Goal: Communication & Community: Participate in discussion

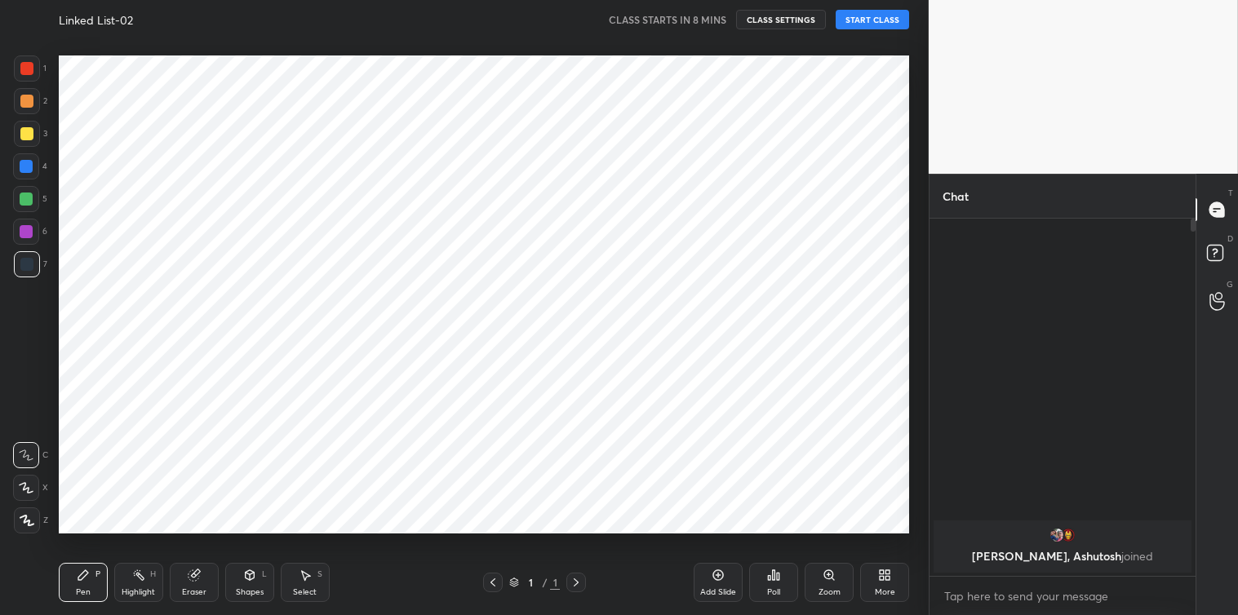
scroll to position [392, 261]
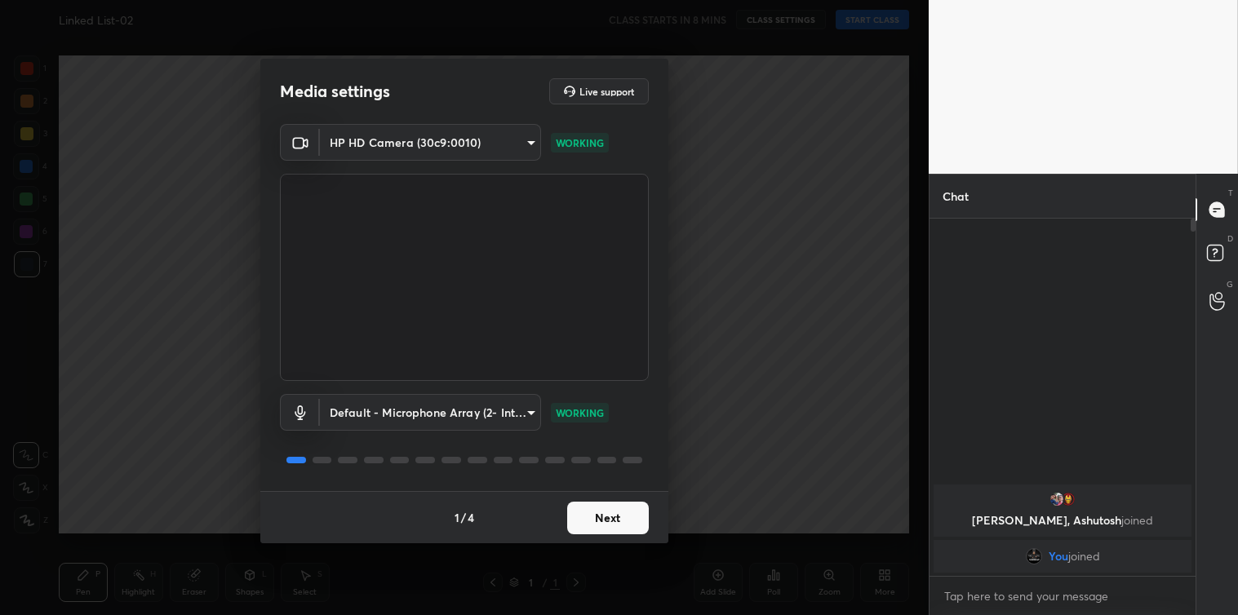
click at [605, 508] on button "Next" at bounding box center [608, 518] width 82 height 33
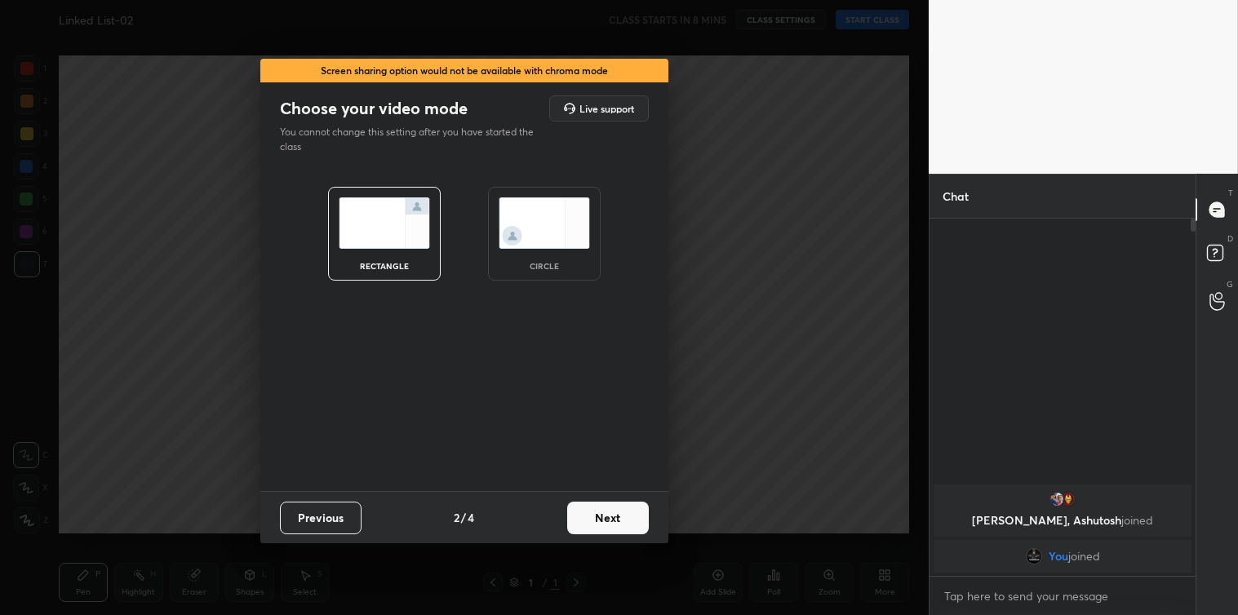
click at [605, 508] on button "Next" at bounding box center [608, 518] width 82 height 33
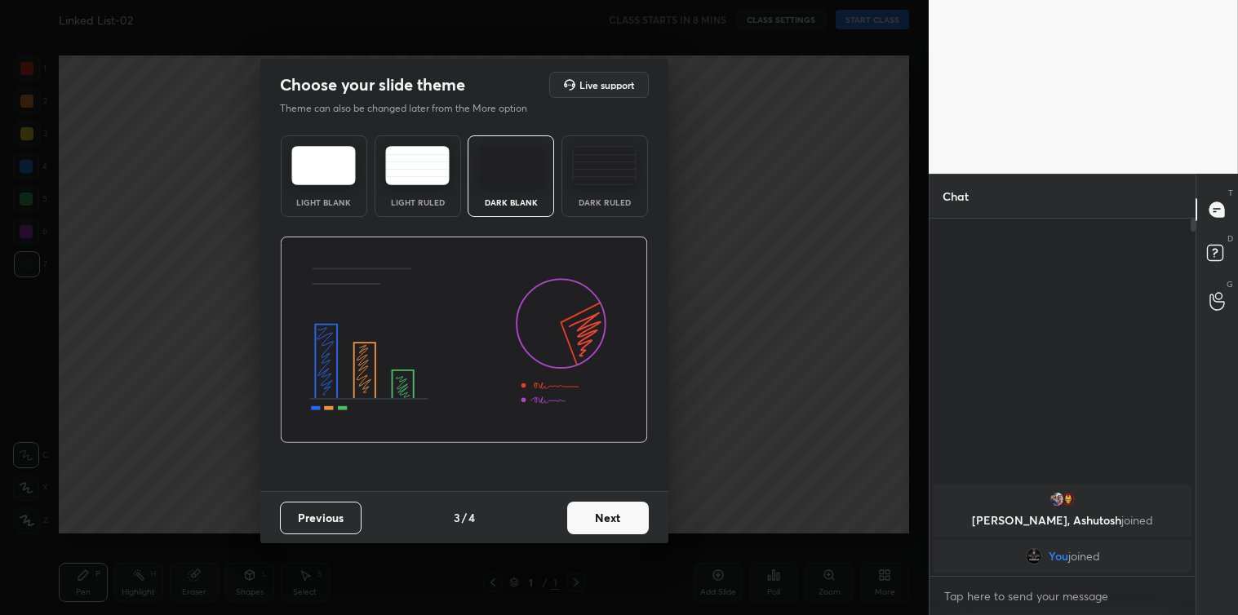
click at [605, 508] on button "Next" at bounding box center [608, 518] width 82 height 33
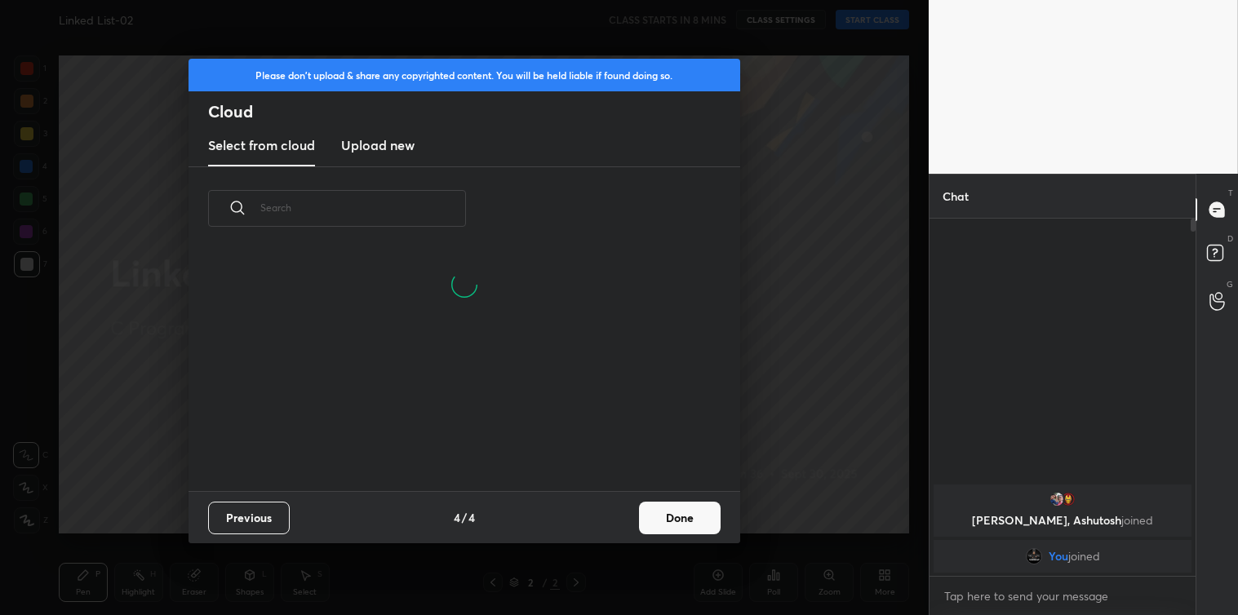
click at [414, 150] on h3 "Upload new" at bounding box center [377, 145] width 73 height 20
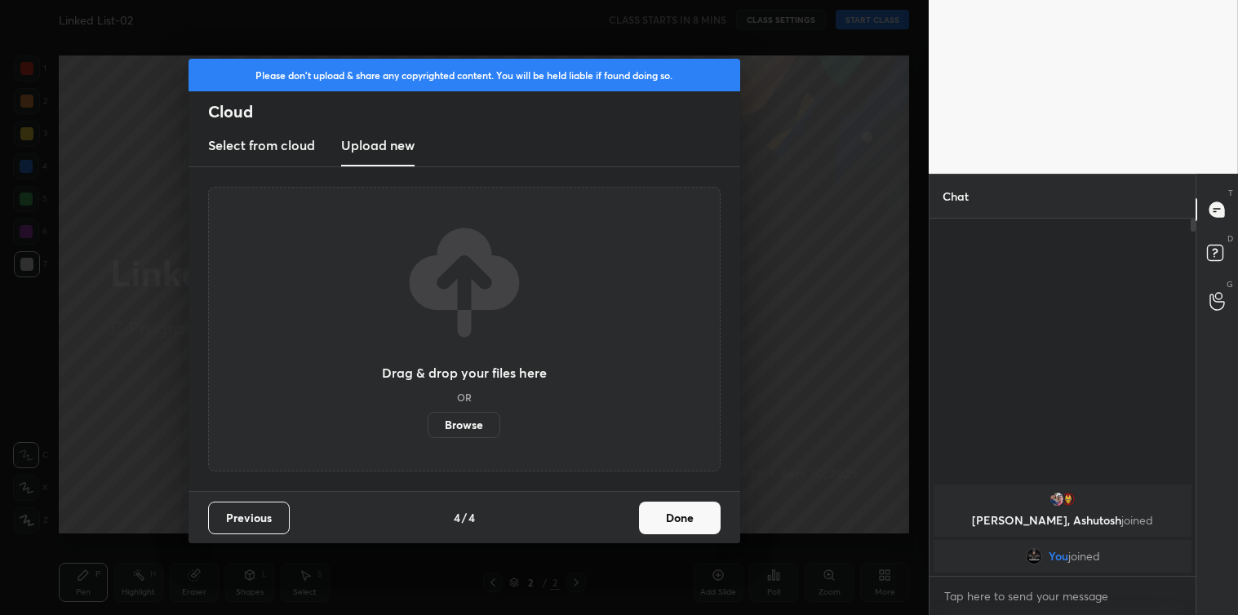
click at [461, 426] on label "Browse" at bounding box center [464, 425] width 73 height 26
click at [428, 426] on input "Browse" at bounding box center [428, 425] width 0 height 26
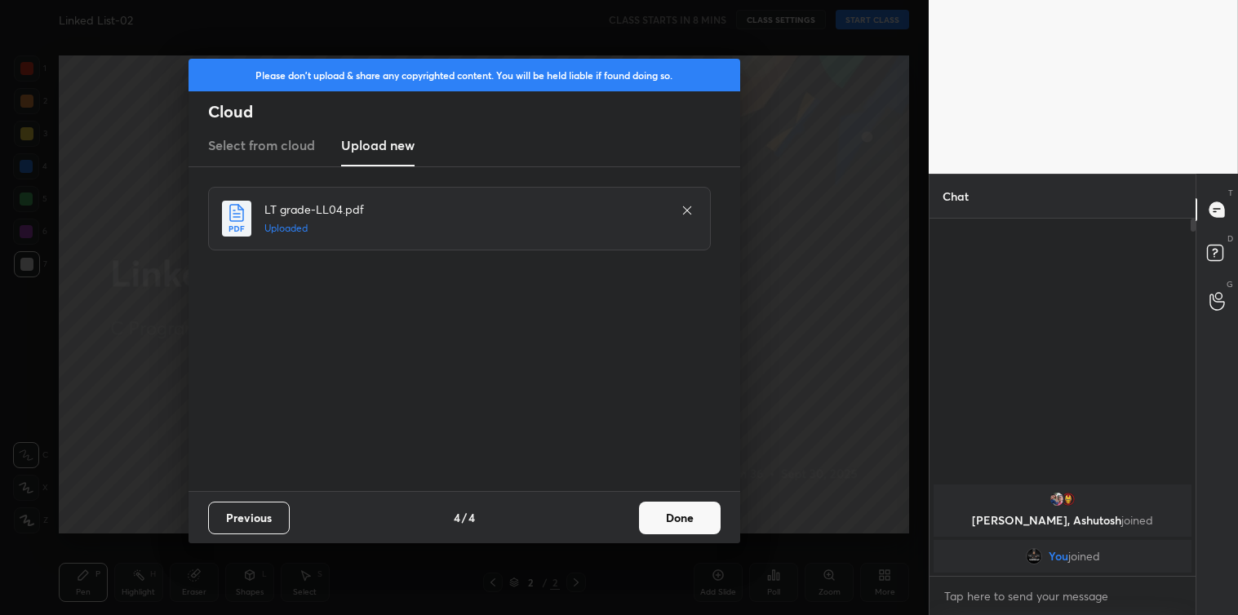
click at [672, 511] on button "Done" at bounding box center [680, 518] width 82 height 33
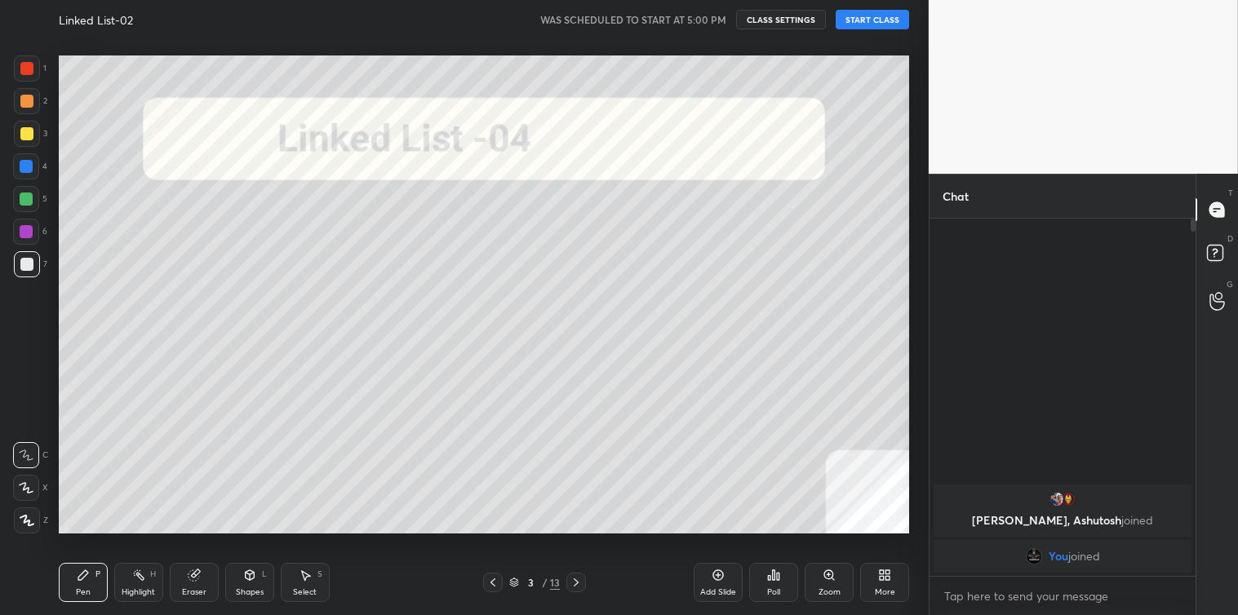
click at [855, 21] on button "START CLASS" at bounding box center [872, 20] width 73 height 20
click at [1208, 261] on icon at bounding box center [1217, 255] width 29 height 29
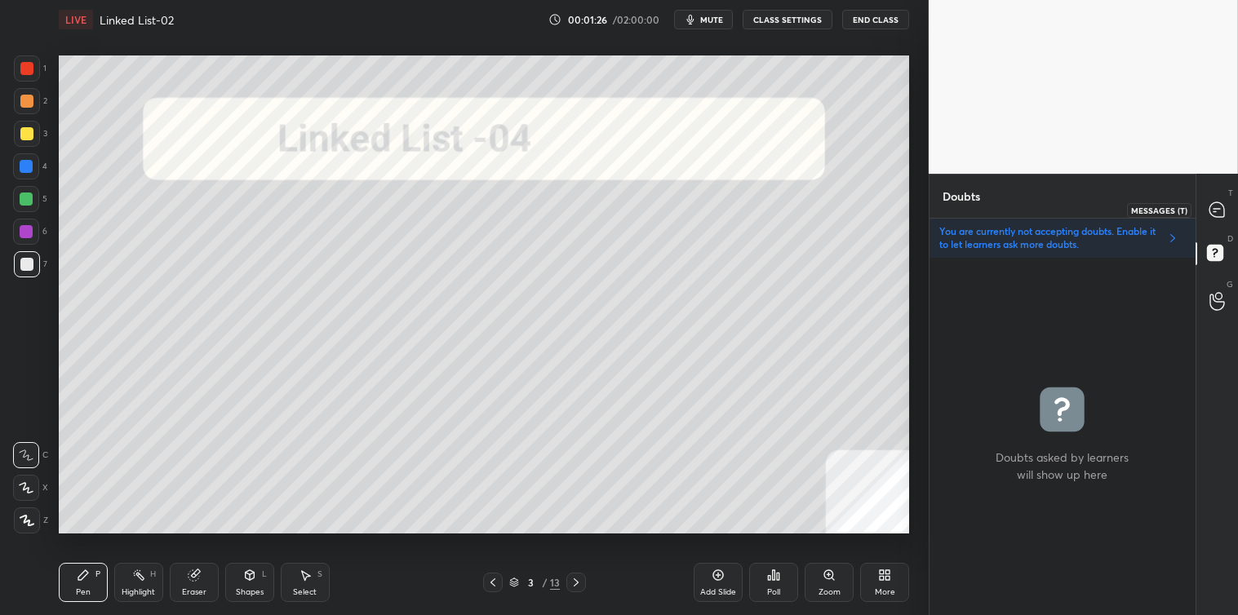
click at [1213, 214] on icon at bounding box center [1216, 209] width 15 height 15
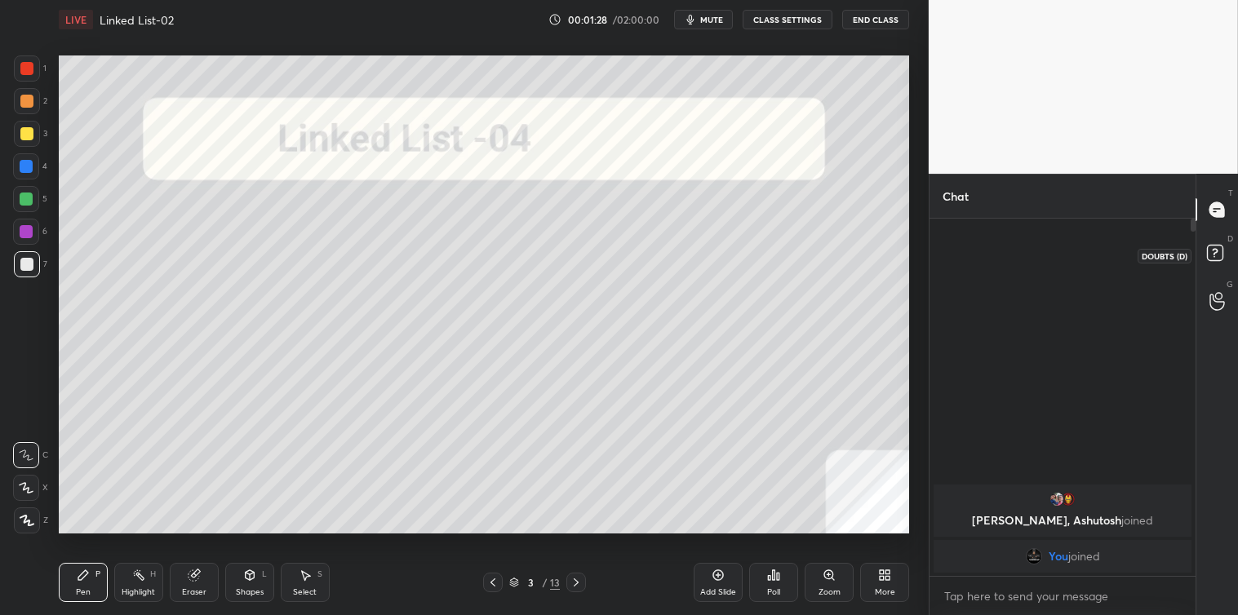
click at [1208, 263] on icon at bounding box center [1217, 255] width 29 height 29
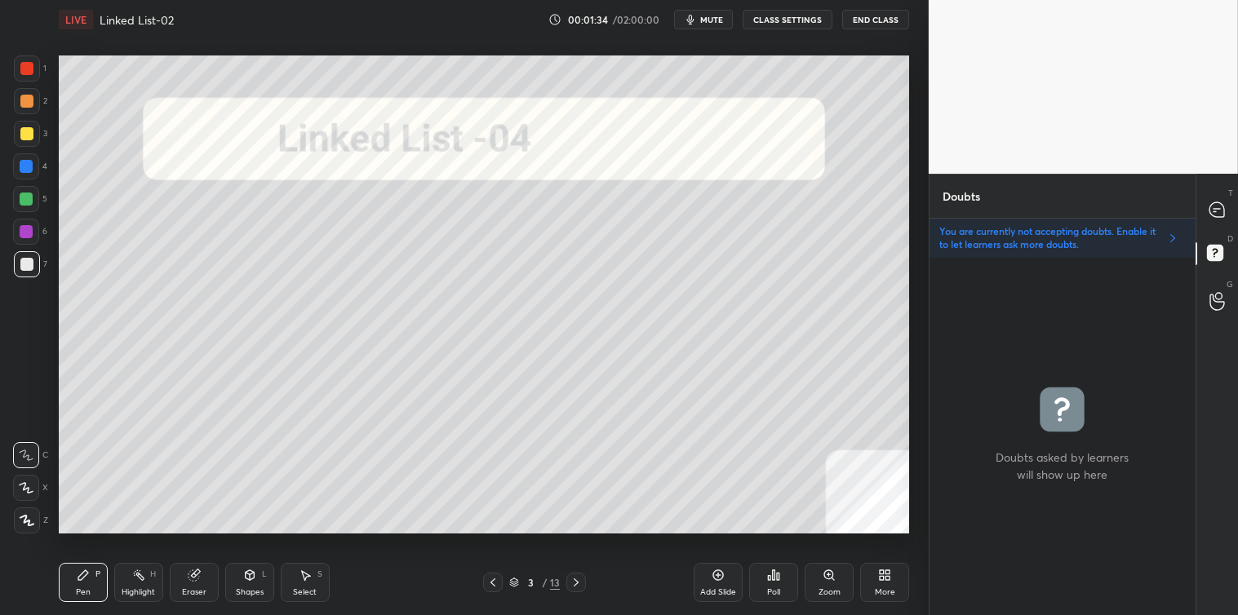
click at [1235, 209] on div "T Messages (T)" at bounding box center [1217, 210] width 42 height 46
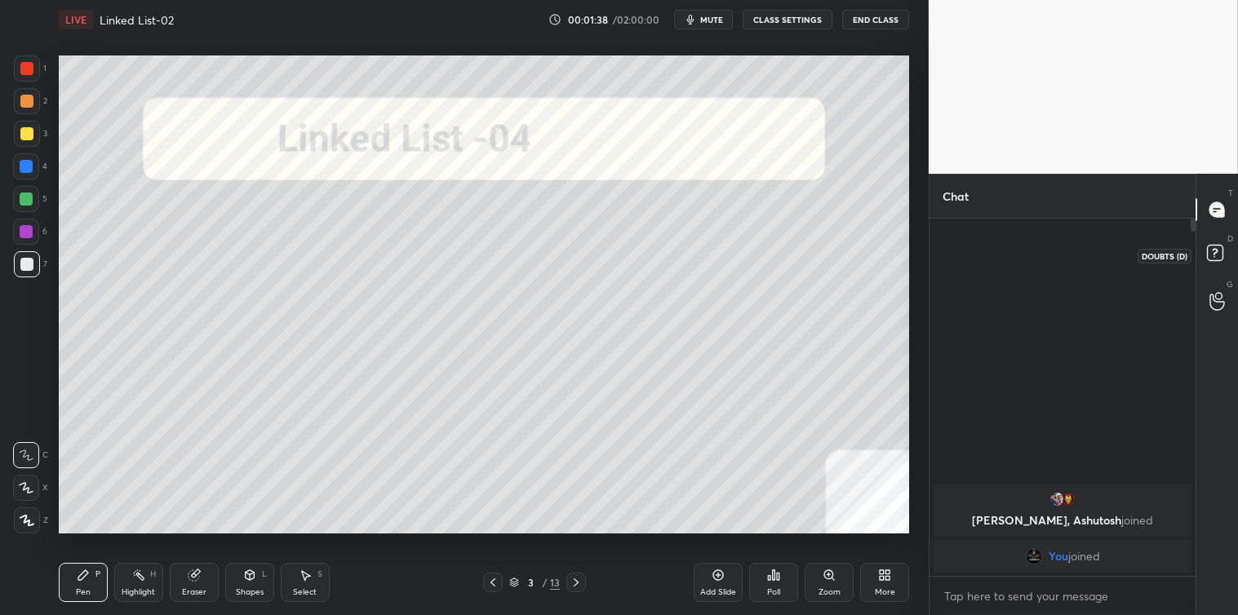
click at [1213, 248] on rect at bounding box center [1215, 254] width 16 height 16
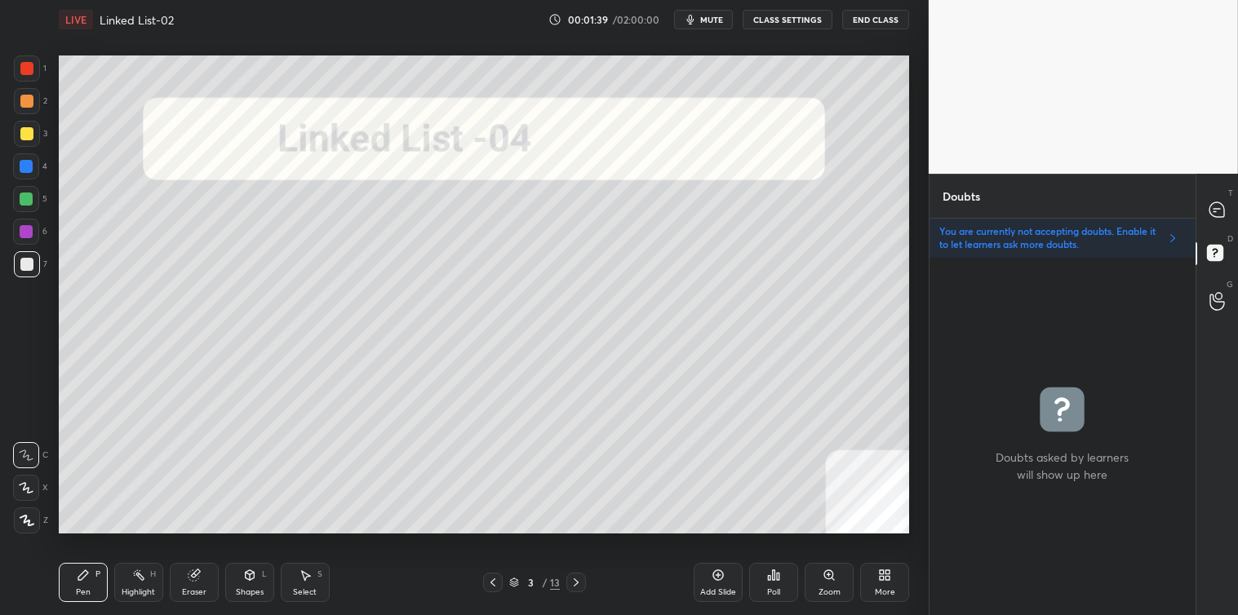
click at [1113, 251] on div "You are currently not accepting doubts. Enable it to let learners ask more doub…" at bounding box center [1062, 238] width 266 height 39
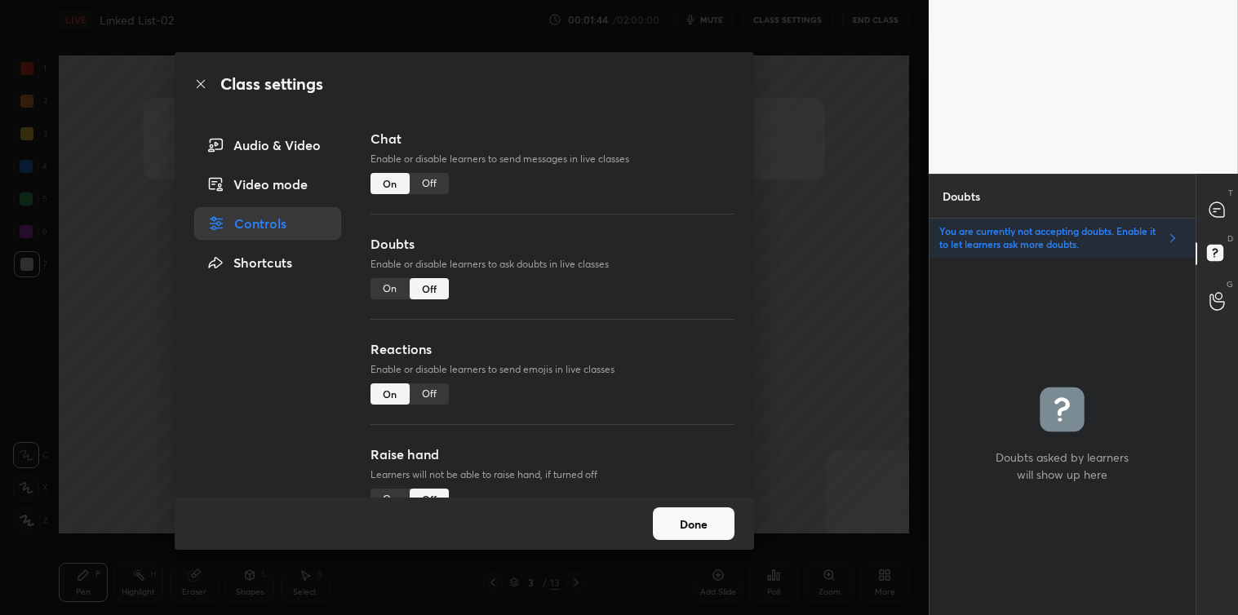
click at [386, 291] on div "On" at bounding box center [389, 288] width 39 height 21
click at [678, 521] on button "Done" at bounding box center [694, 524] width 82 height 33
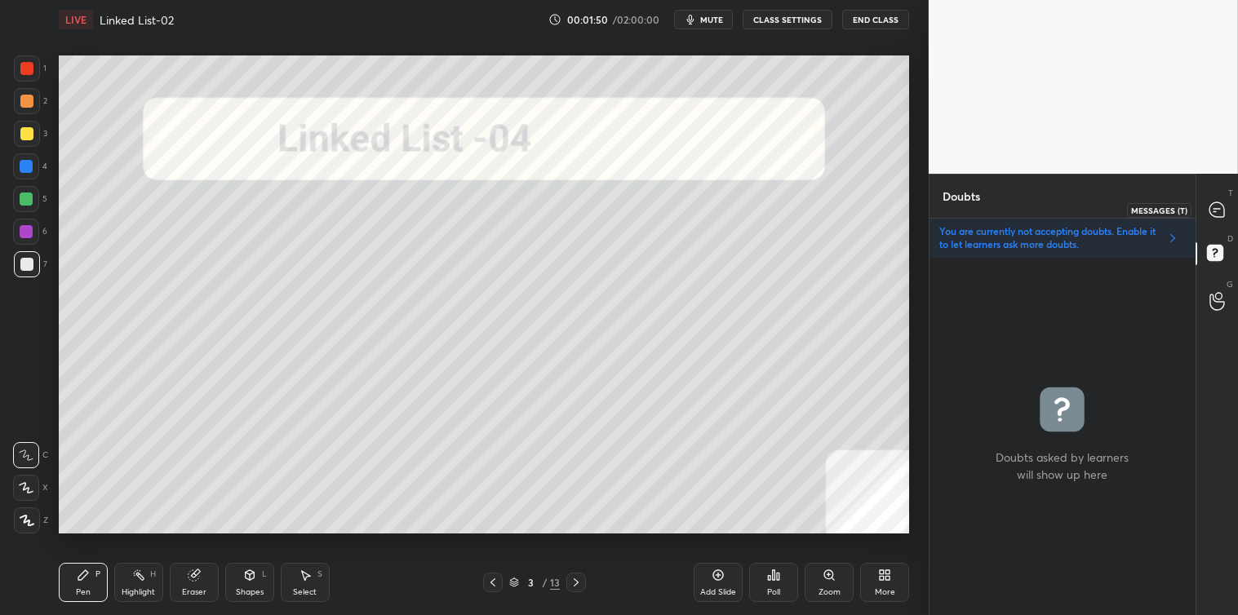
click at [1224, 208] on icon at bounding box center [1216, 209] width 15 height 15
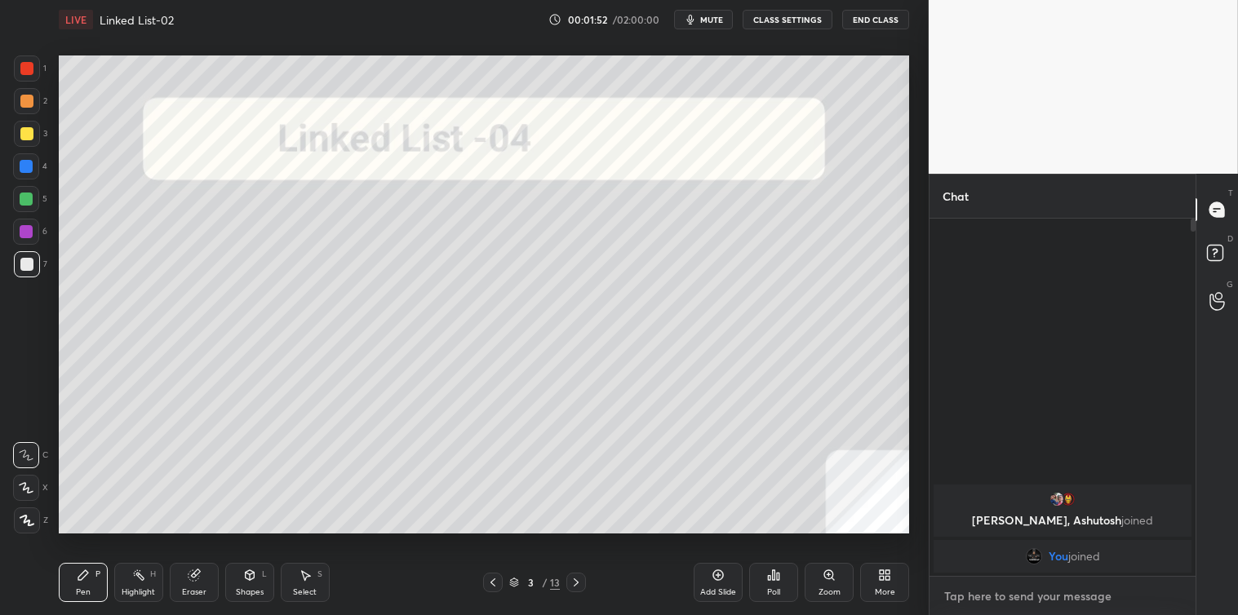
click at [994, 592] on textarea at bounding box center [1062, 596] width 240 height 26
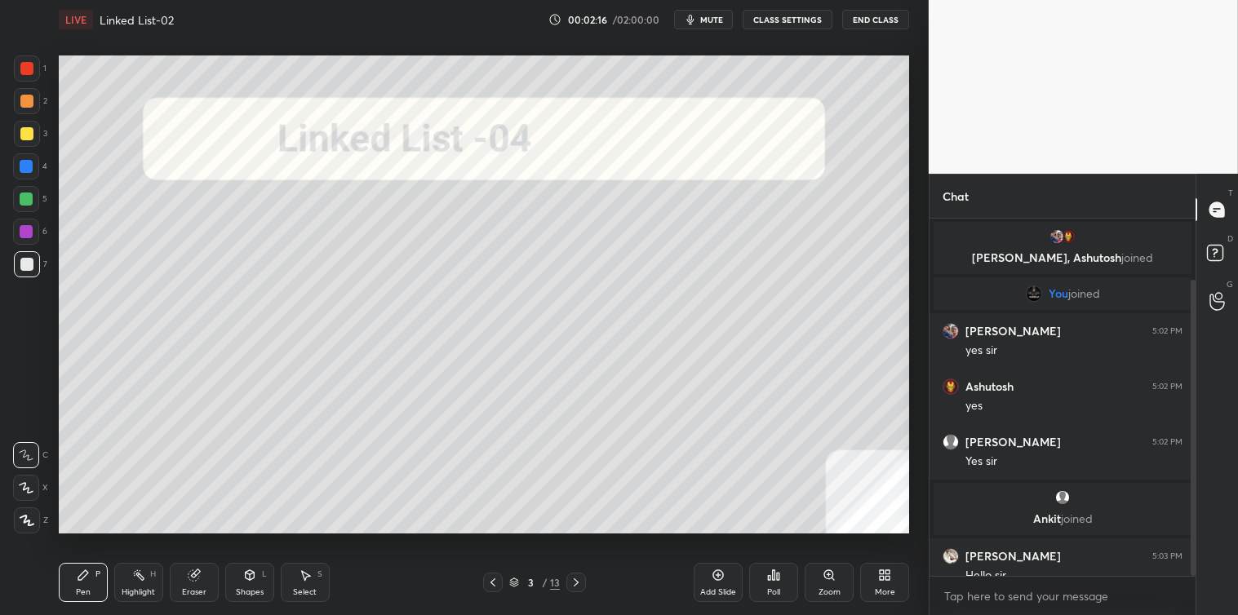
scroll to position [73, 0]
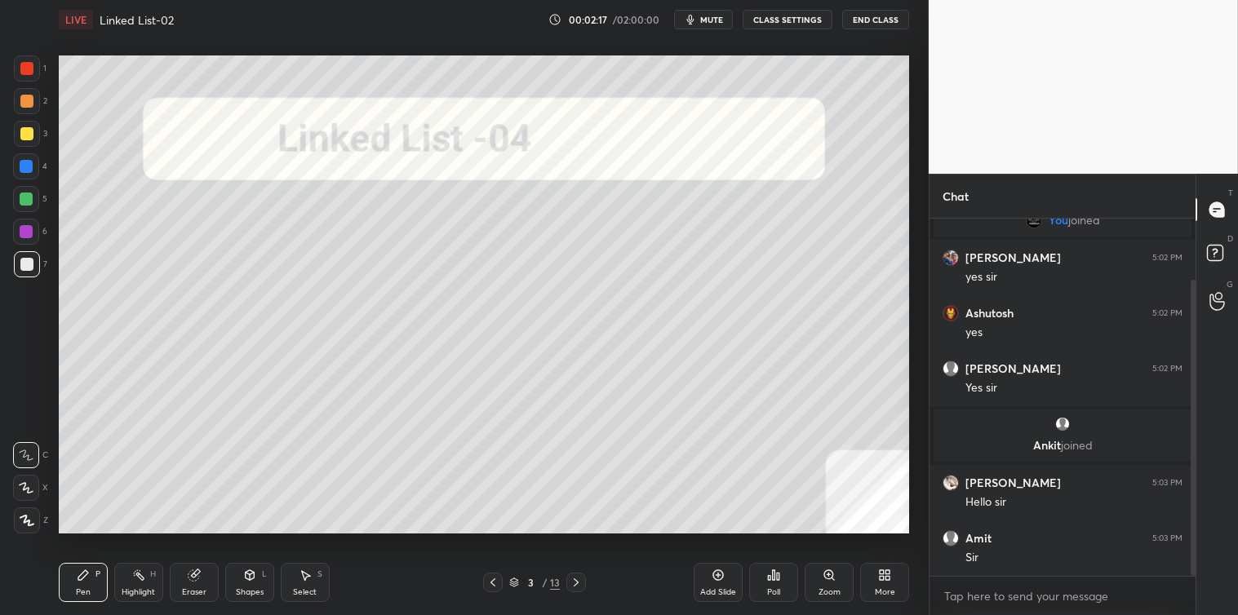
drag, startPoint x: 1194, startPoint y: 493, endPoint x: 1195, endPoint y: 520, distance: 26.9
click at [1195, 520] on div at bounding box center [1192, 428] width 5 height 296
click at [999, 596] on textarea at bounding box center [1062, 596] width 240 height 26
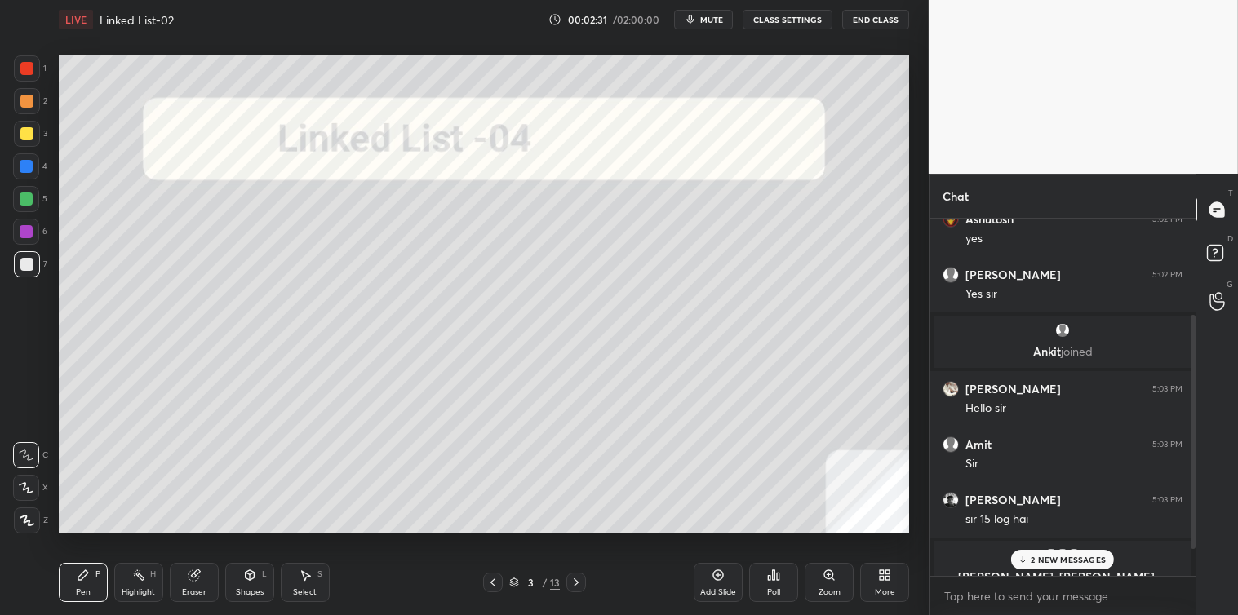
scroll to position [188, 0]
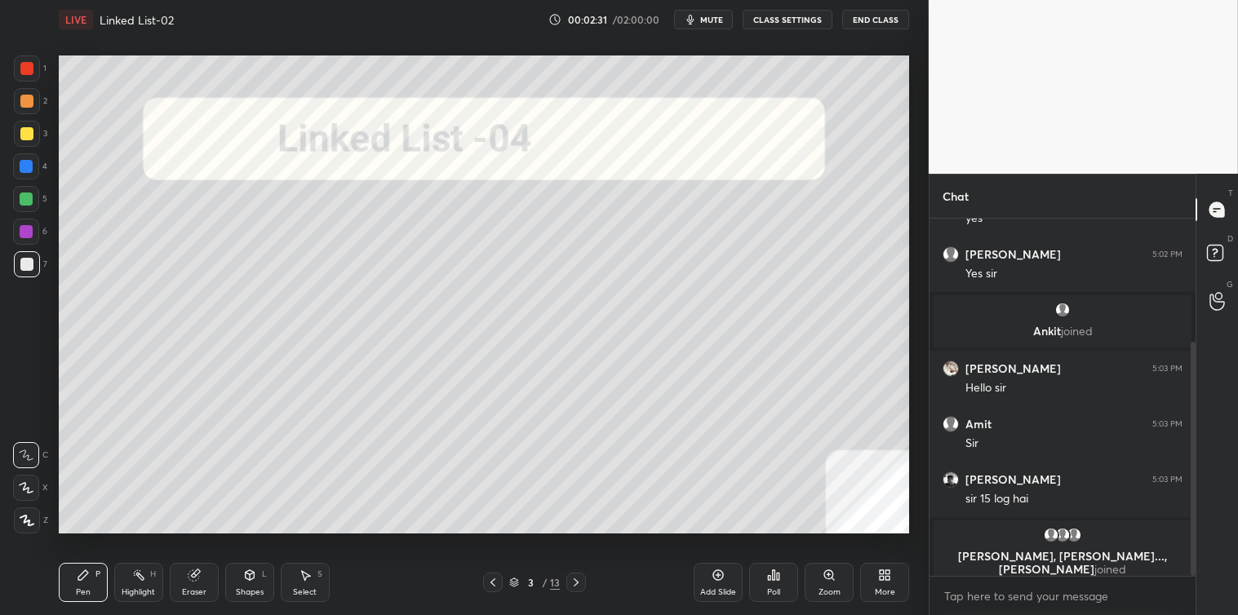
drag, startPoint x: 1190, startPoint y: 495, endPoint x: 1199, endPoint y: 582, distance: 87.0
click at [1199, 582] on div "Chat Shubham 5:02 PM yes sir Ashutosh 5:02 PM yes Somya 5:02 PM Yes sir Ankit j…" at bounding box center [1083, 394] width 309 height 441
click at [961, 580] on div "x" at bounding box center [1062, 596] width 266 height 38
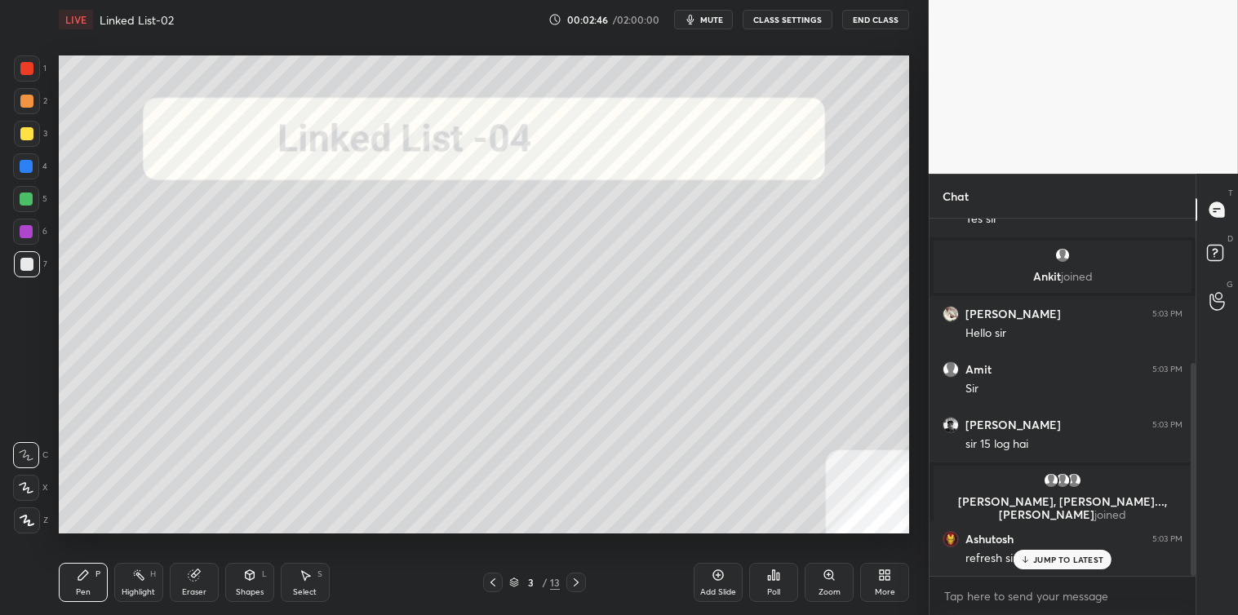
click at [1077, 557] on p "JUMP TO LATEST" at bounding box center [1068, 560] width 70 height 10
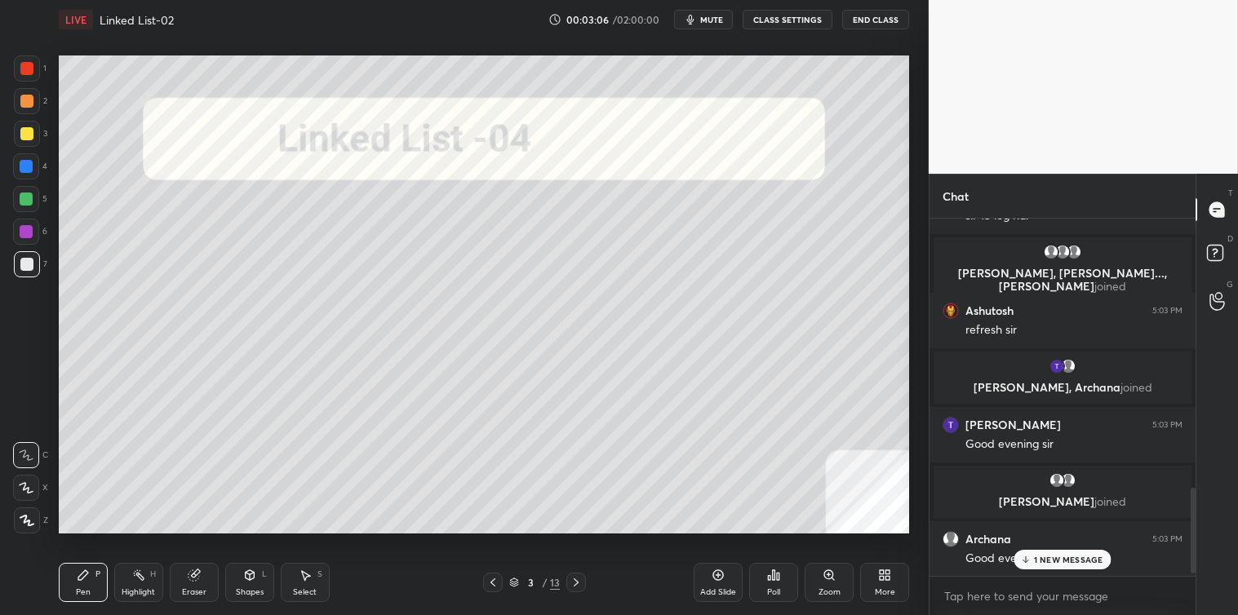
scroll to position [1156, 0]
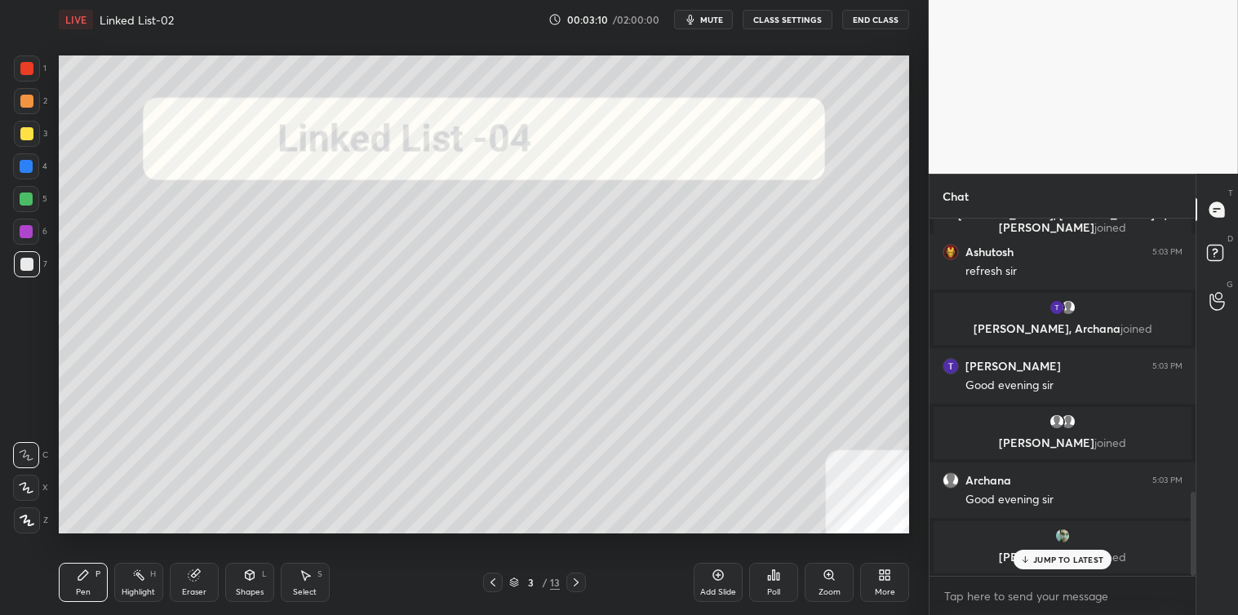
click at [1045, 558] on p "JUMP TO LATEST" at bounding box center [1068, 560] width 70 height 10
click at [960, 599] on textarea at bounding box center [1062, 596] width 240 height 26
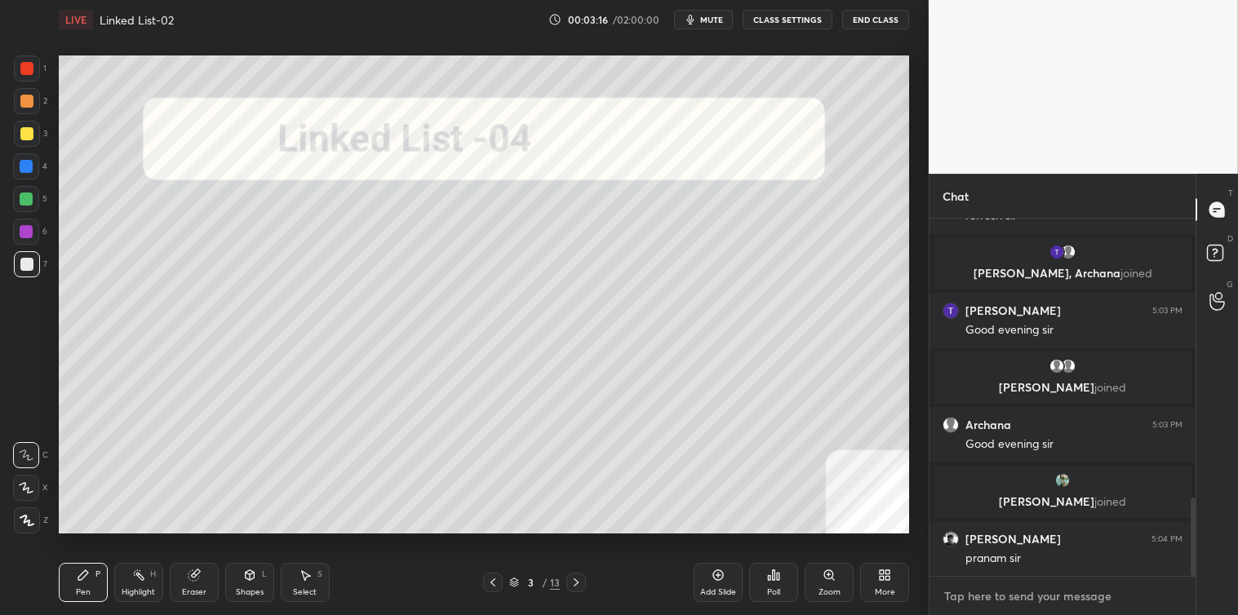
scroll to position [1268, 0]
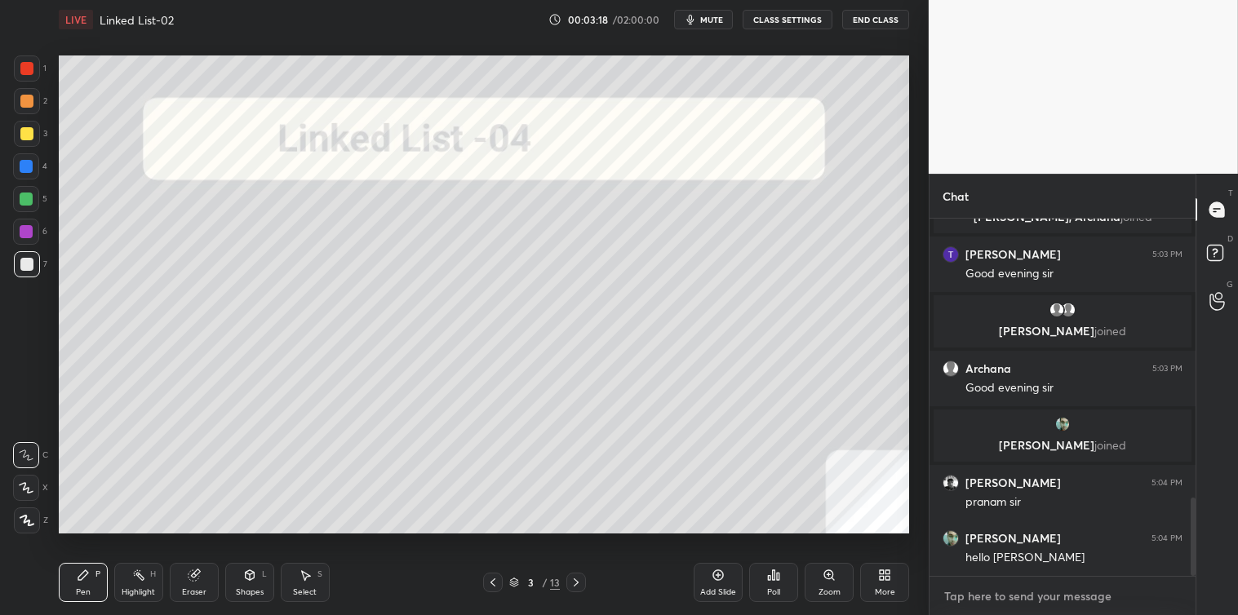
click at [982, 594] on textarea at bounding box center [1062, 596] width 240 height 26
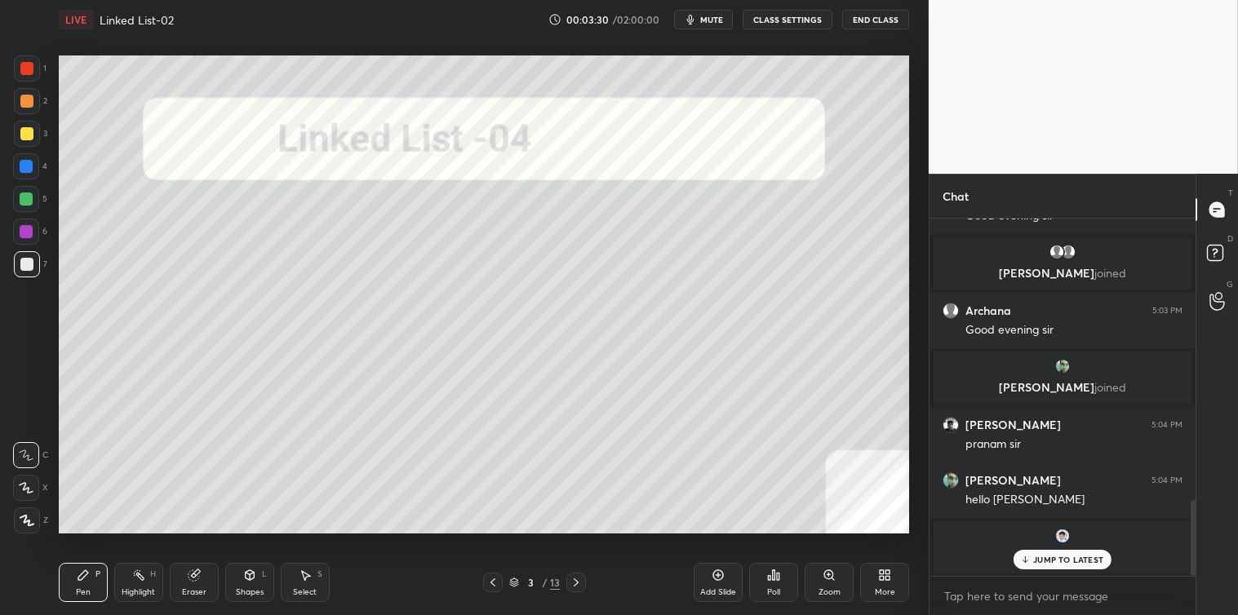
click at [1073, 559] on p "JUMP TO LATEST" at bounding box center [1068, 560] width 70 height 10
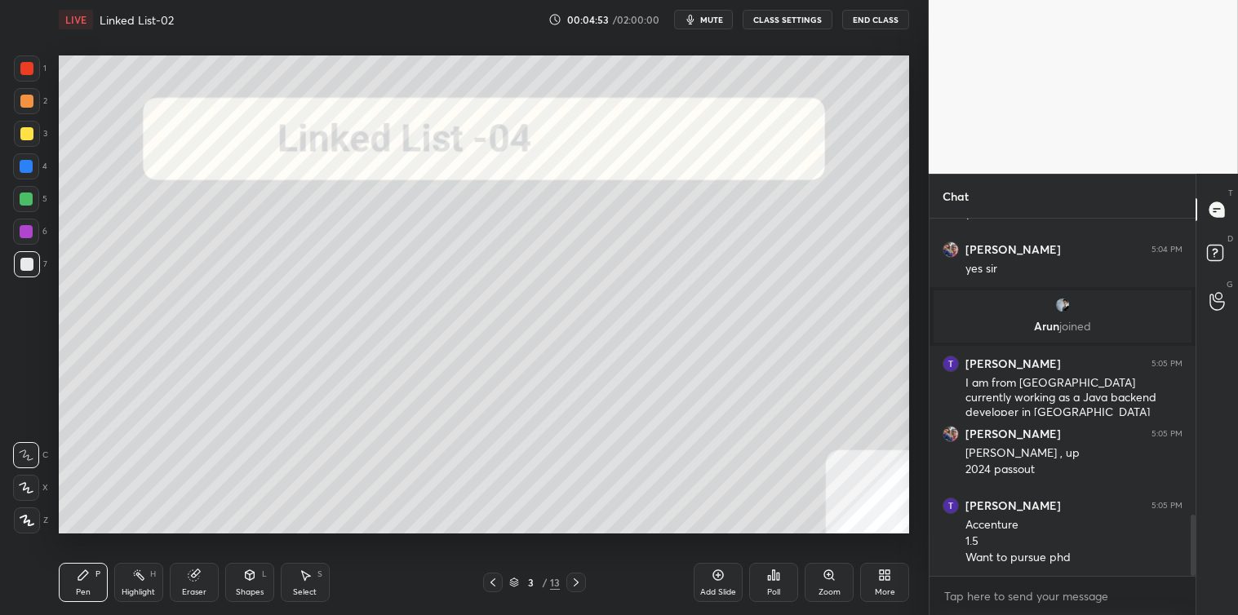
scroll to position [1776, 0]
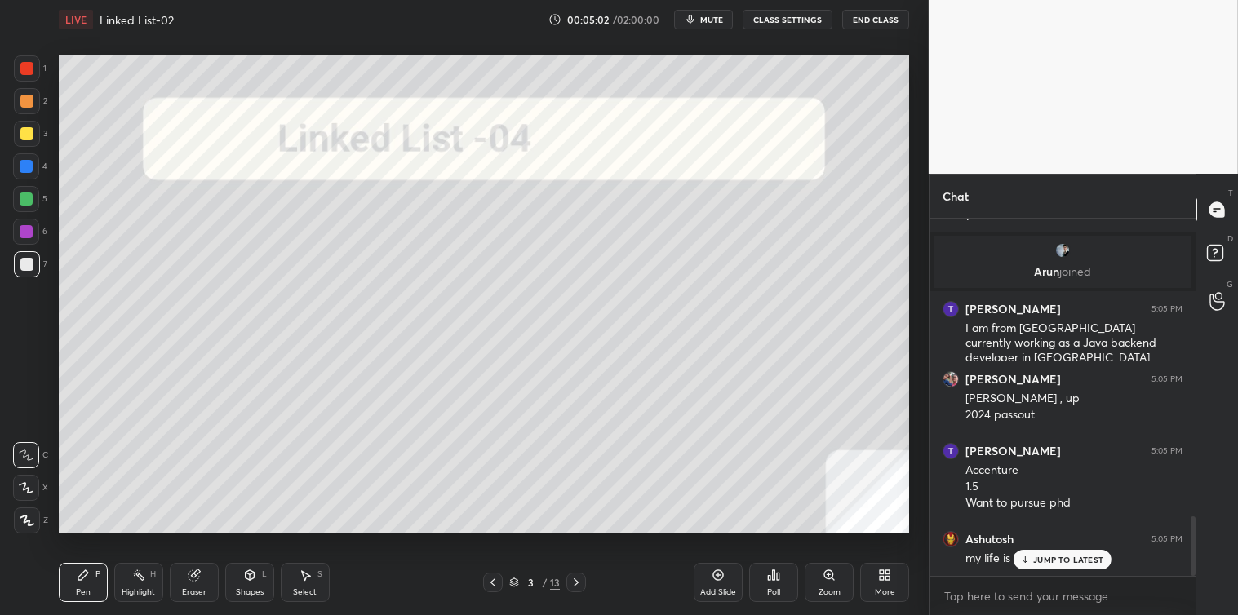
click at [1034, 555] on p "JUMP TO LATEST" at bounding box center [1068, 560] width 70 height 10
click at [1000, 581] on div "x" at bounding box center [1062, 596] width 266 height 38
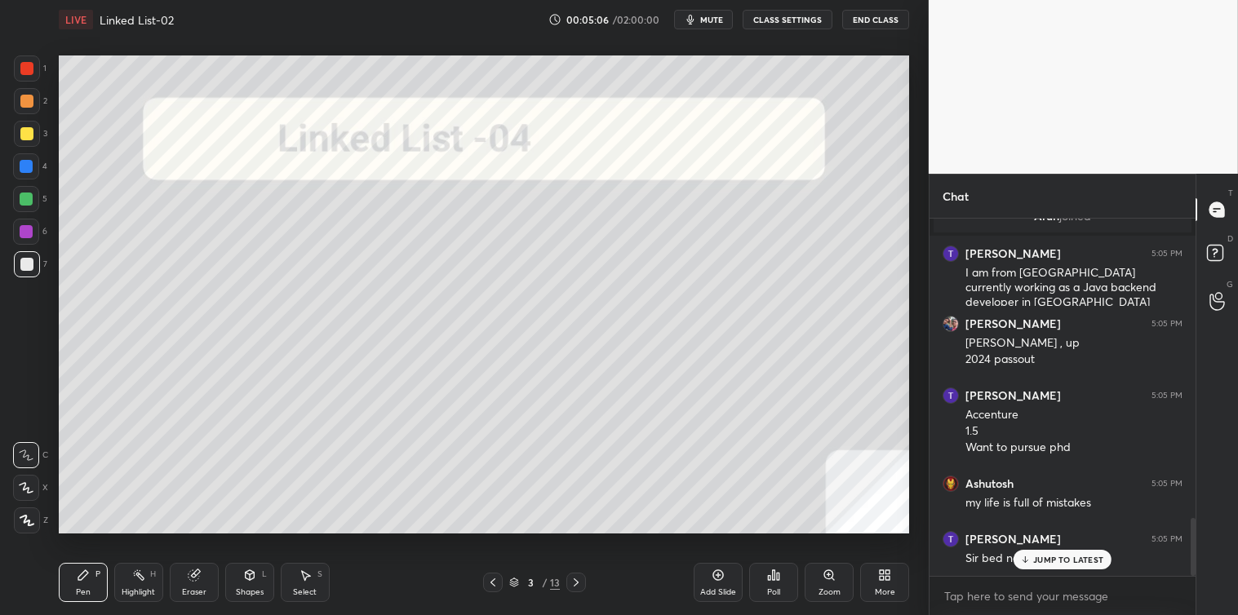
click at [1036, 556] on p "JUMP TO LATEST" at bounding box center [1068, 560] width 70 height 10
click at [1004, 585] on textarea at bounding box center [1062, 596] width 240 height 26
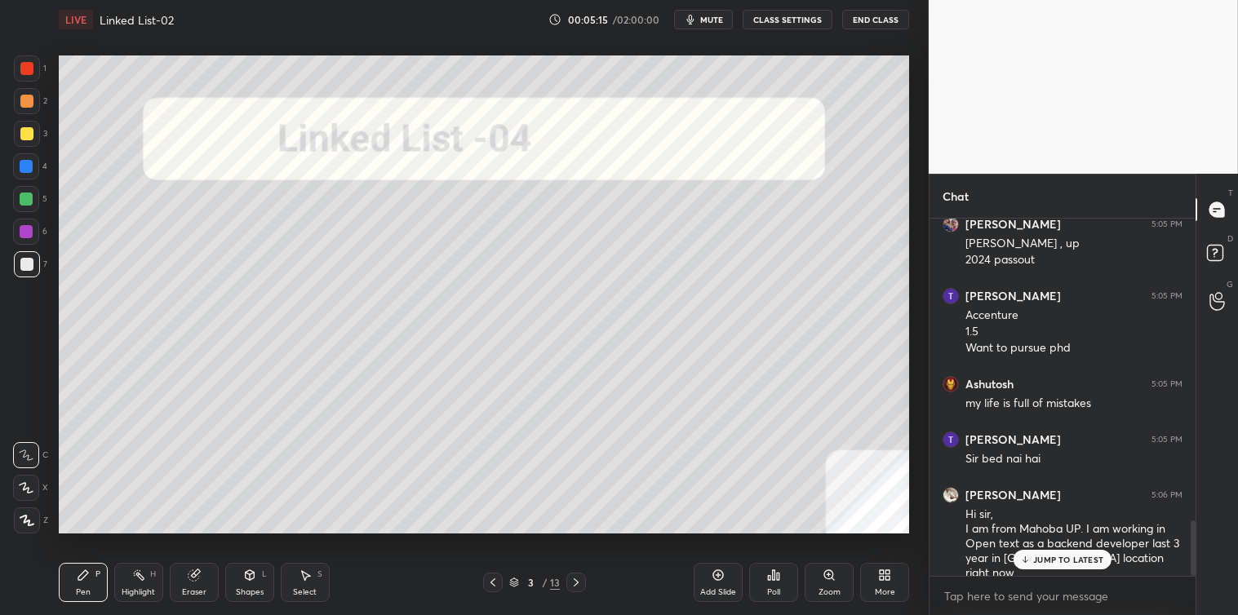
click at [1033, 564] on div "JUMP TO LATEST" at bounding box center [1062, 560] width 98 height 20
click at [972, 601] on textarea at bounding box center [1062, 596] width 240 height 26
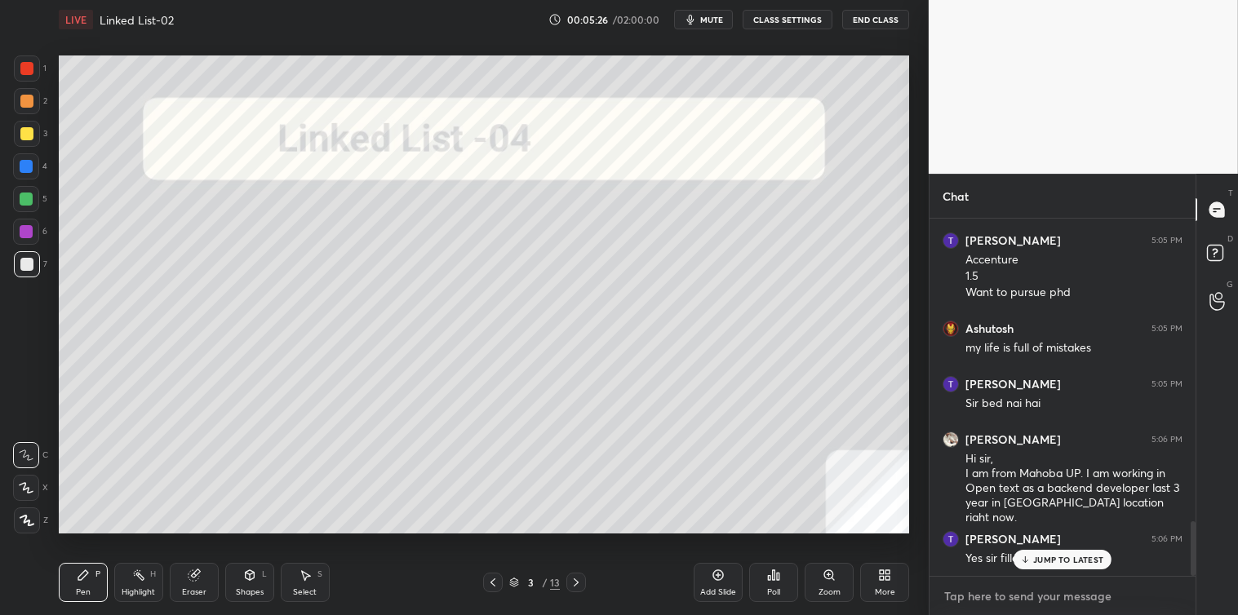
scroll to position [2046, 0]
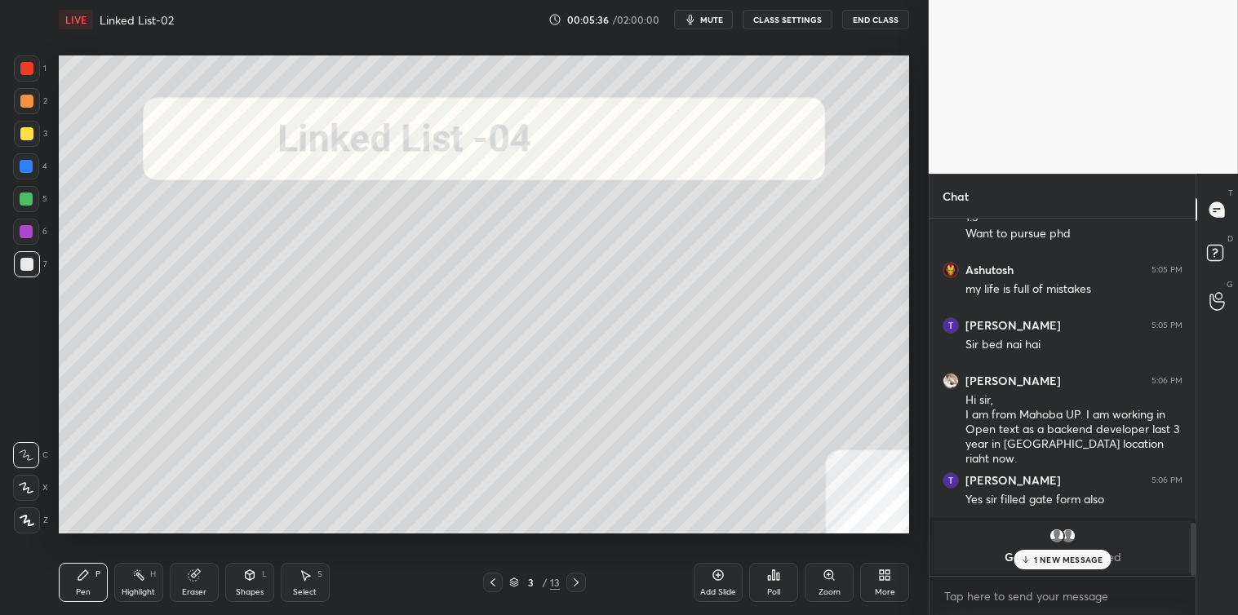
click at [1030, 557] on icon at bounding box center [1025, 560] width 11 height 10
click at [1029, 592] on textarea at bounding box center [1062, 596] width 240 height 26
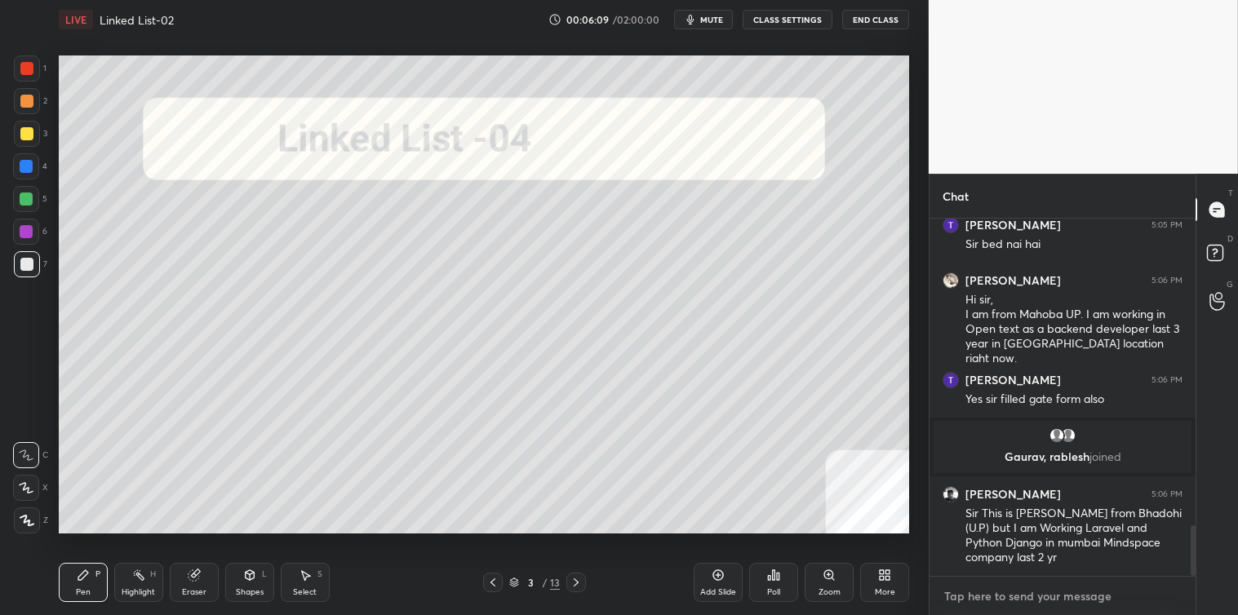
scroll to position [2201, 0]
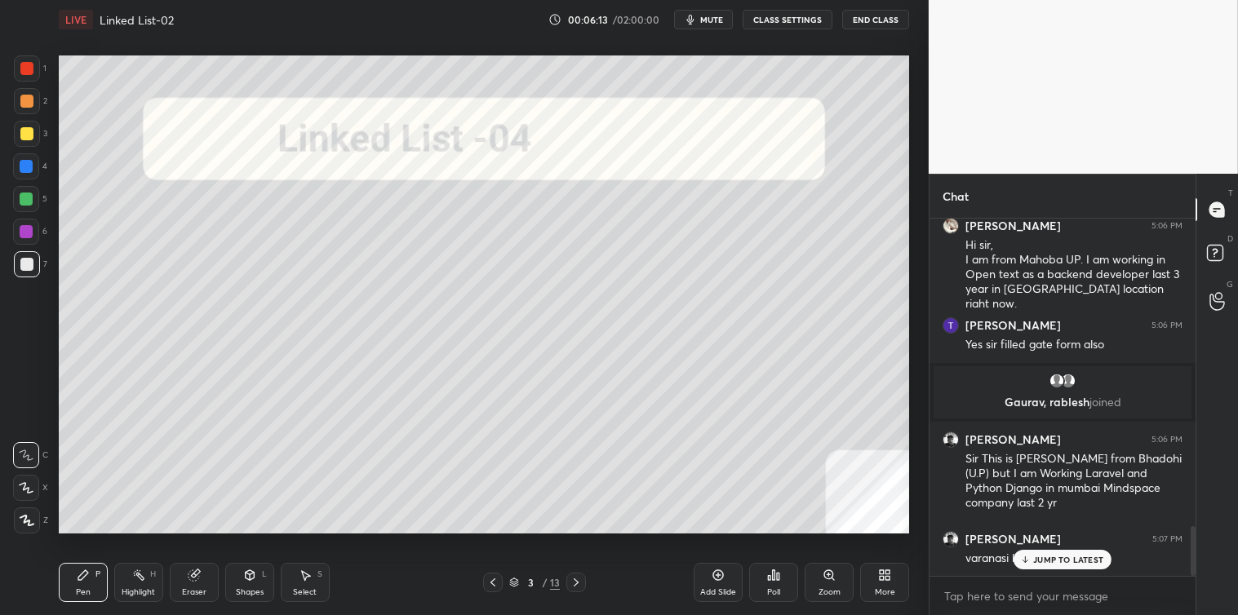
click at [1047, 558] on p "JUMP TO LATEST" at bounding box center [1068, 560] width 70 height 10
click at [1018, 589] on textarea at bounding box center [1062, 596] width 240 height 26
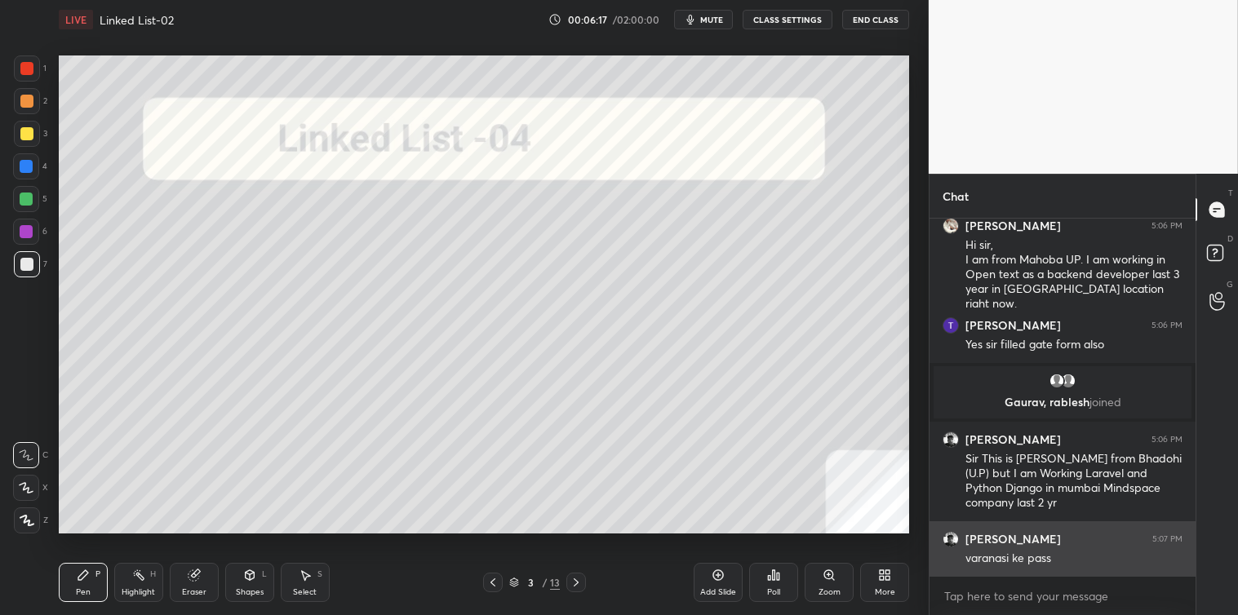
click at [958, 549] on div "[PERSON_NAME] 5:07 PM varanasi ke pass" at bounding box center [1062, 548] width 266 height 55
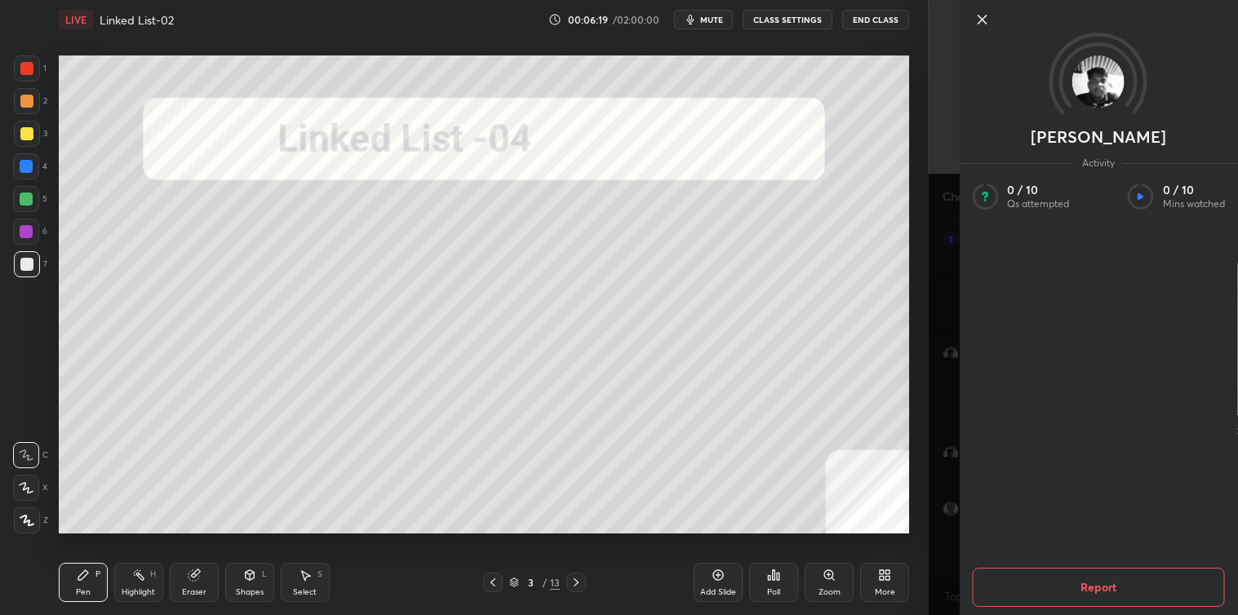
scroll to position [2342, 0]
click at [979, 22] on icon at bounding box center [982, 20] width 8 height 8
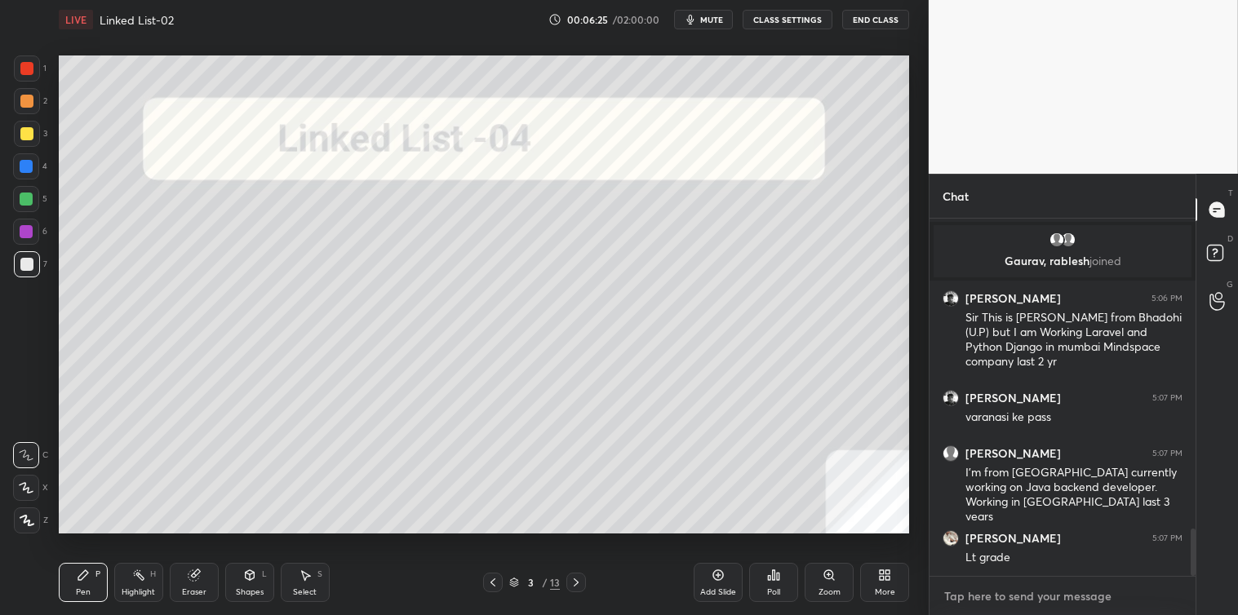
click at [1008, 593] on textarea at bounding box center [1062, 596] width 240 height 26
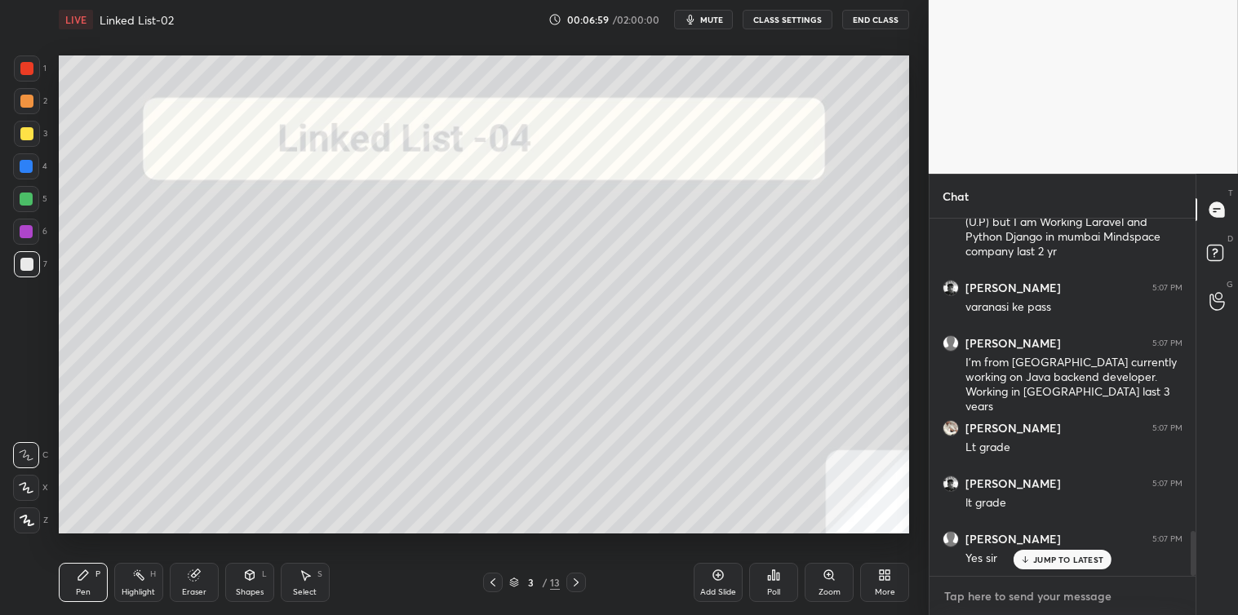
scroll to position [2511, 0]
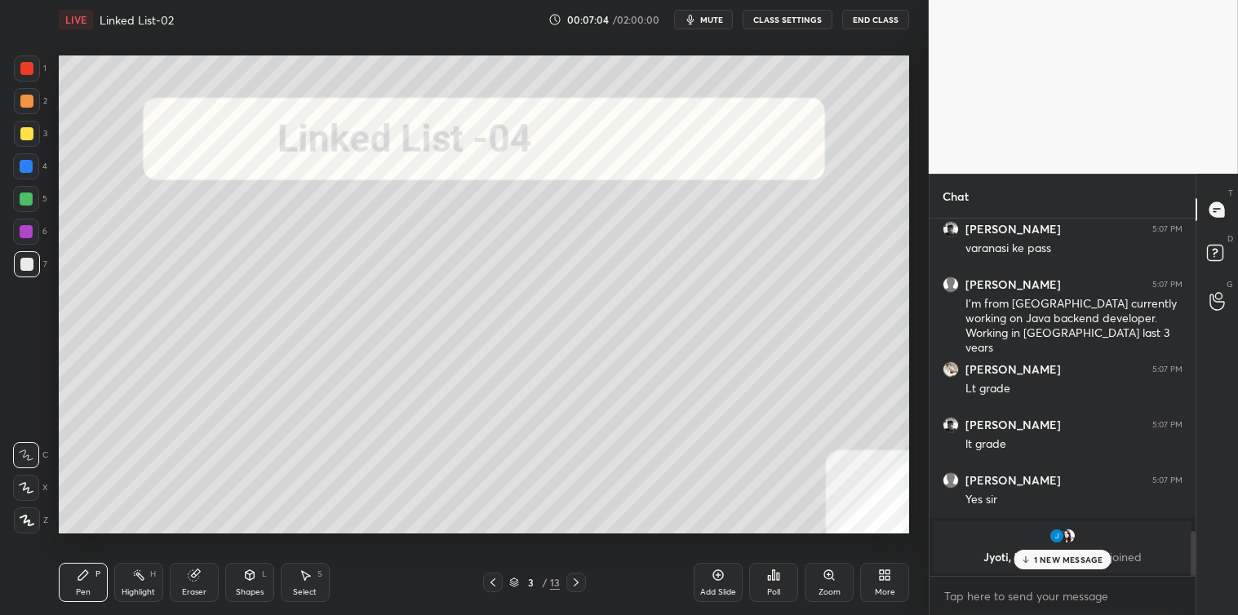
click at [1071, 566] on div "1 NEW MESSAGE" at bounding box center [1061, 560] width 97 height 20
click at [1022, 593] on textarea at bounding box center [1062, 596] width 240 height 26
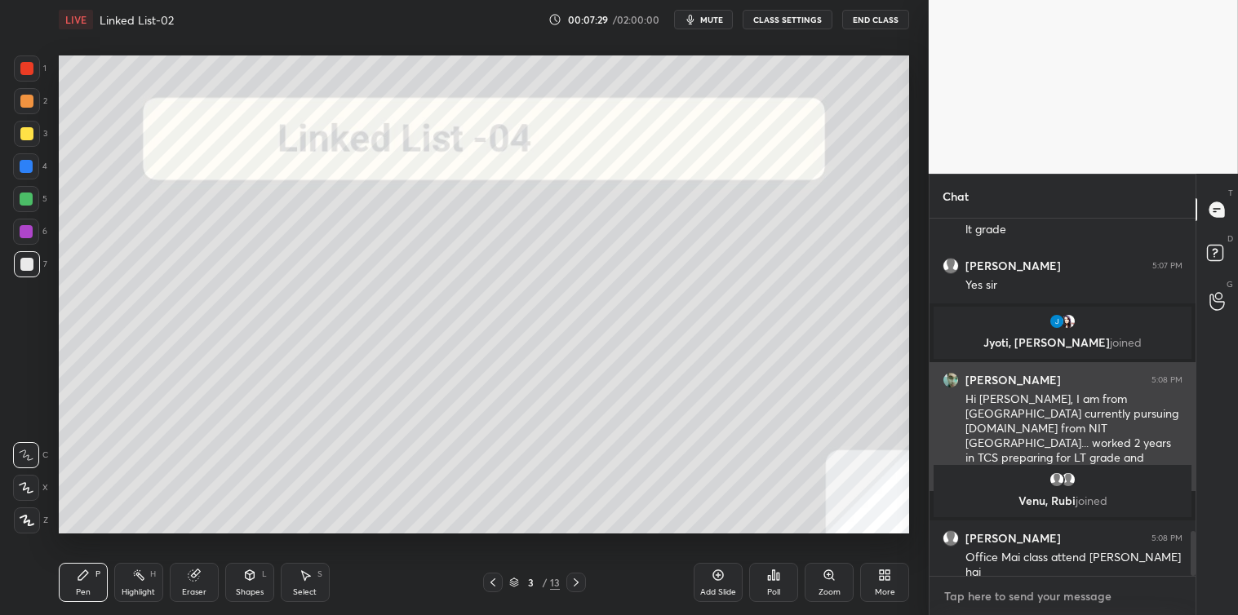
scroll to position [2631, 0]
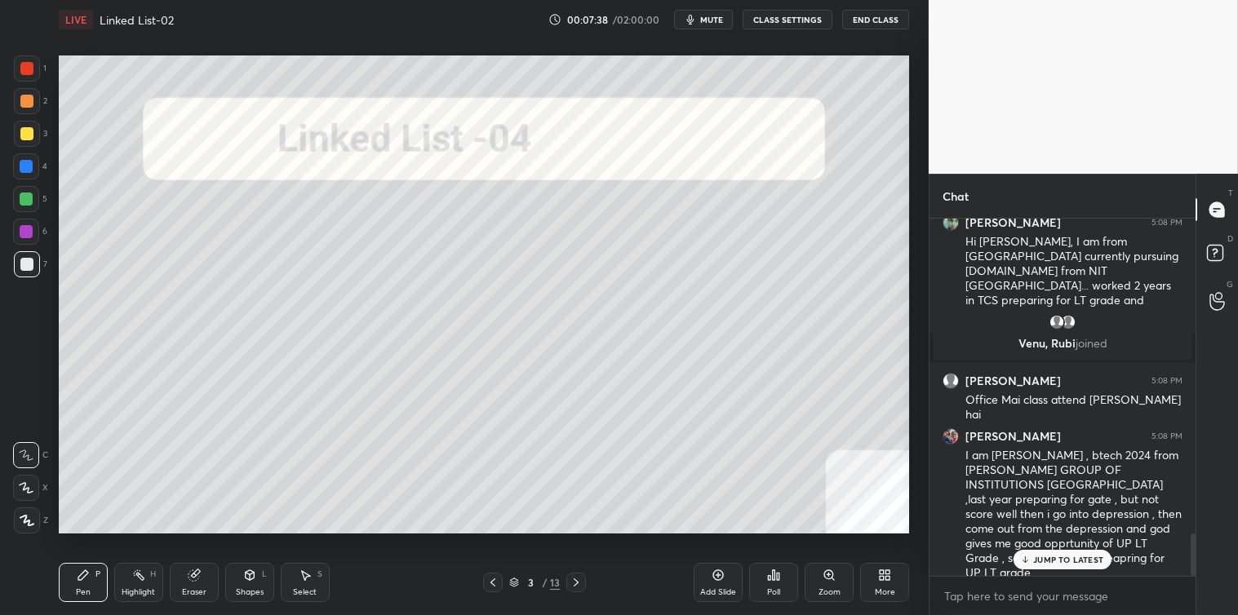
click at [1063, 559] on p "JUMP TO LATEST" at bounding box center [1068, 560] width 70 height 10
click at [1021, 601] on textarea at bounding box center [1062, 596] width 240 height 26
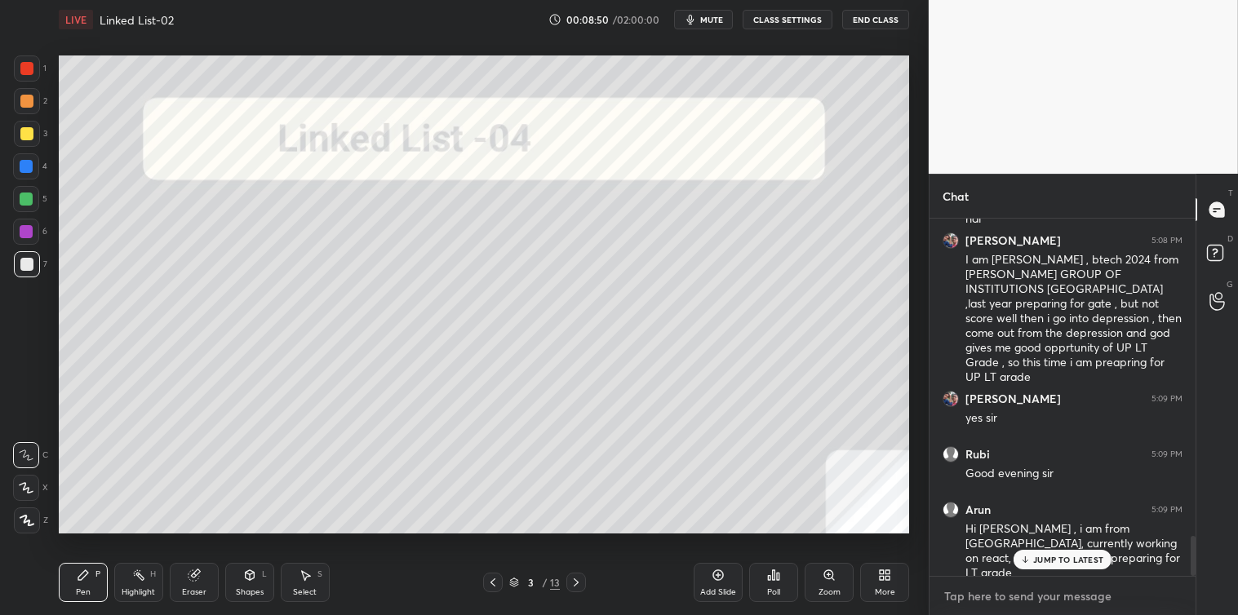
scroll to position [2886, 0]
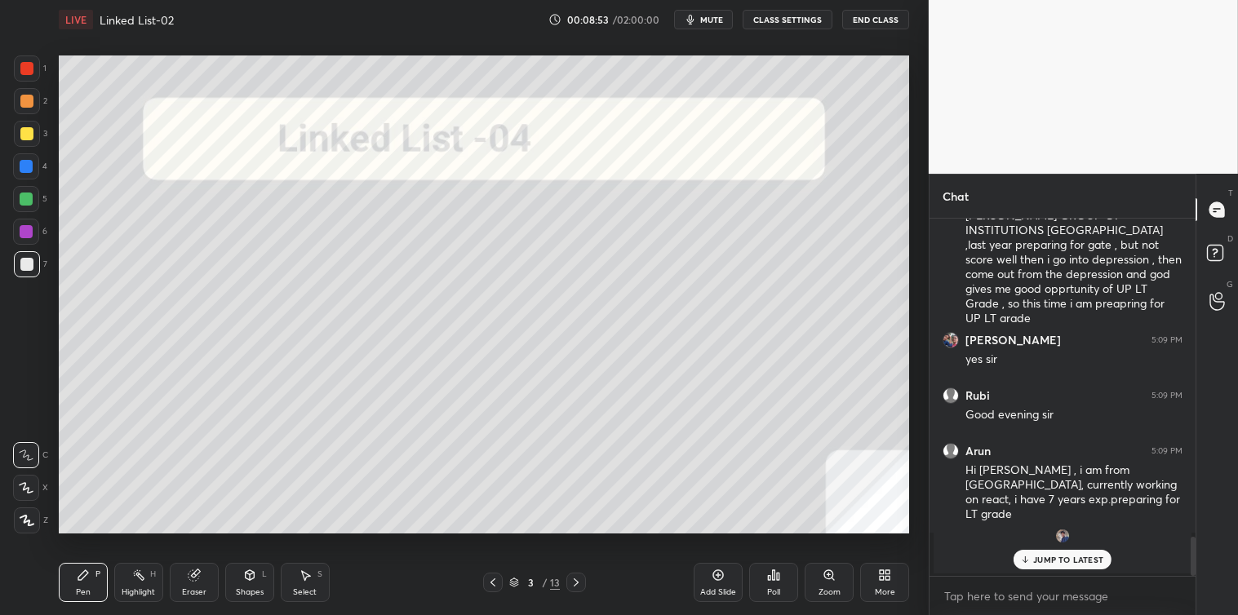
click at [1038, 566] on div "JUMP TO LATEST" at bounding box center [1062, 560] width 98 height 20
click at [1025, 606] on textarea at bounding box center [1062, 596] width 240 height 26
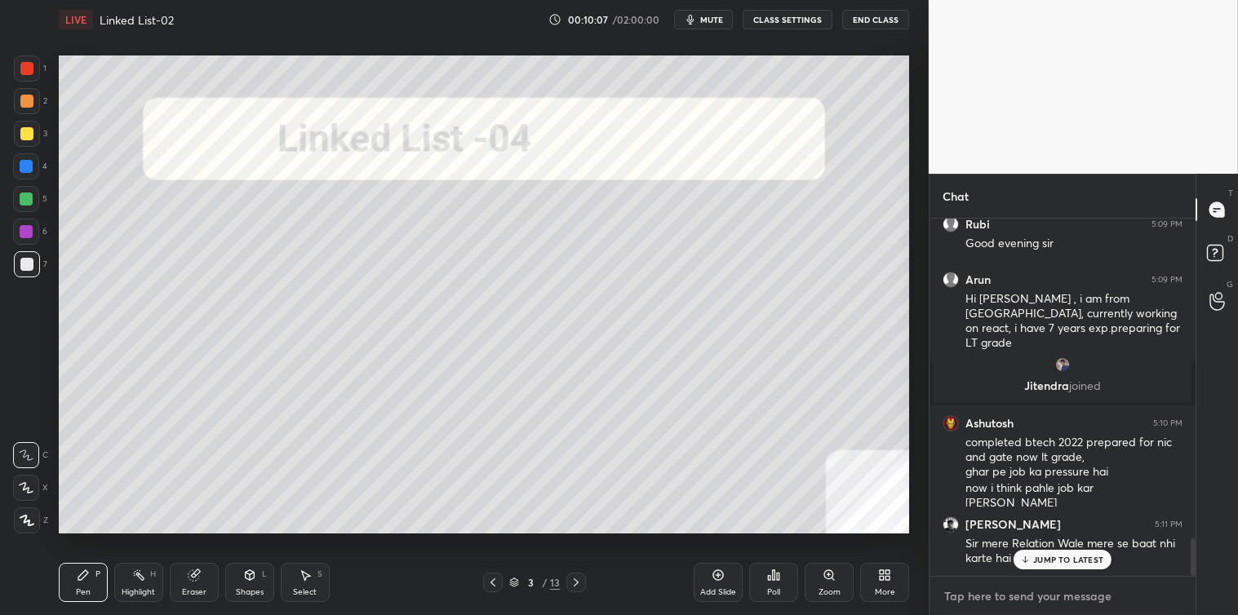
scroll to position [3117, 0]
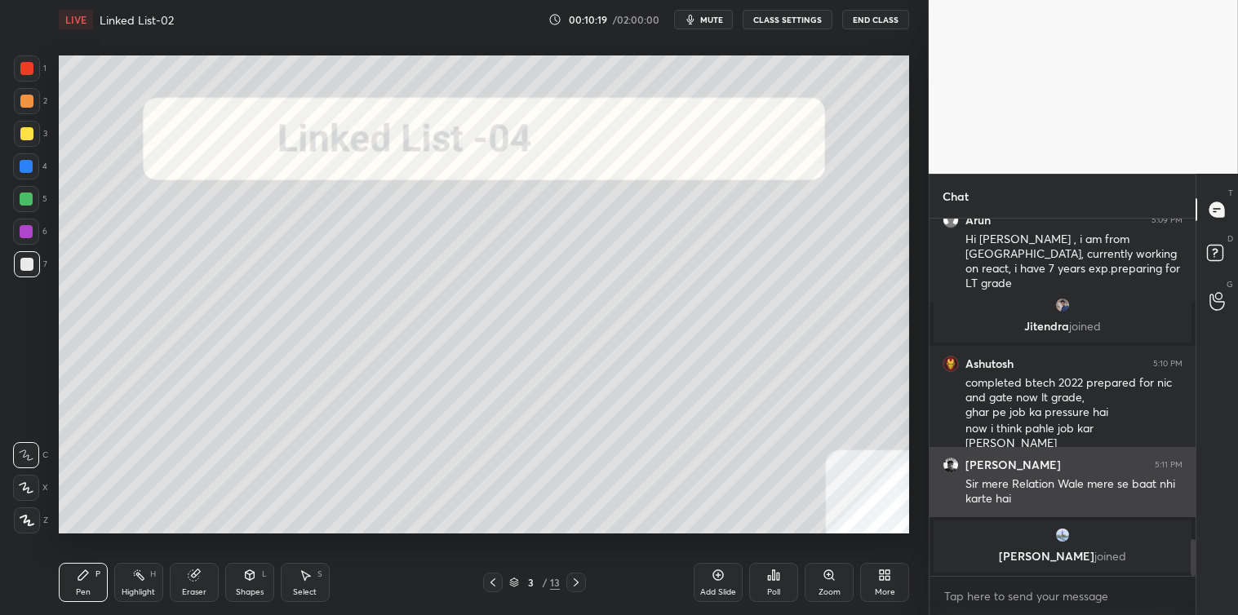
click at [973, 485] on div "Sir mere Relation Wale mere se baat nhi karte hai" at bounding box center [1073, 492] width 217 height 31
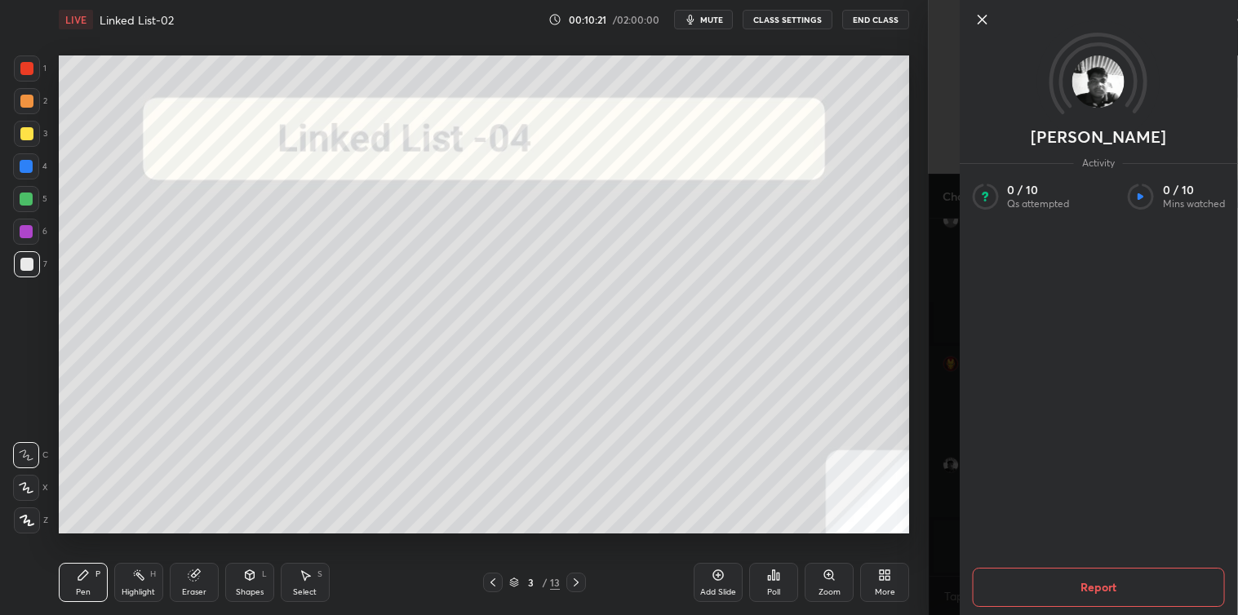
click at [1100, 72] on img at bounding box center [1098, 81] width 52 height 52
click at [976, 22] on icon at bounding box center [982, 20] width 20 height 20
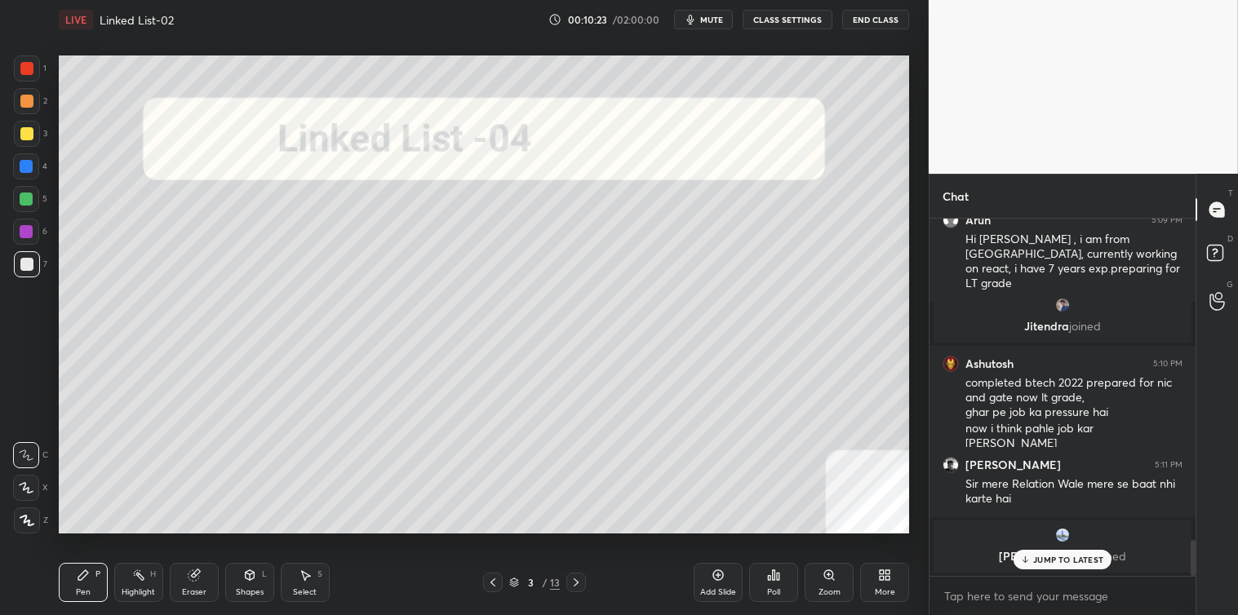
scroll to position [3172, 0]
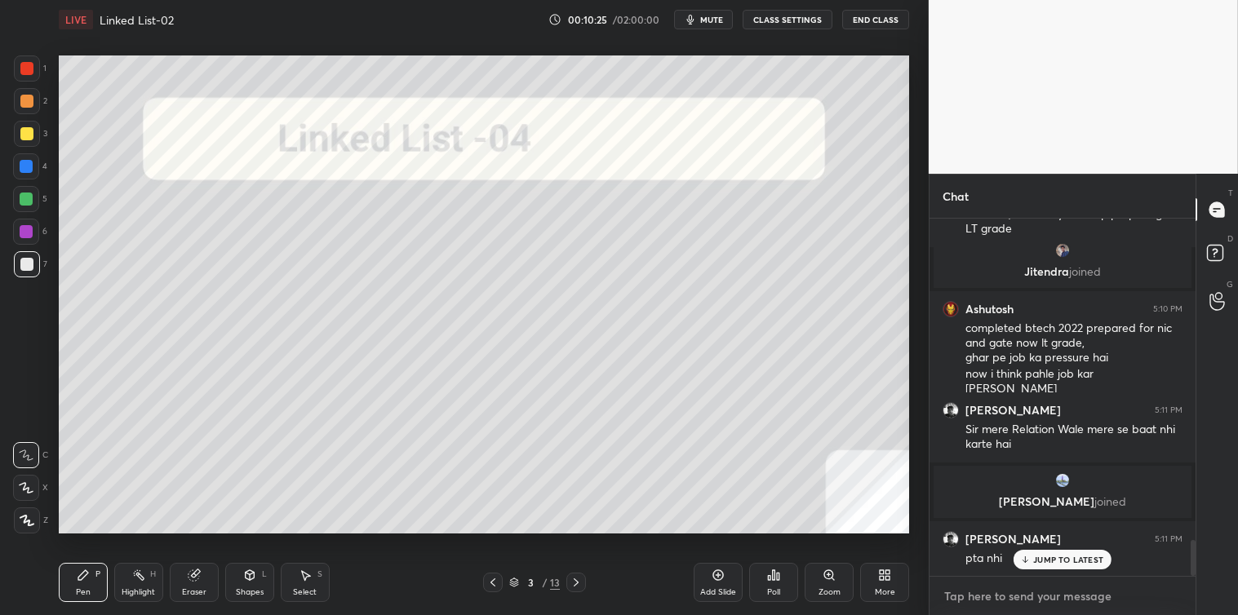
click at [994, 605] on textarea at bounding box center [1062, 596] width 240 height 26
click at [1051, 556] on p "JUMP TO LATEST" at bounding box center [1068, 560] width 70 height 10
click at [978, 609] on textarea at bounding box center [1062, 596] width 240 height 26
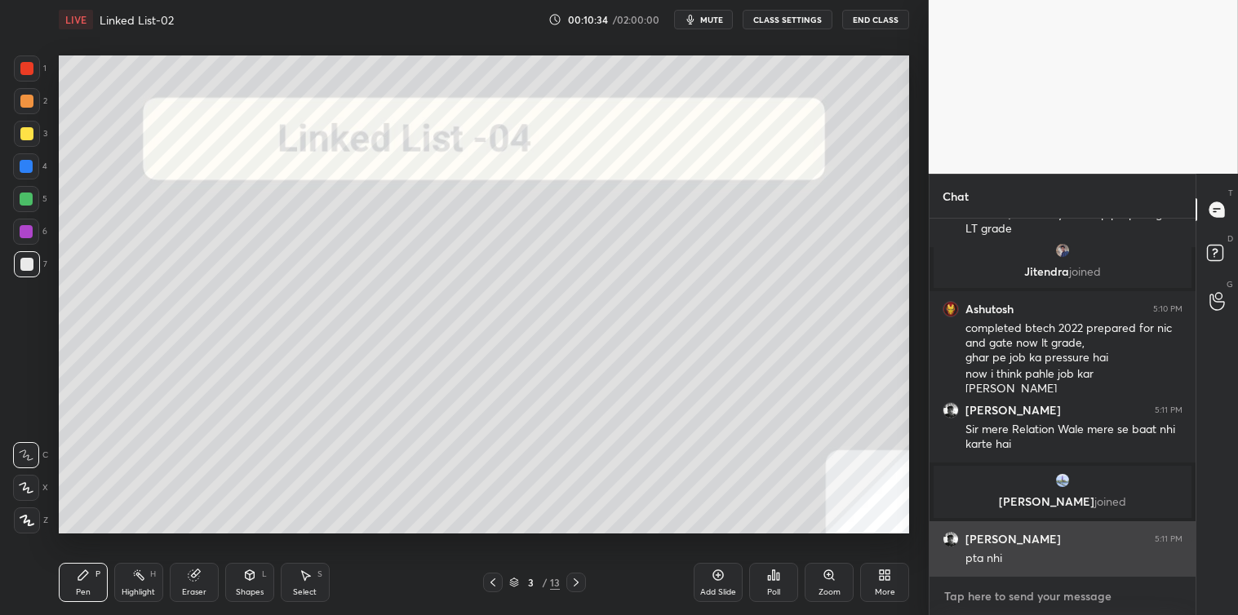
scroll to position [3272, 0]
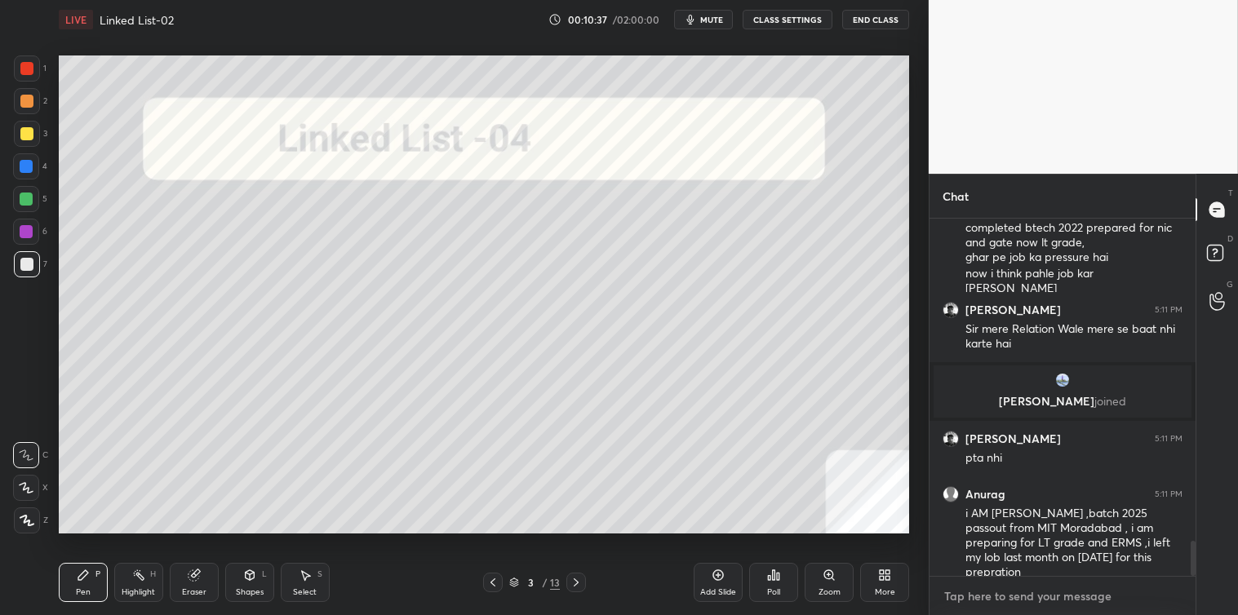
click at [956, 604] on textarea at bounding box center [1062, 596] width 240 height 26
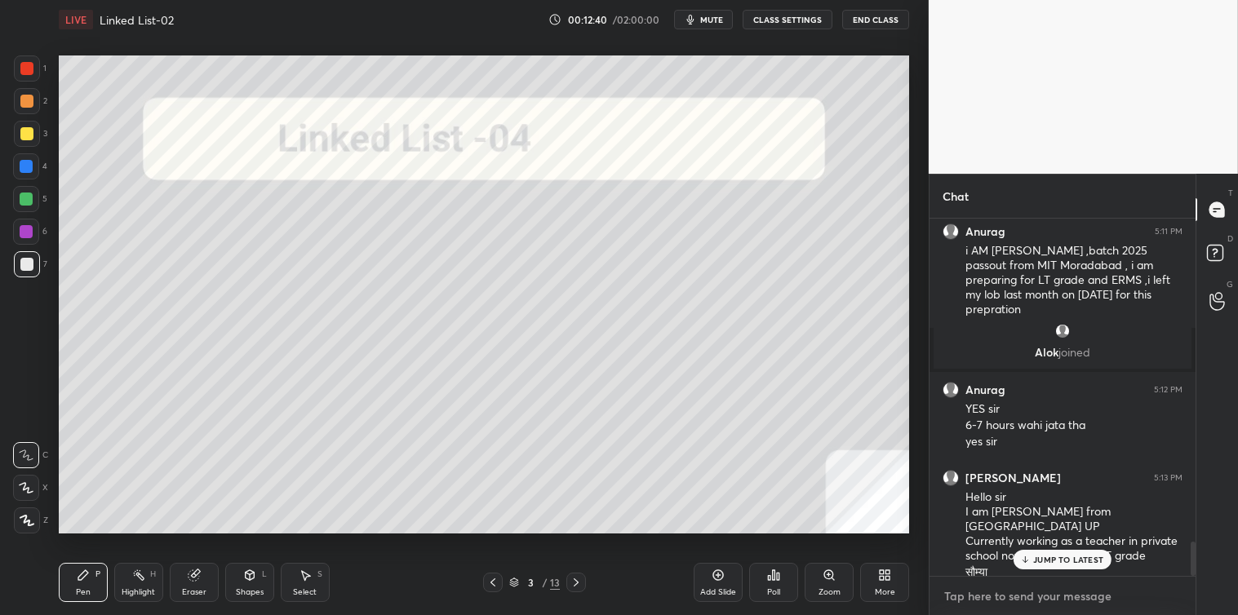
scroll to position [3358, 0]
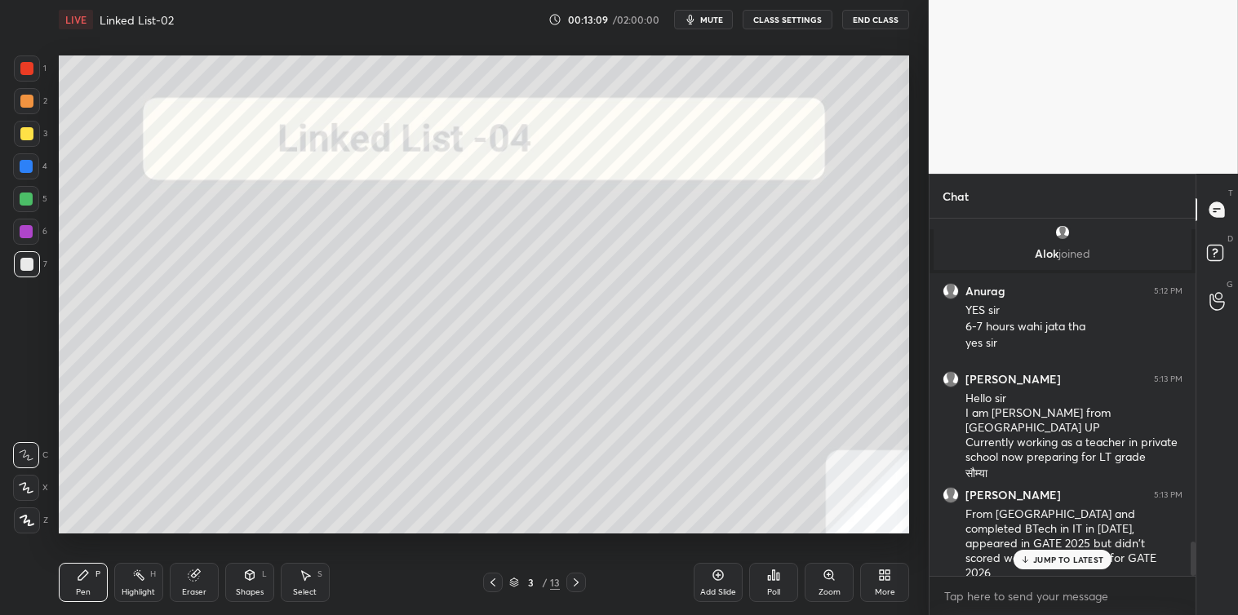
click at [1033, 563] on div "JUMP TO LATEST" at bounding box center [1062, 560] width 98 height 20
click at [969, 590] on textarea at bounding box center [1062, 596] width 240 height 26
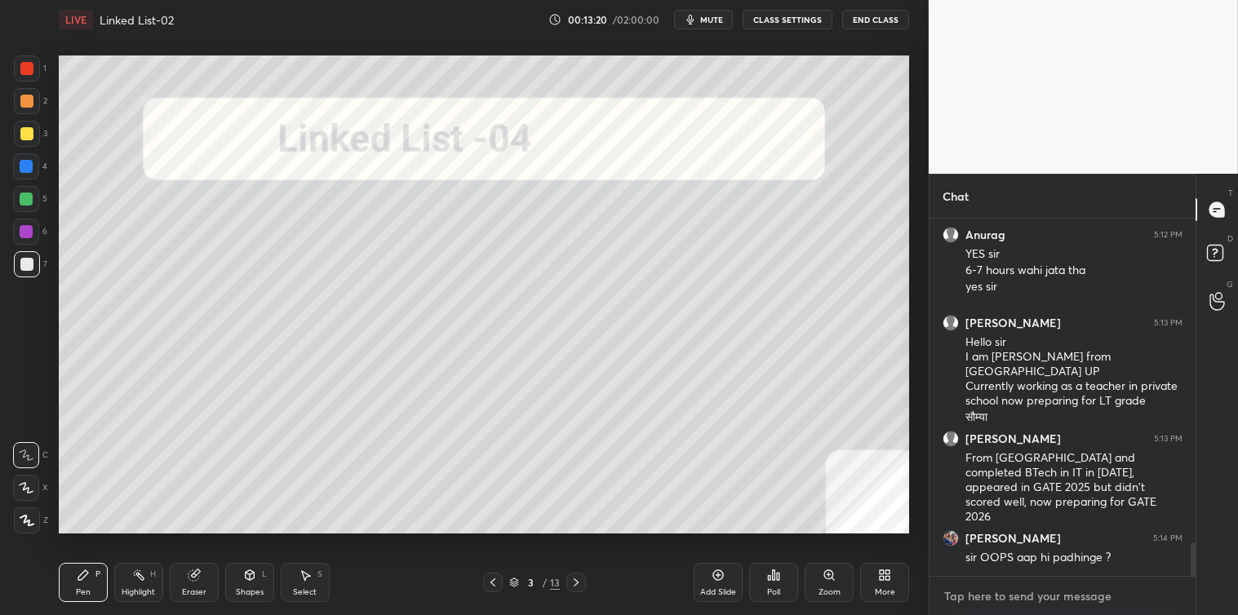
click at [983, 589] on textarea at bounding box center [1062, 596] width 240 height 26
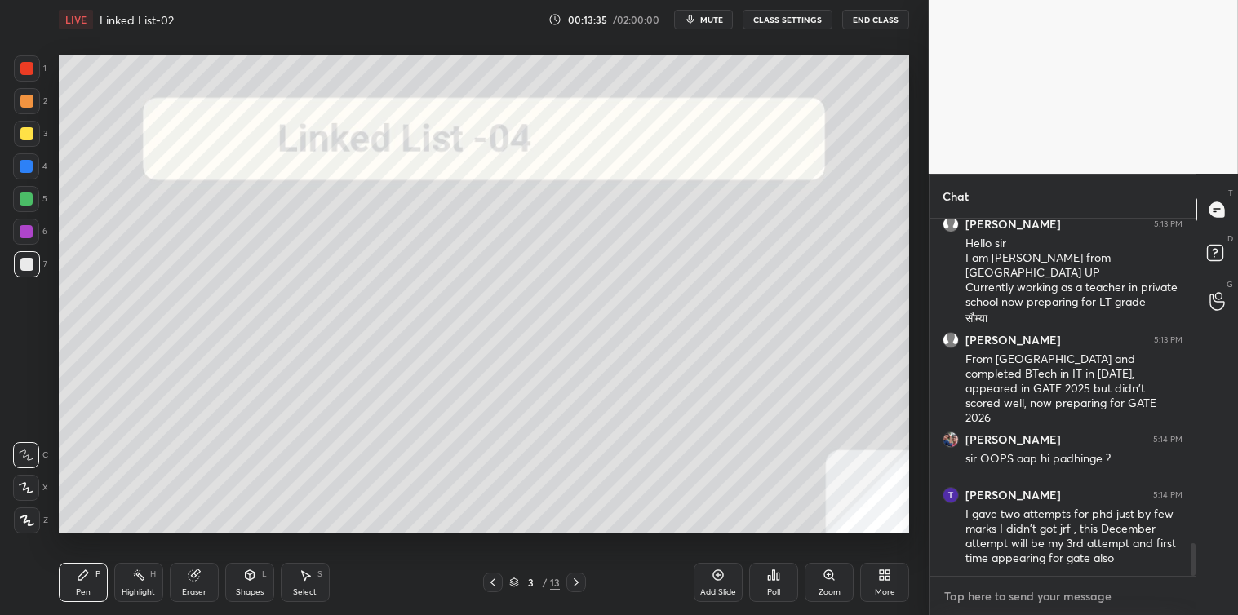
scroll to position [3569, 0]
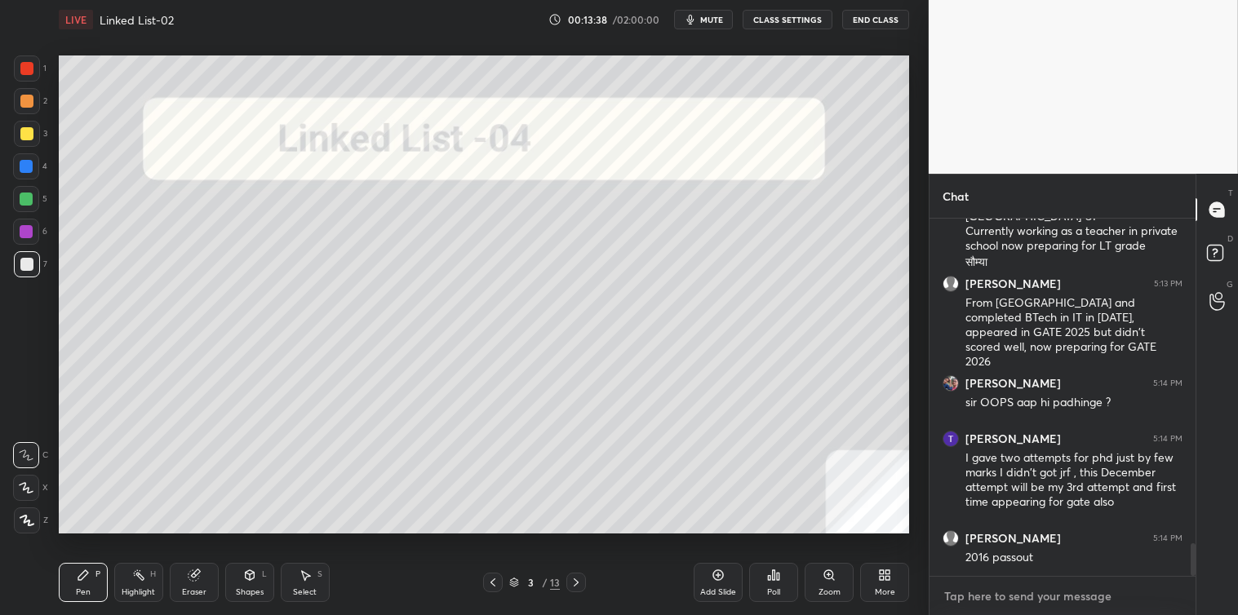
click at [976, 598] on textarea at bounding box center [1062, 596] width 240 height 26
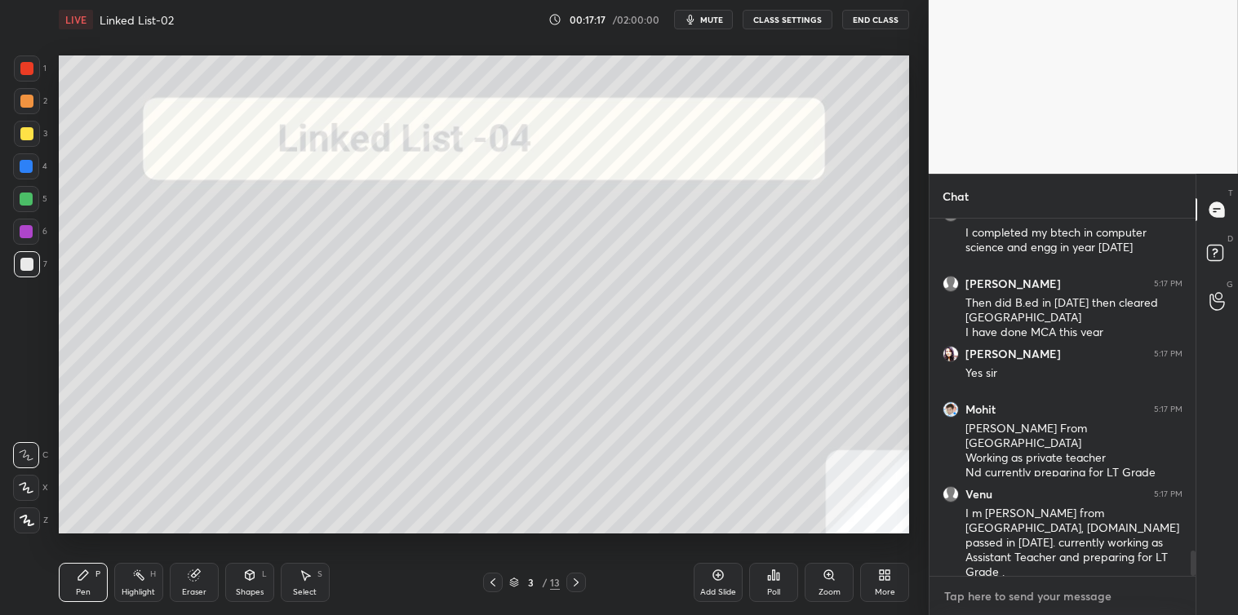
scroll to position [4745, 0]
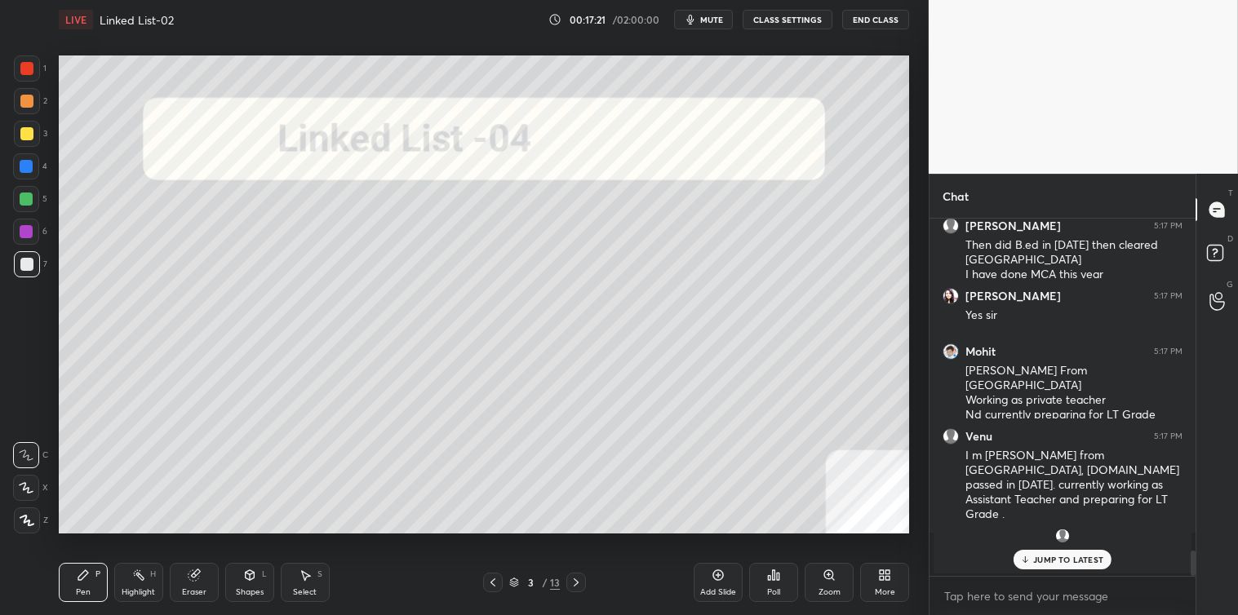
click at [1073, 563] on p "JUMP TO LATEST" at bounding box center [1068, 560] width 70 height 10
click at [1020, 600] on textarea at bounding box center [1062, 596] width 240 height 26
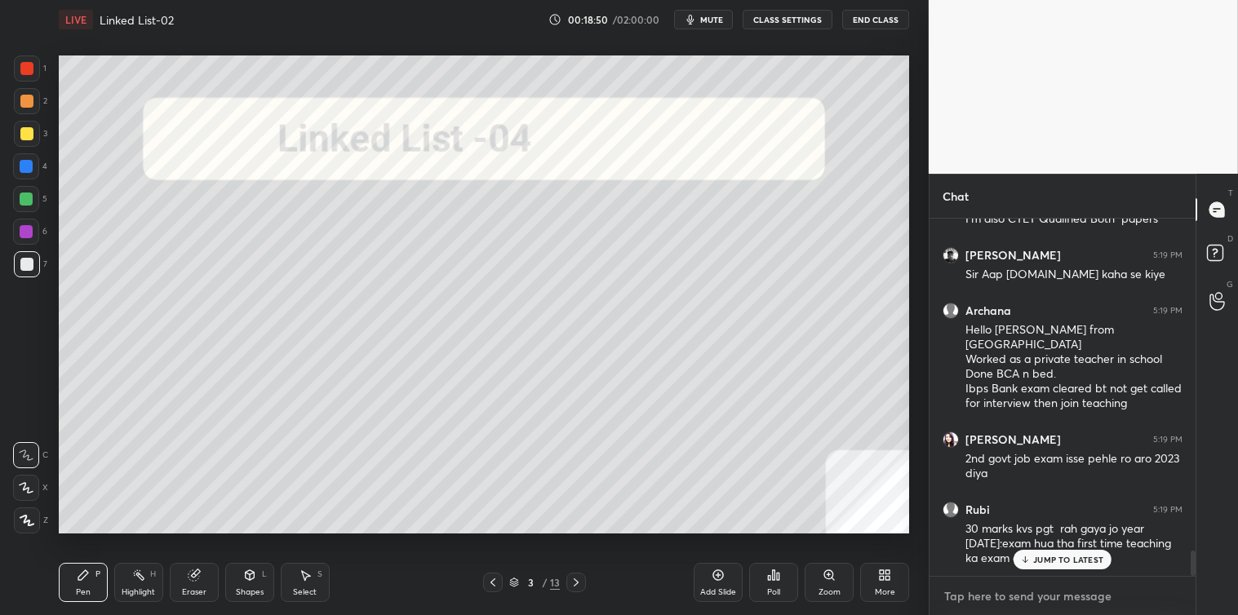
scroll to position [4777, 0]
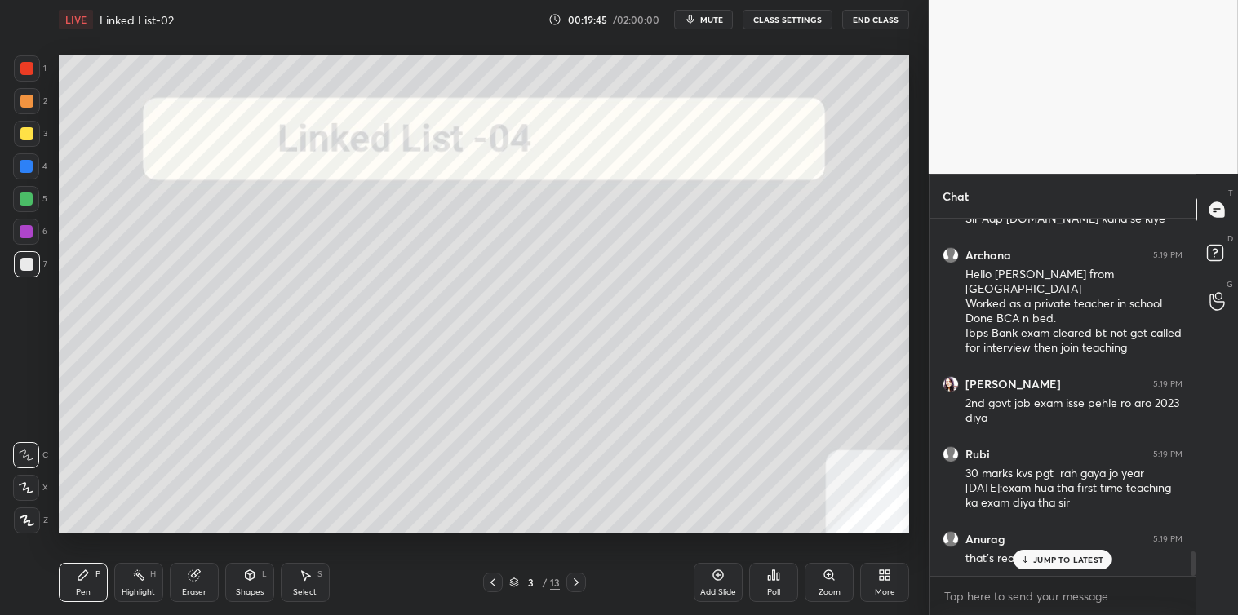
click at [1075, 561] on p "JUMP TO LATEST" at bounding box center [1068, 560] width 70 height 10
click at [1014, 592] on textarea at bounding box center [1062, 596] width 240 height 26
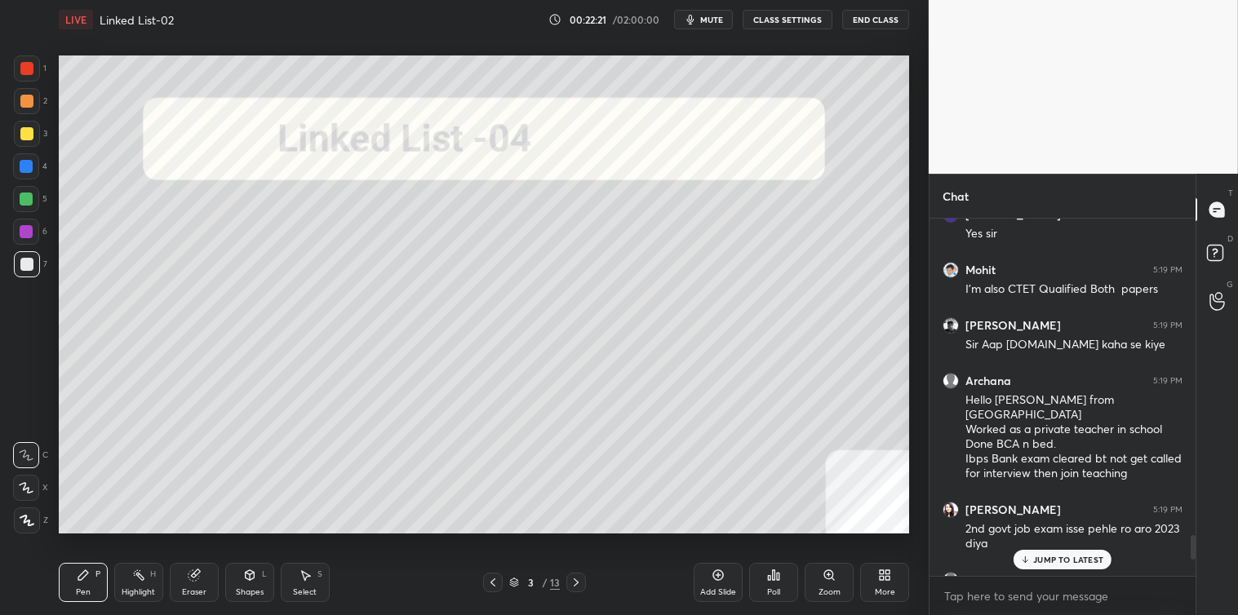
scroll to position [4663, 0]
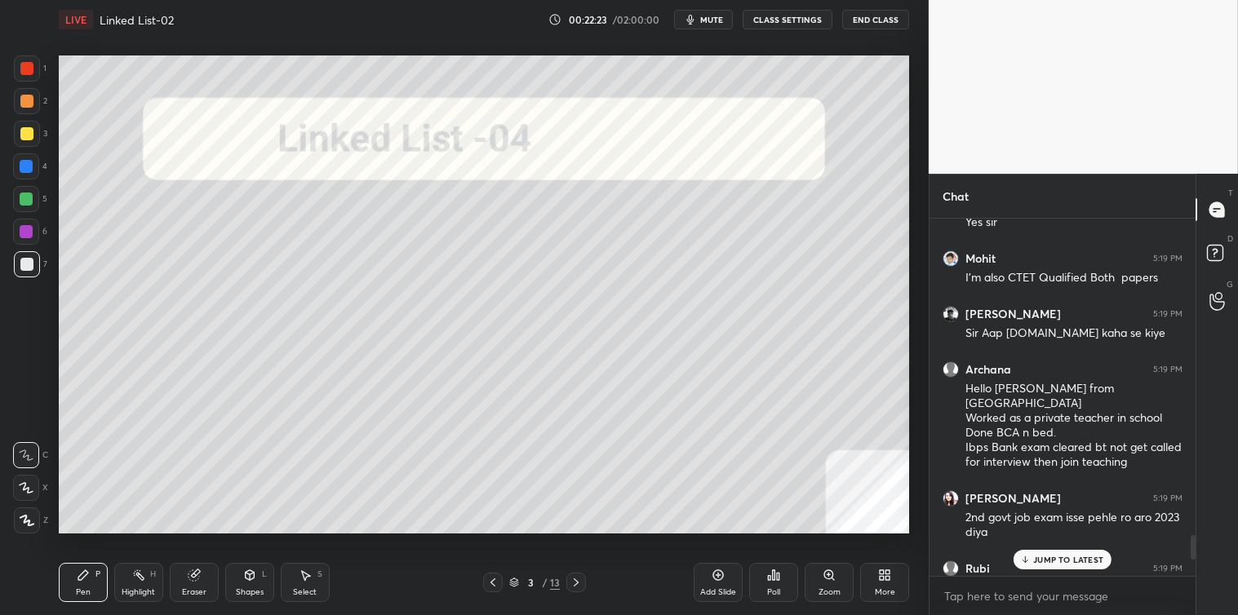
drag, startPoint x: 1194, startPoint y: 565, endPoint x: 1190, endPoint y: 549, distance: 16.8
click at [1190, 549] on div at bounding box center [1192, 547] width 5 height 24
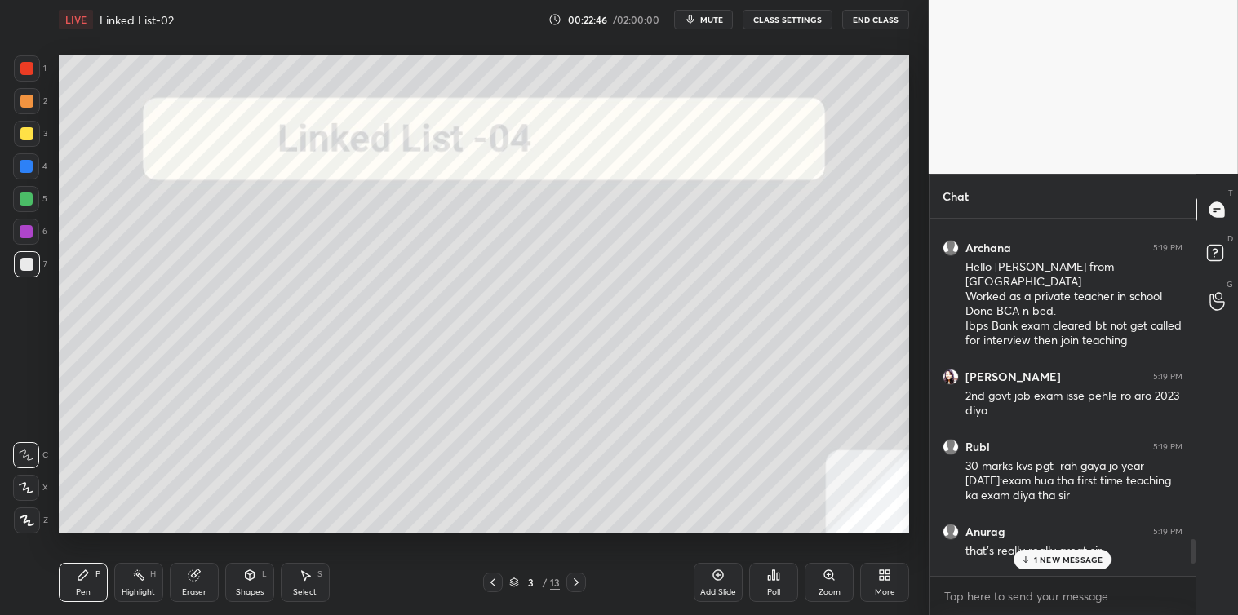
scroll to position [4772, 0]
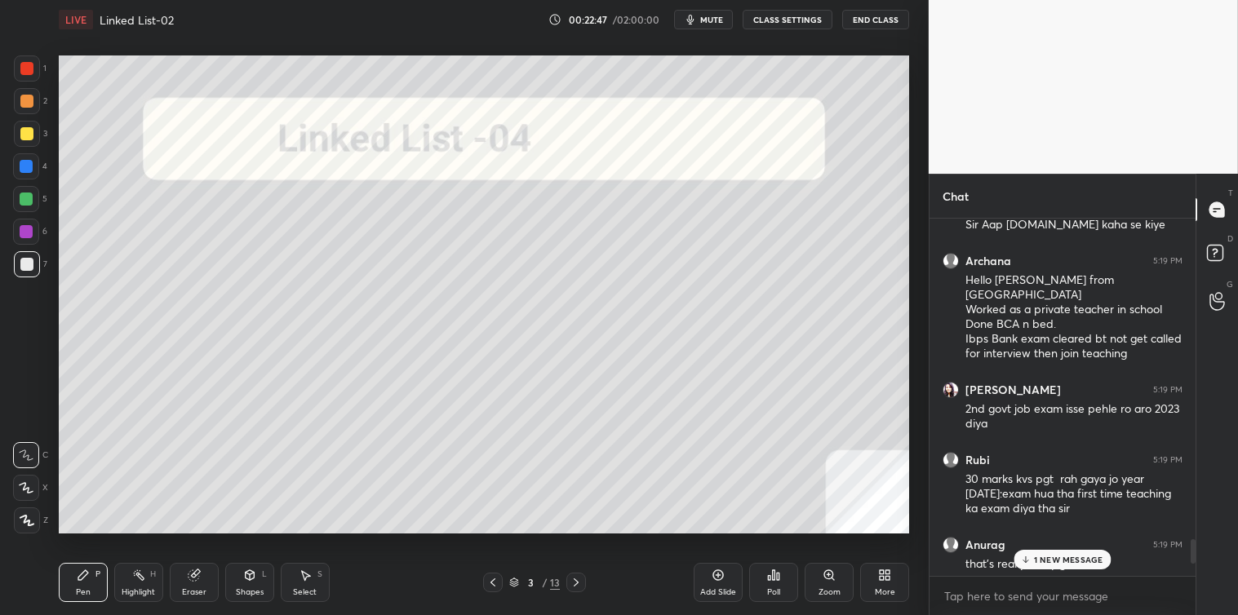
click at [1192, 556] on div at bounding box center [1192, 551] width 5 height 24
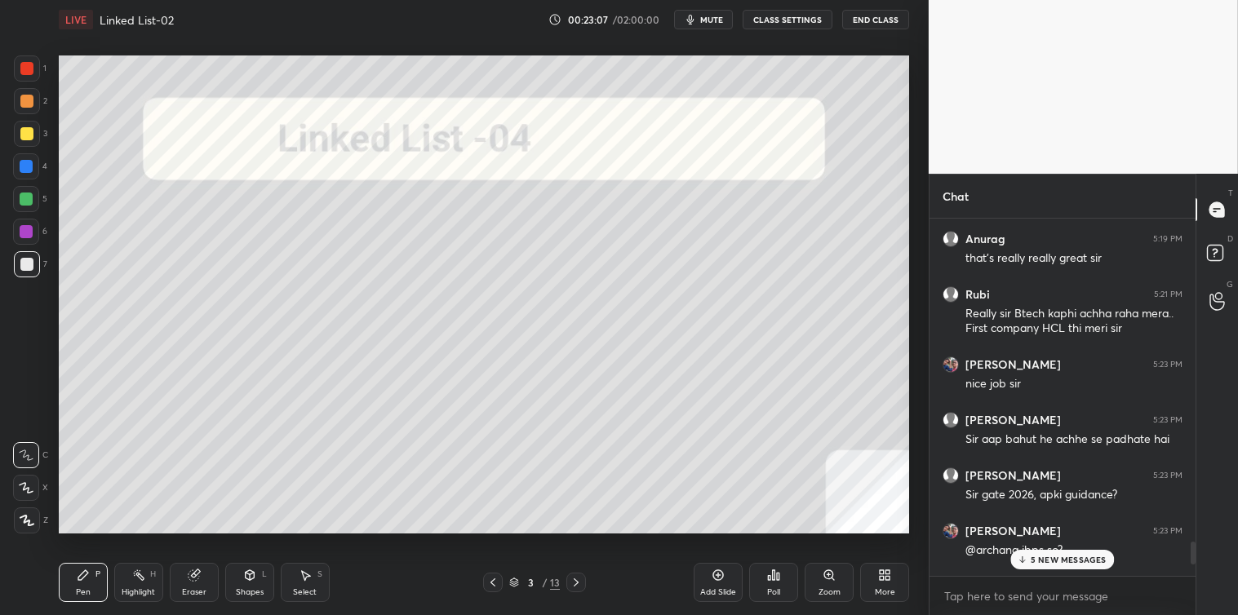
scroll to position [5103, 0]
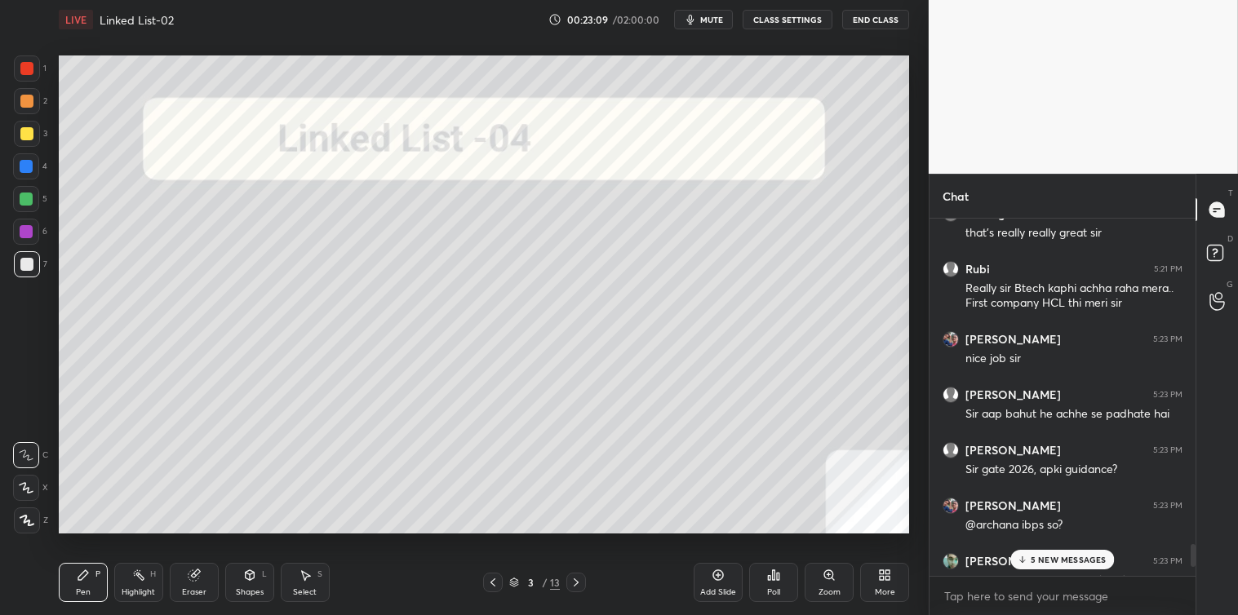
drag, startPoint x: 1194, startPoint y: 552, endPoint x: 1190, endPoint y: 574, distance: 21.6
click at [1190, 574] on div at bounding box center [1191, 397] width 10 height 357
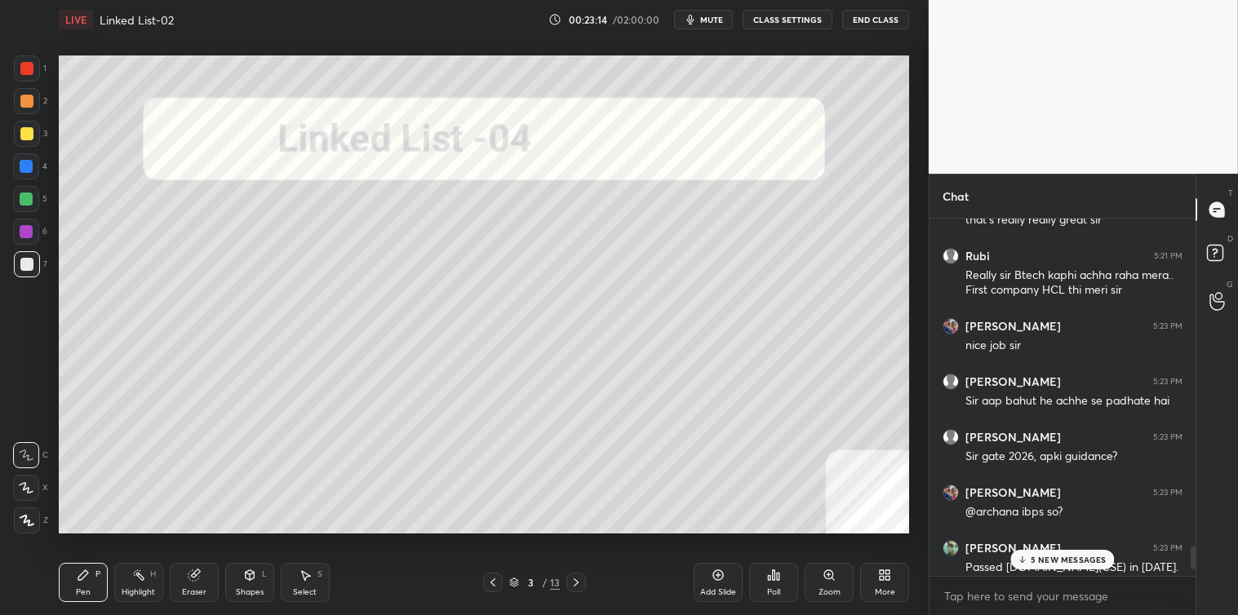
scroll to position [5141, 0]
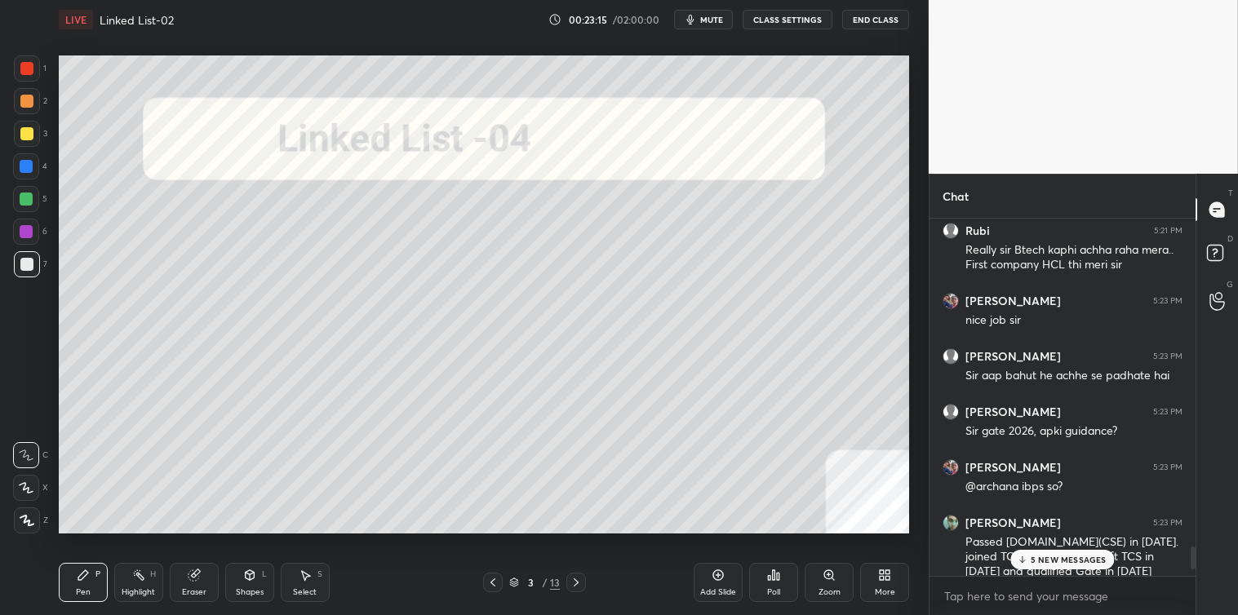
click at [1193, 563] on div at bounding box center [1192, 558] width 5 height 23
click at [1059, 561] on p "6 NEW MESSAGES" at bounding box center [1069, 560] width 76 height 10
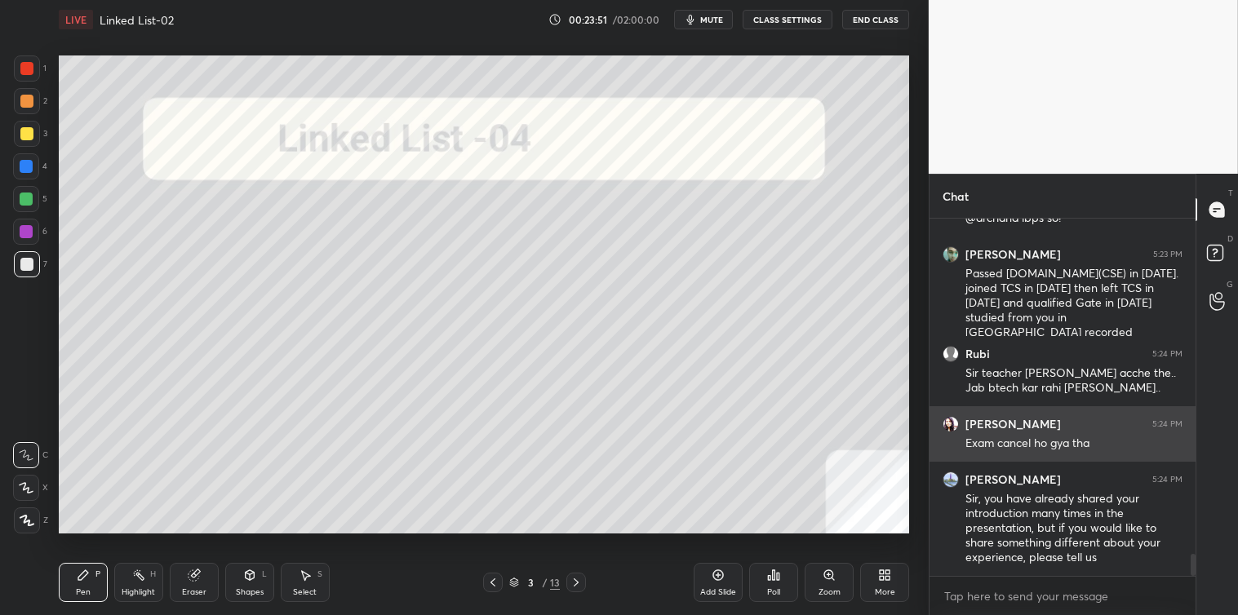
scroll to position [5464, 0]
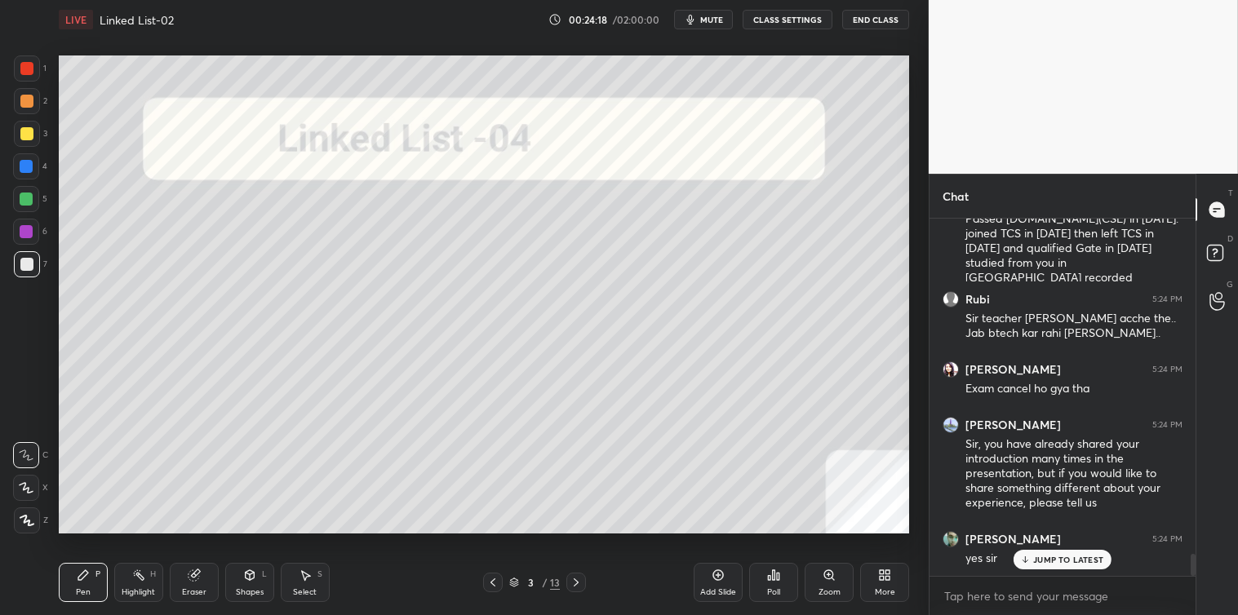
click at [1044, 552] on div "JUMP TO LATEST" at bounding box center [1062, 560] width 98 height 20
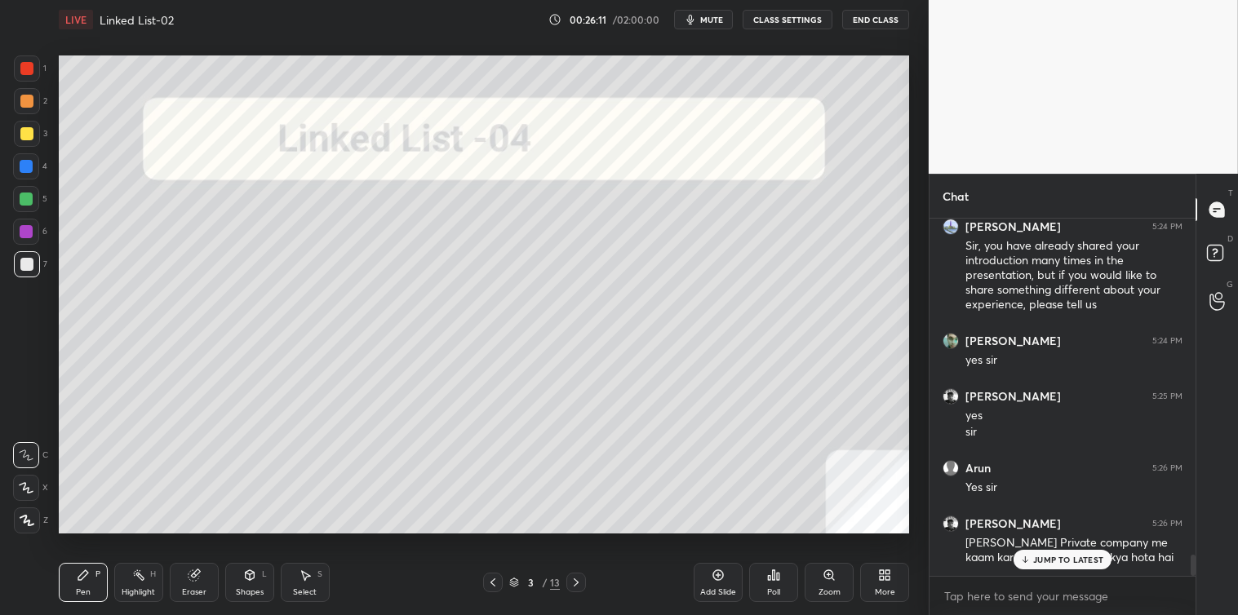
scroll to position [5717, 0]
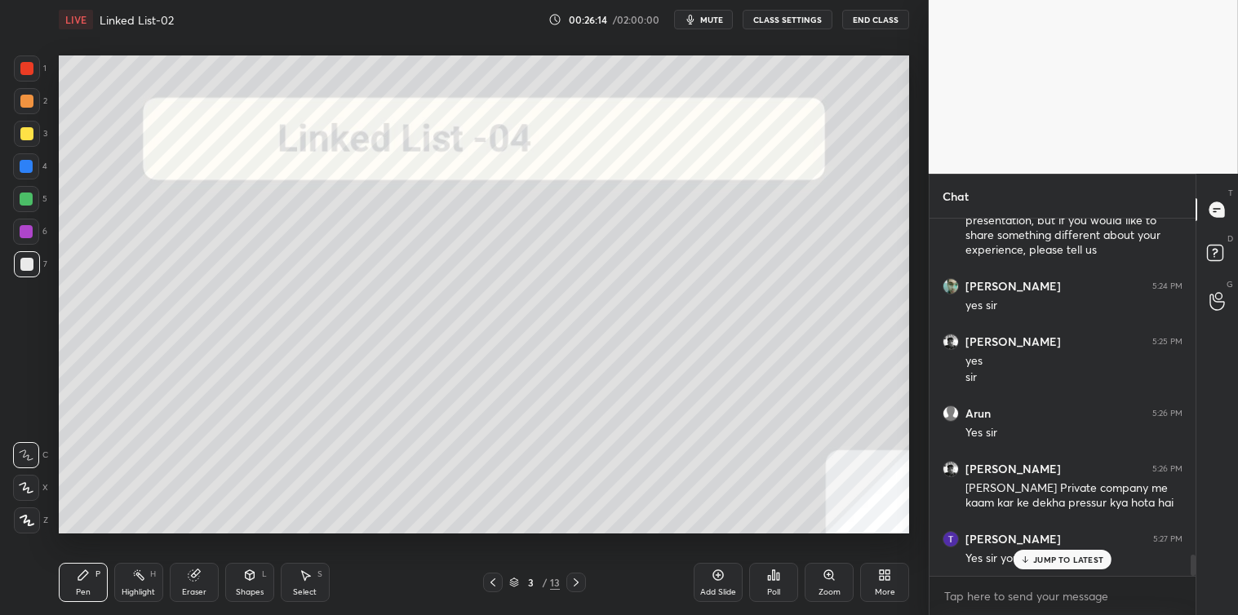
click at [1046, 564] on p "JUMP TO LATEST" at bounding box center [1068, 560] width 70 height 10
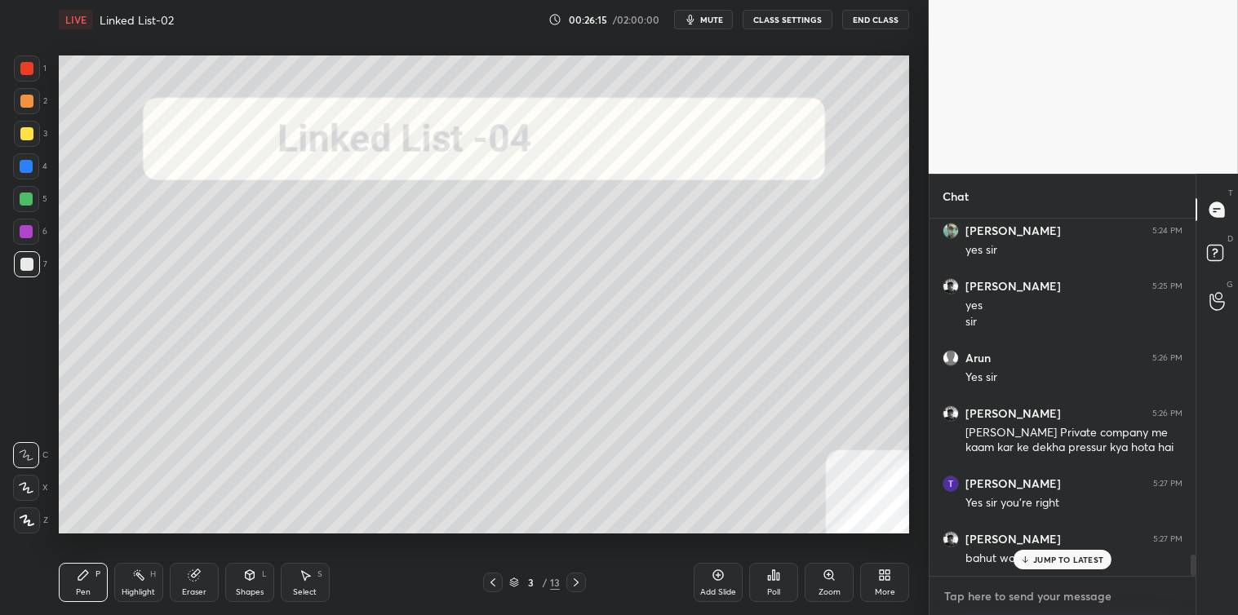
click at [1022, 596] on textarea at bounding box center [1062, 596] width 240 height 26
click at [1032, 559] on div "JUMP TO LATEST" at bounding box center [1062, 560] width 98 height 20
click at [1009, 601] on textarea at bounding box center [1062, 596] width 240 height 26
click at [989, 586] on textarea at bounding box center [1062, 596] width 240 height 26
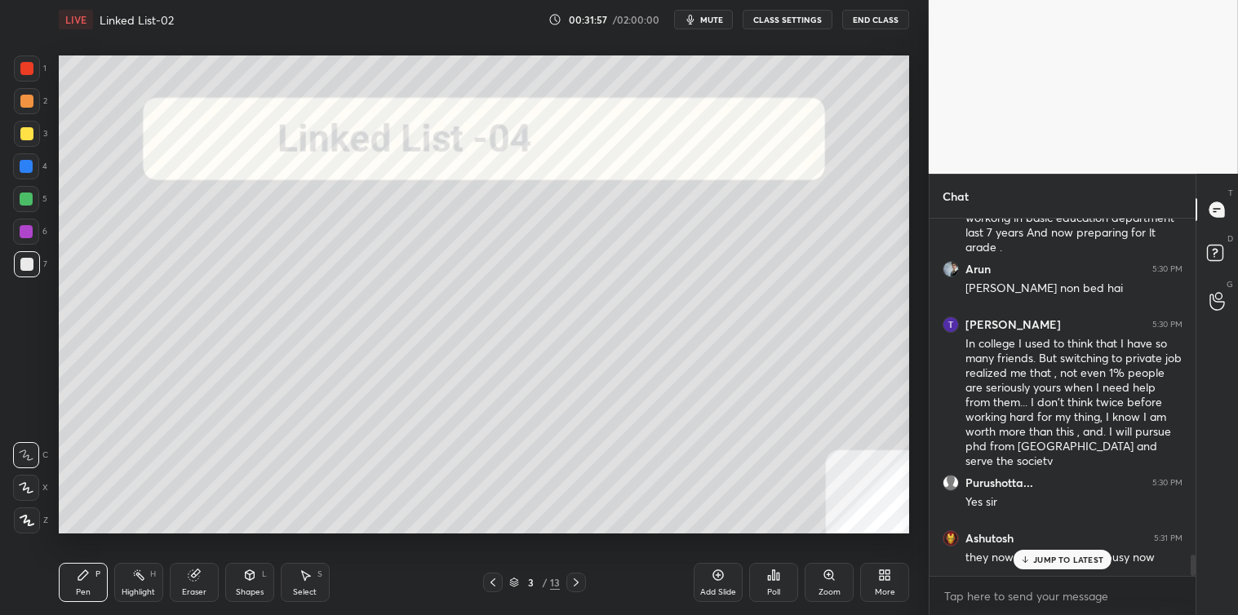
scroll to position [5724, 0]
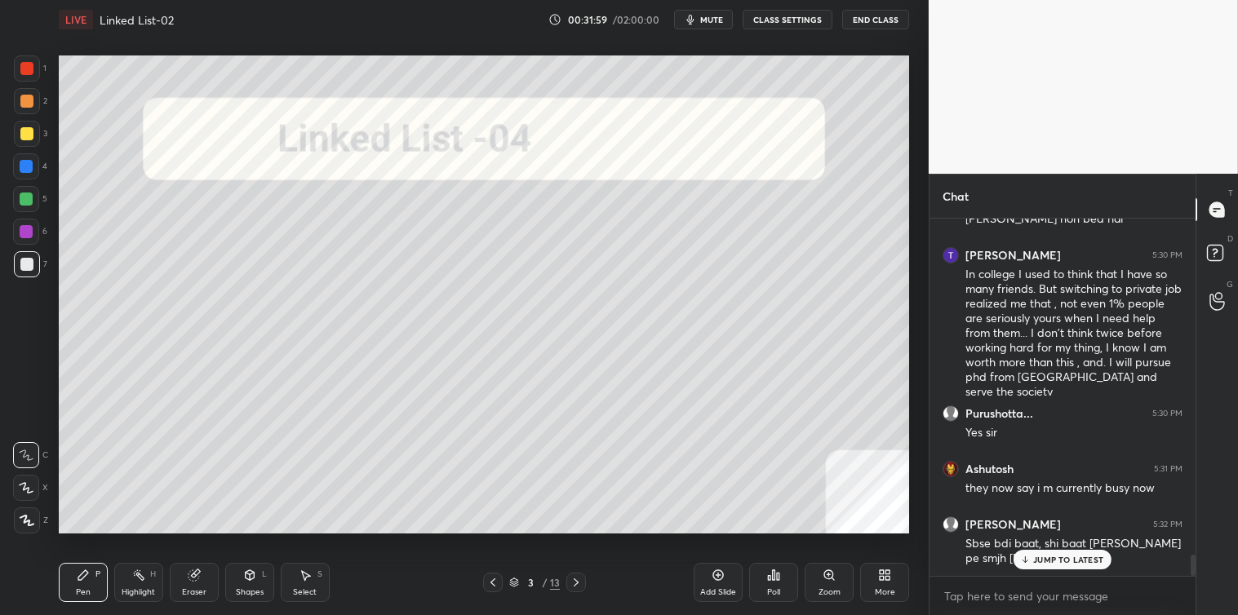
click at [1049, 565] on div "JUMP TO LATEST" at bounding box center [1062, 560] width 98 height 20
click at [977, 597] on textarea at bounding box center [1062, 596] width 240 height 26
click at [964, 599] on textarea at bounding box center [1062, 596] width 240 height 26
click at [956, 602] on textarea at bounding box center [1062, 596] width 240 height 26
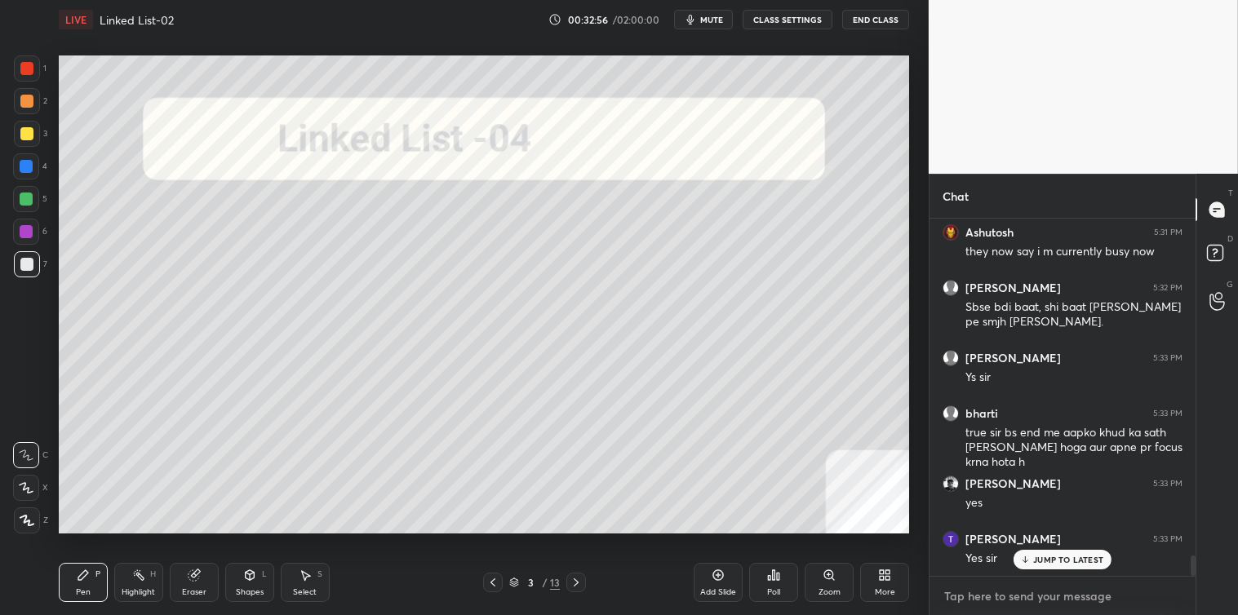
scroll to position [6017, 0]
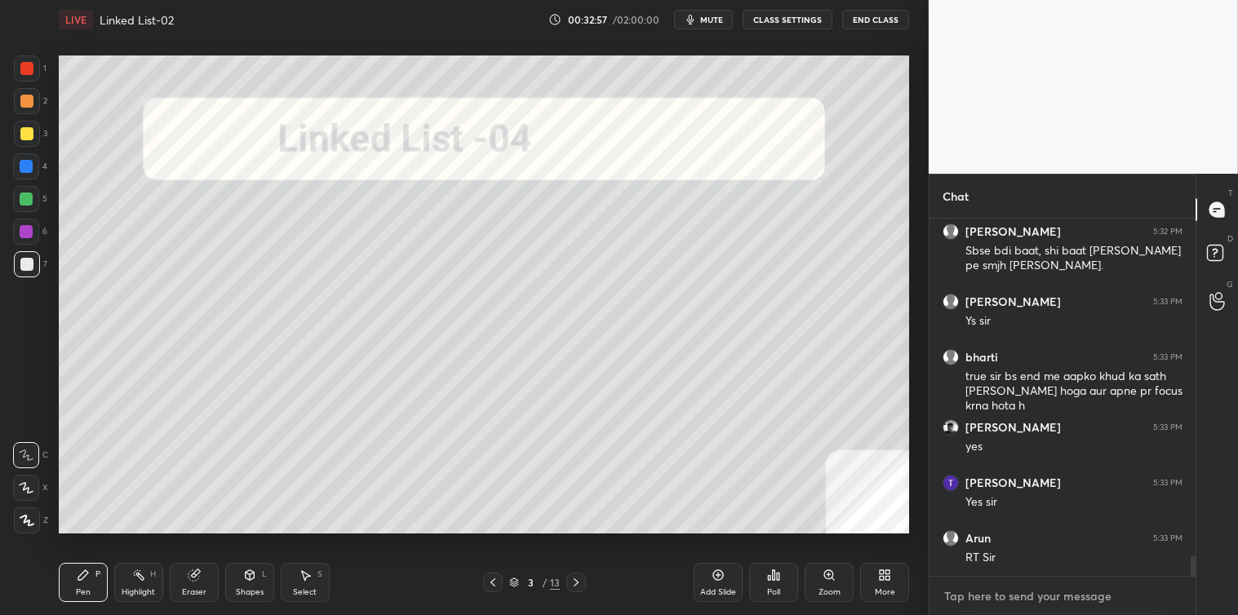
click at [966, 597] on textarea at bounding box center [1062, 596] width 240 height 26
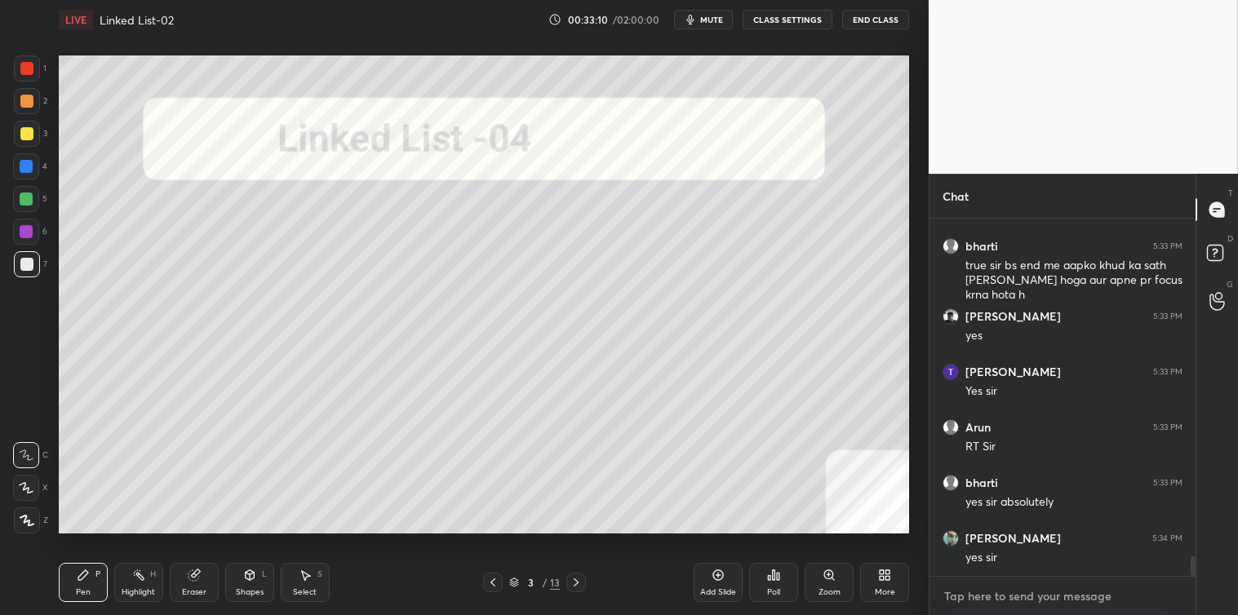
scroll to position [6183, 0]
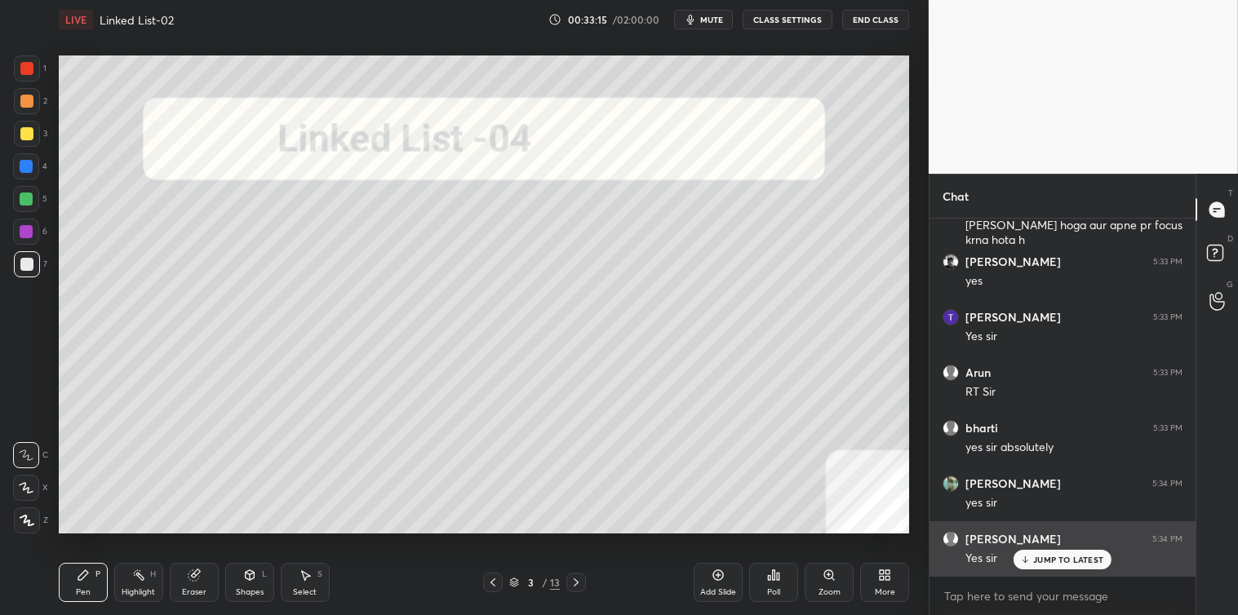
click at [1023, 556] on icon at bounding box center [1025, 560] width 11 height 10
type textarea "x"
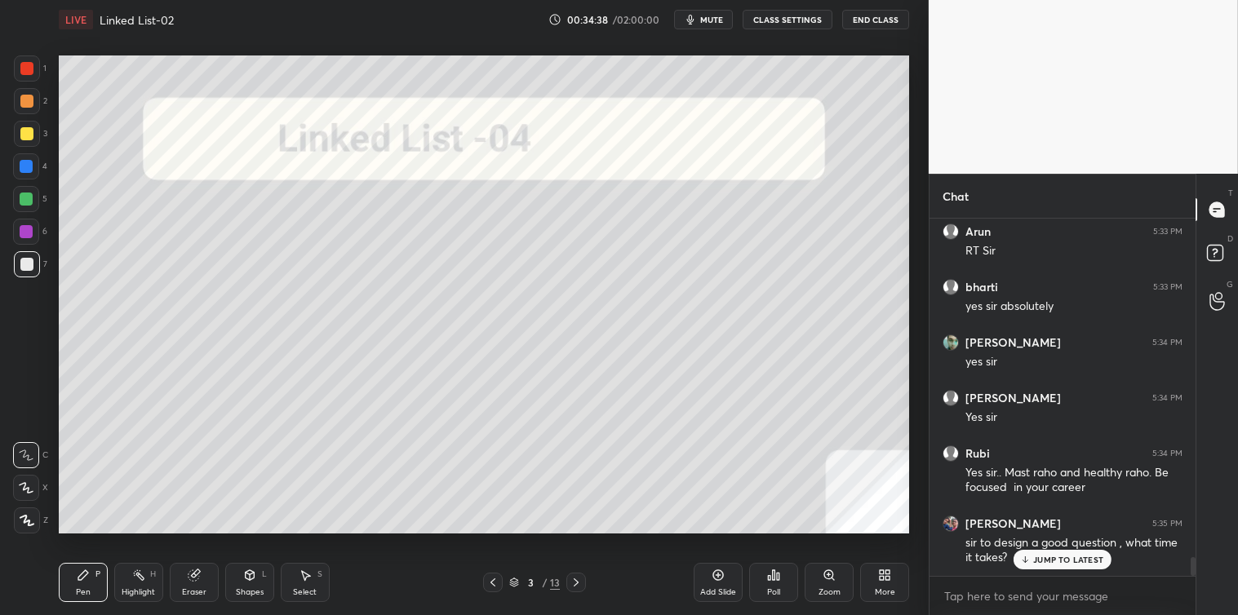
scroll to position [6378, 0]
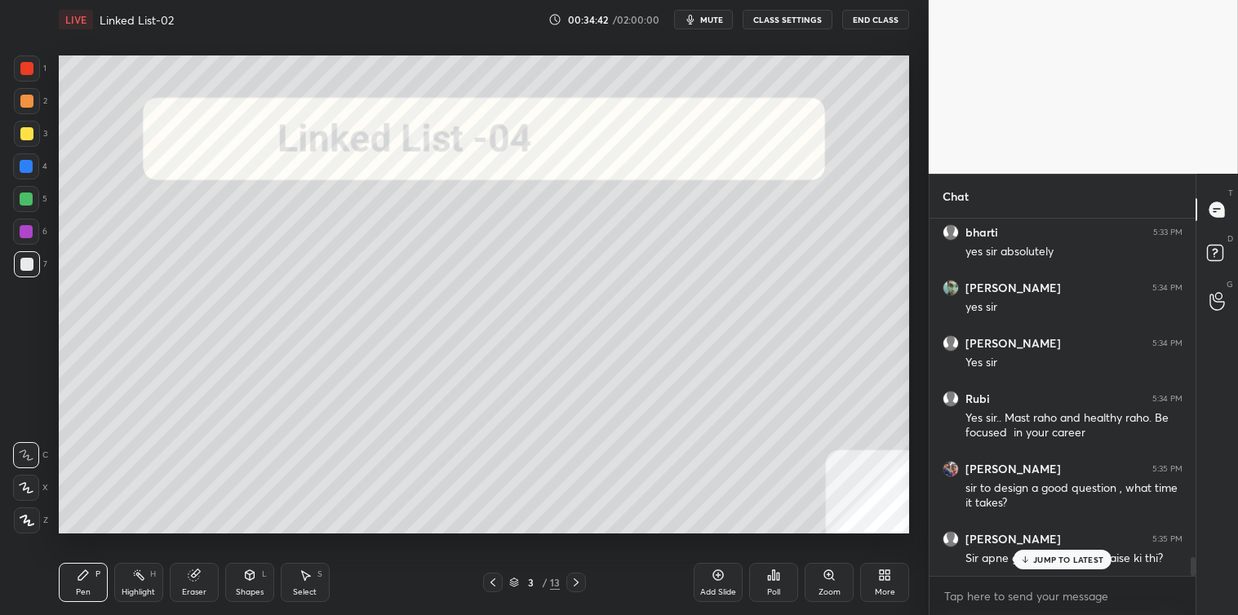
click at [1039, 560] on p "JUMP TO LATEST" at bounding box center [1068, 560] width 70 height 10
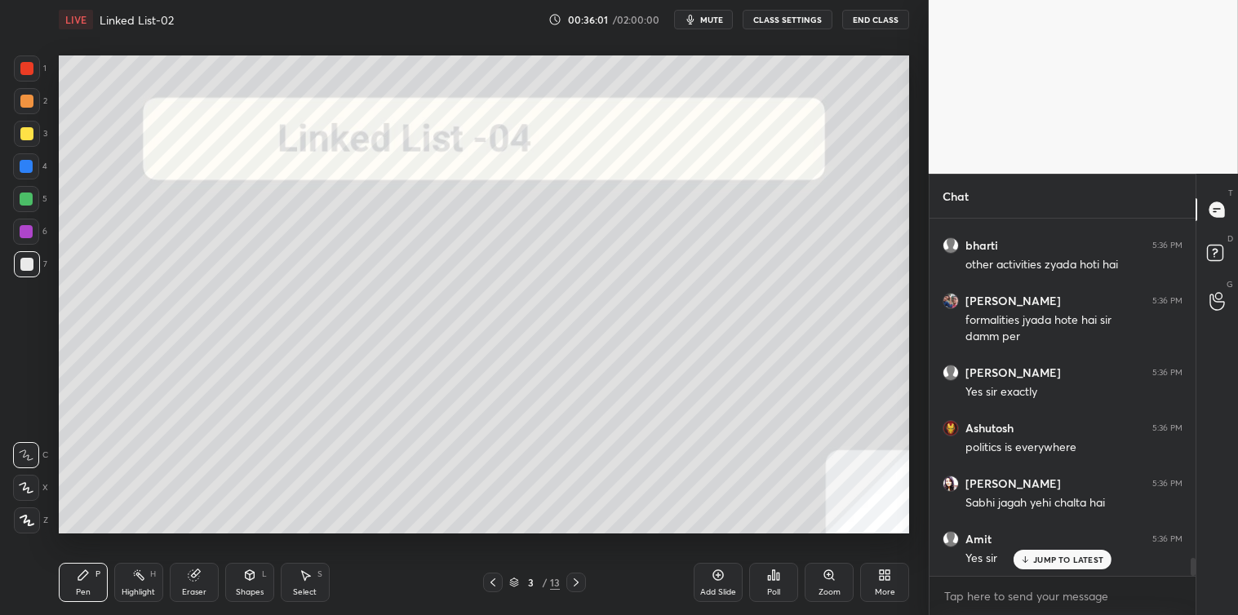
scroll to position [6800, 0]
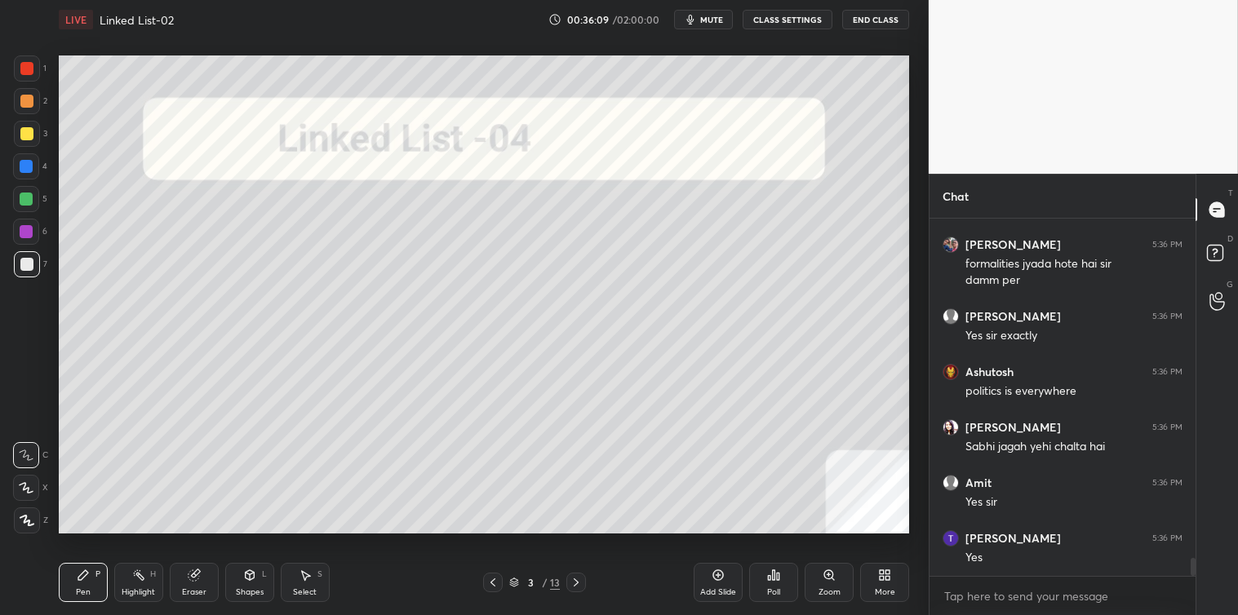
click at [302, 573] on icon at bounding box center [305, 576] width 9 height 10
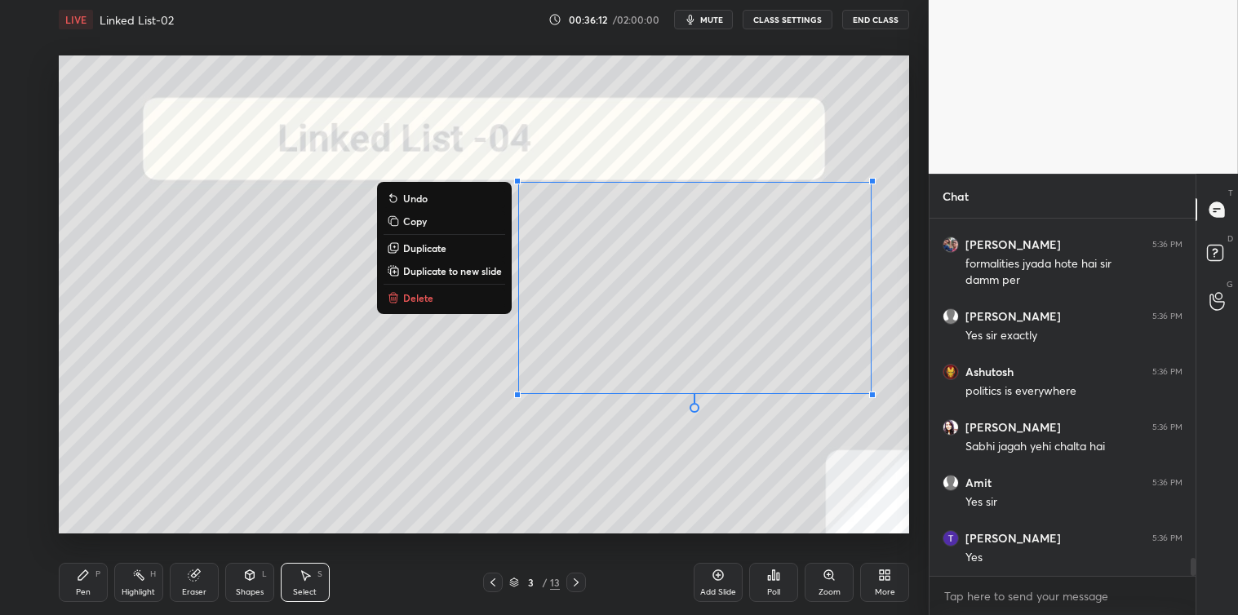
scroll to position [6856, 0]
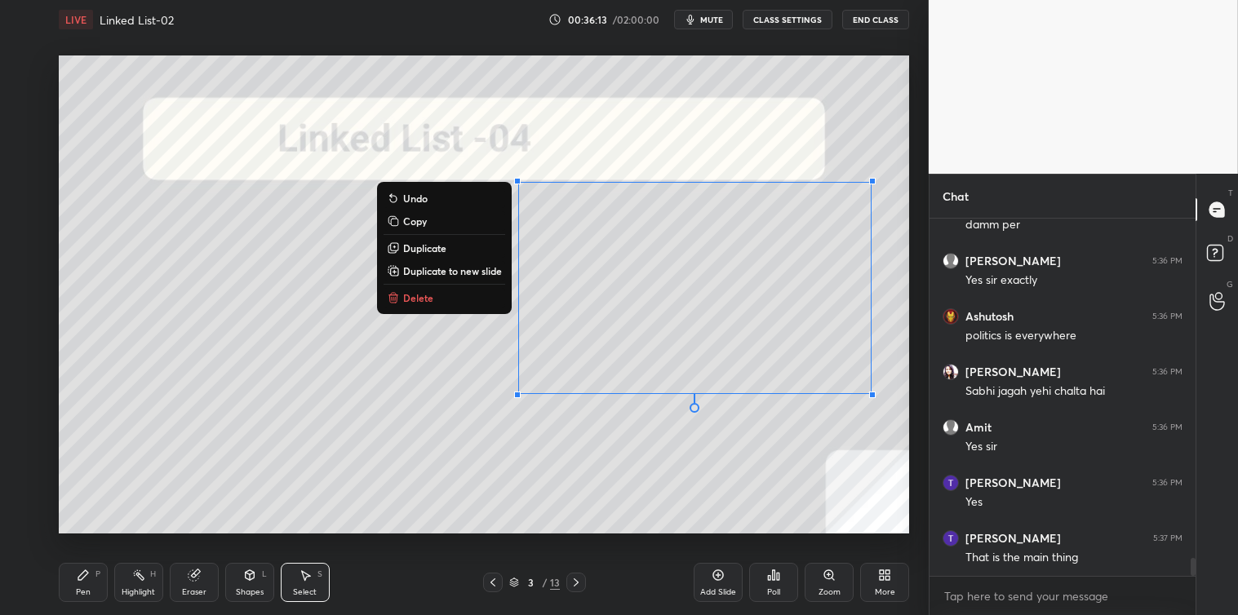
click at [441, 298] on button "Delete" at bounding box center [445, 298] width 122 height 20
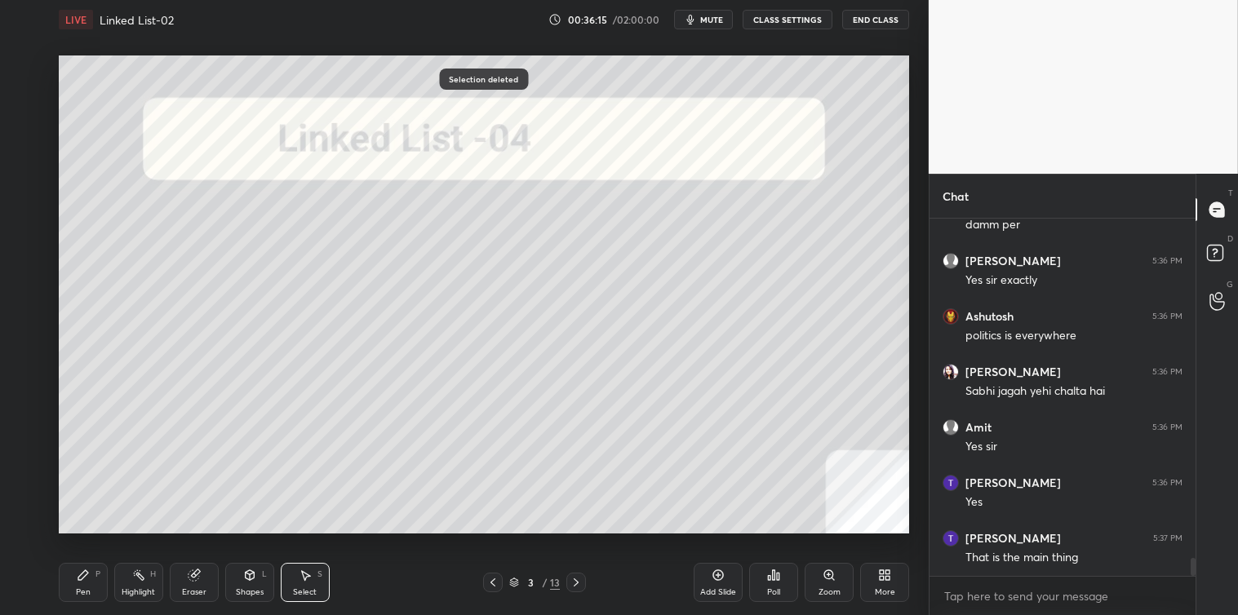
click at [86, 575] on icon at bounding box center [83, 575] width 10 height 10
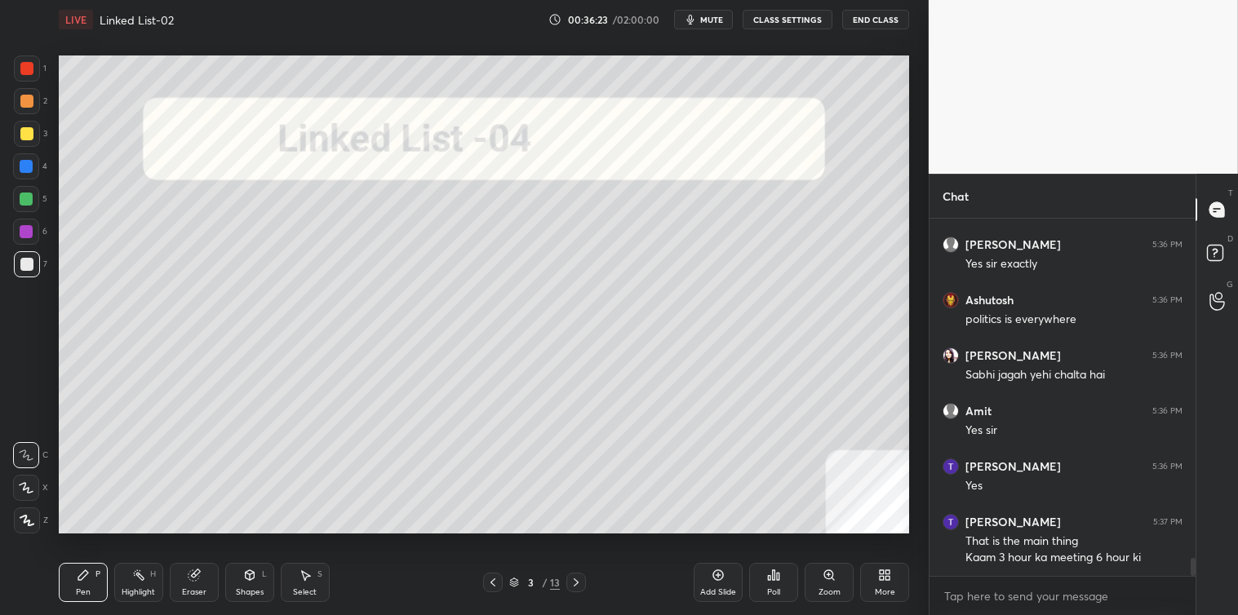
scroll to position [6941, 0]
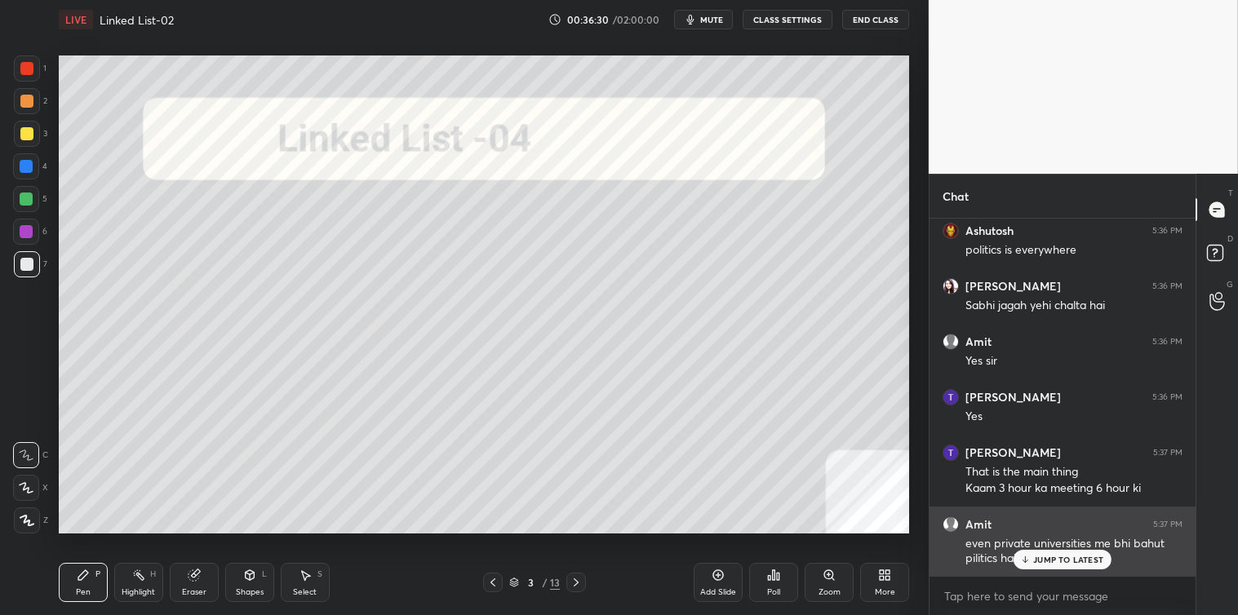
click at [1033, 559] on div "JUMP TO LATEST" at bounding box center [1062, 560] width 98 height 20
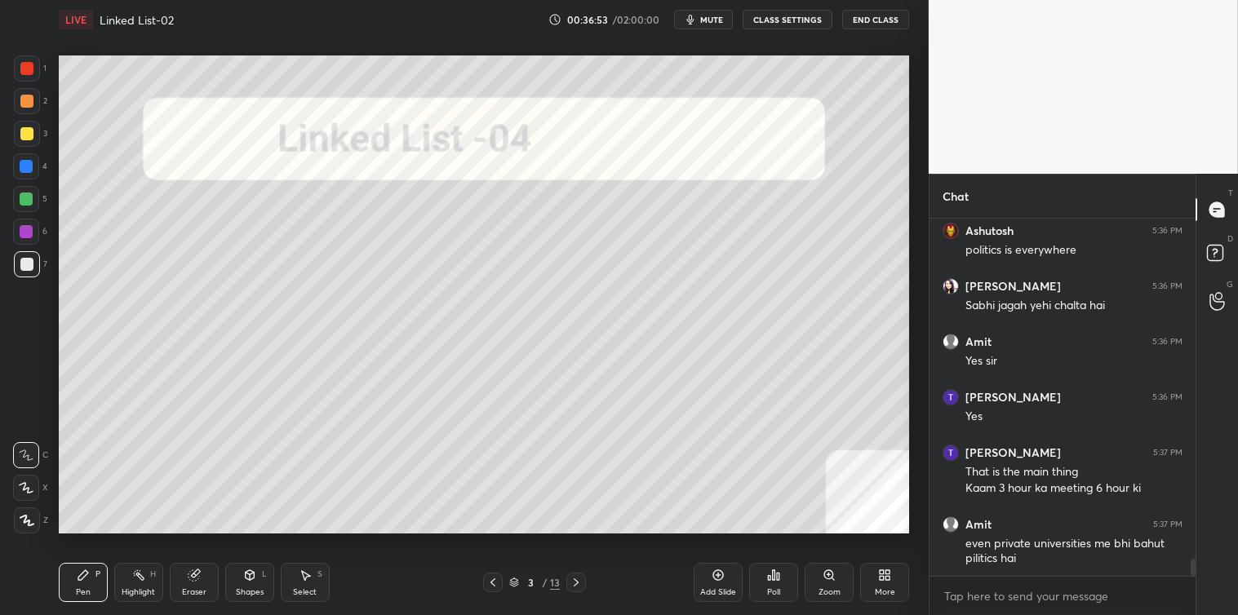
click at [305, 574] on icon at bounding box center [305, 576] width 9 height 10
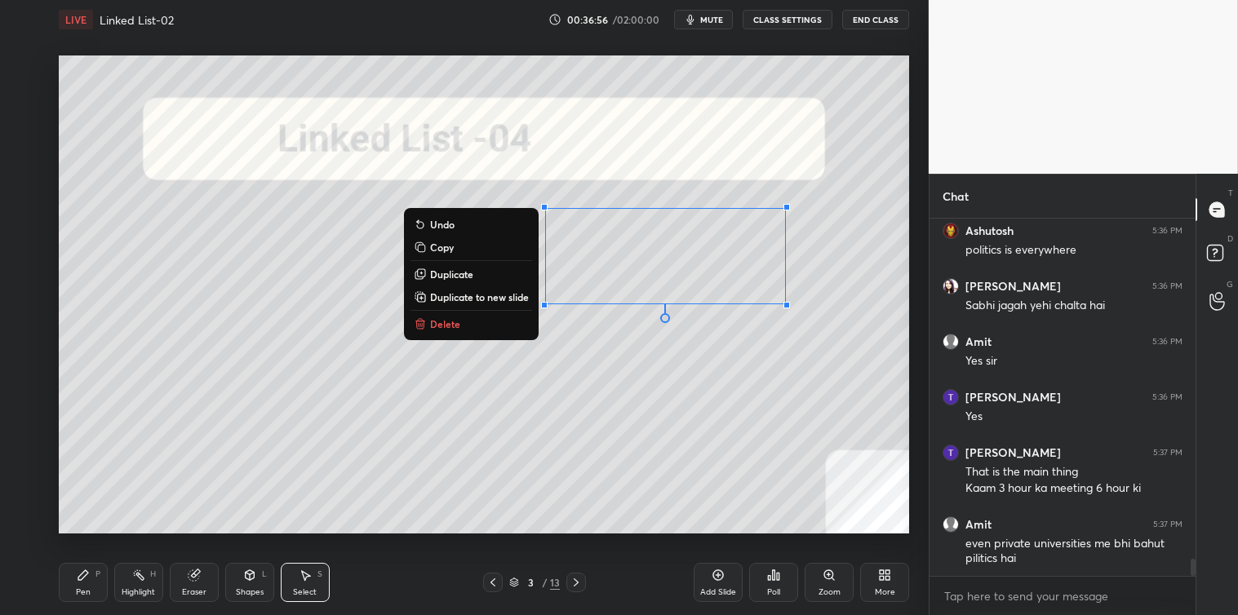
click at [485, 325] on button "Delete" at bounding box center [471, 324] width 122 height 20
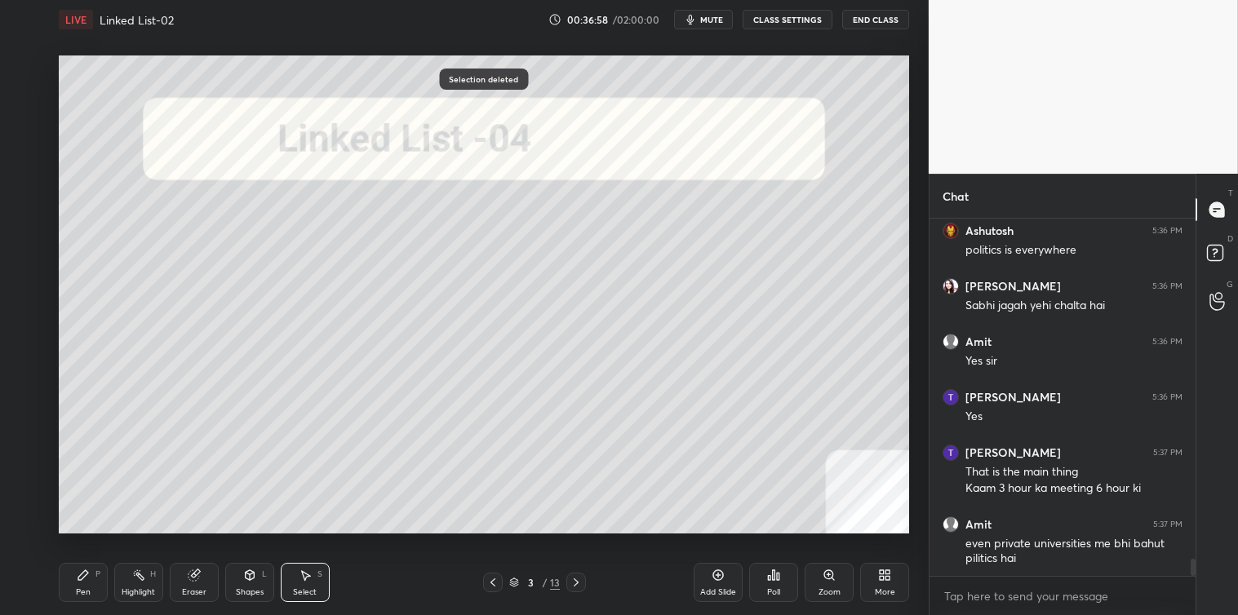
click at [86, 577] on icon at bounding box center [83, 575] width 13 height 13
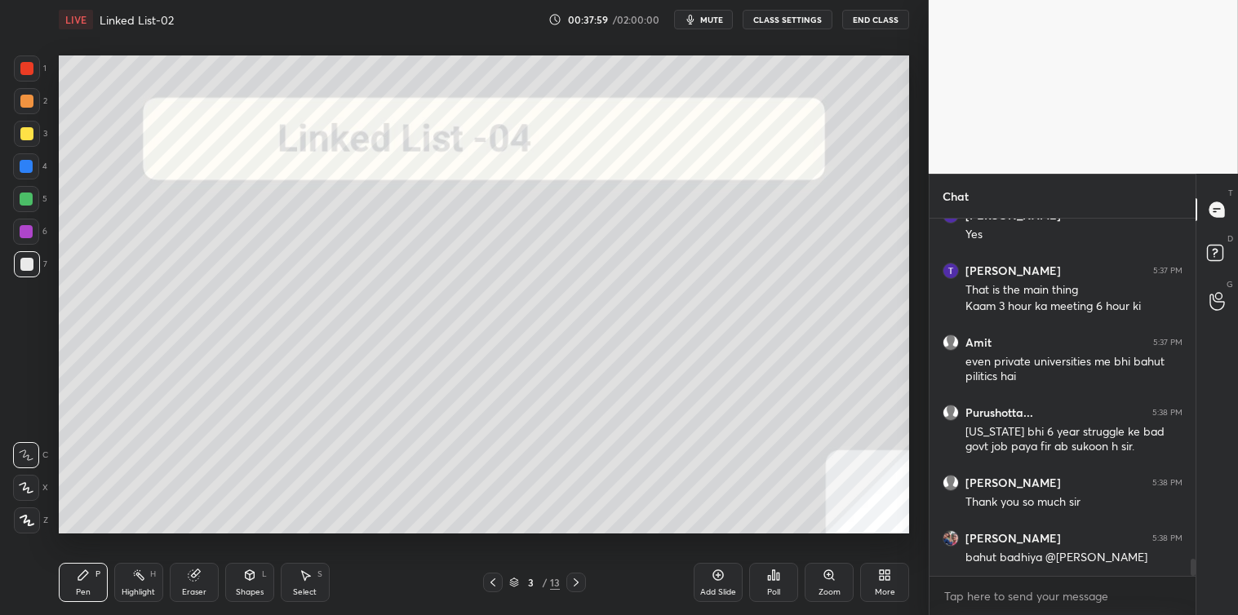
scroll to position [7193, 0]
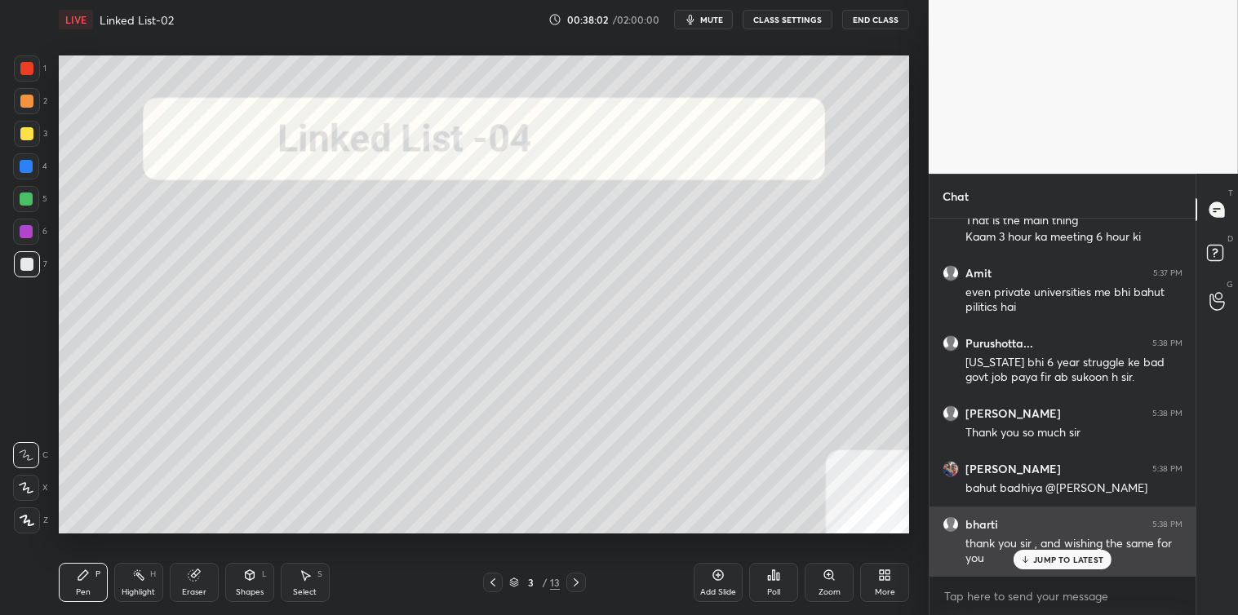
click at [1048, 556] on p "JUMP TO LATEST" at bounding box center [1068, 560] width 70 height 10
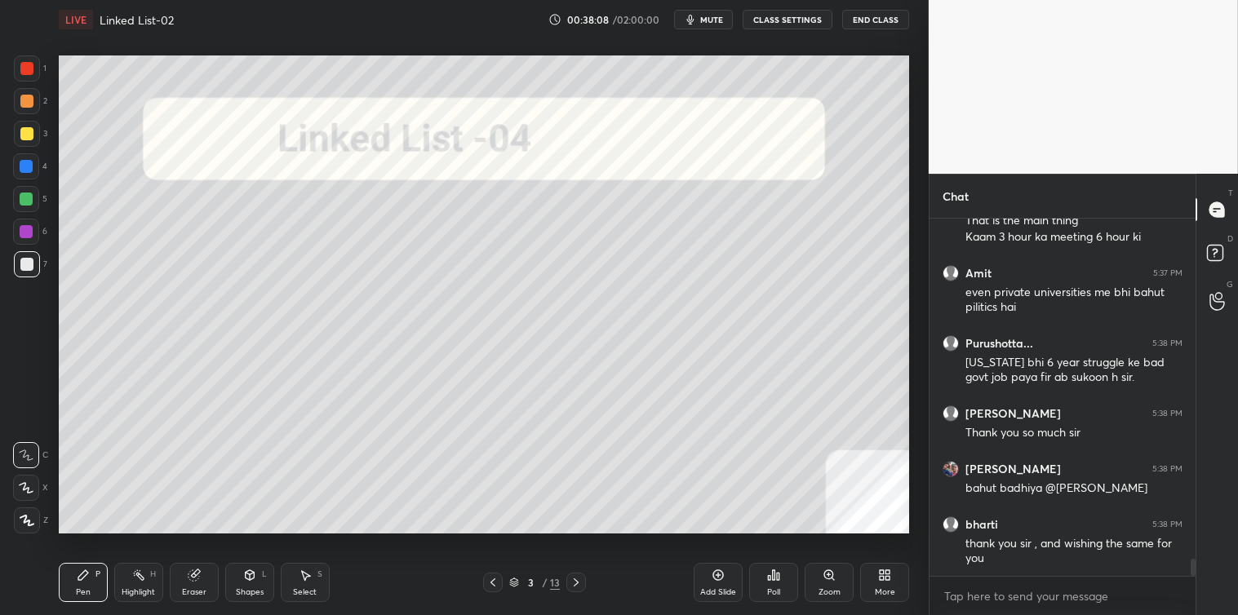
click at [581, 581] on icon at bounding box center [576, 582] width 13 height 13
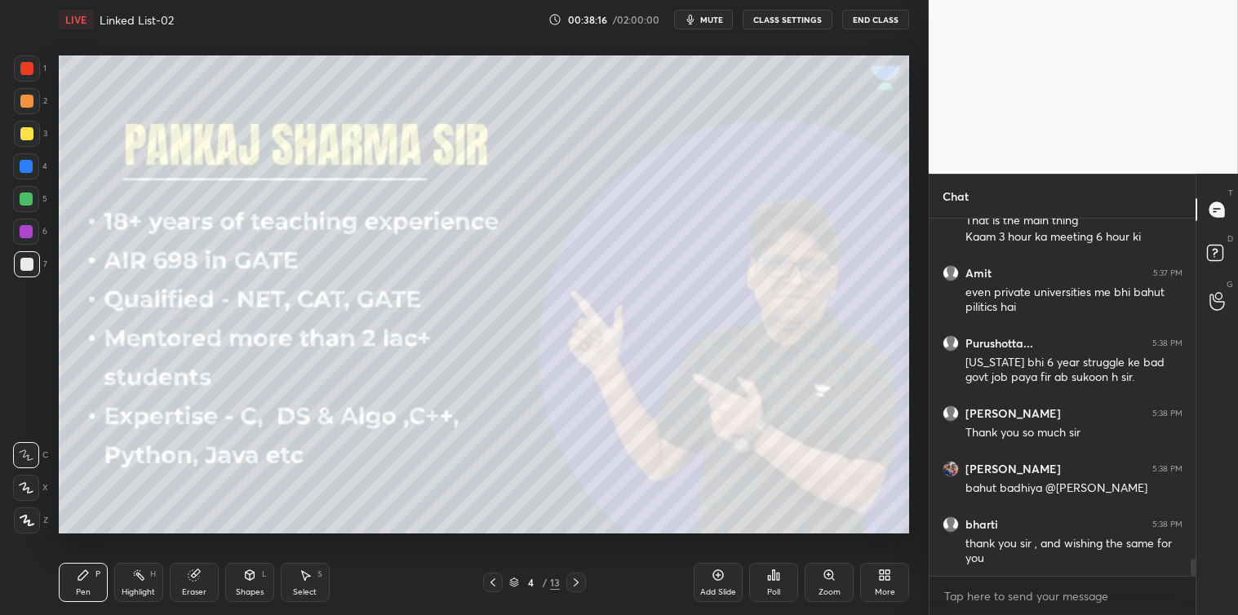
scroll to position [7249, 0]
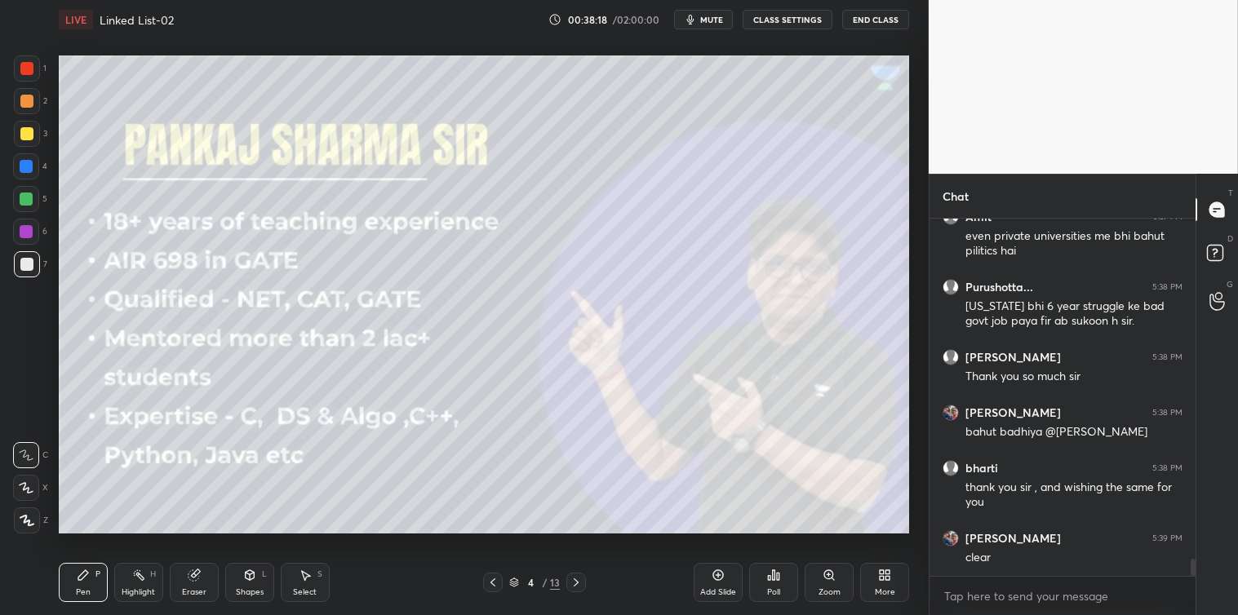
click at [578, 585] on icon at bounding box center [576, 582] width 13 height 13
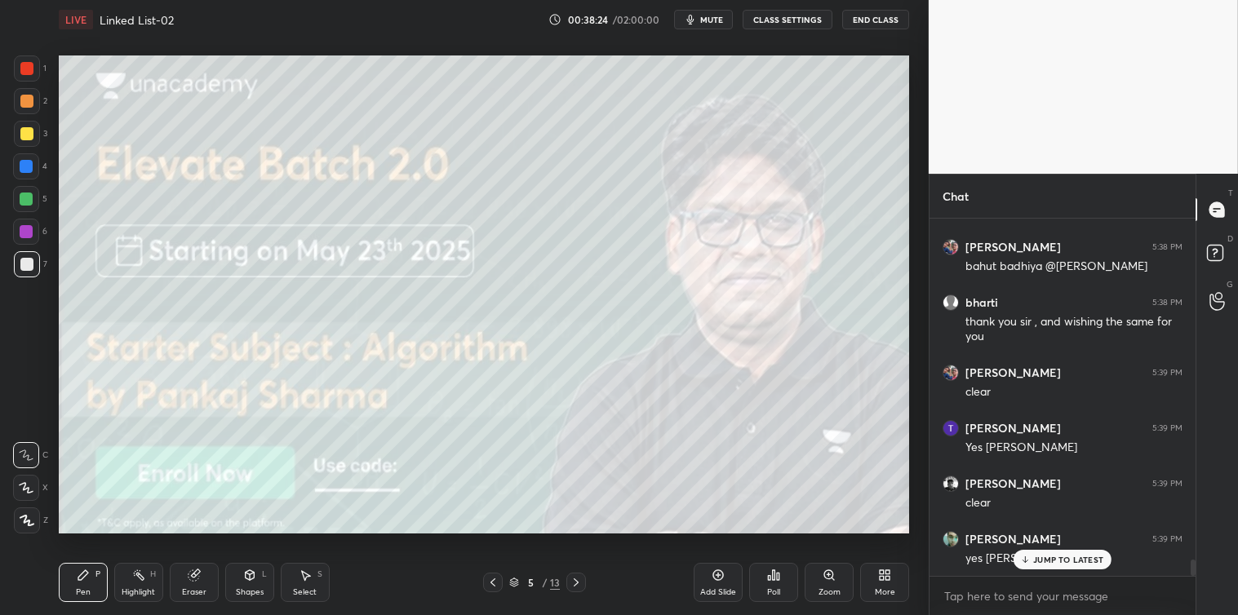
scroll to position [7470, 0]
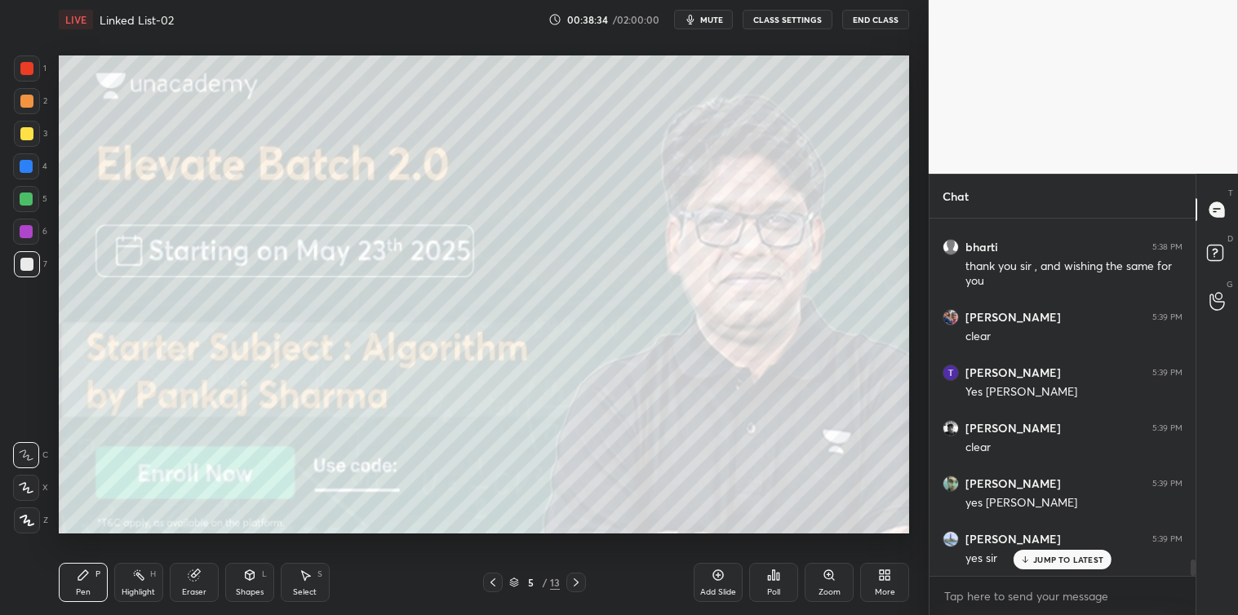
click at [576, 583] on icon at bounding box center [576, 582] width 13 height 13
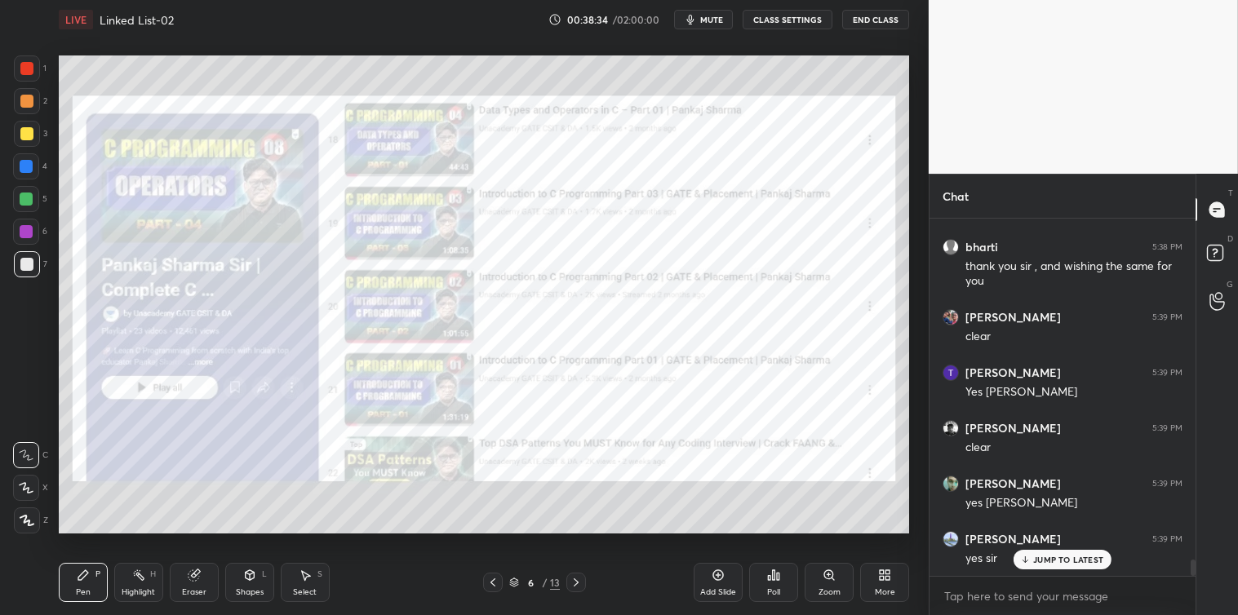
scroll to position [7526, 0]
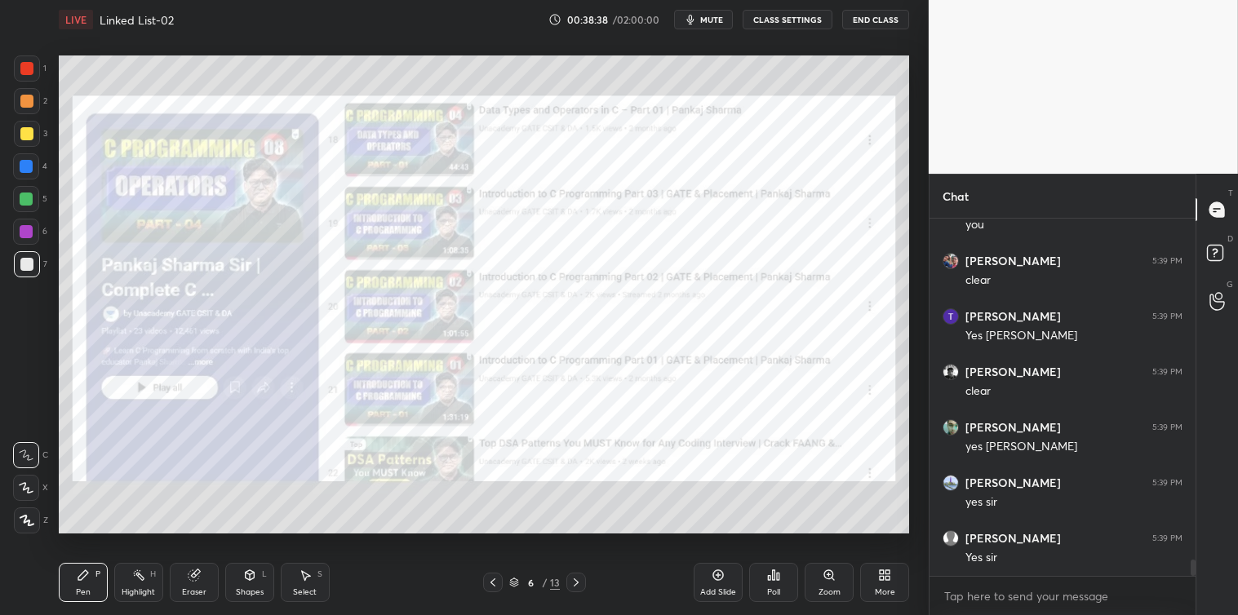
click at [576, 586] on icon at bounding box center [576, 582] width 13 height 13
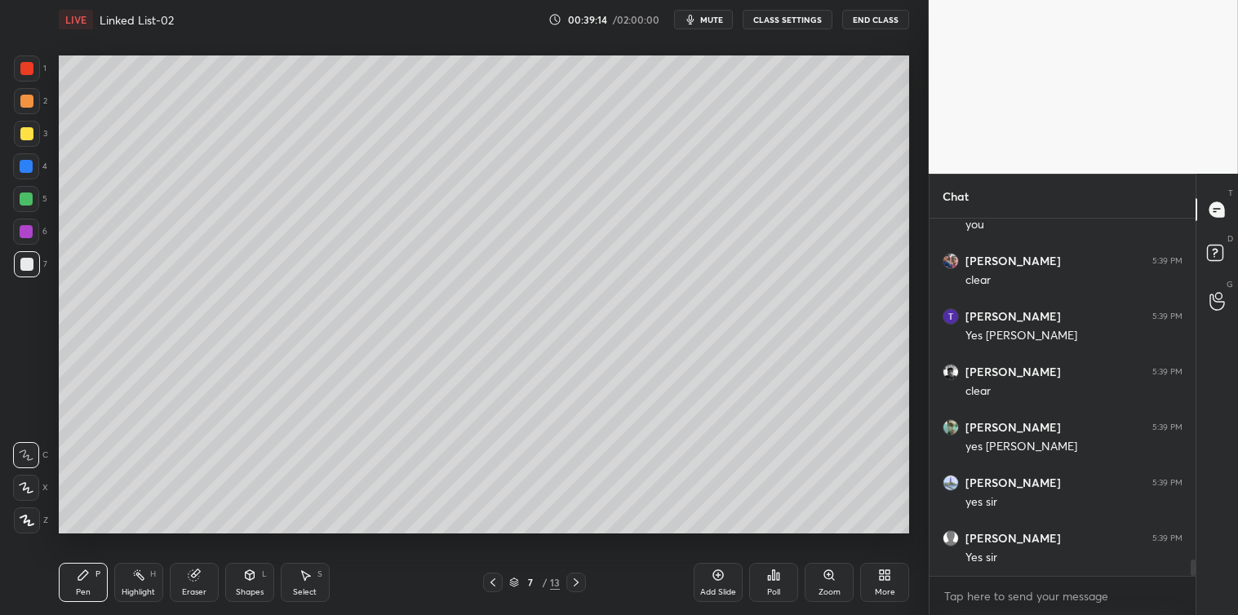
click at [708, 574] on div "Add Slide" at bounding box center [718, 582] width 49 height 39
click at [775, 583] on div "Poll" at bounding box center [773, 582] width 49 height 39
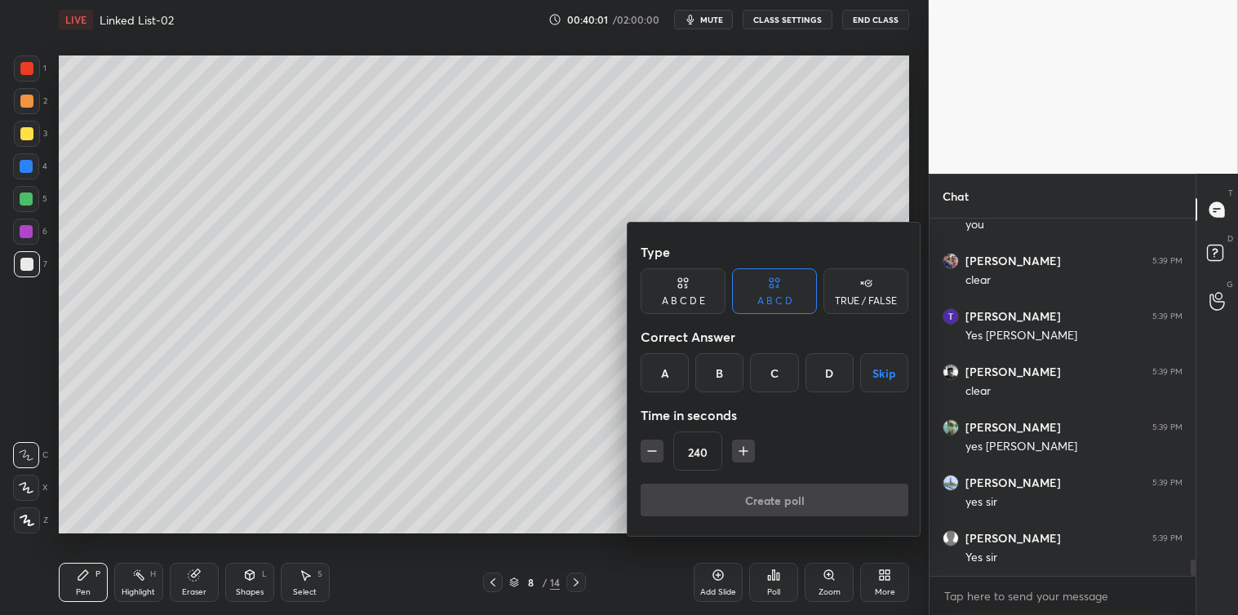
click at [654, 454] on icon "button" at bounding box center [652, 451] width 16 height 16
click at [655, 454] on icon "button" at bounding box center [652, 451] width 16 height 16
click at [658, 457] on icon "button" at bounding box center [652, 451] width 16 height 16
click at [650, 447] on icon "button" at bounding box center [652, 451] width 16 height 16
type input "180"
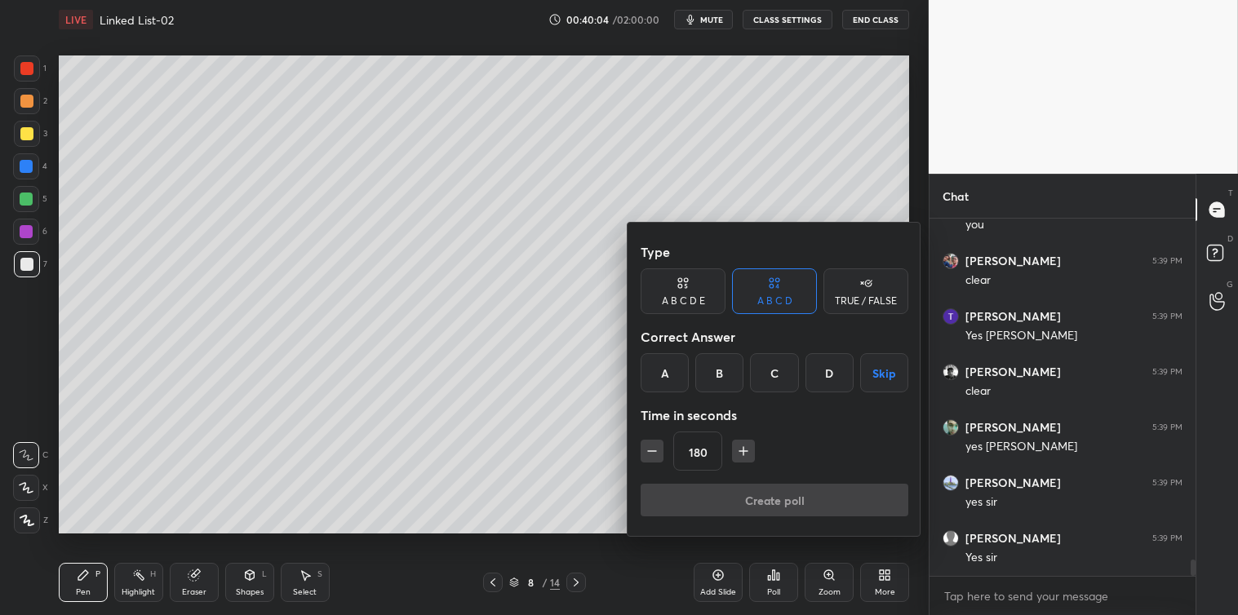
click at [881, 370] on button "Skip" at bounding box center [884, 372] width 48 height 39
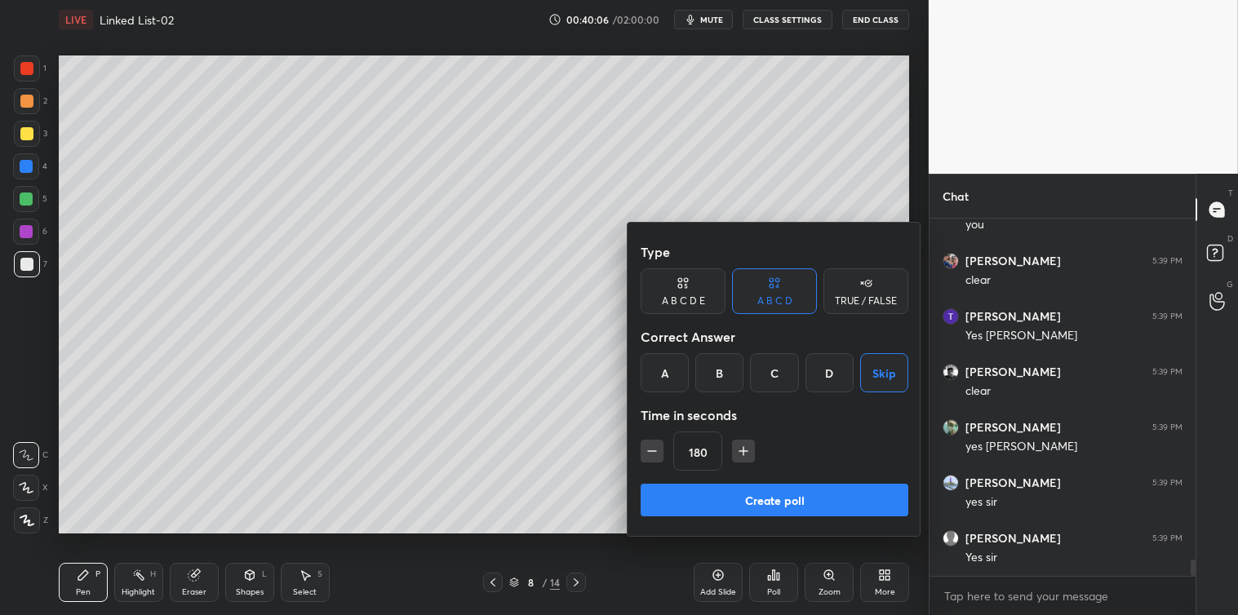
click at [772, 499] on button "Create poll" at bounding box center [775, 500] width 268 height 33
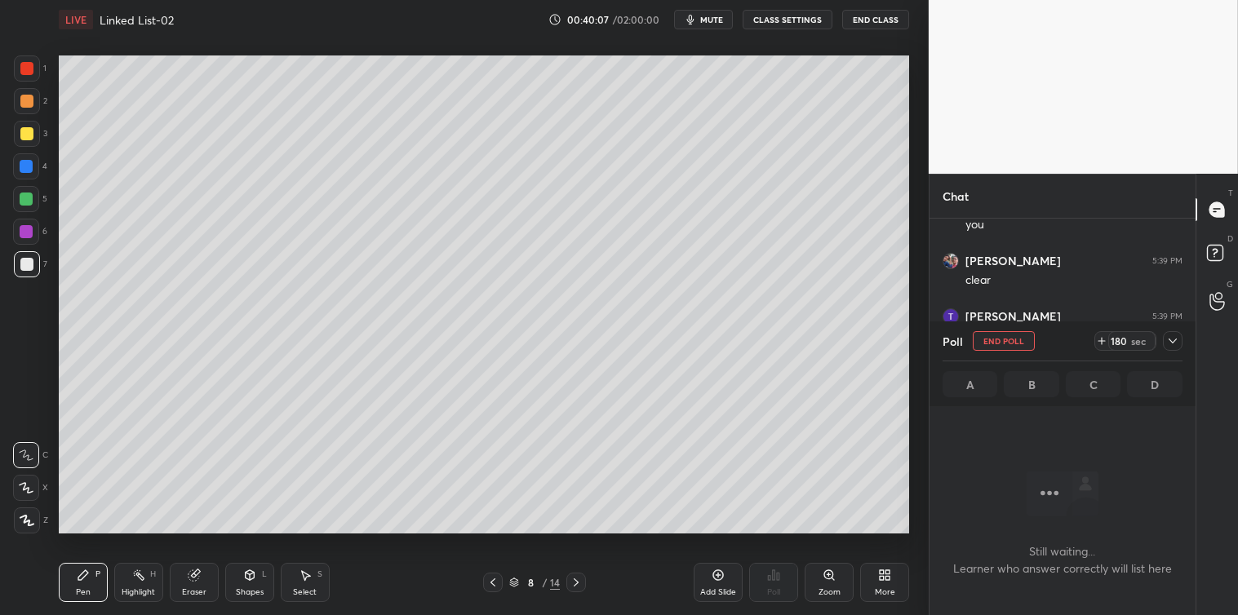
scroll to position [0, 0]
click at [1173, 343] on icon at bounding box center [1172, 341] width 8 height 5
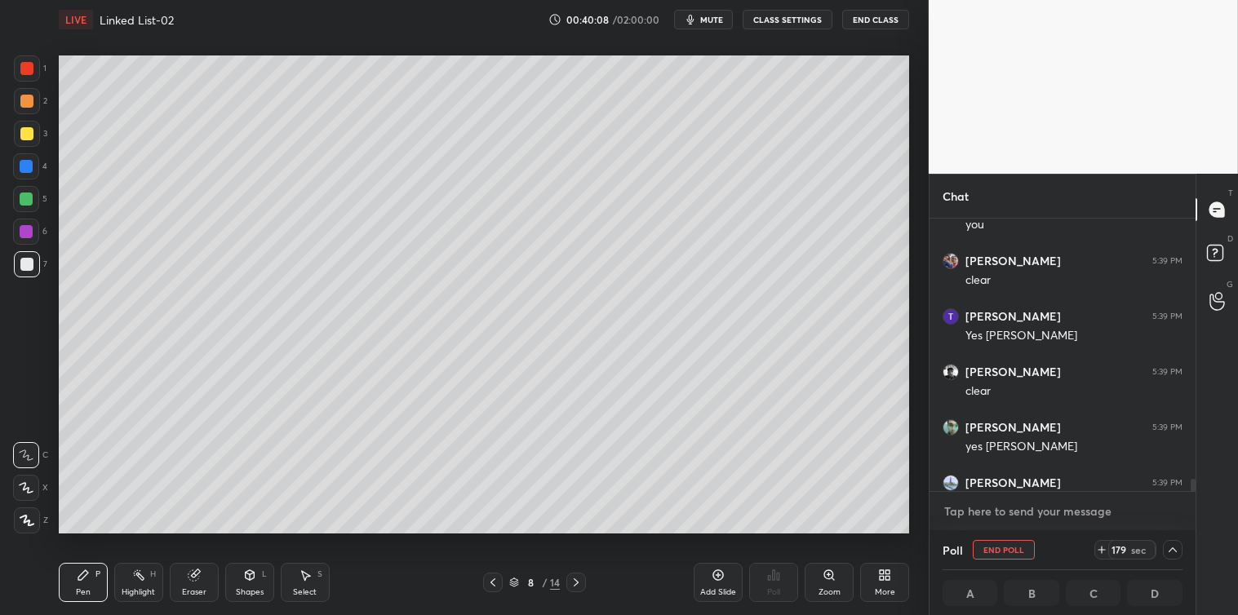
click at [1053, 512] on textarea at bounding box center [1062, 512] width 240 height 26
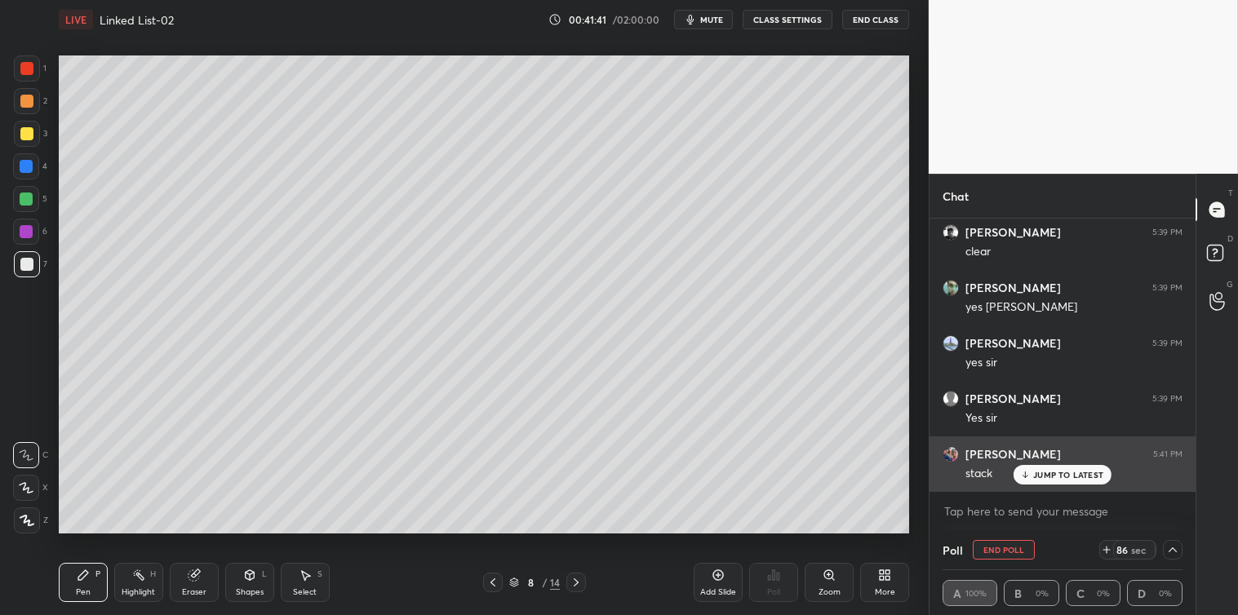
click at [1027, 476] on icon at bounding box center [1024, 477] width 5 height 2
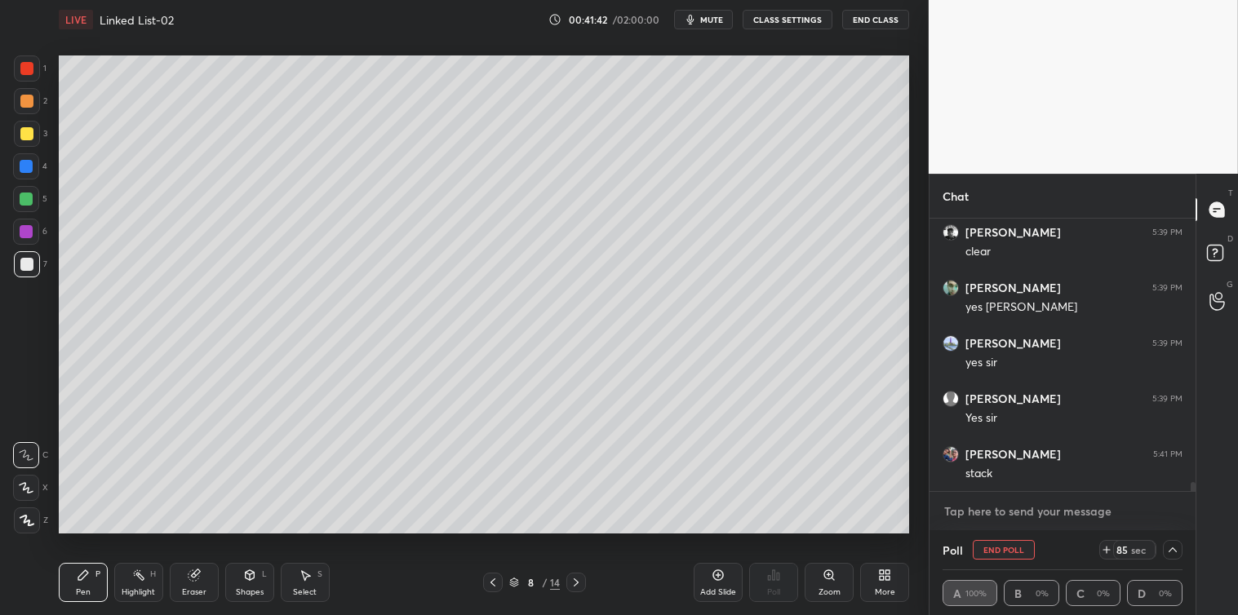
click at [964, 512] on textarea at bounding box center [1062, 512] width 240 height 26
click at [1172, 543] on div at bounding box center [1173, 550] width 20 height 20
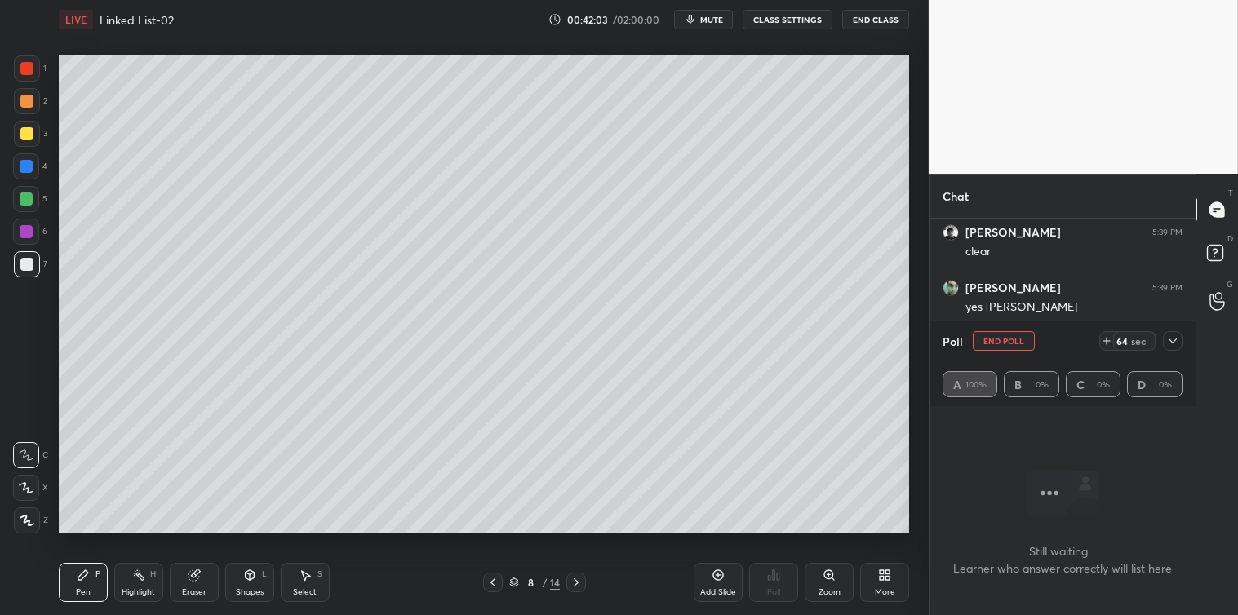
click at [1176, 347] on icon at bounding box center [1172, 341] width 13 height 13
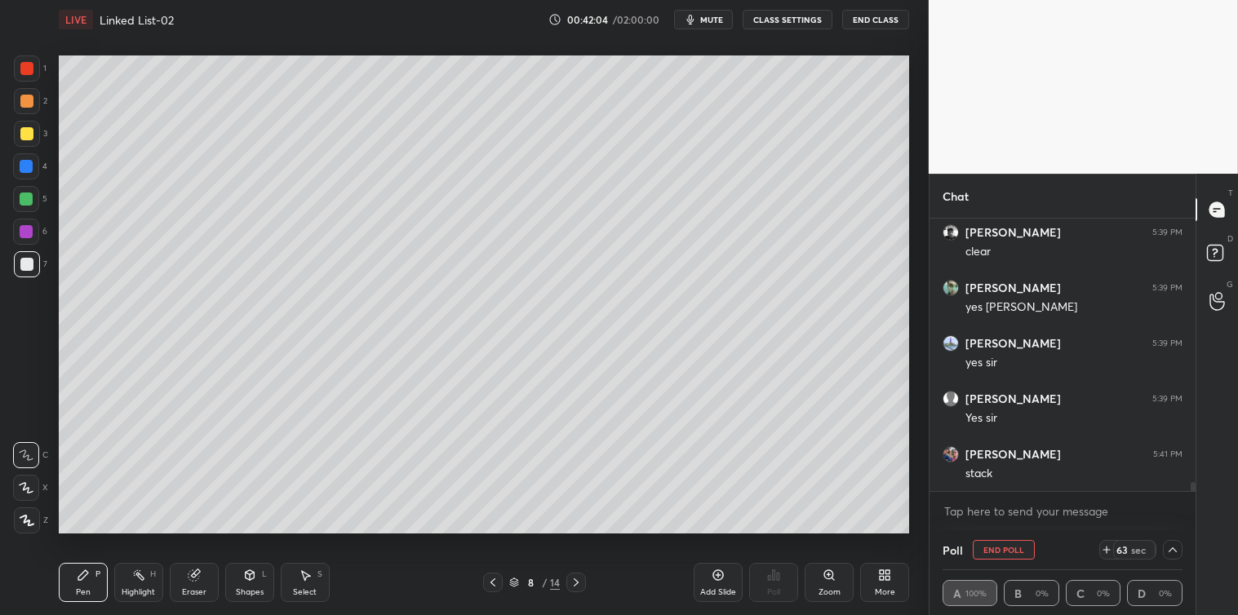
click at [1169, 545] on icon at bounding box center [1172, 549] width 13 height 13
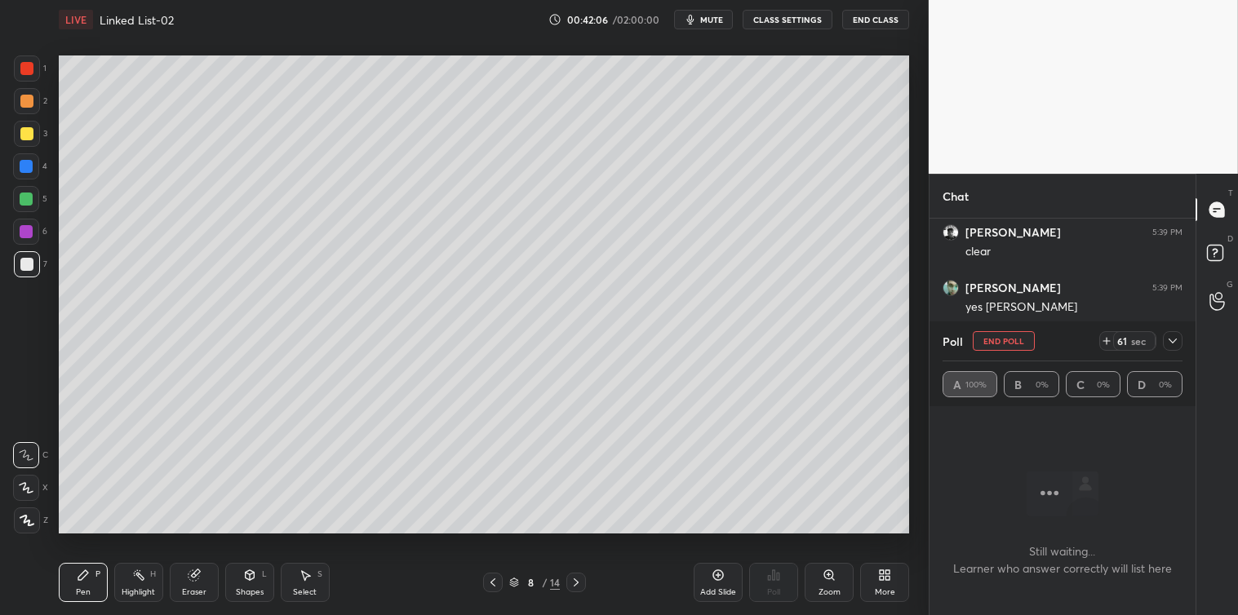
click at [1176, 344] on icon at bounding box center [1172, 341] width 13 height 13
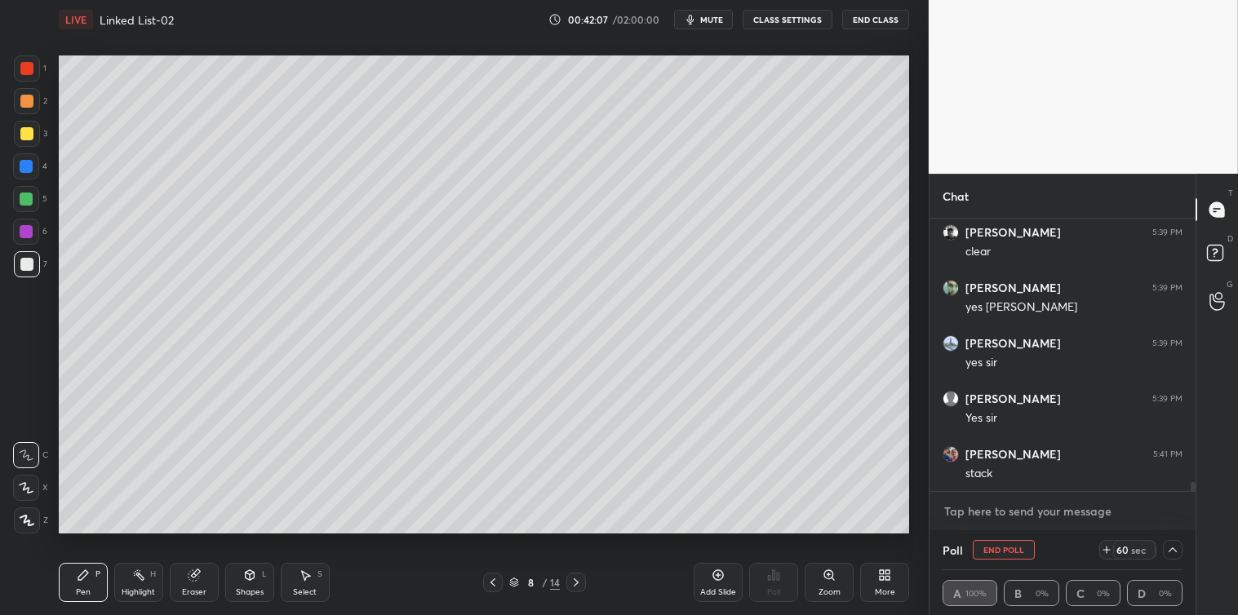
click at [1095, 518] on textarea at bounding box center [1062, 512] width 240 height 26
click at [1107, 548] on icon at bounding box center [1106, 549] width 13 height 13
click at [1106, 549] on icon at bounding box center [1106, 549] width 13 height 13
click at [1067, 511] on textarea at bounding box center [1062, 512] width 240 height 26
click at [1172, 549] on icon at bounding box center [1172, 550] width 8 height 8
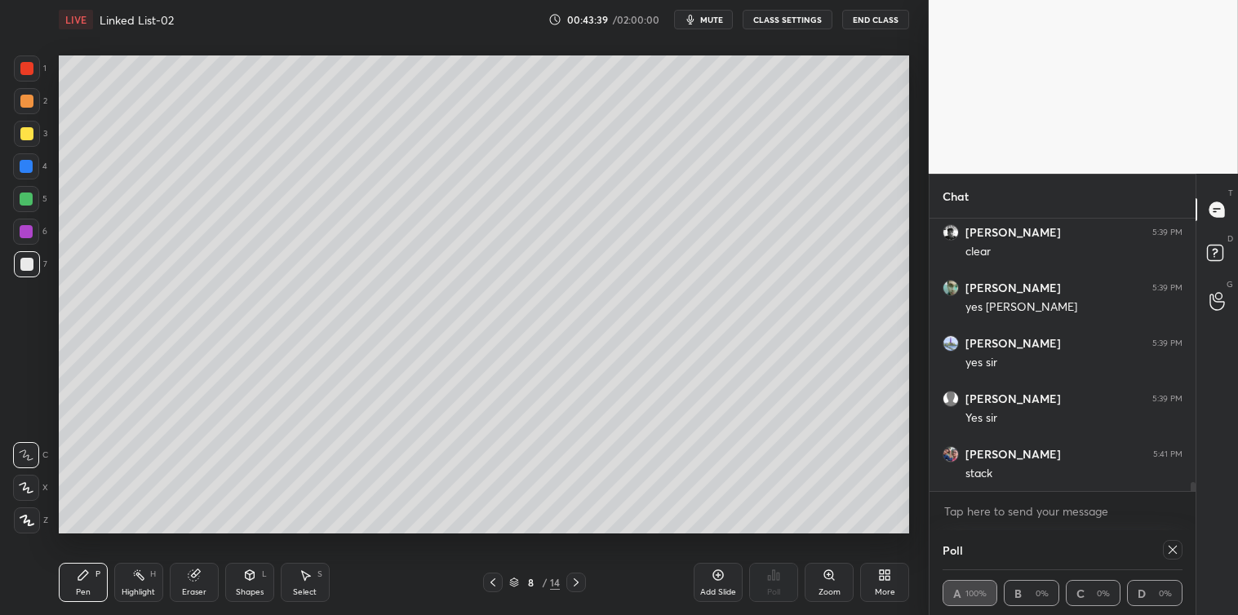
type textarea "x"
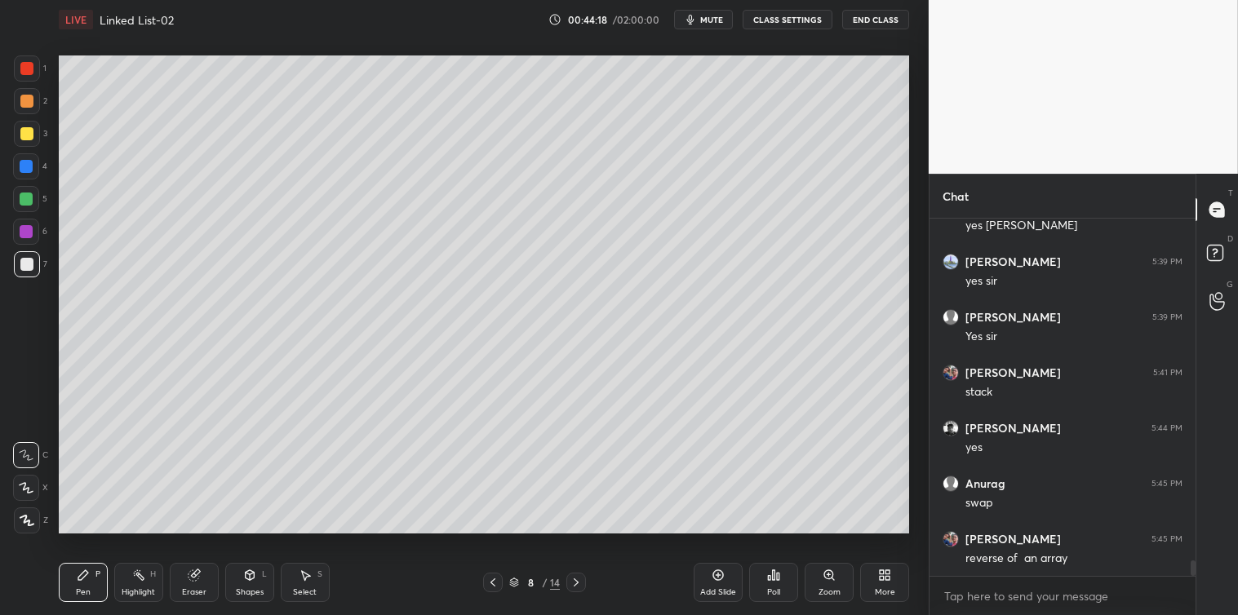
scroll to position [7804, 0]
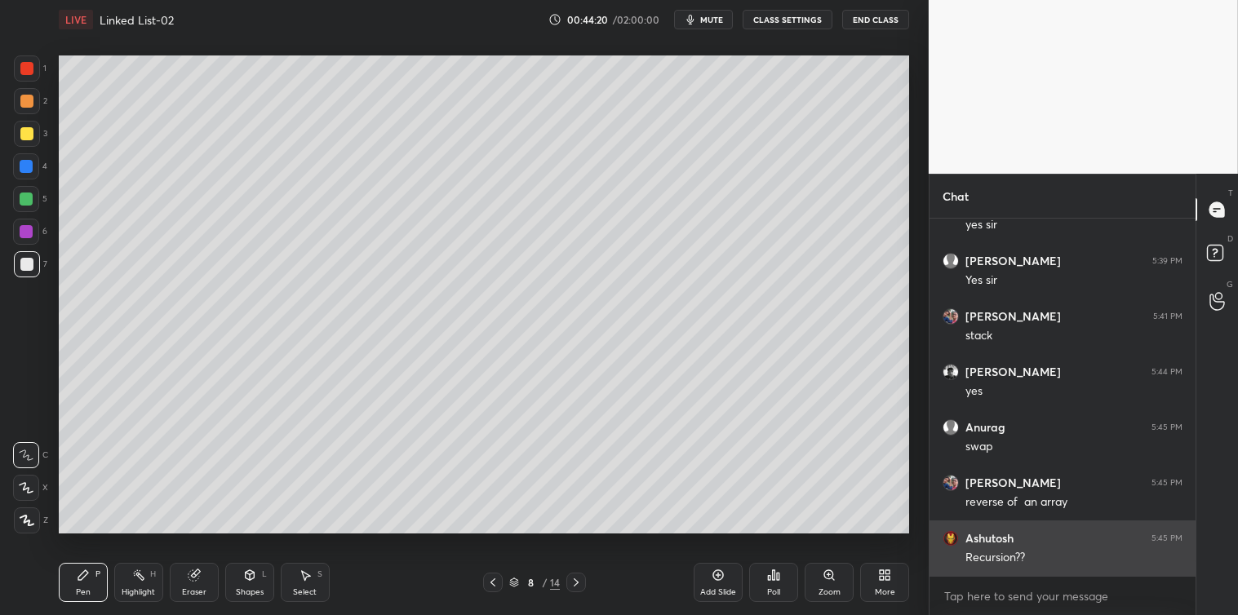
click at [980, 561] on div "Recursion??" at bounding box center [1073, 558] width 217 height 16
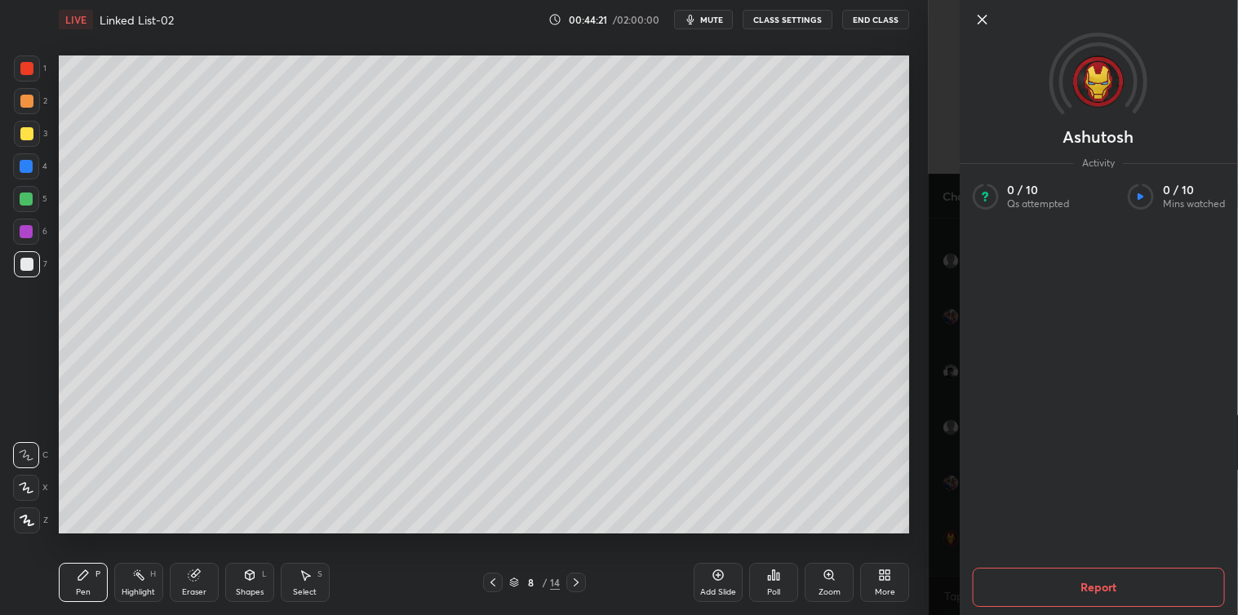
click at [982, 21] on icon at bounding box center [982, 20] width 20 height 20
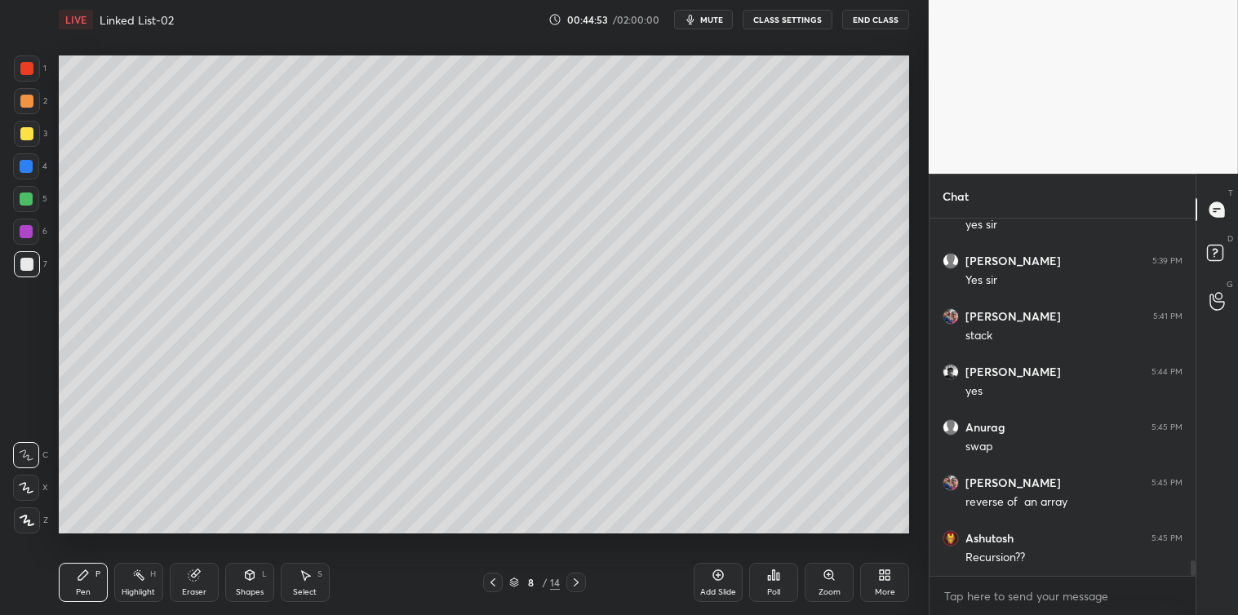
click at [719, 575] on icon at bounding box center [718, 575] width 5 height 5
click at [299, 579] on icon at bounding box center [305, 575] width 13 height 13
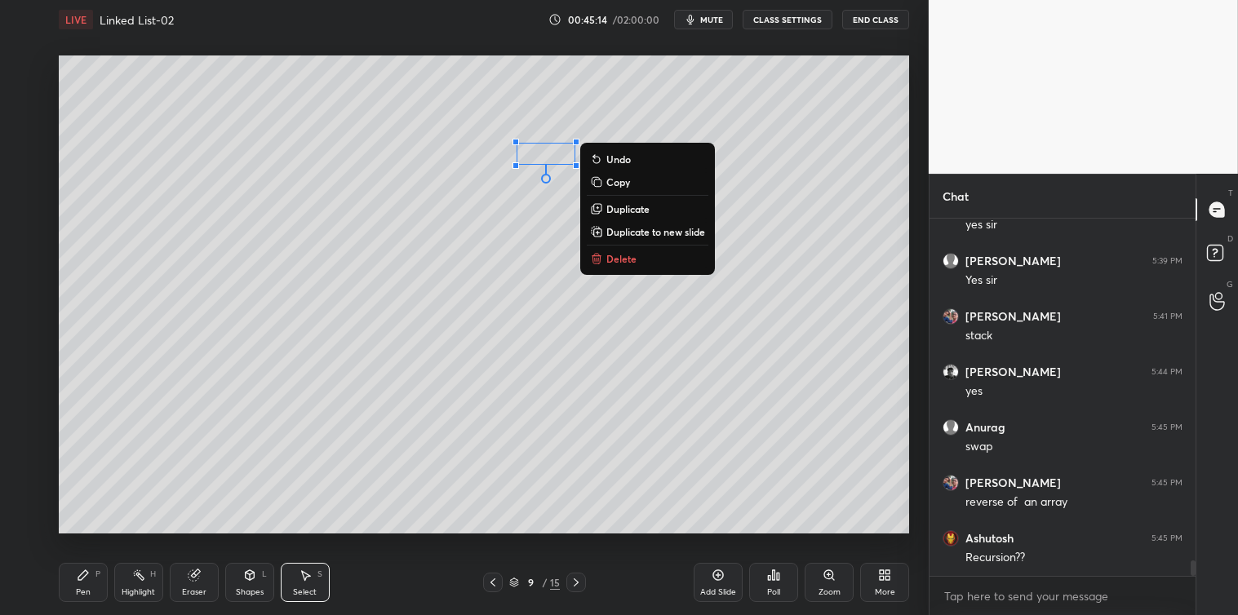
click at [623, 256] on p "Delete" at bounding box center [621, 258] width 30 height 13
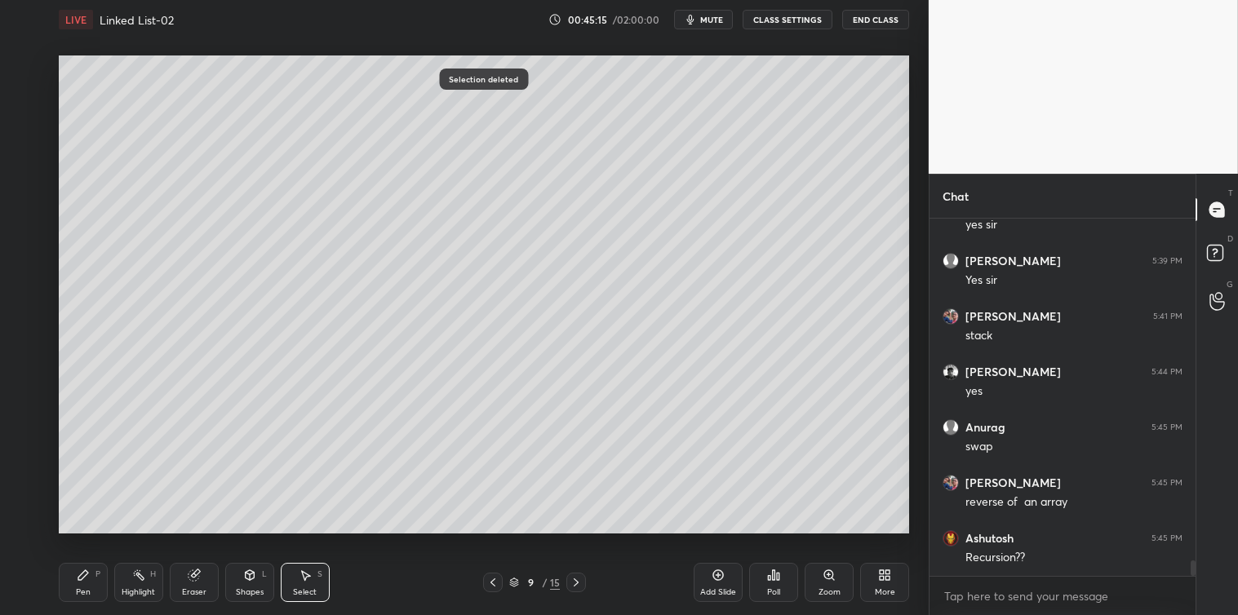
click at [86, 569] on icon at bounding box center [83, 575] width 13 height 13
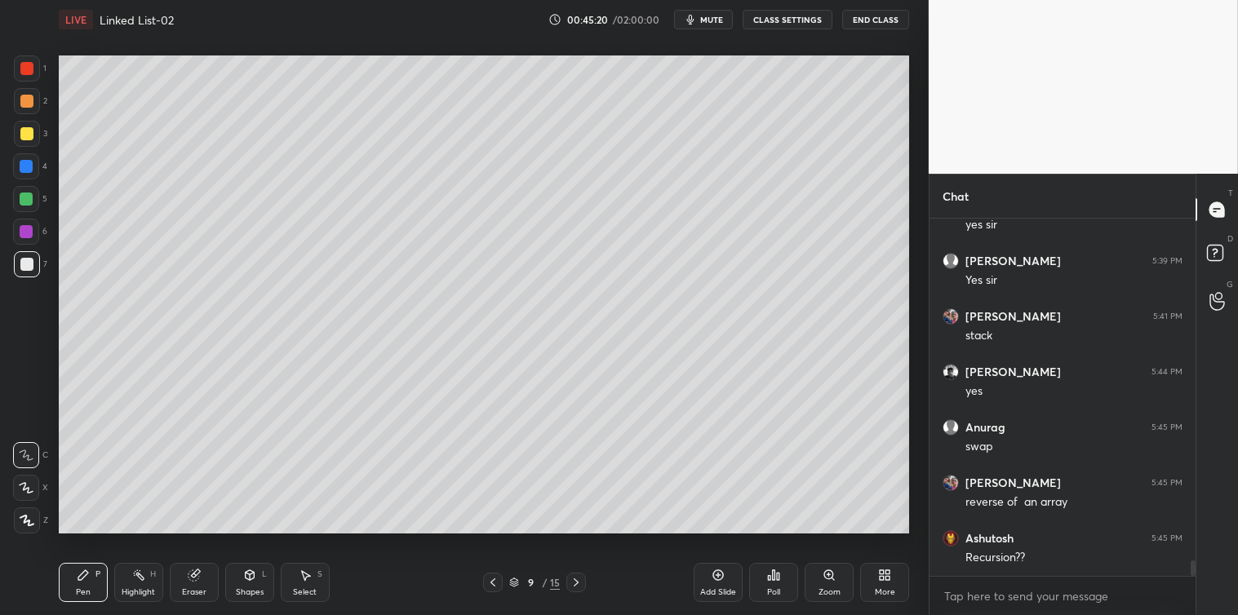
click at [304, 585] on div "Select S" at bounding box center [305, 582] width 49 height 39
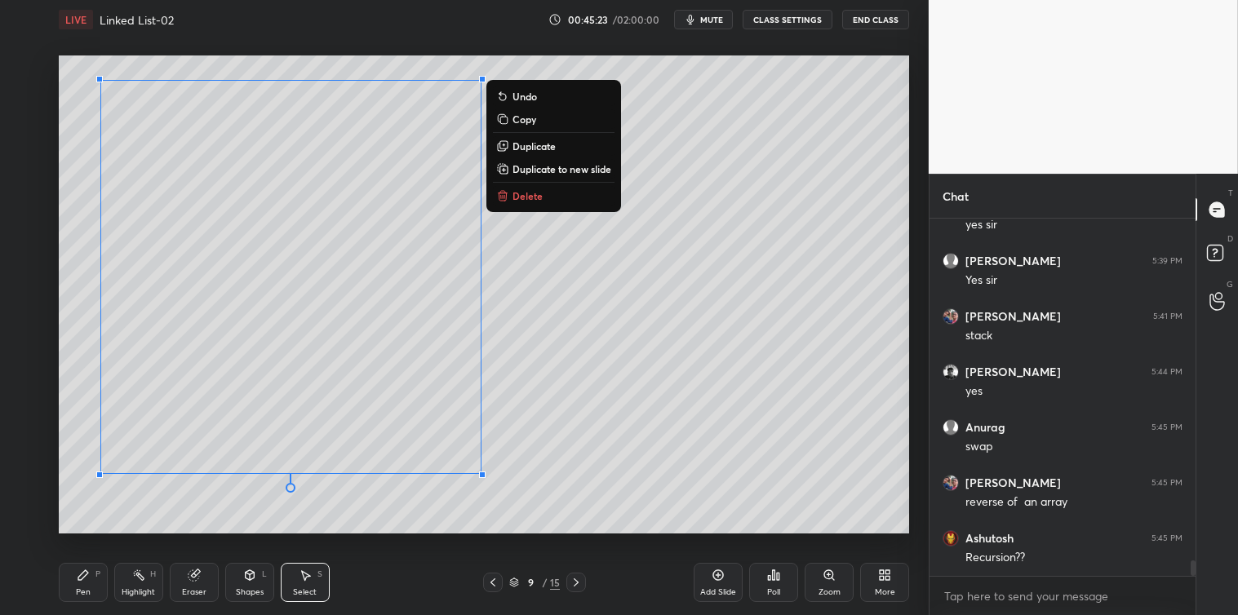
click at [95, 577] on div "P" at bounding box center [97, 574] width 5 height 8
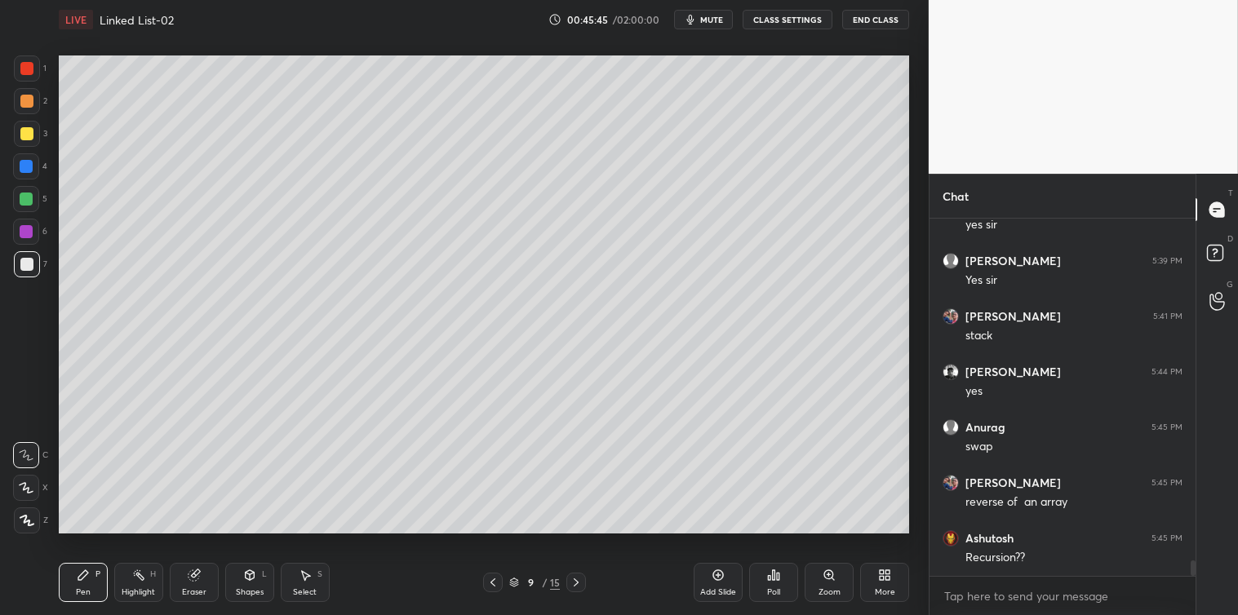
scroll to position [7933, 0]
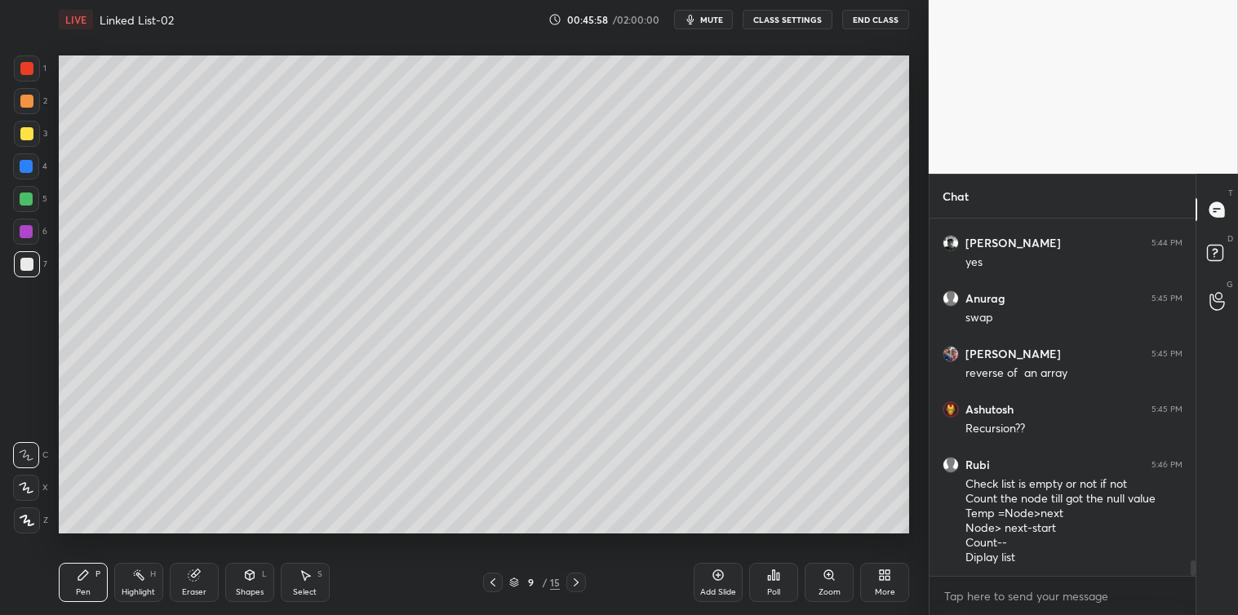
click at [306, 574] on icon at bounding box center [305, 576] width 9 height 10
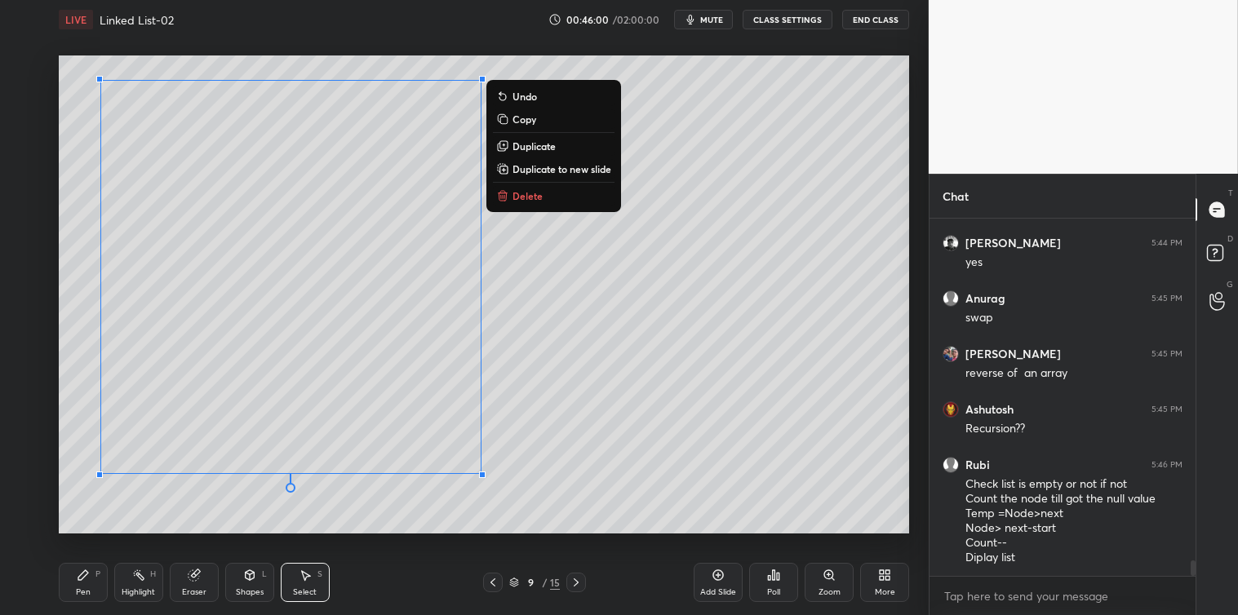
click at [528, 122] on p "Copy" at bounding box center [524, 119] width 24 height 13
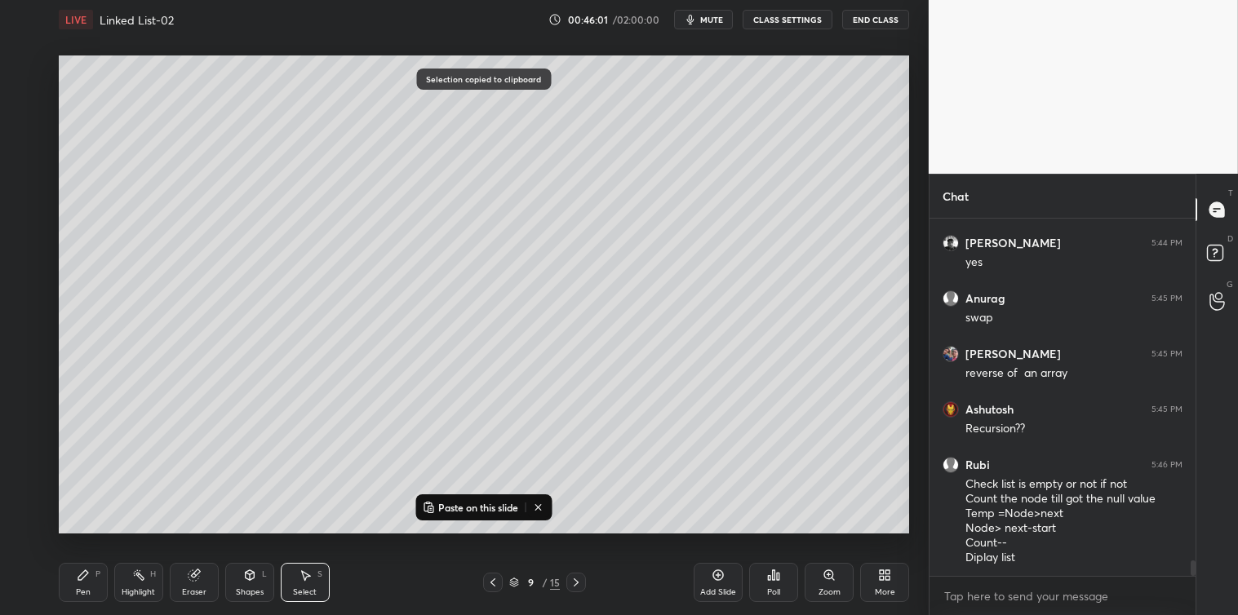
click at [711, 581] on div "Add Slide" at bounding box center [718, 582] width 49 height 39
click at [485, 506] on p "Paste on this slide" at bounding box center [478, 507] width 80 height 13
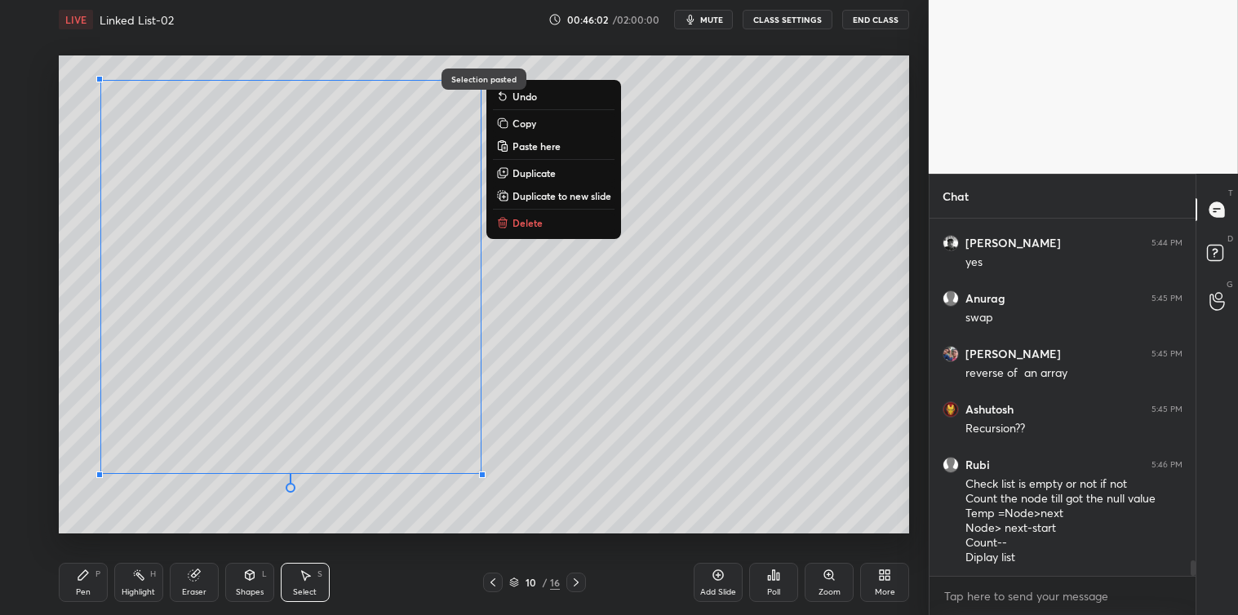
scroll to position [7988, 0]
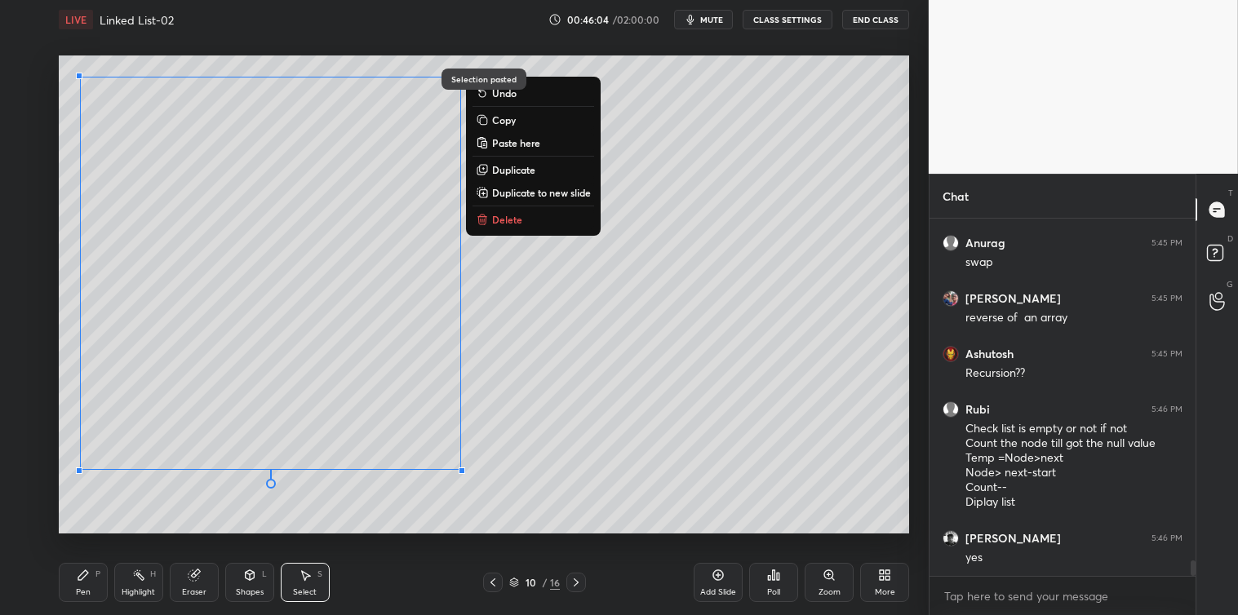
click at [91, 574] on div "Pen P" at bounding box center [83, 582] width 49 height 39
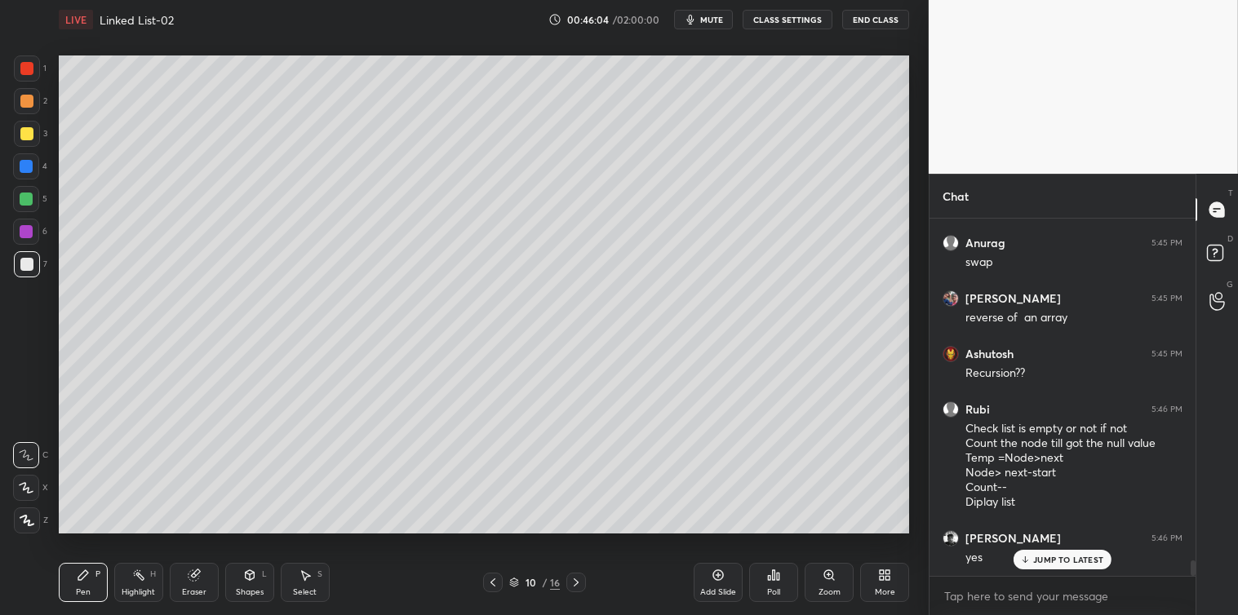
scroll to position [8043, 0]
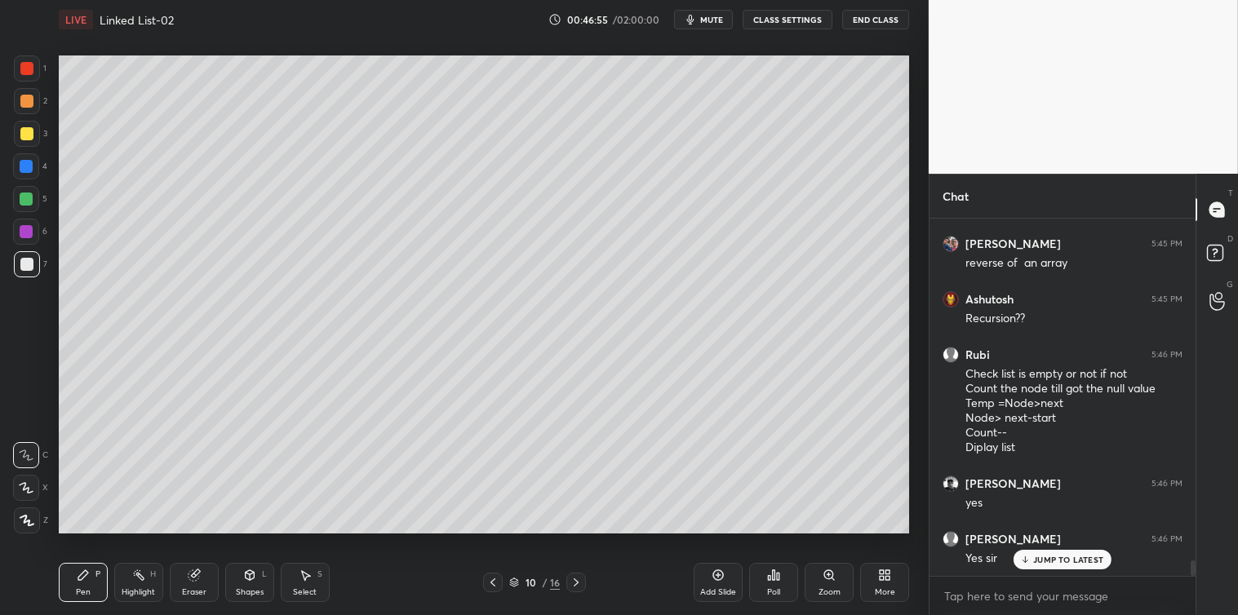
click at [304, 571] on icon at bounding box center [305, 575] width 13 height 13
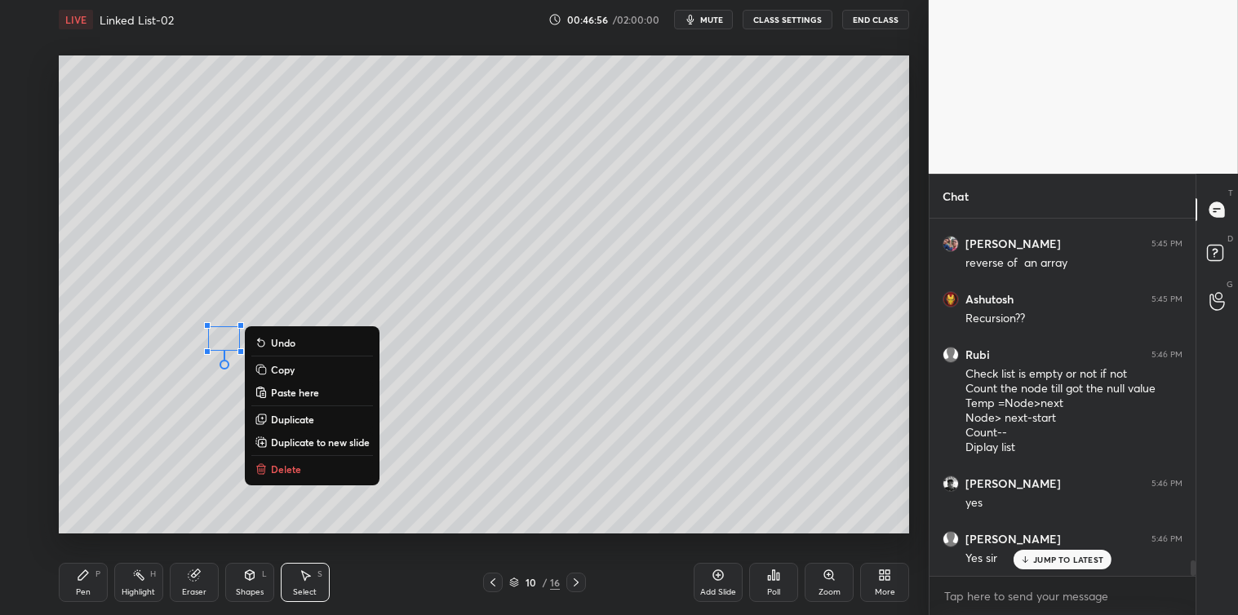
click at [300, 465] on p "Delete" at bounding box center [286, 469] width 30 height 13
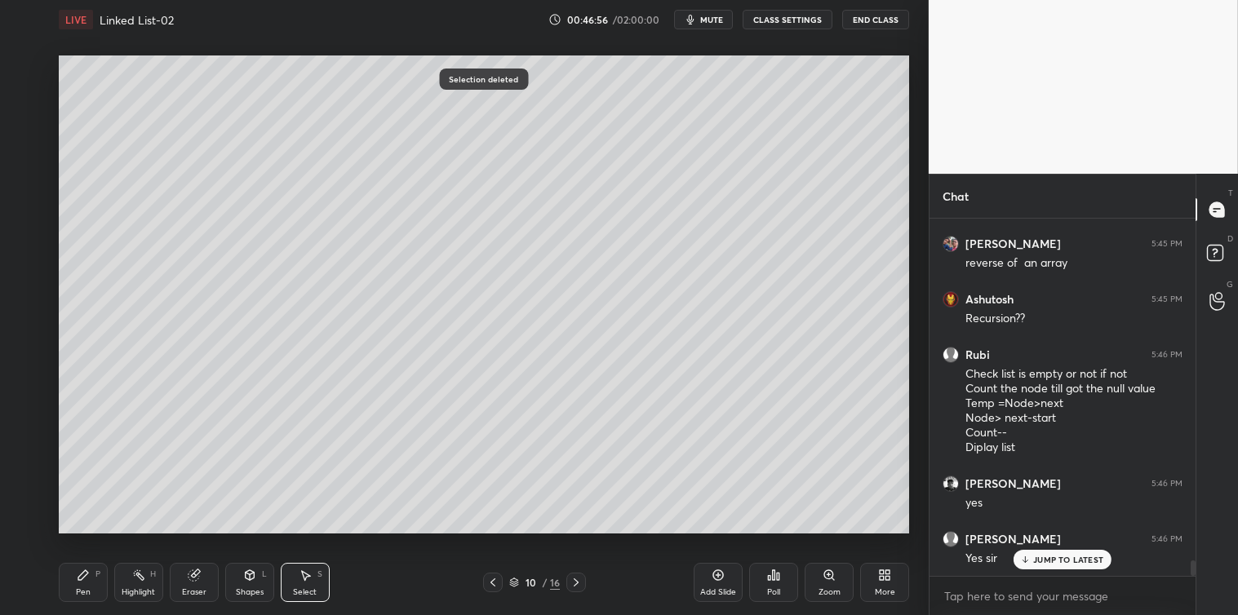
click at [80, 574] on icon at bounding box center [83, 575] width 10 height 10
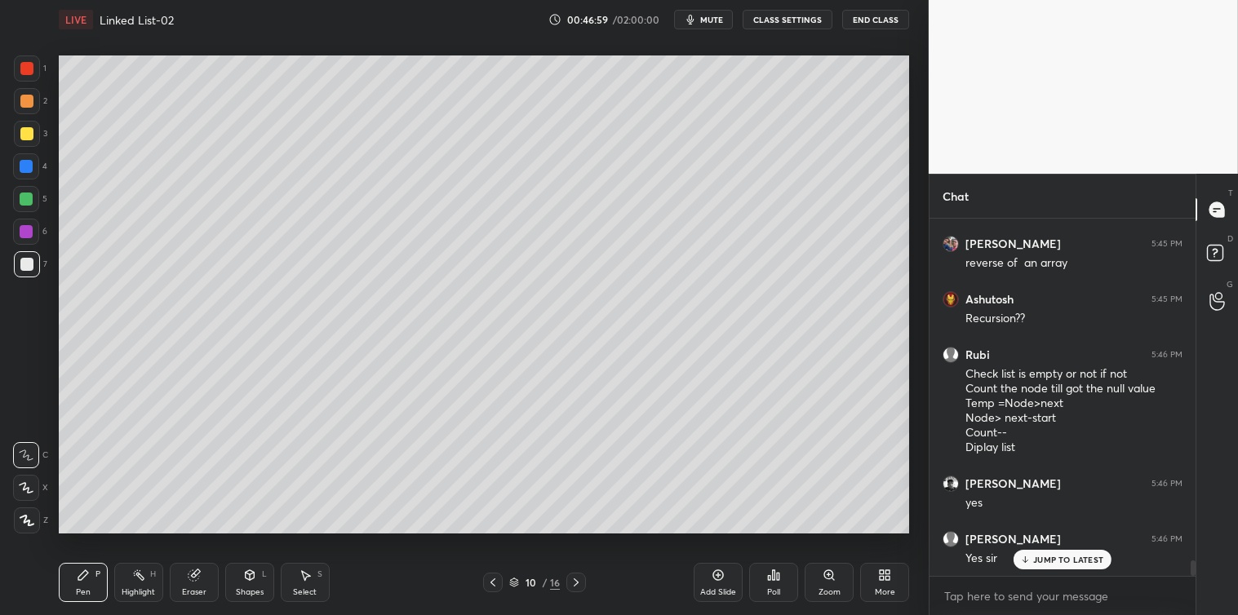
scroll to position [8103, 0]
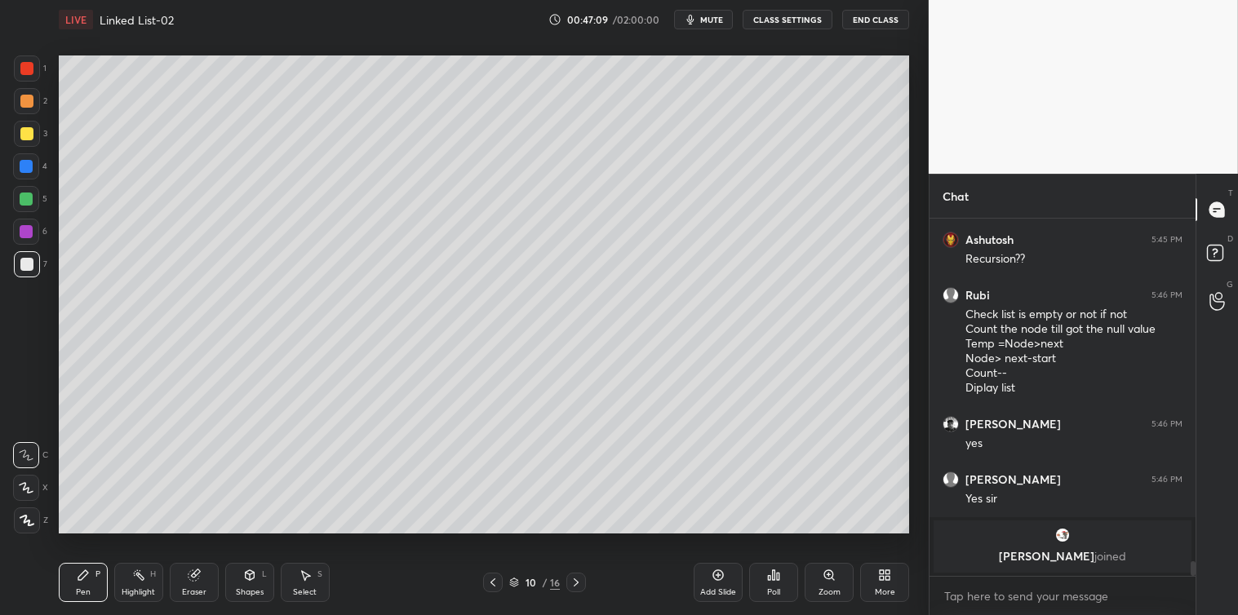
click at [29, 134] on div at bounding box center [26, 133] width 13 height 13
click at [27, 170] on div at bounding box center [26, 166] width 13 height 13
click at [304, 574] on icon at bounding box center [305, 576] width 9 height 10
click at [86, 578] on icon at bounding box center [83, 575] width 13 height 13
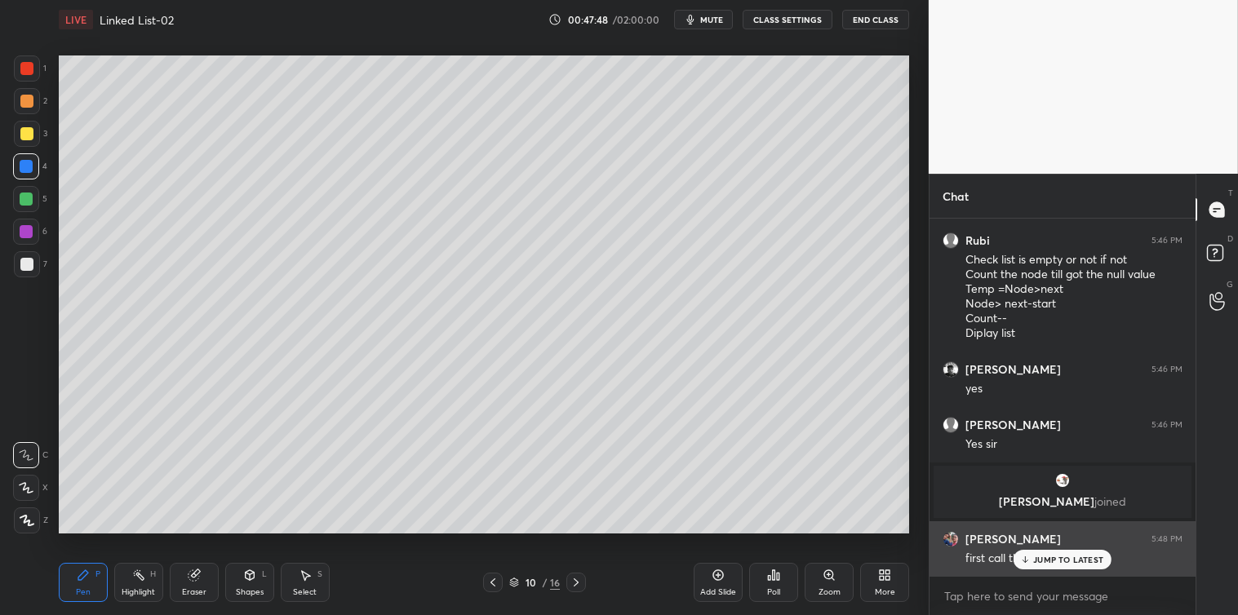
click at [1049, 555] on p "JUMP TO LATEST" at bounding box center [1068, 560] width 70 height 10
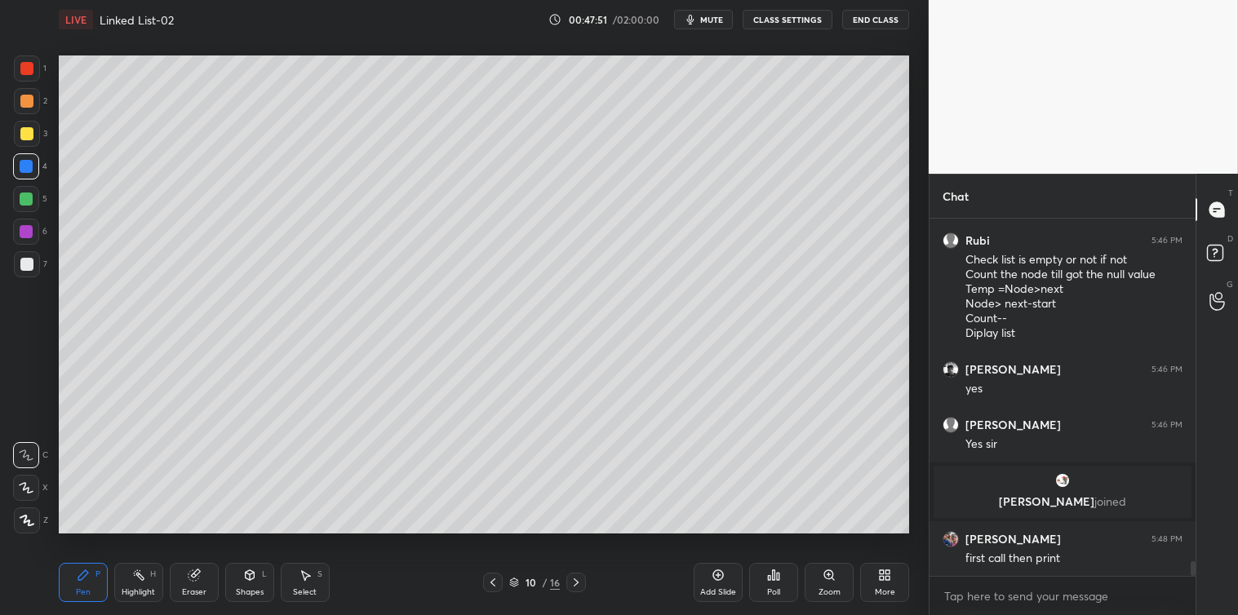
click at [27, 276] on div at bounding box center [27, 264] width 26 height 26
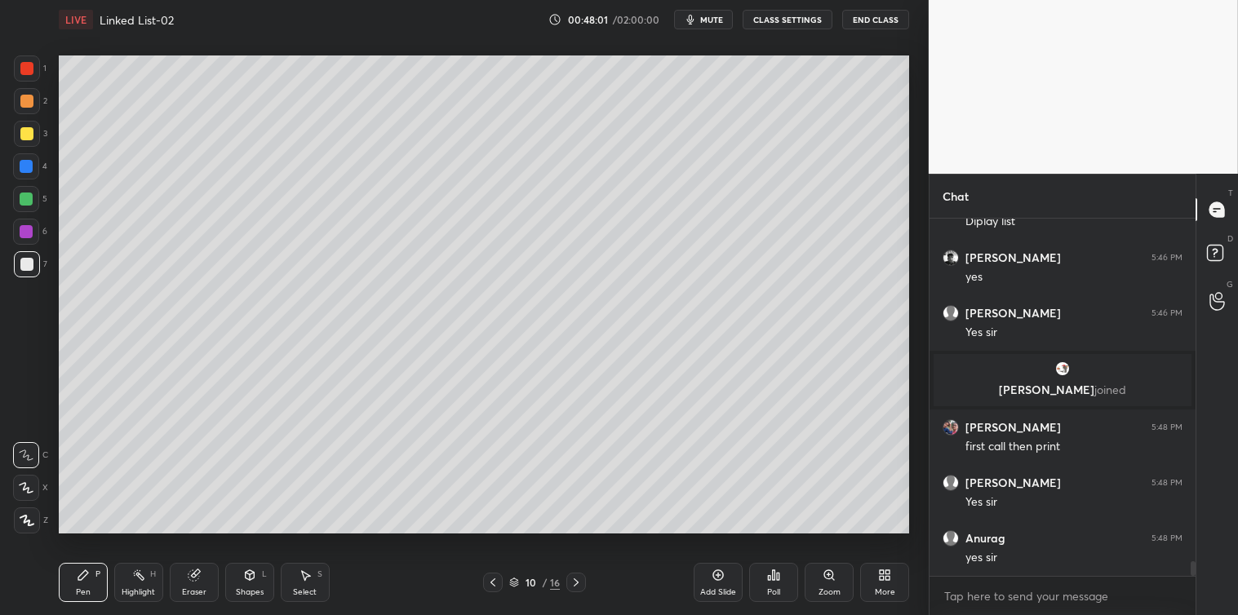
scroll to position [8324, 0]
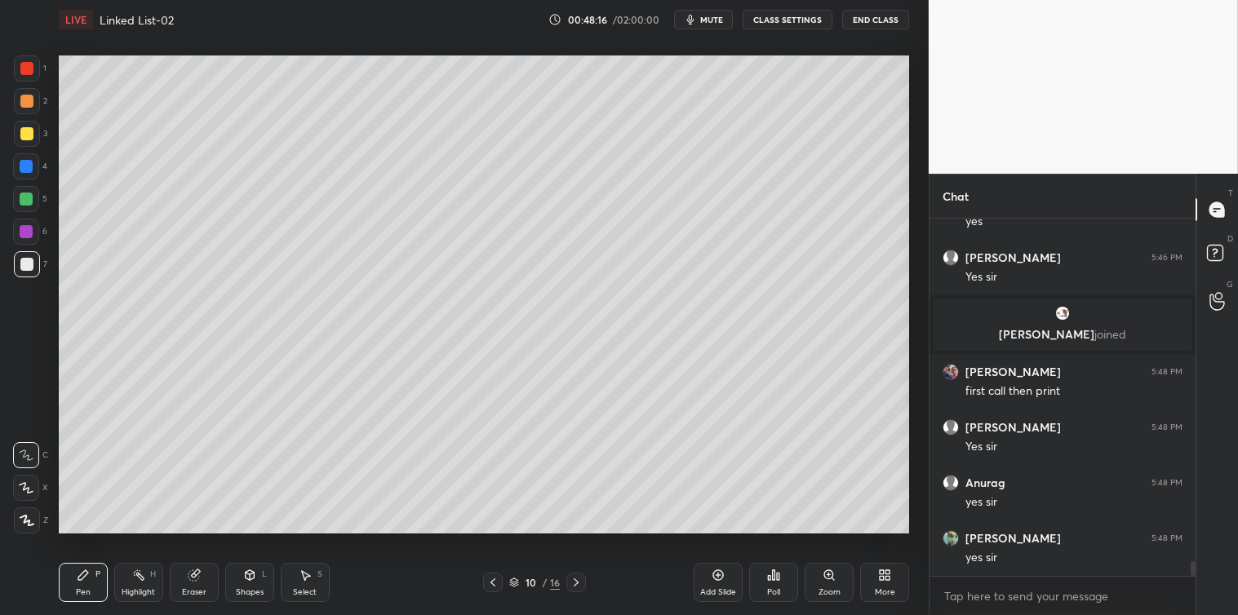
click at [719, 573] on icon at bounding box center [718, 575] width 13 height 13
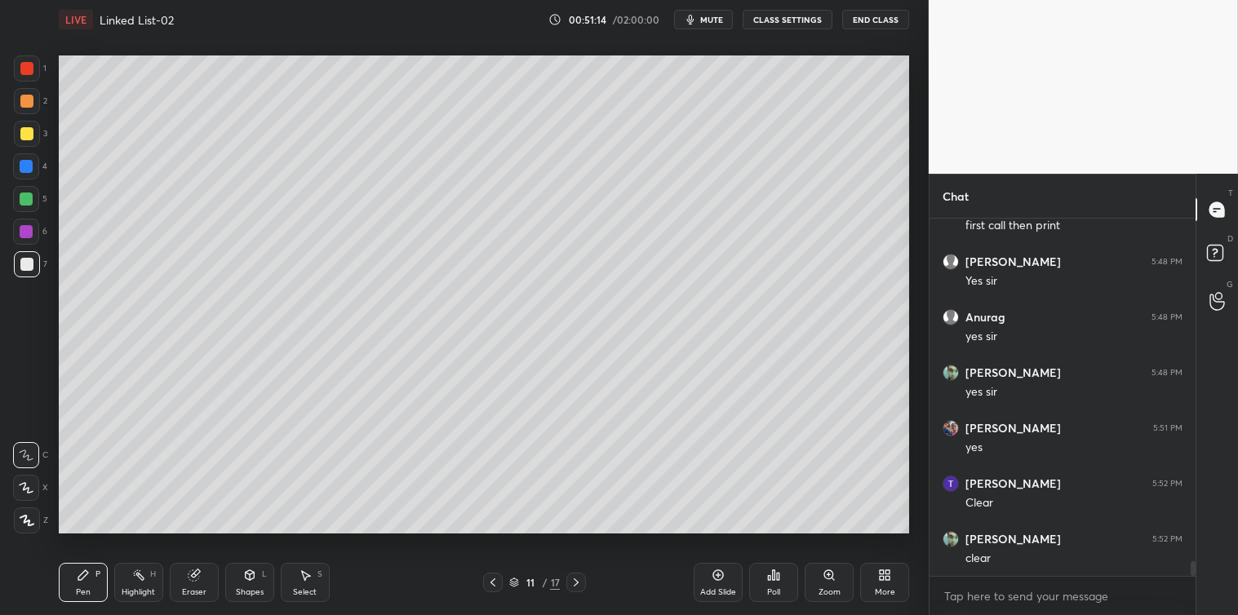
scroll to position [8546, 0]
click at [778, 580] on icon at bounding box center [778, 576] width 2 height 7
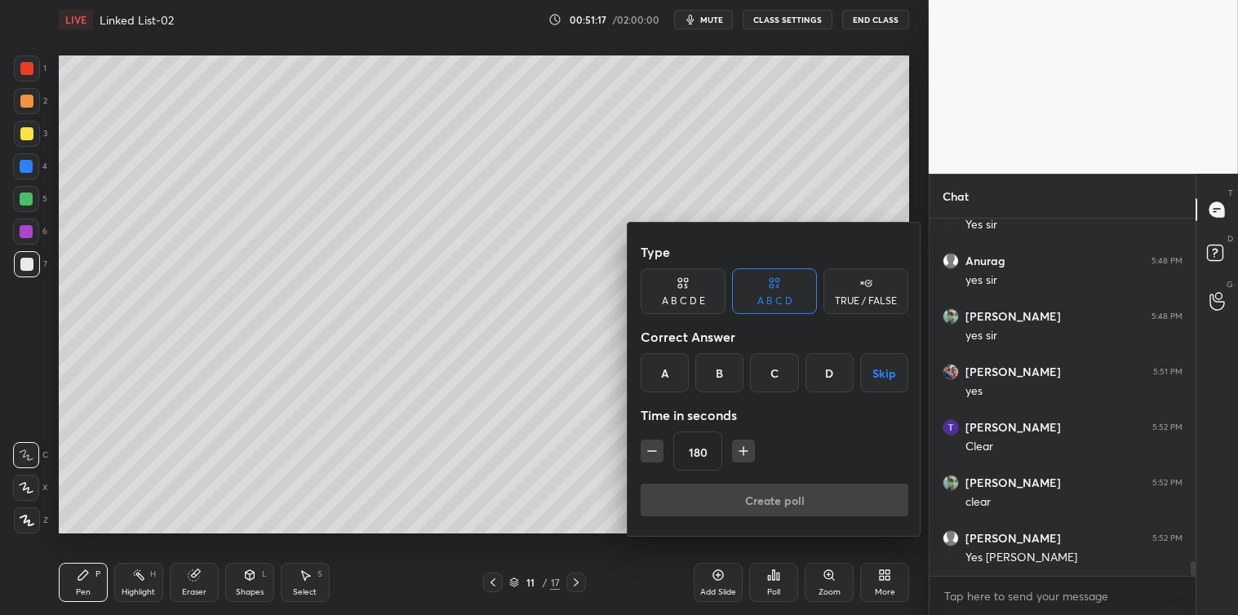
click at [740, 451] on icon "button" at bounding box center [743, 451] width 8 height 0
click at [739, 446] on icon "button" at bounding box center [743, 451] width 16 height 16
click at [738, 450] on icon "button" at bounding box center [743, 451] width 16 height 16
click at [740, 453] on icon "button" at bounding box center [743, 451] width 16 height 16
type input "240"
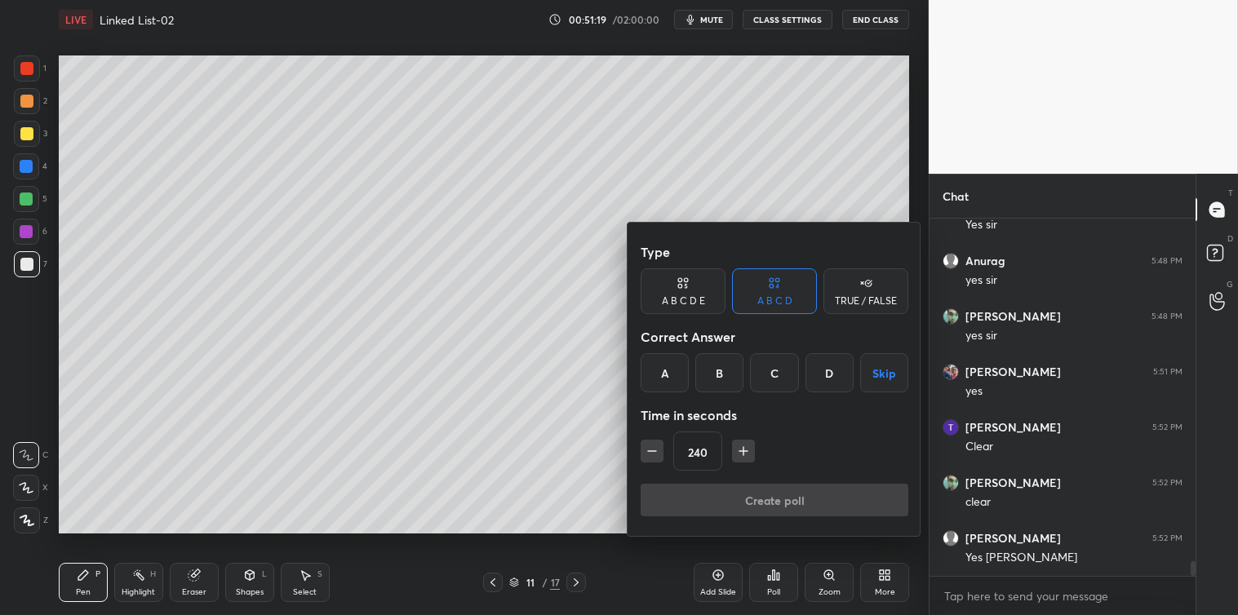
click at [884, 368] on button "Skip" at bounding box center [884, 372] width 48 height 39
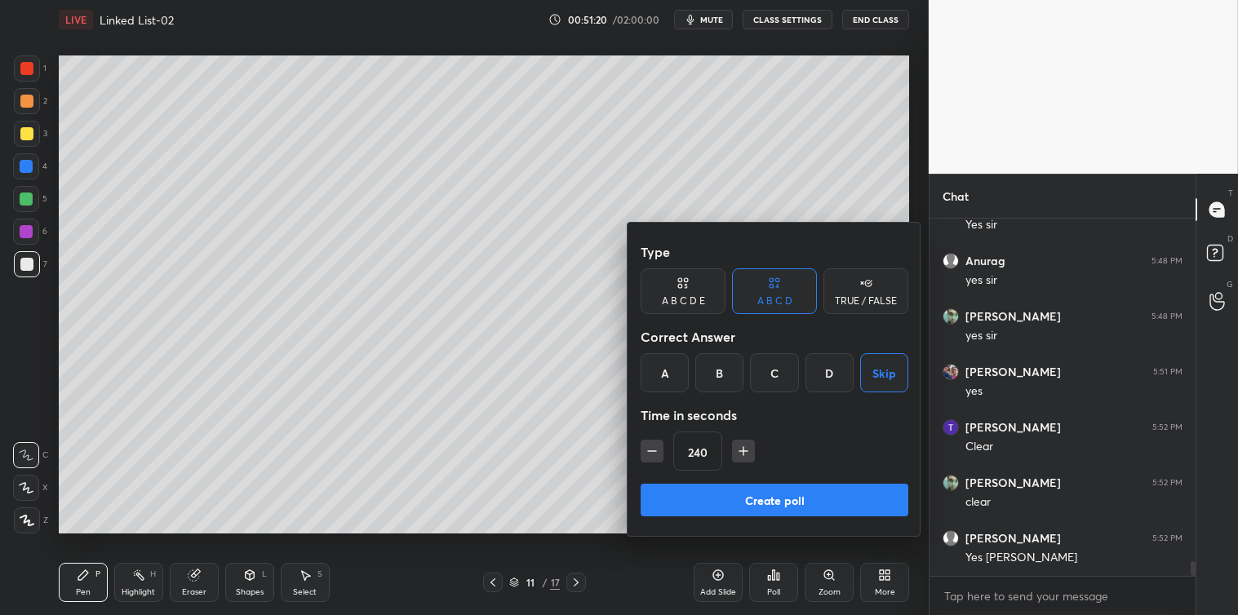
click at [770, 493] on button "Create poll" at bounding box center [775, 500] width 268 height 33
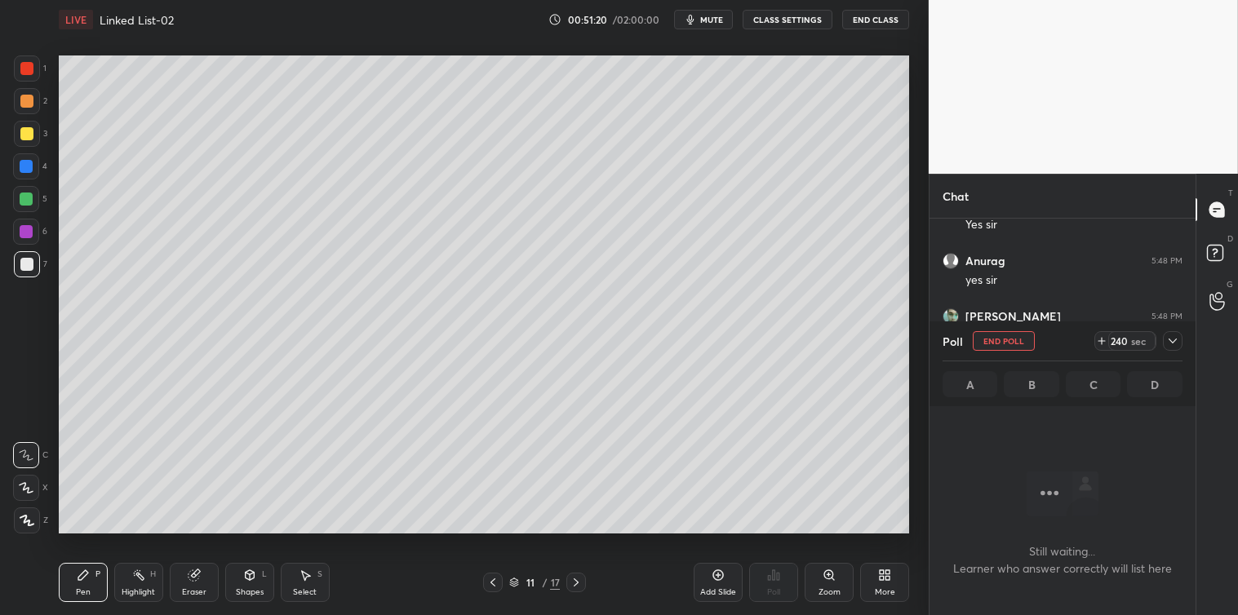
scroll to position [5, 4]
click at [1175, 346] on icon at bounding box center [1172, 341] width 13 height 13
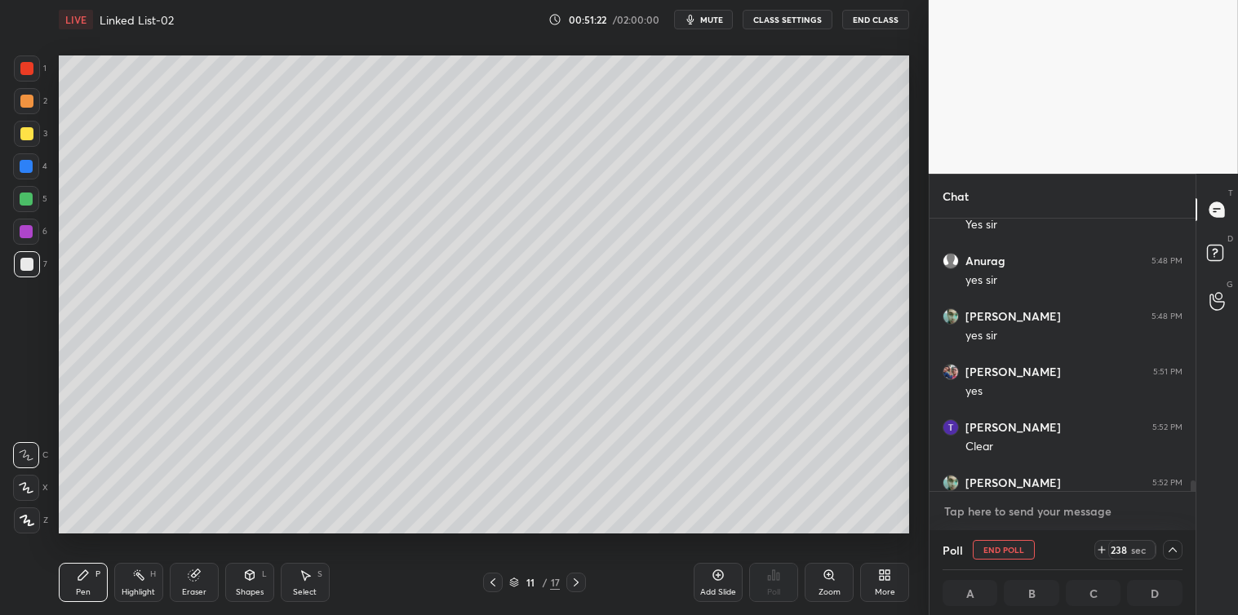
click at [1018, 506] on textarea at bounding box center [1062, 512] width 240 height 26
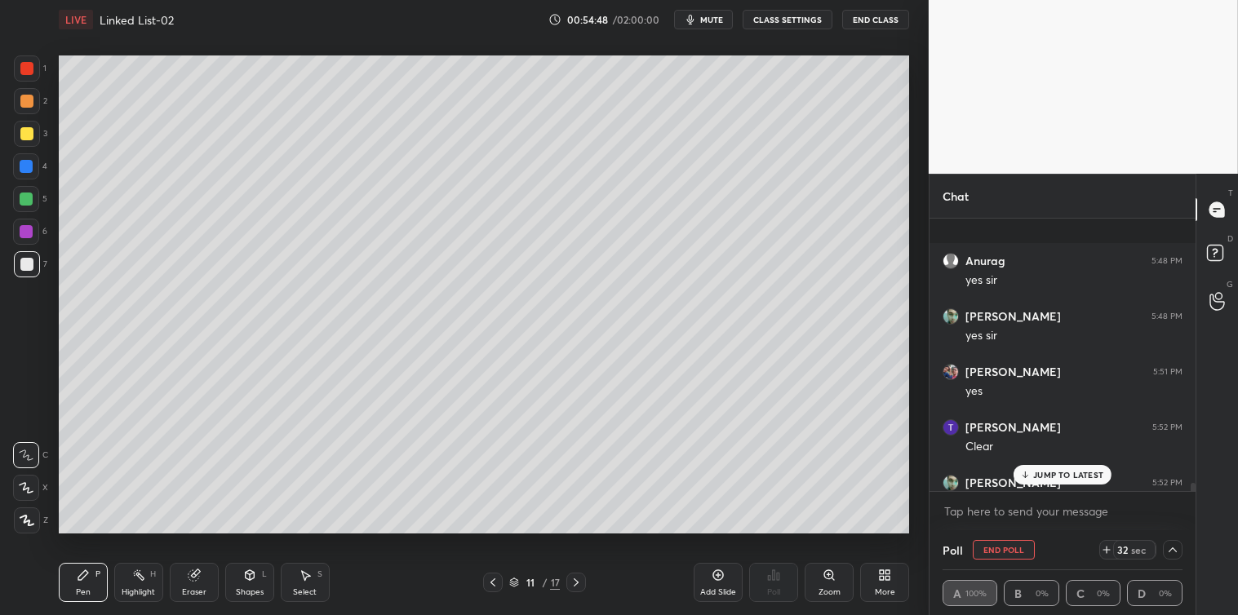
scroll to position [8630, 0]
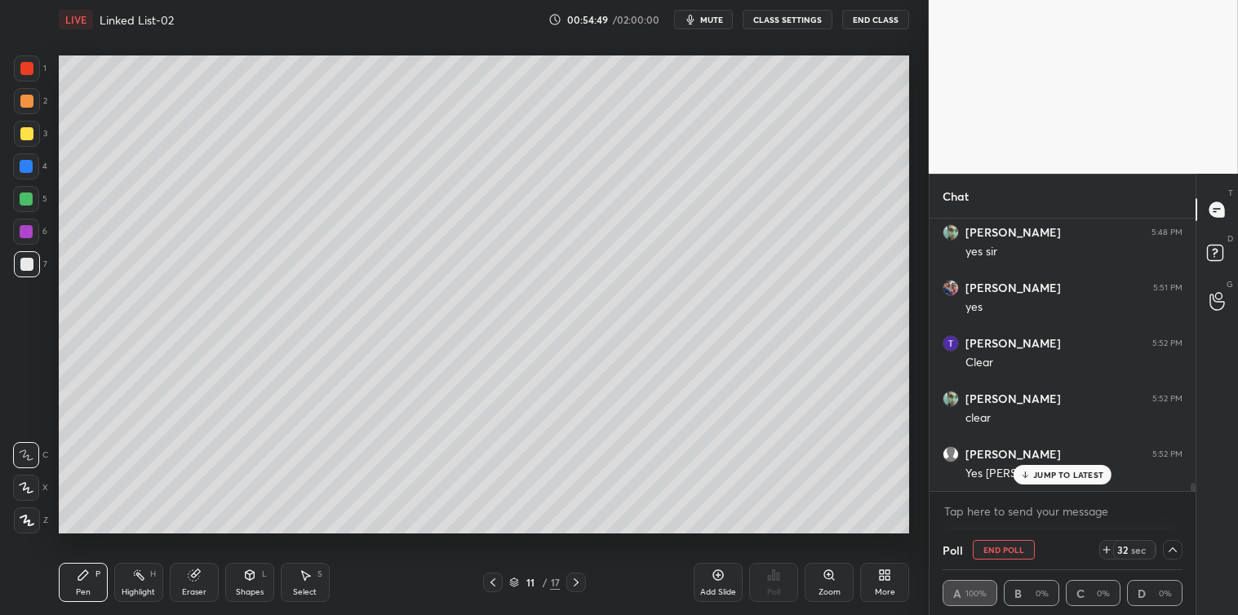
drag, startPoint x: 1192, startPoint y: 485, endPoint x: 1194, endPoint y: 501, distance: 16.4
click at [1194, 501] on div "Anurag 5:48 PM yes [PERSON_NAME] 5:48 PM yes [PERSON_NAME] 5:51 PM yes [PERSON_…" at bounding box center [1062, 375] width 266 height 312
click at [1092, 465] on div "JUMP TO LATEST" at bounding box center [1062, 475] width 98 height 20
click at [989, 508] on textarea at bounding box center [1062, 512] width 240 height 26
click at [1173, 550] on icon at bounding box center [1172, 550] width 8 height 8
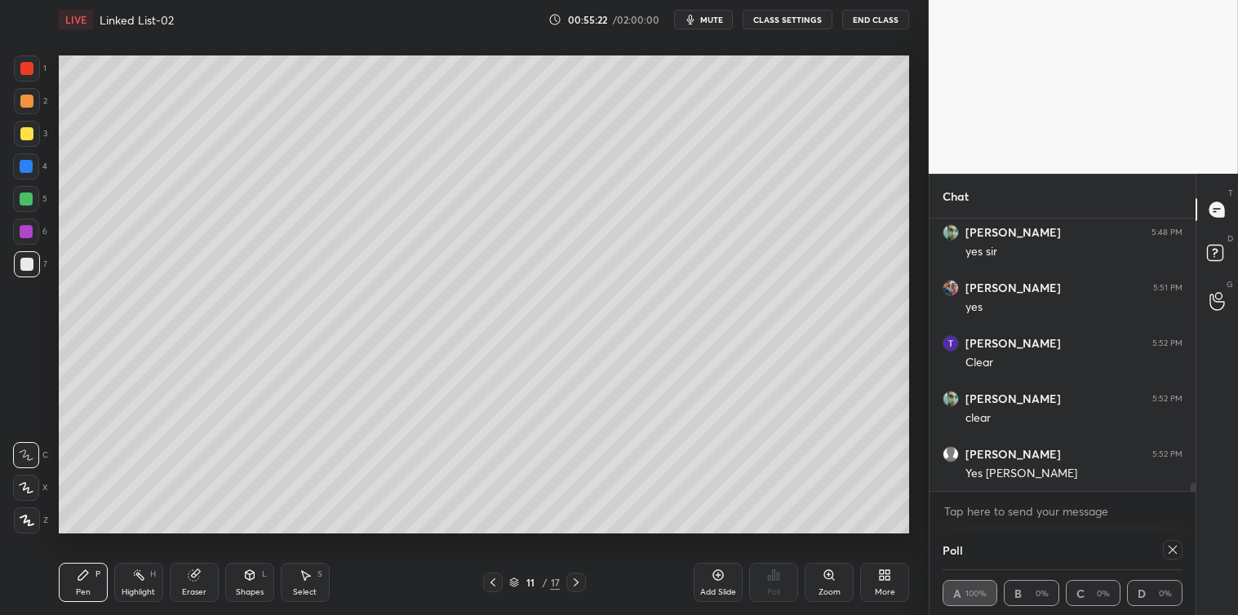
type textarea "x"
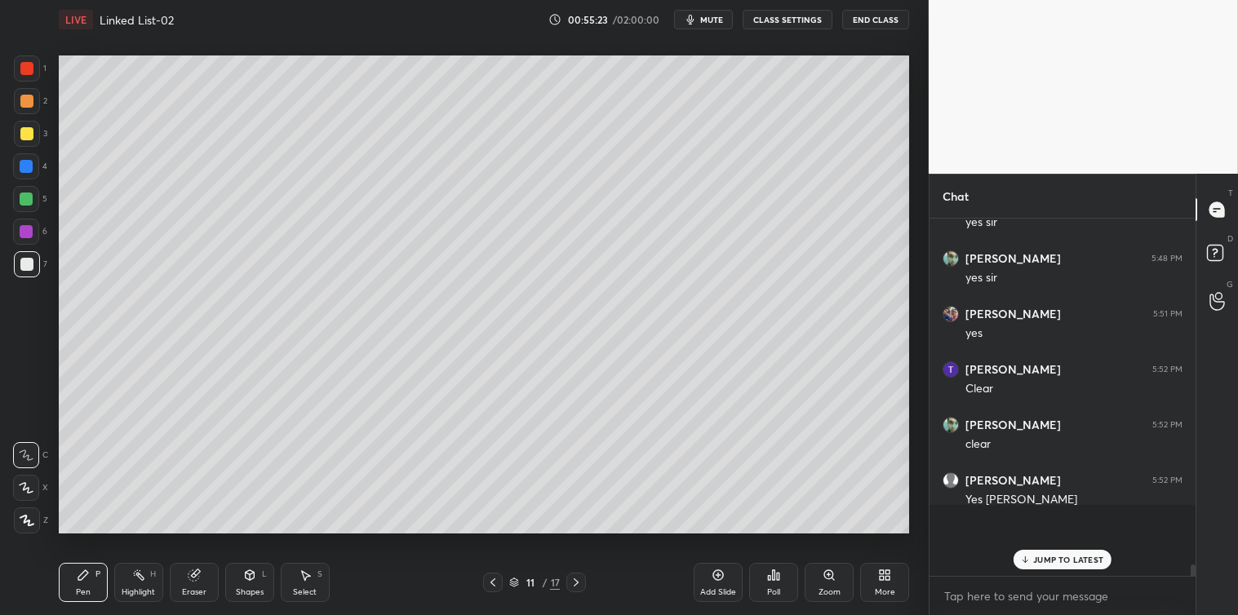
scroll to position [4, 4]
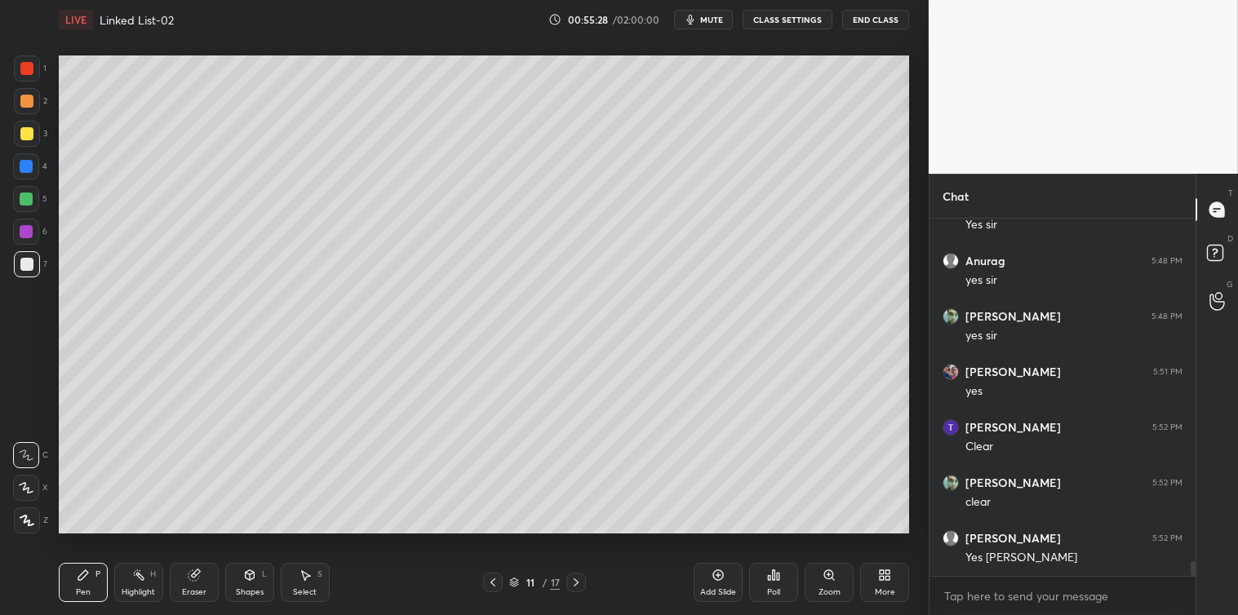
click at [303, 577] on icon at bounding box center [305, 575] width 13 height 13
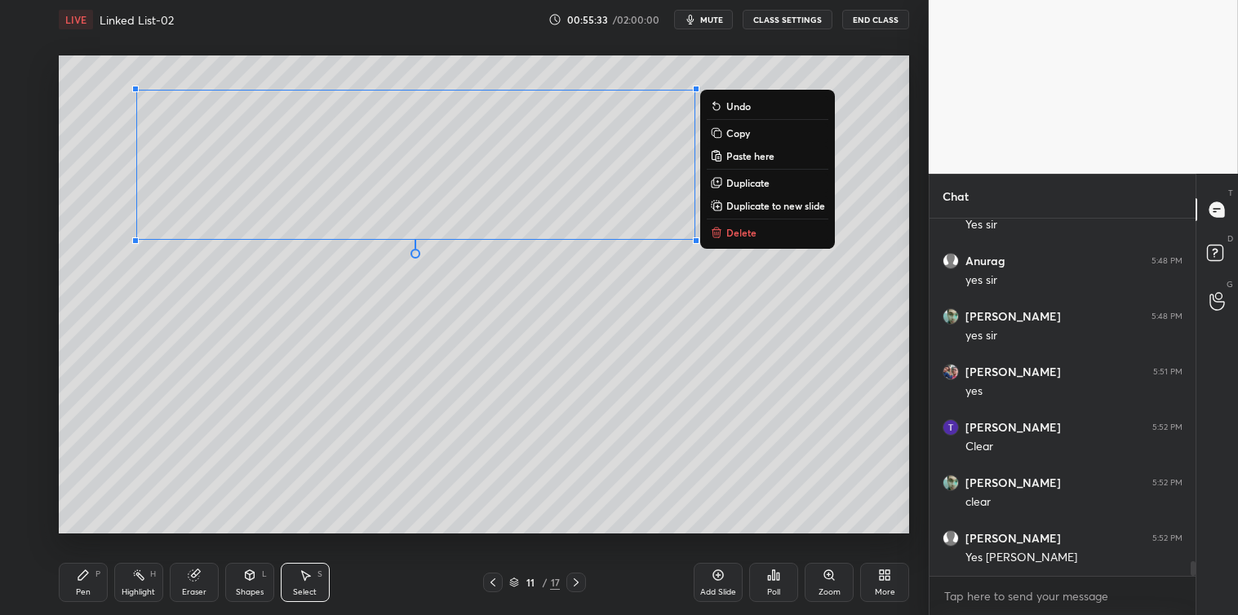
click at [740, 129] on p "Copy" at bounding box center [738, 132] width 24 height 13
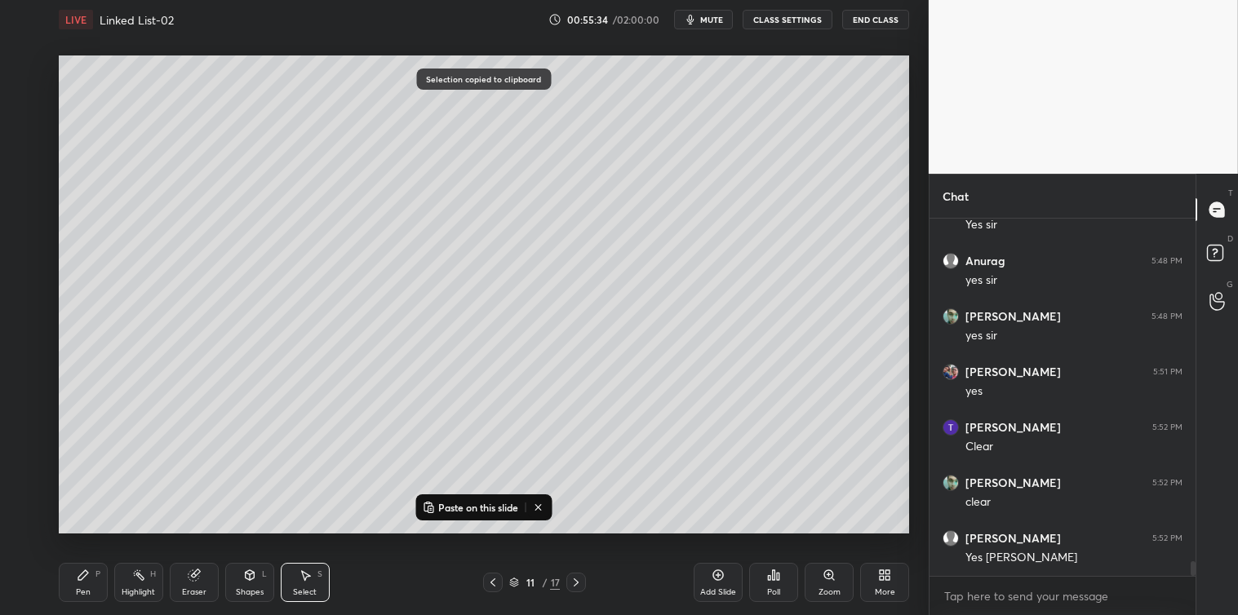
click at [714, 579] on icon at bounding box center [718, 575] width 11 height 11
click at [475, 503] on p "Paste on this slide" at bounding box center [478, 507] width 80 height 13
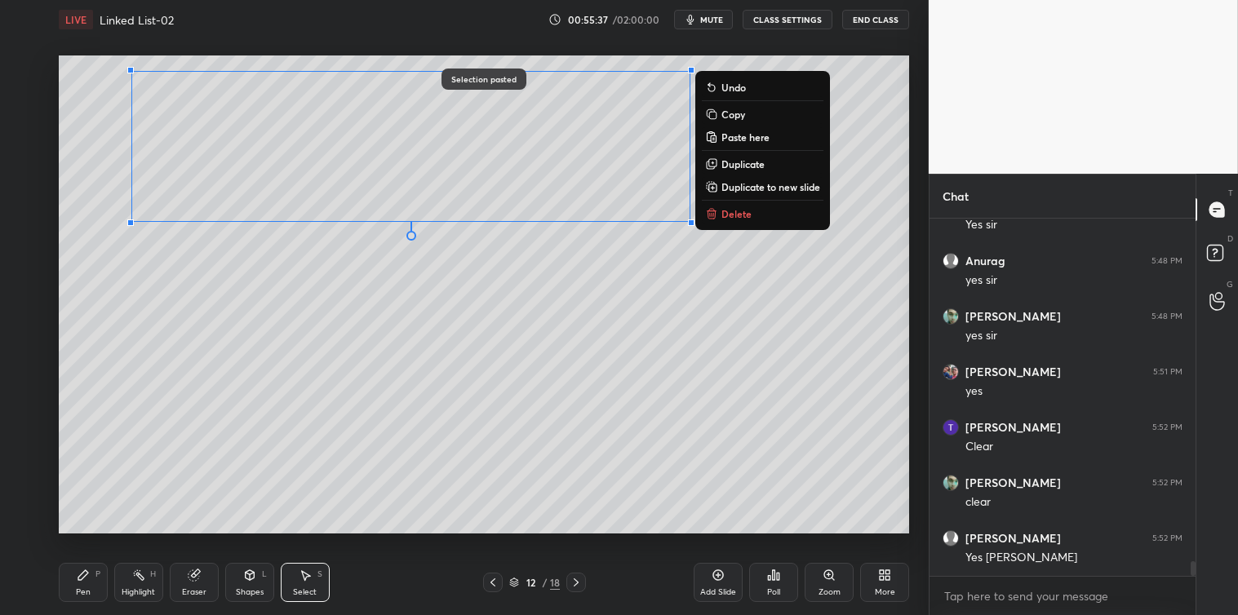
click at [73, 592] on div "Pen P" at bounding box center [83, 582] width 49 height 39
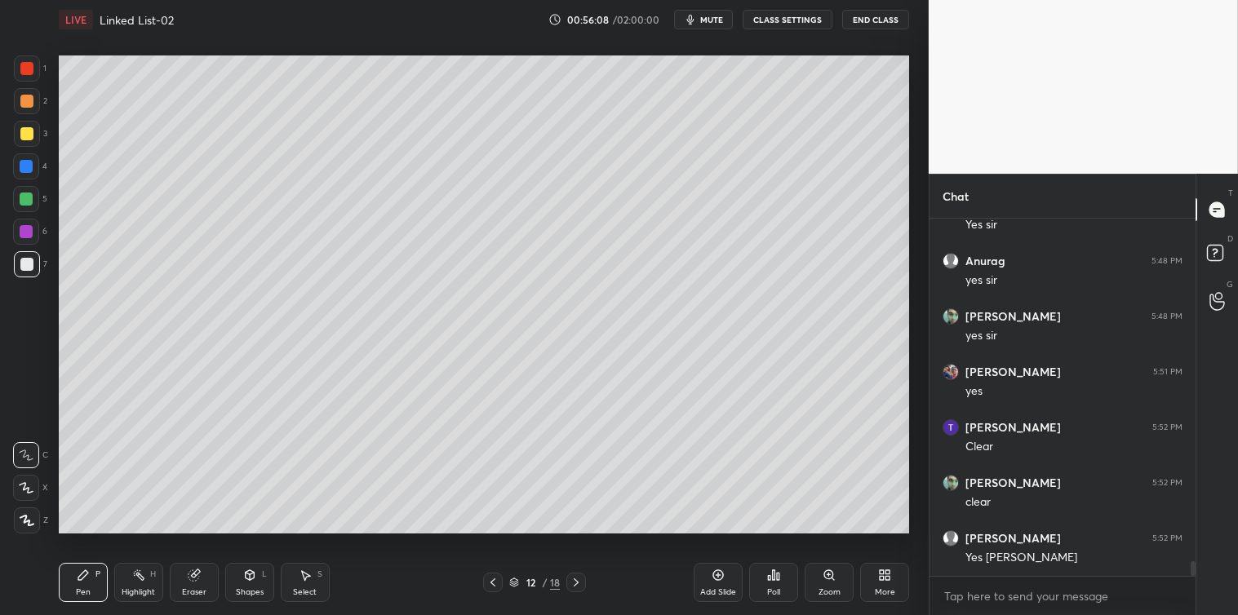
click at [317, 574] on div "S" at bounding box center [319, 574] width 5 height 8
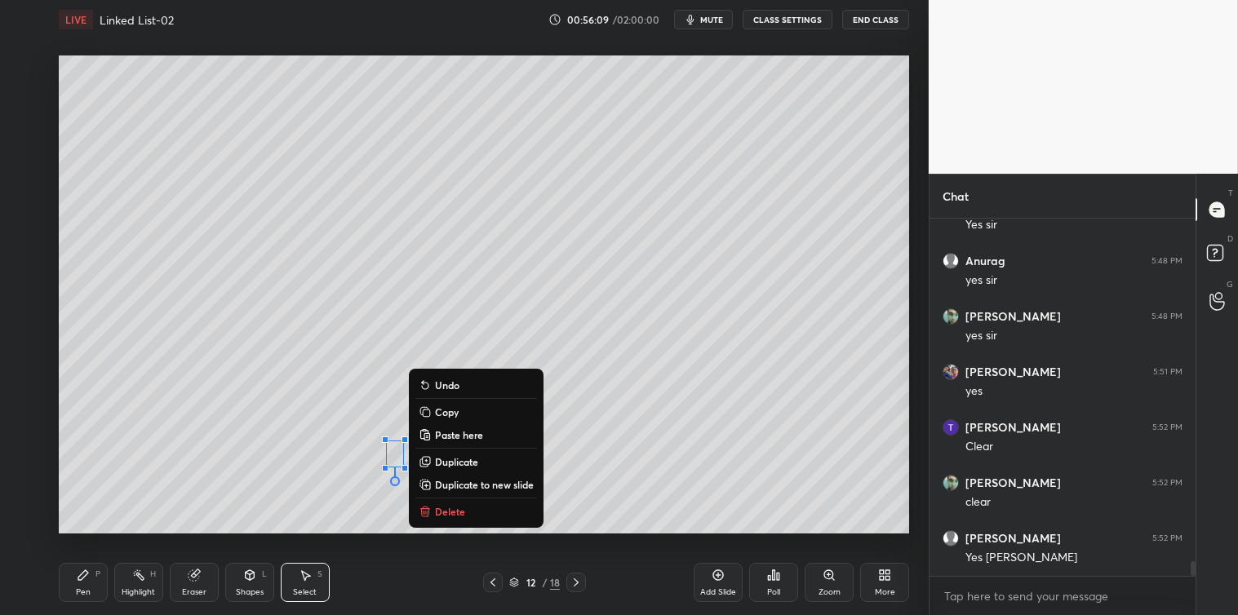
click at [441, 512] on p "Delete" at bounding box center [450, 511] width 30 height 13
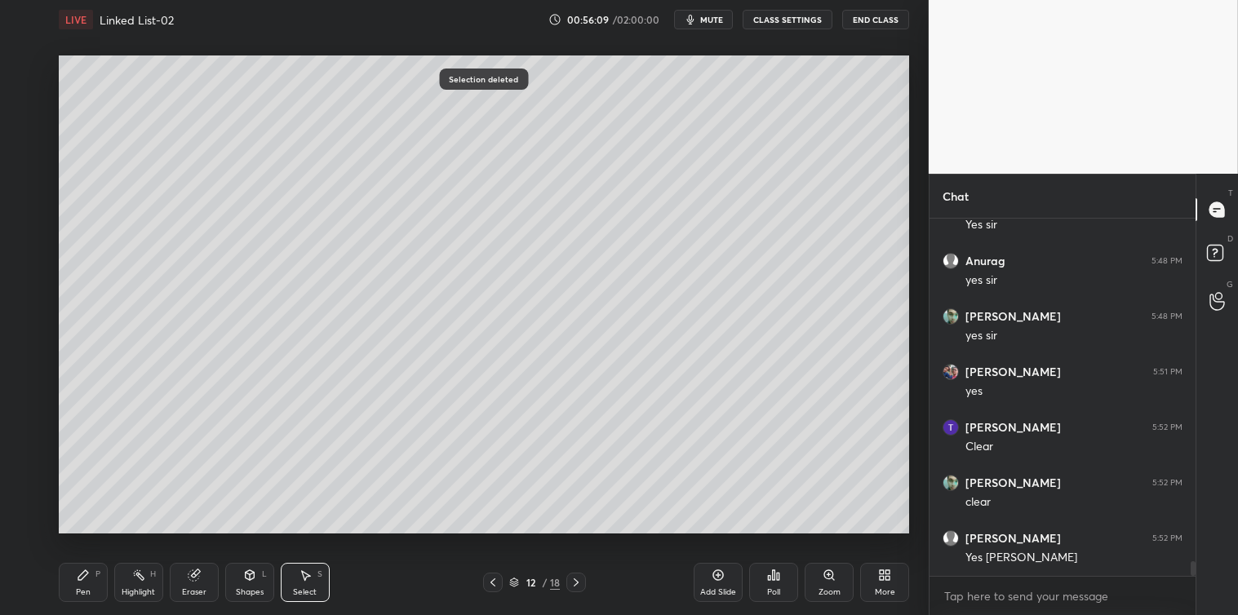
click at [85, 576] on icon at bounding box center [83, 575] width 10 height 10
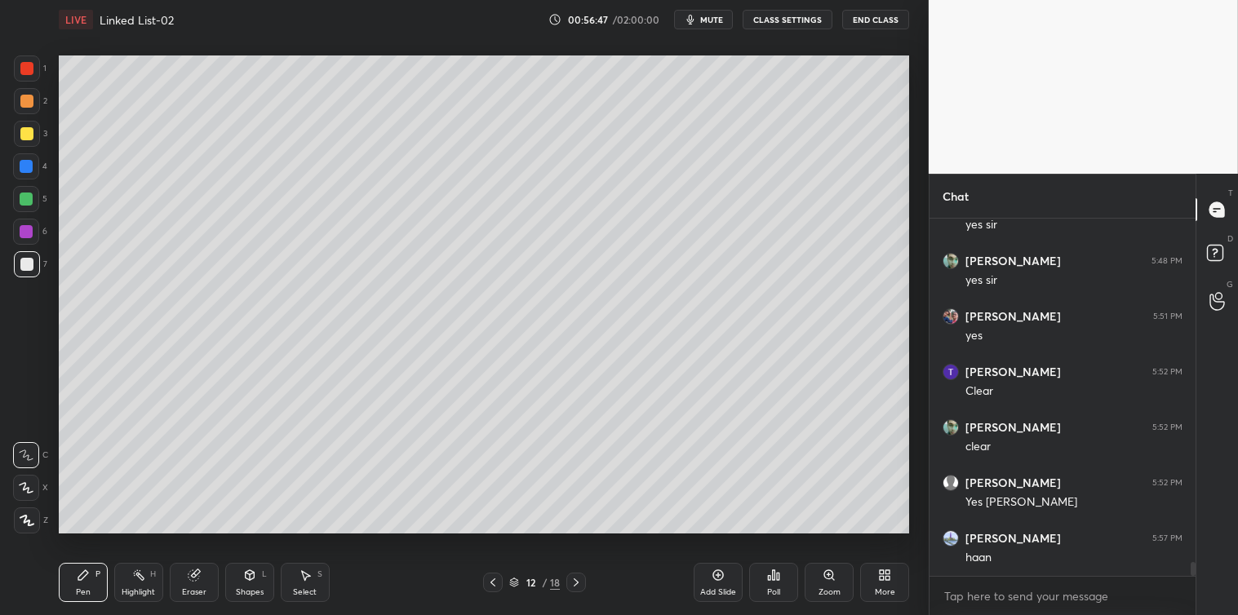
scroll to position [8657, 0]
click at [304, 584] on div "Select S" at bounding box center [305, 582] width 49 height 39
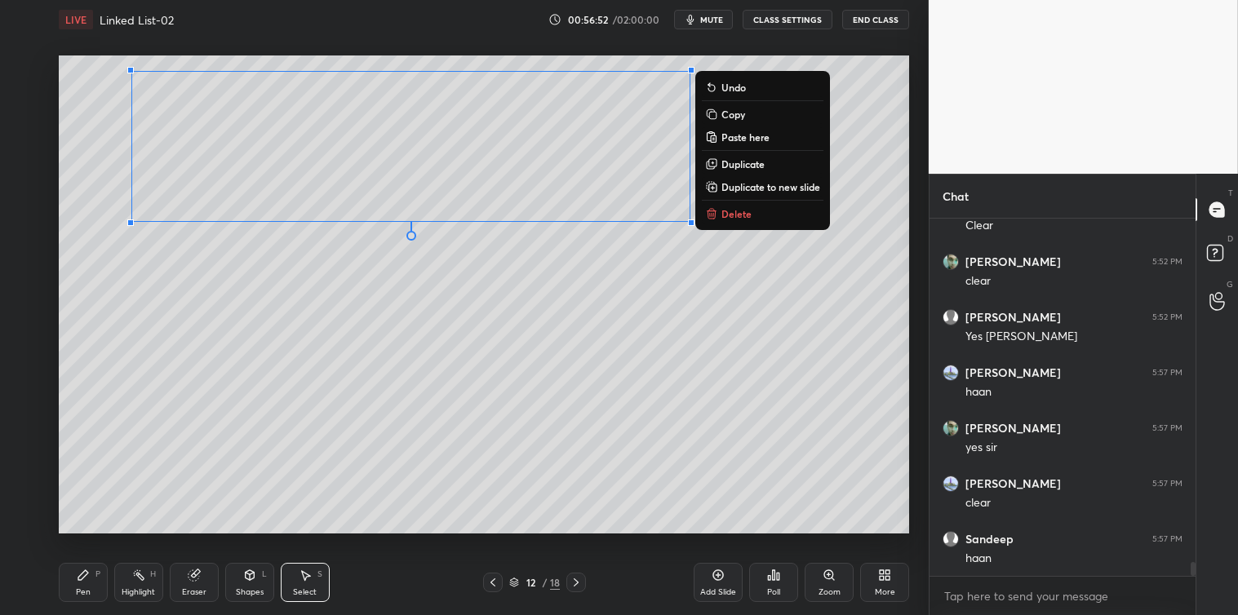
scroll to position [8824, 0]
click at [737, 111] on p "Copy" at bounding box center [733, 114] width 24 height 13
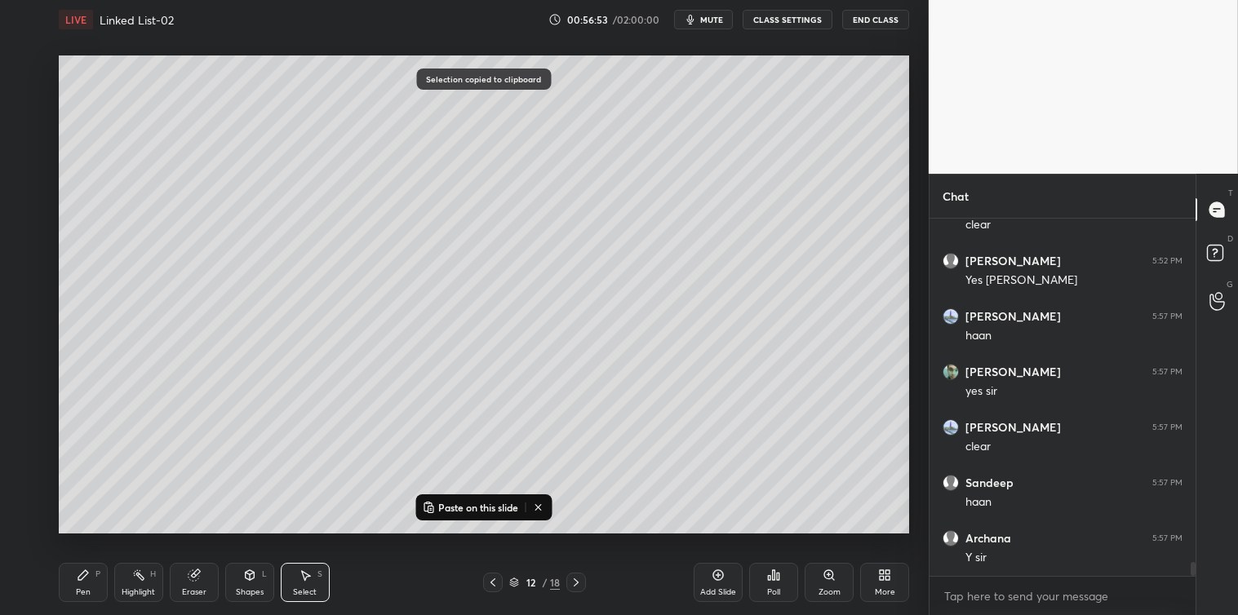
click at [711, 581] on div "Add Slide" at bounding box center [718, 582] width 49 height 39
click at [477, 511] on p "Paste on this slide" at bounding box center [478, 507] width 80 height 13
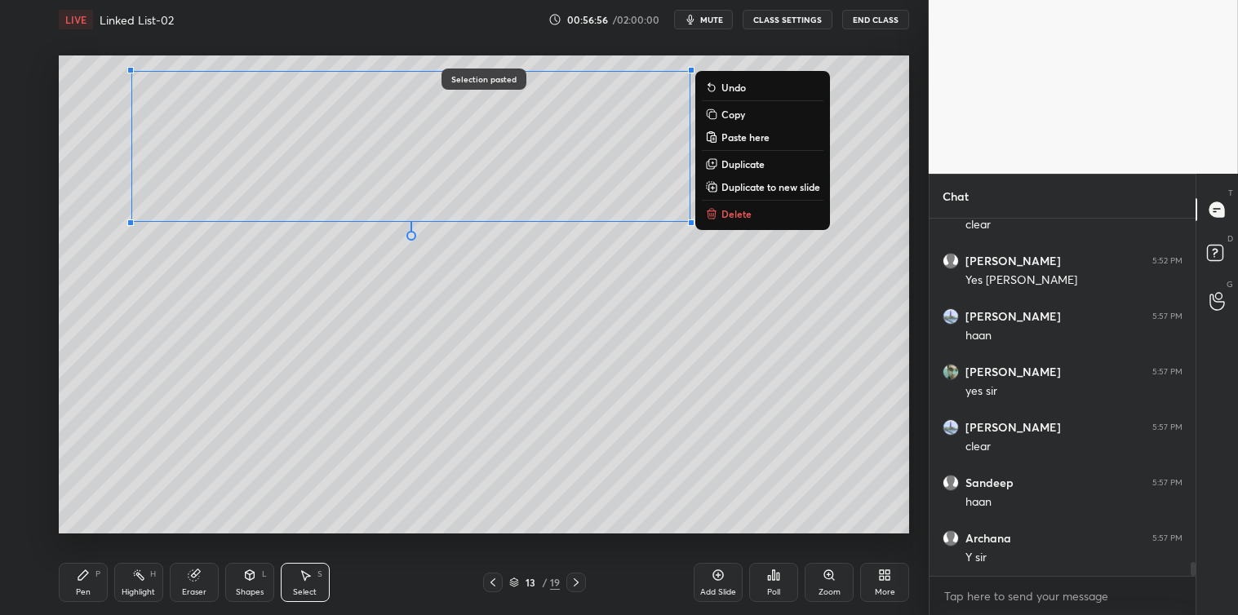
click at [82, 578] on icon at bounding box center [83, 575] width 10 height 10
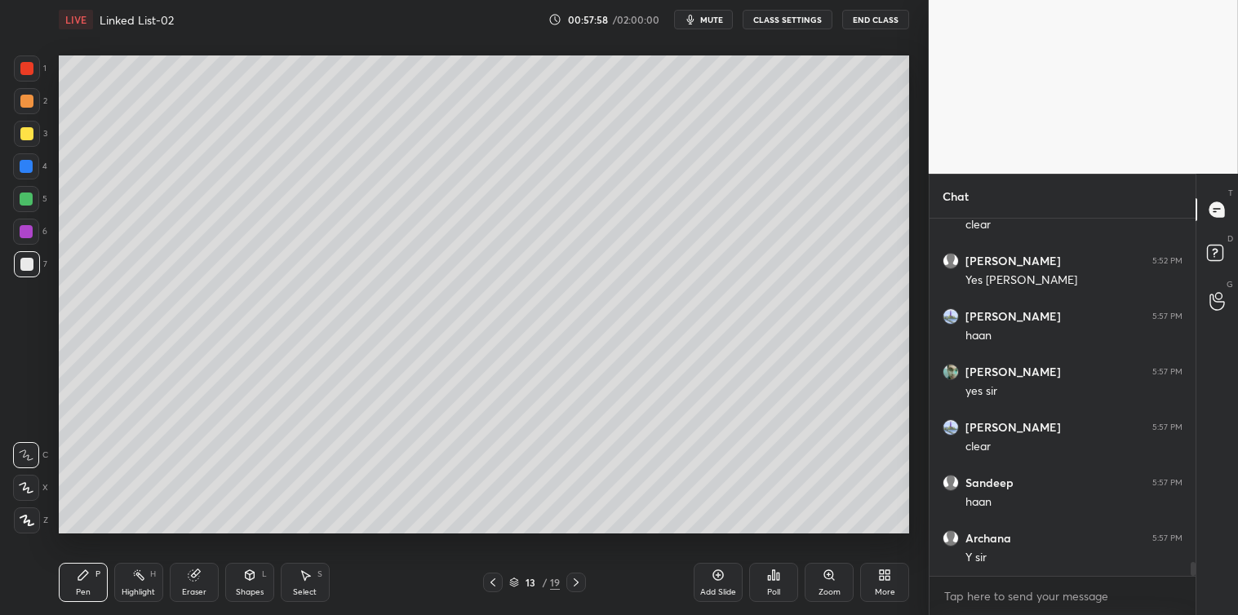
click at [26, 135] on div at bounding box center [26, 133] width 13 height 13
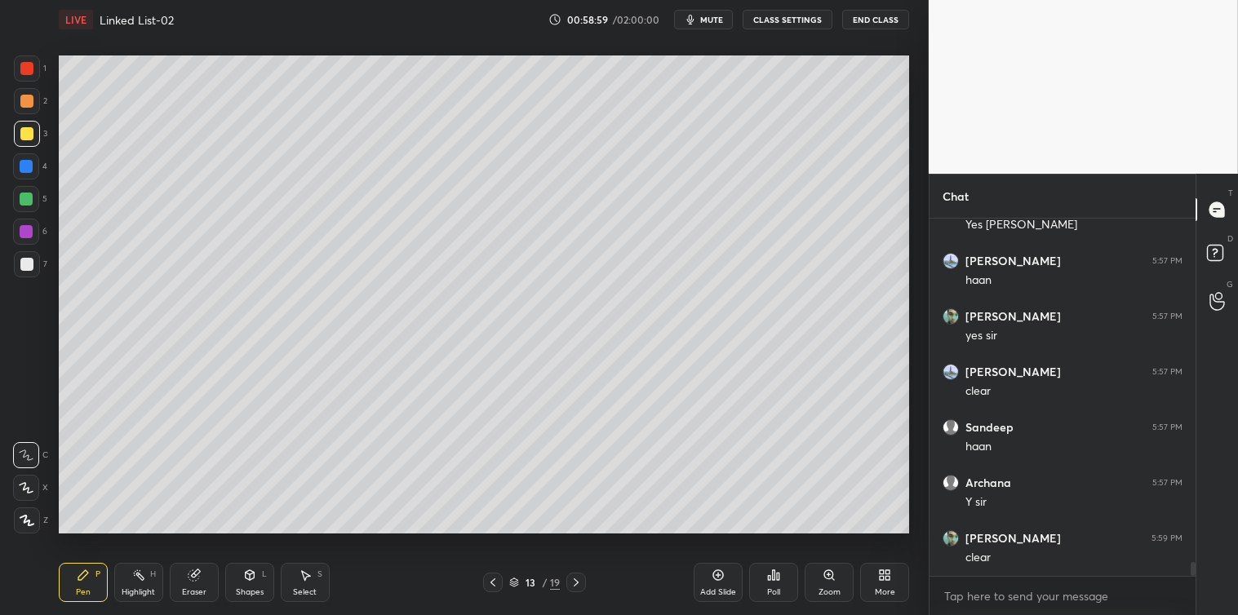
click at [25, 160] on div at bounding box center [26, 166] width 13 height 13
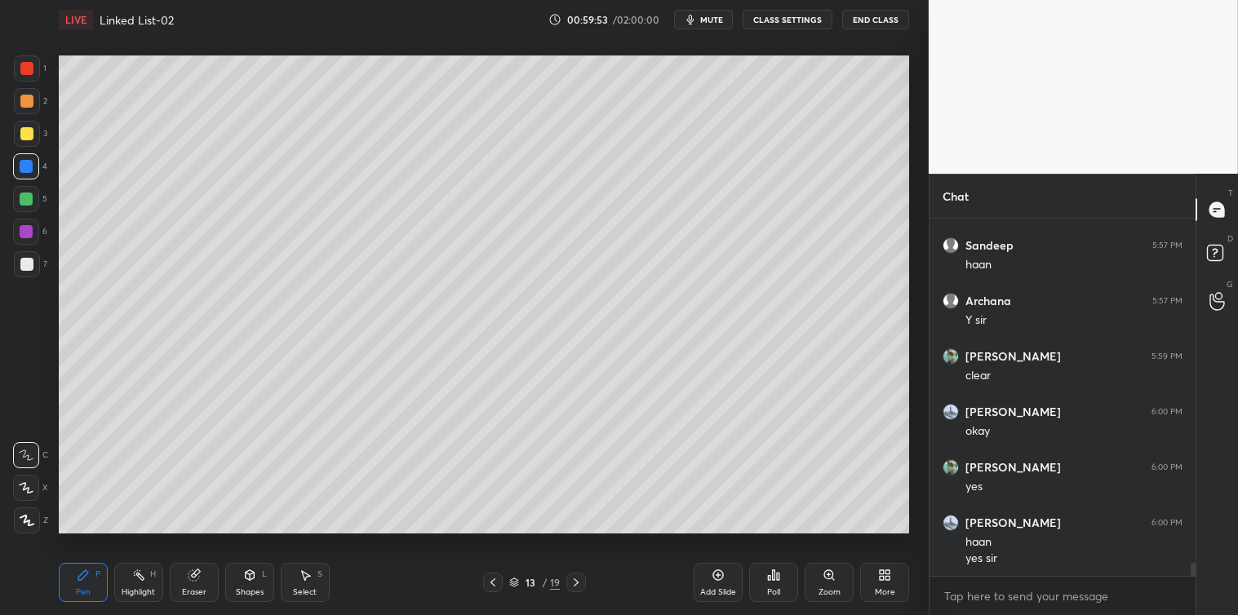
scroll to position [9118, 0]
click at [306, 576] on icon at bounding box center [305, 576] width 9 height 10
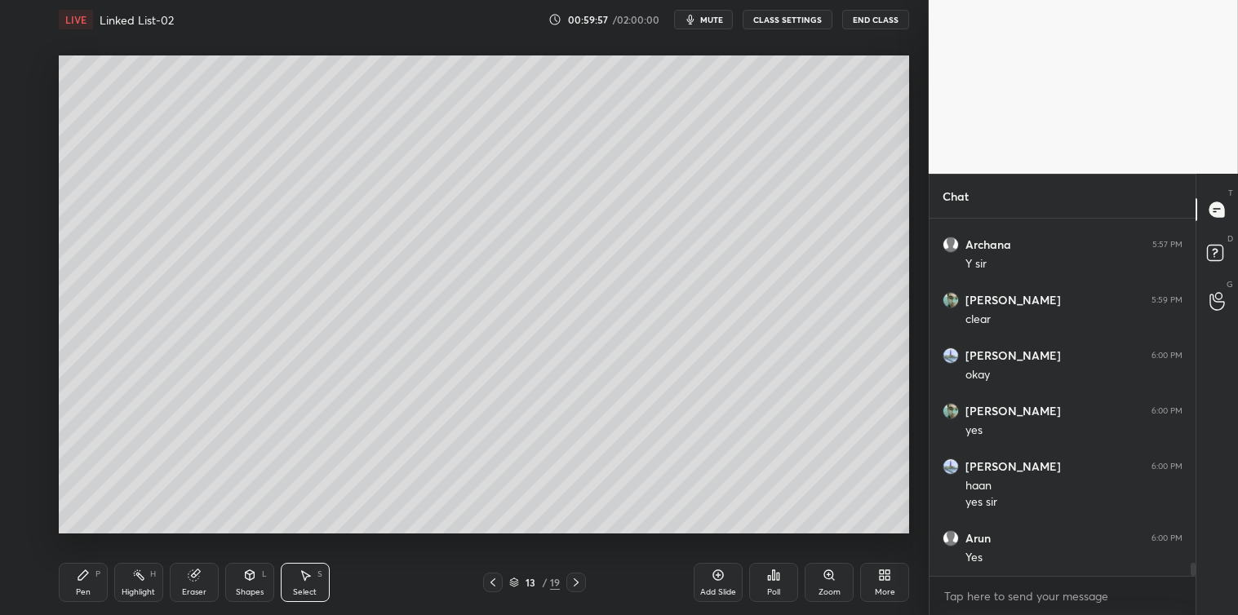
scroll to position [9173, 0]
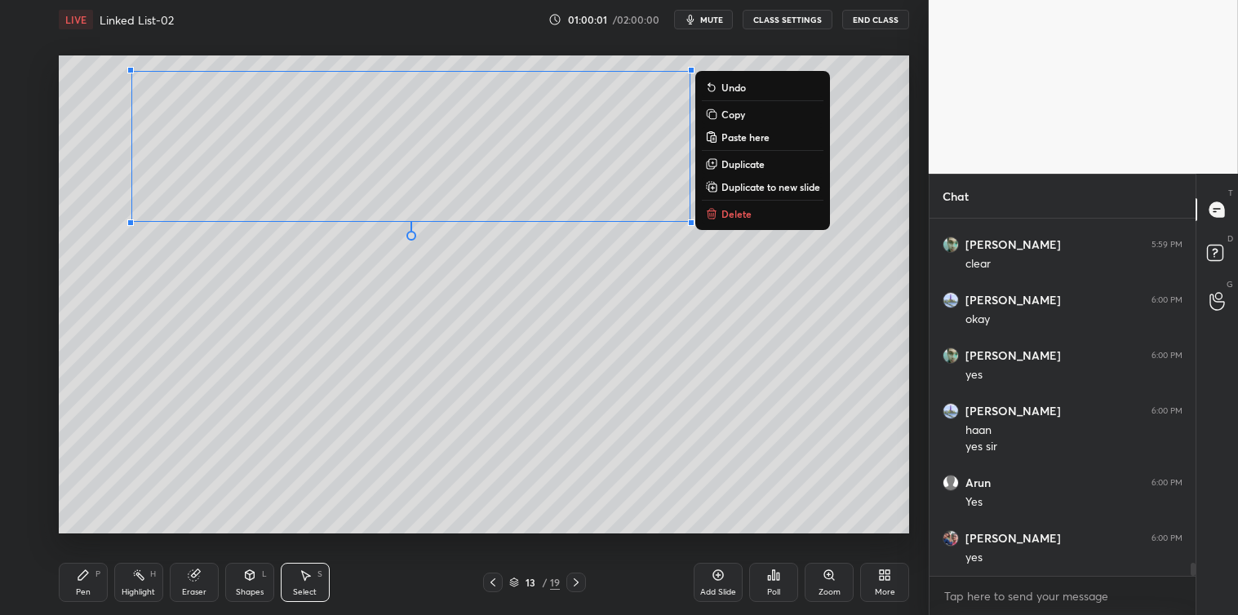
click at [729, 113] on p "Copy" at bounding box center [733, 114] width 24 height 13
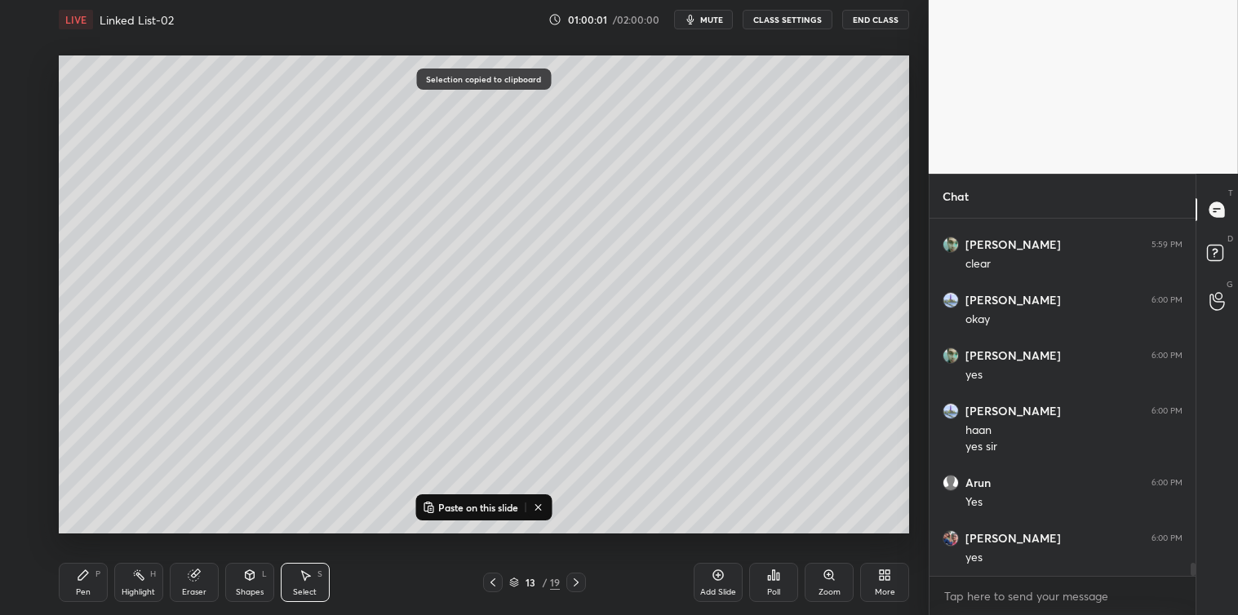
scroll to position [9189, 0]
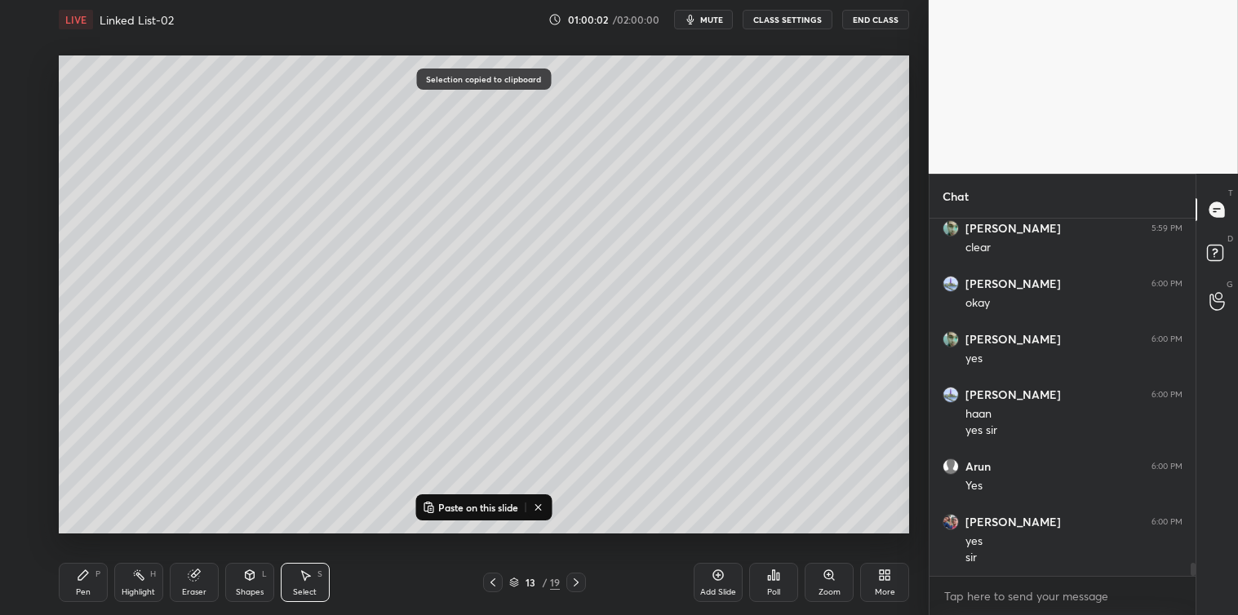
click at [720, 579] on icon at bounding box center [718, 575] width 13 height 13
click at [487, 509] on p "Paste on this slide" at bounding box center [478, 507] width 80 height 13
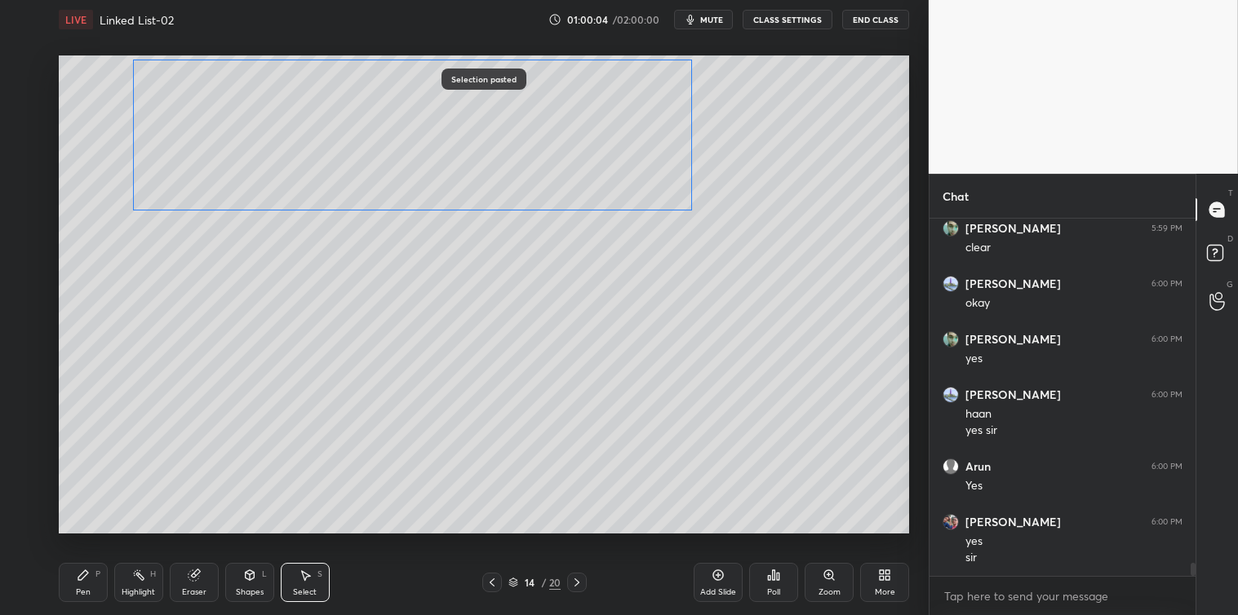
click at [510, 166] on div "0 ° Undo Copy Paste here Duplicate Duplicate to new slide Delete" at bounding box center [484, 294] width 850 height 478
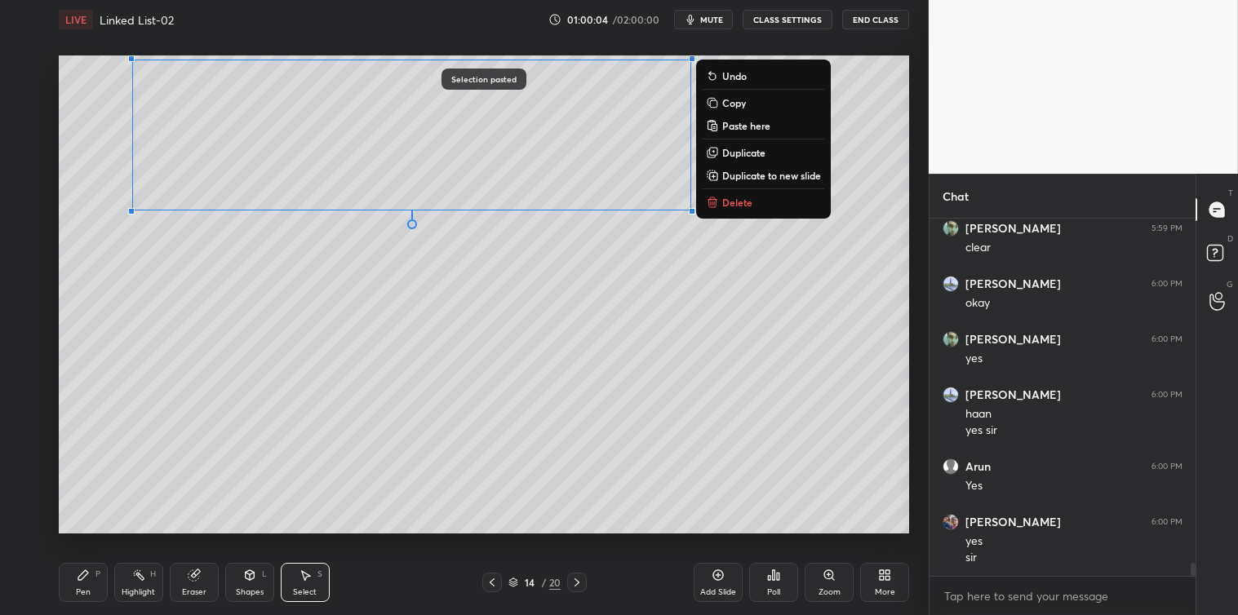
scroll to position [9245, 0]
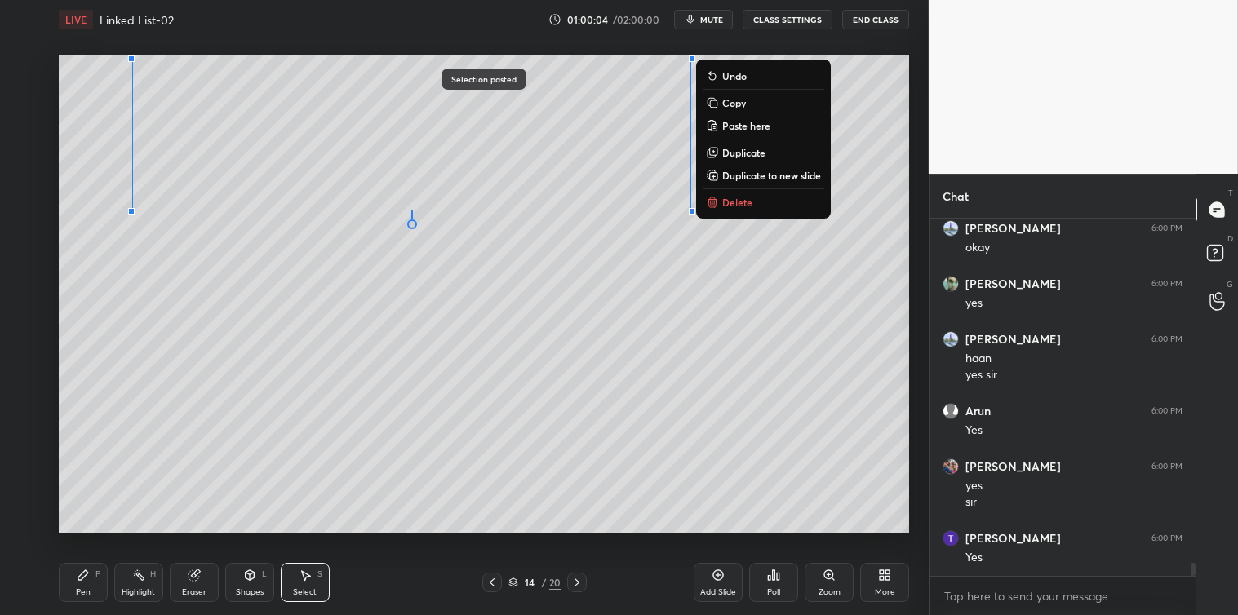
click at [227, 410] on div "0 ° Undo Copy Paste here Duplicate Duplicate to new slide Delete" at bounding box center [484, 294] width 850 height 478
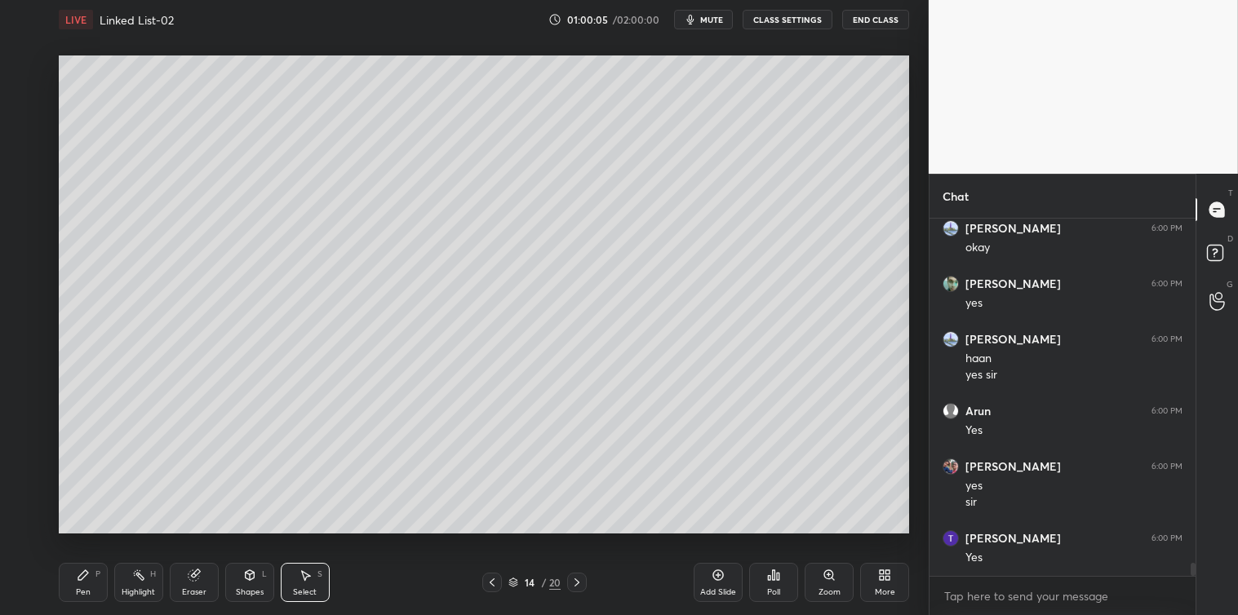
click at [82, 571] on icon at bounding box center [83, 575] width 13 height 13
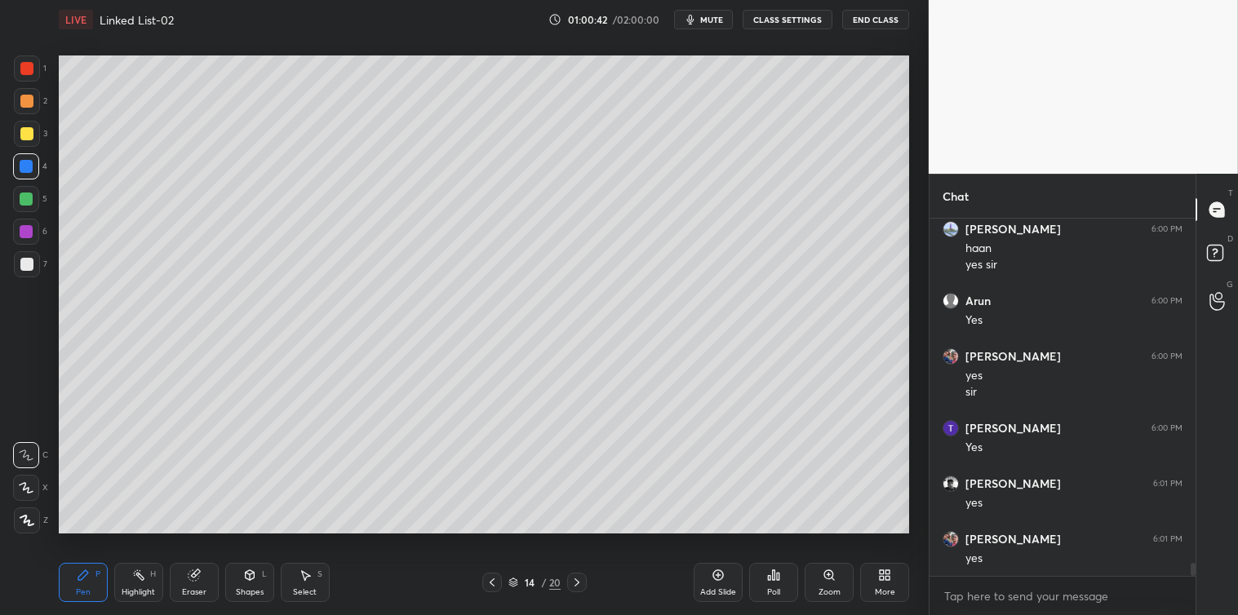
scroll to position [9411, 0]
click at [29, 264] on div at bounding box center [26, 264] width 13 height 13
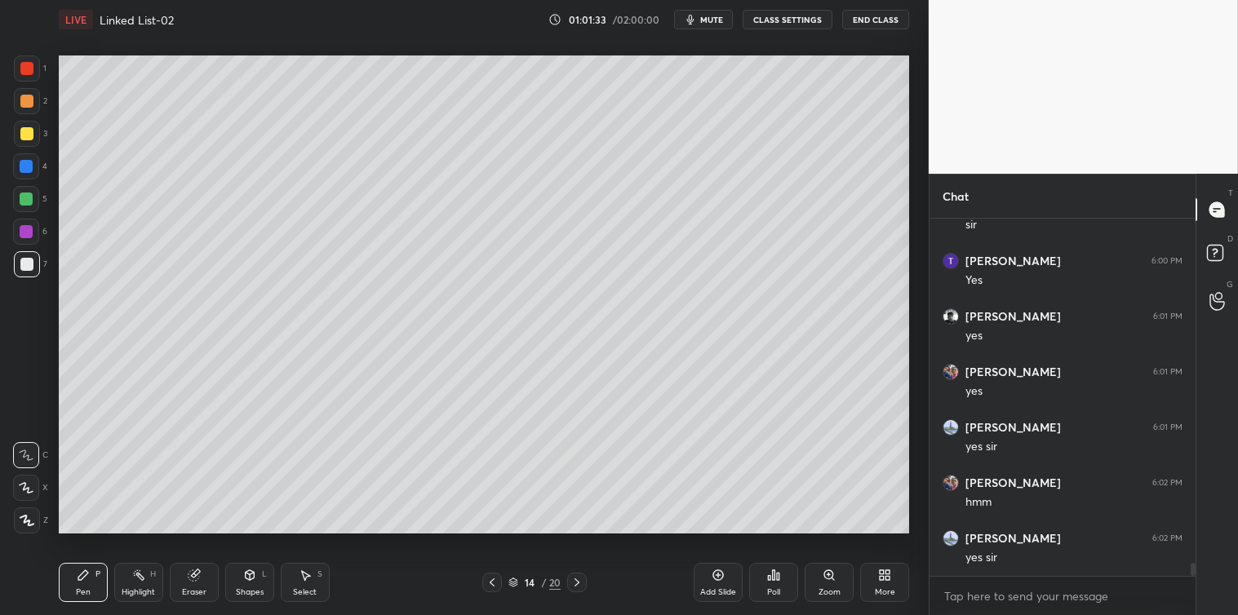
scroll to position [9577, 0]
click at [313, 568] on div "Select S" at bounding box center [305, 582] width 49 height 39
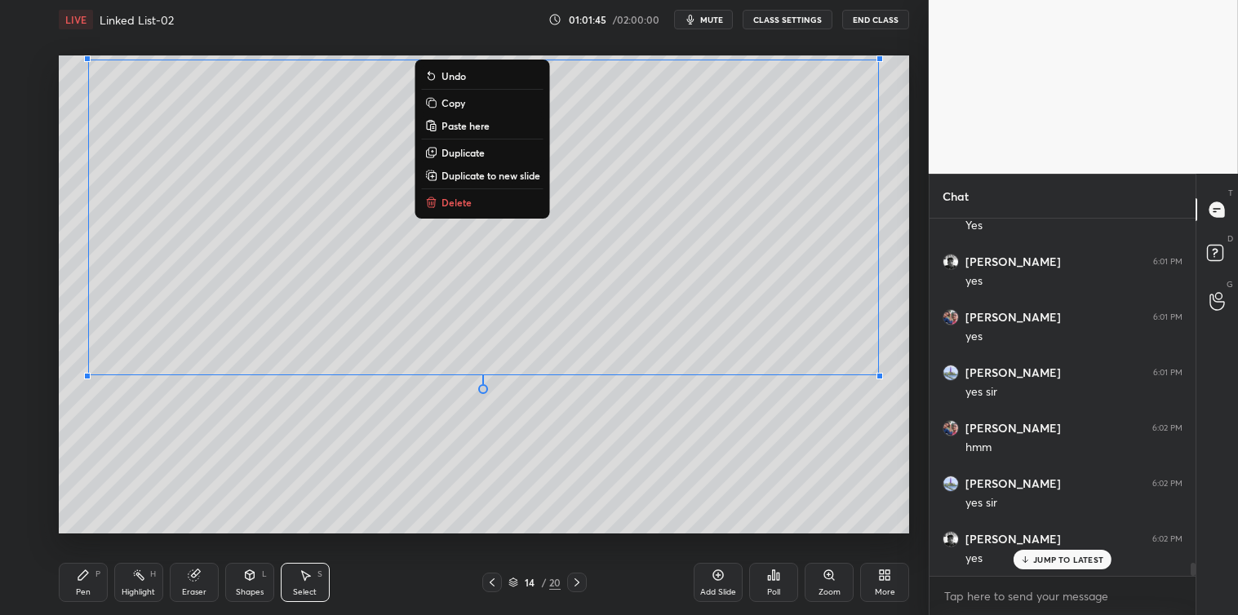
click at [479, 103] on button "Copy" at bounding box center [483, 103] width 122 height 20
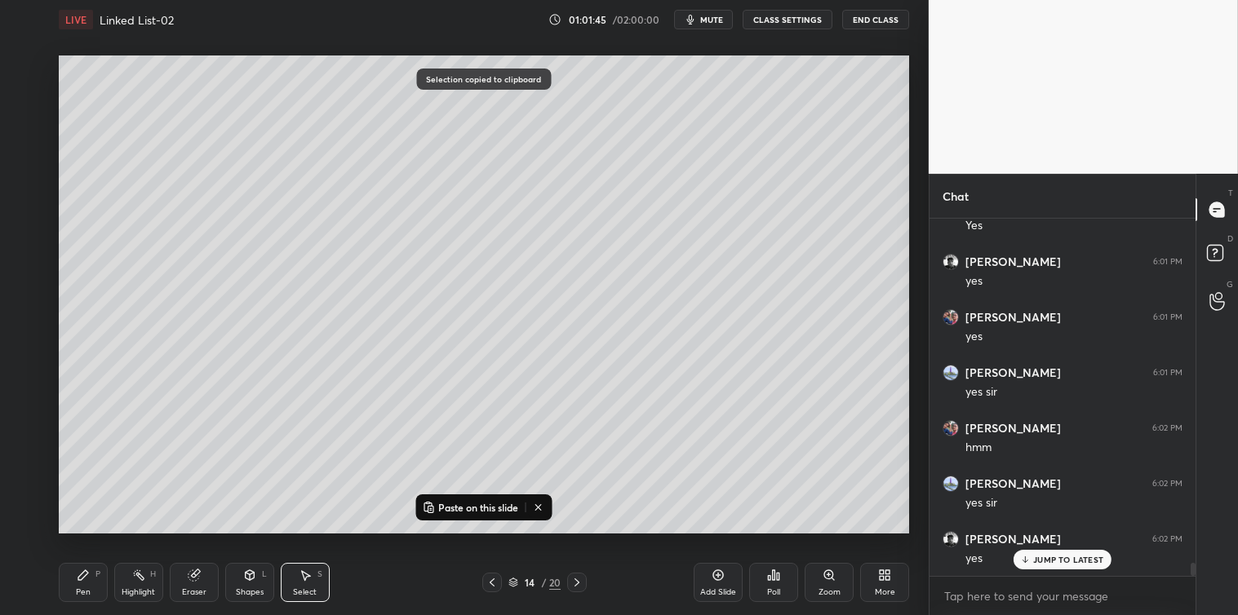
click at [710, 573] on div "Add Slide" at bounding box center [718, 582] width 49 height 39
click at [483, 508] on p "Paste on this slide" at bounding box center [478, 507] width 80 height 13
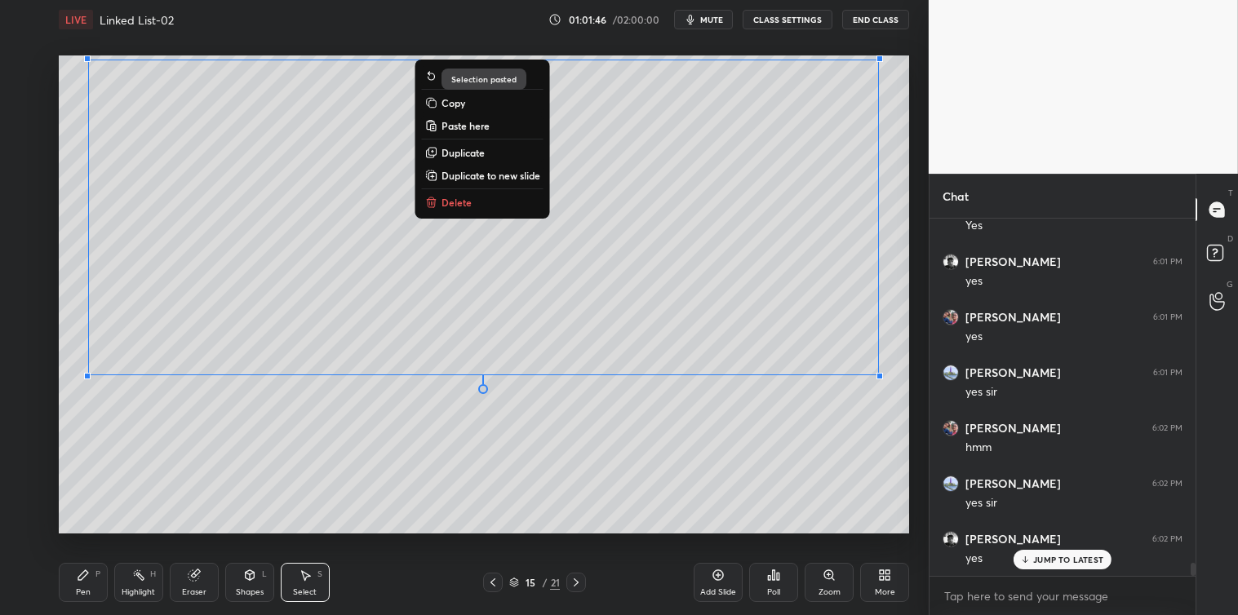
click at [501, 525] on div "0 ° Undo Copy Paste here Duplicate Duplicate to new slide Delete" at bounding box center [484, 294] width 850 height 478
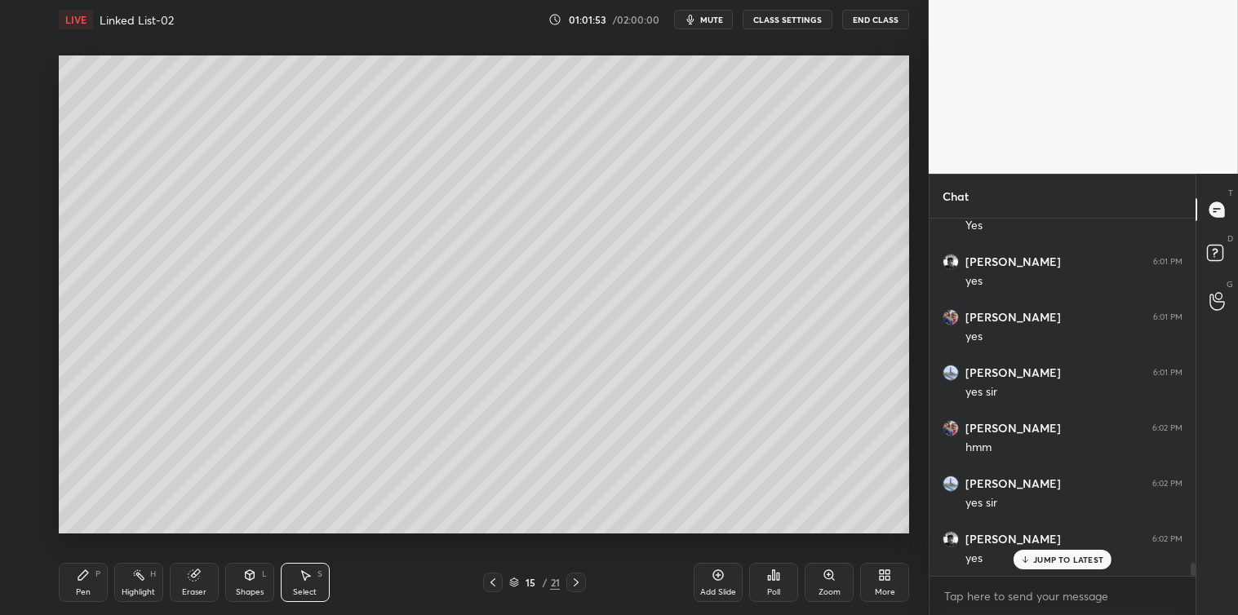
click at [184, 578] on div "Eraser" at bounding box center [194, 582] width 49 height 39
click at [308, 588] on div "Select" at bounding box center [305, 592] width 24 height 8
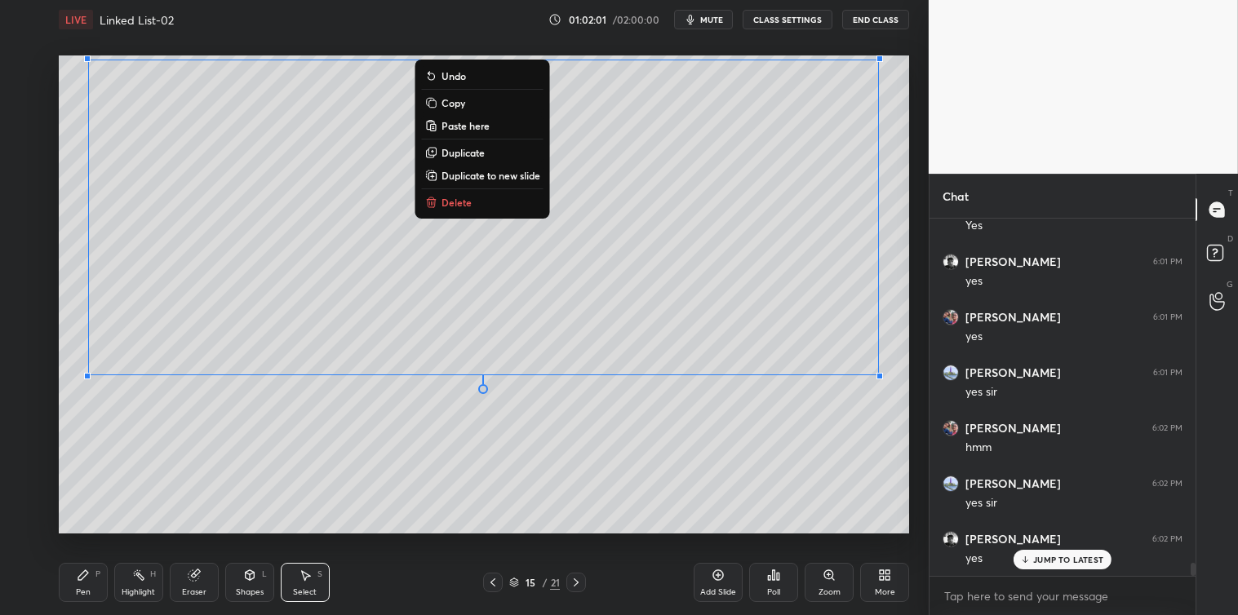
click at [459, 202] on p "Delete" at bounding box center [456, 202] width 30 height 13
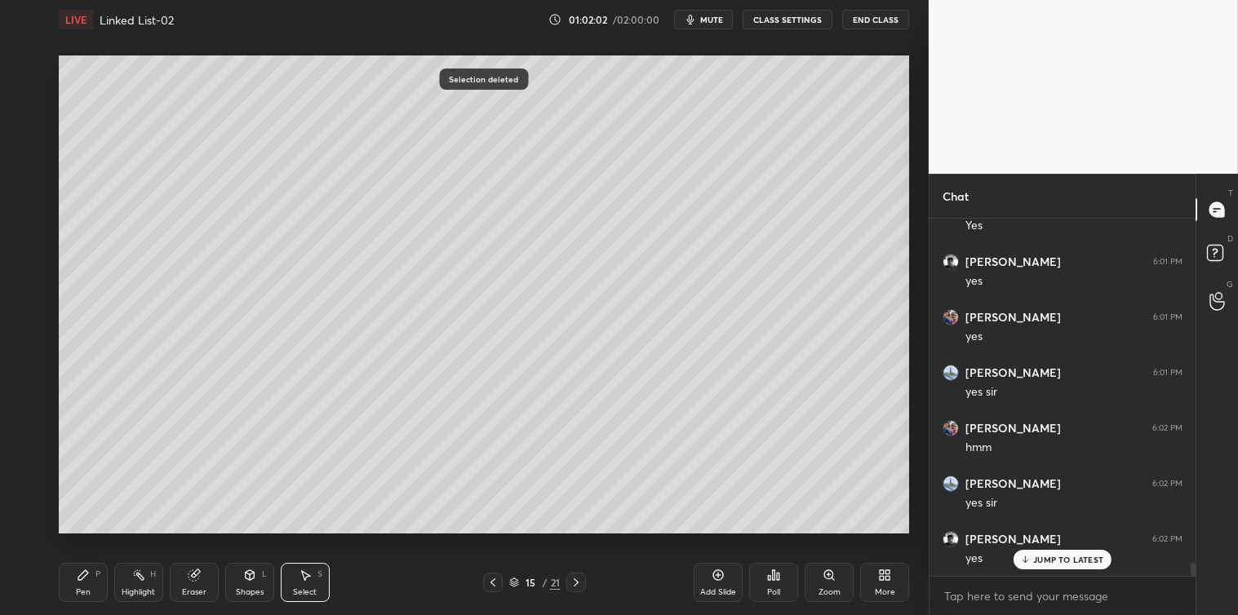
click at [490, 580] on icon at bounding box center [492, 582] width 13 height 13
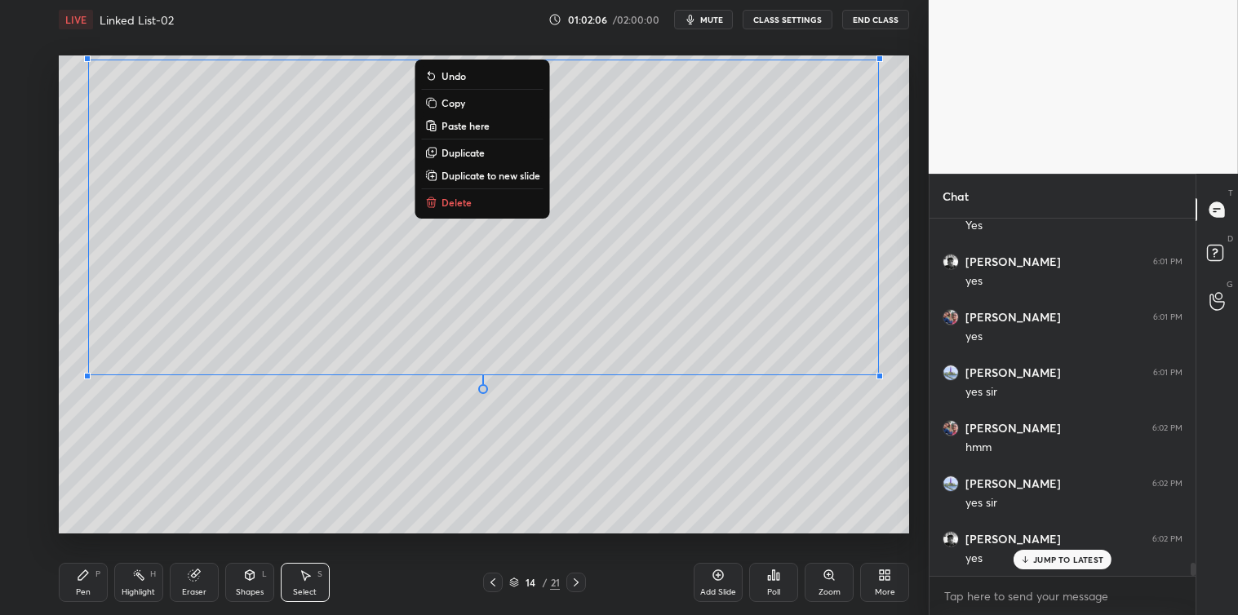
click at [458, 101] on p "Copy" at bounding box center [453, 102] width 24 height 13
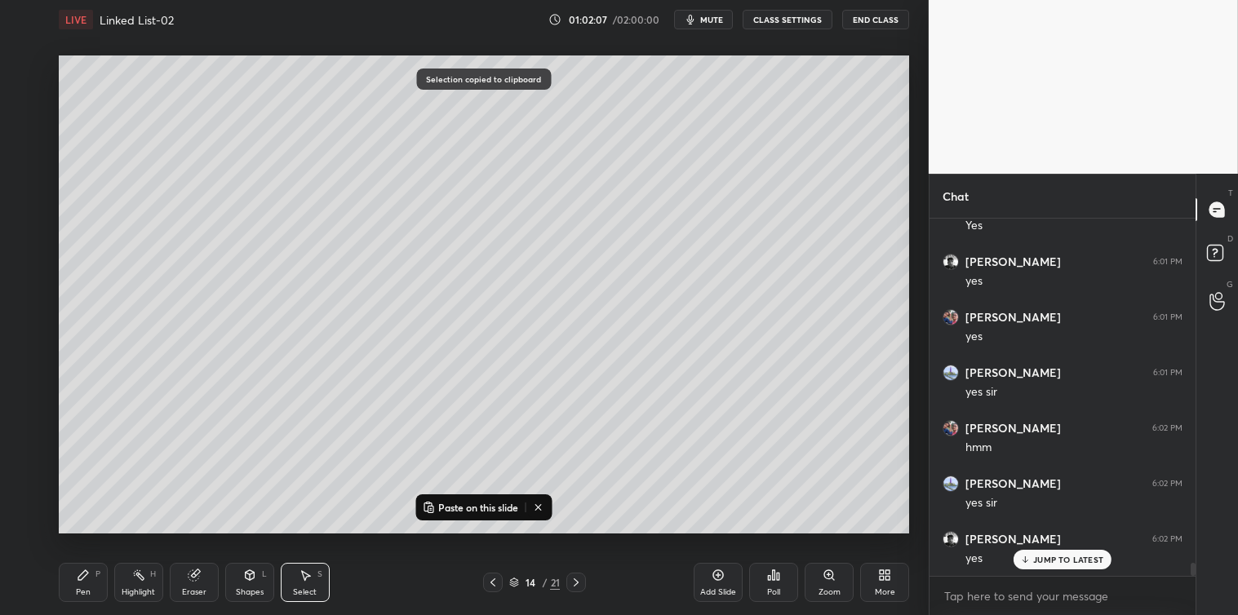
click at [714, 566] on div "Add Slide" at bounding box center [718, 582] width 49 height 39
click at [502, 511] on p "Paste on this slide" at bounding box center [478, 507] width 80 height 13
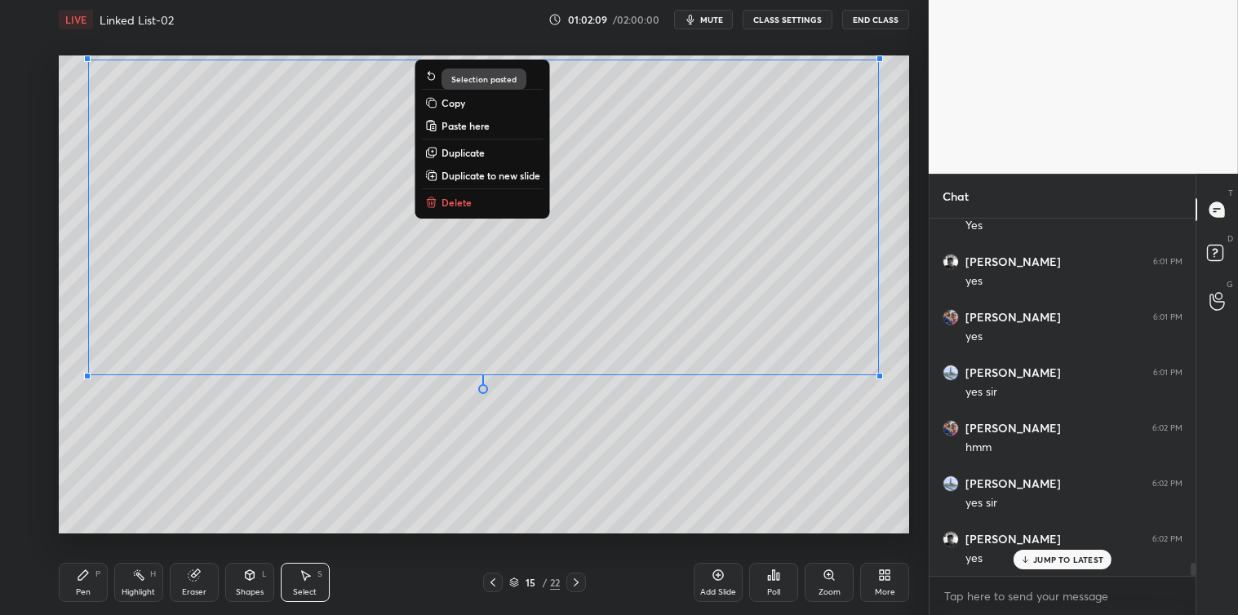
click at [508, 512] on div "0 ° Undo Copy Paste here Duplicate Duplicate to new slide Delete" at bounding box center [484, 294] width 850 height 478
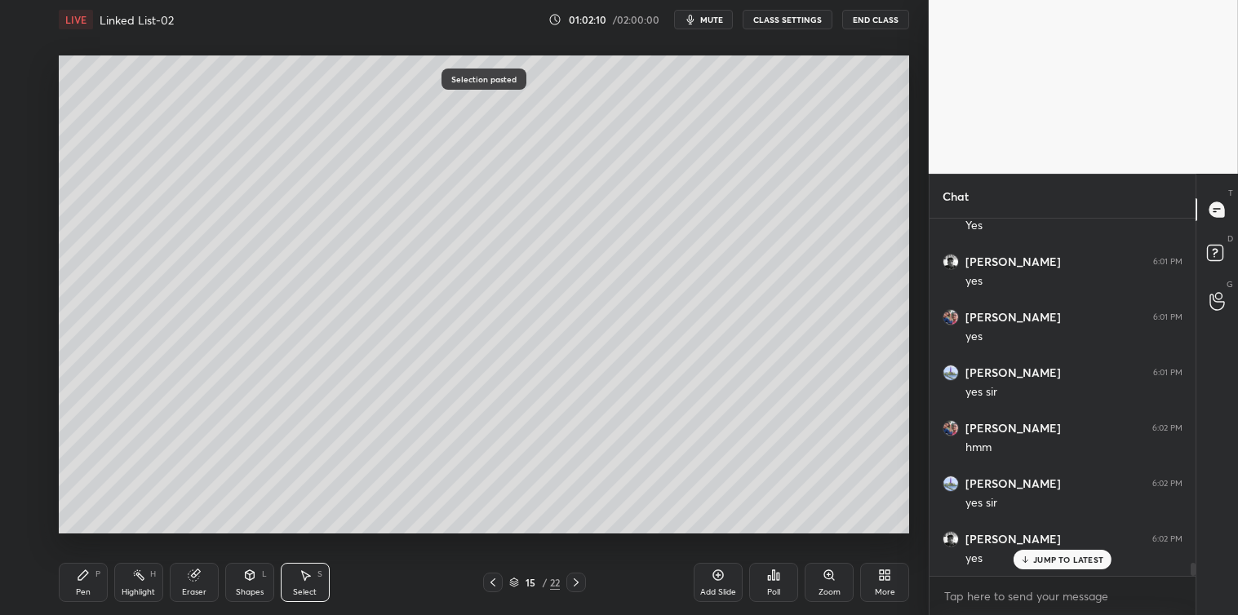
click at [80, 577] on icon at bounding box center [83, 575] width 10 height 10
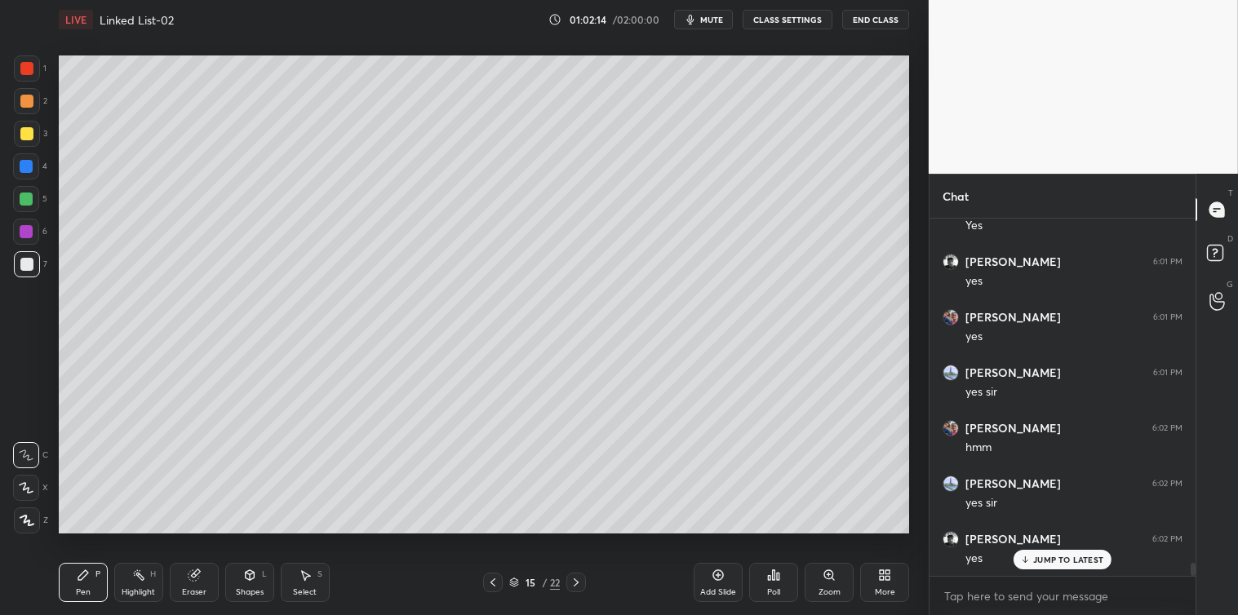
click at [200, 574] on icon at bounding box center [194, 575] width 13 height 13
click at [313, 575] on div "Select S" at bounding box center [305, 582] width 49 height 39
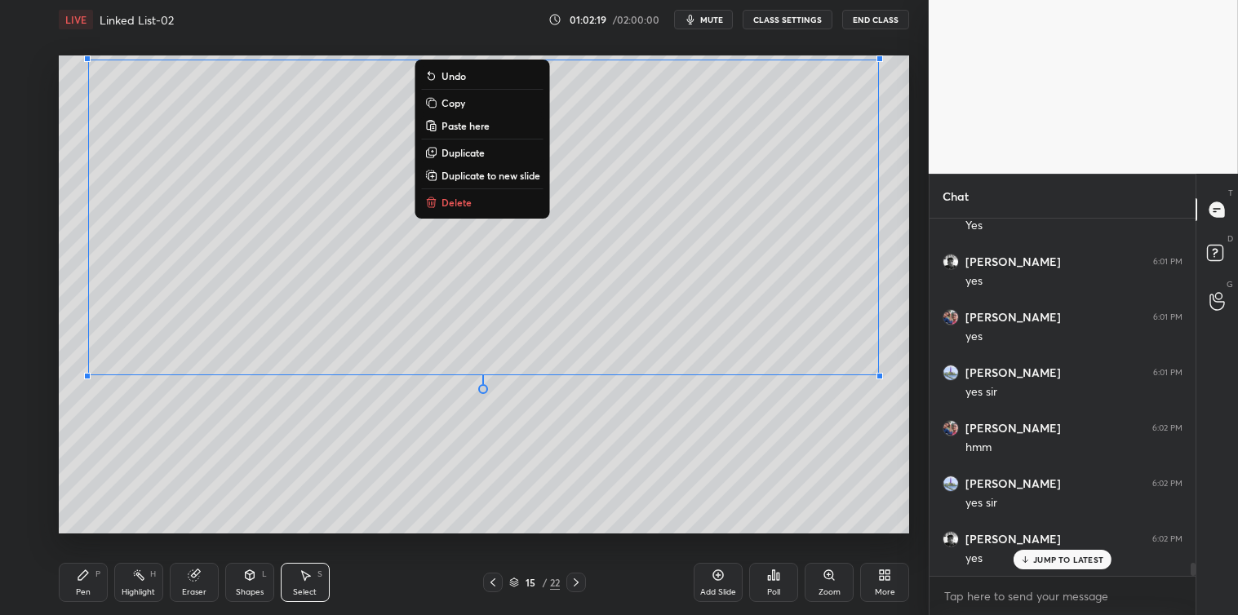
click at [454, 106] on p "Copy" at bounding box center [453, 102] width 24 height 13
click at [493, 202] on button "Delete" at bounding box center [483, 203] width 122 height 20
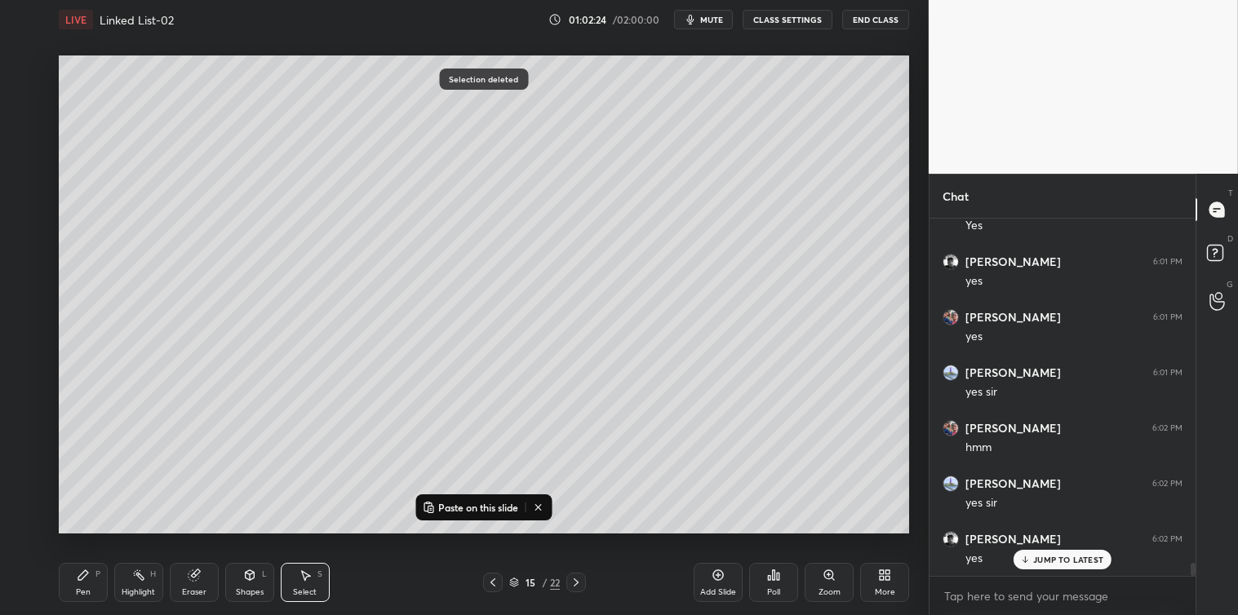
click at [494, 582] on icon at bounding box center [492, 582] width 13 height 13
click at [85, 575] on icon at bounding box center [83, 575] width 10 height 10
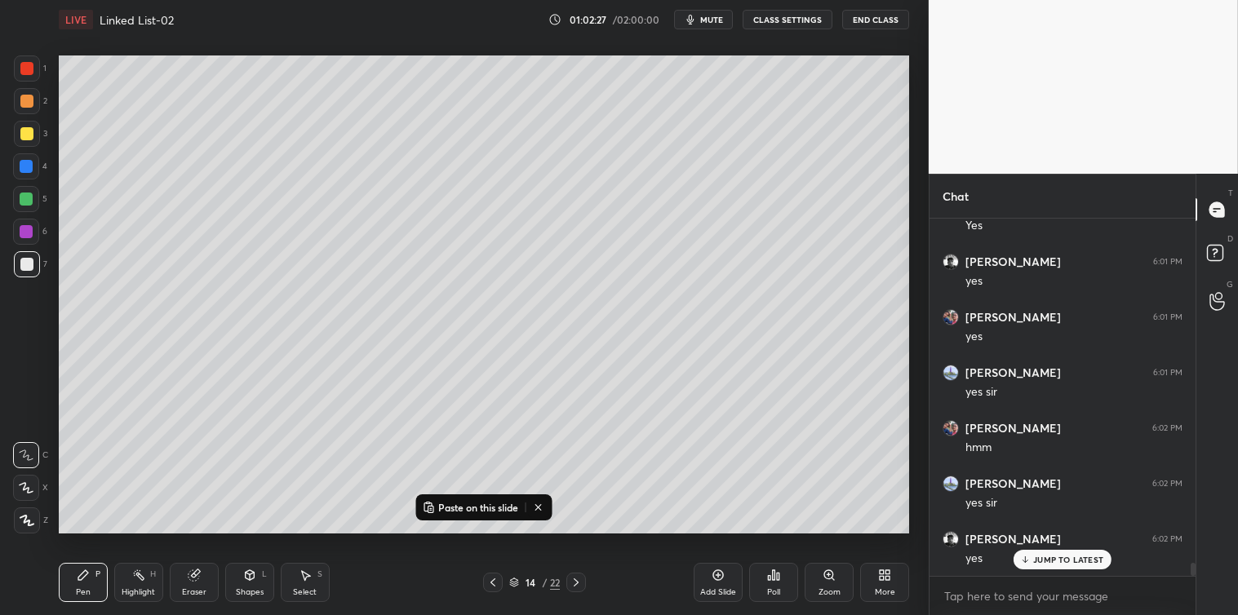
click at [20, 136] on div at bounding box center [26, 133] width 13 height 13
click at [26, 278] on div "7" at bounding box center [30, 267] width 33 height 33
click at [26, 145] on div at bounding box center [27, 134] width 26 height 26
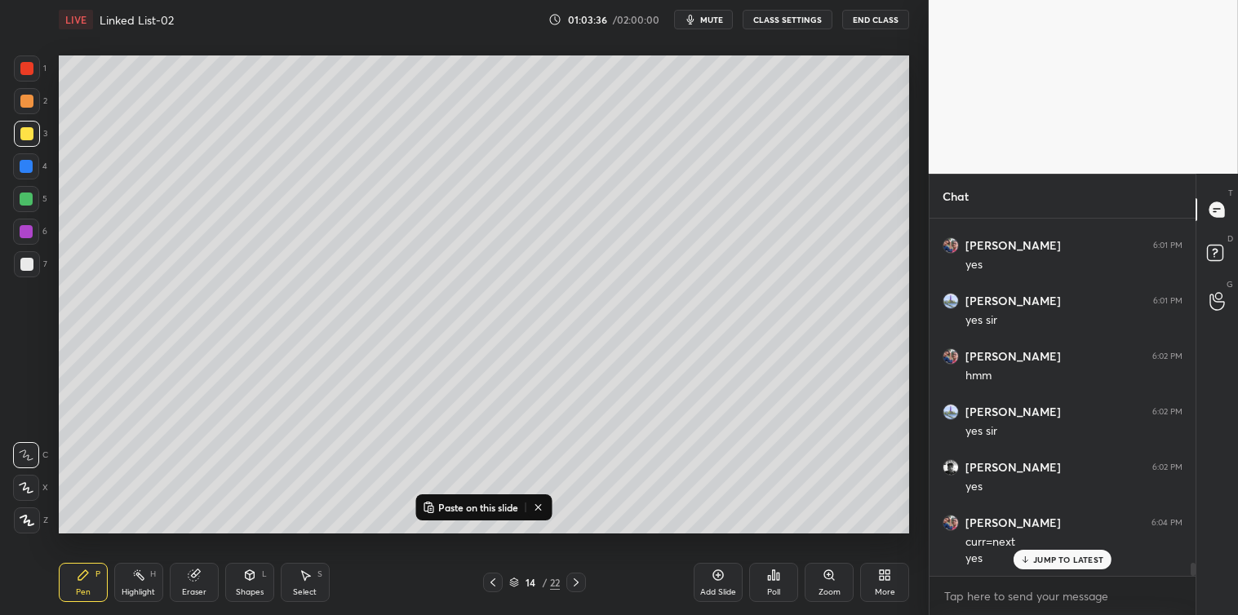
scroll to position [9705, 0]
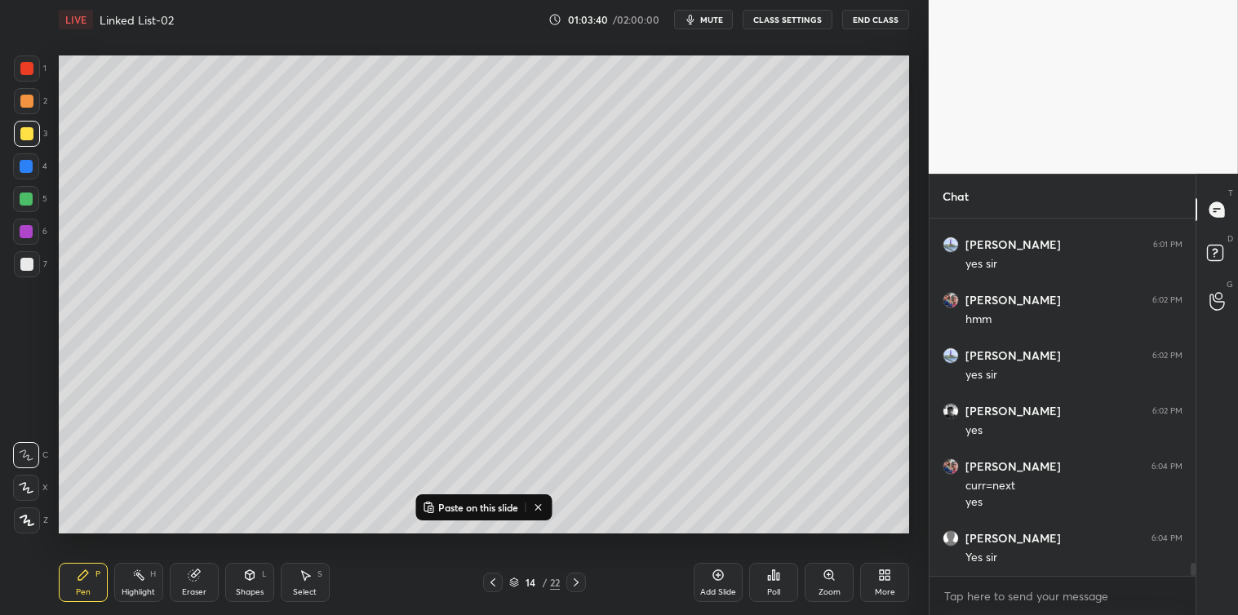
click at [27, 162] on div at bounding box center [26, 166] width 13 height 13
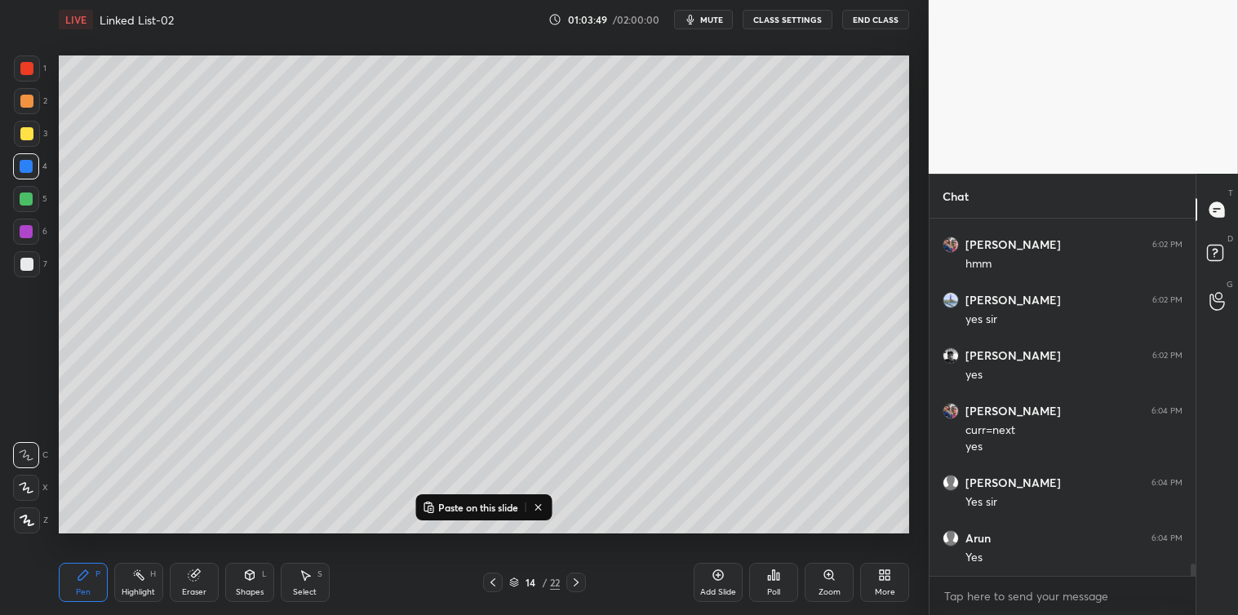
scroll to position [9816, 0]
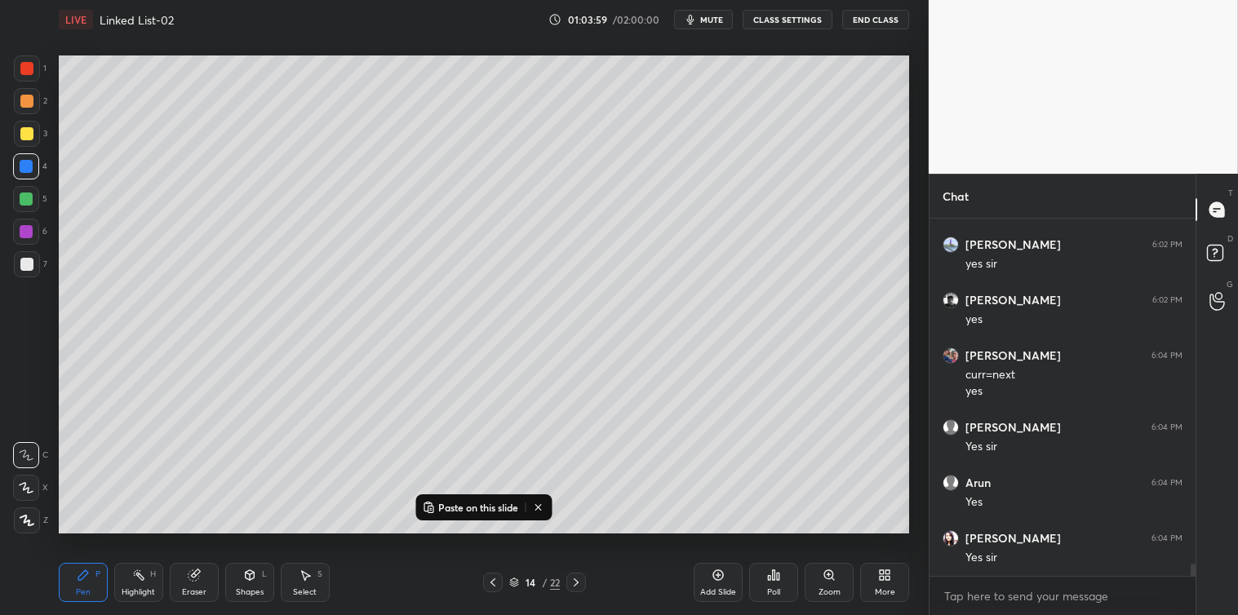
click at [29, 197] on div at bounding box center [26, 199] width 13 height 13
click at [708, 572] on div "Add Slide" at bounding box center [718, 582] width 49 height 39
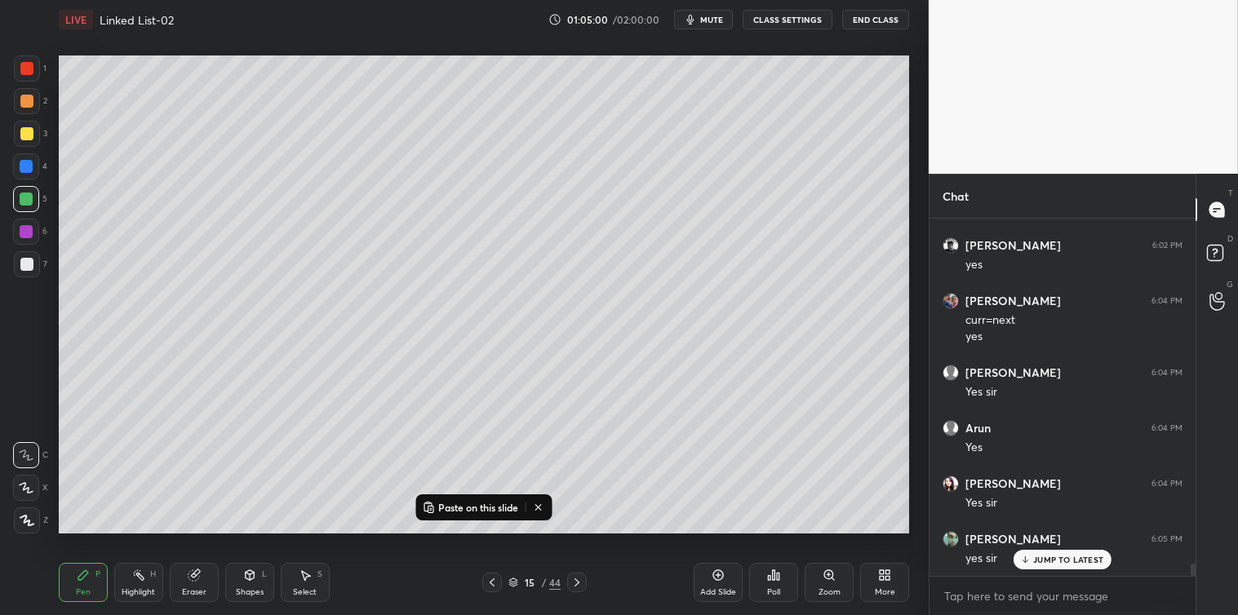
click at [28, 264] on div at bounding box center [26, 264] width 13 height 13
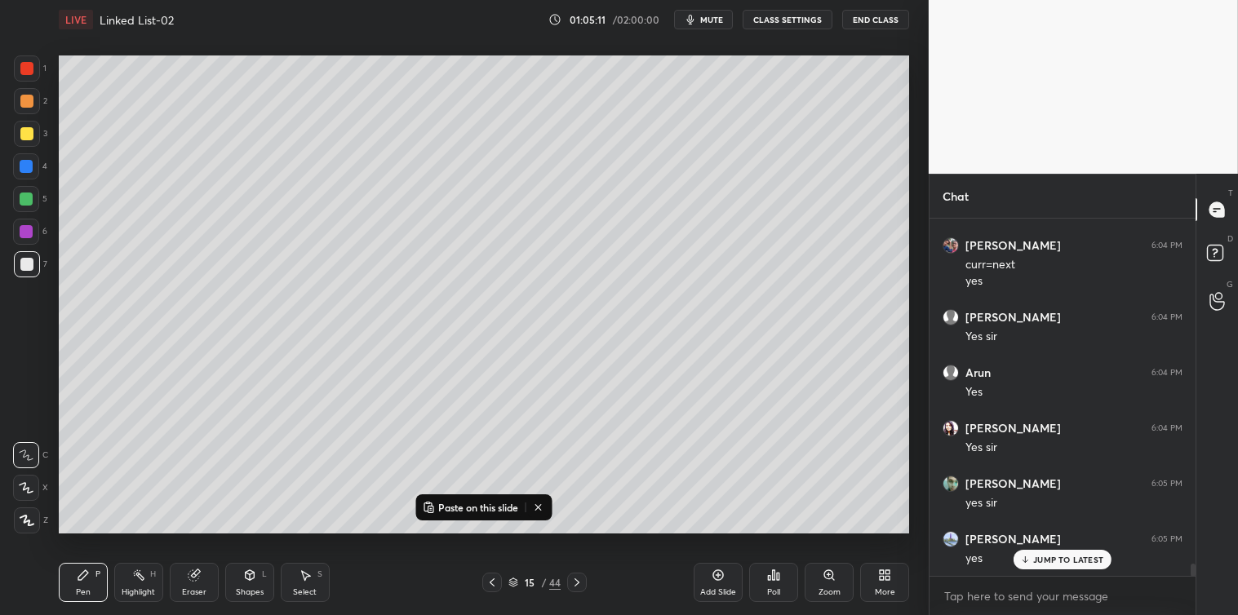
click at [310, 570] on icon at bounding box center [305, 575] width 13 height 13
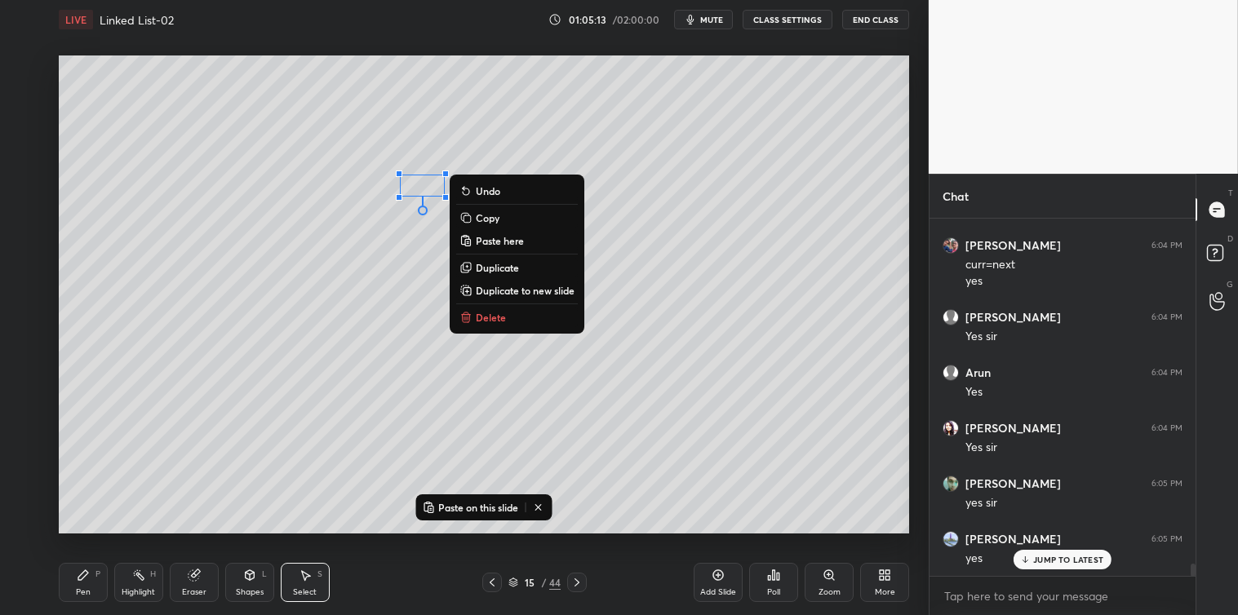
click at [485, 318] on p "Delete" at bounding box center [491, 317] width 30 height 13
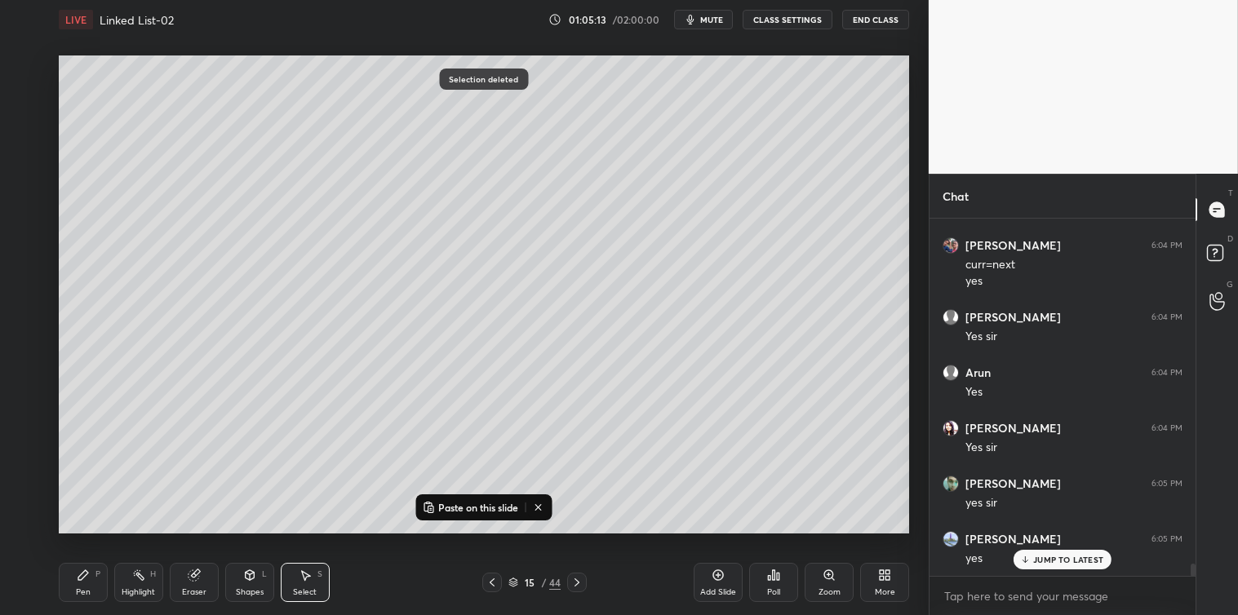
click at [95, 574] on div "P" at bounding box center [97, 574] width 5 height 8
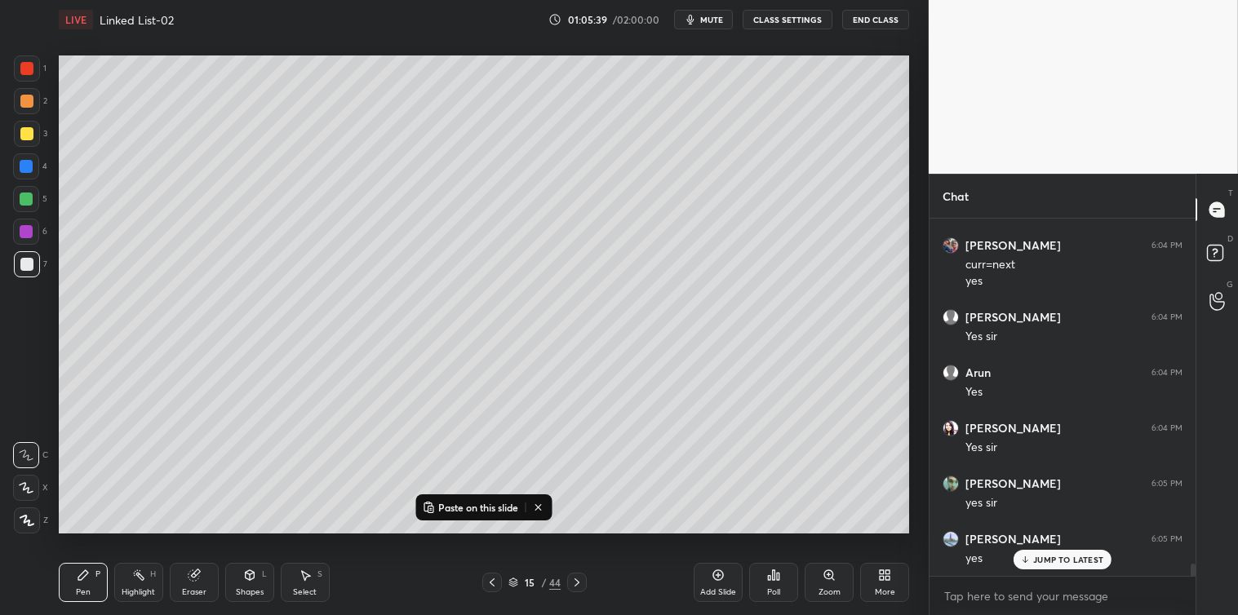
click at [305, 577] on icon at bounding box center [305, 576] width 9 height 10
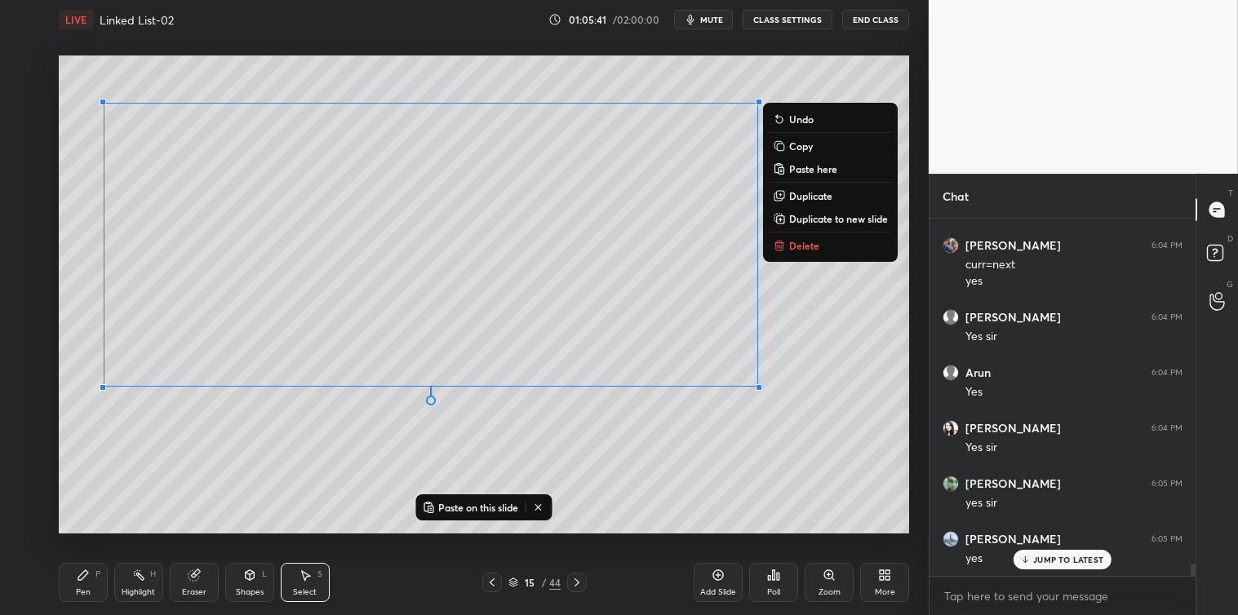
click at [802, 140] on p "Copy" at bounding box center [801, 146] width 24 height 13
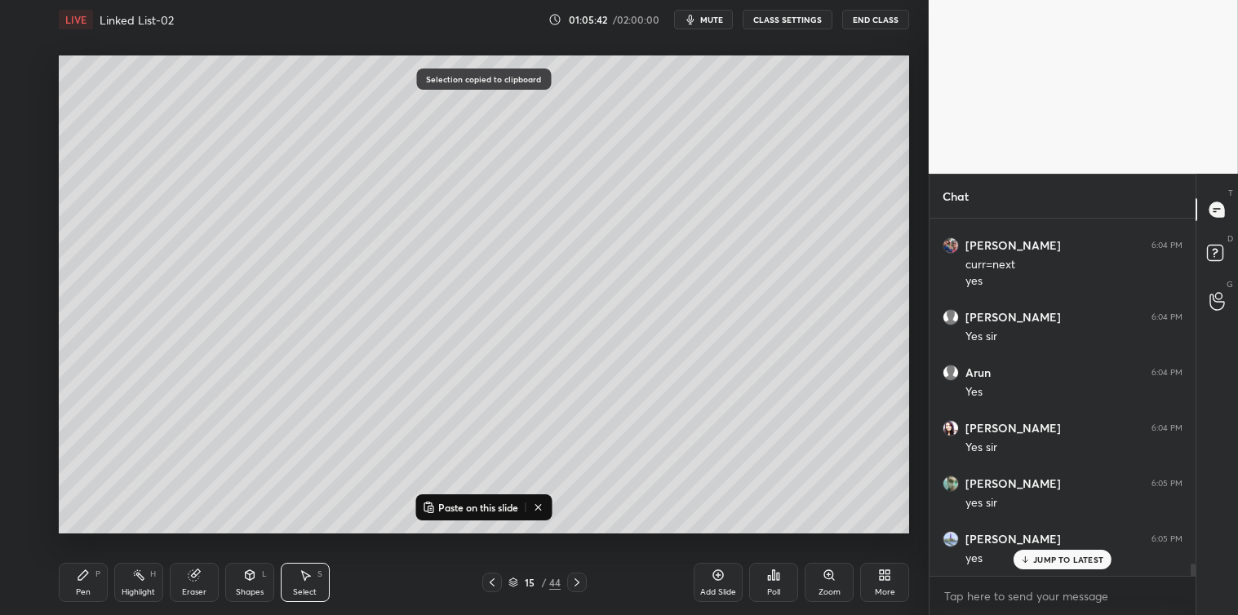
click at [716, 583] on div "Add Slide" at bounding box center [718, 582] width 49 height 39
click at [491, 517] on div "Paste on this slide" at bounding box center [483, 507] width 136 height 26
click at [492, 506] on p "Paste on this slide" at bounding box center [478, 507] width 80 height 13
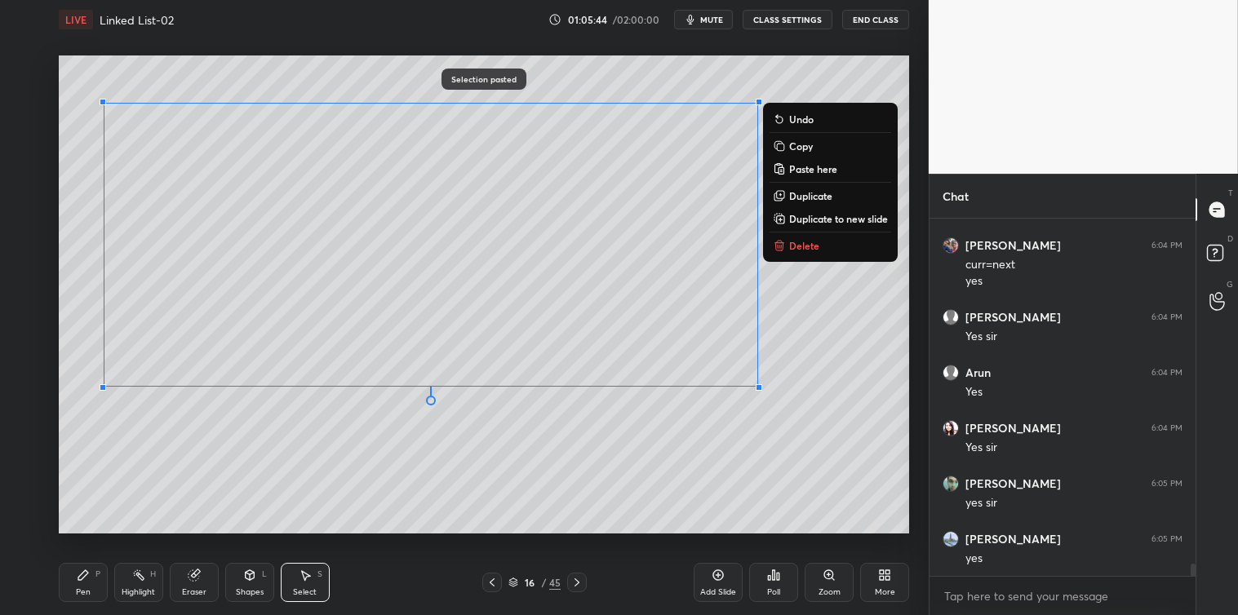
scroll to position [9982, 0]
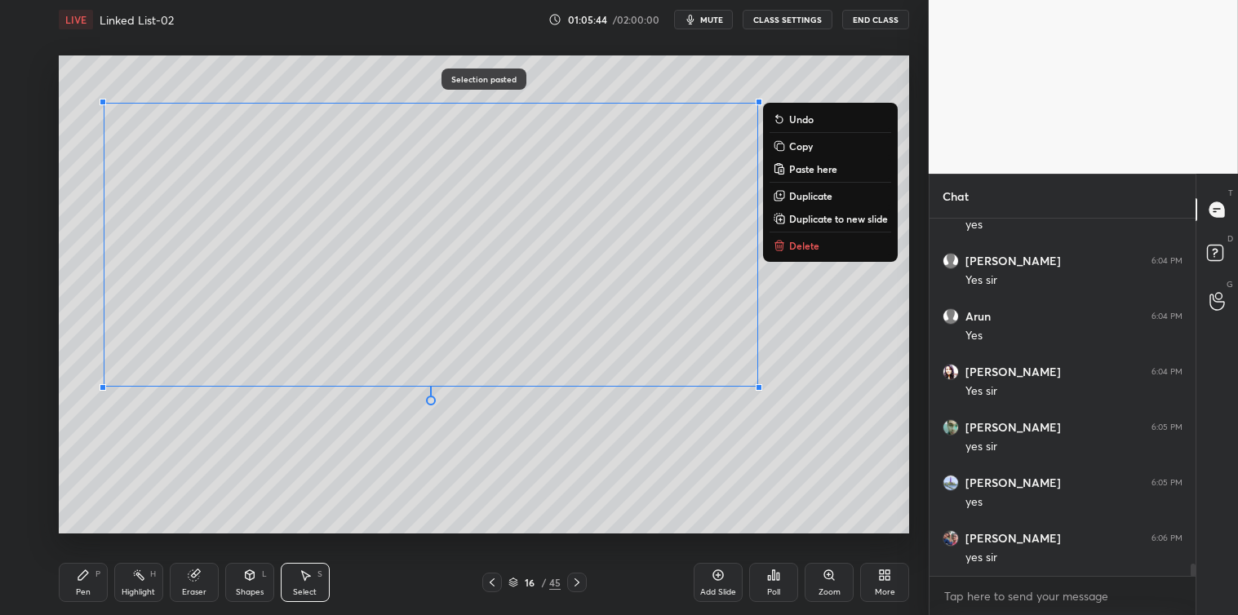
click at [488, 532] on div "0 ° Undo Copy Paste here Duplicate Duplicate to new slide Delete" at bounding box center [484, 294] width 850 height 478
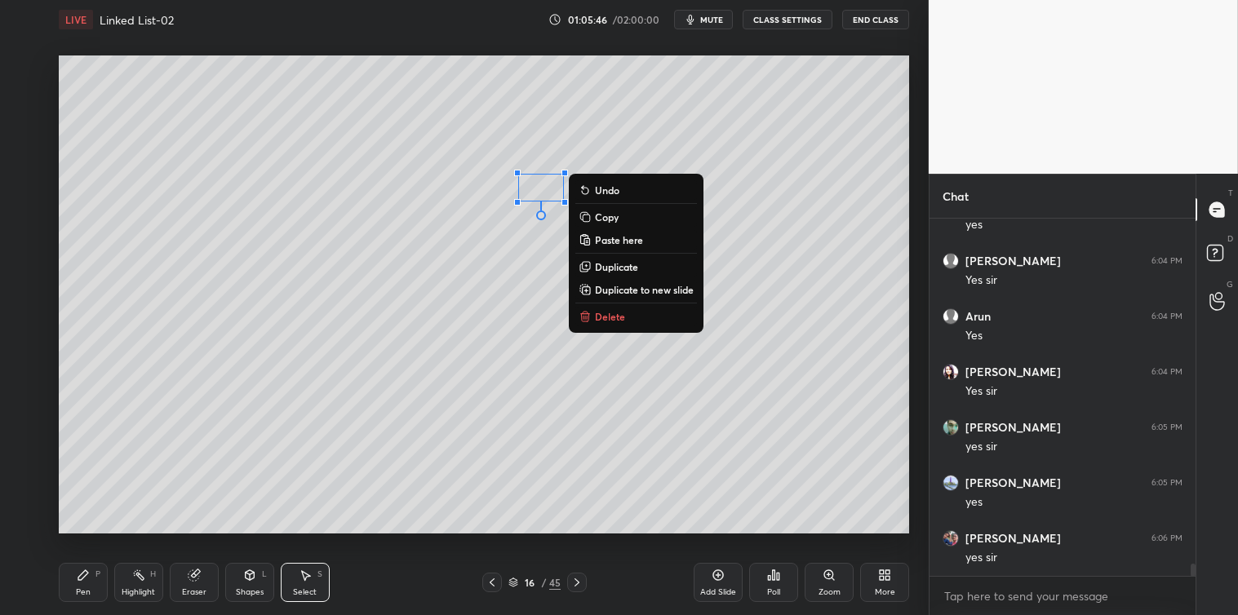
click at [605, 314] on p "Delete" at bounding box center [610, 316] width 30 height 13
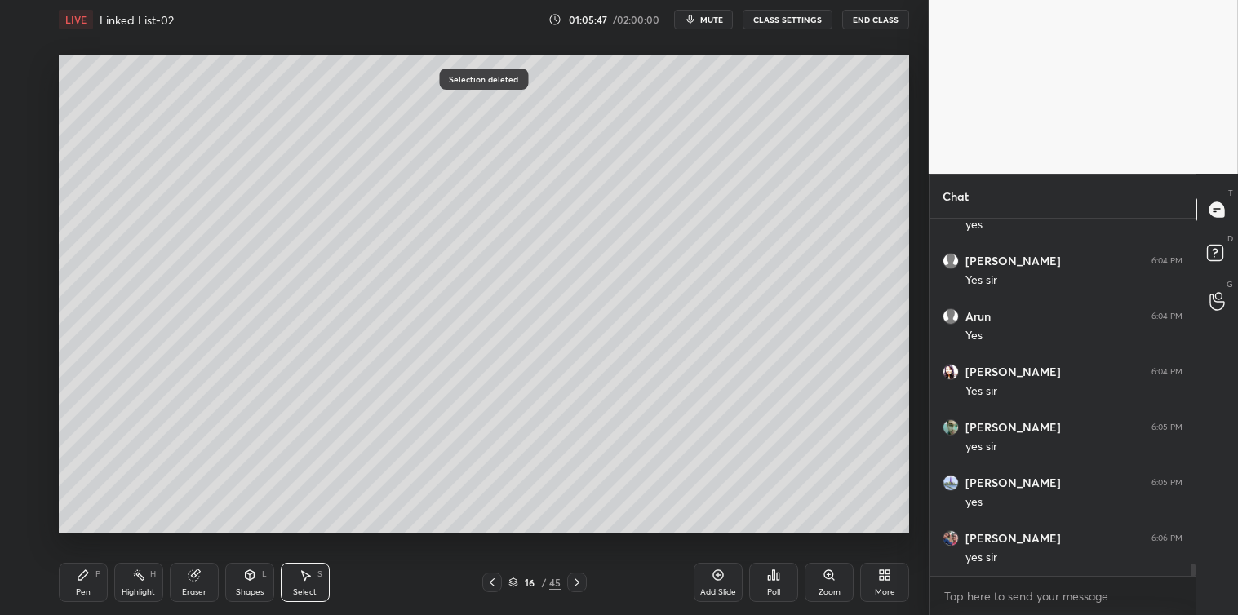
click at [91, 573] on div "Pen P" at bounding box center [83, 582] width 49 height 39
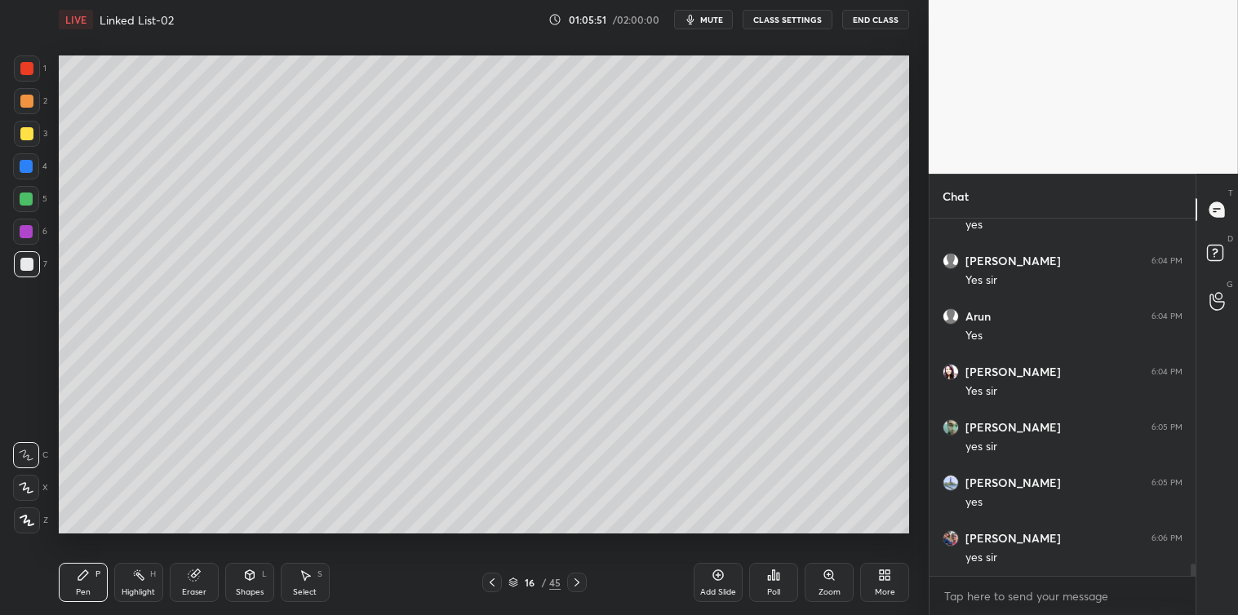
click at [26, 145] on div at bounding box center [27, 134] width 26 height 26
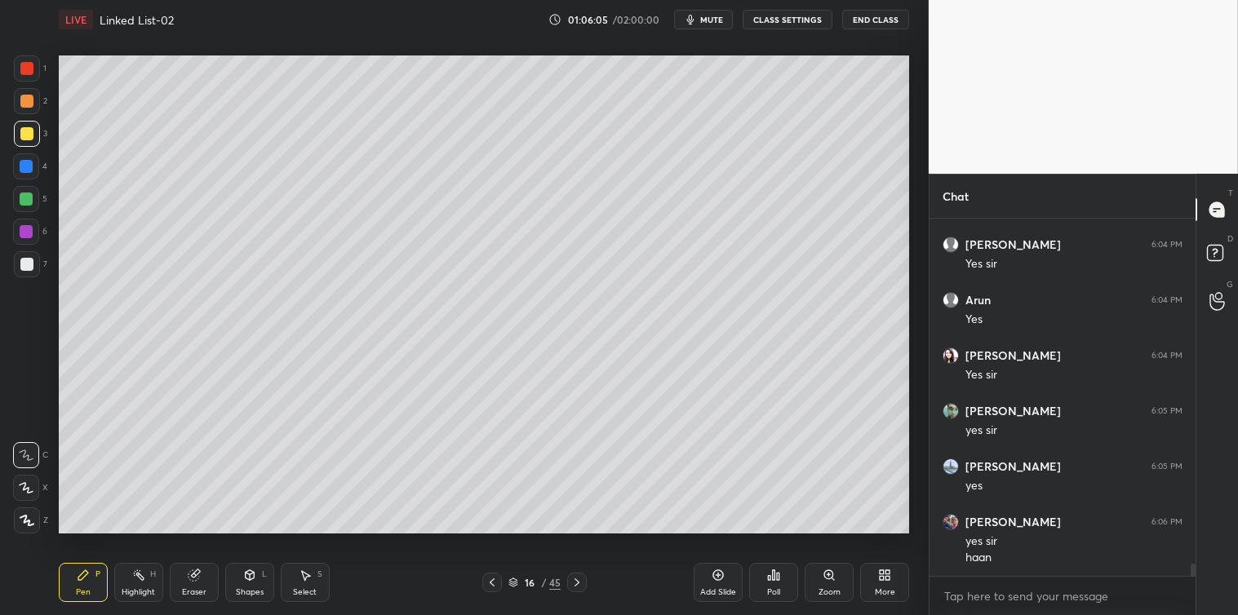
click at [299, 572] on icon at bounding box center [305, 575] width 13 height 13
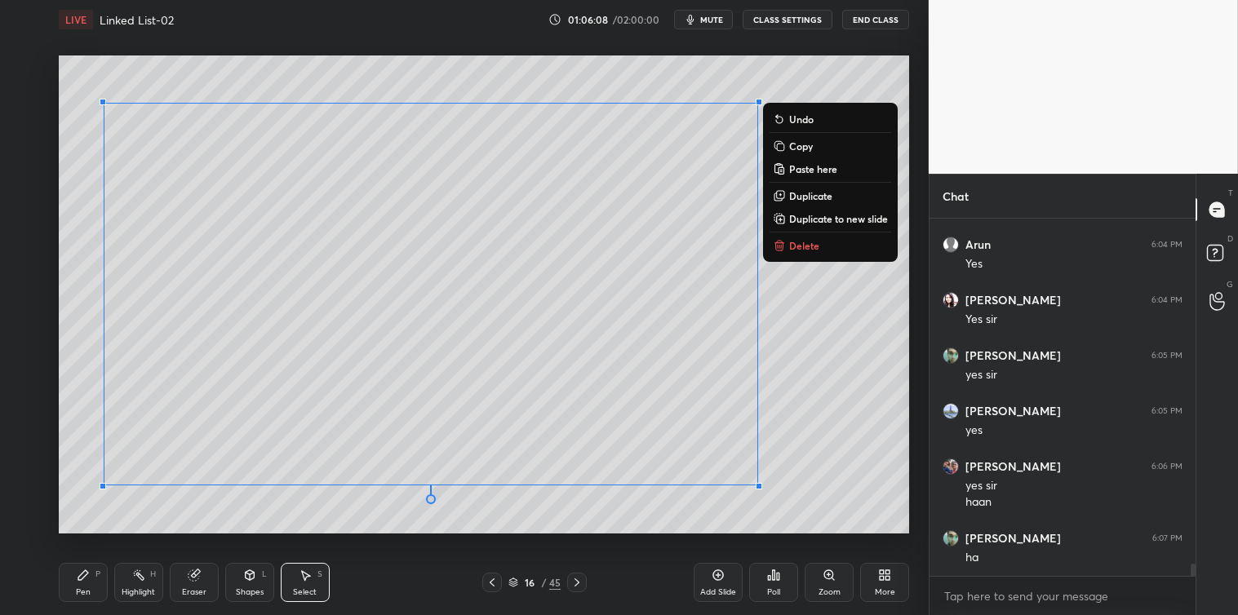
click at [800, 142] on p "Copy" at bounding box center [801, 146] width 24 height 13
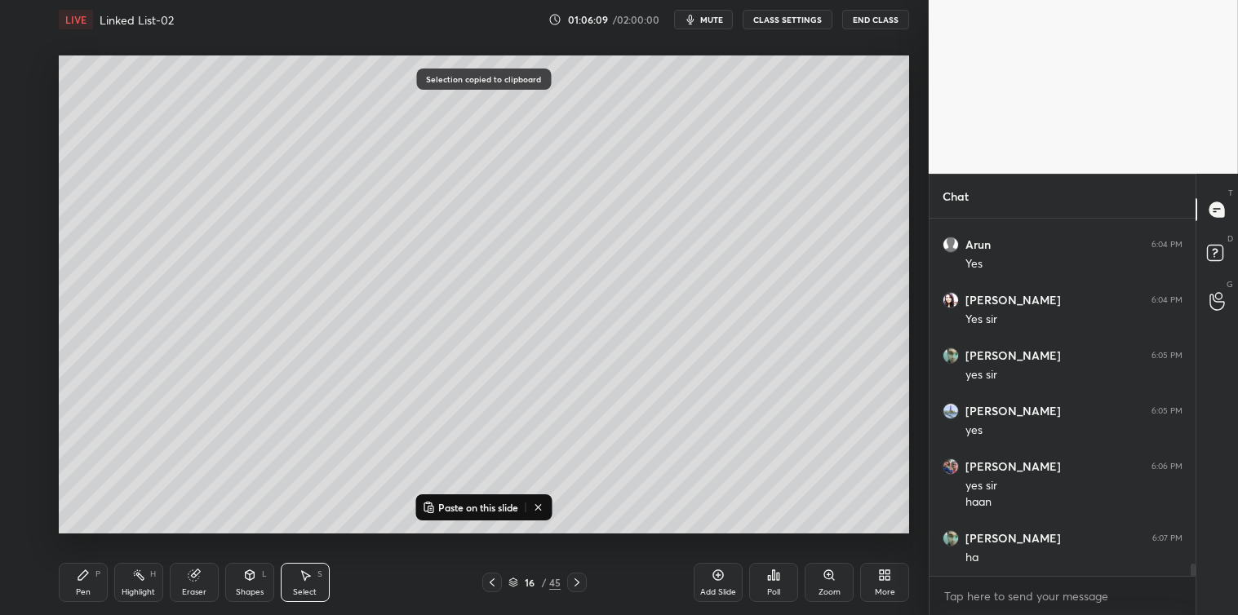
click at [715, 580] on icon at bounding box center [718, 575] width 13 height 13
click at [485, 516] on button "Paste on this slide" at bounding box center [470, 508] width 103 height 20
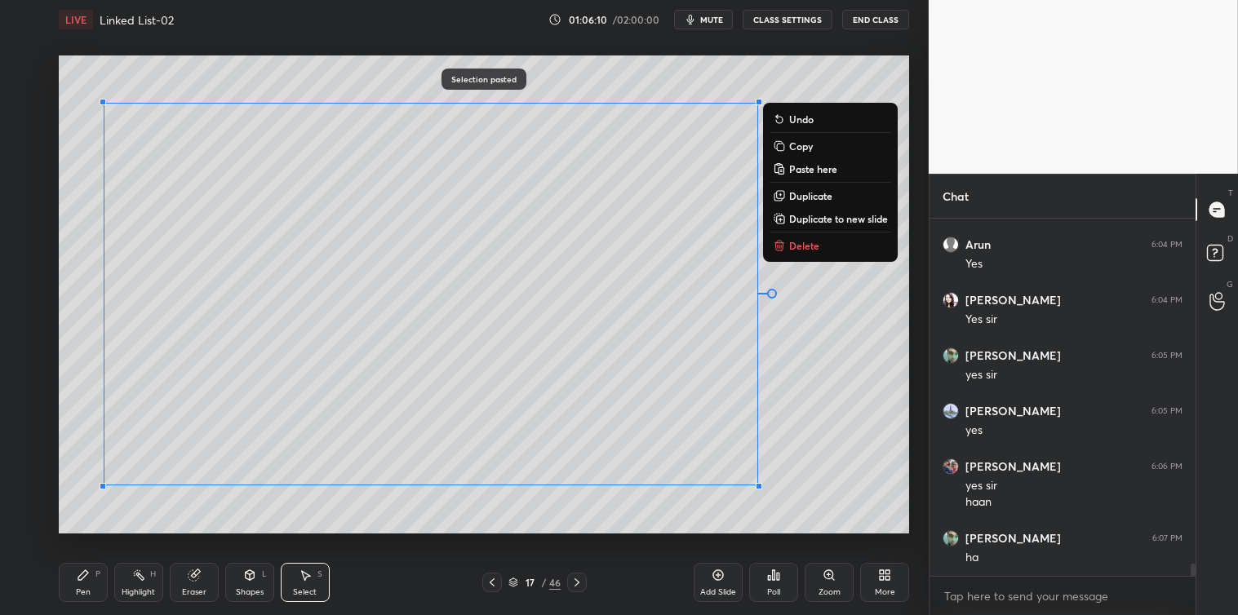
click at [495, 539] on div "0 ° Undo Copy Paste here Duplicate Duplicate to new slide Delete Selection past…" at bounding box center [483, 294] width 863 height 511
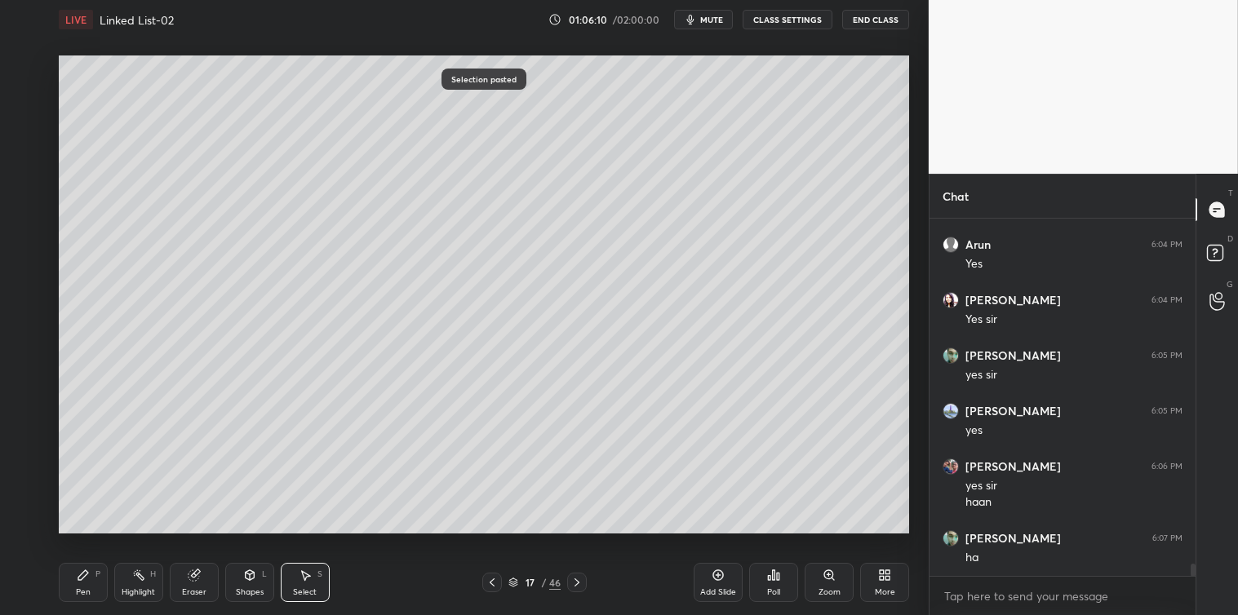
scroll to position [10110, 0]
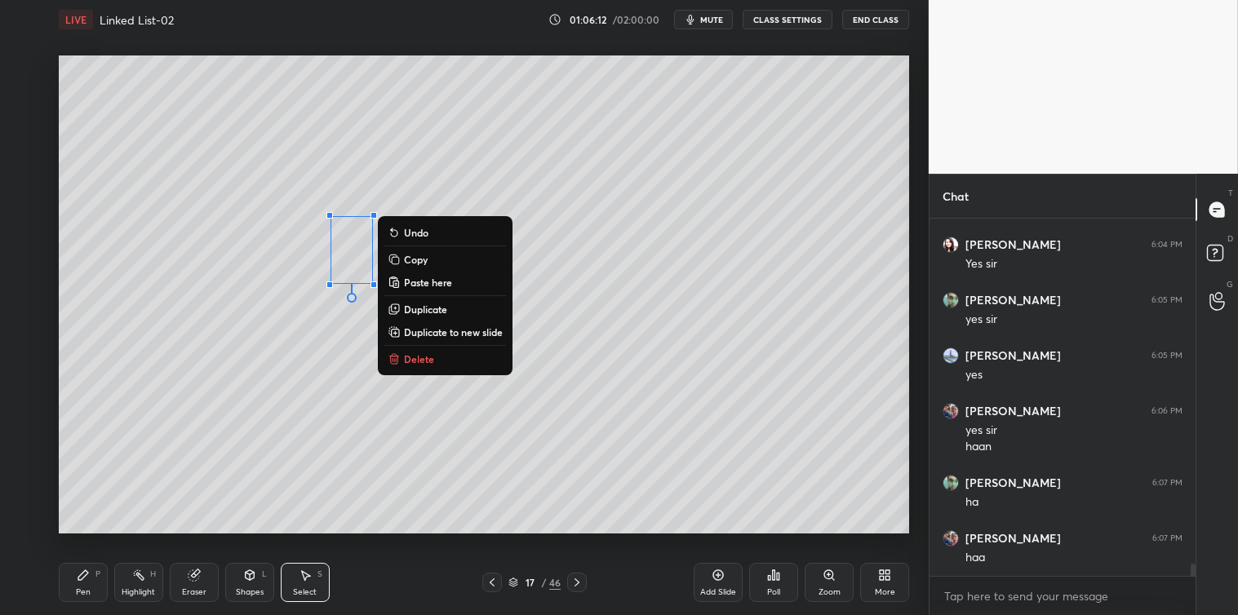
click at [412, 357] on p "Delete" at bounding box center [419, 358] width 30 height 13
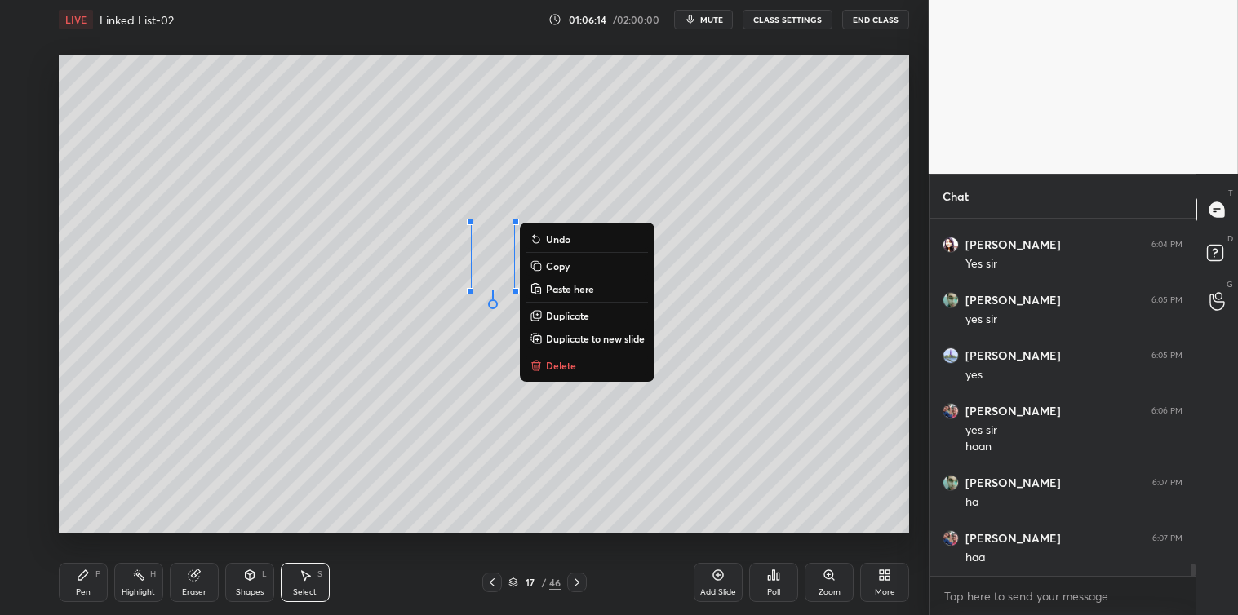
click at [546, 369] on p "Delete" at bounding box center [561, 365] width 30 height 13
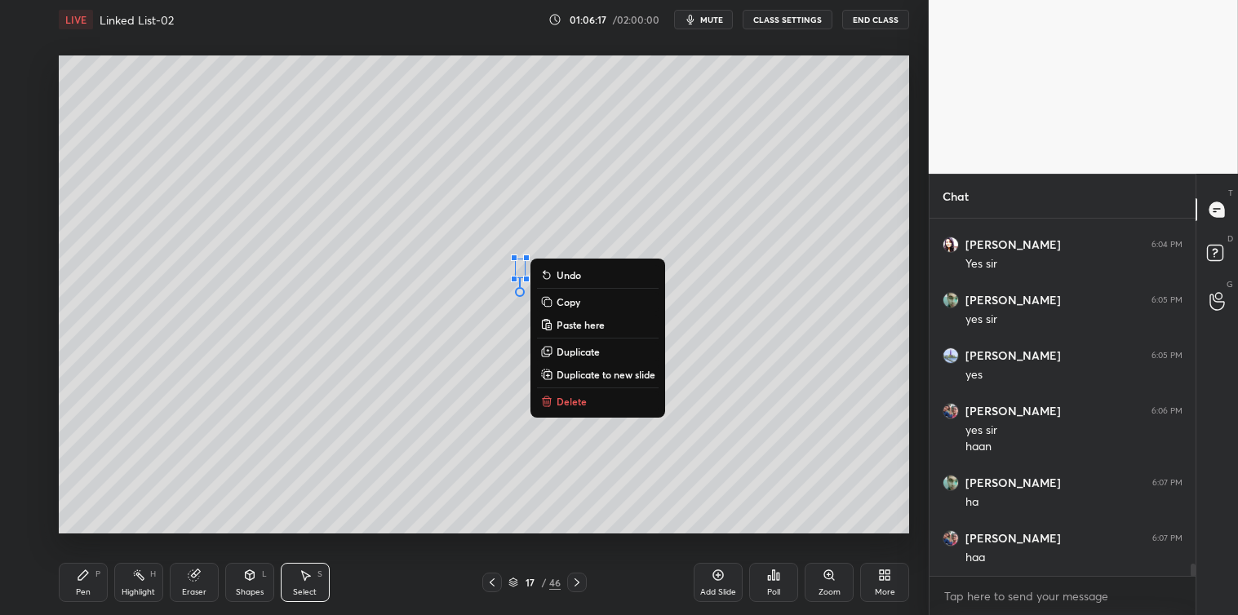
click at [566, 406] on p "Delete" at bounding box center [571, 401] width 30 height 13
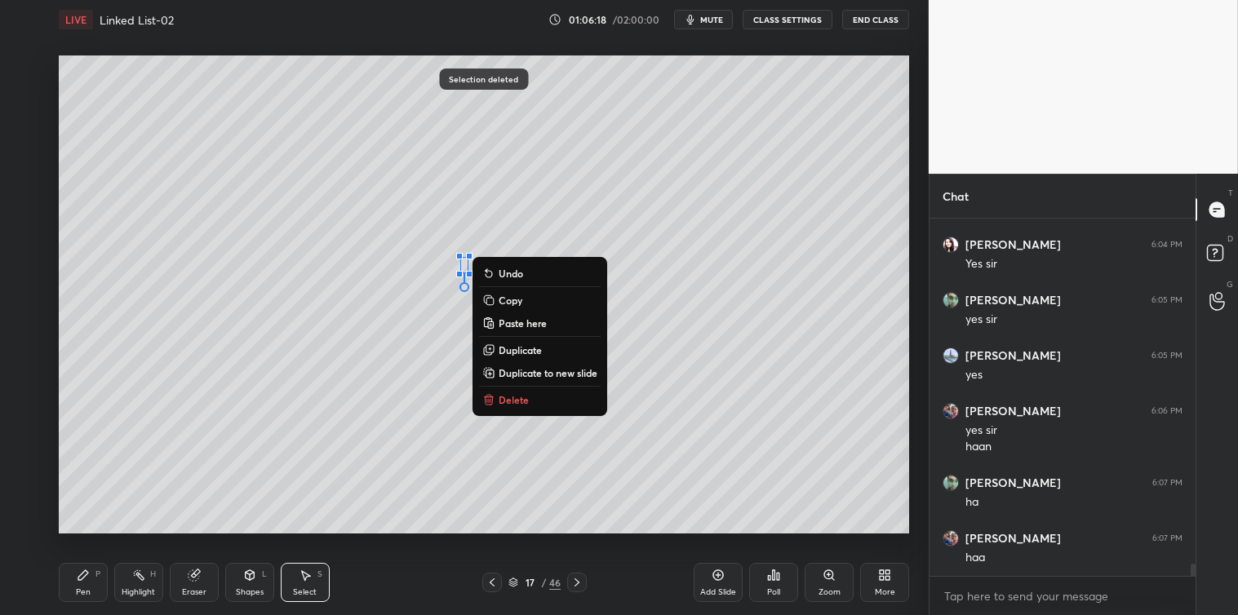
click at [510, 401] on p "Delete" at bounding box center [514, 399] width 30 height 13
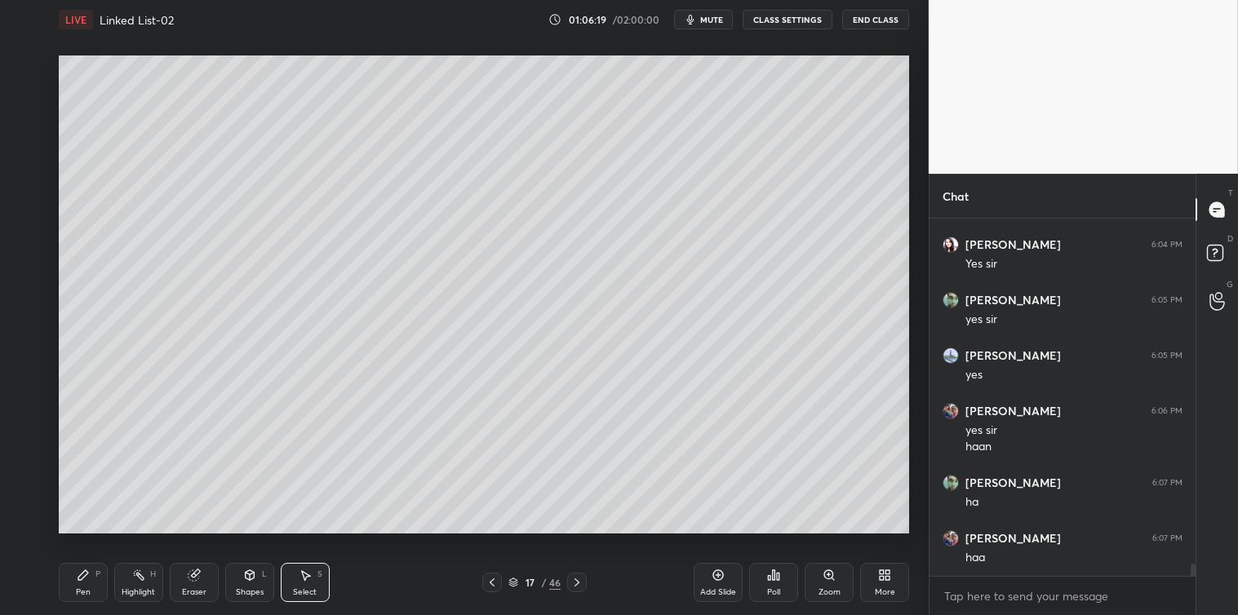
click at [92, 590] on div "Pen P" at bounding box center [83, 582] width 49 height 39
click at [318, 574] on div "S" at bounding box center [319, 574] width 5 height 8
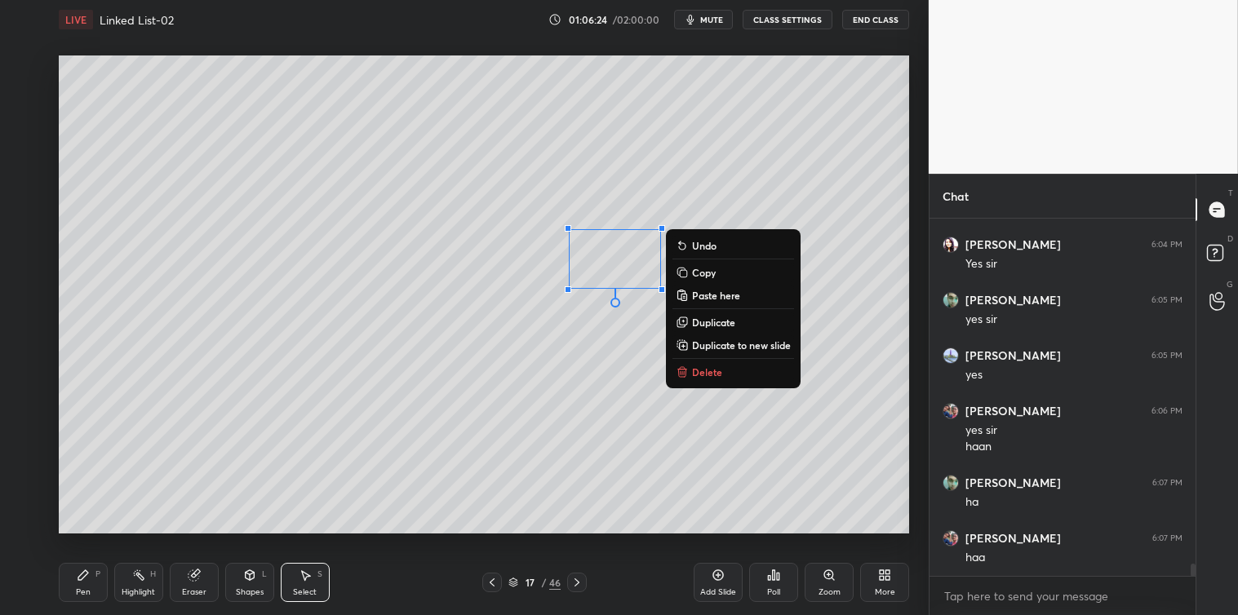
click at [575, 427] on div "0 ° Undo Copy Paste here Duplicate Duplicate to new slide Delete" at bounding box center [484, 294] width 850 height 478
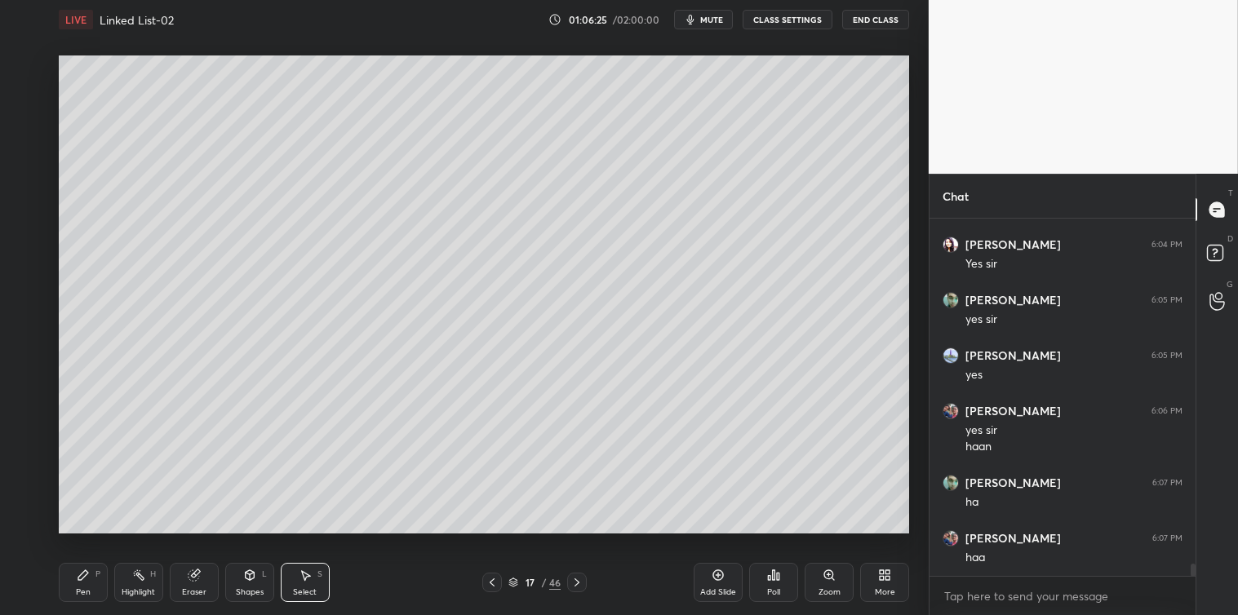
click at [82, 577] on icon at bounding box center [83, 575] width 10 height 10
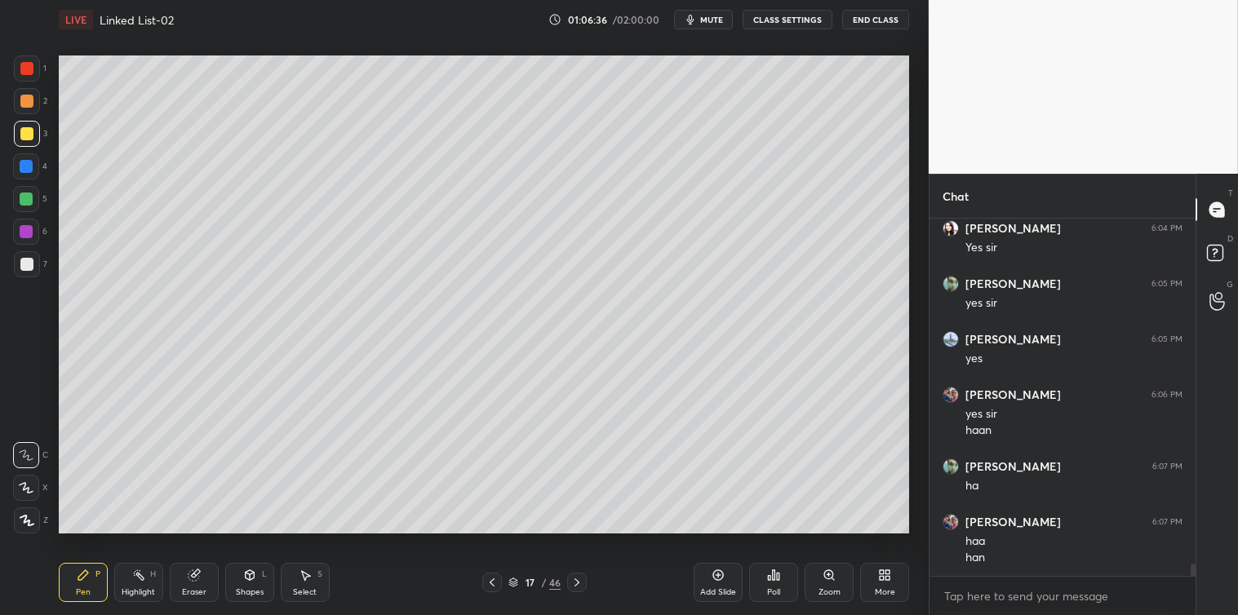
click at [314, 574] on div "Select S" at bounding box center [305, 582] width 49 height 39
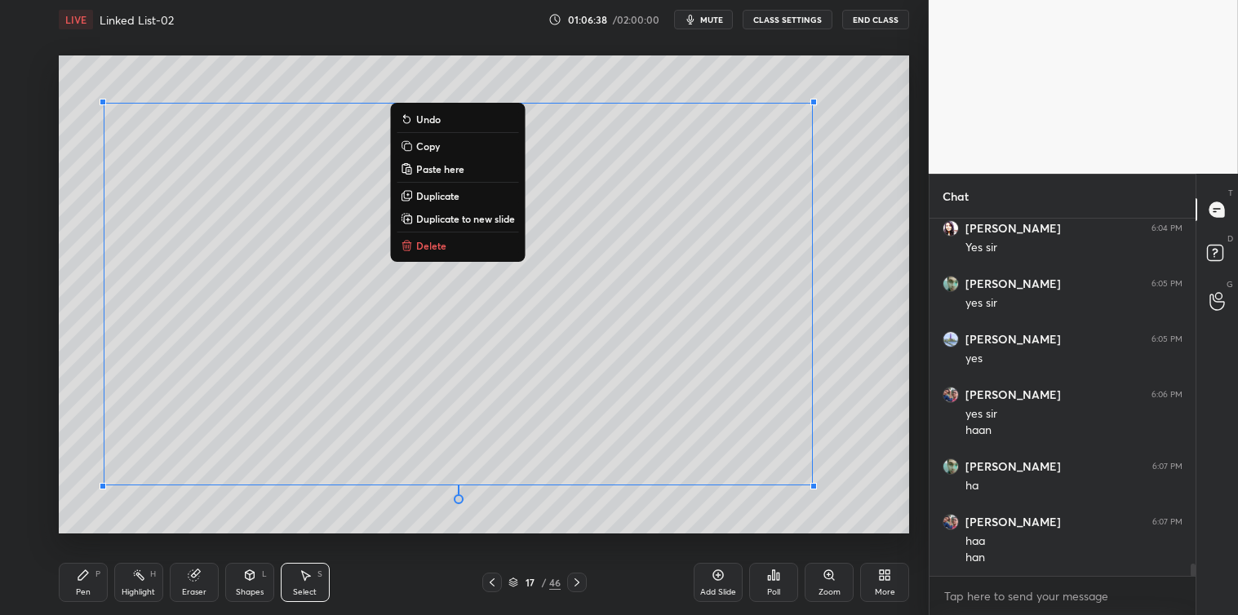
click at [437, 145] on p "Copy" at bounding box center [428, 146] width 24 height 13
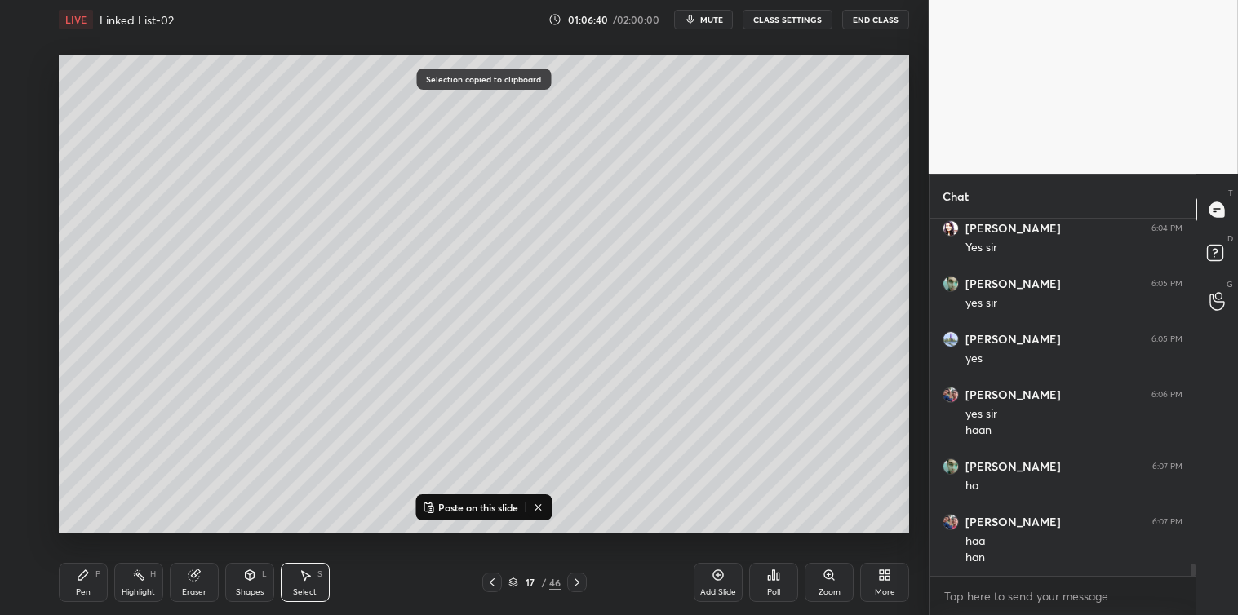
click at [715, 579] on icon at bounding box center [718, 575] width 11 height 11
click at [485, 512] on p "Paste on this slide" at bounding box center [478, 507] width 80 height 13
click at [488, 548] on div "0 ° Undo Copy Paste here Duplicate Duplicate to new slide Delete Selection past…" at bounding box center [483, 294] width 863 height 511
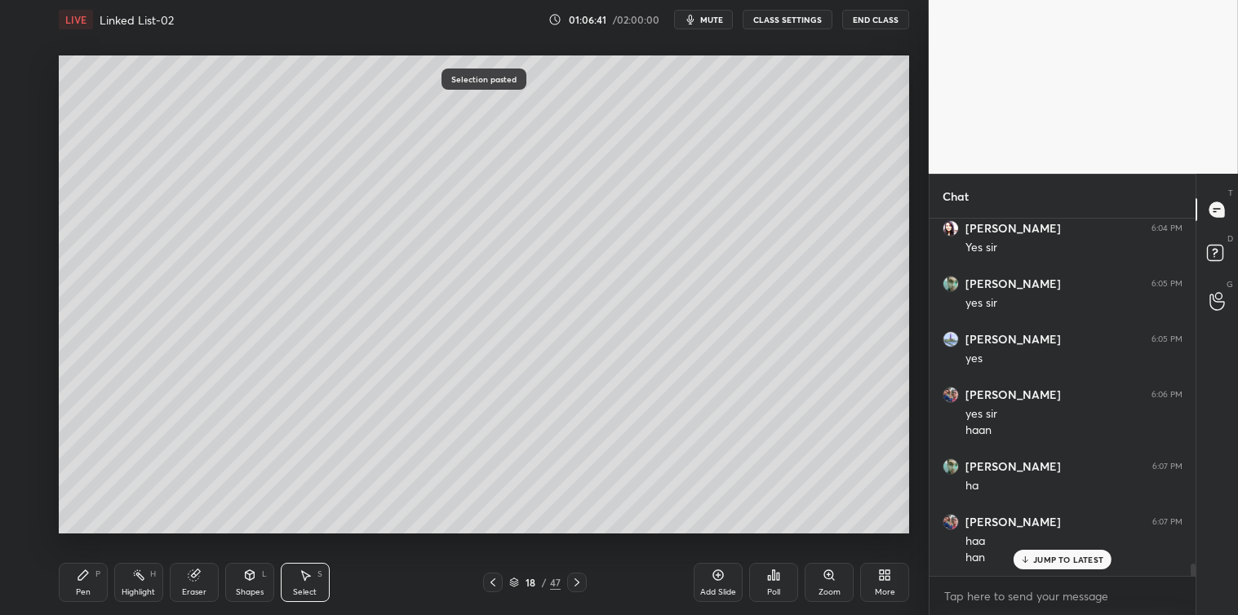
scroll to position [10181, 0]
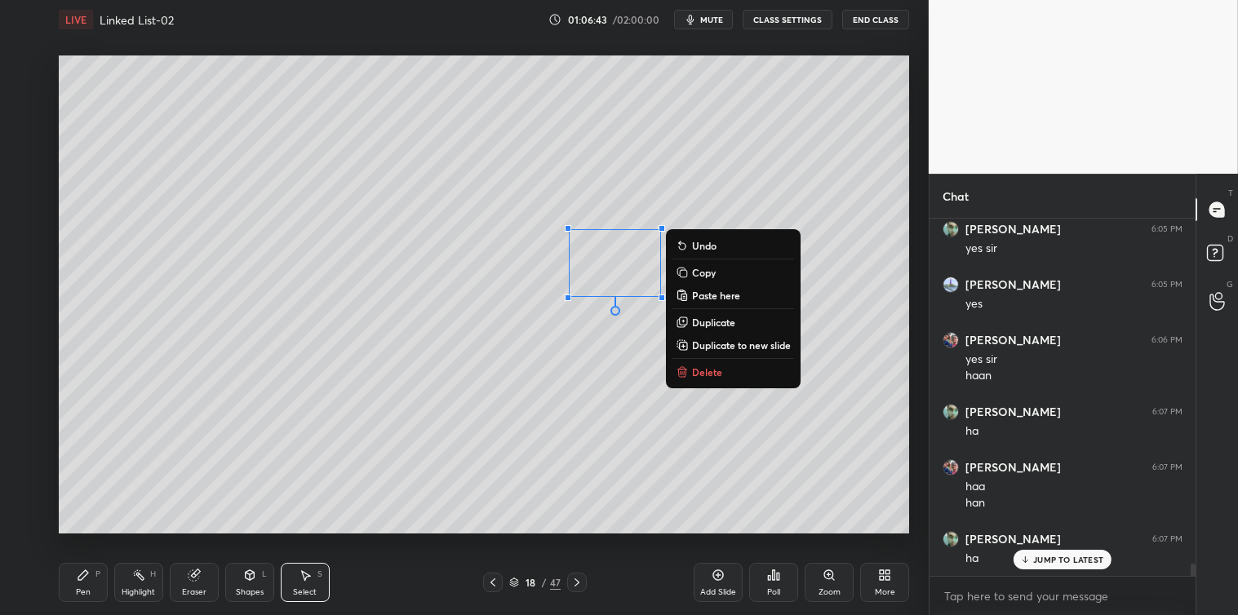
click at [682, 370] on icon at bounding box center [682, 373] width 7 height 7
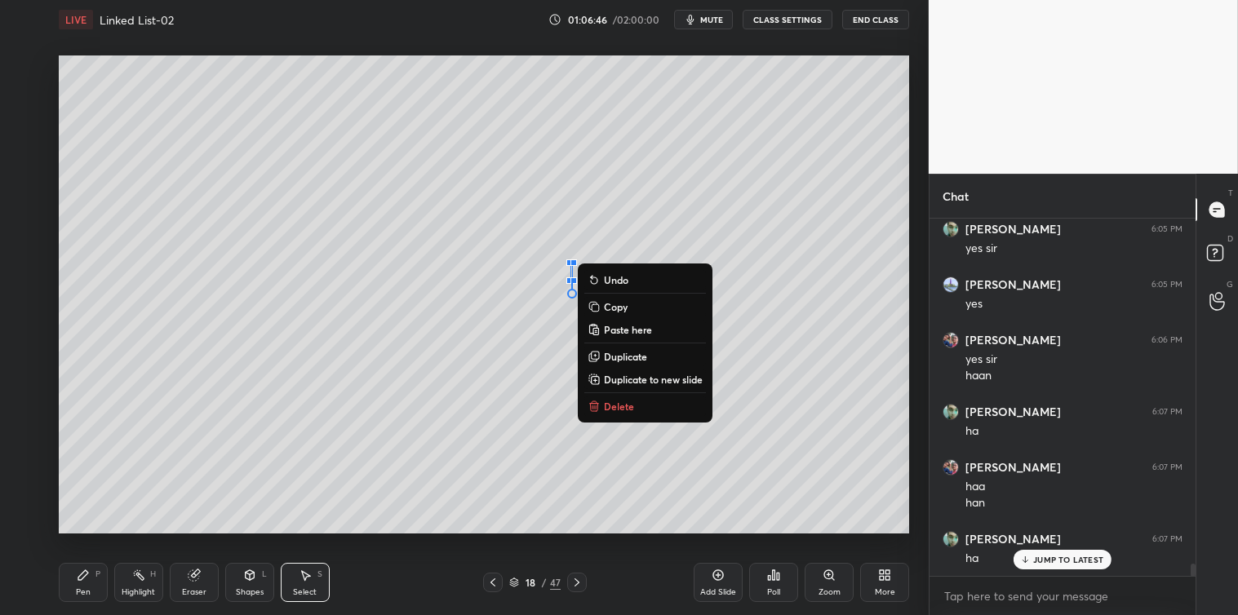
click at [610, 404] on p "Delete" at bounding box center [619, 406] width 30 height 13
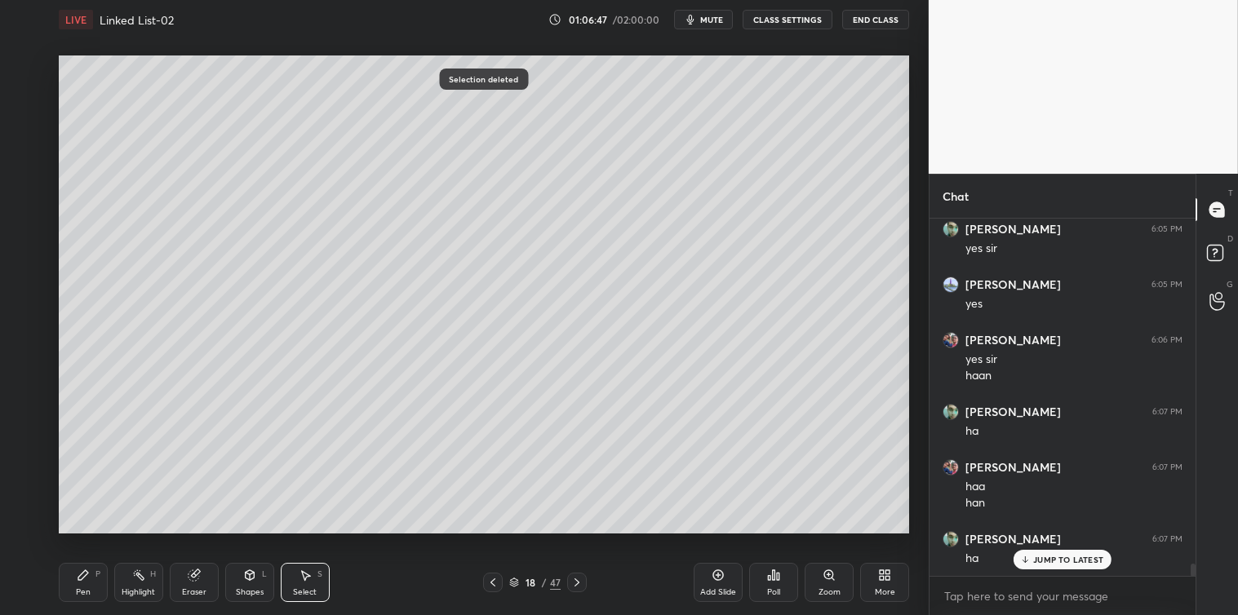
click at [86, 588] on div "Pen" at bounding box center [83, 592] width 15 height 8
click at [28, 171] on div at bounding box center [26, 166] width 13 height 13
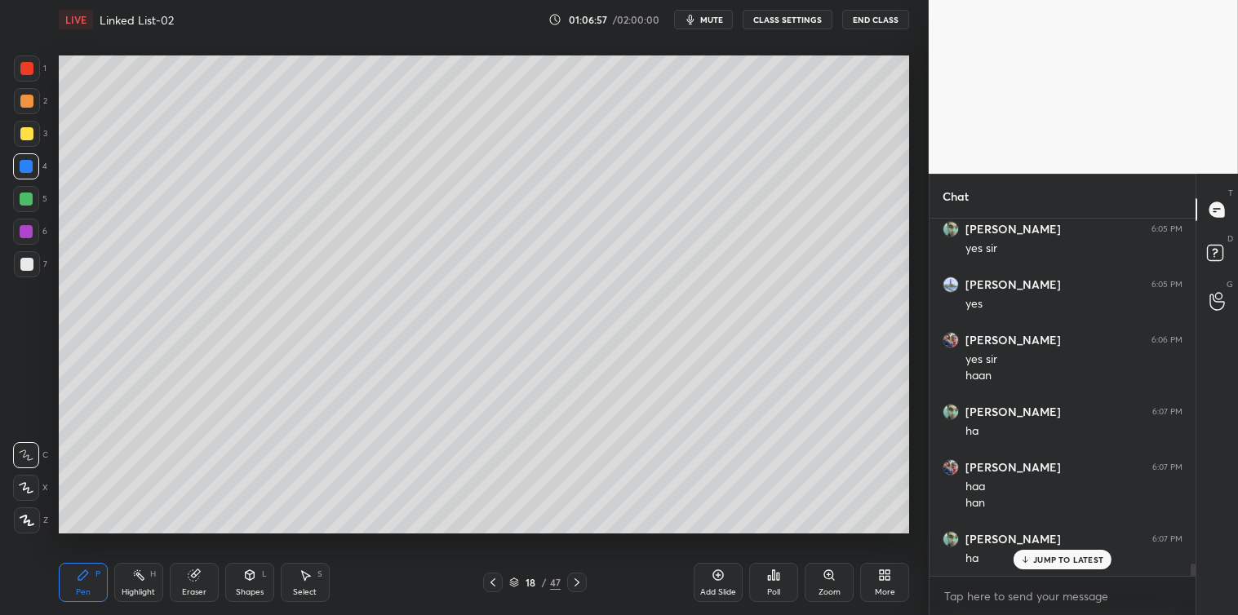
click at [296, 588] on div "Select" at bounding box center [305, 592] width 24 height 8
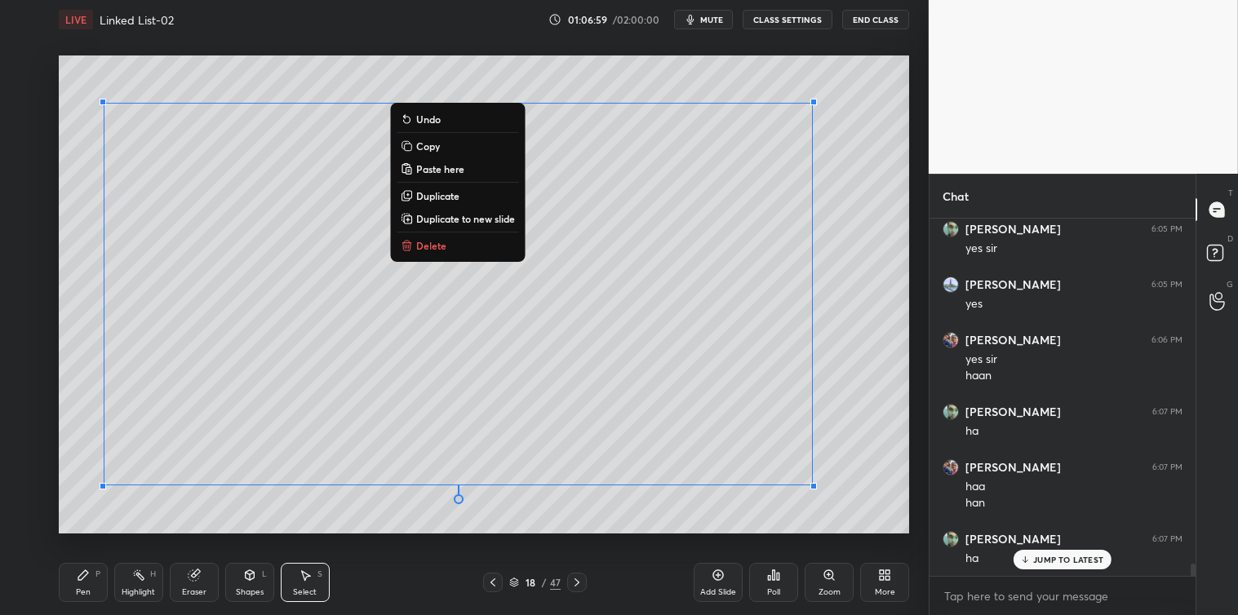
click at [429, 148] on p "Copy" at bounding box center [428, 146] width 24 height 13
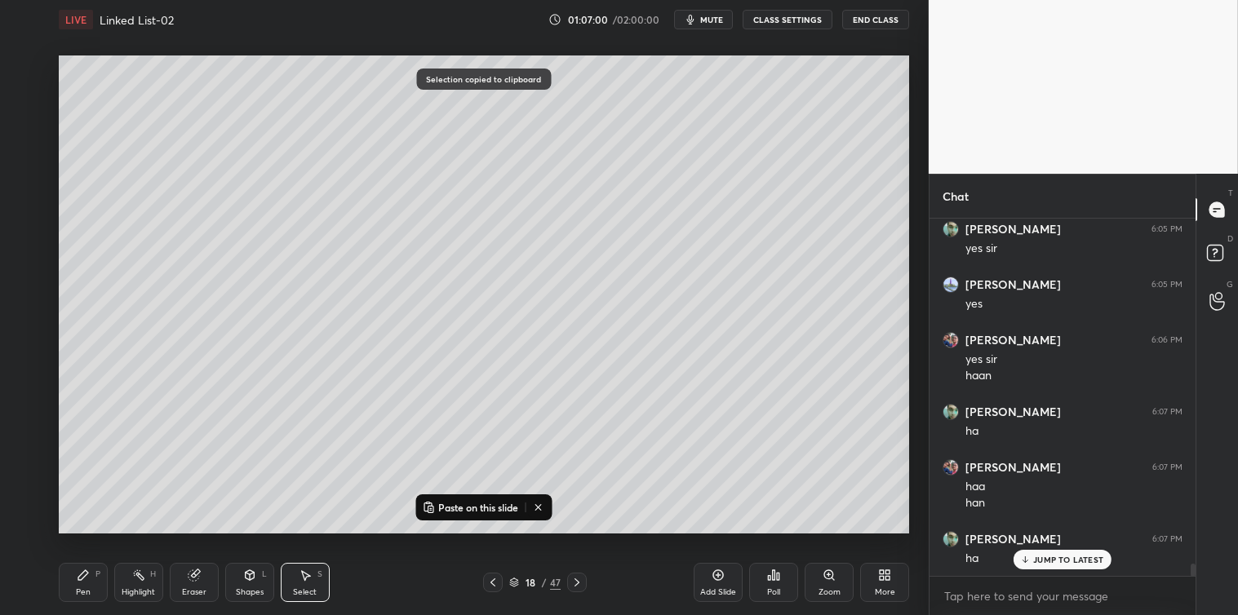
click at [716, 582] on icon at bounding box center [718, 575] width 13 height 13
click at [472, 512] on p "Paste on this slide" at bounding box center [478, 507] width 80 height 13
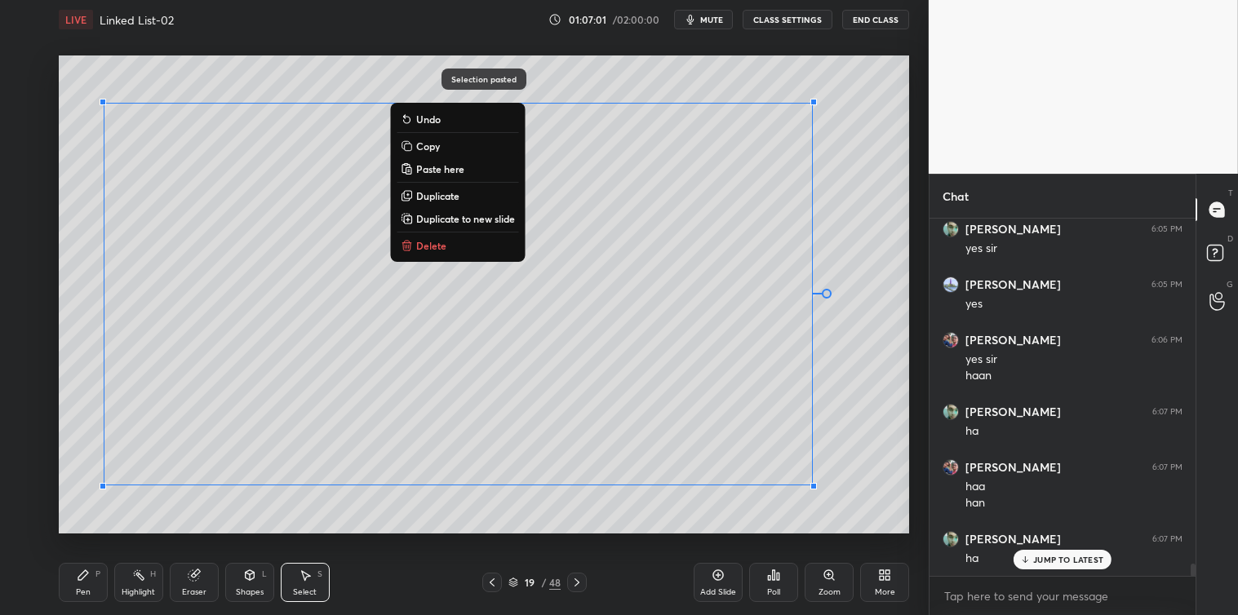
click at [488, 556] on div "Pen P Highlight H Eraser Shapes L Select S 19 / 48 Add Slide Poll Zoom More" at bounding box center [484, 582] width 850 height 65
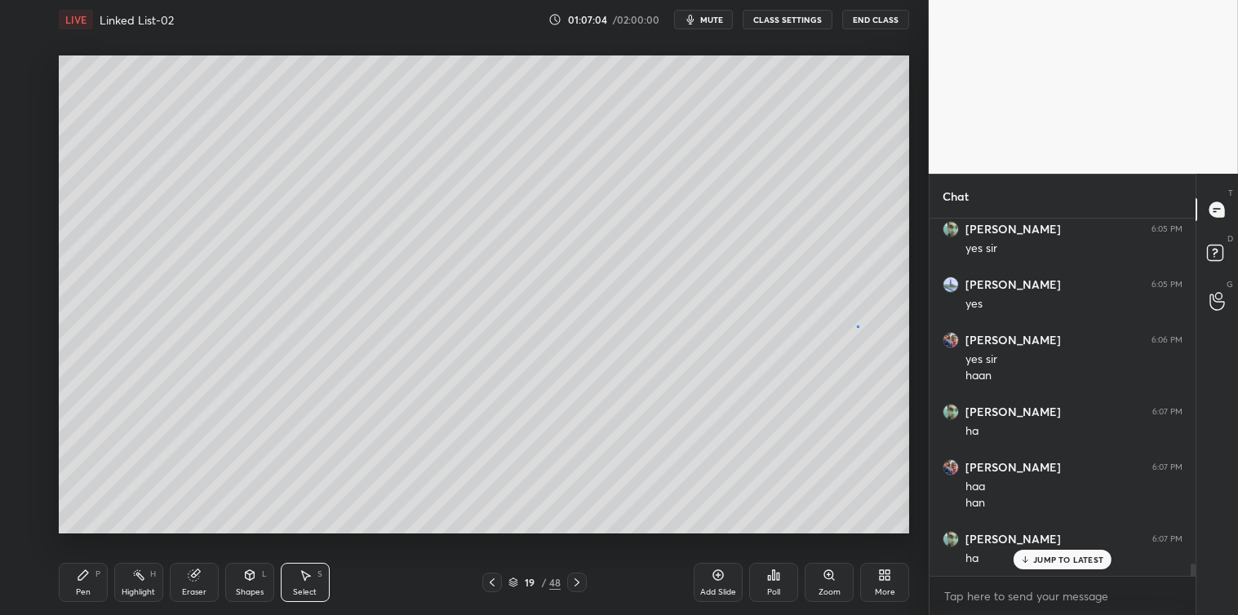
click at [858, 326] on div "0 ° Undo Copy Paste here Duplicate Duplicate to new slide Delete" at bounding box center [484, 294] width 850 height 478
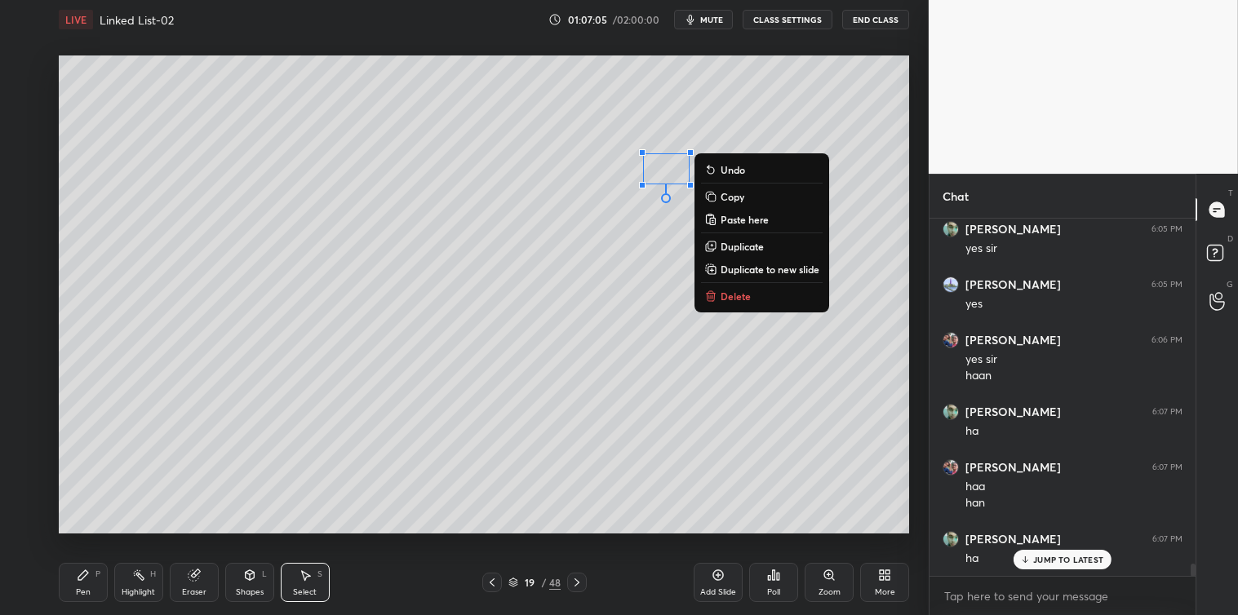
click at [727, 295] on p "Delete" at bounding box center [735, 296] width 30 height 13
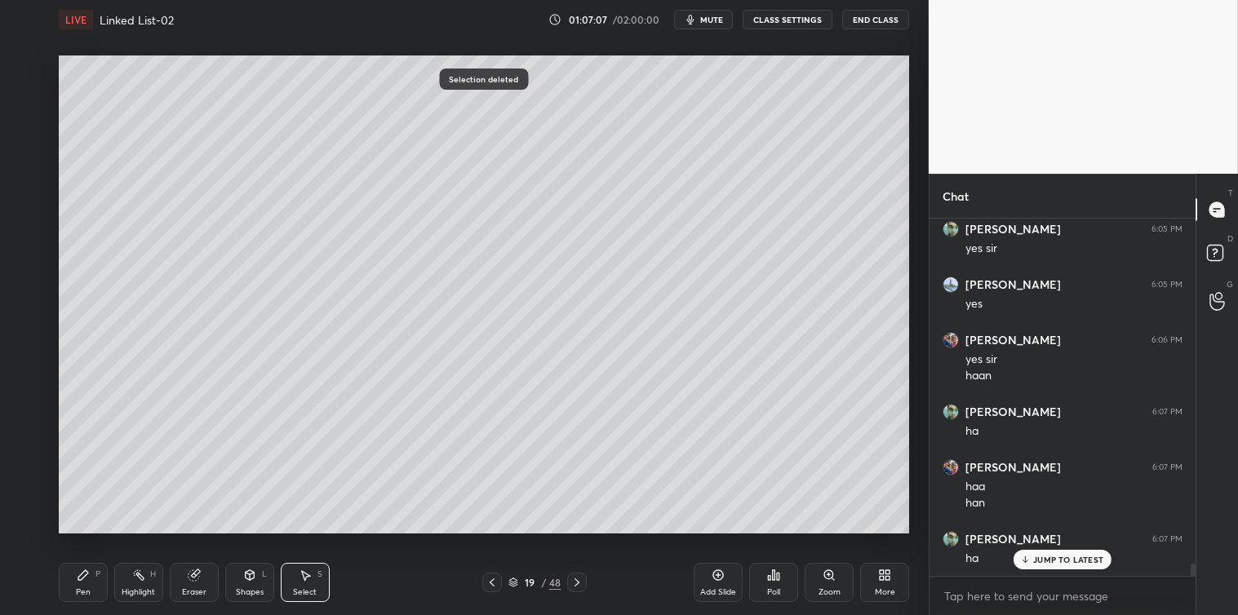
click at [75, 575] on div "Pen P" at bounding box center [83, 582] width 49 height 39
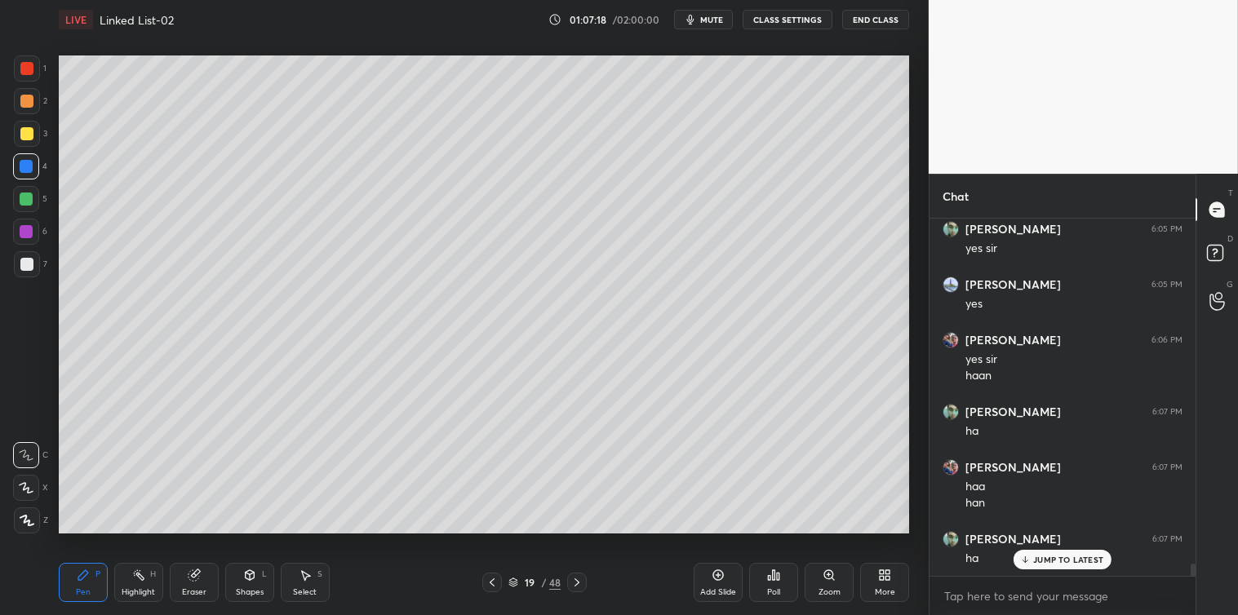
click at [303, 573] on icon at bounding box center [305, 576] width 9 height 10
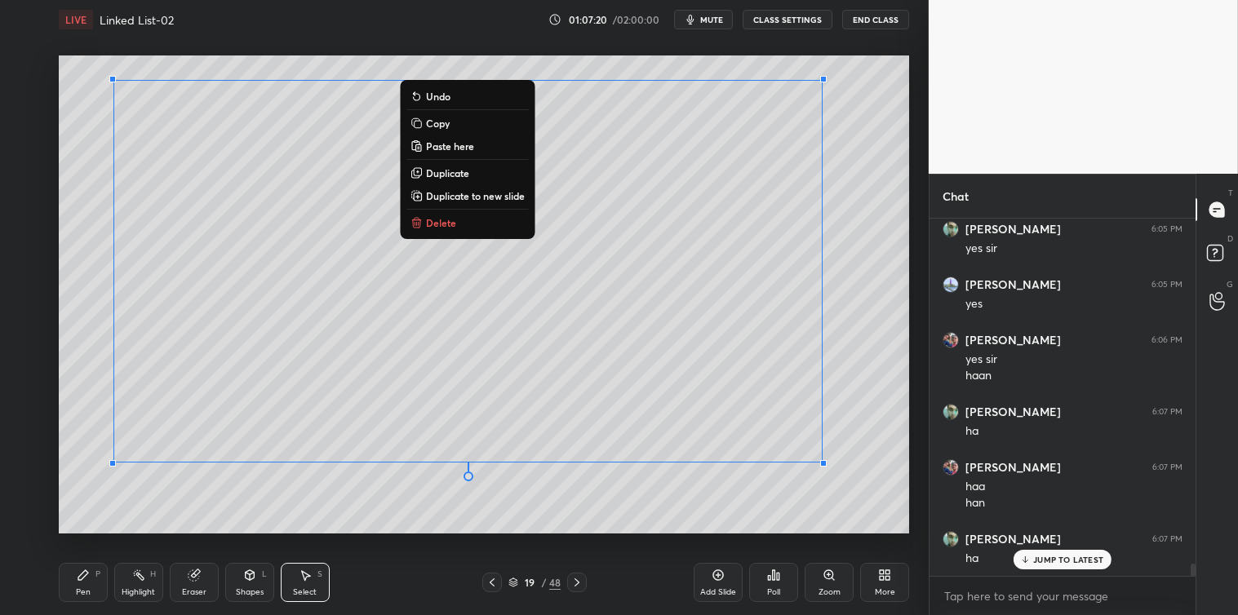
click at [439, 120] on p "Copy" at bounding box center [438, 123] width 24 height 13
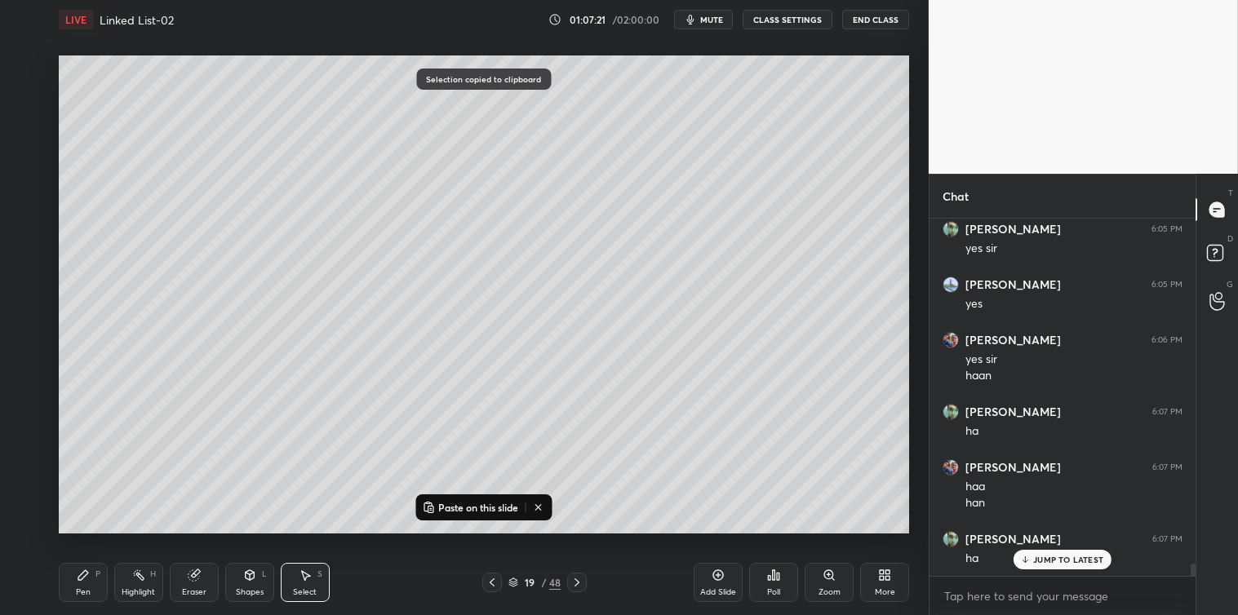
click at [720, 577] on icon at bounding box center [718, 575] width 13 height 13
click at [502, 509] on p "Paste on this slide" at bounding box center [478, 507] width 80 height 13
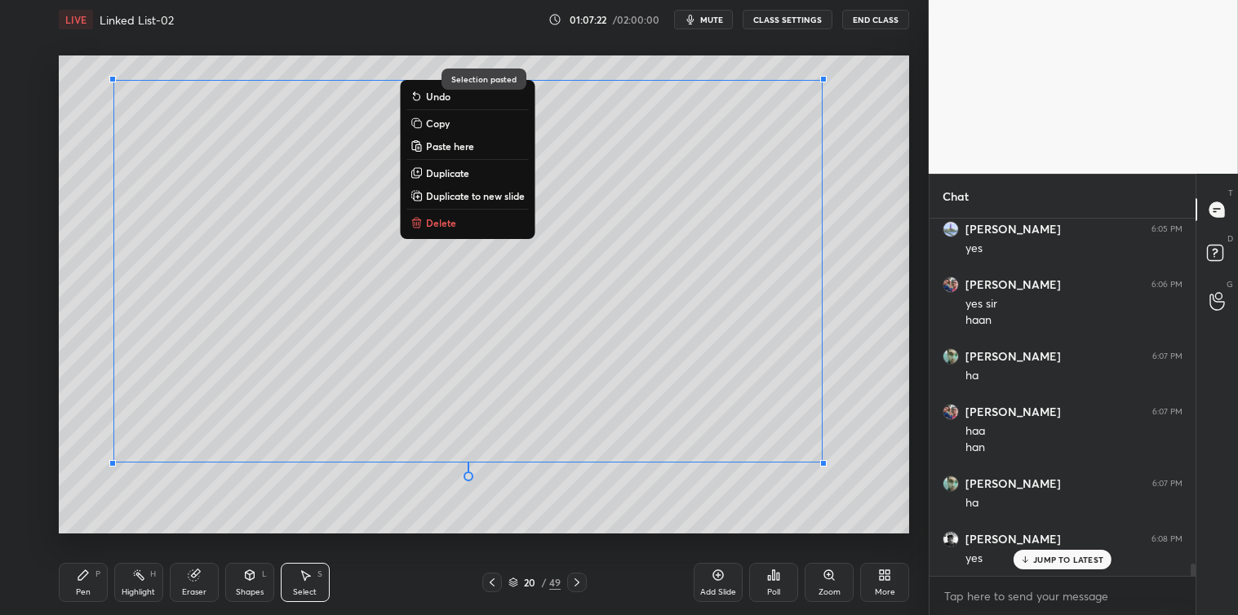
click at [508, 552] on div "Pen P Highlight H Eraser Shapes L Select S 20 / 49 Add Slide Poll Zoom More" at bounding box center [484, 582] width 850 height 65
click at [507, 499] on div "0 ° Undo Copy Paste here Duplicate Duplicate to new slide Delete" at bounding box center [484, 294] width 850 height 478
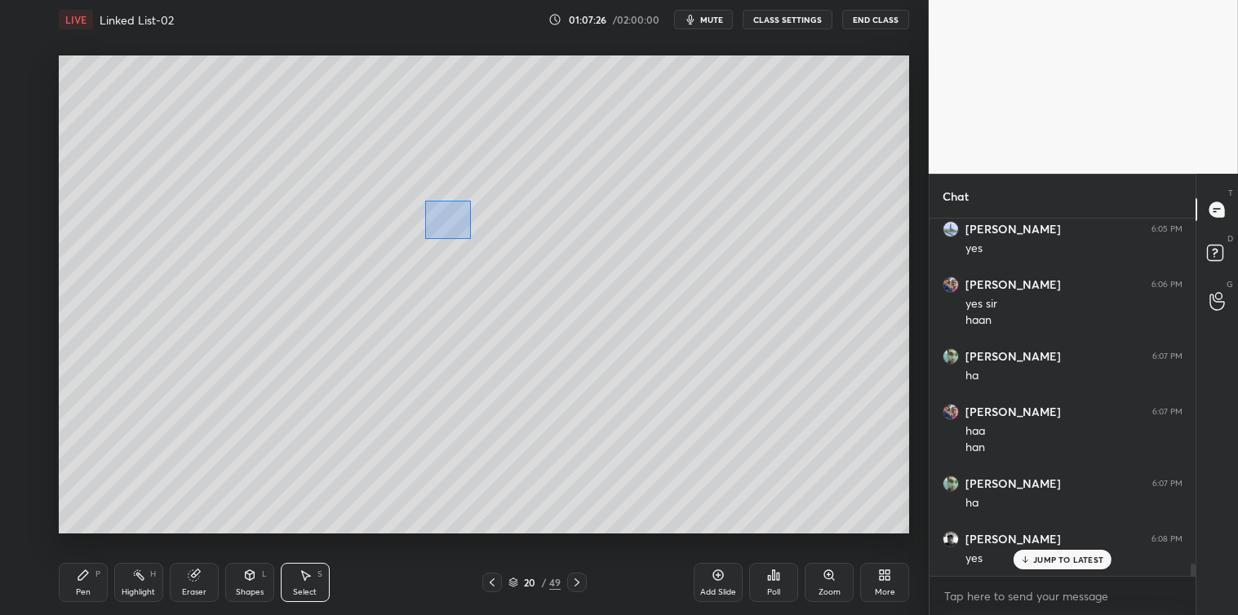
scroll to position [10293, 0]
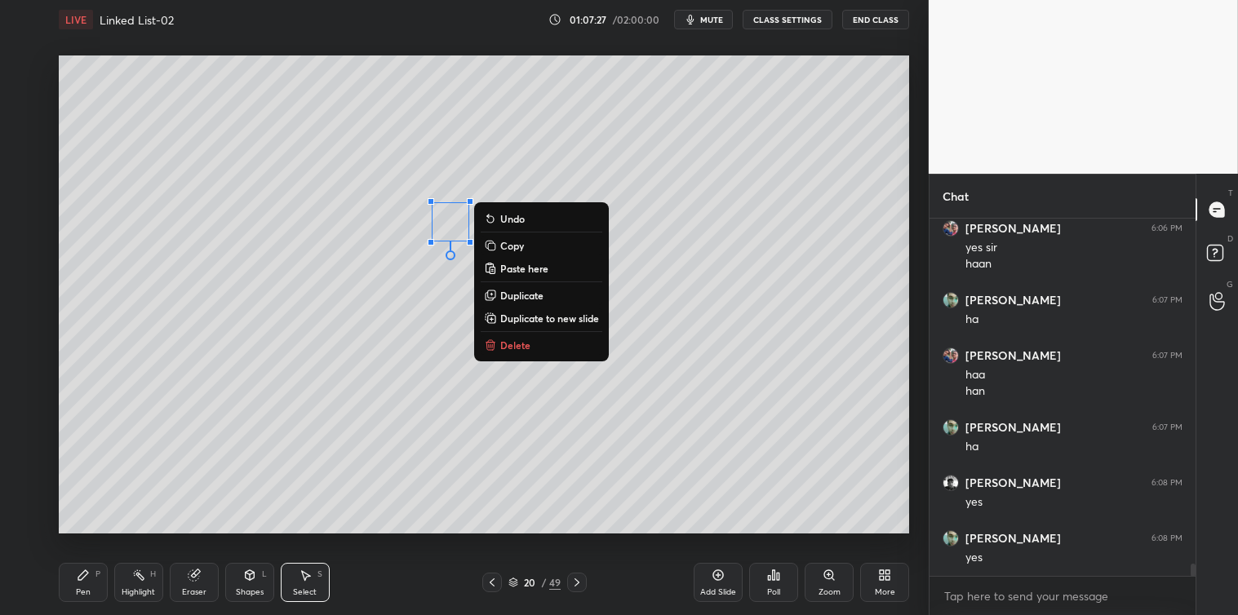
click at [517, 347] on p "Delete" at bounding box center [515, 345] width 30 height 13
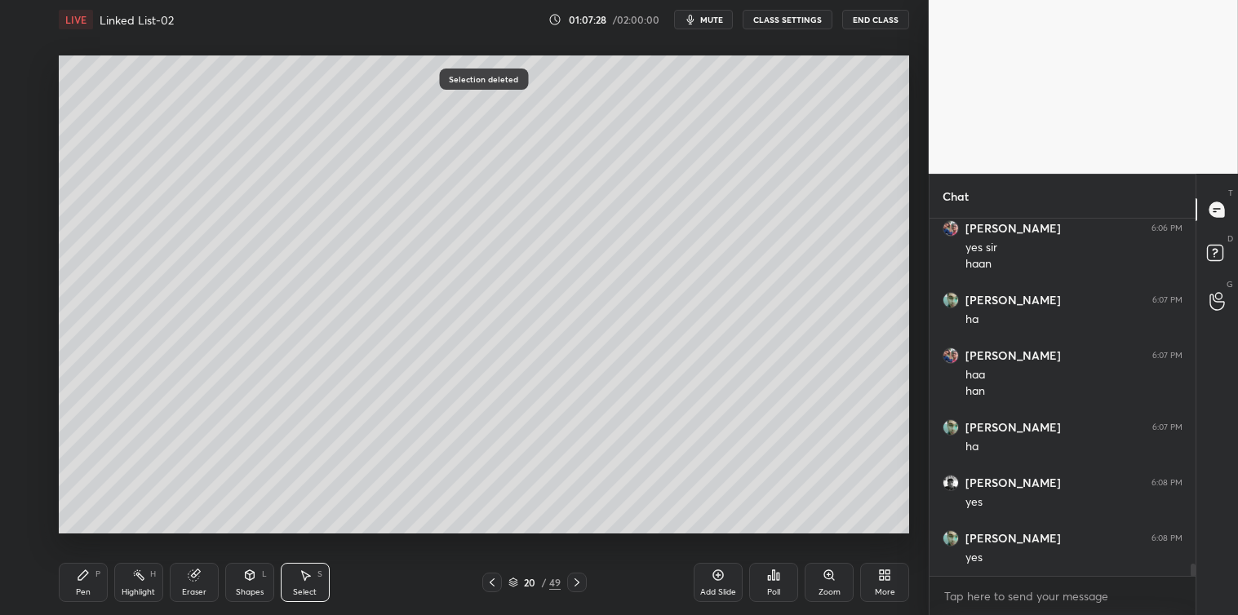
click at [86, 574] on icon at bounding box center [83, 575] width 10 height 10
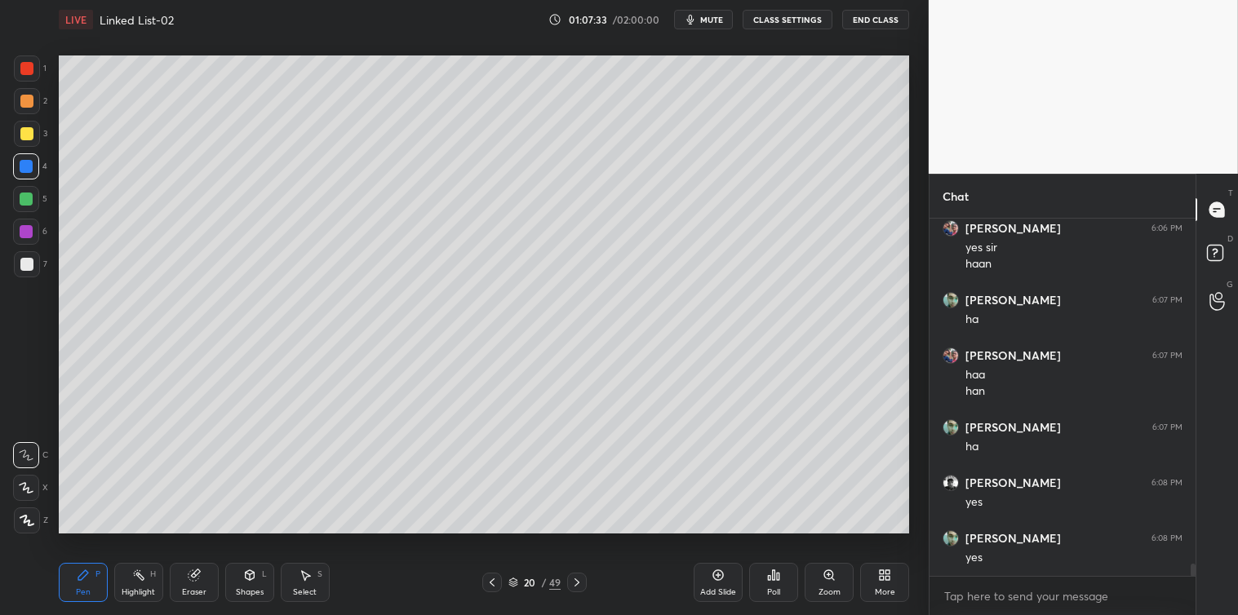
click at [29, 198] on div at bounding box center [26, 199] width 13 height 13
click at [306, 576] on icon at bounding box center [305, 576] width 9 height 10
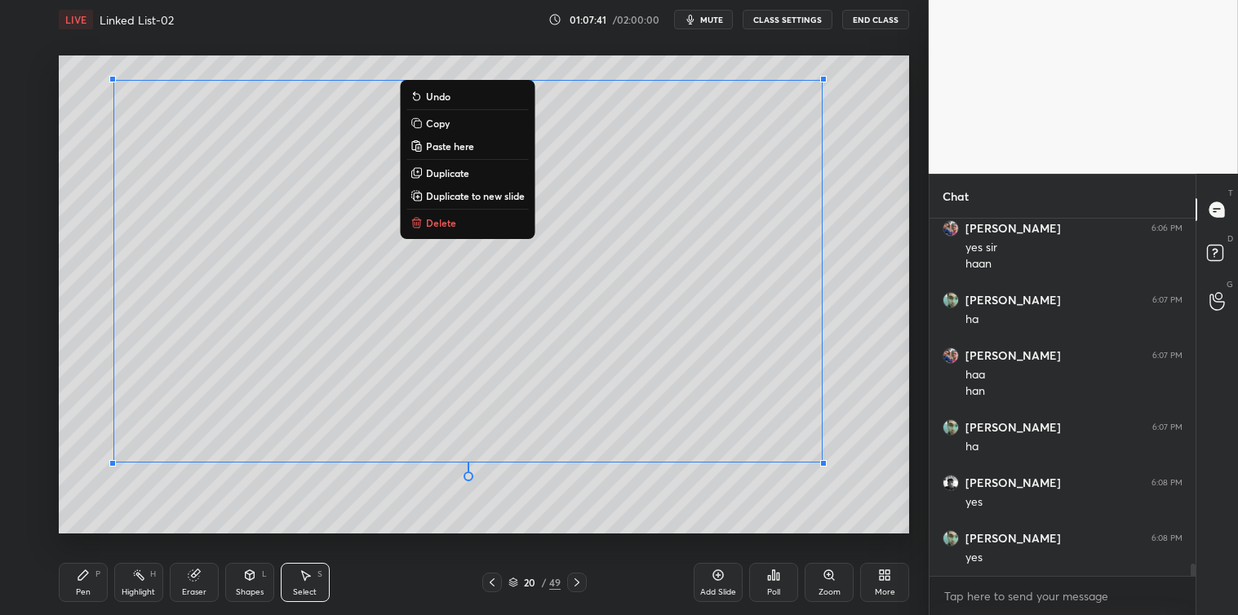
scroll to position [10348, 0]
click at [459, 121] on button "Copy" at bounding box center [467, 123] width 122 height 20
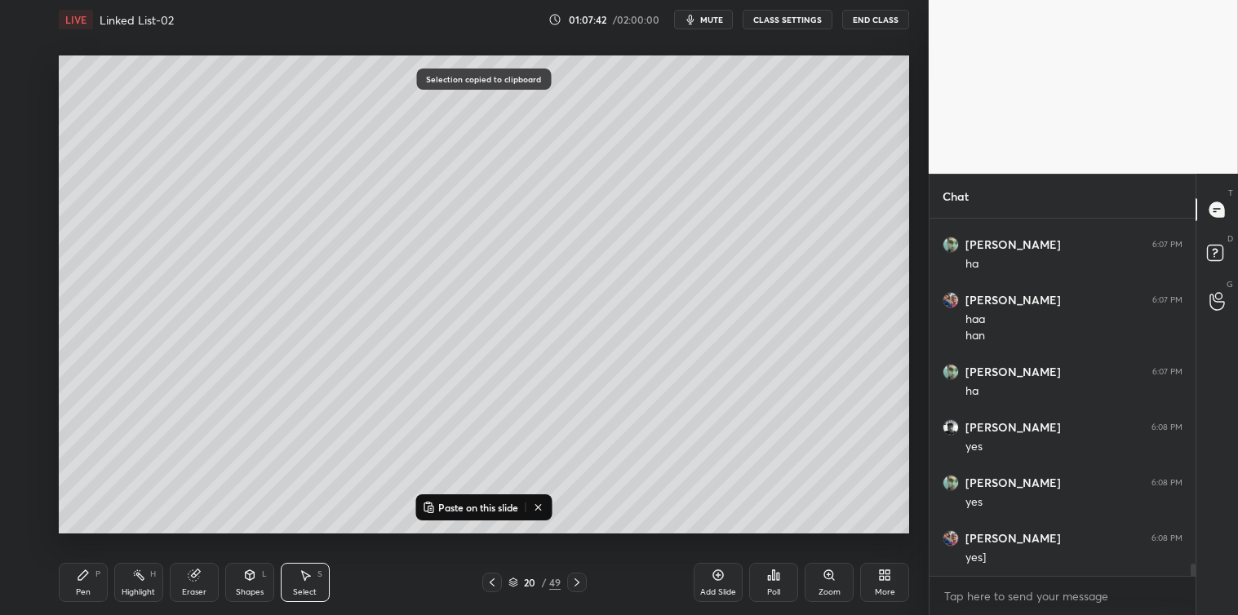
click at [707, 569] on div "Add Slide" at bounding box center [718, 582] width 49 height 39
click at [508, 508] on p "Paste on this slide" at bounding box center [478, 507] width 80 height 13
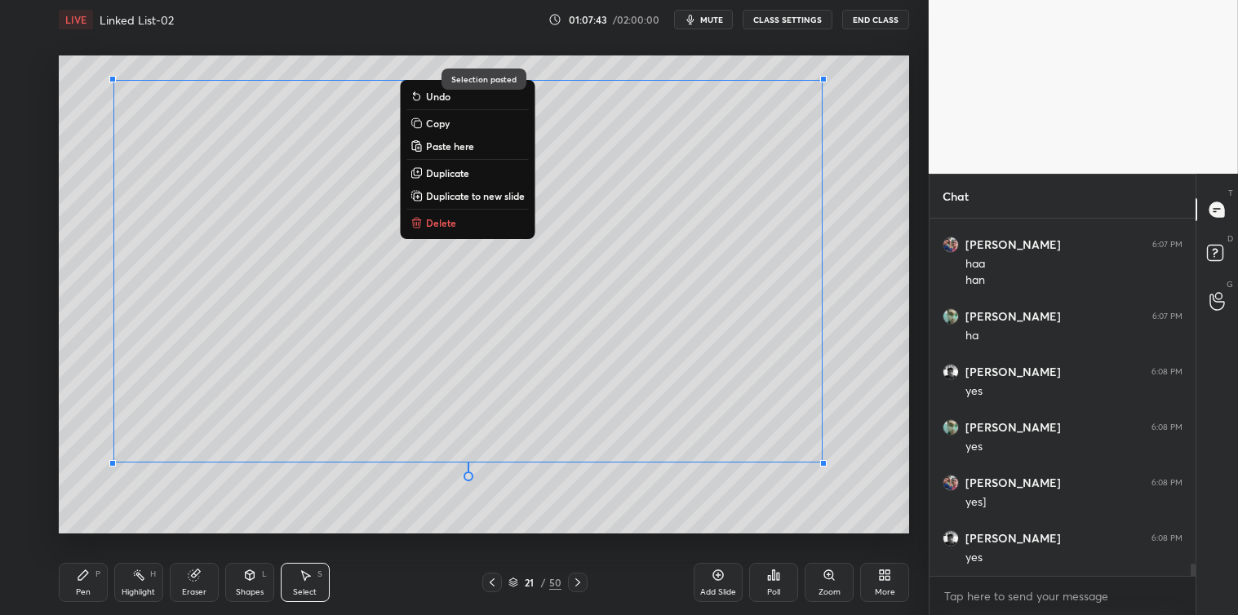
click at [523, 534] on div "0 ° Undo Copy Paste here Duplicate Duplicate to new slide Delete Selection past…" at bounding box center [483, 294] width 863 height 511
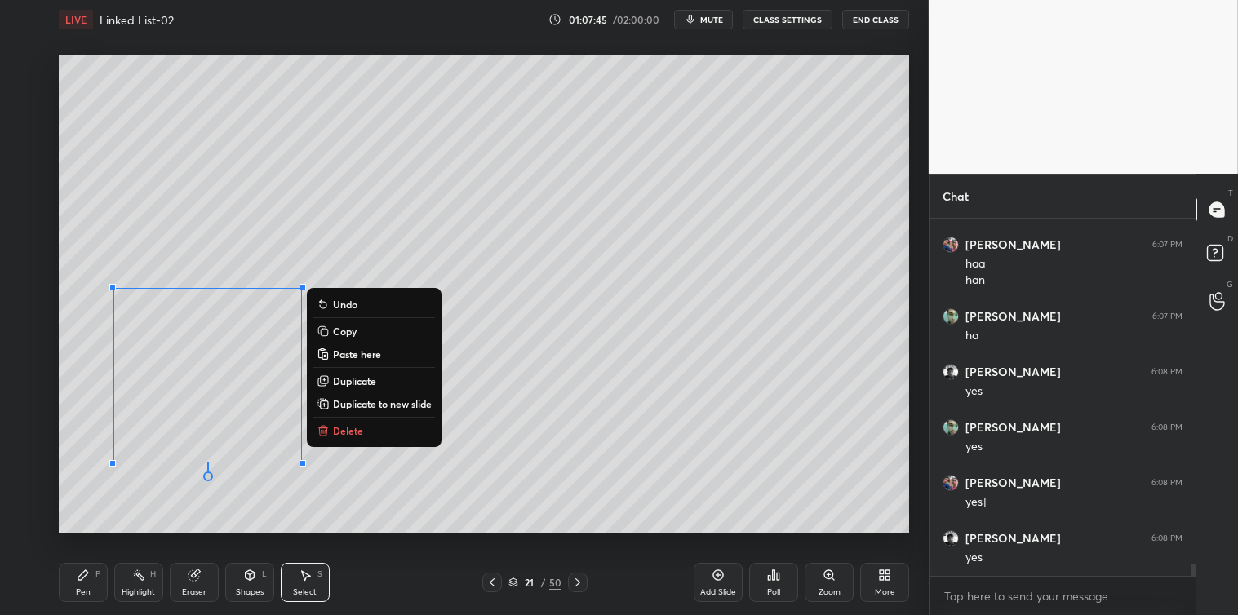
click at [354, 444] on div "0 ° Undo Copy Paste here Duplicate Duplicate to new slide Delete" at bounding box center [484, 294] width 850 height 478
click at [364, 431] on button "Delete" at bounding box center [374, 431] width 122 height 20
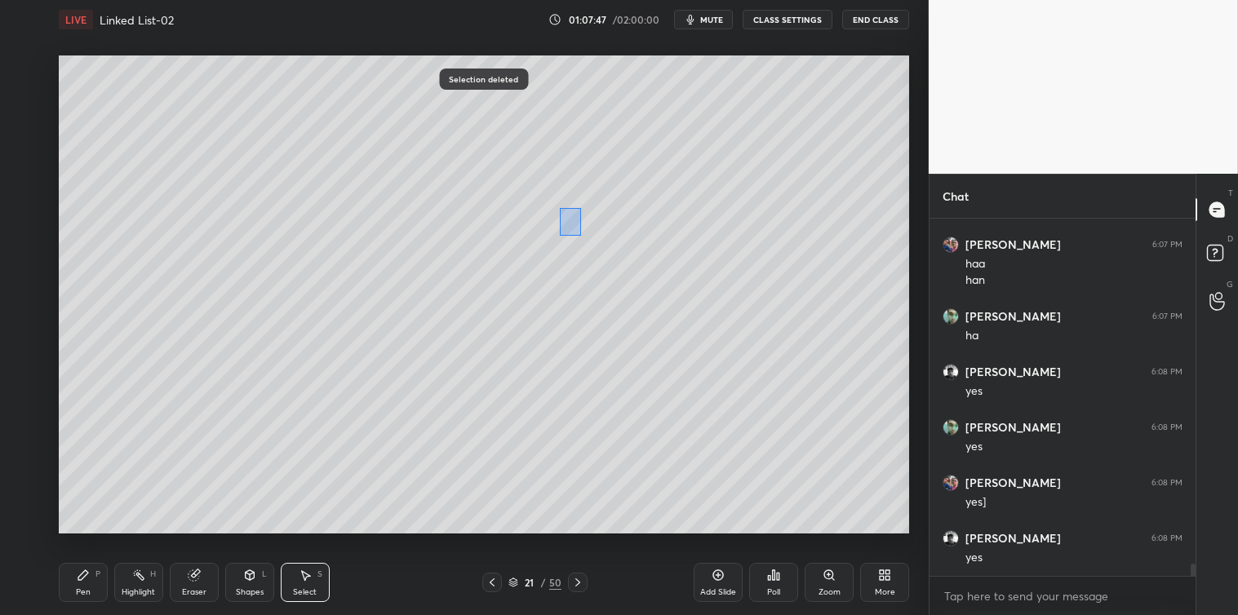
scroll to position [10458, 0]
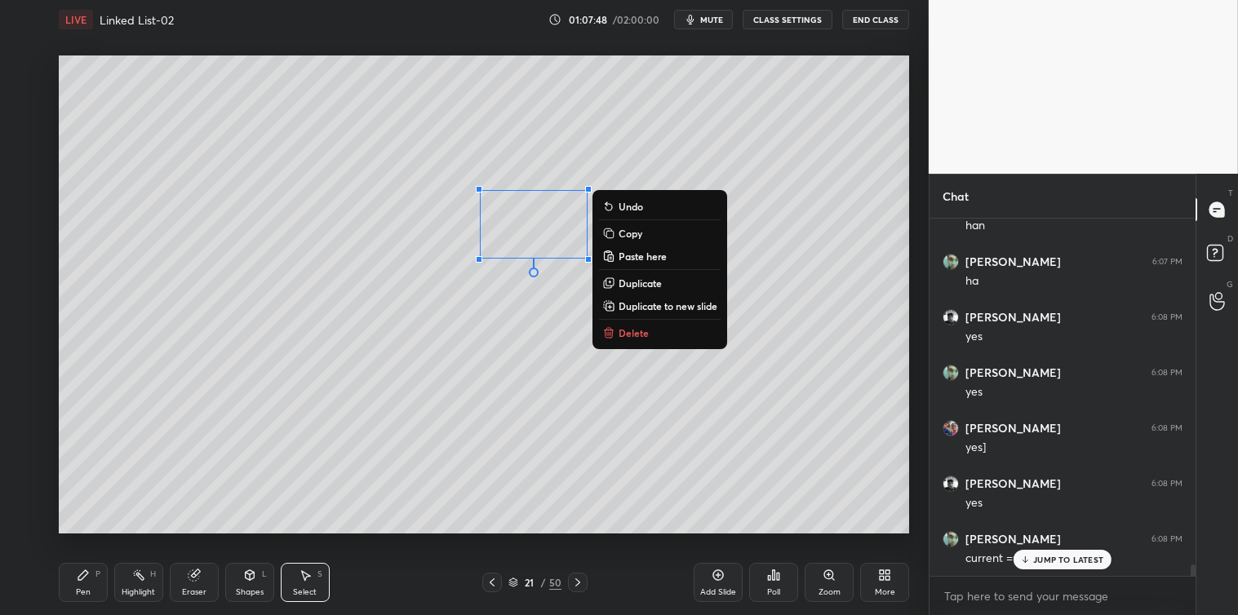
click at [522, 388] on div "0 ° Undo Copy Paste here Duplicate Duplicate to new slide Delete" at bounding box center [484, 294] width 850 height 478
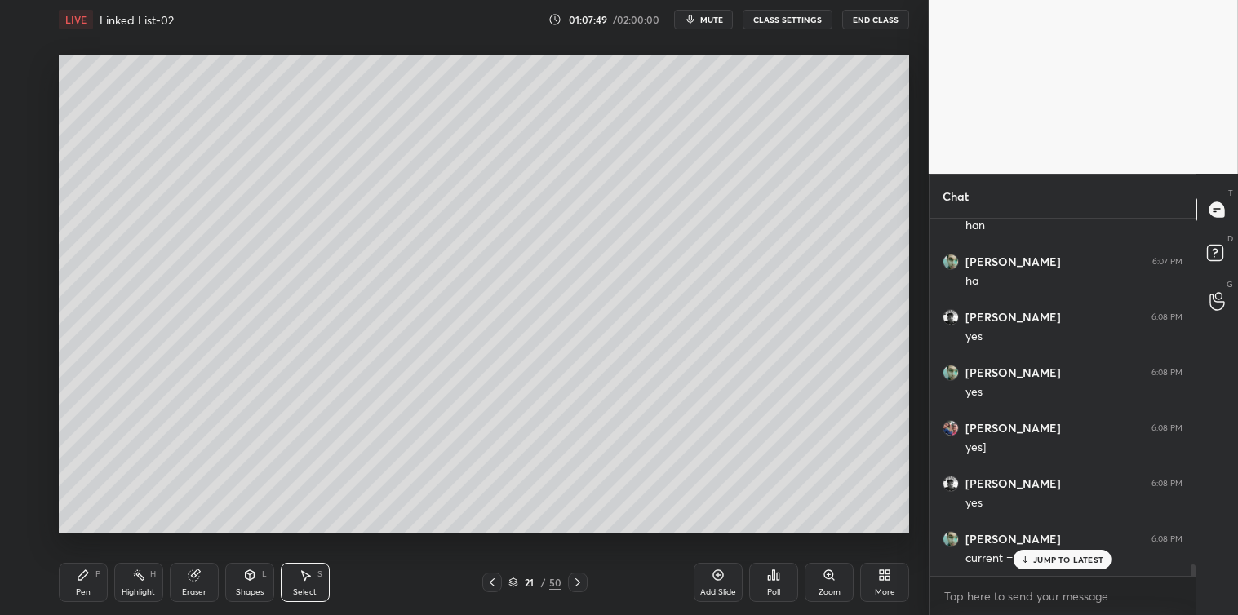
click at [202, 576] on div "Eraser" at bounding box center [194, 582] width 49 height 39
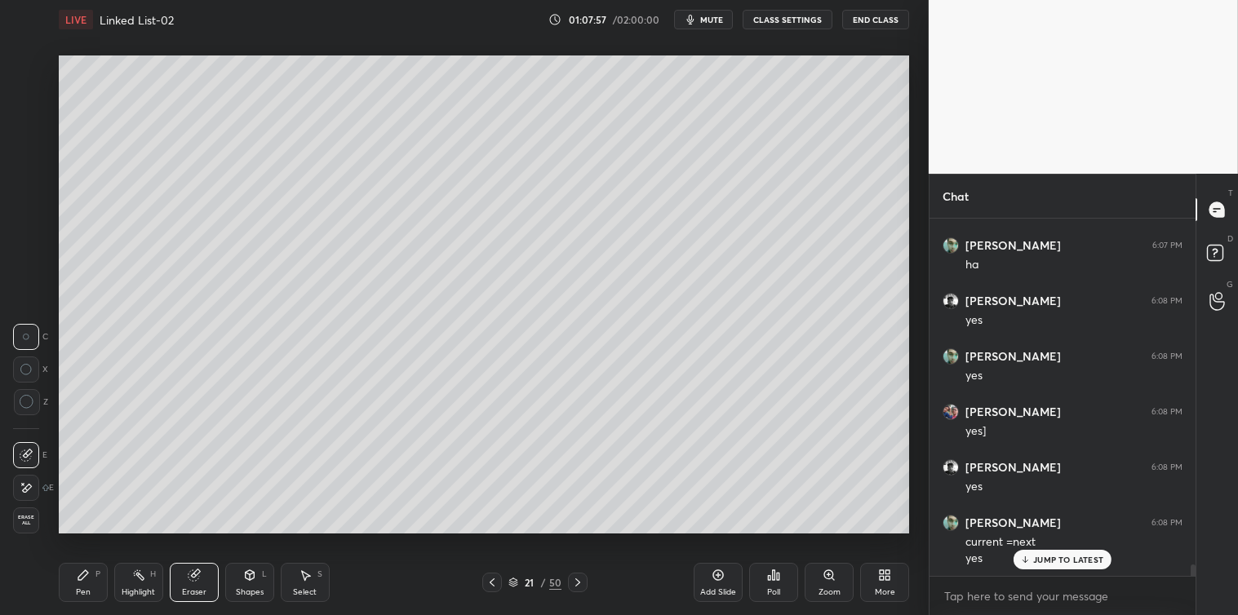
click at [308, 576] on icon at bounding box center [305, 576] width 9 height 10
click at [490, 579] on icon at bounding box center [491, 582] width 13 height 13
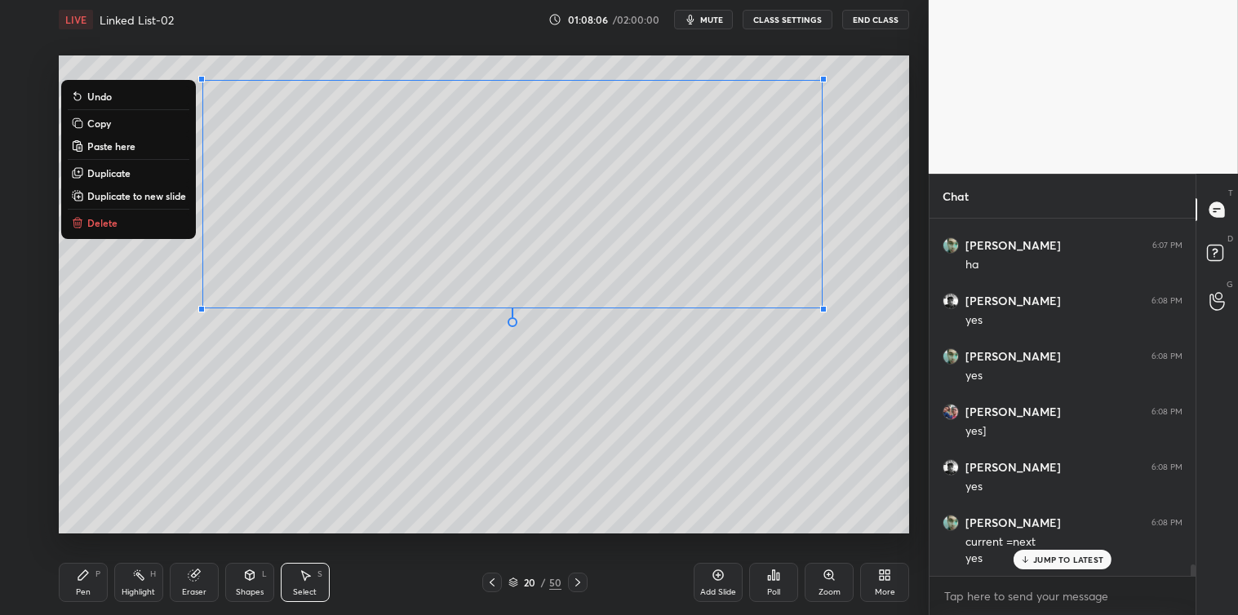
click at [115, 122] on button "Copy" at bounding box center [129, 123] width 122 height 20
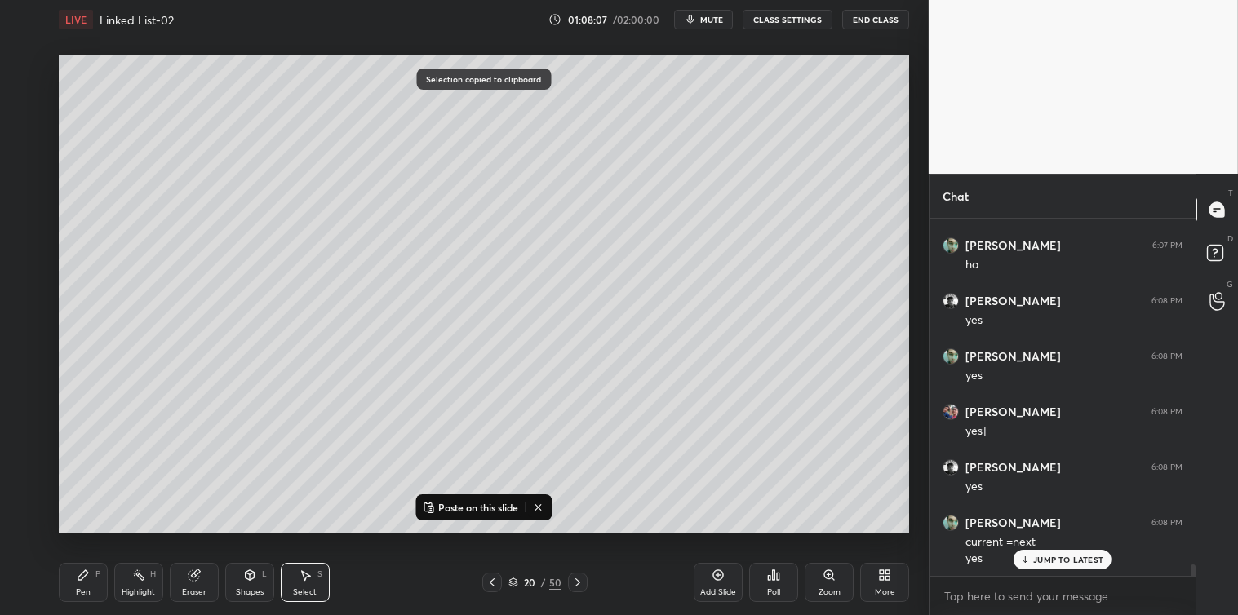
click at [716, 574] on icon at bounding box center [718, 575] width 13 height 13
click at [503, 506] on p "Paste on this slide" at bounding box center [478, 507] width 80 height 13
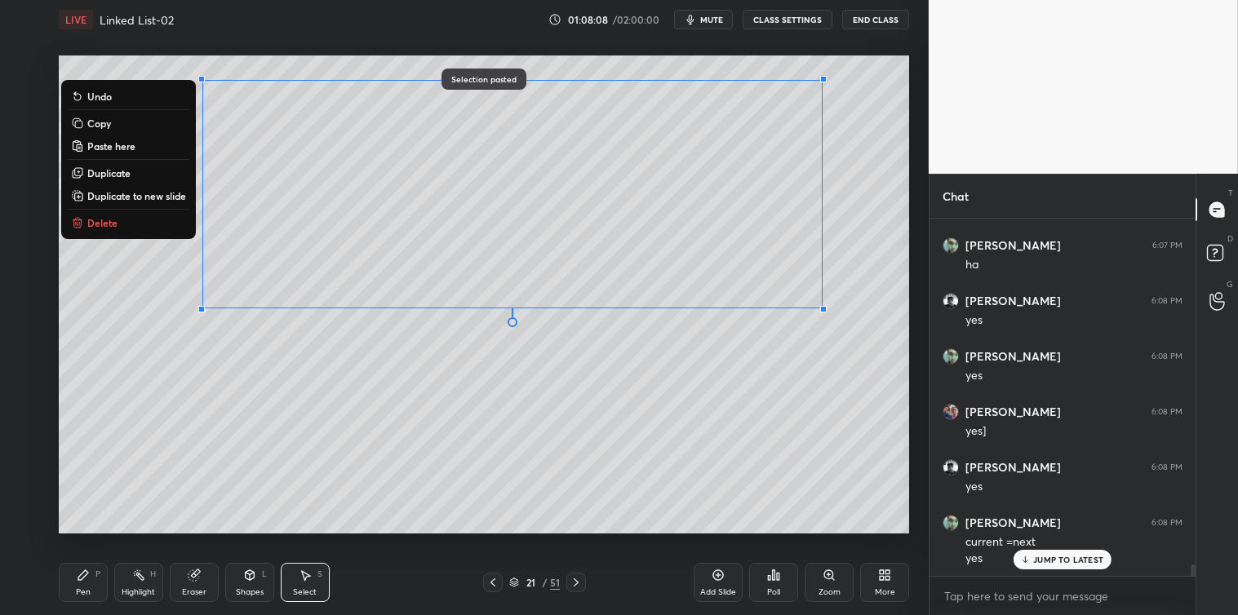
click at [506, 517] on div "0 ° Undo Copy Paste here Duplicate Duplicate to new slide Delete" at bounding box center [484, 294] width 850 height 478
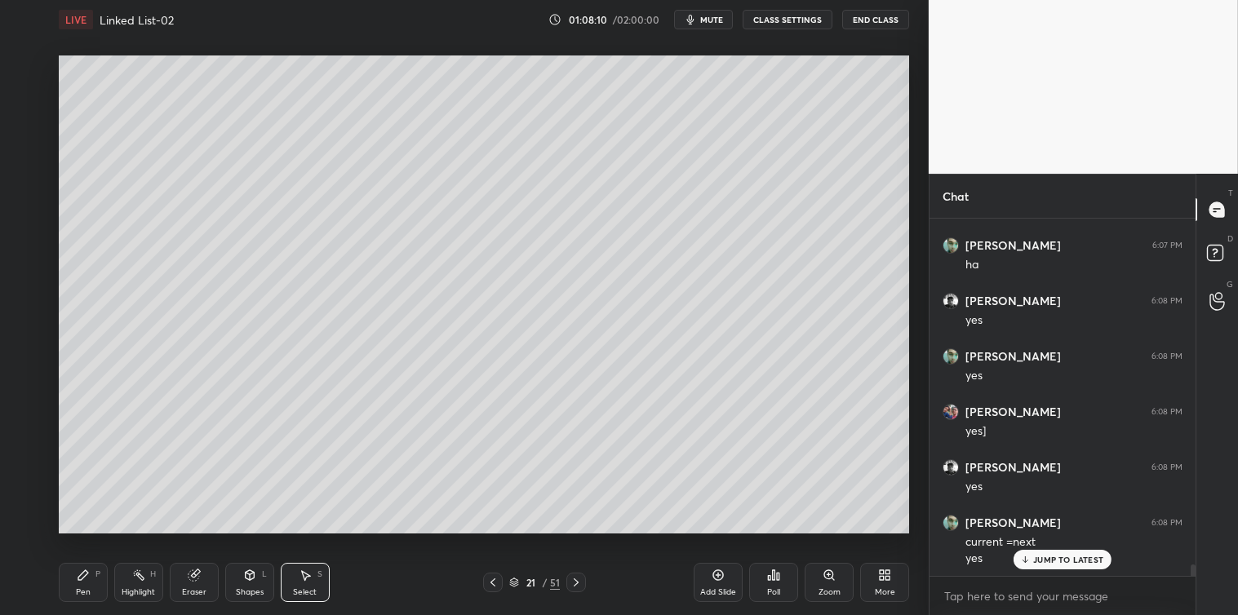
click at [188, 574] on icon at bounding box center [194, 575] width 13 height 13
click at [482, 572] on div "Pen P Highlight H Eraser Shapes L Select S 21 / 51 Add Slide Poll Zoom More" at bounding box center [484, 582] width 850 height 65
click at [493, 580] on icon at bounding box center [492, 582] width 13 height 13
click at [580, 581] on icon at bounding box center [576, 582] width 13 height 13
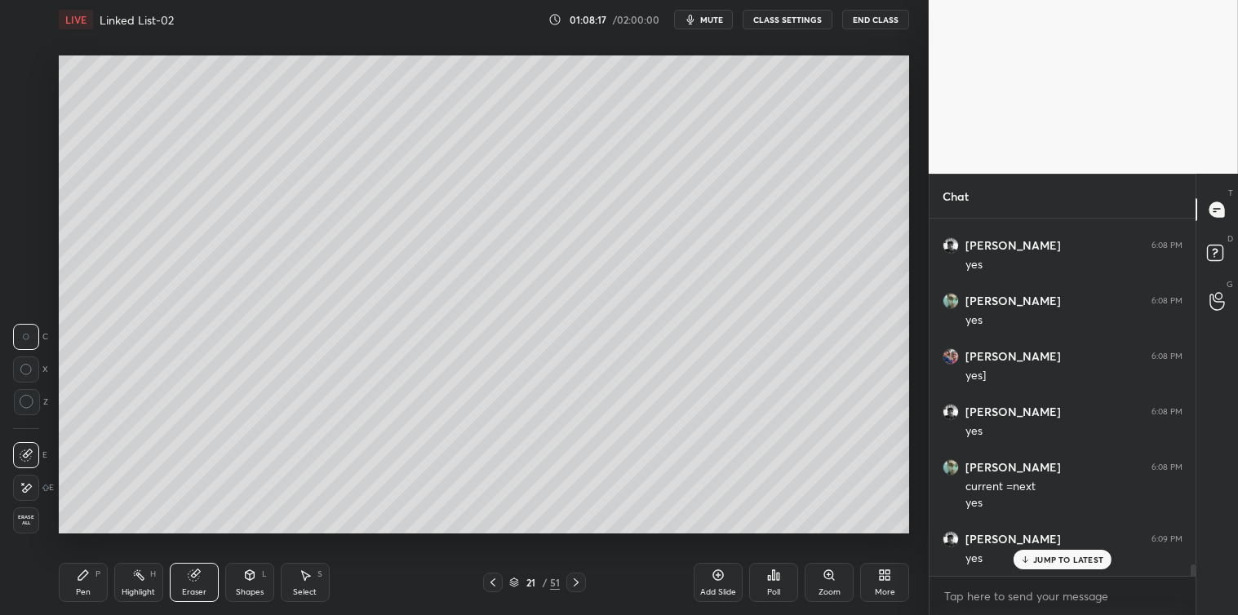
click at [491, 581] on icon at bounding box center [492, 582] width 13 height 13
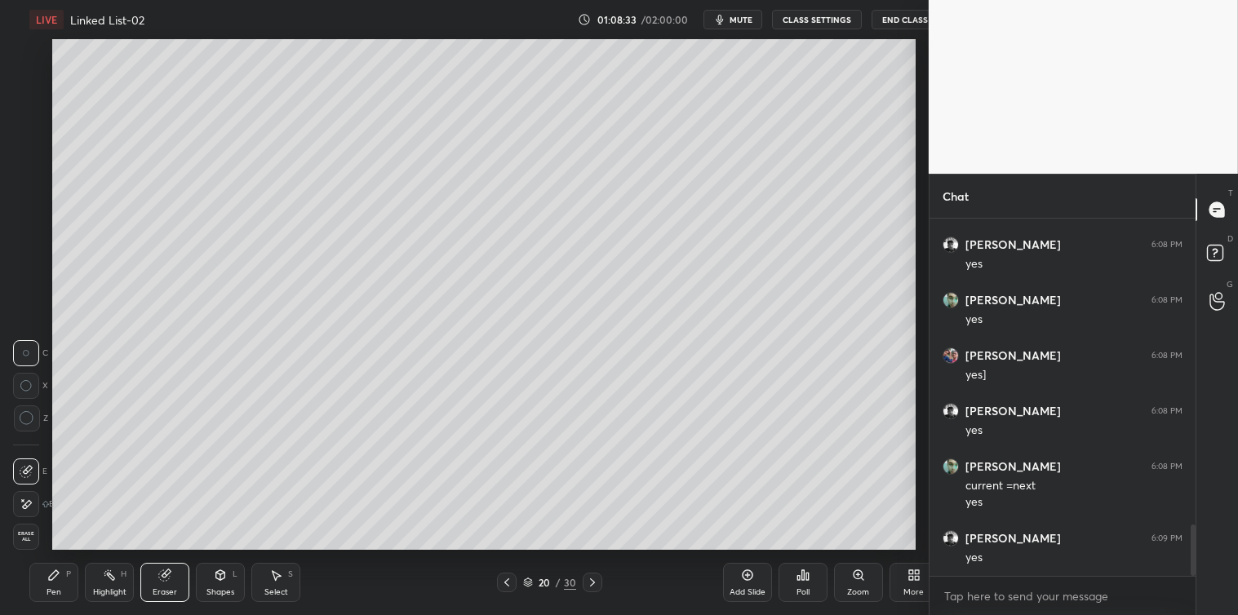
scroll to position [81085, 80732]
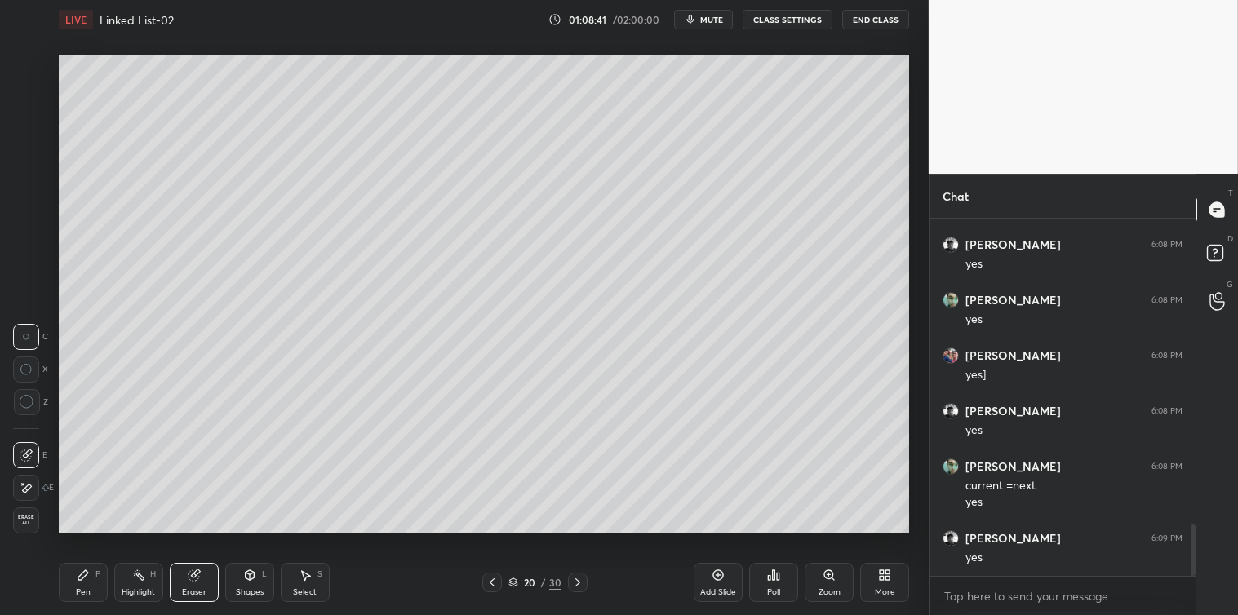
click at [490, 577] on icon at bounding box center [491, 582] width 13 height 13
click at [577, 583] on icon at bounding box center [577, 582] width 13 height 13
click at [315, 581] on div "Select S" at bounding box center [305, 582] width 49 height 39
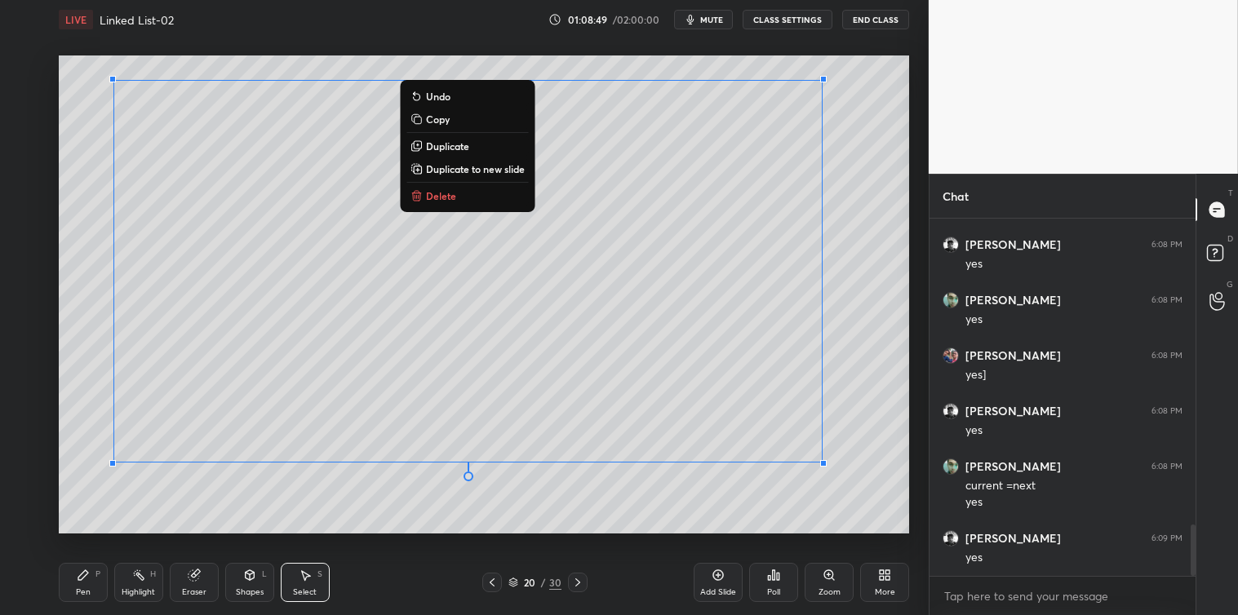
click at [441, 194] on p "Delete" at bounding box center [441, 195] width 30 height 13
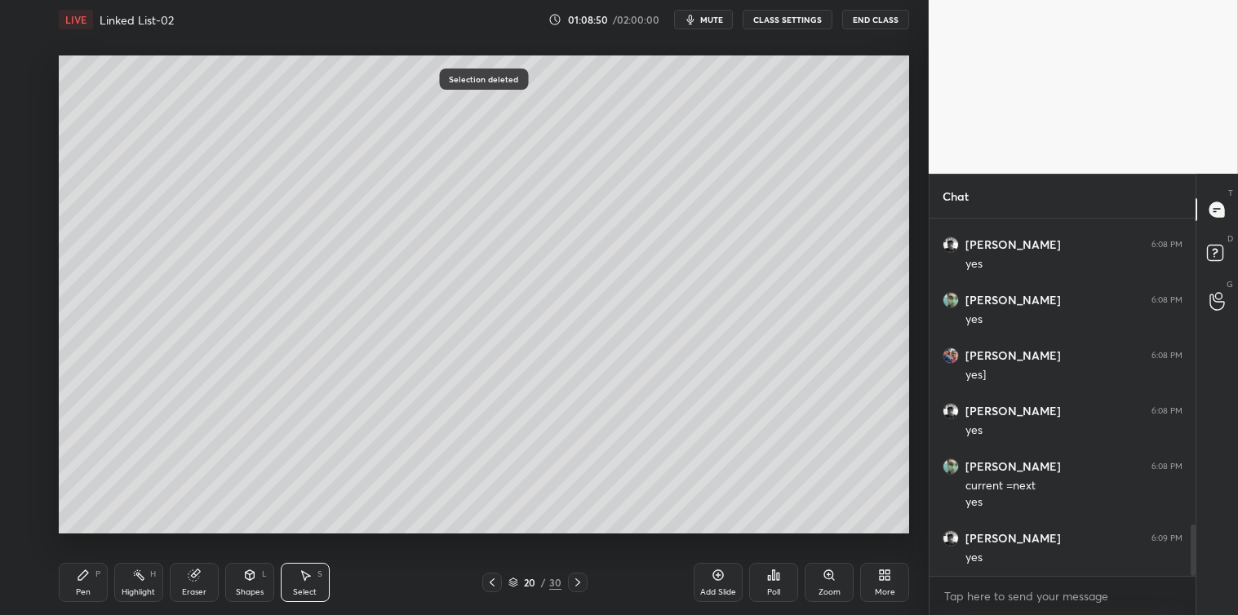
click at [583, 590] on div at bounding box center [578, 583] width 20 height 20
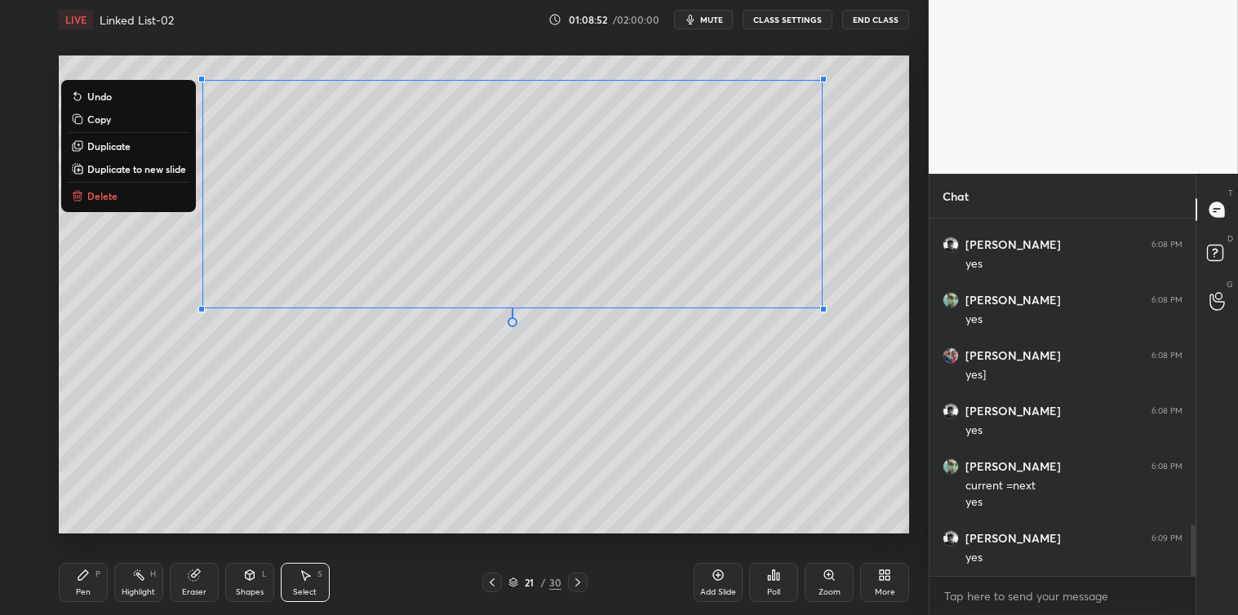
click at [140, 197] on button "Delete" at bounding box center [129, 196] width 122 height 20
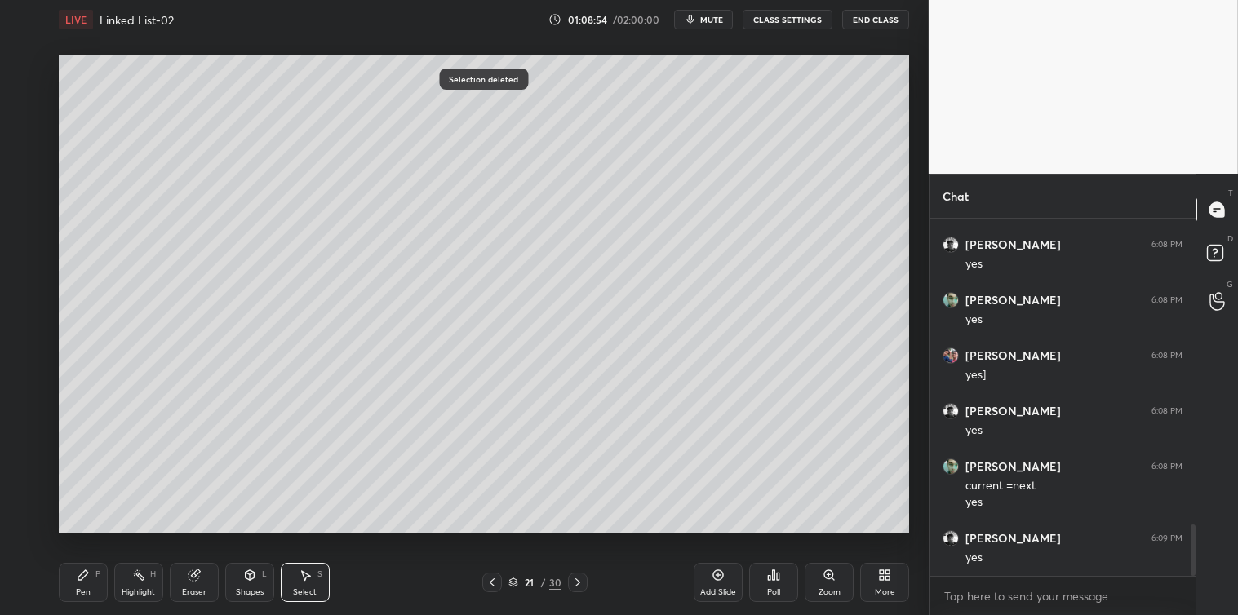
click at [583, 583] on icon at bounding box center [577, 582] width 13 height 13
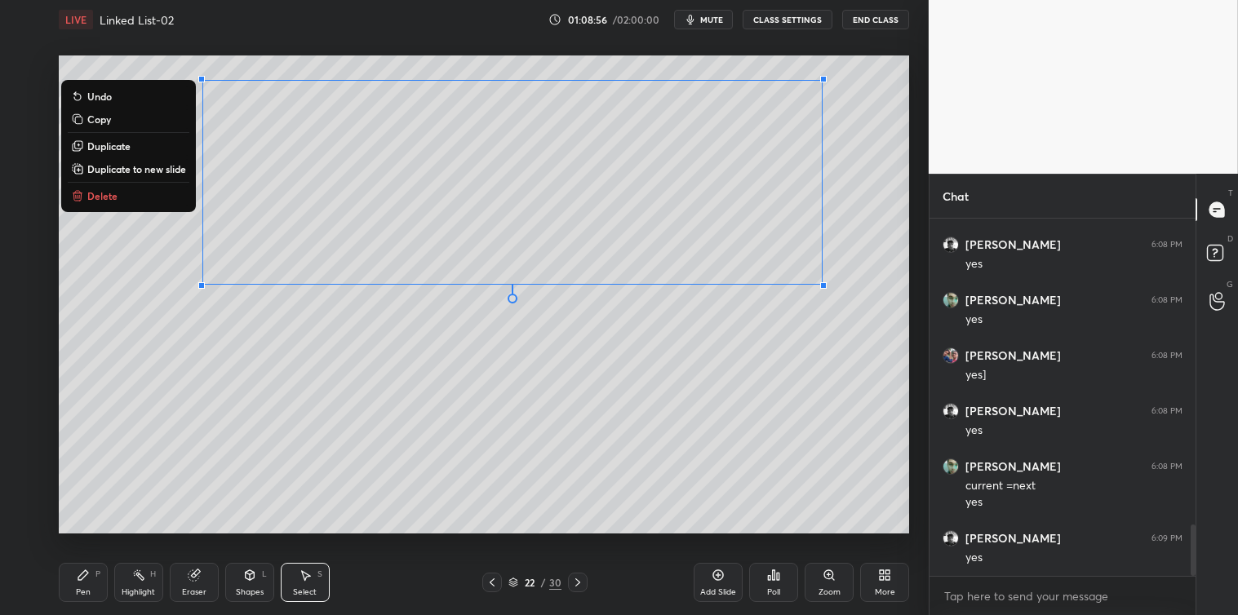
click at [151, 197] on button "Delete" at bounding box center [129, 196] width 122 height 20
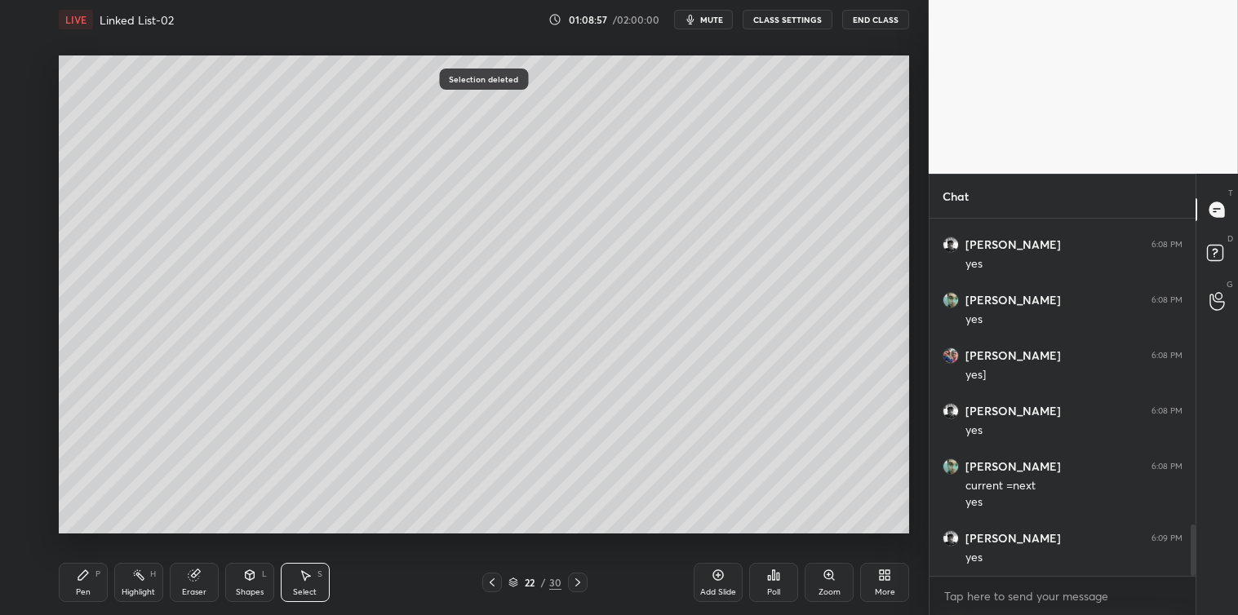
click at [496, 583] on icon at bounding box center [491, 582] width 13 height 13
click at [494, 583] on icon at bounding box center [491, 582] width 13 height 13
click at [82, 581] on icon at bounding box center [83, 575] width 13 height 13
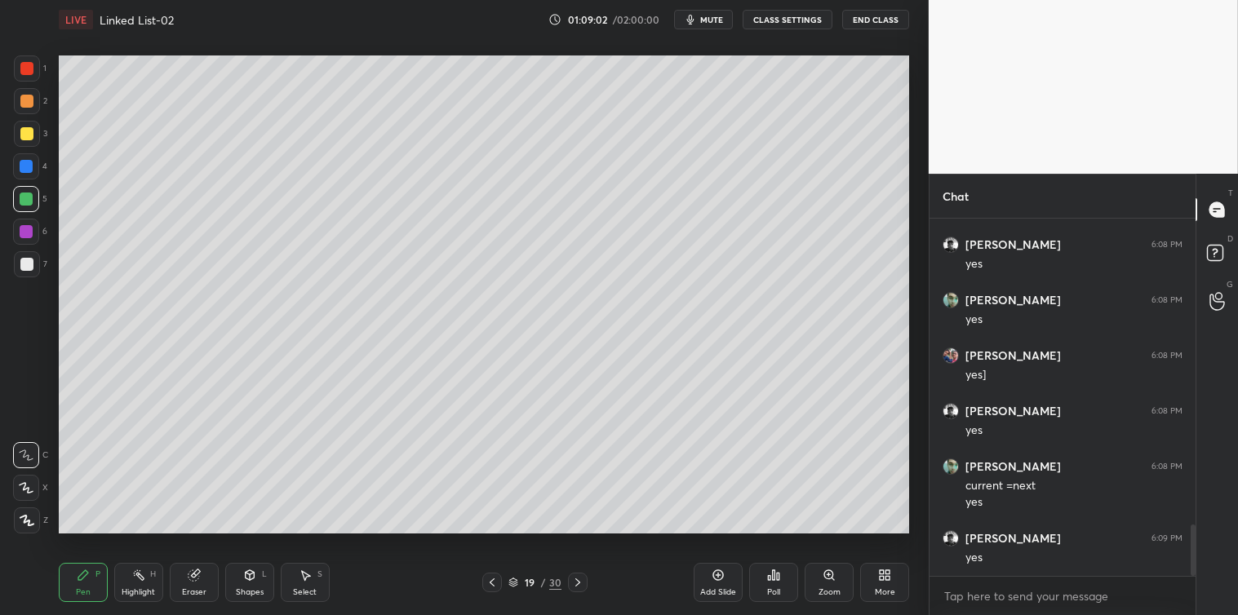
click at [27, 264] on div at bounding box center [26, 264] width 13 height 13
click at [312, 575] on div "Select S" at bounding box center [305, 582] width 49 height 39
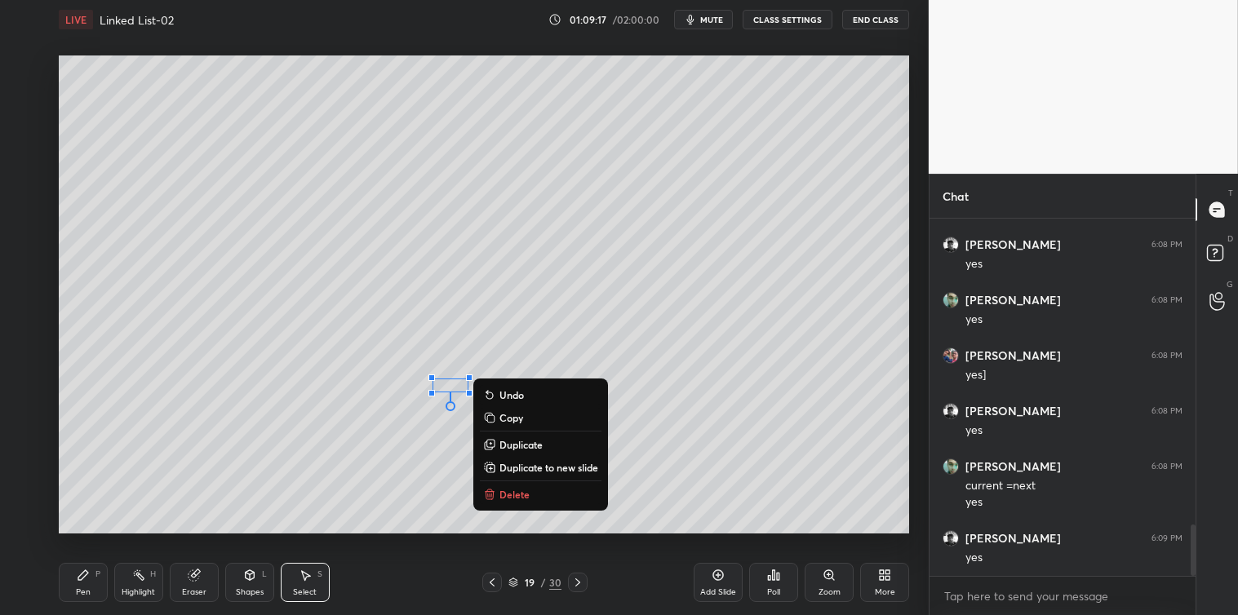
click at [510, 490] on p "Delete" at bounding box center [514, 494] width 30 height 13
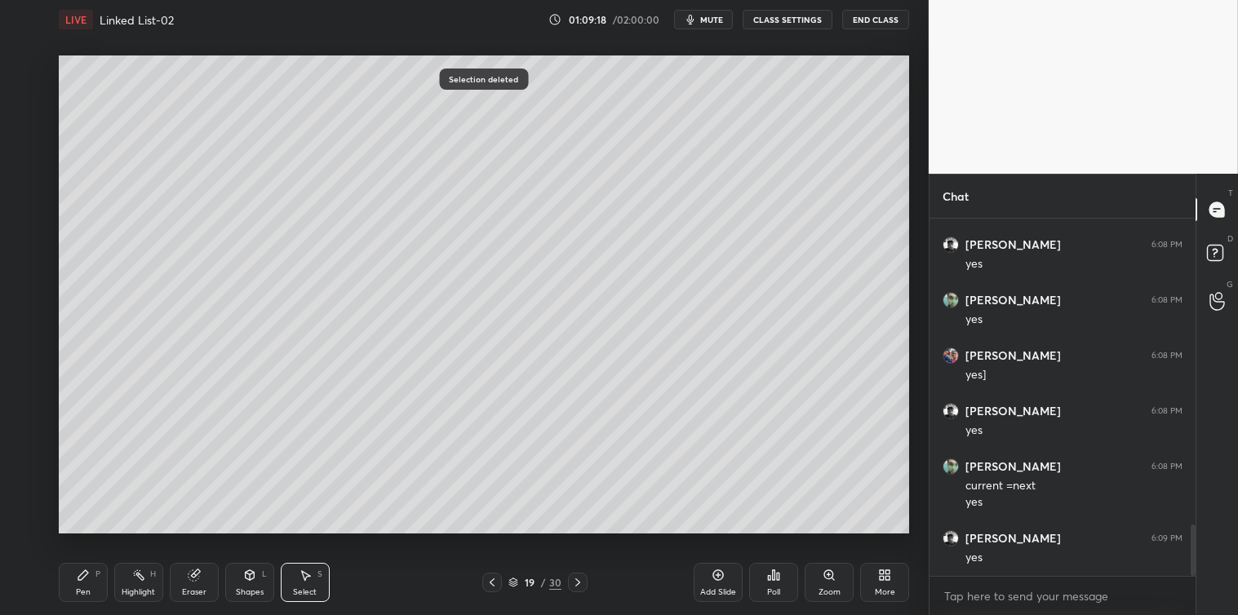
click at [85, 583] on div "Pen P" at bounding box center [83, 582] width 49 height 39
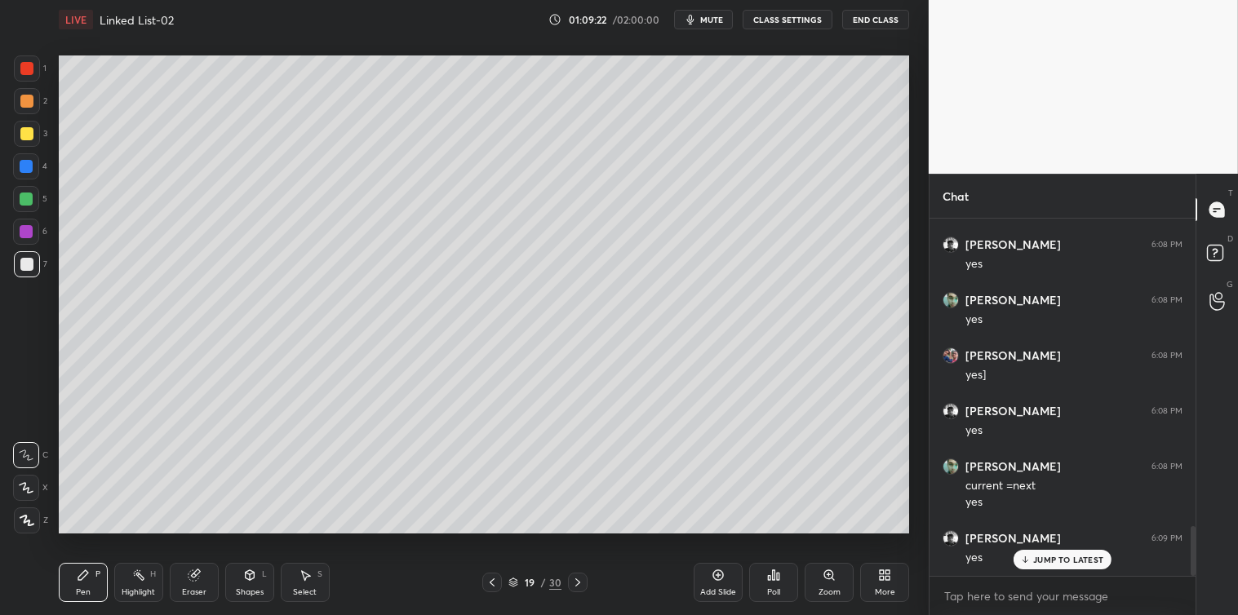
scroll to position [2223, 0]
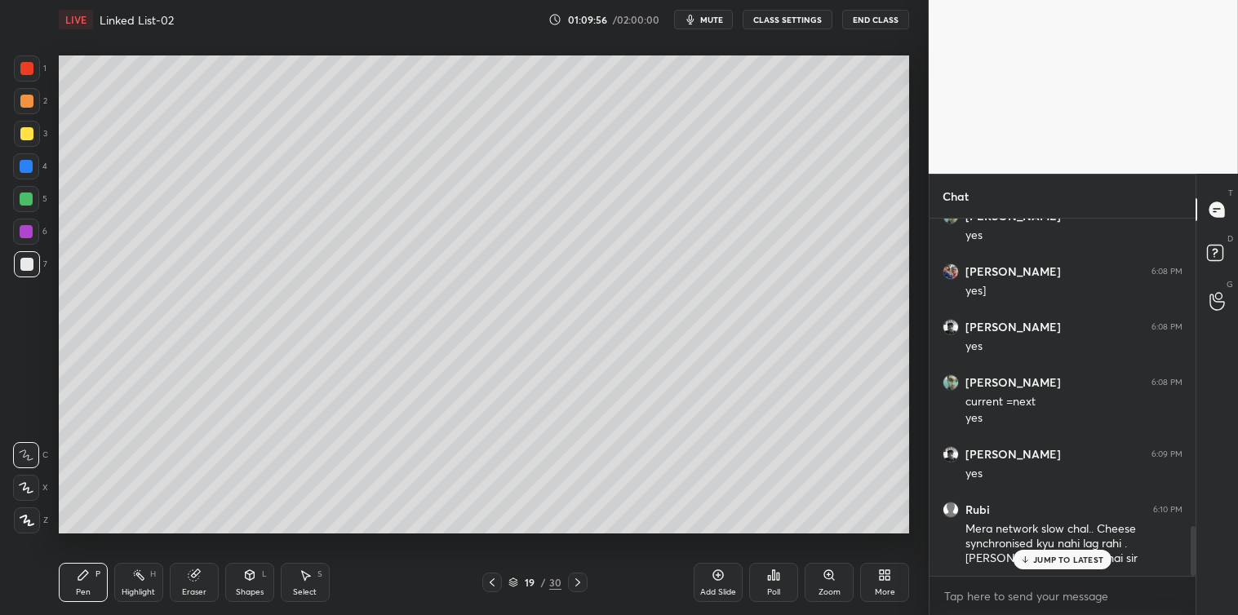
click at [1031, 556] on div "JUMP TO LATEST" at bounding box center [1062, 560] width 98 height 20
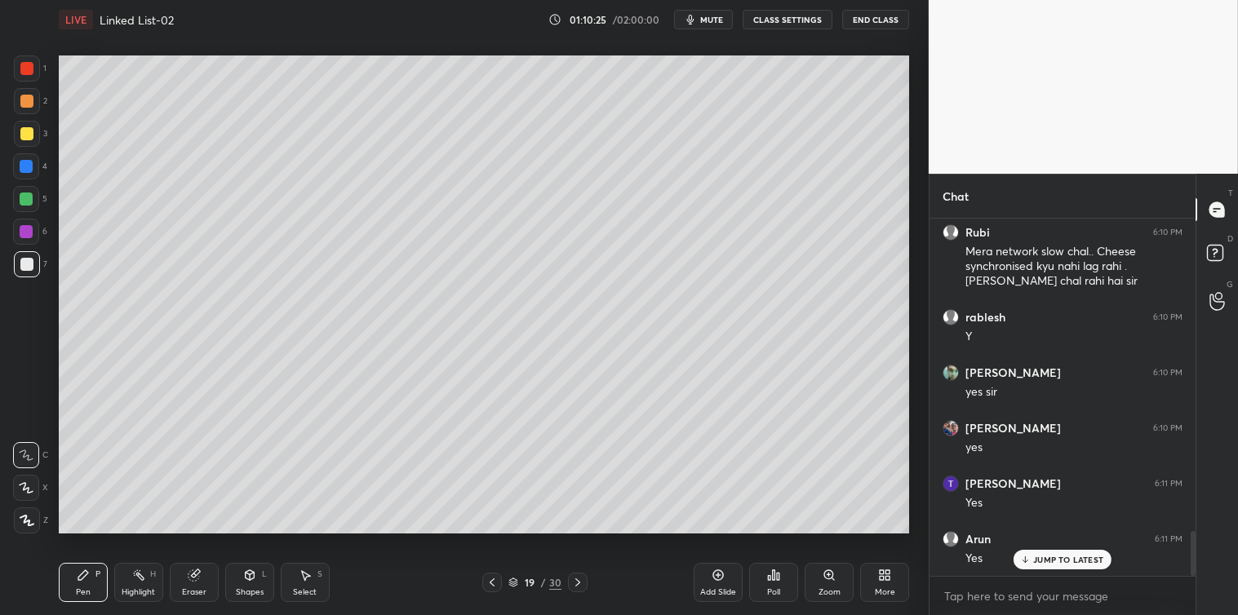
scroll to position [2557, 0]
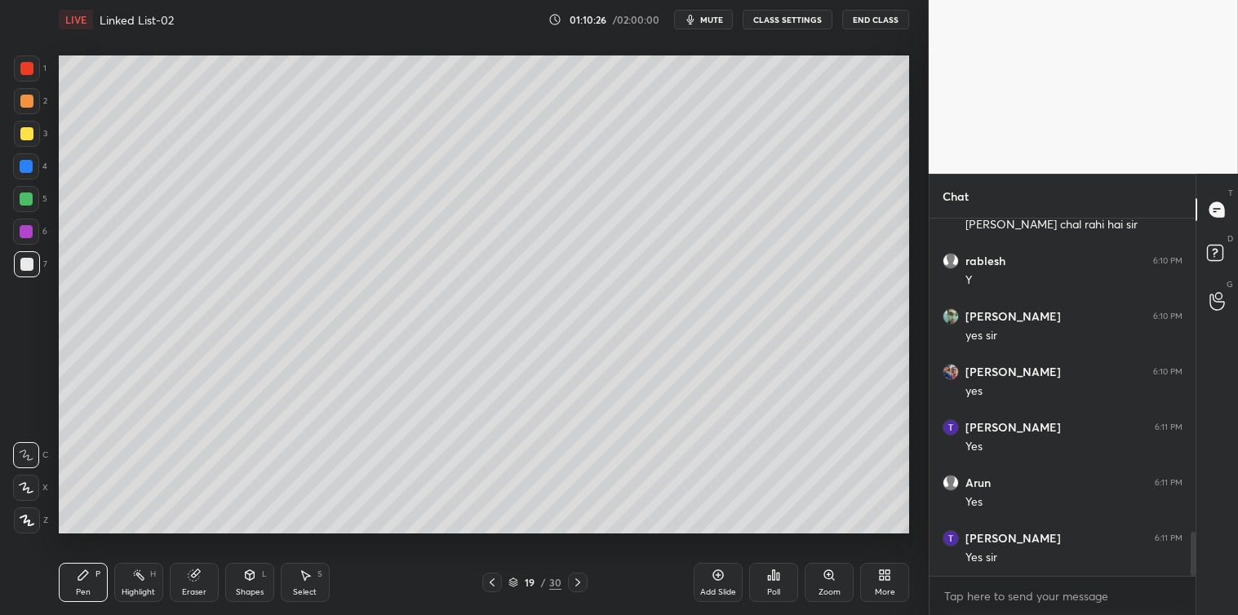
click at [769, 576] on icon at bounding box center [769, 578] width 2 height 4
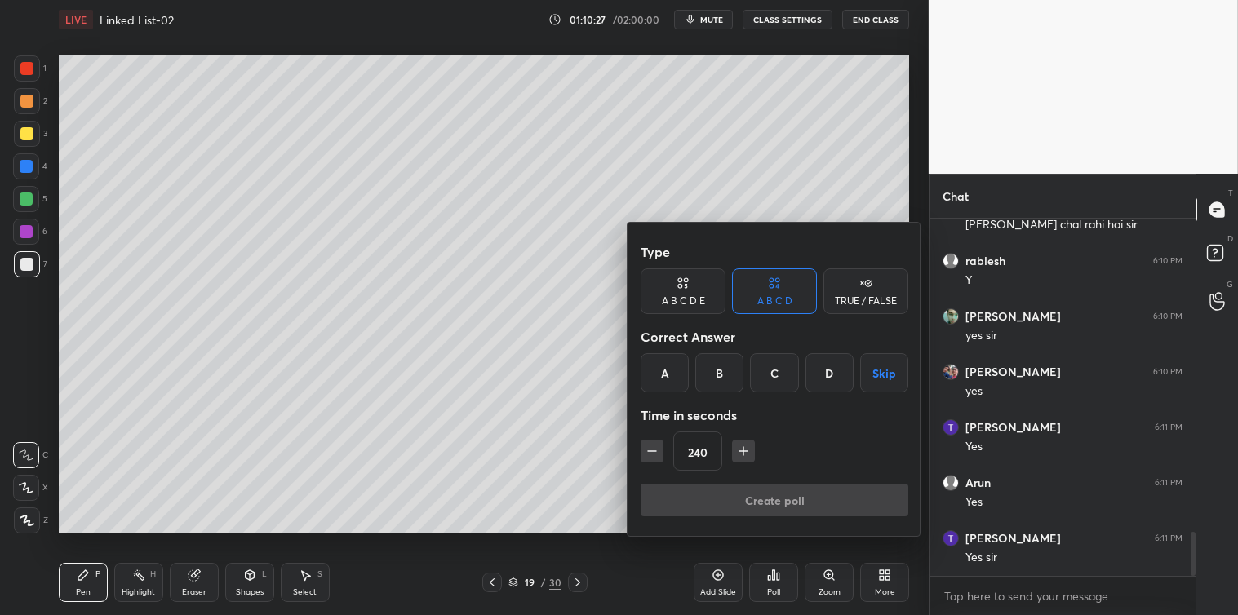
click at [645, 451] on icon "button" at bounding box center [652, 451] width 16 height 16
click at [649, 454] on icon "button" at bounding box center [652, 451] width 16 height 16
click at [653, 454] on icon "button" at bounding box center [652, 451] width 16 height 16
click at [654, 454] on icon "button" at bounding box center [652, 451] width 16 height 16
type input "180"
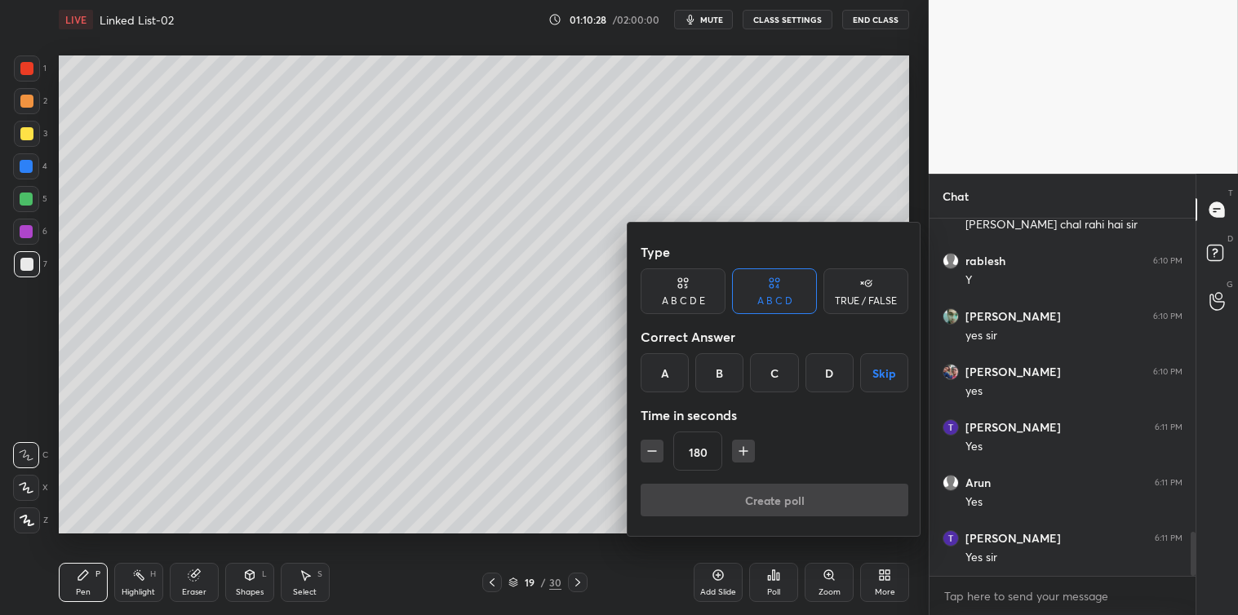
click at [888, 372] on button "Skip" at bounding box center [884, 372] width 48 height 39
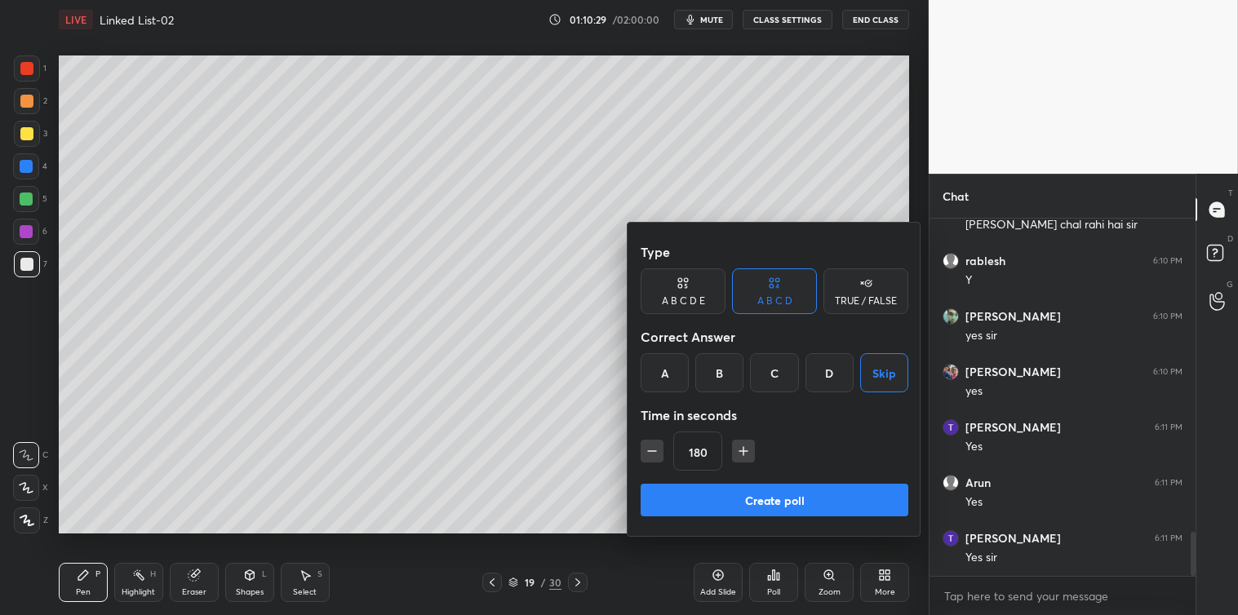
click at [765, 491] on button "Create poll" at bounding box center [775, 500] width 268 height 33
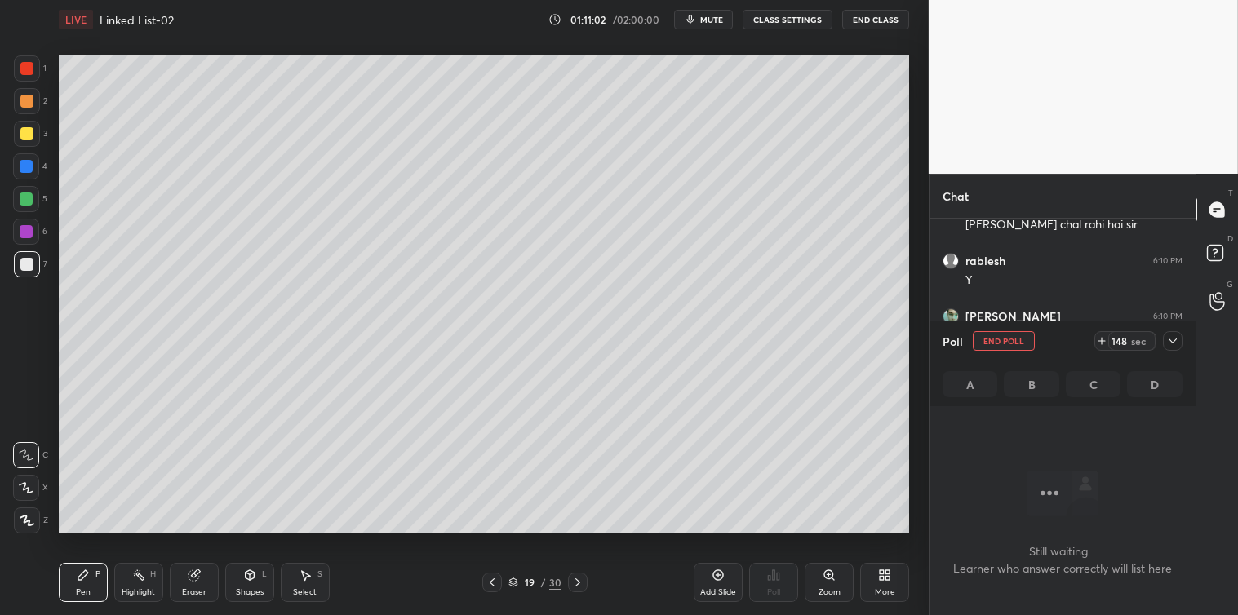
scroll to position [2697, 0]
click at [1164, 343] on div at bounding box center [1173, 341] width 20 height 20
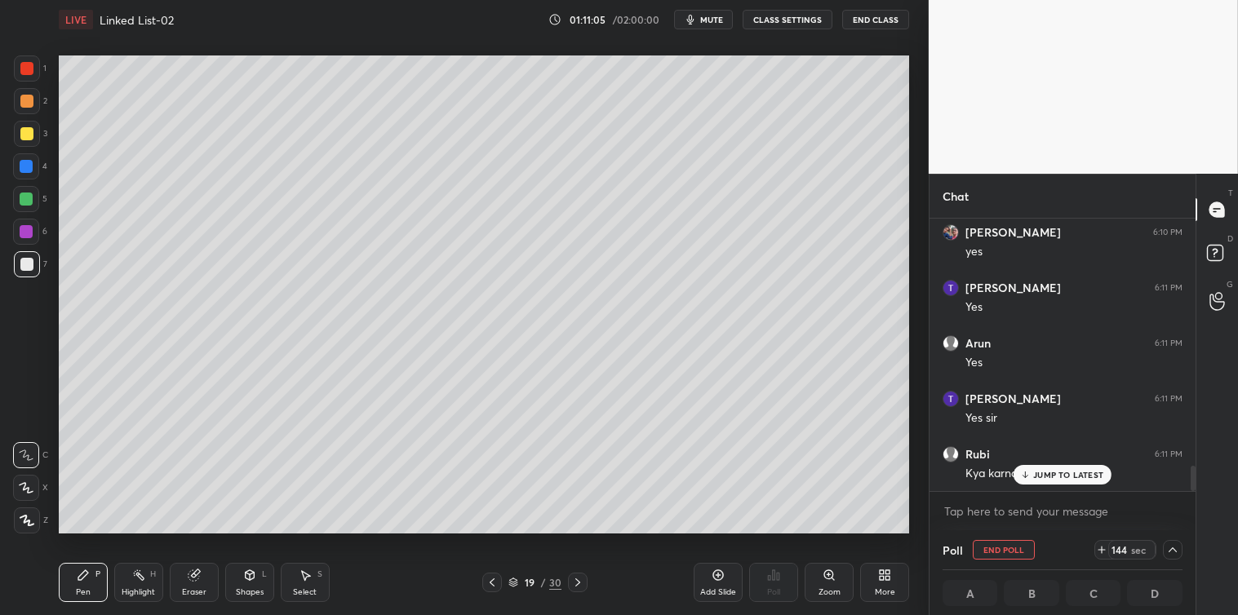
click at [1043, 474] on p "JUMP TO LATEST" at bounding box center [1068, 475] width 70 height 10
click at [1008, 509] on textarea at bounding box center [1062, 512] width 240 height 26
click at [1071, 474] on p "JUMP TO LATEST" at bounding box center [1068, 475] width 70 height 10
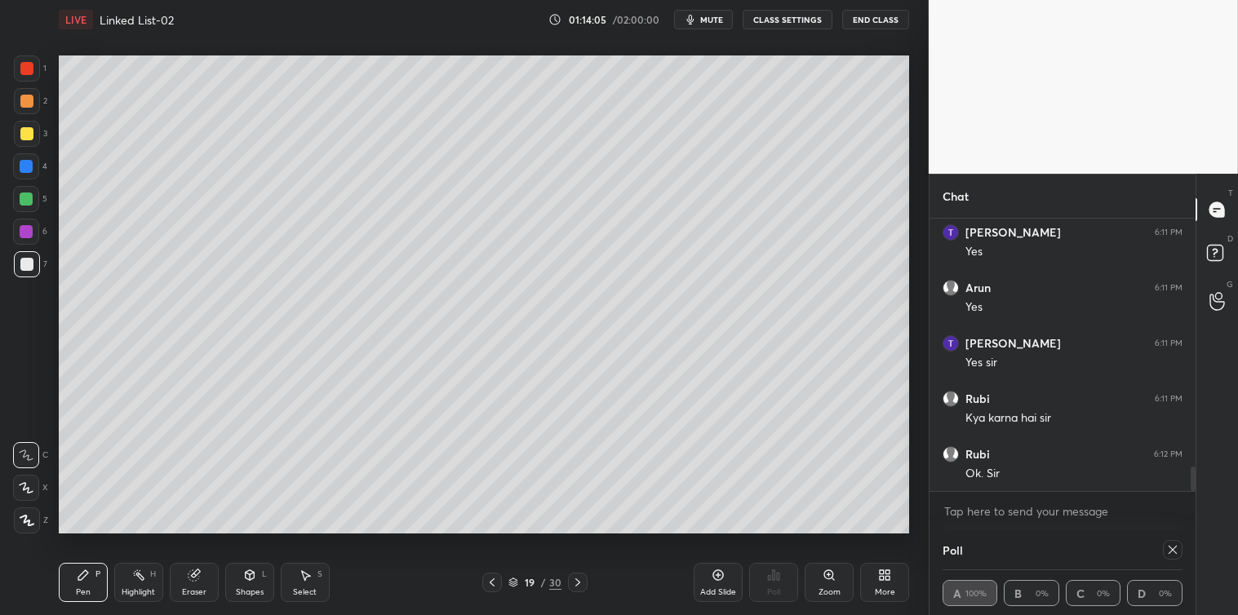
click at [1172, 548] on icon at bounding box center [1172, 549] width 13 height 13
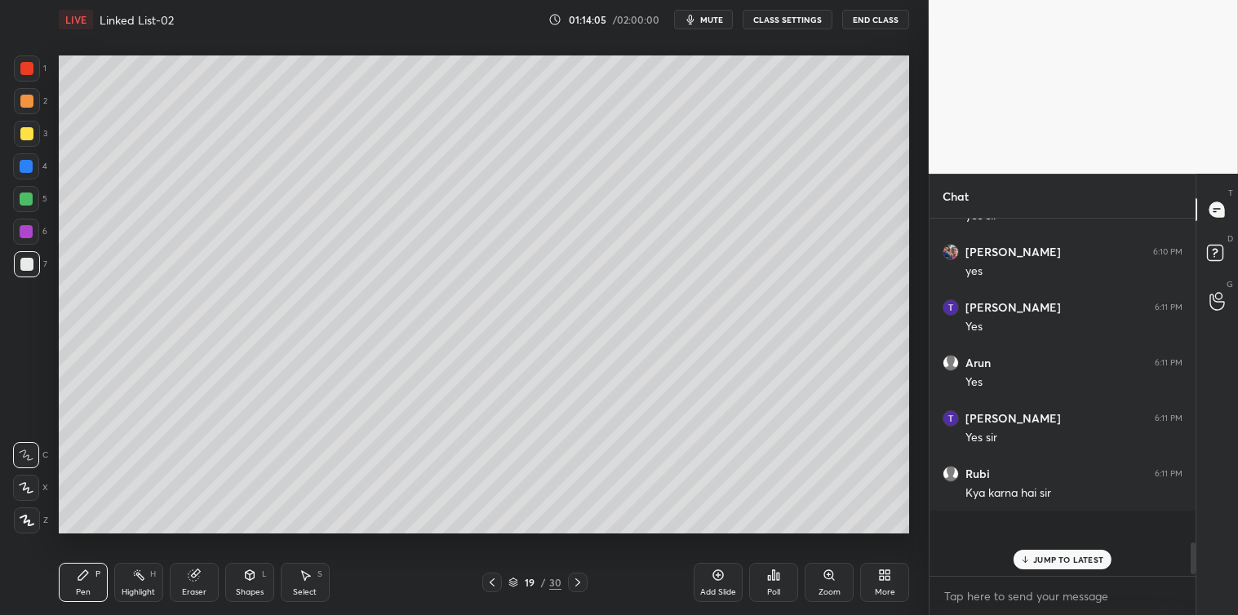
scroll to position [5, 4]
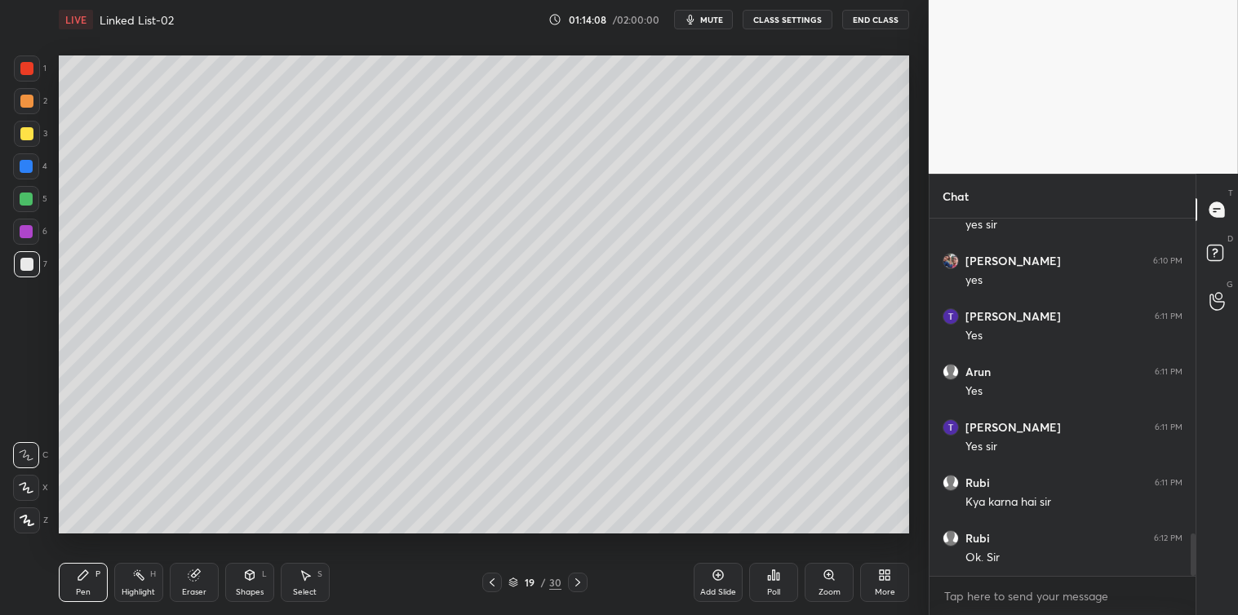
click at [703, 583] on div "Add Slide" at bounding box center [718, 582] width 49 height 39
click at [311, 574] on icon at bounding box center [305, 575] width 13 height 13
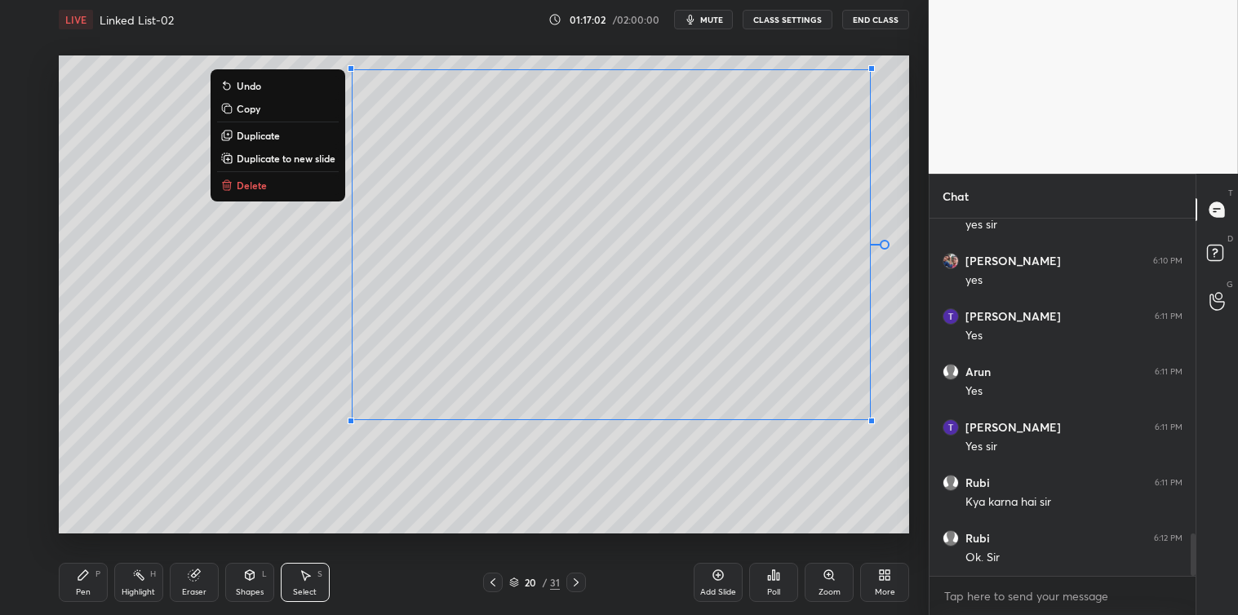
click at [90, 581] on div "Pen P" at bounding box center [83, 582] width 49 height 39
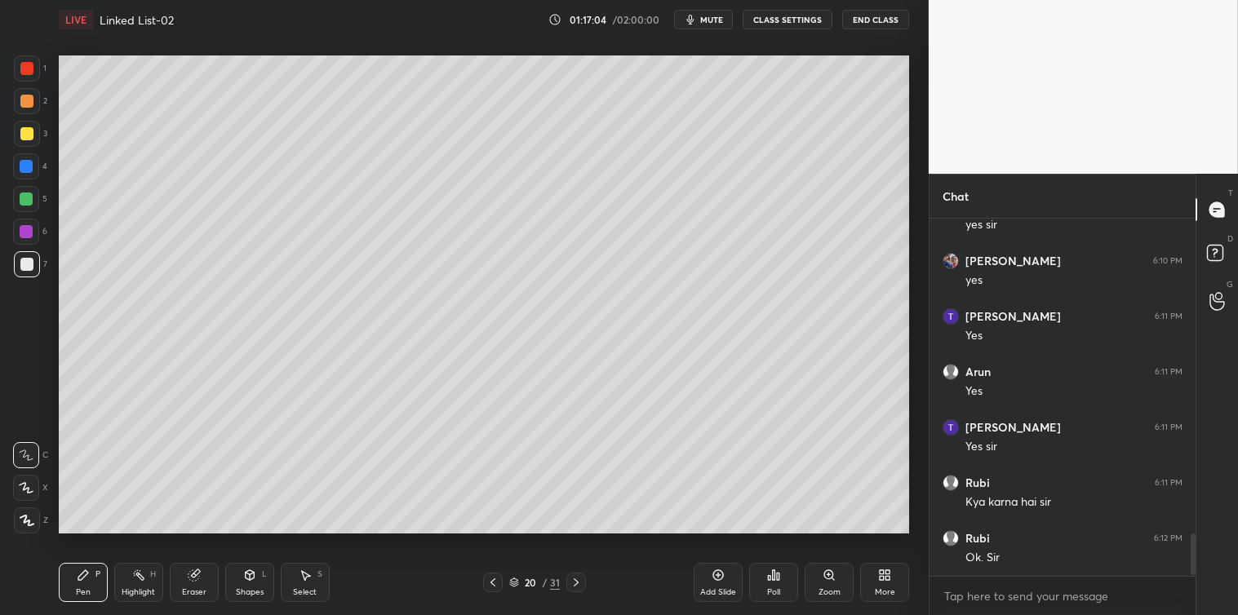
scroll to position [2723, 0]
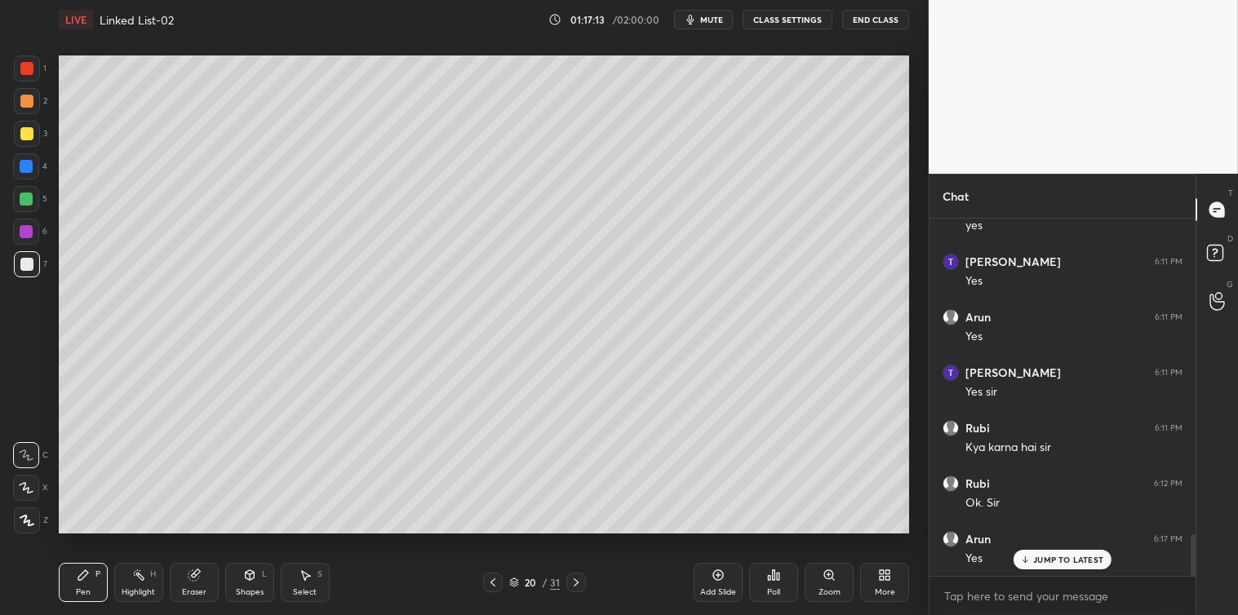
click at [308, 585] on div "Select S" at bounding box center [305, 582] width 49 height 39
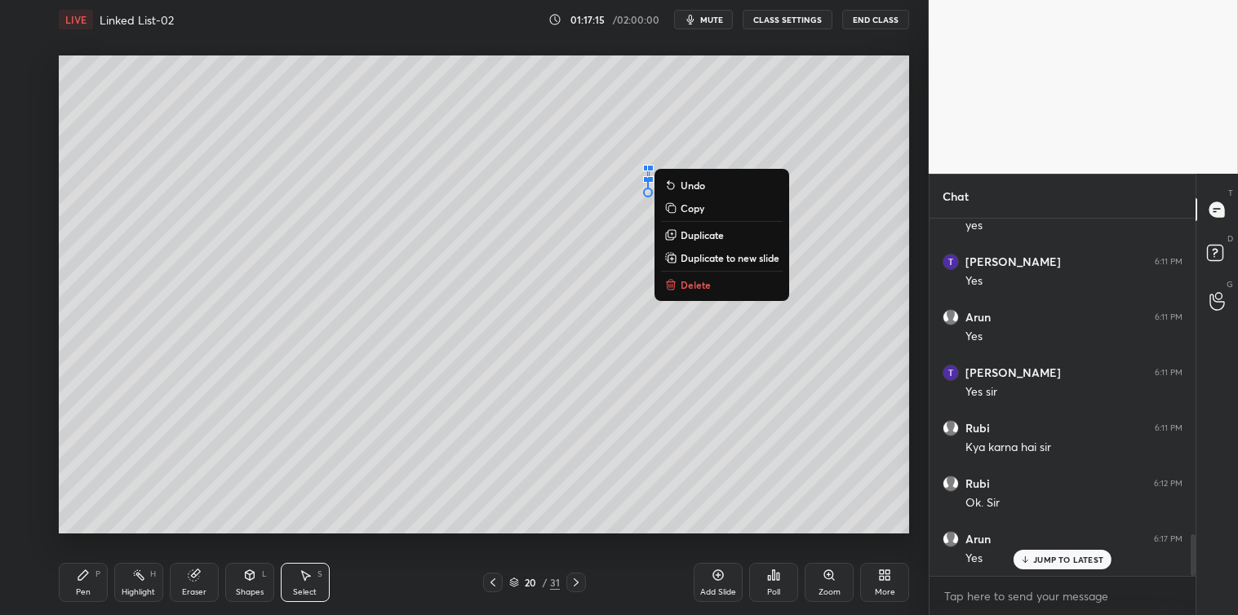
click at [700, 273] on div "0 ° Undo Copy Duplicate Duplicate to new slide Delete" at bounding box center [484, 294] width 850 height 478
click at [689, 288] on p "Delete" at bounding box center [696, 284] width 30 height 13
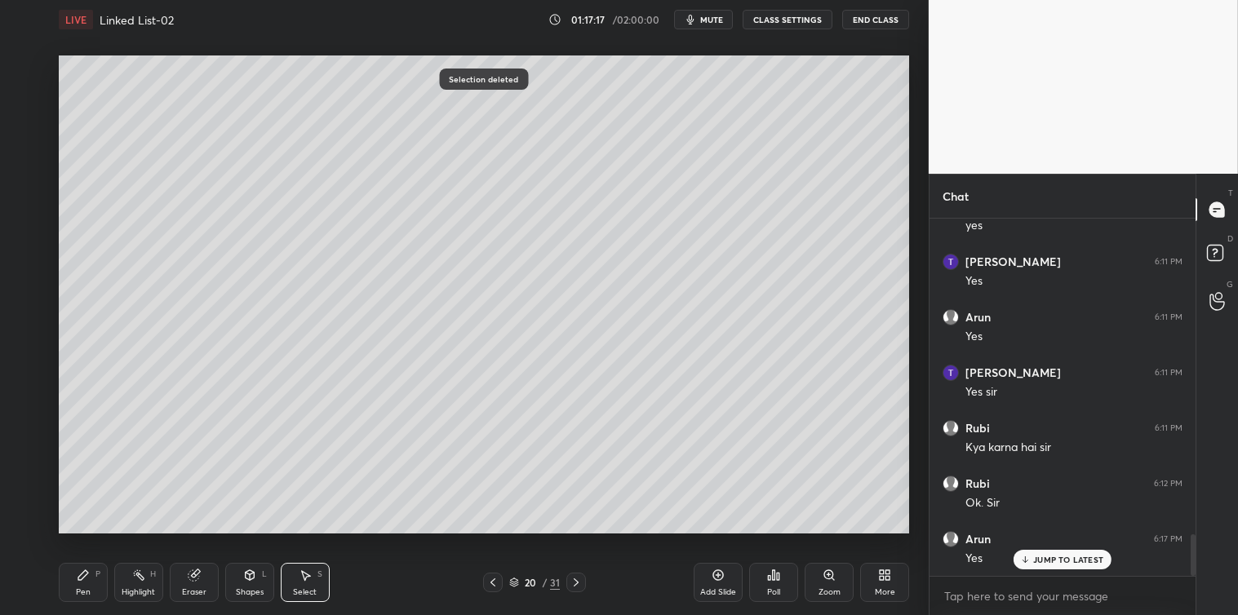
click at [82, 583] on div "Pen P" at bounding box center [83, 582] width 49 height 39
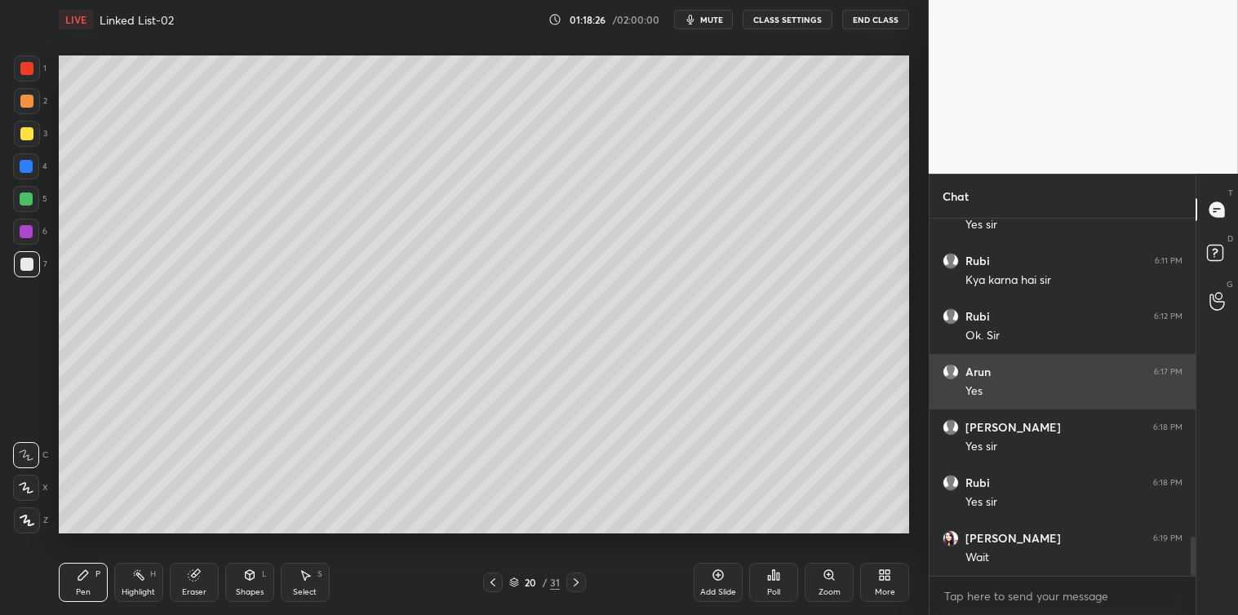
scroll to position [2959, 0]
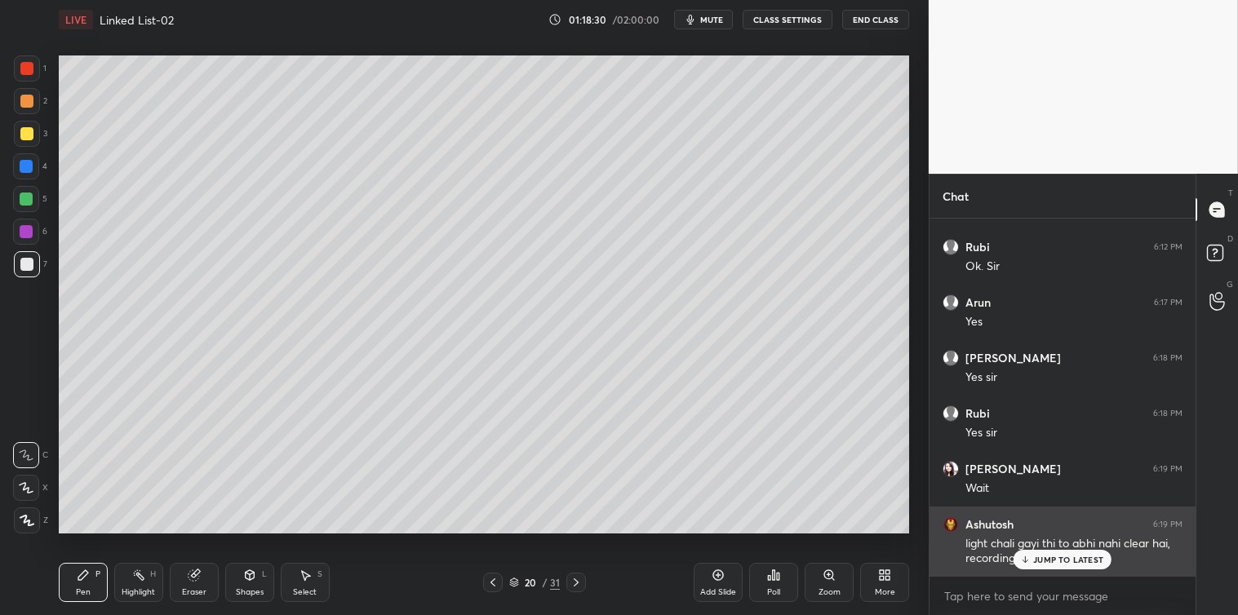
click at [1035, 564] on p "JUMP TO LATEST" at bounding box center [1068, 560] width 70 height 10
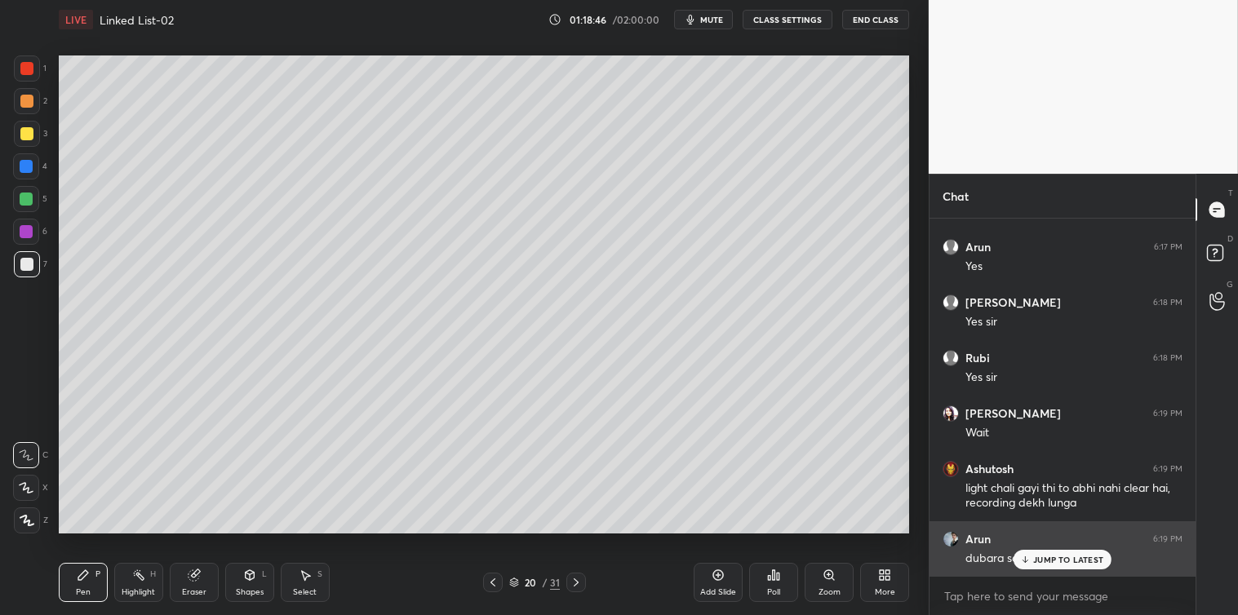
click at [1040, 556] on p "JUMP TO LATEST" at bounding box center [1068, 560] width 70 height 10
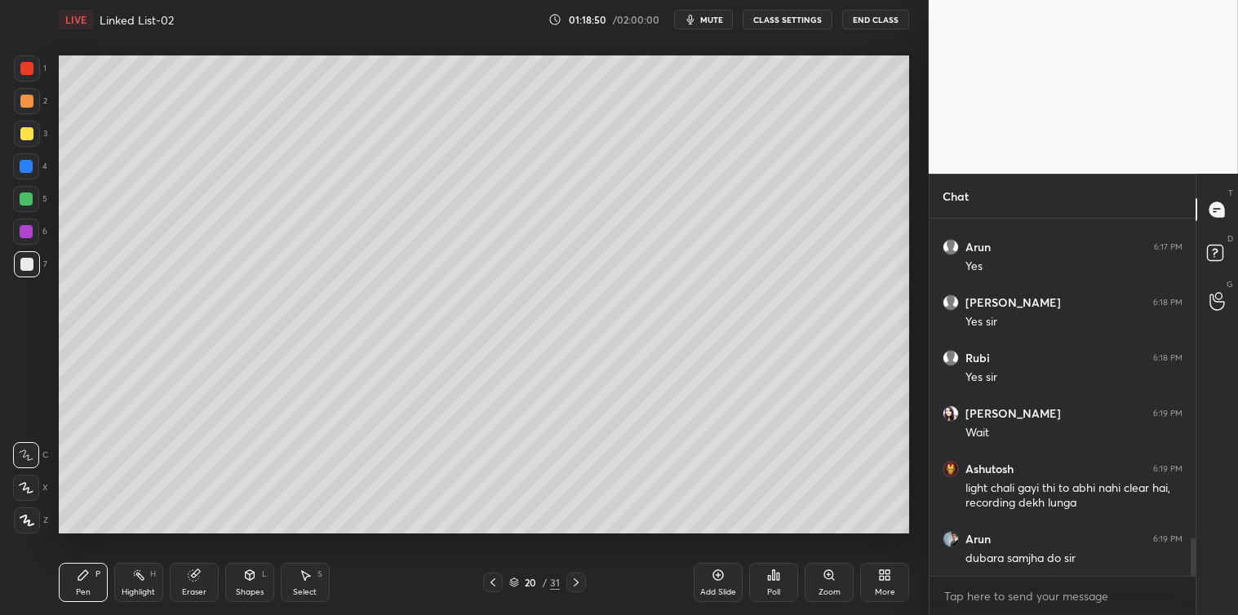
click at [487, 583] on icon at bounding box center [492, 582] width 13 height 13
click at [494, 583] on icon at bounding box center [492, 582] width 13 height 13
click at [496, 583] on icon at bounding box center [492, 582] width 13 height 13
click at [496, 585] on icon at bounding box center [492, 582] width 13 height 13
click at [499, 588] on icon at bounding box center [492, 582] width 13 height 13
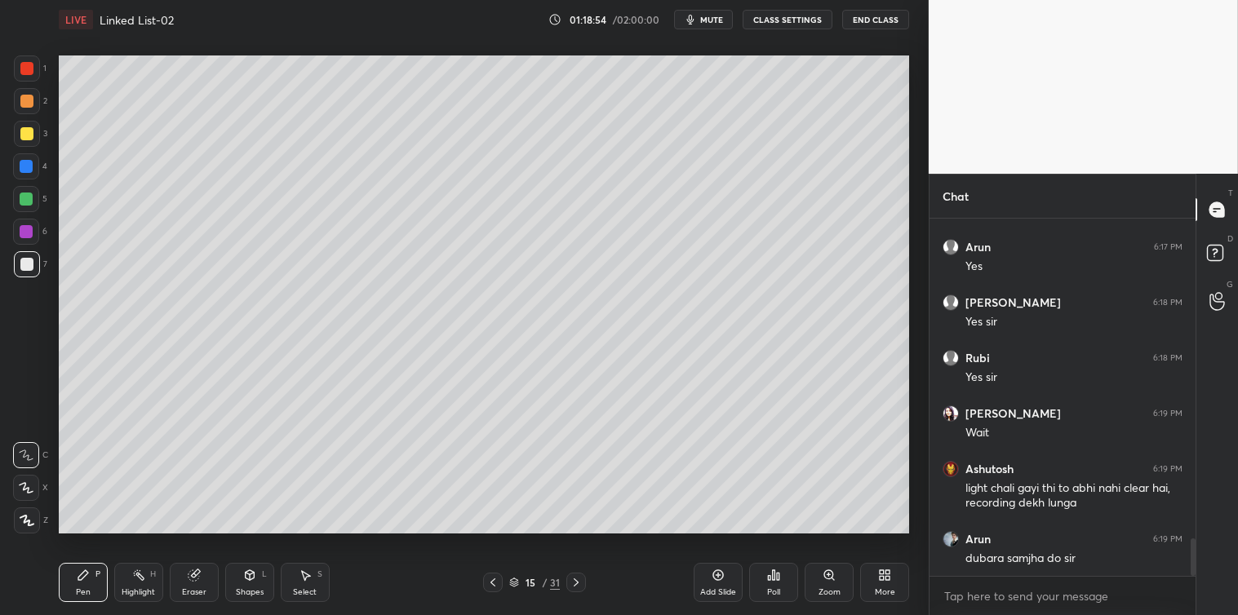
click at [490, 585] on icon at bounding box center [492, 582] width 13 height 13
click at [494, 586] on icon at bounding box center [492, 583] width 5 height 8
click at [574, 582] on icon at bounding box center [576, 582] width 13 height 13
click at [574, 585] on icon at bounding box center [576, 582] width 13 height 13
click at [573, 584] on icon at bounding box center [576, 582] width 13 height 13
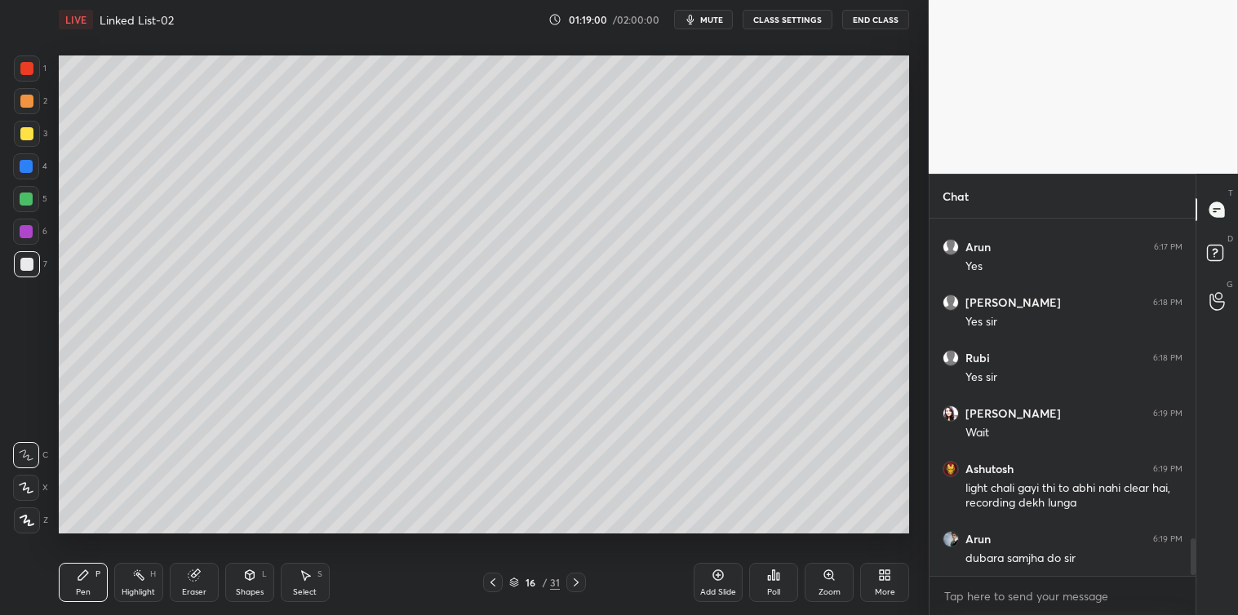
scroll to position [3071, 0]
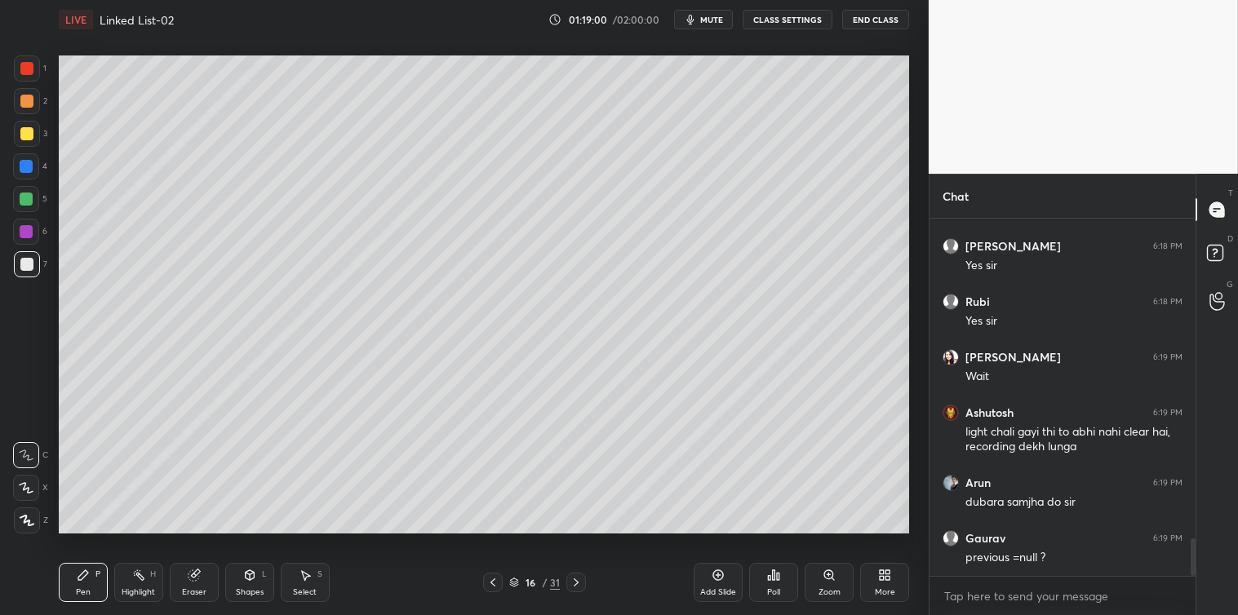
click at [574, 584] on icon at bounding box center [576, 582] width 13 height 13
click at [575, 587] on icon at bounding box center [576, 582] width 13 height 13
click at [574, 587] on icon at bounding box center [576, 582] width 13 height 13
click at [578, 583] on icon at bounding box center [576, 582] width 13 height 13
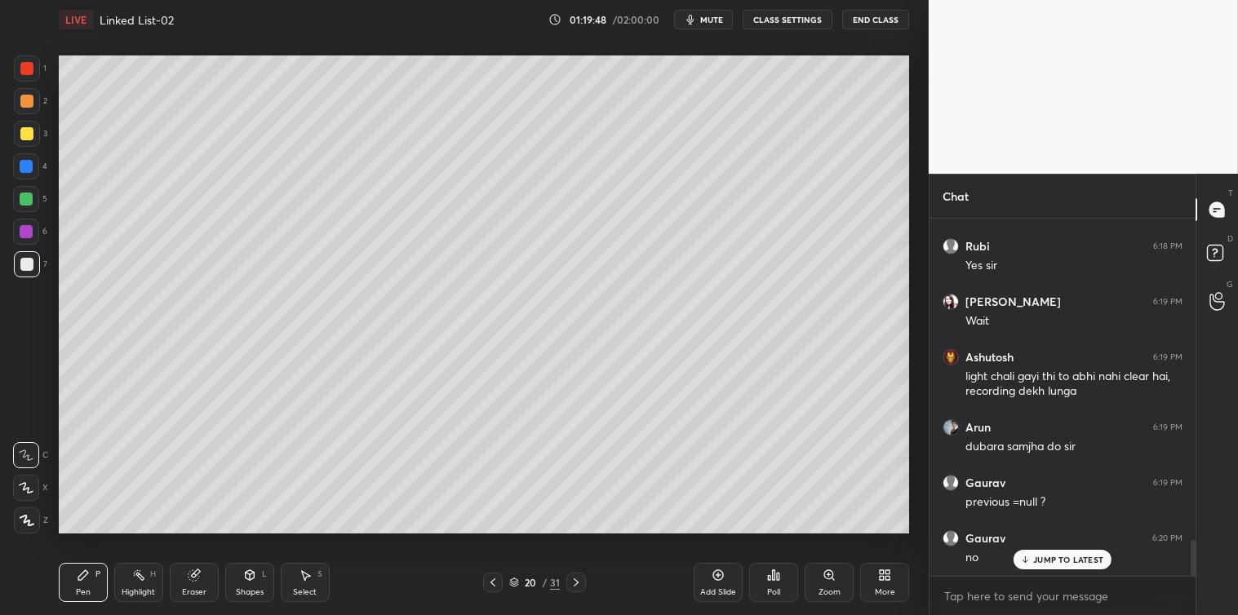
scroll to position [3196, 0]
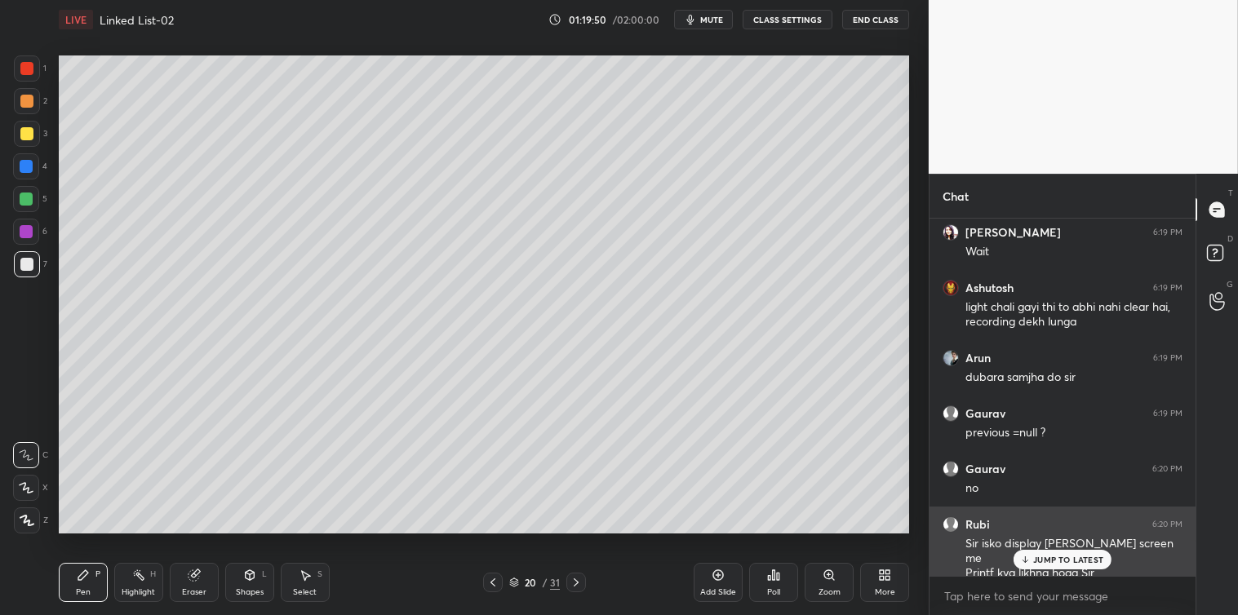
click at [1049, 556] on p "JUMP TO LATEST" at bounding box center [1068, 560] width 70 height 10
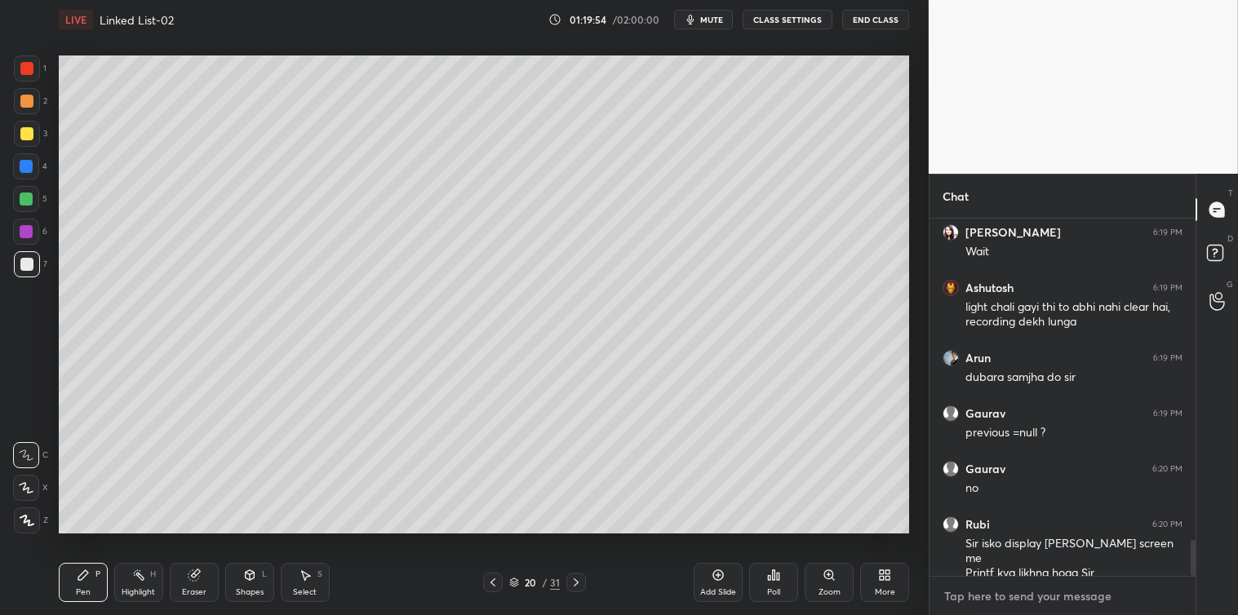
click at [997, 593] on textarea at bounding box center [1062, 596] width 240 height 26
click at [887, 582] on icon at bounding box center [884, 575] width 13 height 13
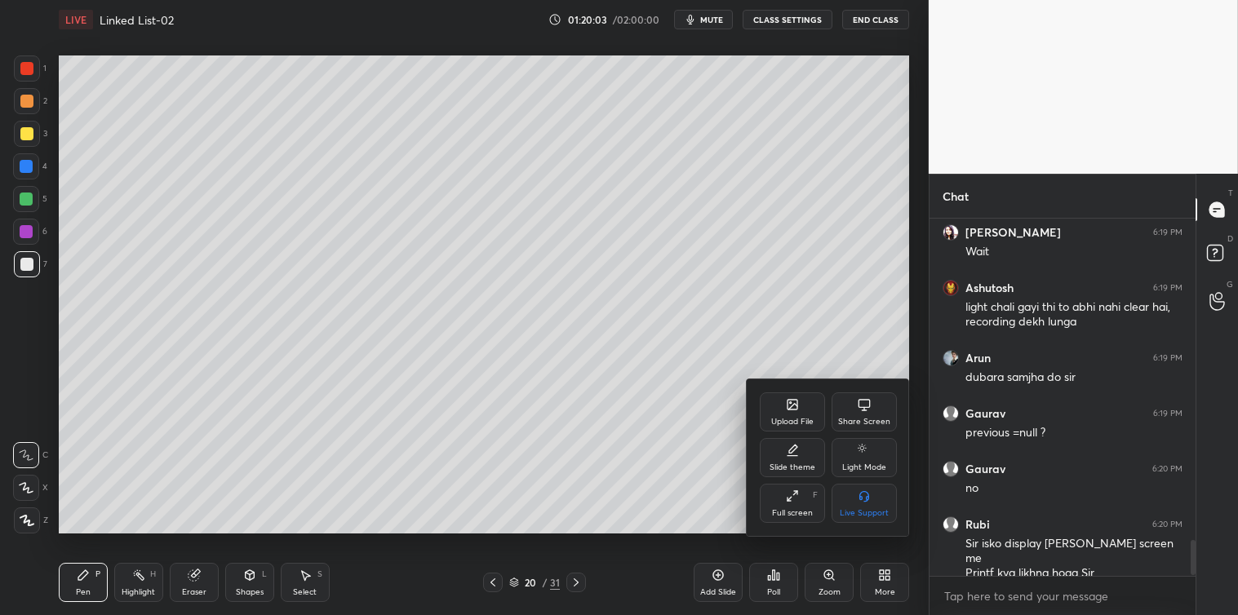
scroll to position [3252, 0]
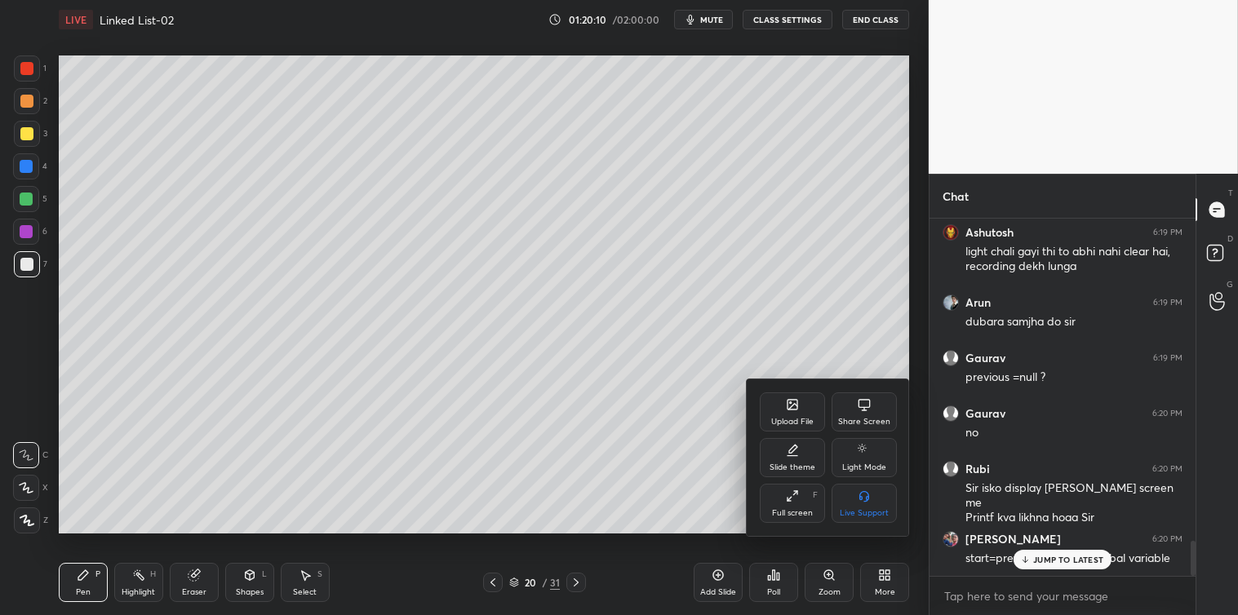
click at [866, 414] on div "Share Screen" at bounding box center [863, 411] width 65 height 39
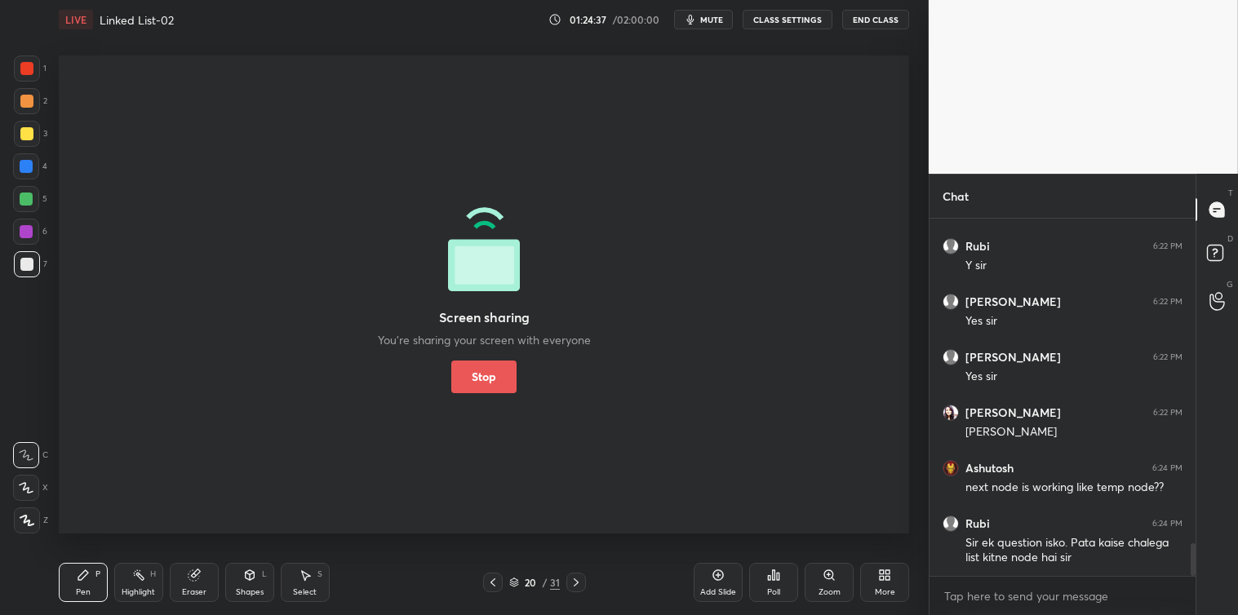
scroll to position [3669, 0]
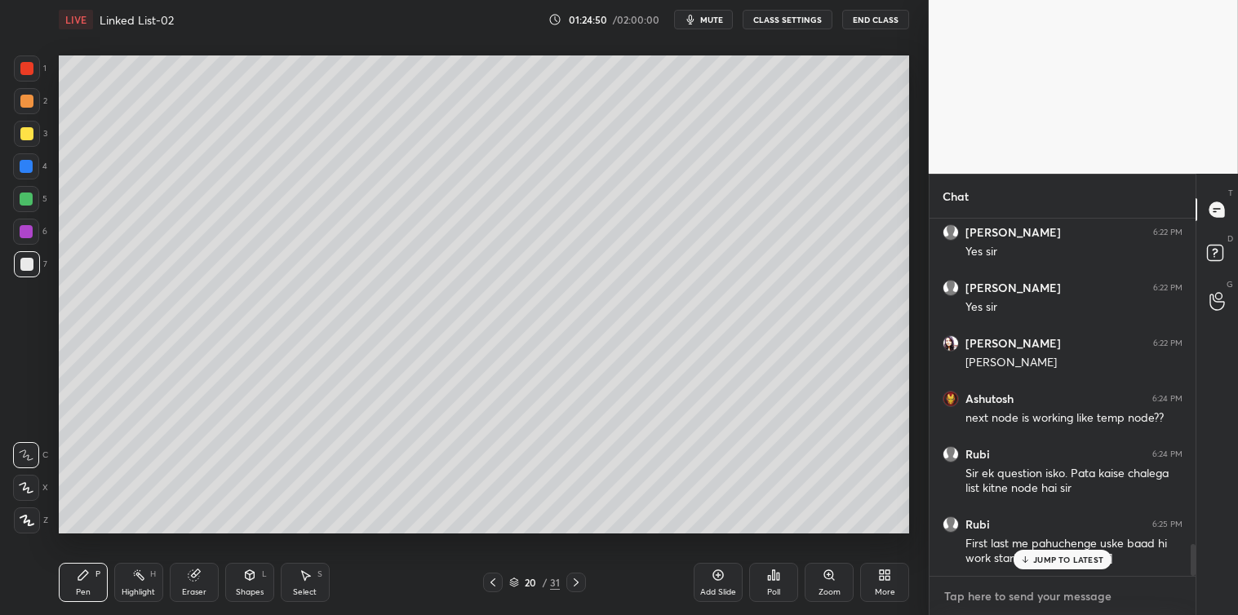
type textarea "x"
click at [988, 590] on textarea at bounding box center [1062, 596] width 240 height 26
paste textarea "struct ListNode* reverseList(struct ListNode* head) { struct Listnode *current,…"
type textarea "struct ListNode* reverseList(struct ListNode* head) { struct Listnode *current,…"
type textarea "x"
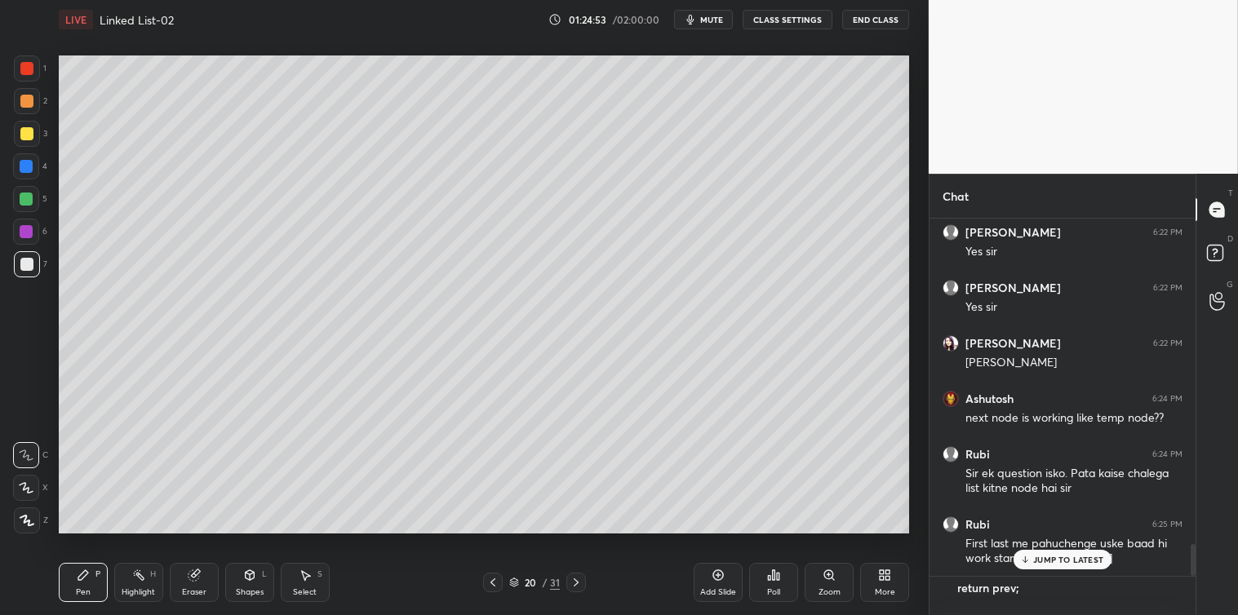
scroll to position [5, 4]
type textarea "struct ListNode* reverseList(struct ListNode* head) { struct Listnode *current,…"
type textarea "x"
click at [1168, 597] on icon at bounding box center [1169, 595] width 13 height 13
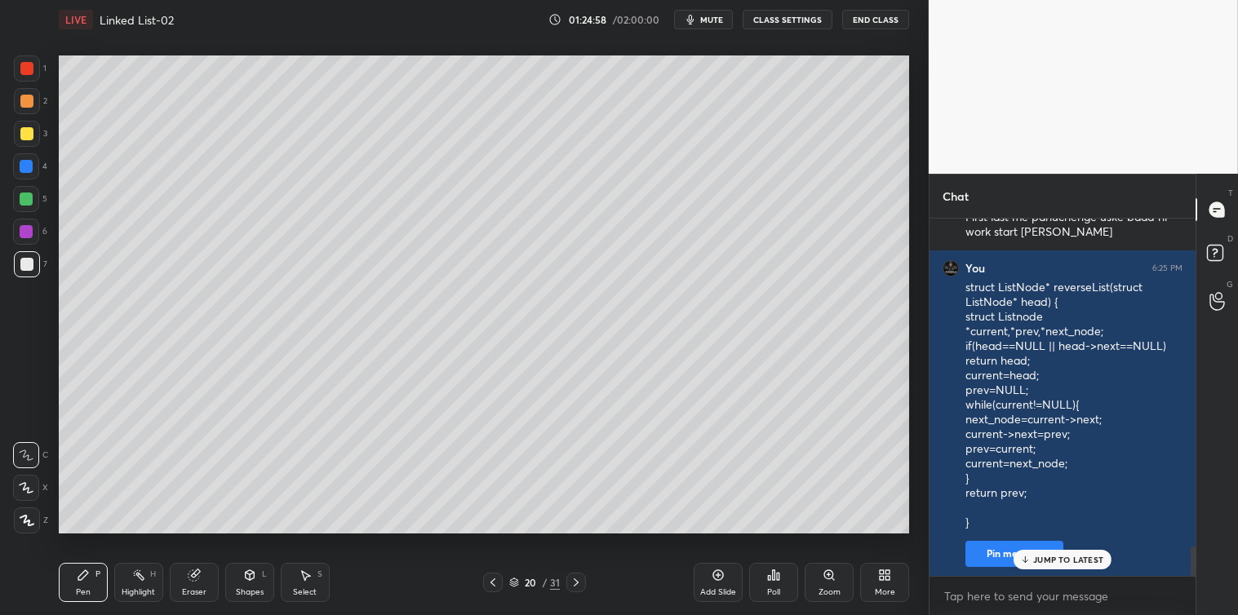
click at [1088, 564] on p "JUMP TO LATEST" at bounding box center [1068, 560] width 70 height 10
click at [1217, 255] on rect at bounding box center [1215, 254] width 16 height 16
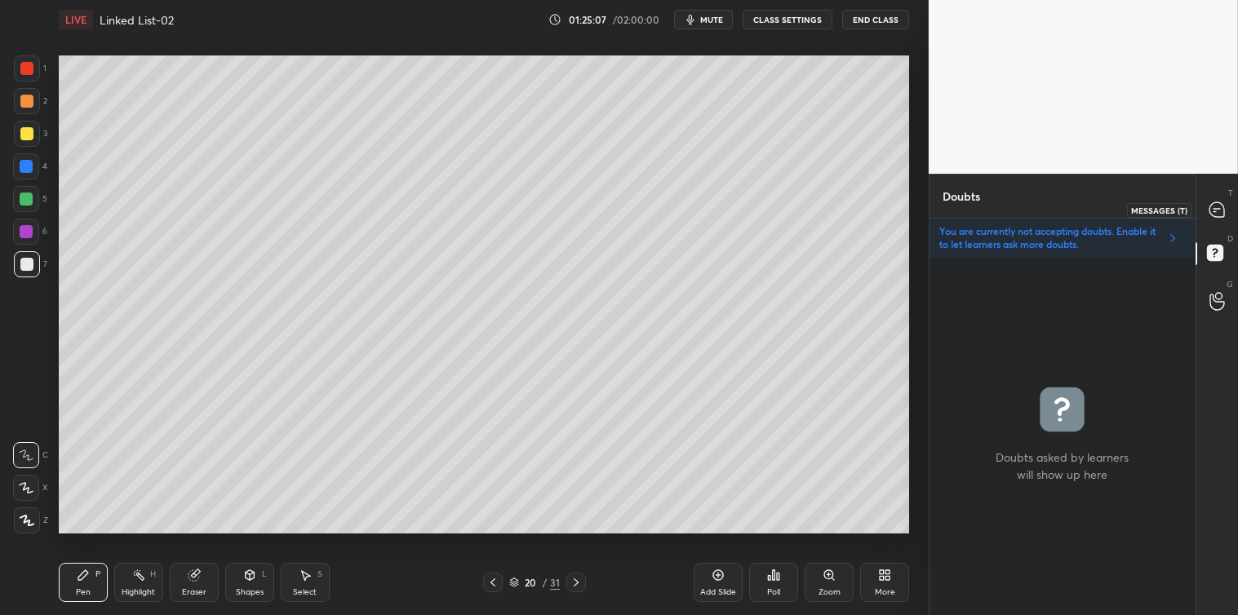
click at [1217, 209] on icon at bounding box center [1216, 209] width 7 height 0
type textarea "x"
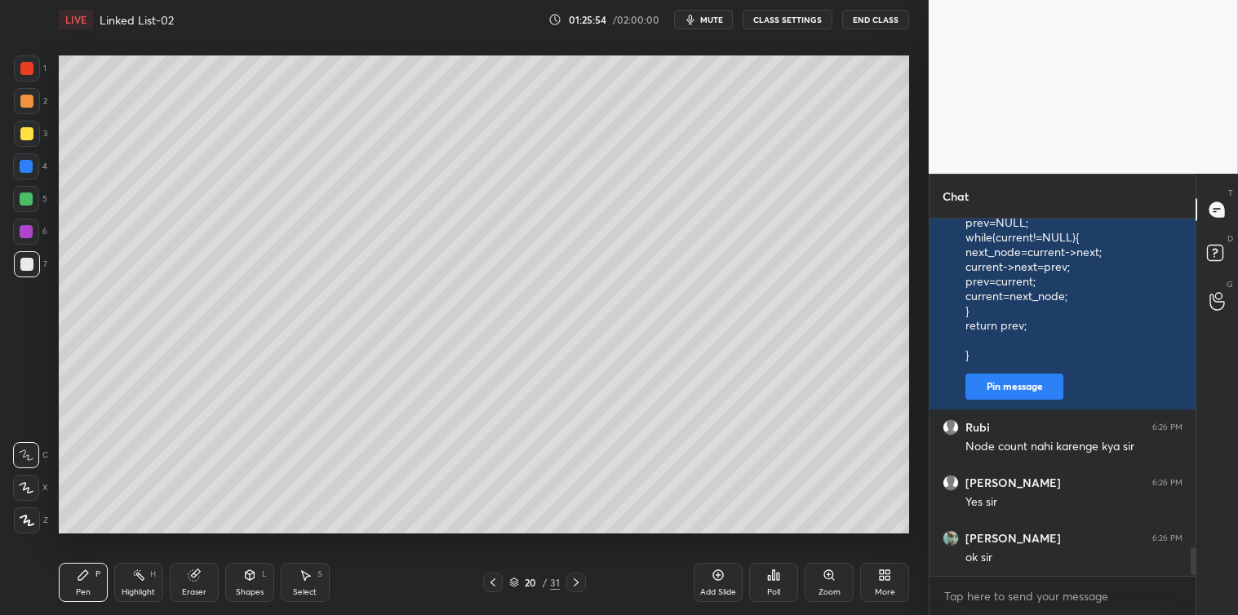
scroll to position [4288, 0]
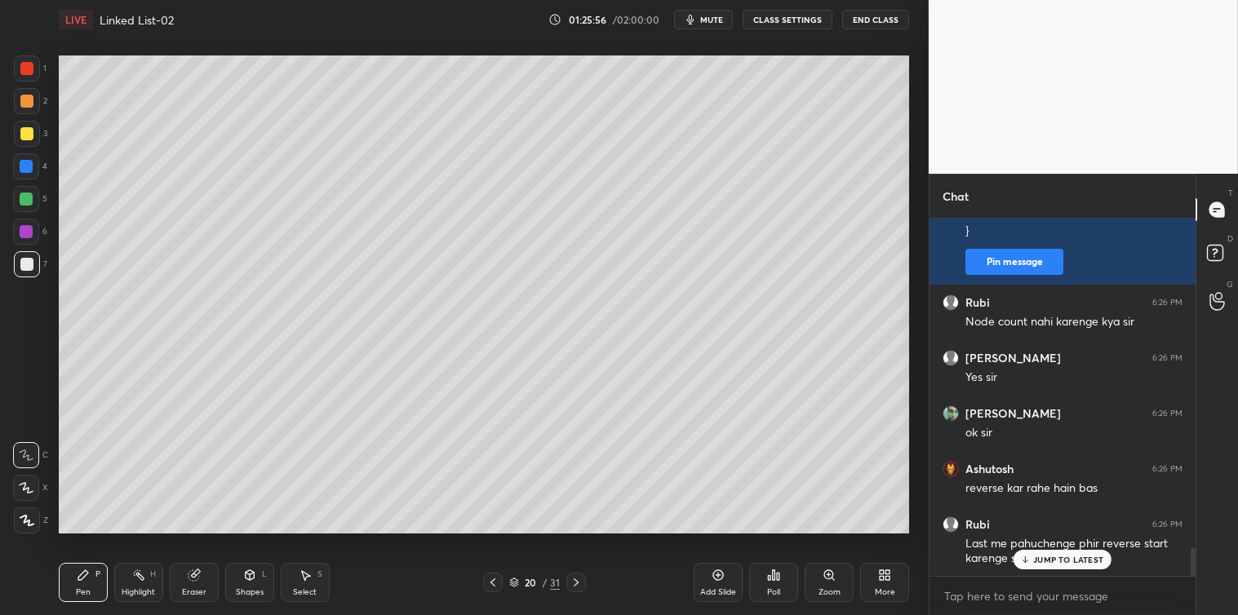
click at [1031, 556] on div "JUMP TO LATEST" at bounding box center [1062, 560] width 98 height 20
click at [883, 588] on div "More" at bounding box center [885, 592] width 20 height 8
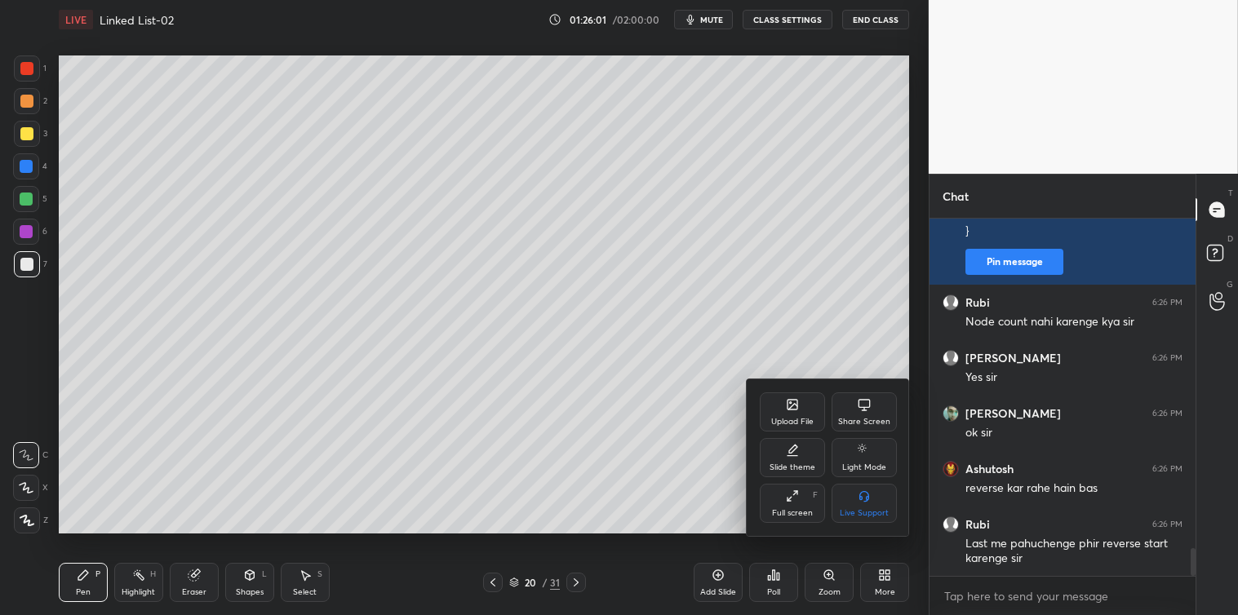
click at [867, 424] on div "Share Screen" at bounding box center [864, 422] width 52 height 8
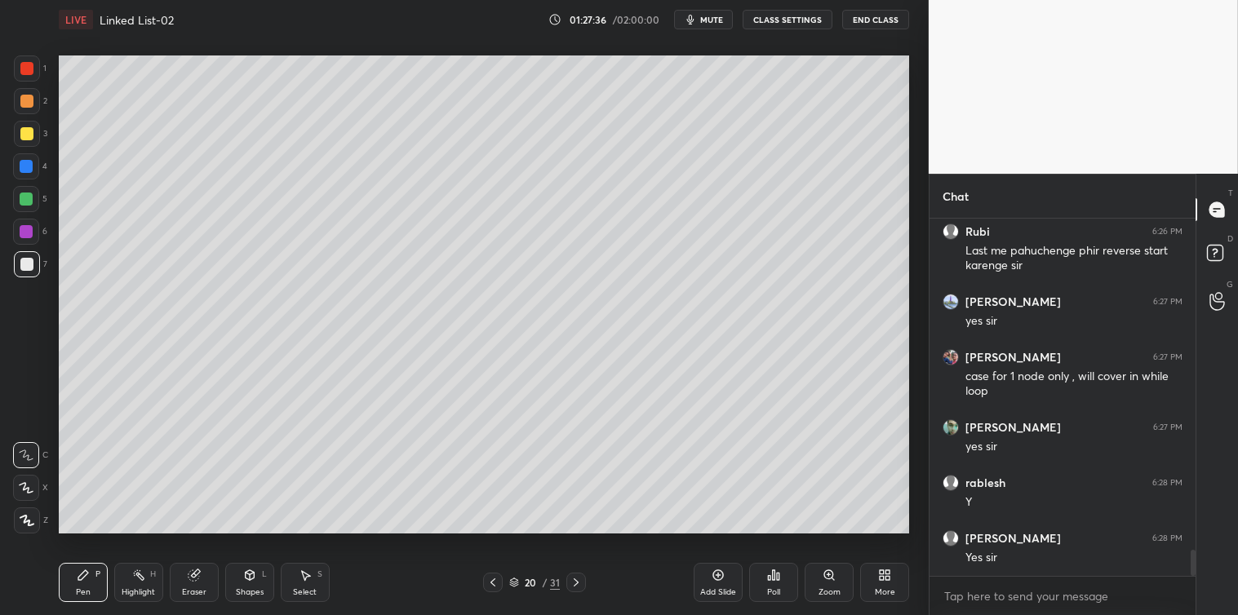
scroll to position [4636, 0]
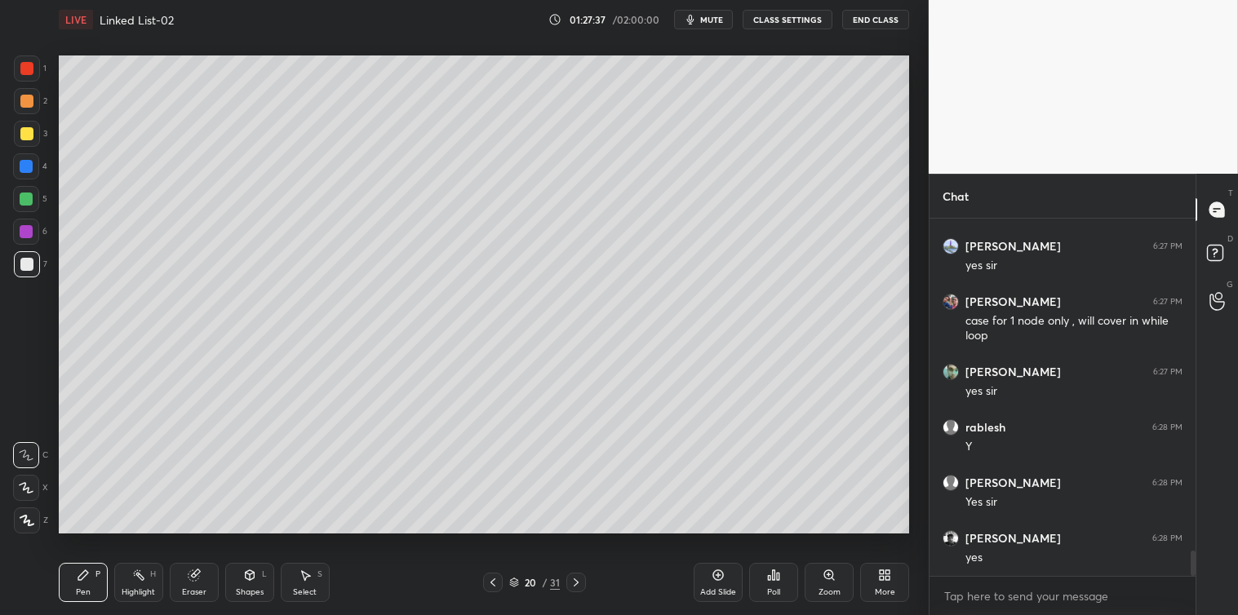
click at [713, 577] on icon at bounding box center [718, 575] width 11 height 11
click at [25, 135] on div at bounding box center [26, 133] width 13 height 13
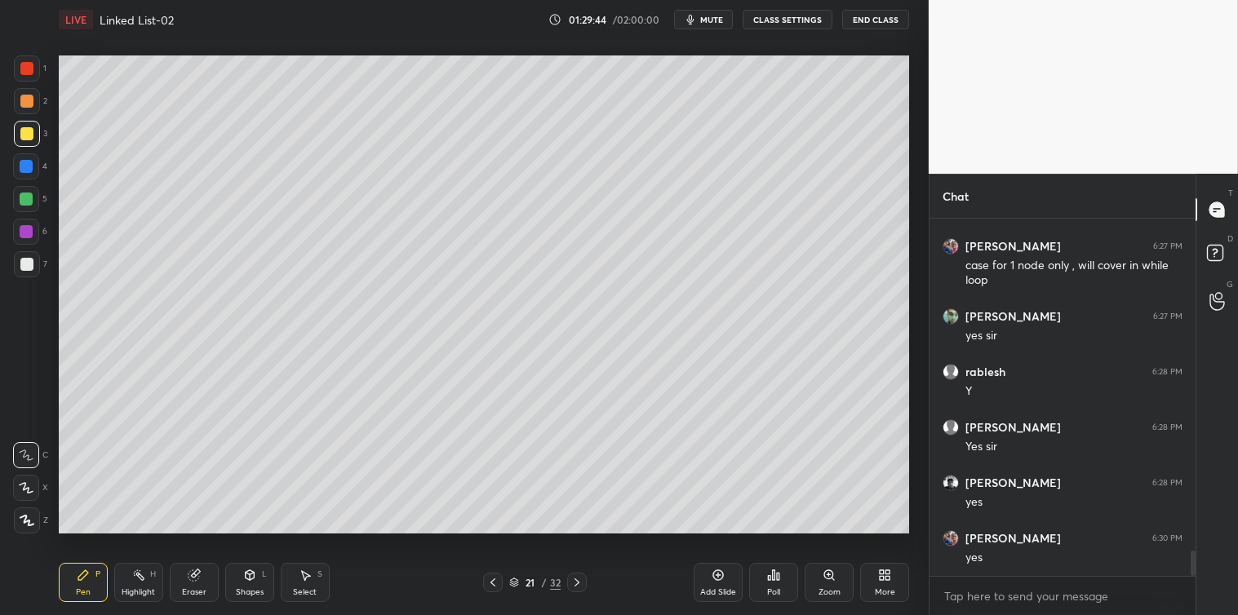
click at [768, 581] on icon at bounding box center [773, 575] width 13 height 13
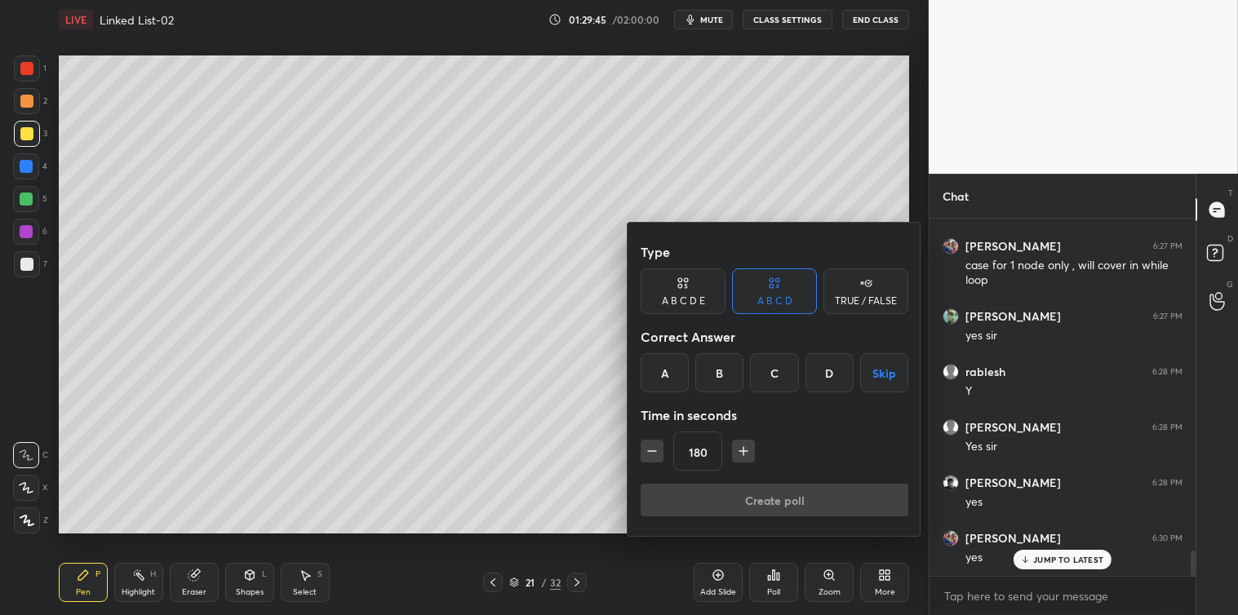
scroll to position [4746, 0]
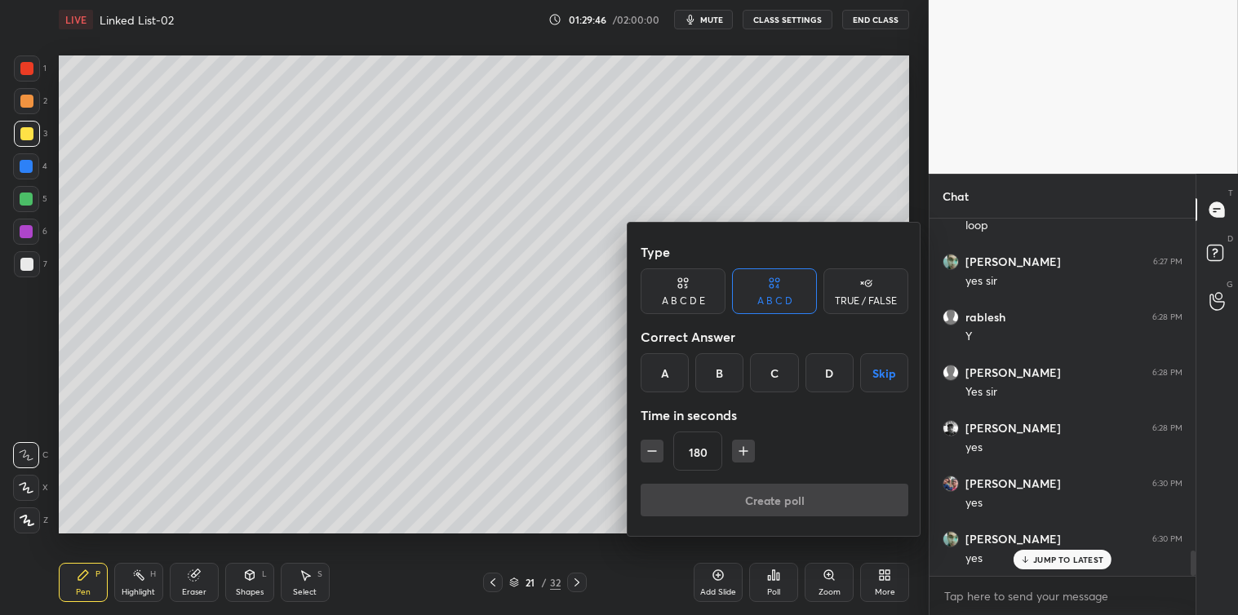
click at [746, 454] on icon "button" at bounding box center [743, 451] width 16 height 16
click at [745, 454] on icon "button" at bounding box center [743, 451] width 16 height 16
click at [744, 453] on icon "button" at bounding box center [743, 451] width 16 height 16
click at [745, 455] on icon "button" at bounding box center [743, 451] width 16 height 16
type input "240"
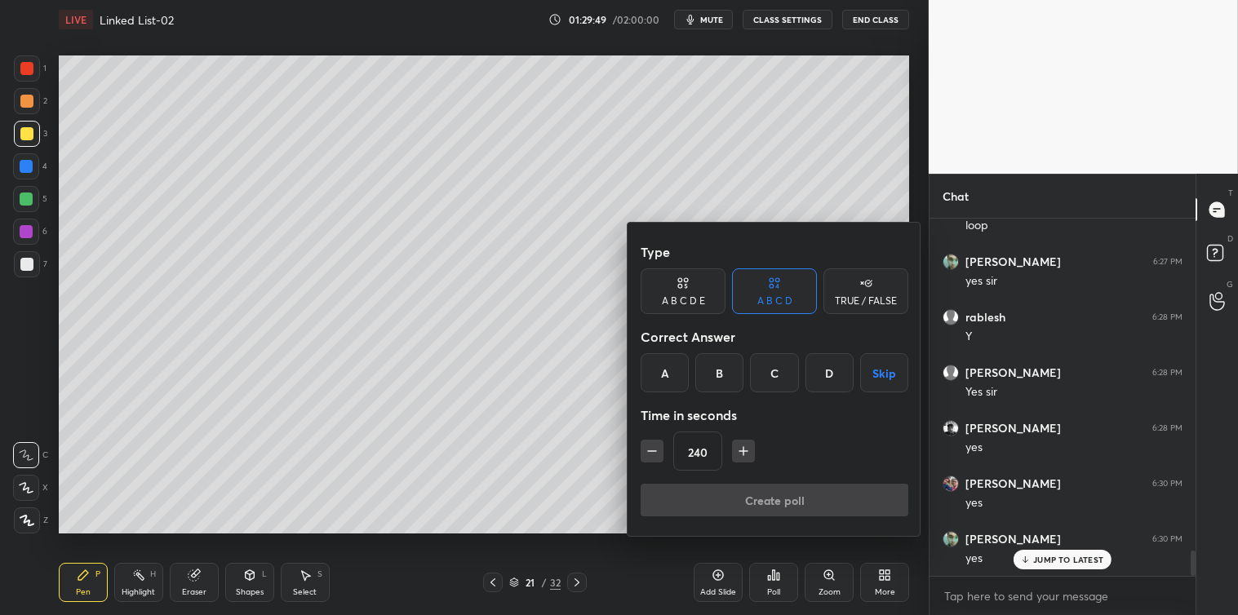
click at [869, 296] on div "TRUE / FALSE" at bounding box center [866, 301] width 62 height 10
click at [869, 370] on button "Skip" at bounding box center [865, 372] width 85 height 39
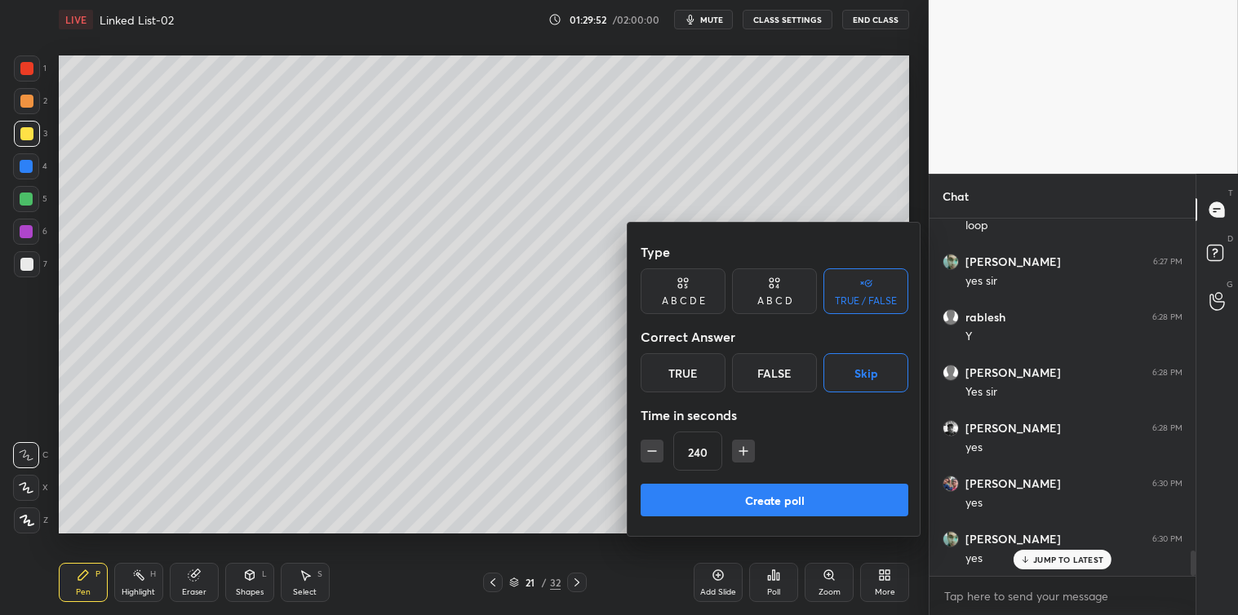
click at [776, 498] on button "Create poll" at bounding box center [775, 500] width 268 height 33
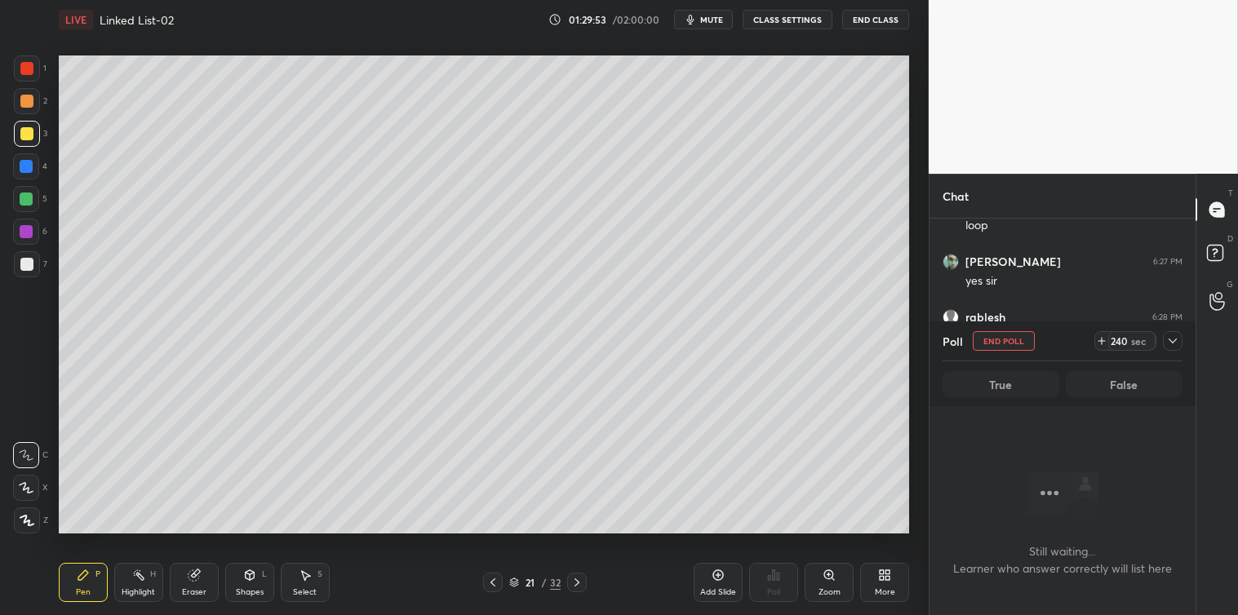
scroll to position [5, 4]
click at [1172, 347] on icon at bounding box center [1172, 341] width 13 height 13
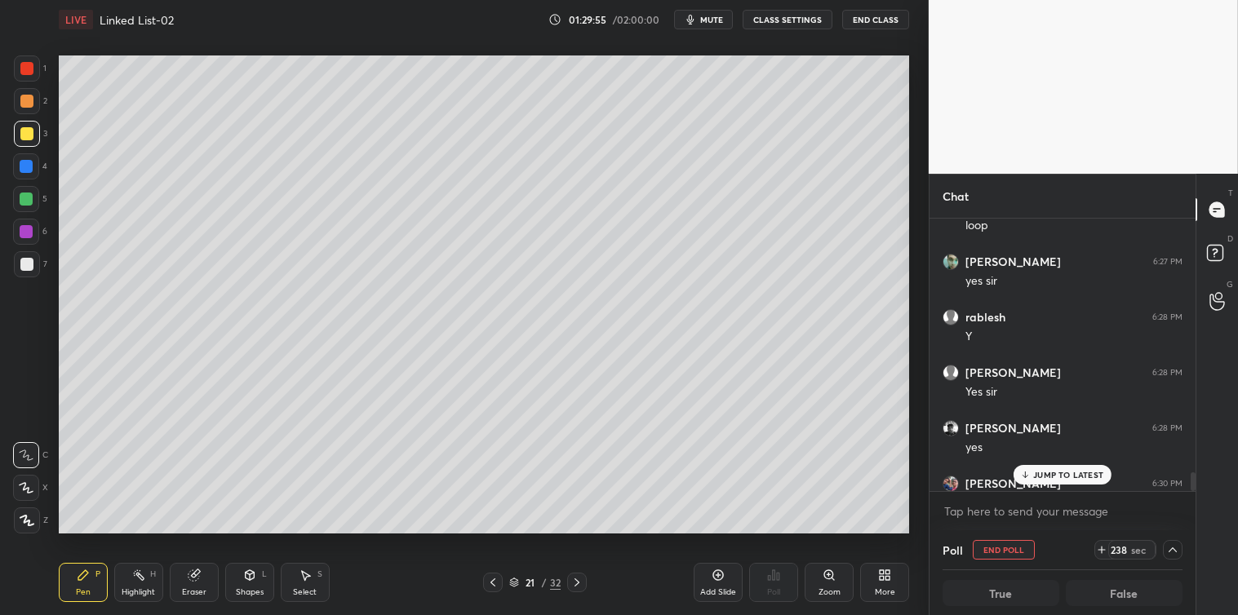
click at [1034, 479] on p "JUMP TO LATEST" at bounding box center [1068, 475] width 70 height 10
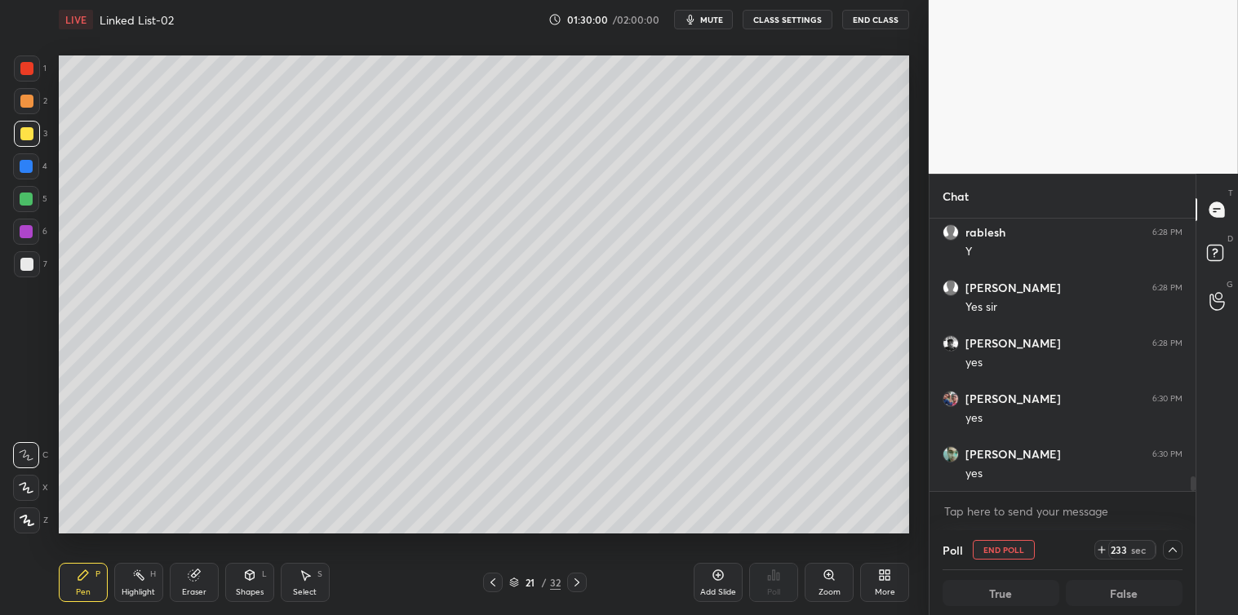
scroll to position [4901, 0]
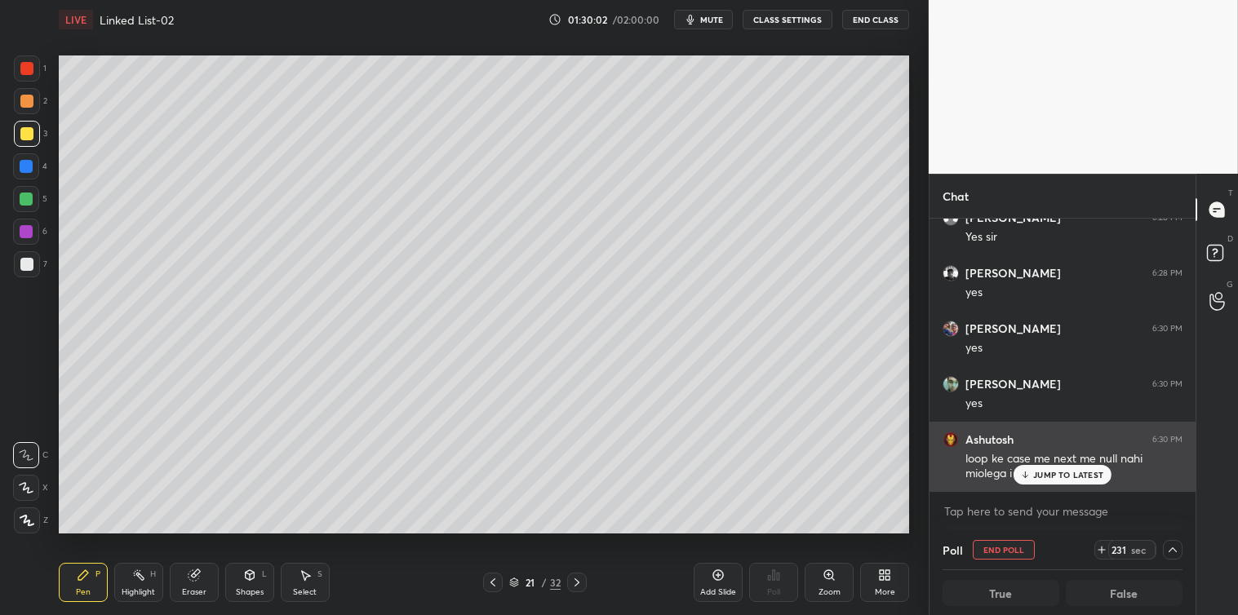
click at [1073, 472] on p "JUMP TO LATEST" at bounding box center [1068, 475] width 70 height 10
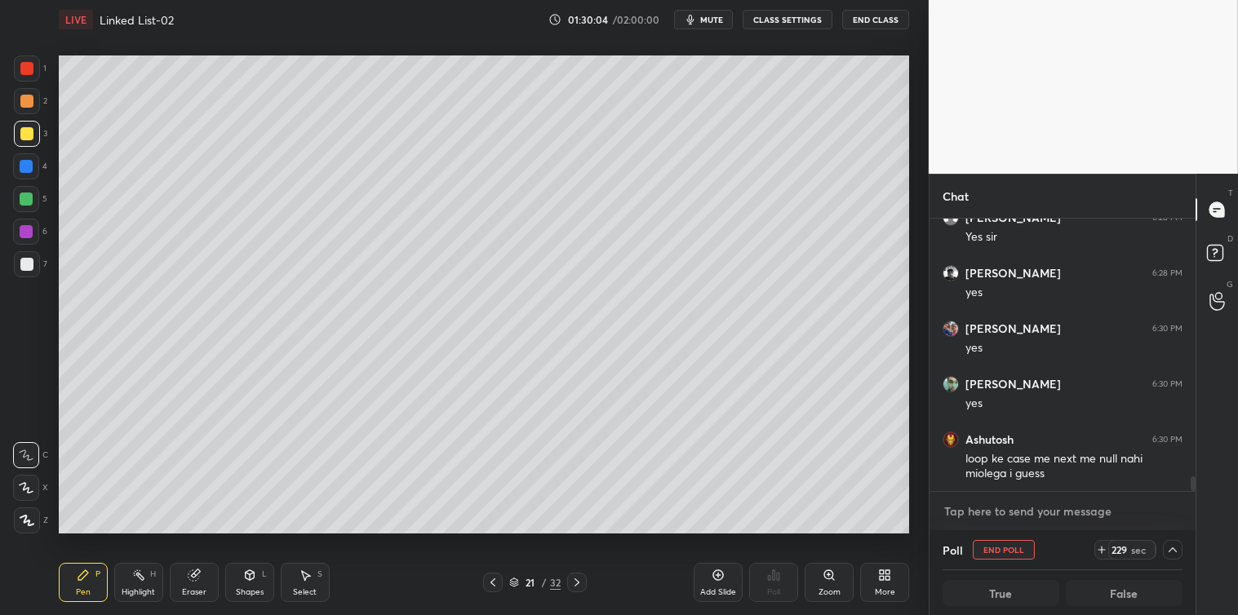
click at [986, 517] on textarea at bounding box center [1062, 512] width 240 height 26
click at [997, 496] on div "x" at bounding box center [1062, 511] width 266 height 38
click at [1107, 548] on icon at bounding box center [1106, 549] width 13 height 13
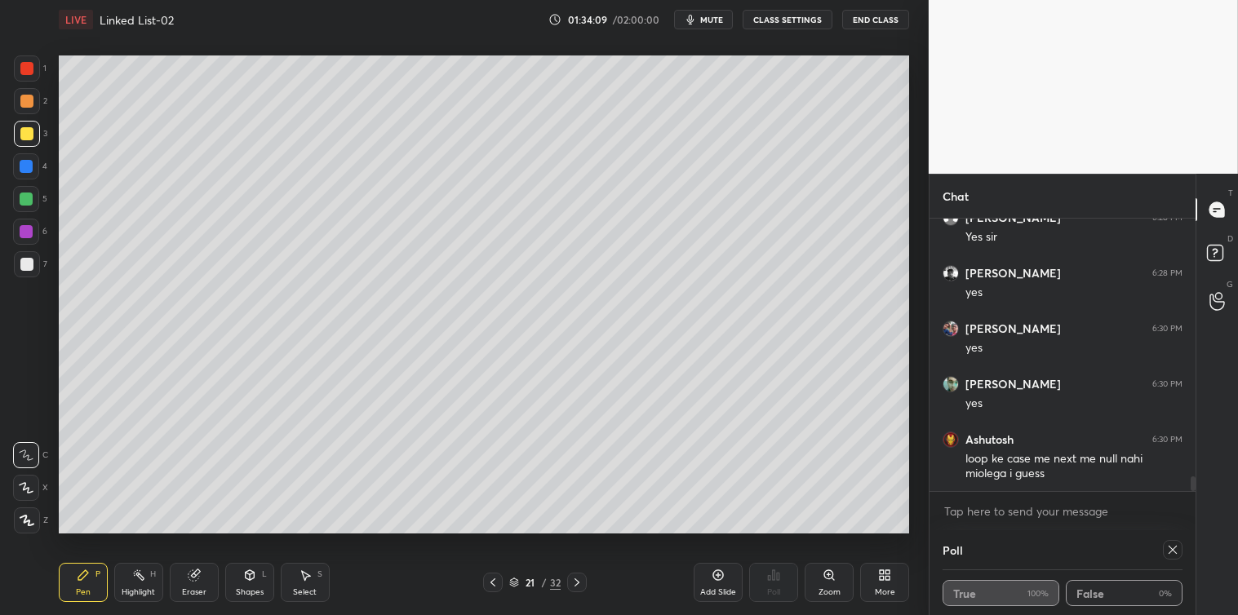
click at [1171, 553] on icon at bounding box center [1172, 549] width 13 height 13
type textarea "x"
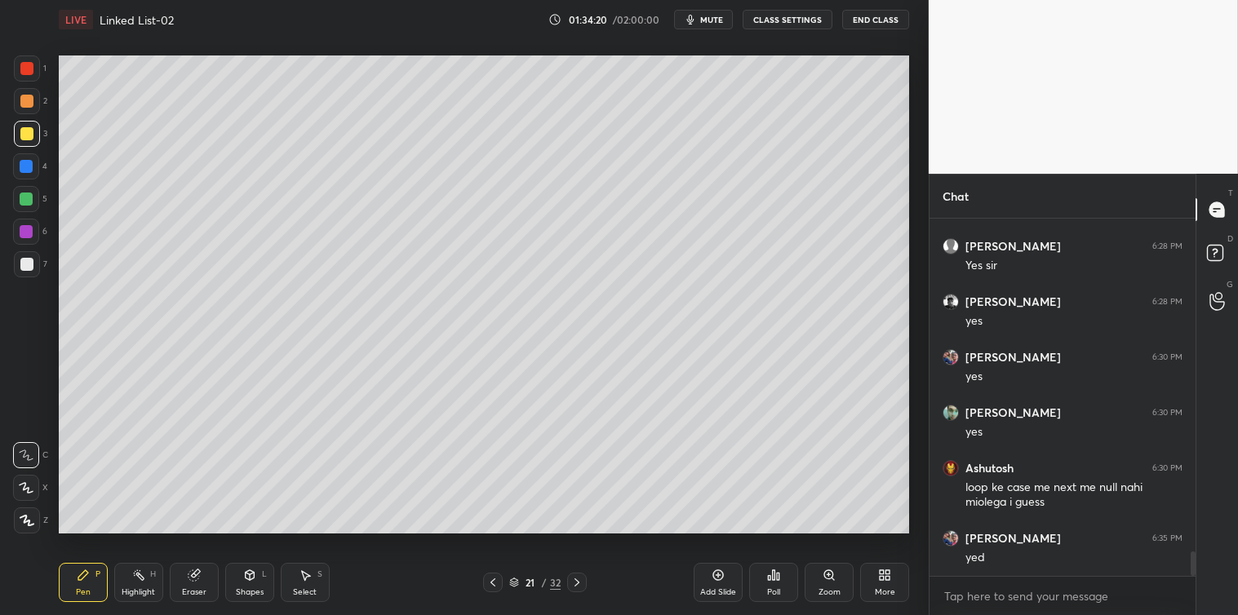
scroll to position [4889, 0]
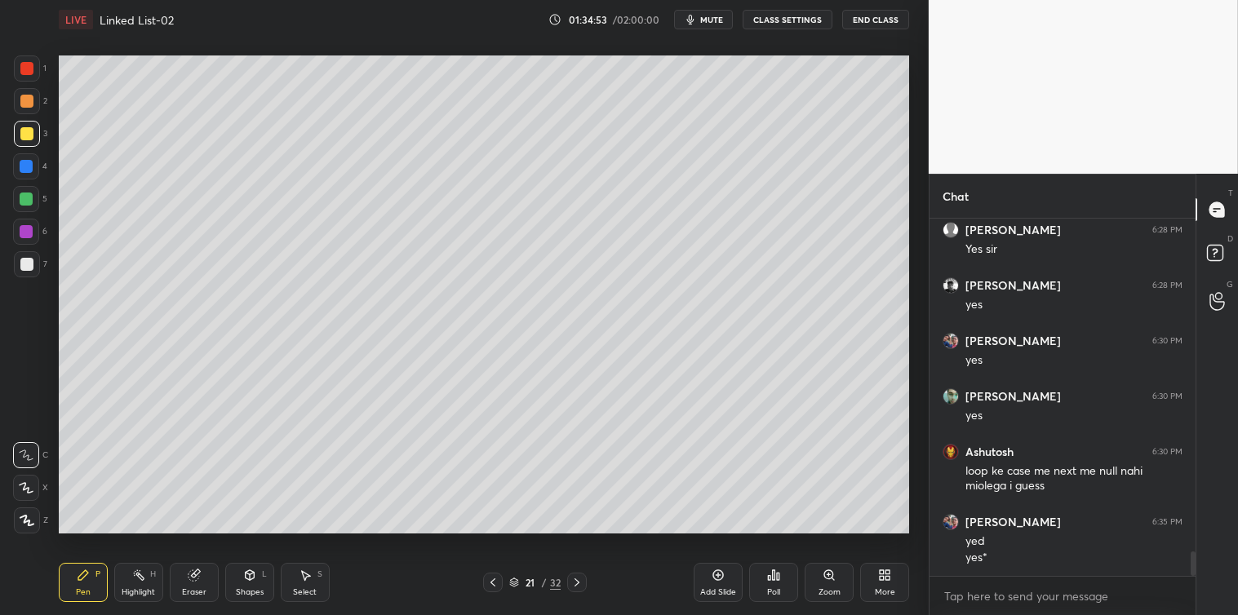
click at [574, 588] on icon at bounding box center [576, 582] width 13 height 13
click at [491, 583] on icon at bounding box center [492, 582] width 13 height 13
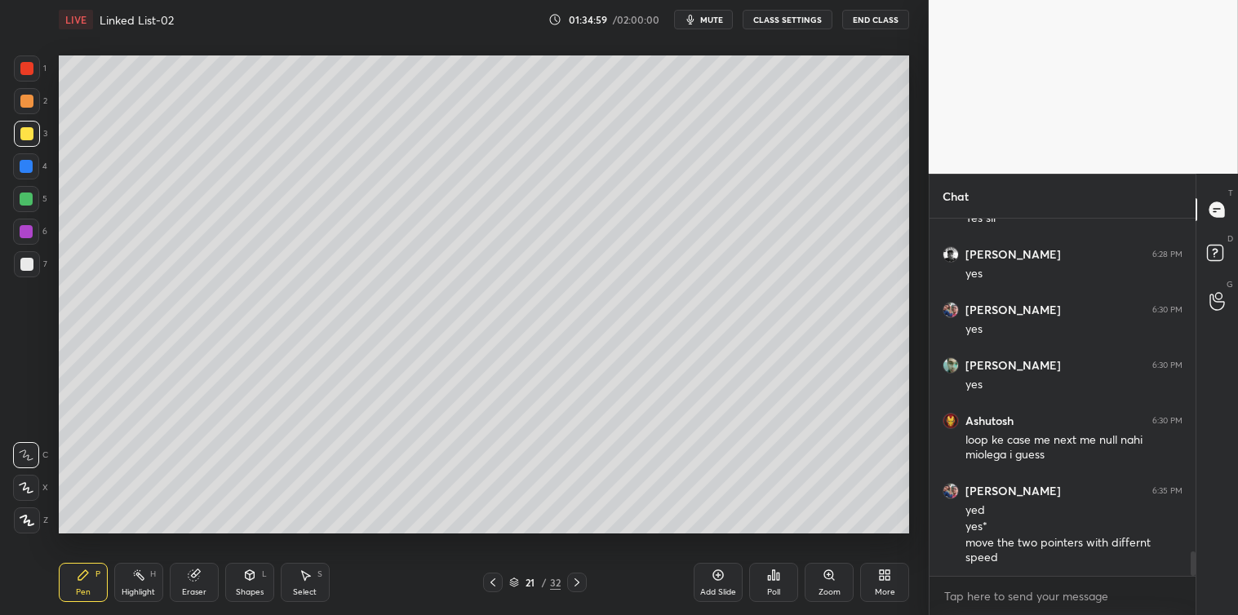
click at [721, 581] on icon at bounding box center [718, 575] width 13 height 13
click at [254, 578] on icon at bounding box center [249, 575] width 9 height 10
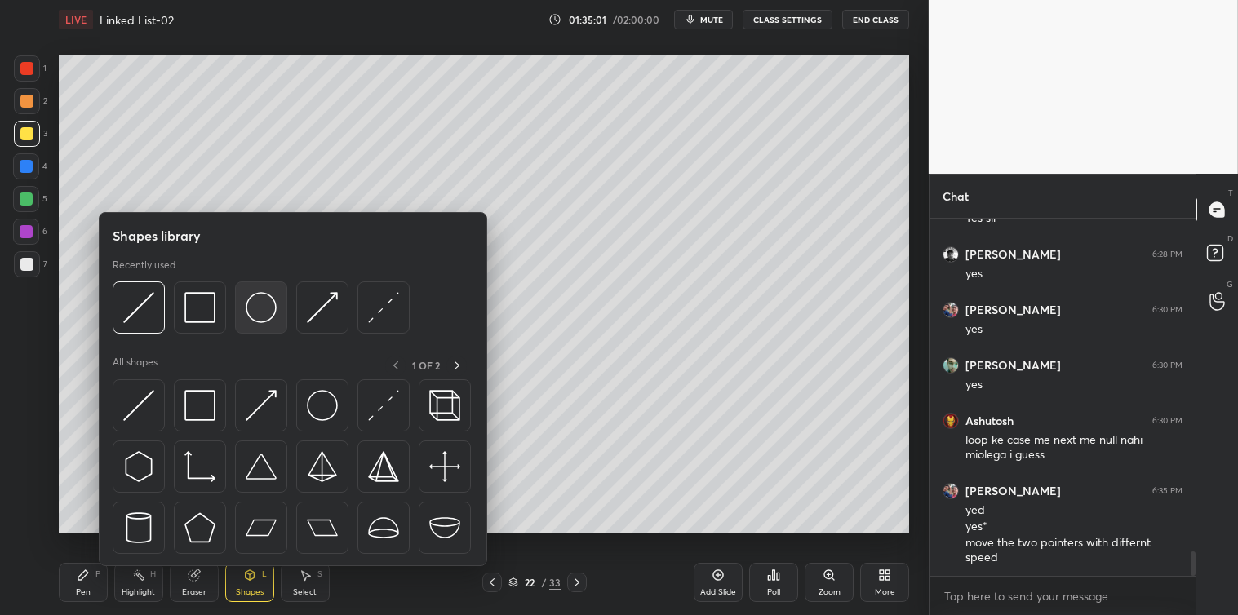
click at [261, 302] on img at bounding box center [261, 307] width 31 height 31
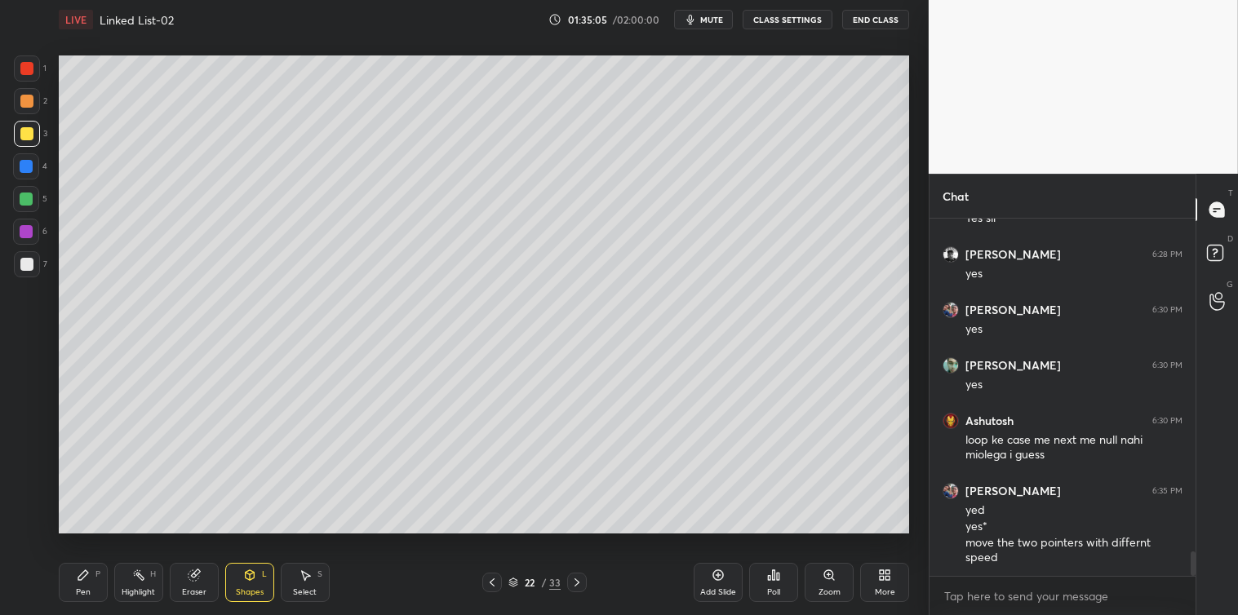
click at [75, 585] on div "Pen P" at bounding box center [83, 582] width 49 height 39
click at [24, 263] on div at bounding box center [26, 264] width 13 height 13
click at [26, 70] on div at bounding box center [26, 68] width 13 height 13
click at [29, 165] on div at bounding box center [26, 166] width 13 height 13
click at [31, 67] on div at bounding box center [26, 68] width 13 height 13
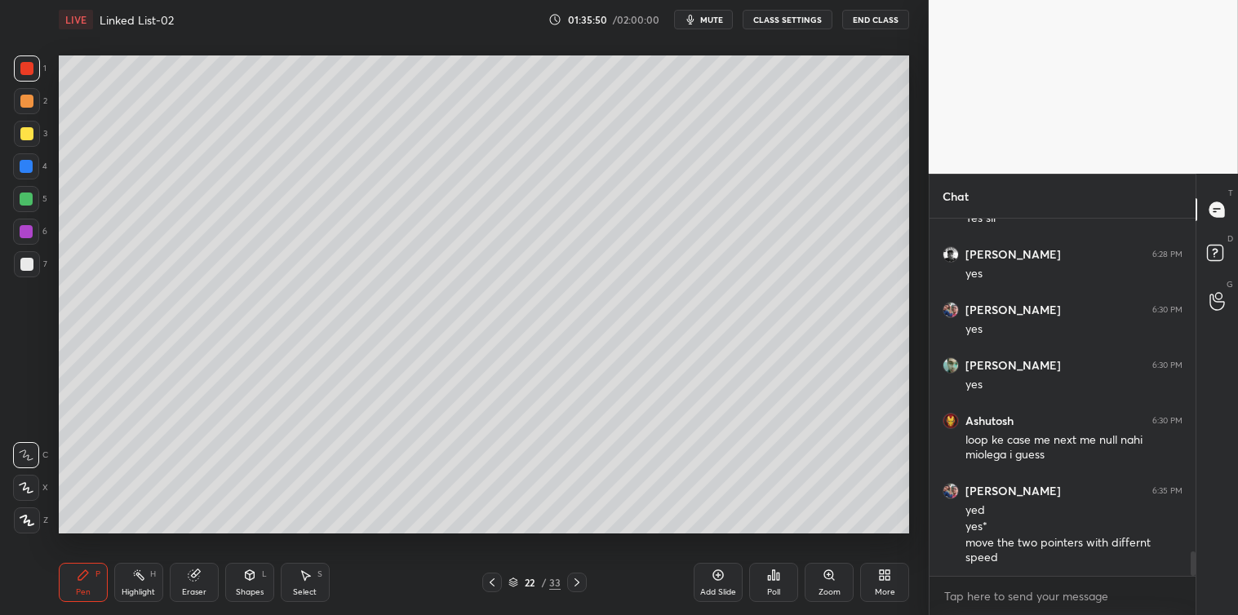
click at [28, 102] on div at bounding box center [26, 101] width 13 height 13
click at [712, 576] on icon at bounding box center [718, 575] width 13 height 13
click at [29, 268] on div at bounding box center [26, 264] width 13 height 13
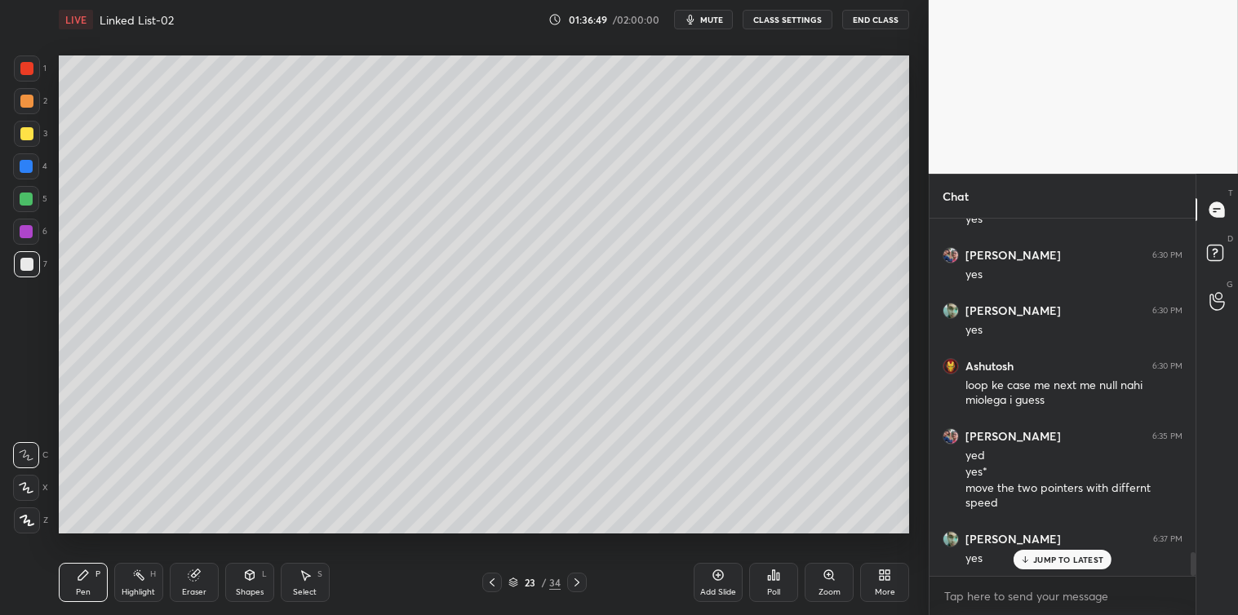
scroll to position [5046, 0]
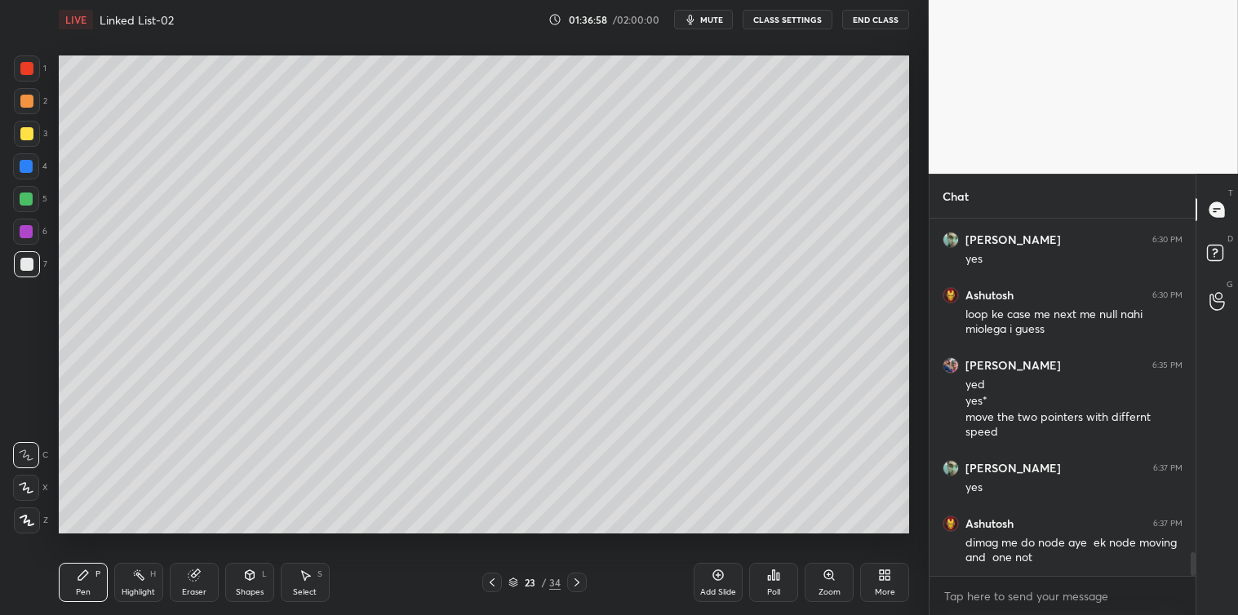
click at [25, 133] on div at bounding box center [26, 133] width 13 height 13
click at [25, 194] on div at bounding box center [26, 199] width 13 height 13
click at [24, 163] on div at bounding box center [26, 166] width 13 height 13
click at [27, 109] on div at bounding box center [27, 101] width 26 height 26
click at [24, 65] on div at bounding box center [26, 68] width 13 height 13
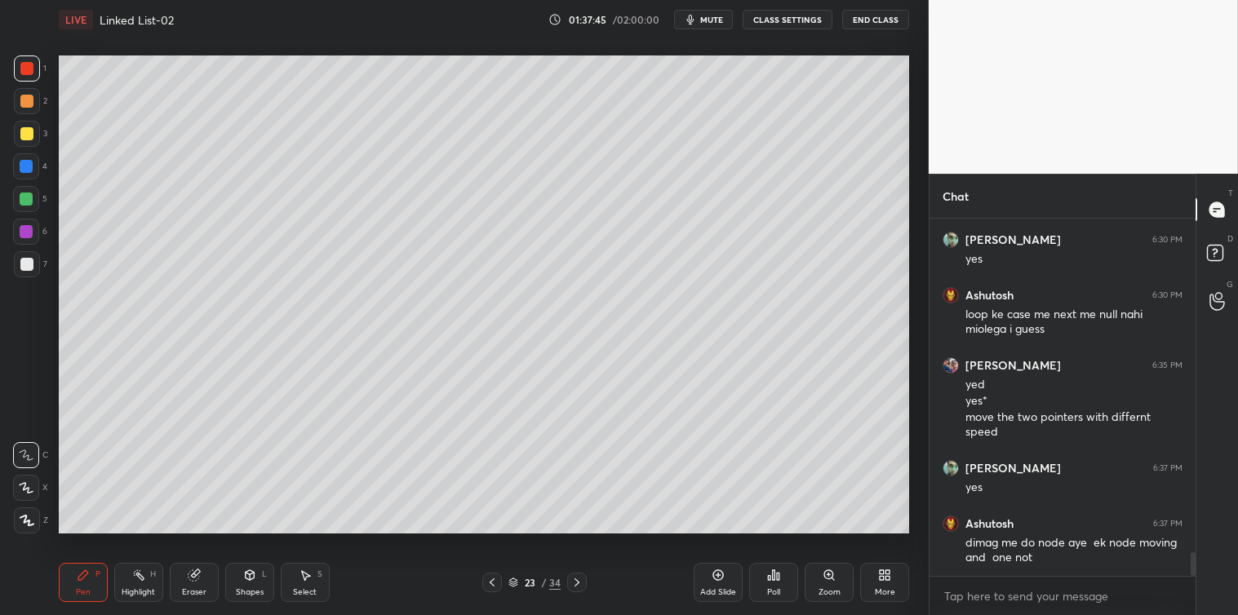
click at [31, 273] on div at bounding box center [27, 264] width 26 height 26
click at [765, 578] on div "Poll" at bounding box center [773, 582] width 49 height 39
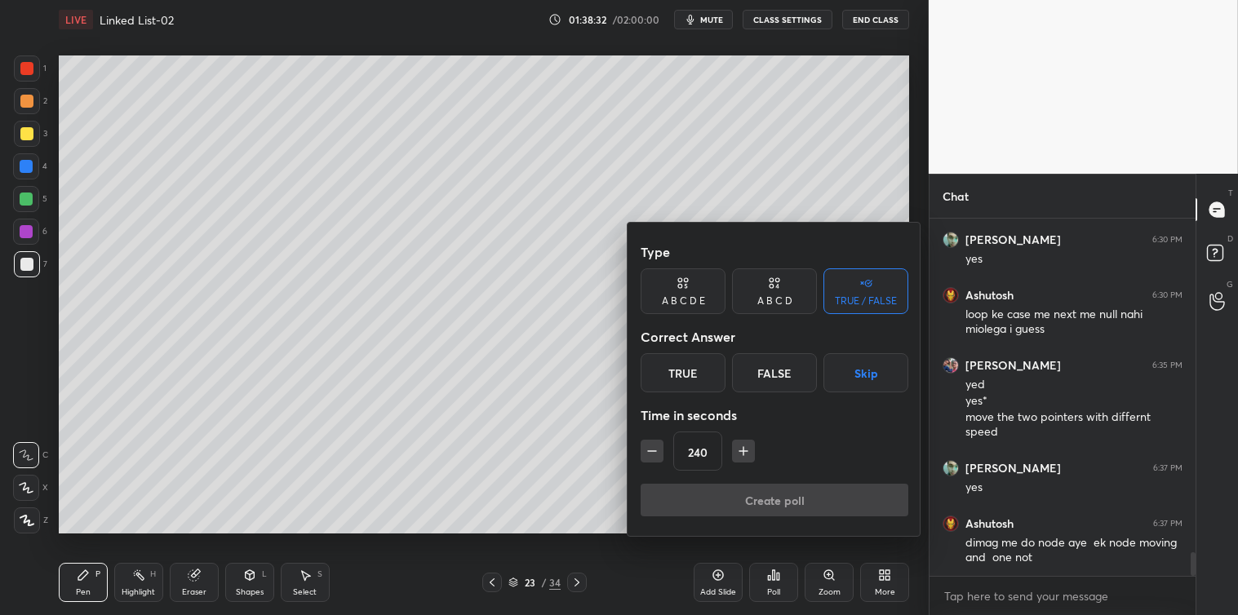
click at [656, 455] on icon "button" at bounding box center [652, 451] width 16 height 16
click at [656, 453] on icon "button" at bounding box center [652, 451] width 16 height 16
click at [657, 452] on icon "button" at bounding box center [652, 451] width 16 height 16
click at [658, 449] on icon "button" at bounding box center [652, 451] width 16 height 16
click at [658, 450] on icon "button" at bounding box center [652, 451] width 16 height 16
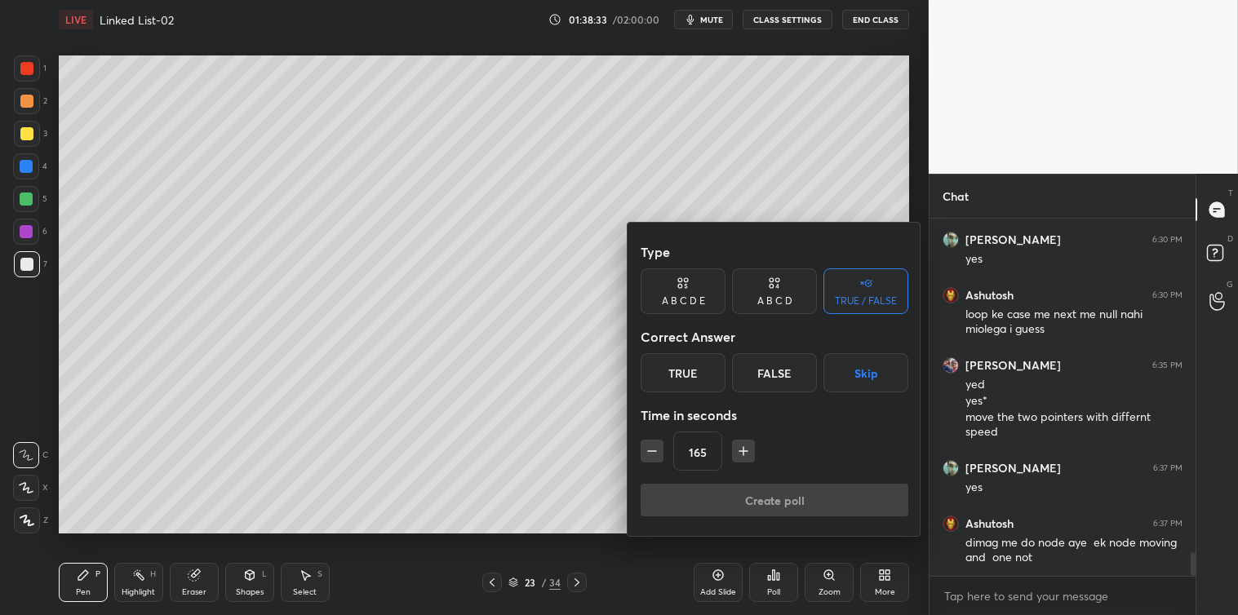
click at [659, 449] on icon "button" at bounding box center [652, 451] width 16 height 16
click at [663, 447] on div "150" at bounding box center [775, 451] width 268 height 39
click at [654, 452] on icon "button" at bounding box center [652, 451] width 16 height 16
click at [657, 452] on icon "button" at bounding box center [652, 451] width 16 height 16
type input "120"
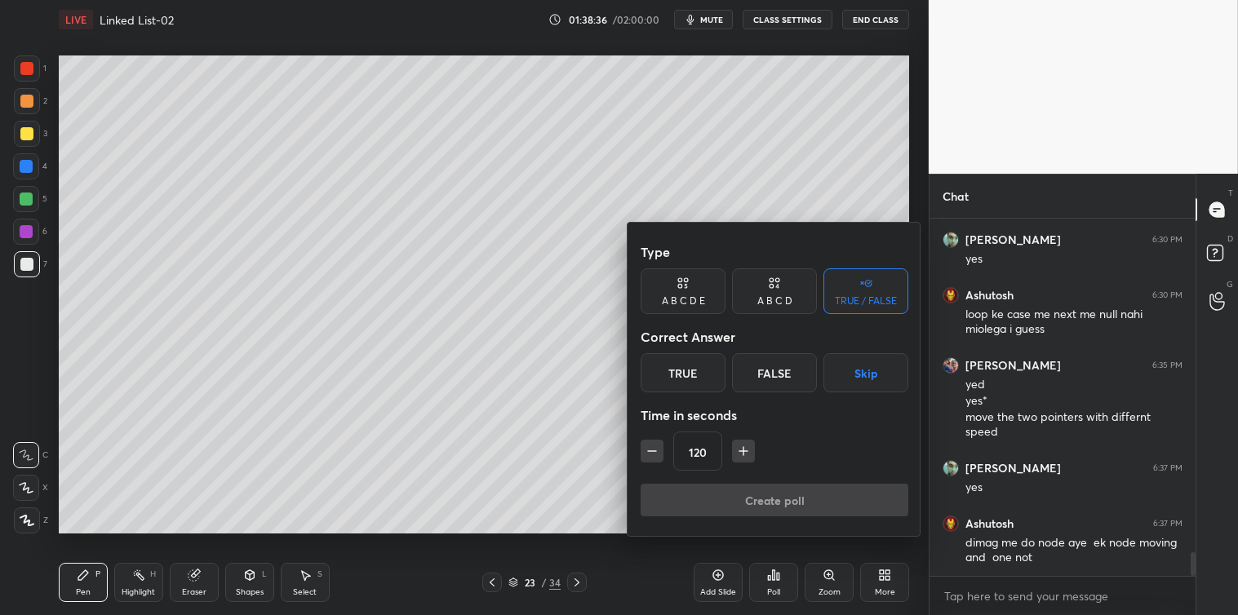
click at [867, 367] on button "Skip" at bounding box center [865, 372] width 85 height 39
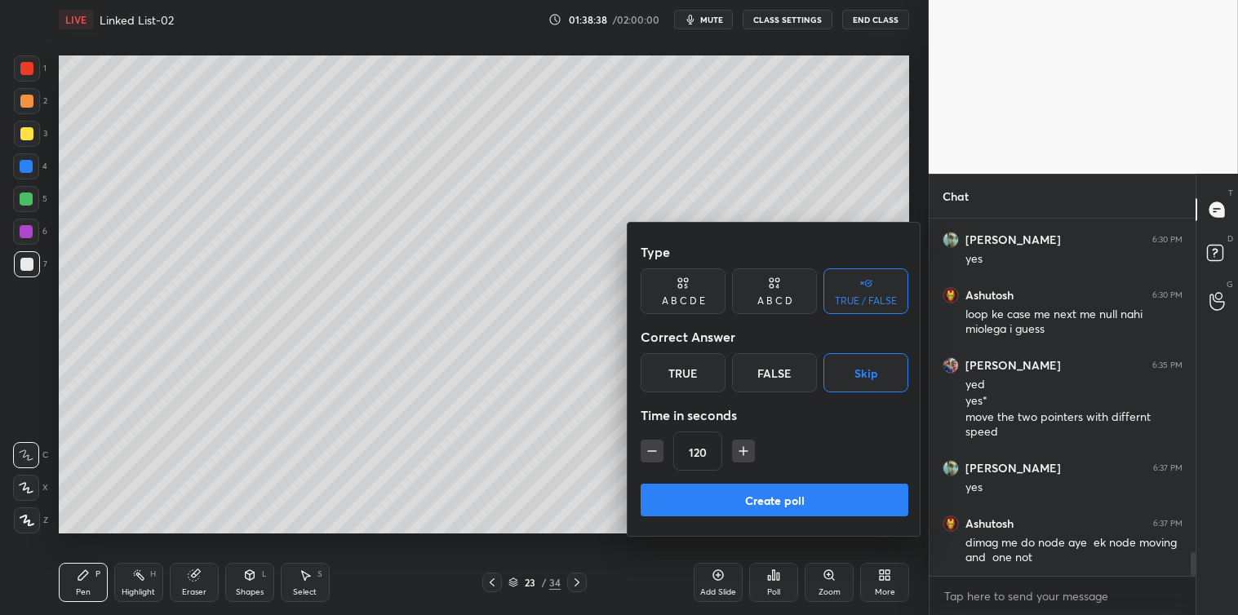
click at [752, 494] on button "Create poll" at bounding box center [775, 500] width 268 height 33
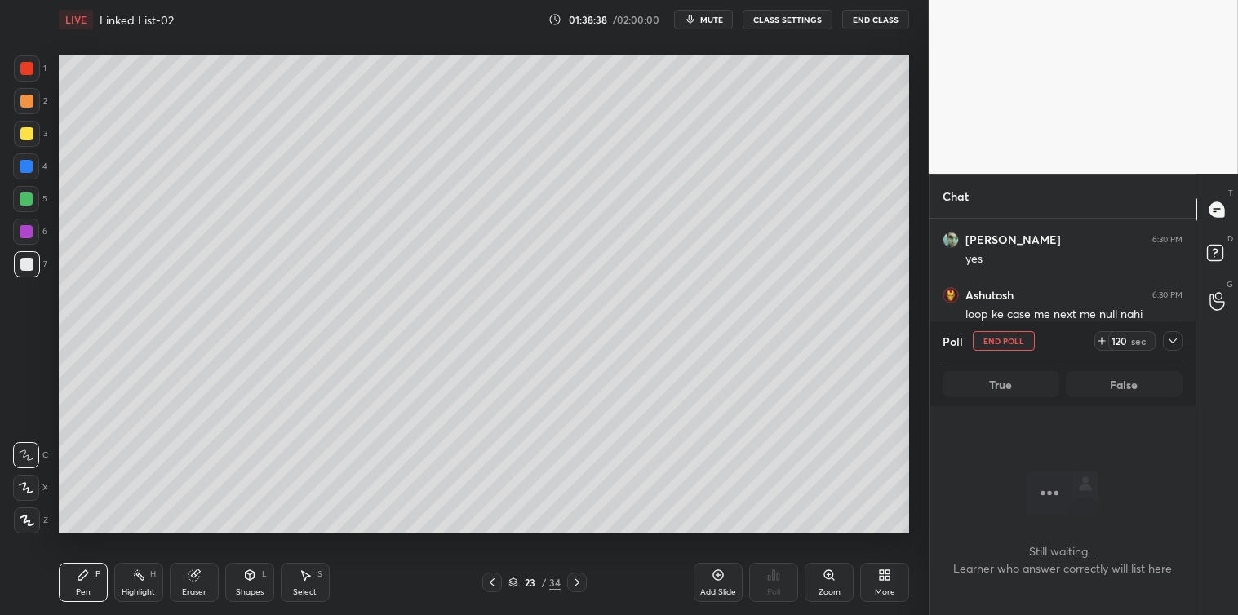
scroll to position [5, 4]
click at [1178, 335] on icon at bounding box center [1172, 341] width 13 height 13
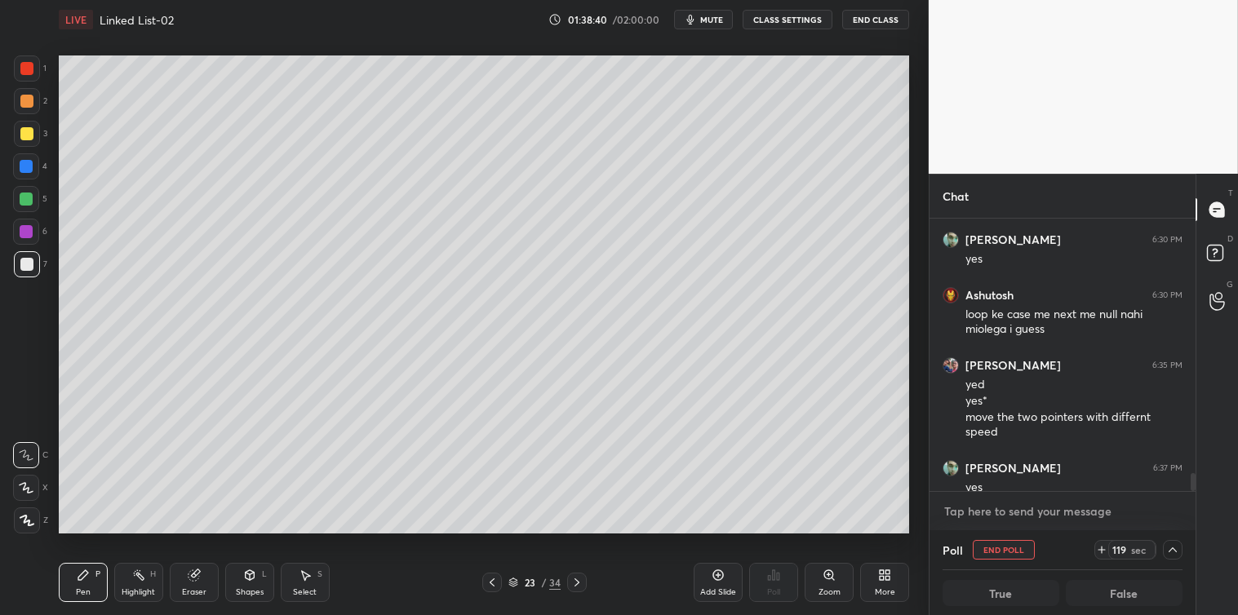
click at [991, 512] on textarea at bounding box center [1062, 512] width 240 height 26
click at [308, 580] on icon at bounding box center [305, 575] width 13 height 13
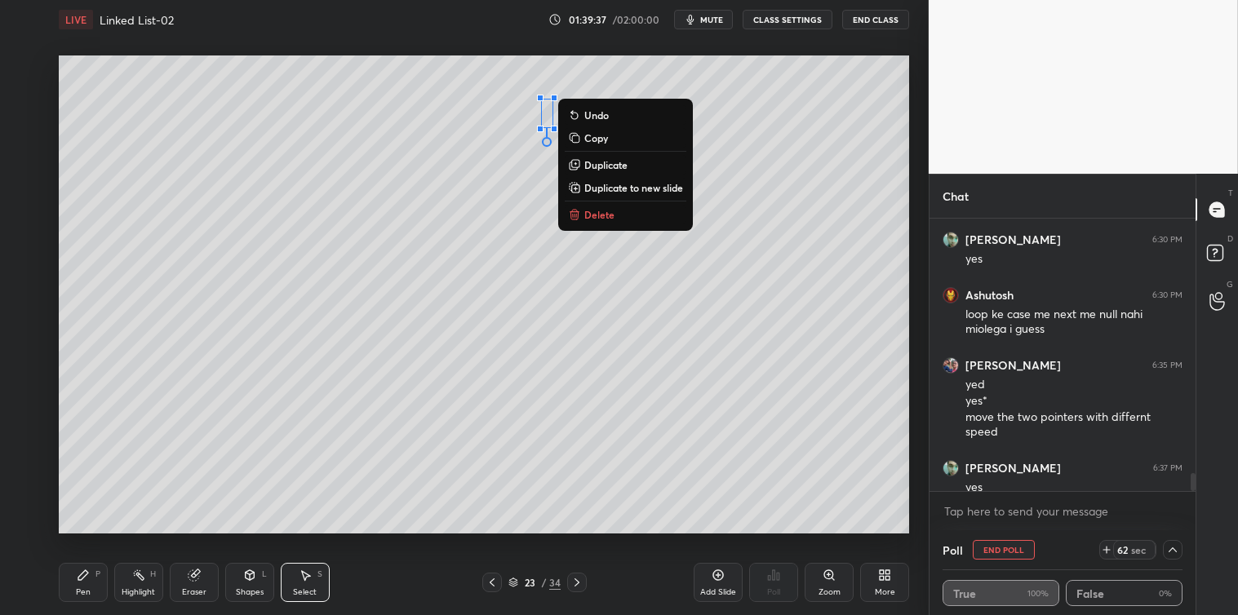
click at [590, 215] on p "Delete" at bounding box center [599, 214] width 30 height 13
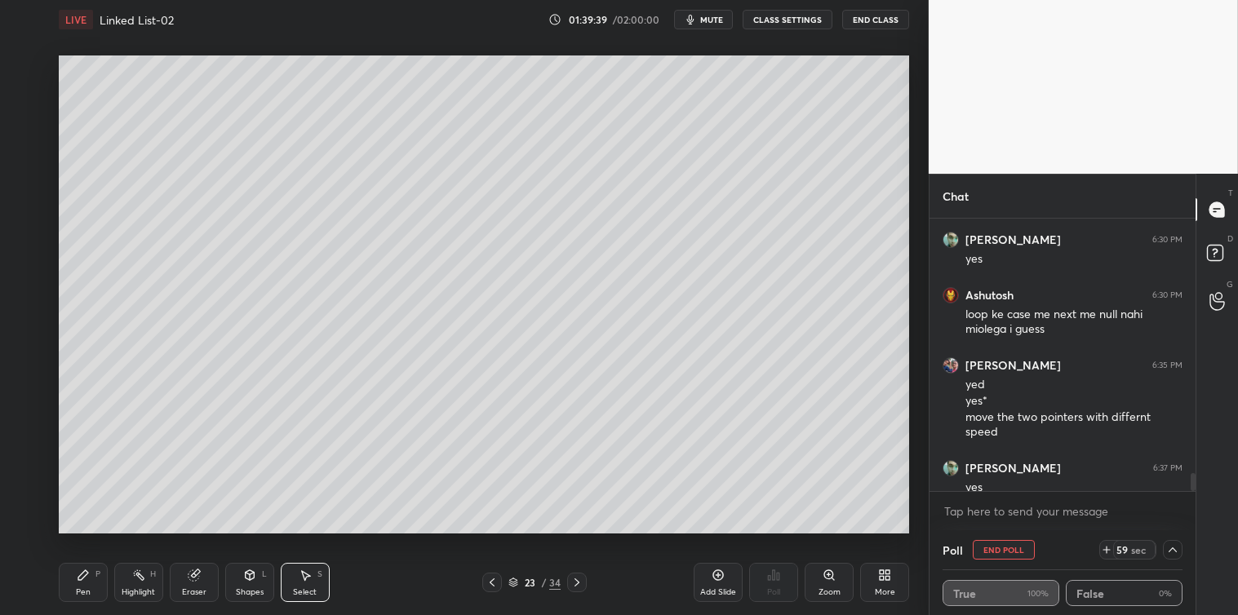
click at [1170, 547] on icon at bounding box center [1172, 549] width 13 height 13
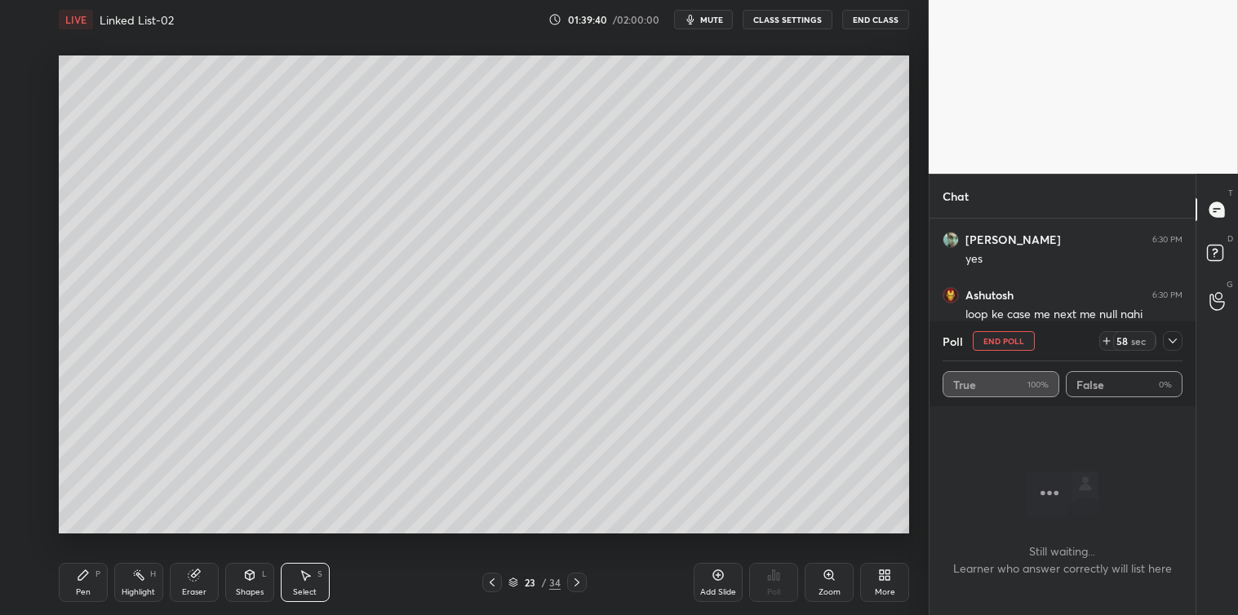
click at [1168, 337] on icon at bounding box center [1172, 341] width 13 height 13
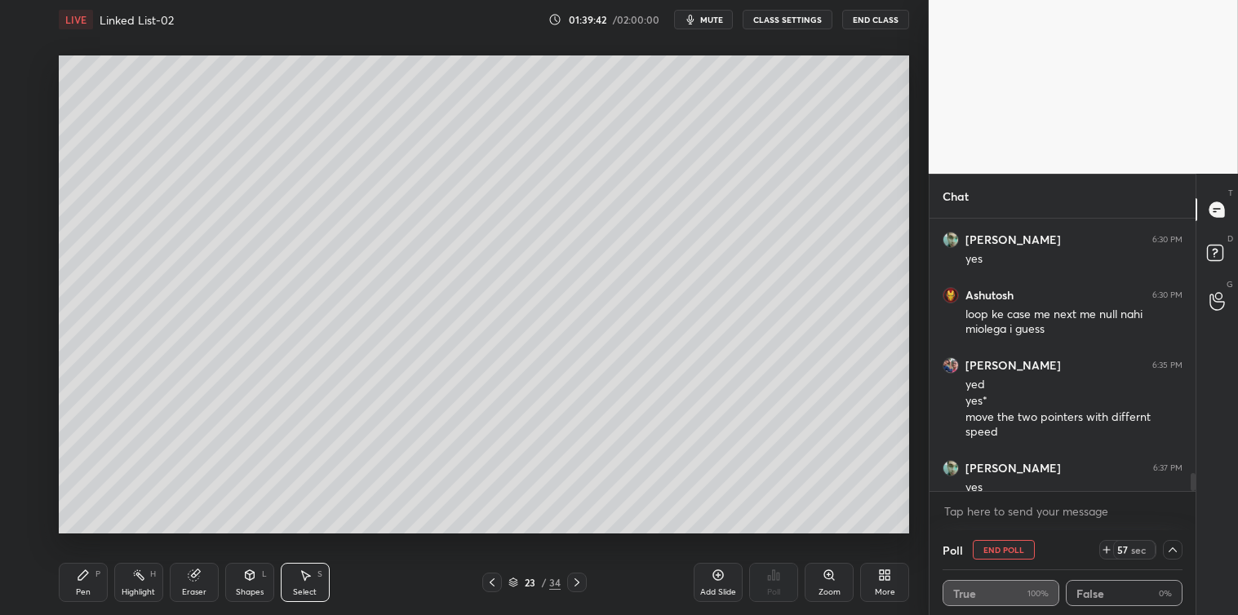
click at [68, 591] on div "Pen P" at bounding box center [83, 582] width 49 height 39
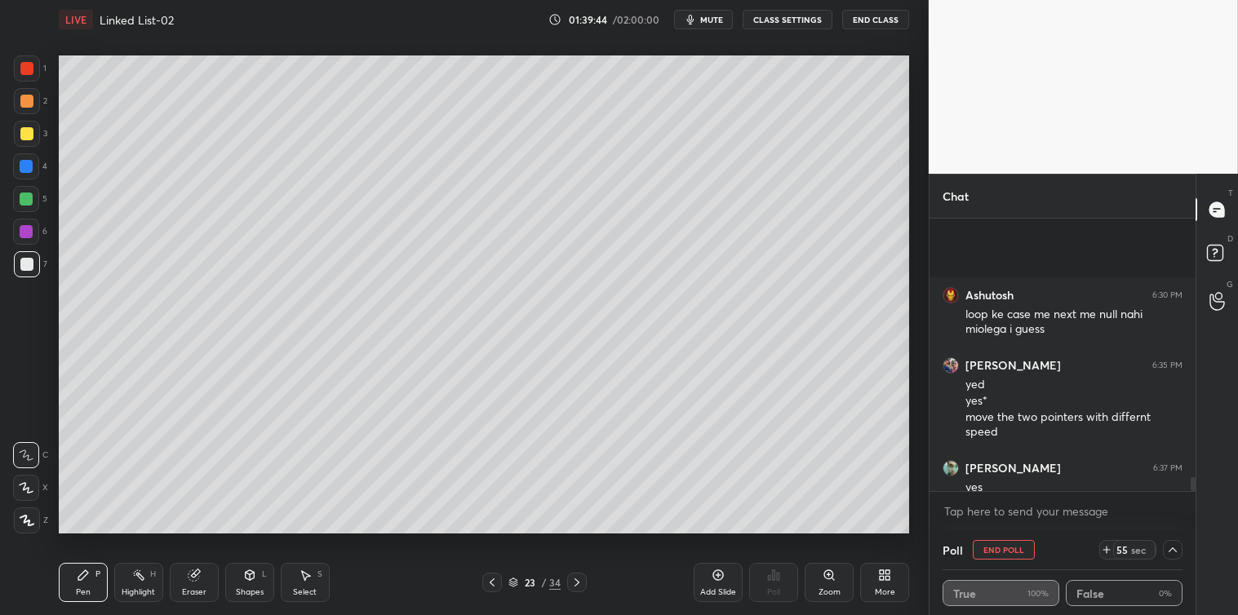
scroll to position [5190, 0]
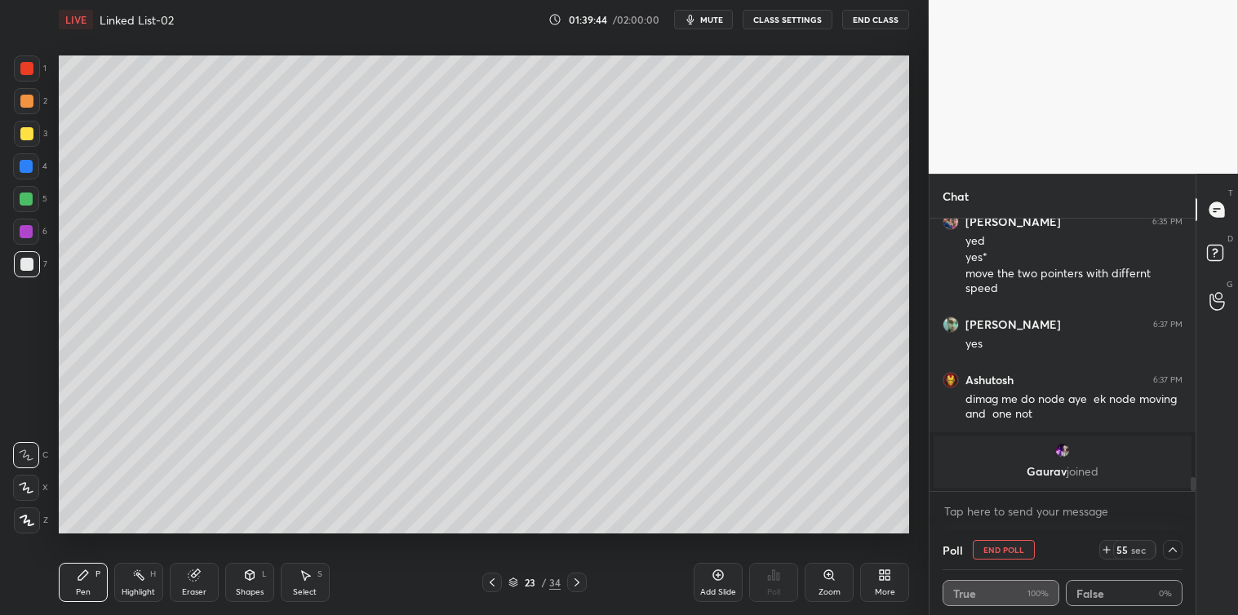
click at [22, 132] on div at bounding box center [26, 133] width 13 height 13
click at [1047, 474] on p "Gaurav joined" at bounding box center [1062, 471] width 238 height 13
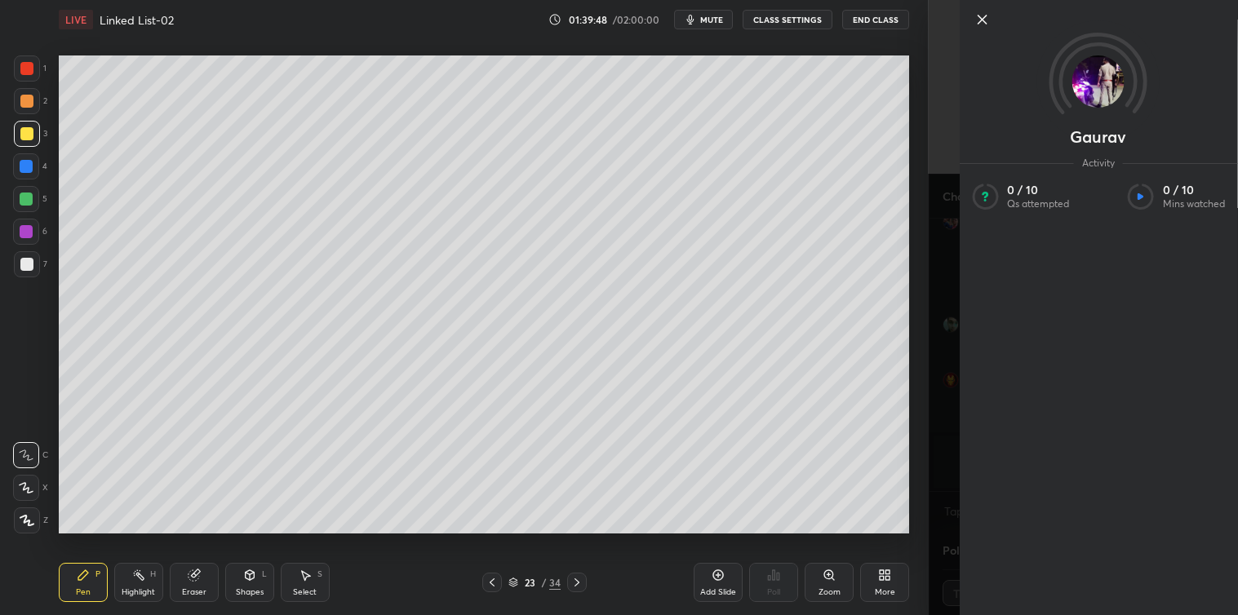
click at [984, 23] on icon at bounding box center [982, 20] width 20 height 20
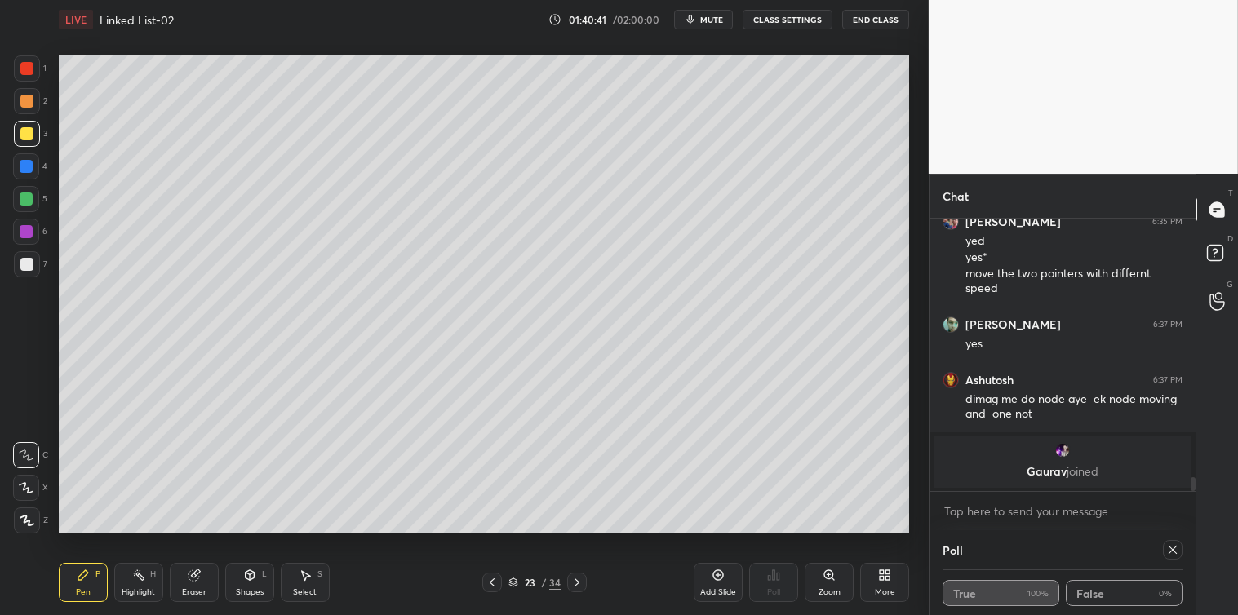
click at [1176, 547] on icon at bounding box center [1172, 549] width 13 height 13
type textarea "x"
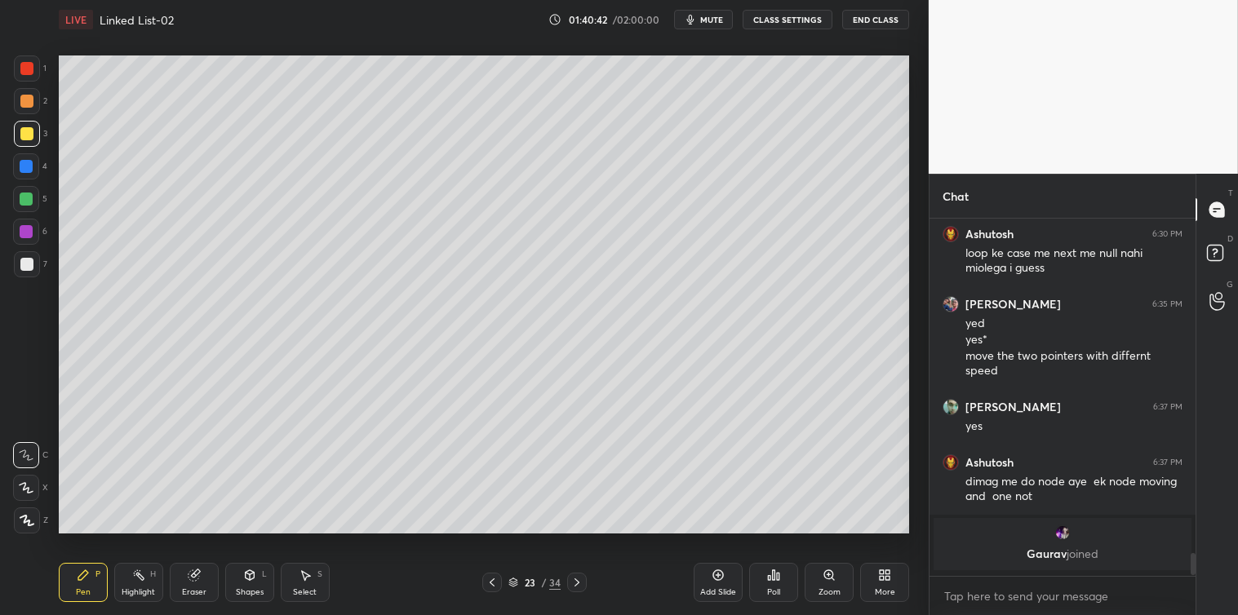
scroll to position [5, 4]
click at [27, 264] on div at bounding box center [26, 264] width 13 height 13
click at [716, 576] on icon at bounding box center [718, 575] width 13 height 13
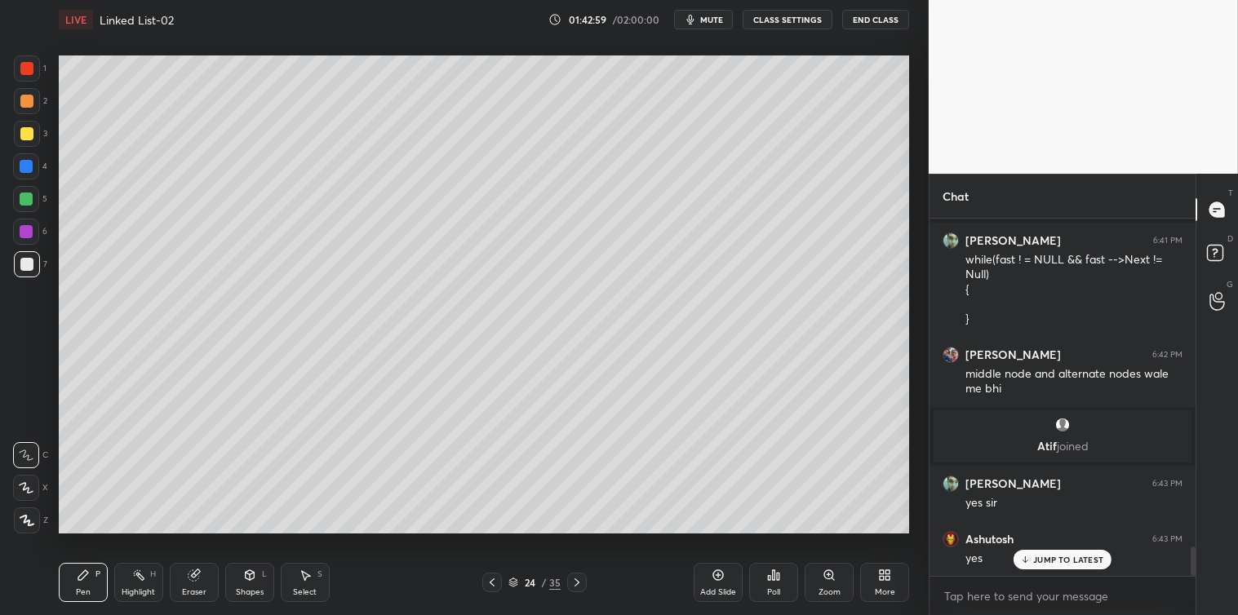
scroll to position [4042, 0]
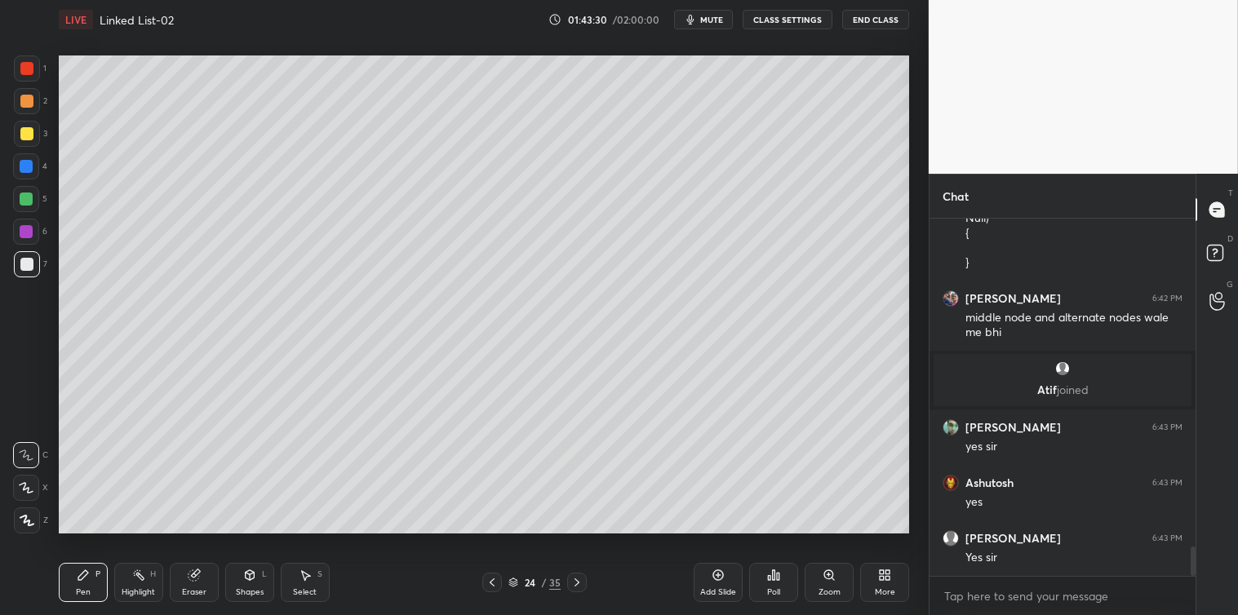
click at [718, 579] on icon at bounding box center [718, 575] width 13 height 13
click at [248, 582] on icon at bounding box center [249, 575] width 13 height 13
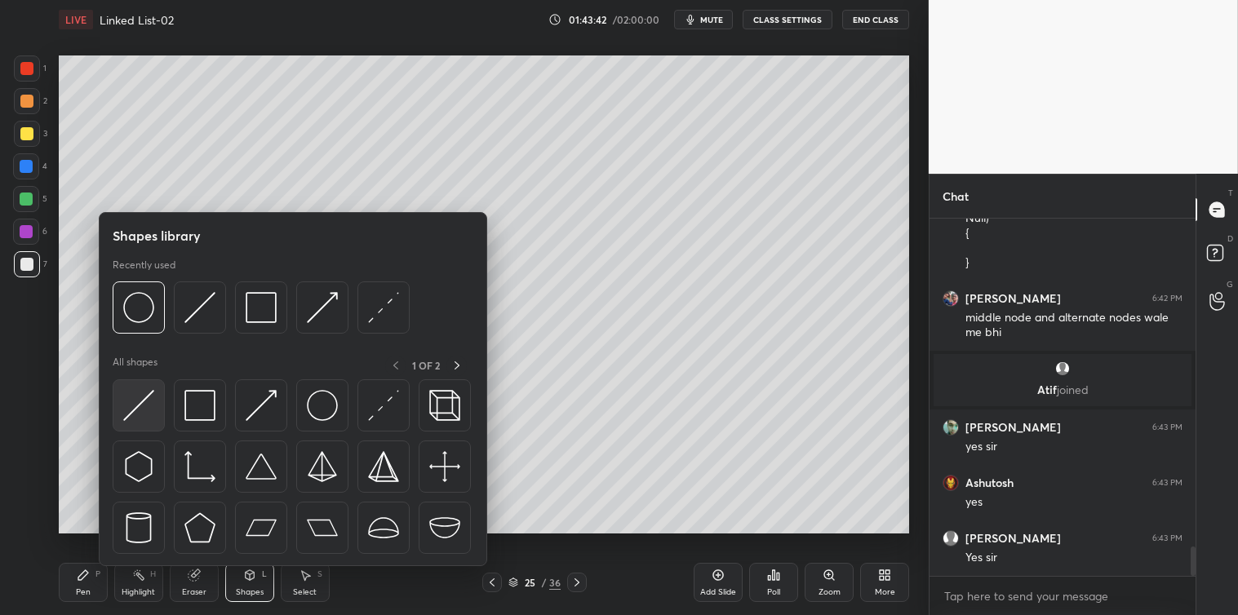
click at [140, 406] on img at bounding box center [138, 405] width 31 height 31
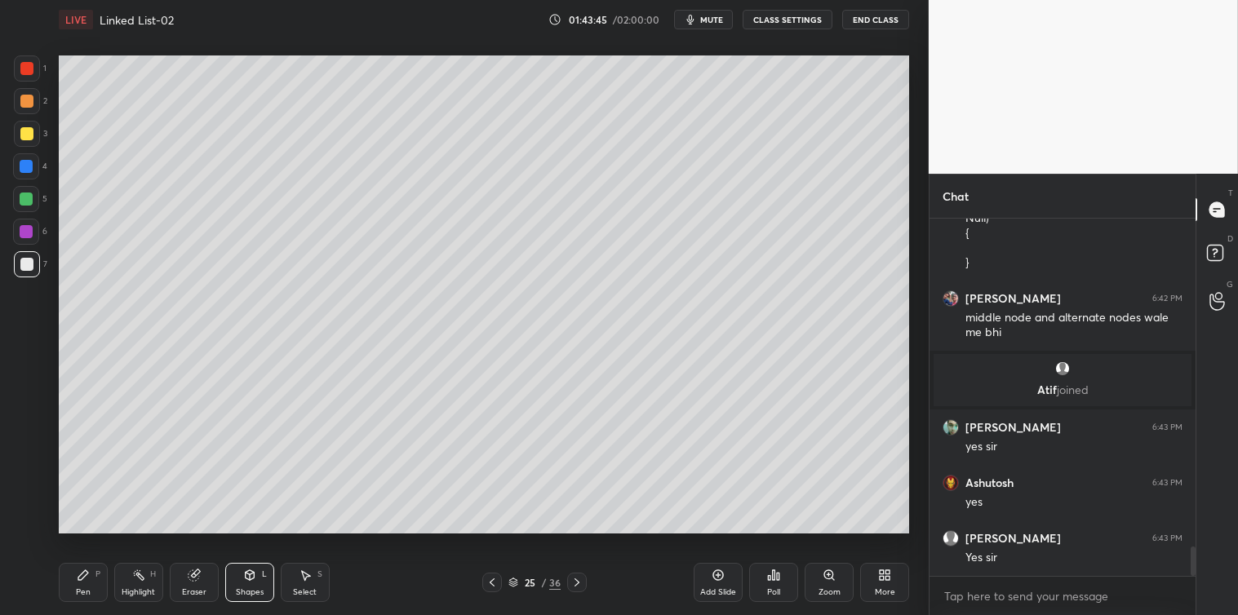
click at [83, 579] on icon at bounding box center [83, 575] width 13 height 13
click at [715, 570] on icon at bounding box center [718, 575] width 13 height 13
click at [253, 583] on div "Shapes L" at bounding box center [249, 582] width 49 height 39
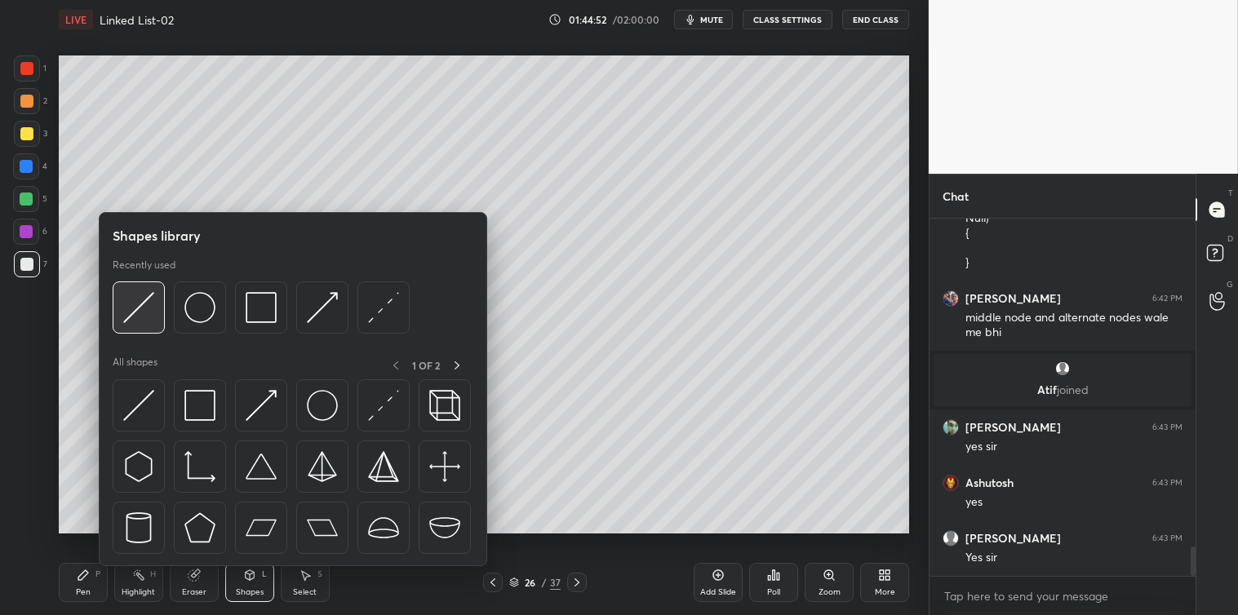
click at [139, 308] on img at bounding box center [138, 307] width 31 height 31
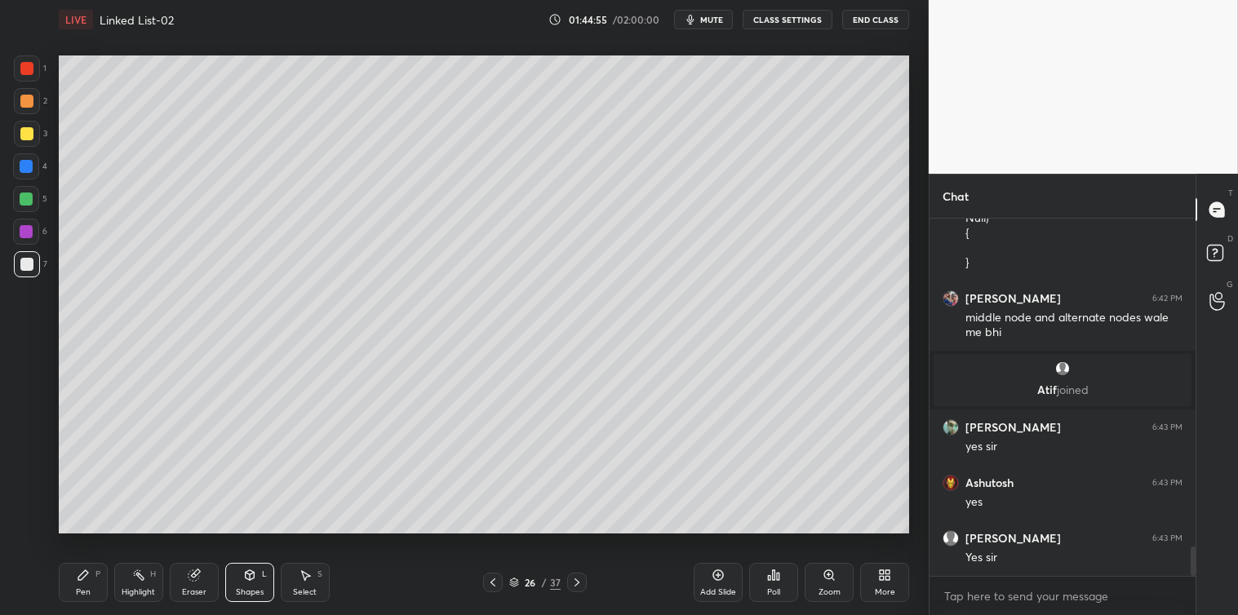
click at [78, 580] on icon at bounding box center [83, 575] width 10 height 10
click at [247, 583] on div "Shapes L" at bounding box center [249, 582] width 49 height 39
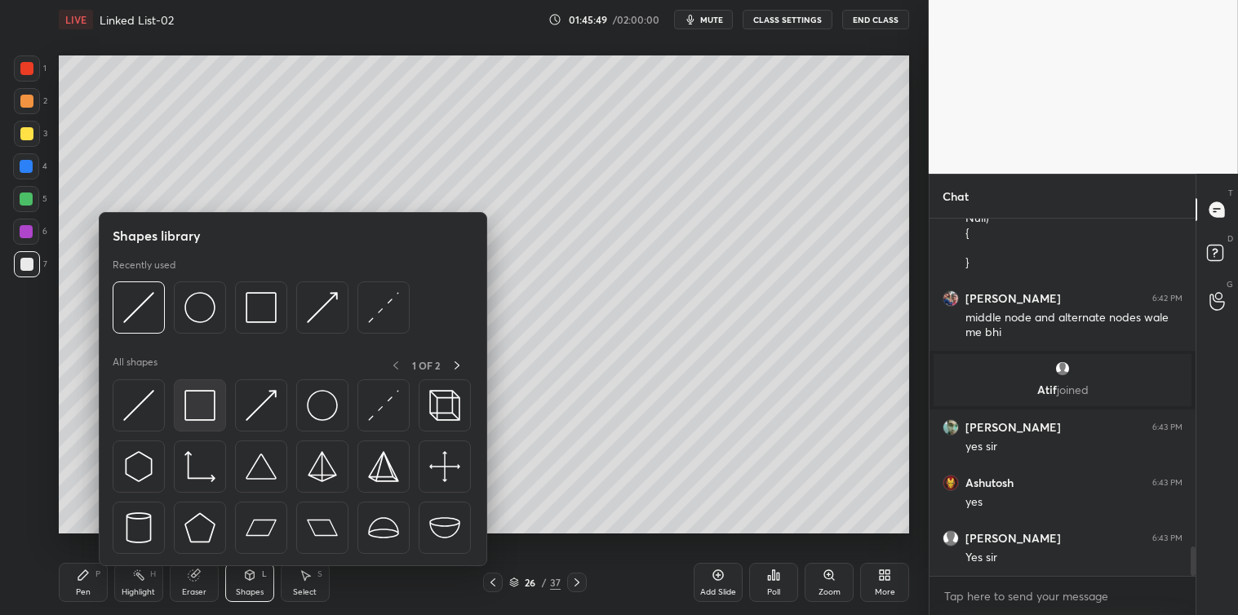
click at [198, 410] on img at bounding box center [199, 405] width 31 height 31
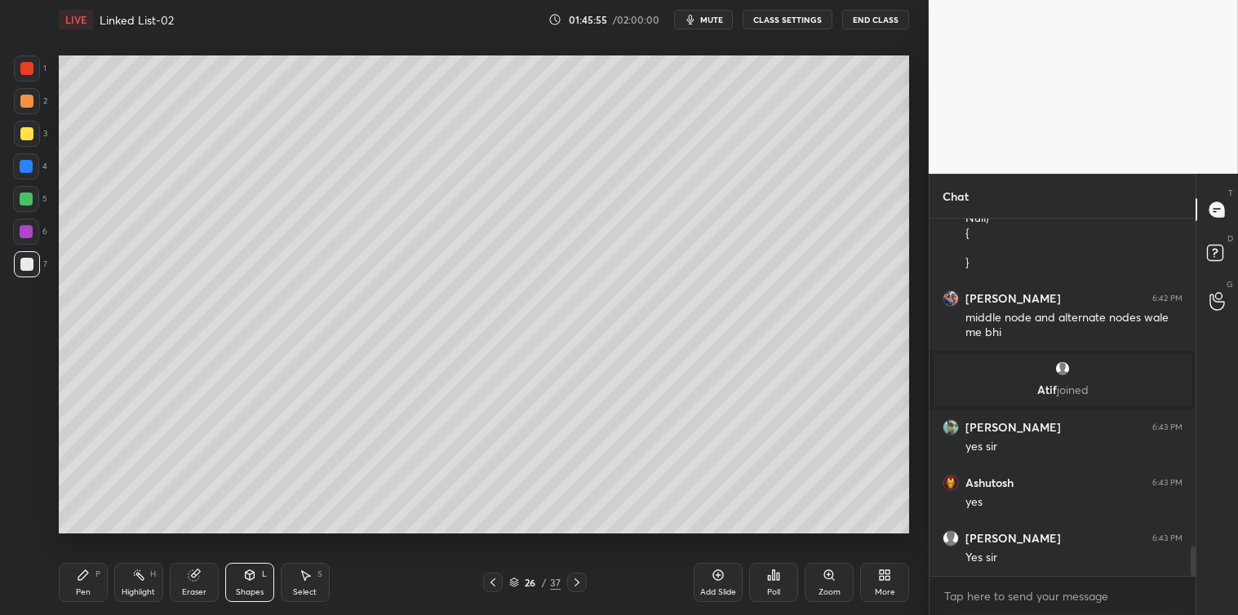
click at [78, 580] on icon at bounding box center [83, 575] width 10 height 10
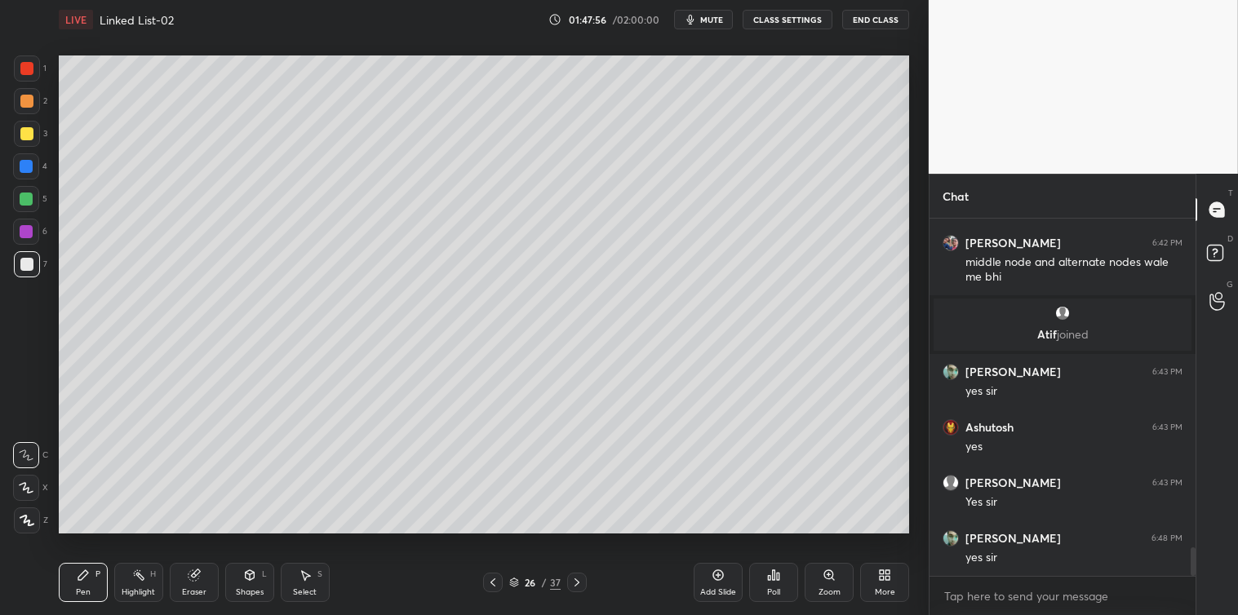
click at [708, 579] on div "Add Slide" at bounding box center [718, 582] width 49 height 39
click at [716, 583] on div "Add Slide" at bounding box center [718, 582] width 49 height 39
click at [237, 589] on div "Shapes" at bounding box center [250, 592] width 28 height 8
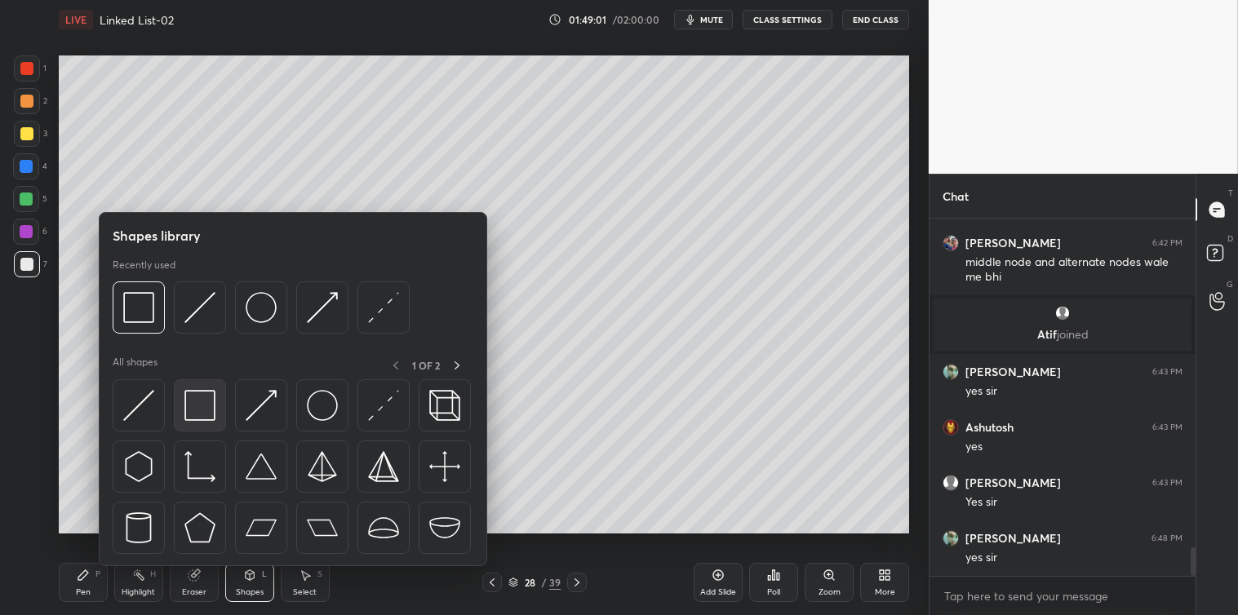
click at [193, 398] on img at bounding box center [199, 405] width 31 height 31
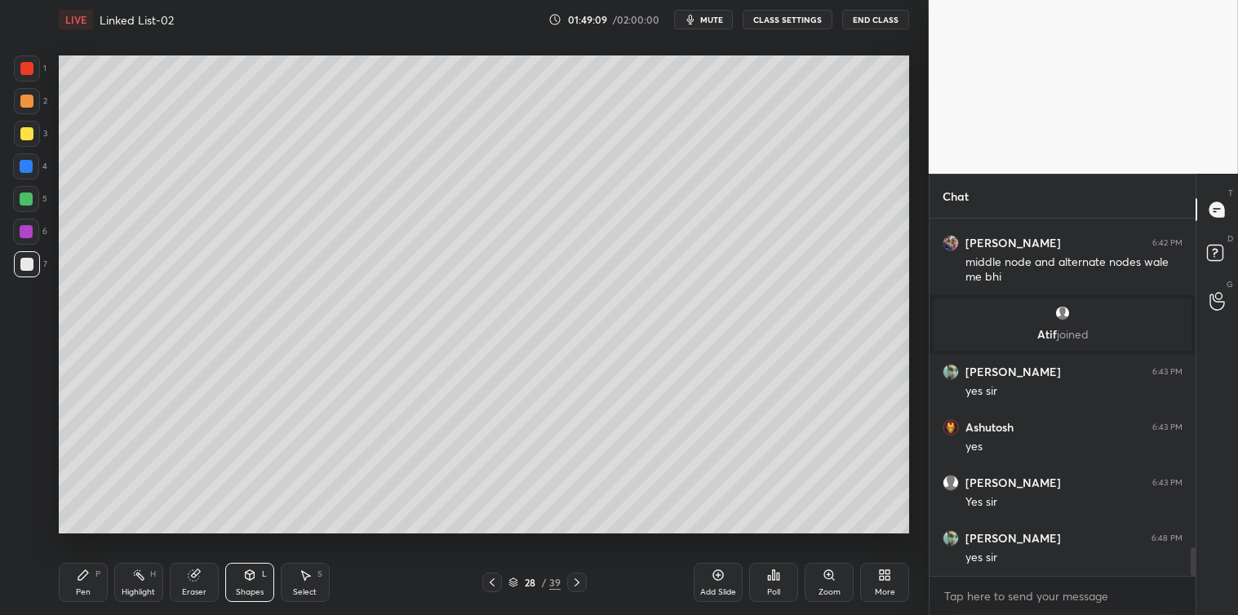
click at [78, 571] on icon at bounding box center [83, 575] width 13 height 13
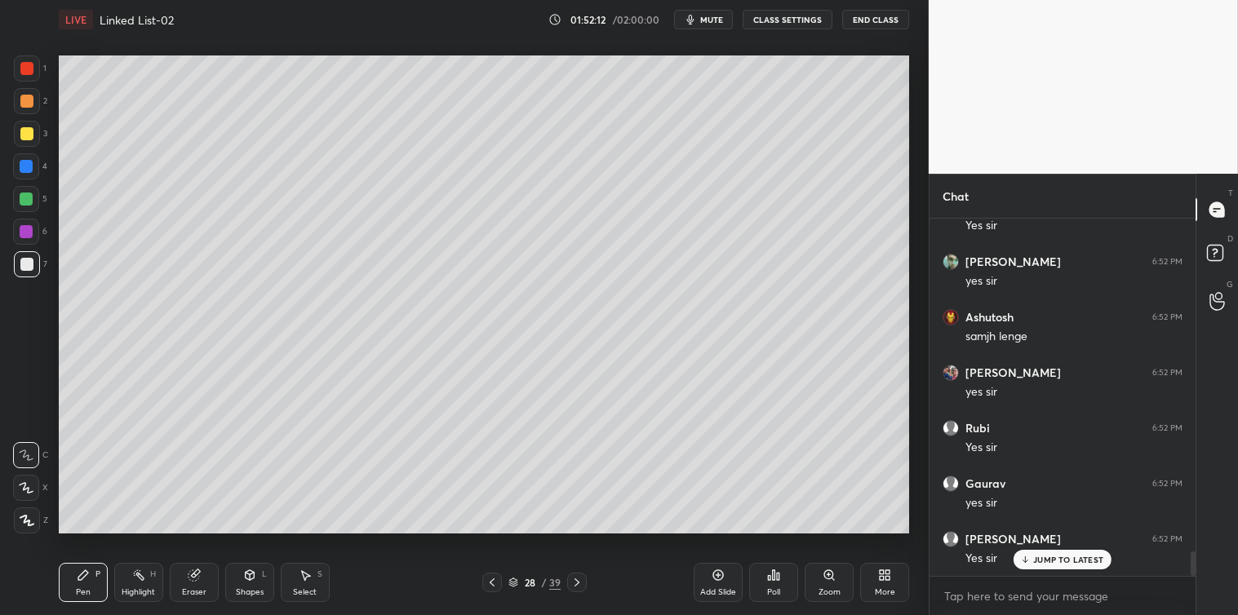
scroll to position [4777, 0]
click at [775, 576] on icon at bounding box center [774, 575] width 2 height 10
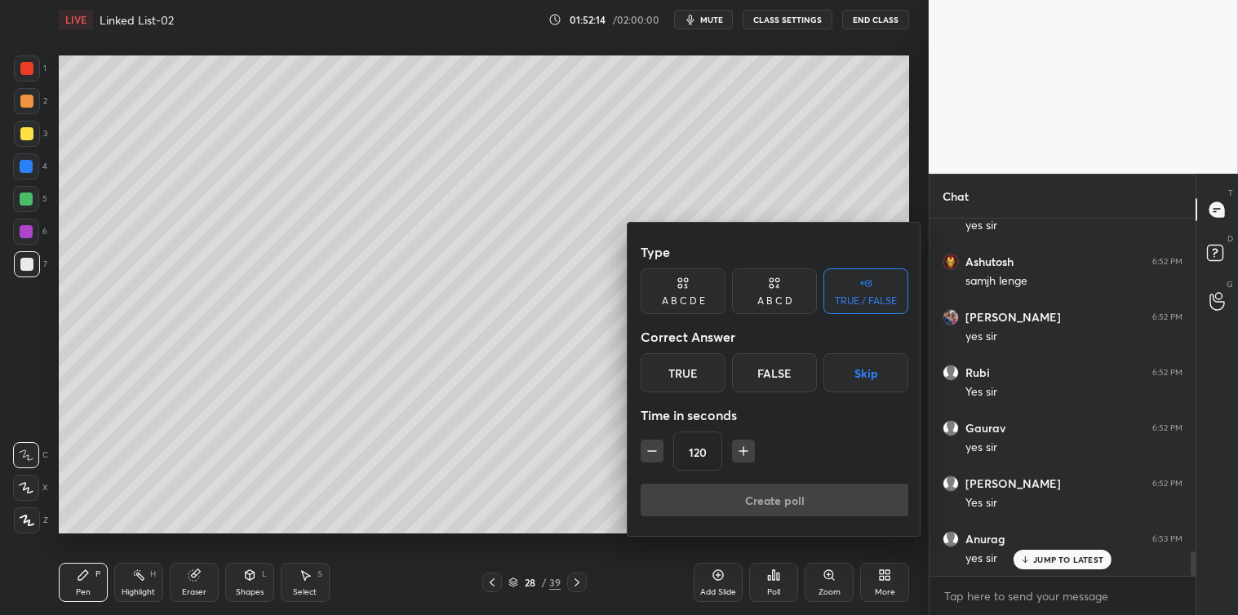
click at [654, 457] on icon "button" at bounding box center [652, 451] width 16 height 16
click at [654, 455] on icon "button" at bounding box center [652, 451] width 16 height 16
click at [738, 447] on icon "button" at bounding box center [736, 451] width 16 height 16
click at [741, 451] on icon "button" at bounding box center [743, 451] width 8 height 0
type input "120"
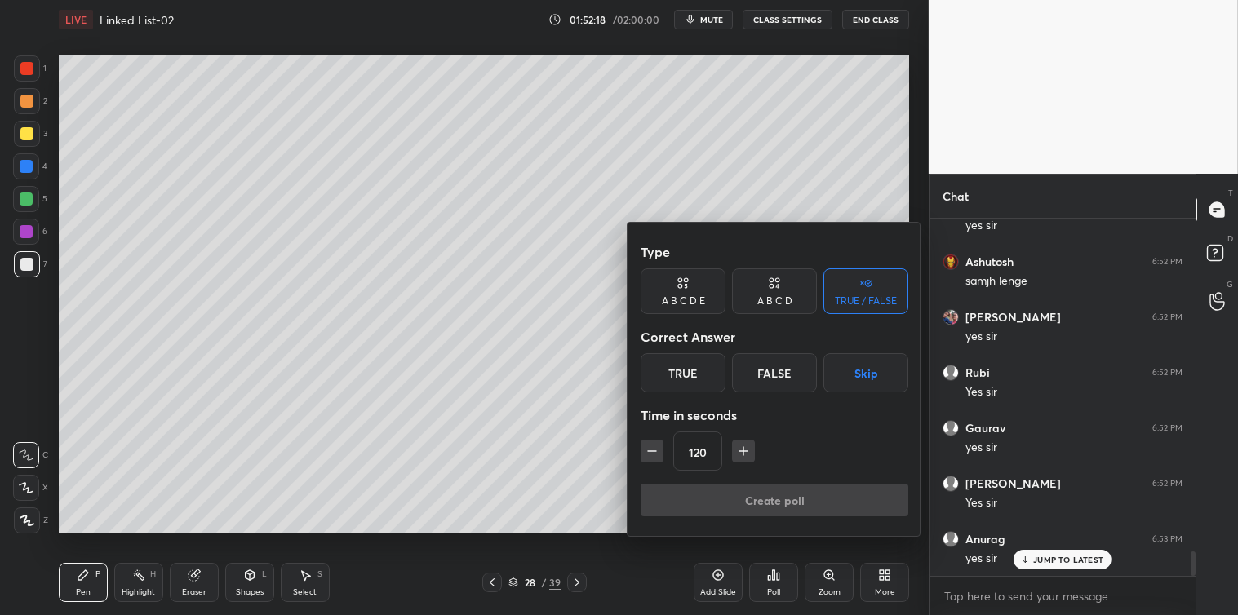
click at [716, 377] on div "True" at bounding box center [683, 372] width 85 height 39
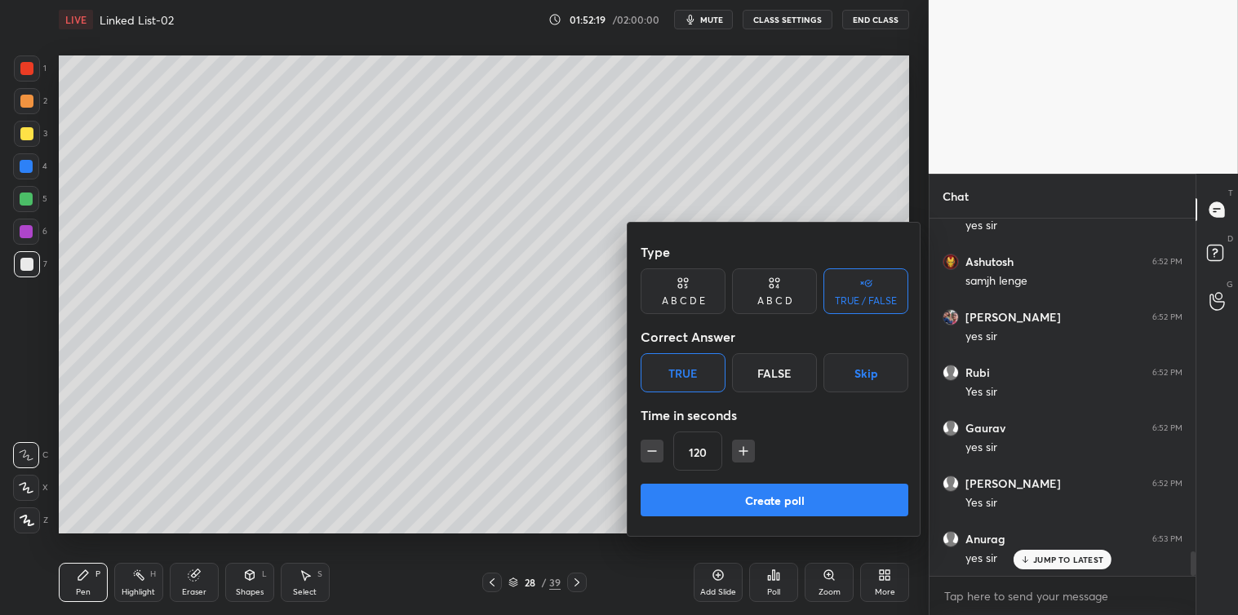
click at [770, 495] on button "Create poll" at bounding box center [775, 500] width 268 height 33
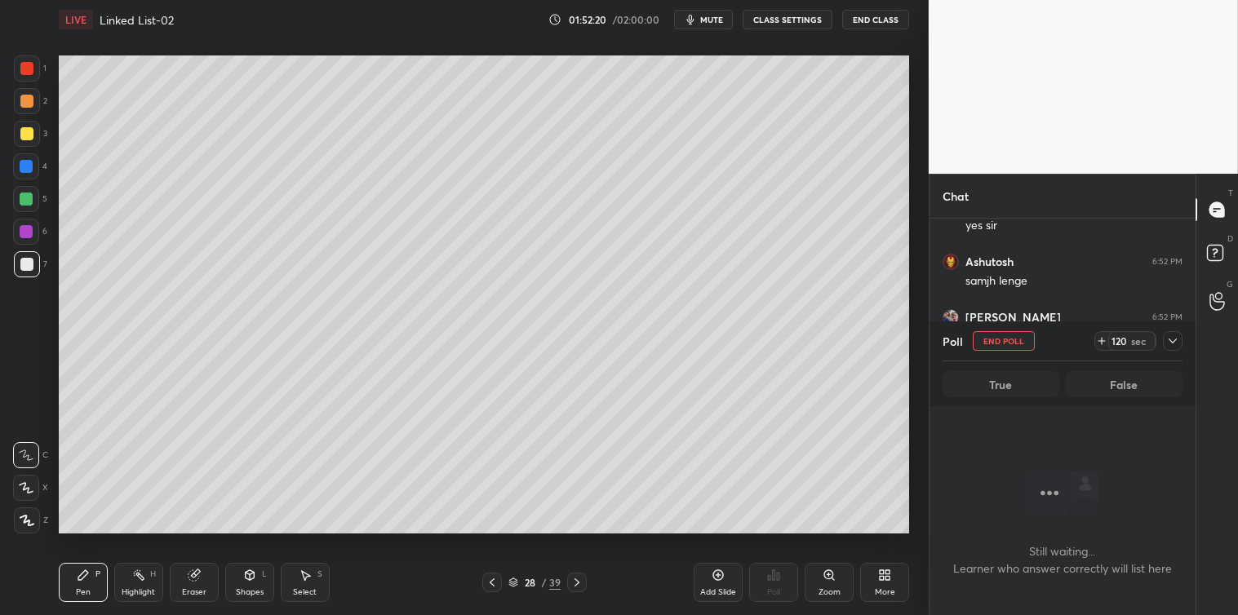
scroll to position [5, 4]
click at [1168, 339] on icon at bounding box center [1172, 341] width 13 height 13
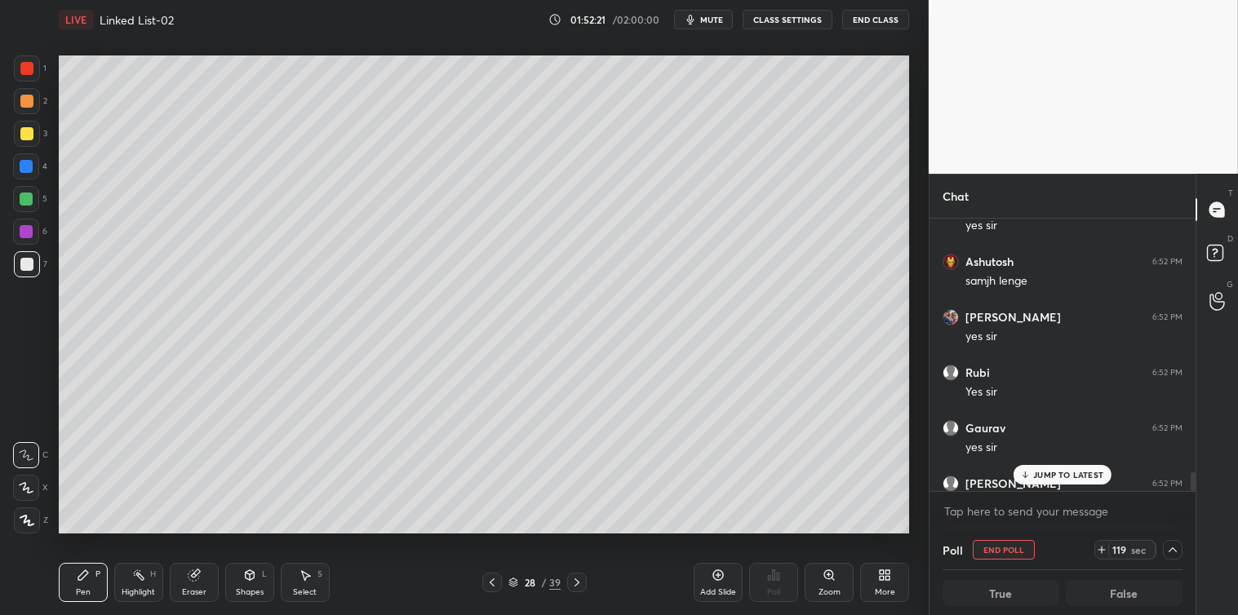
scroll to position [4918, 0]
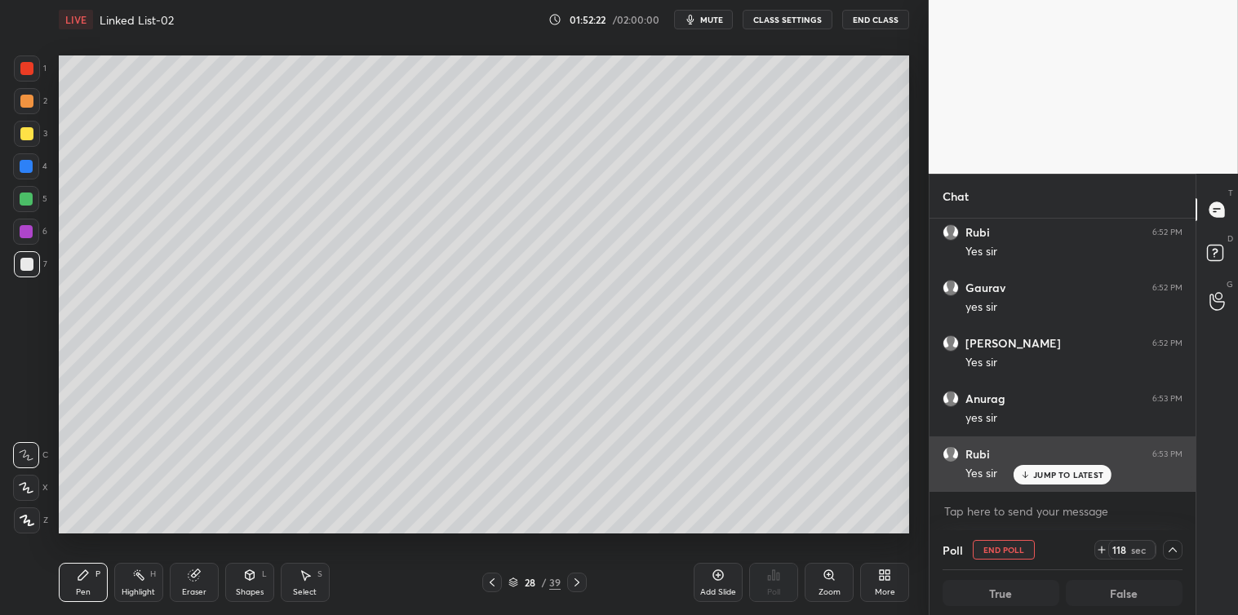
click at [1042, 471] on p "JUMP TO LATEST" at bounding box center [1068, 475] width 70 height 10
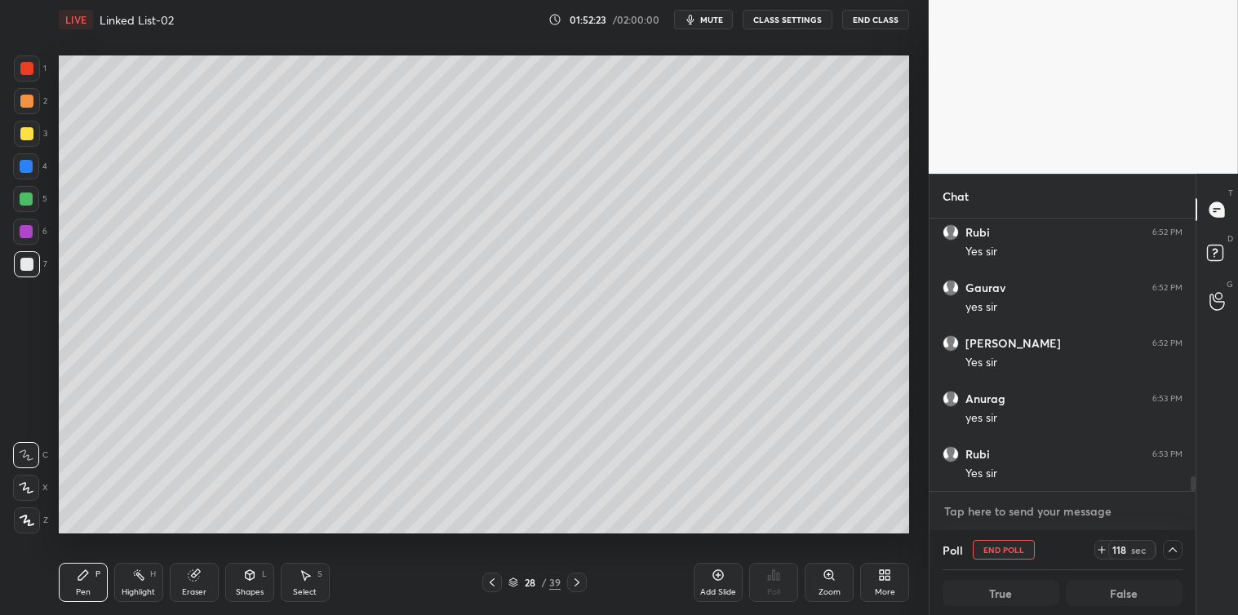
click at [1025, 511] on textarea at bounding box center [1062, 512] width 240 height 26
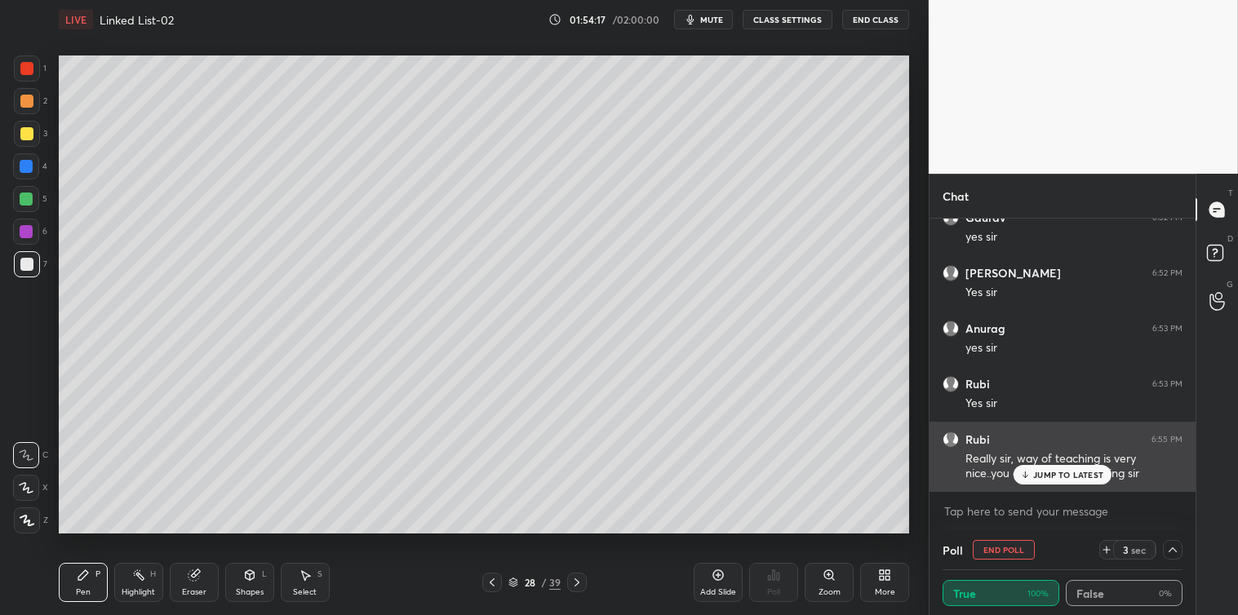
click at [1079, 471] on p "JUMP TO LATEST" at bounding box center [1068, 475] width 70 height 10
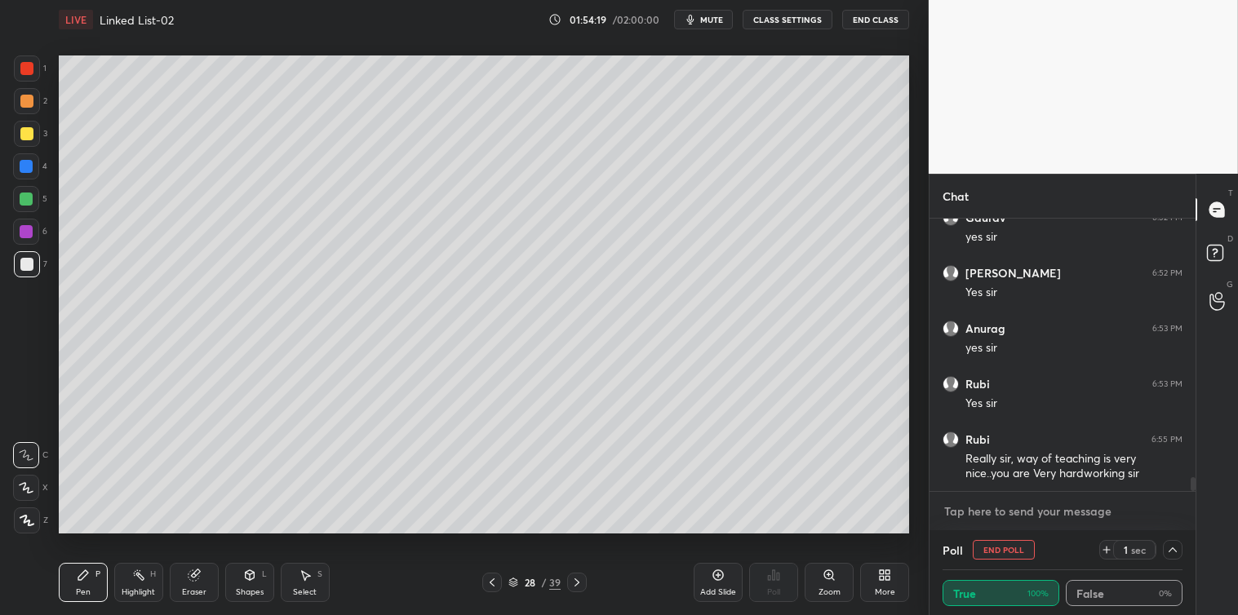
click at [1000, 511] on textarea at bounding box center [1062, 512] width 240 height 26
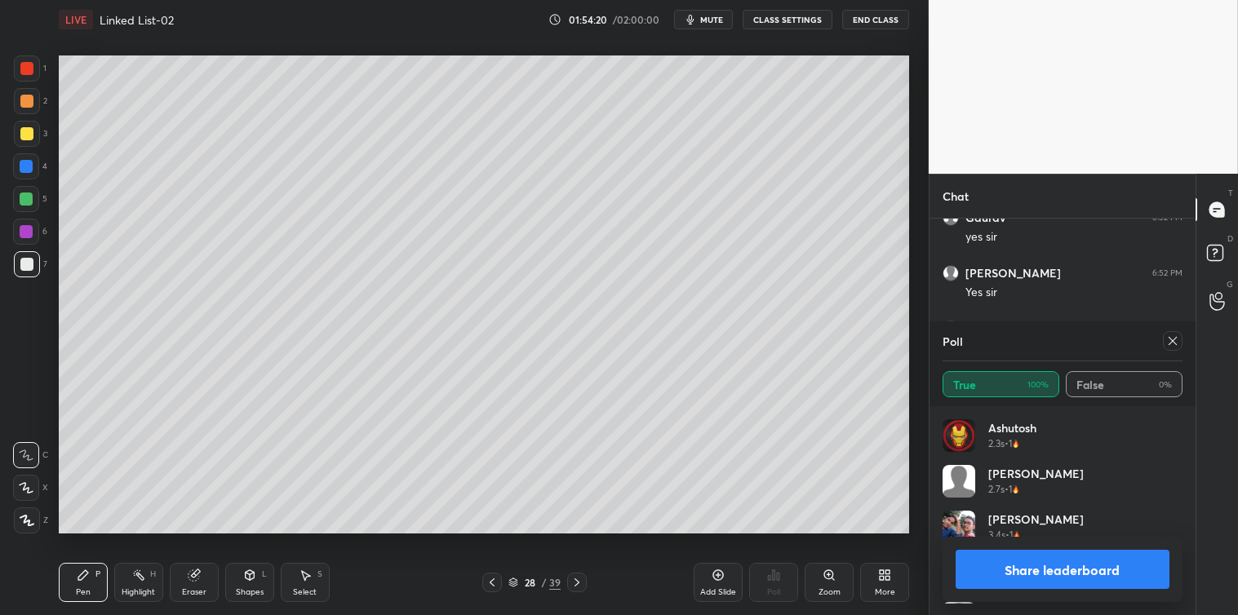
scroll to position [191, 235]
click at [1173, 344] on icon at bounding box center [1172, 341] width 13 height 13
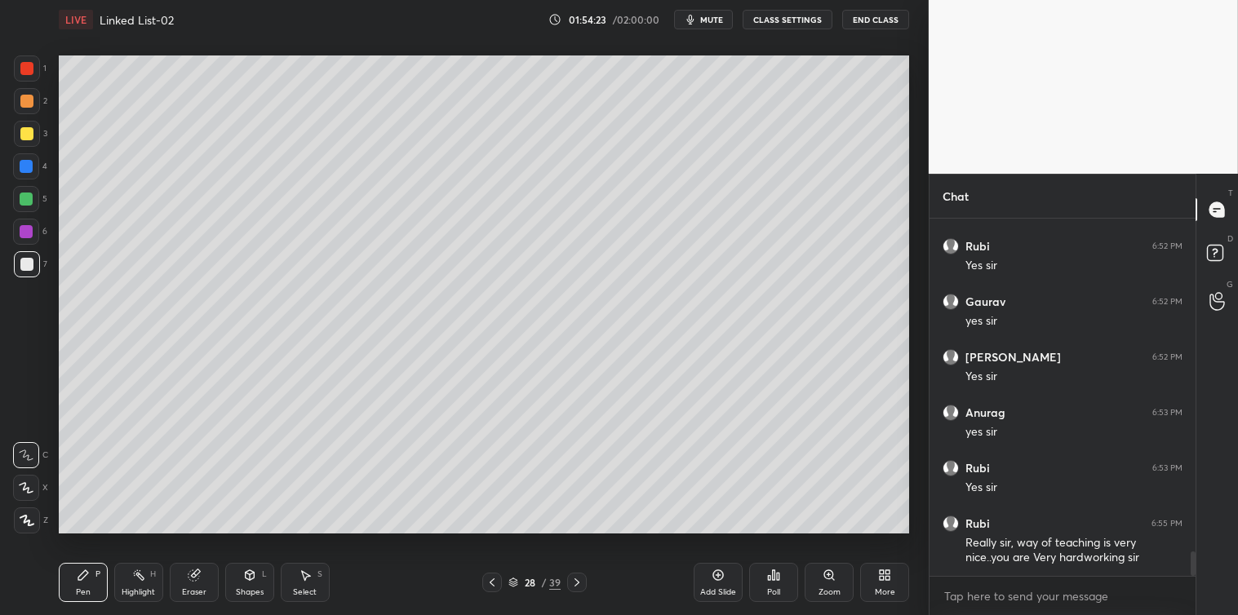
scroll to position [392, 261]
click at [986, 594] on textarea at bounding box center [1062, 596] width 240 height 26
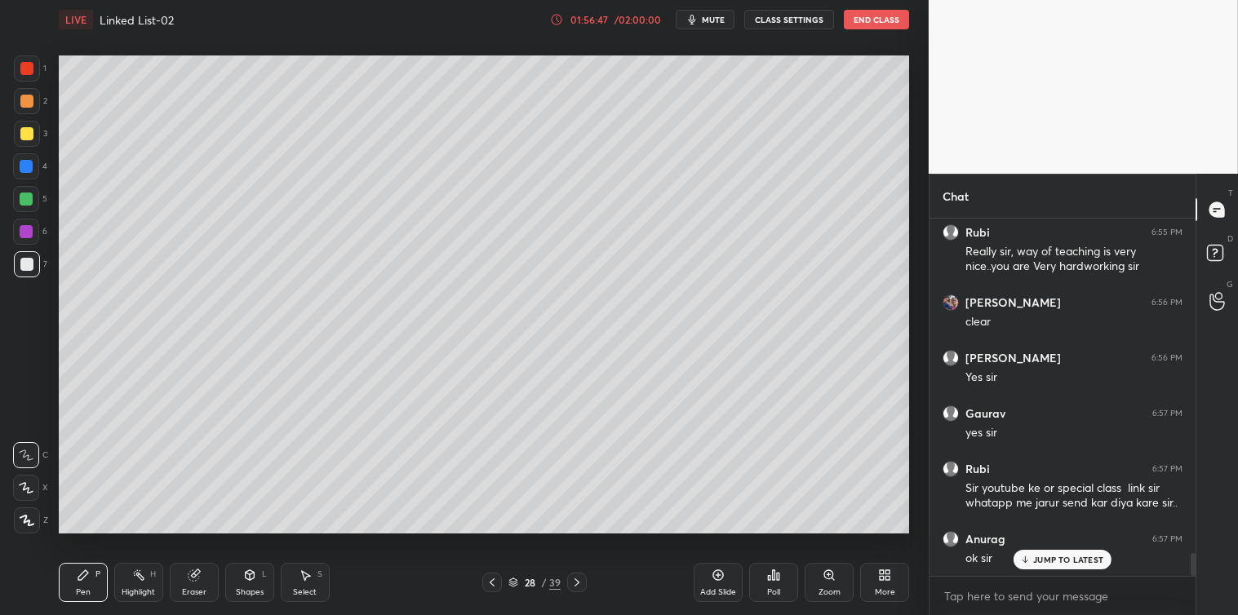
scroll to position [5251, 0]
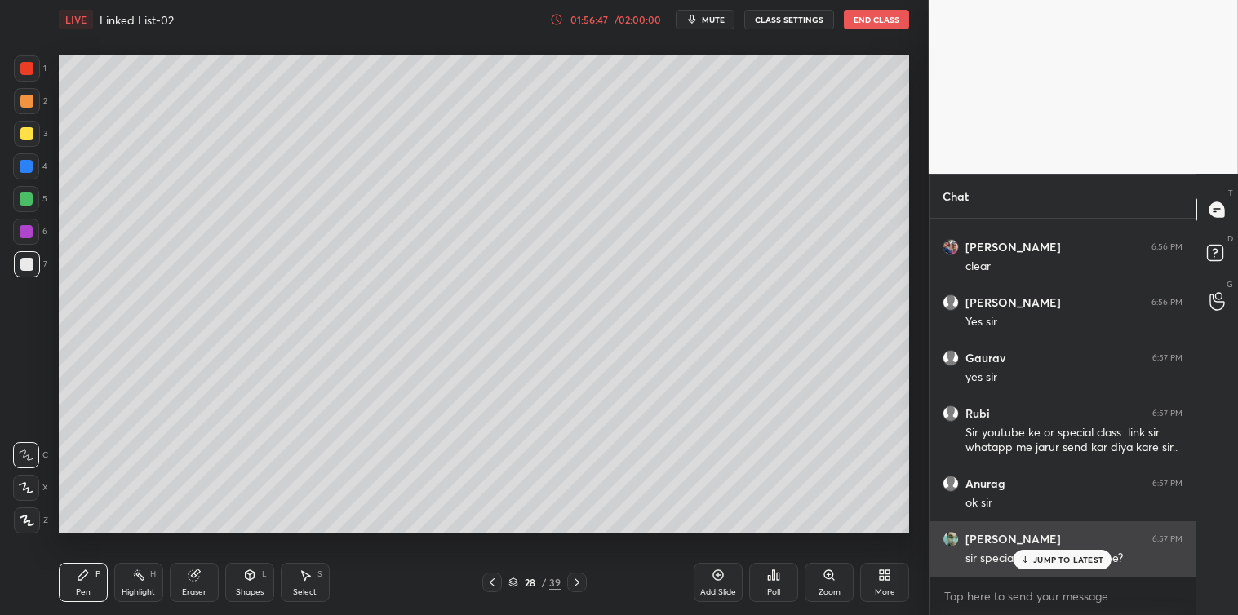
click at [1048, 561] on p "JUMP TO LATEST" at bounding box center [1068, 560] width 70 height 10
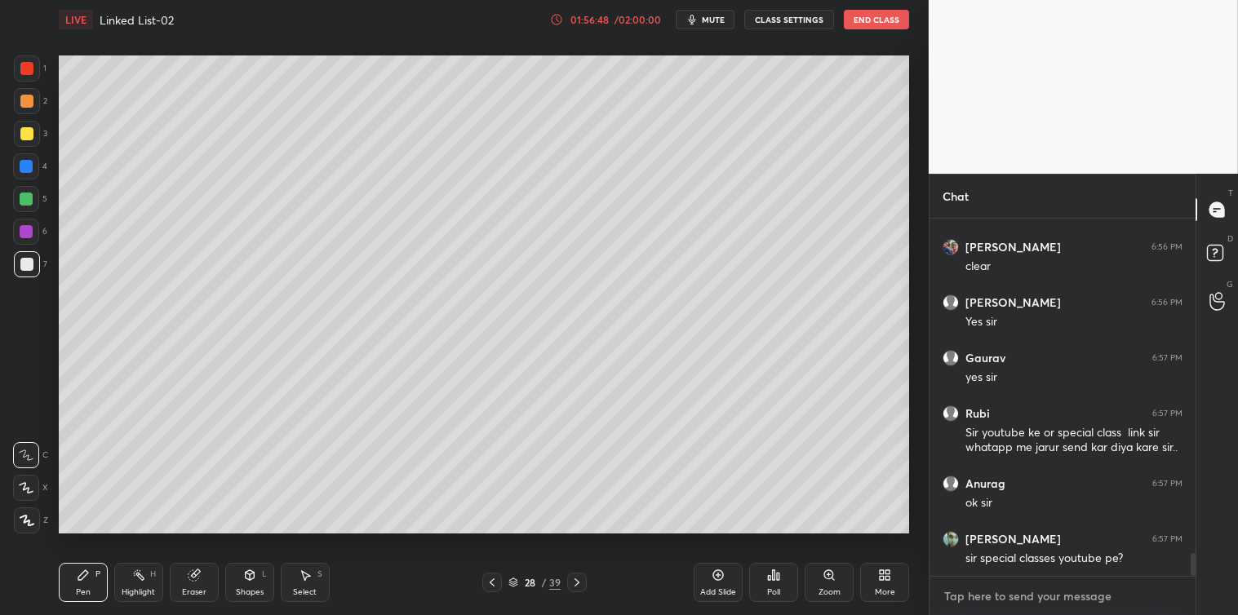
click at [998, 593] on textarea at bounding box center [1062, 596] width 240 height 26
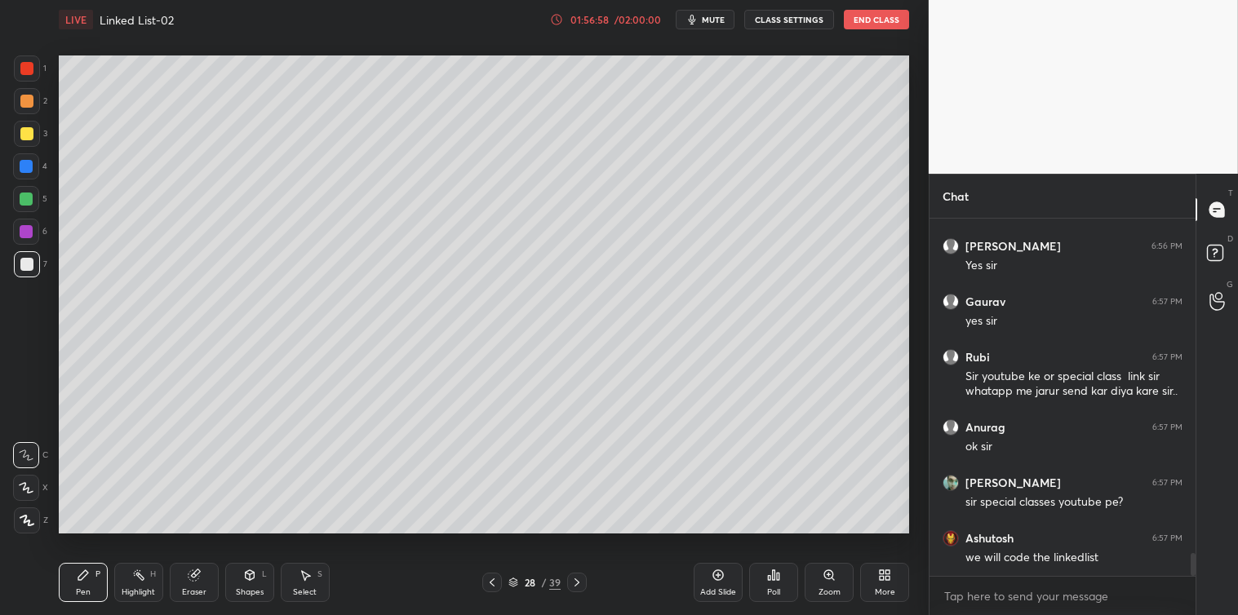
click at [308, 588] on div "Select" at bounding box center [305, 592] width 24 height 8
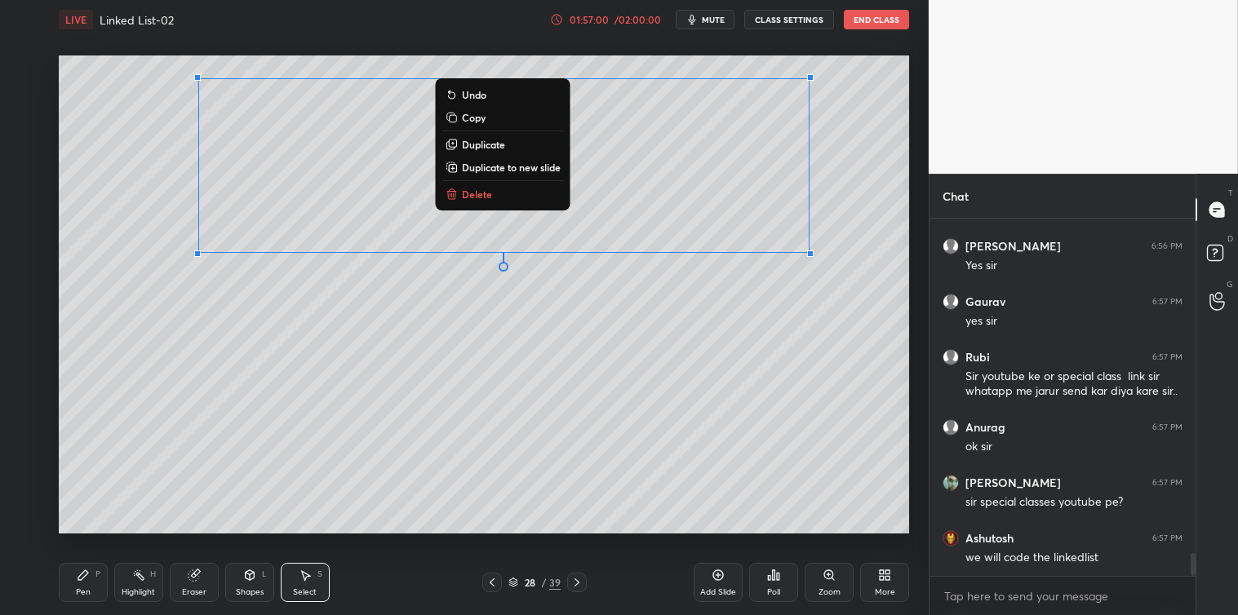
click at [98, 481] on div "0 ° Undo Copy Duplicate Duplicate to new slide Delete" at bounding box center [484, 294] width 850 height 478
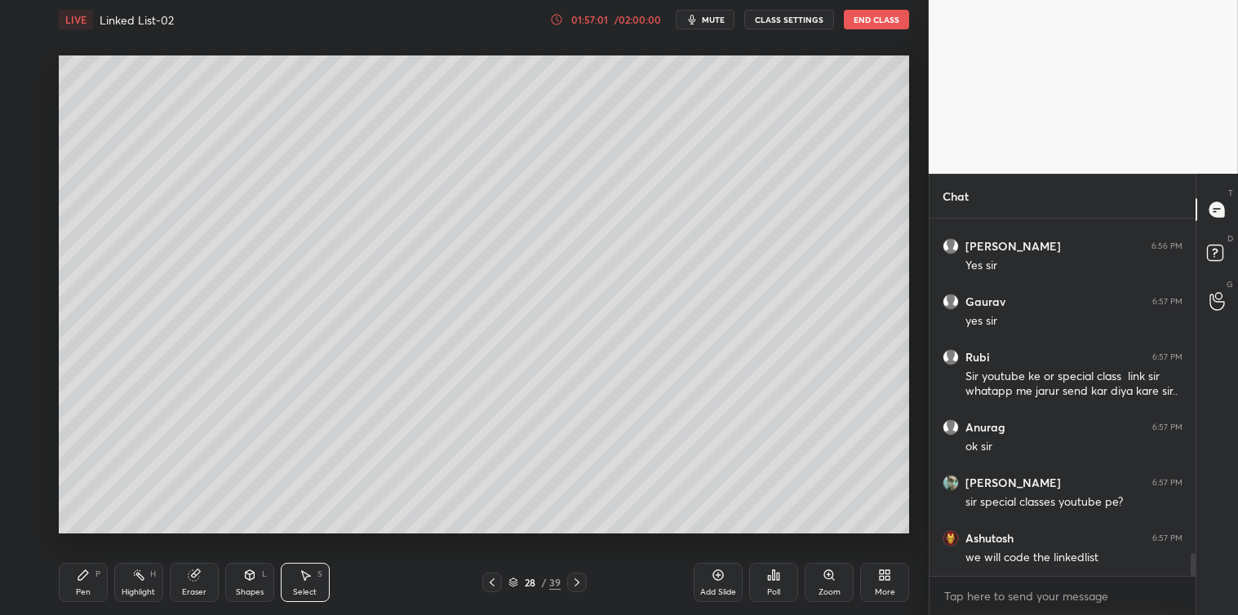
click at [193, 592] on div "Eraser" at bounding box center [194, 592] width 24 height 8
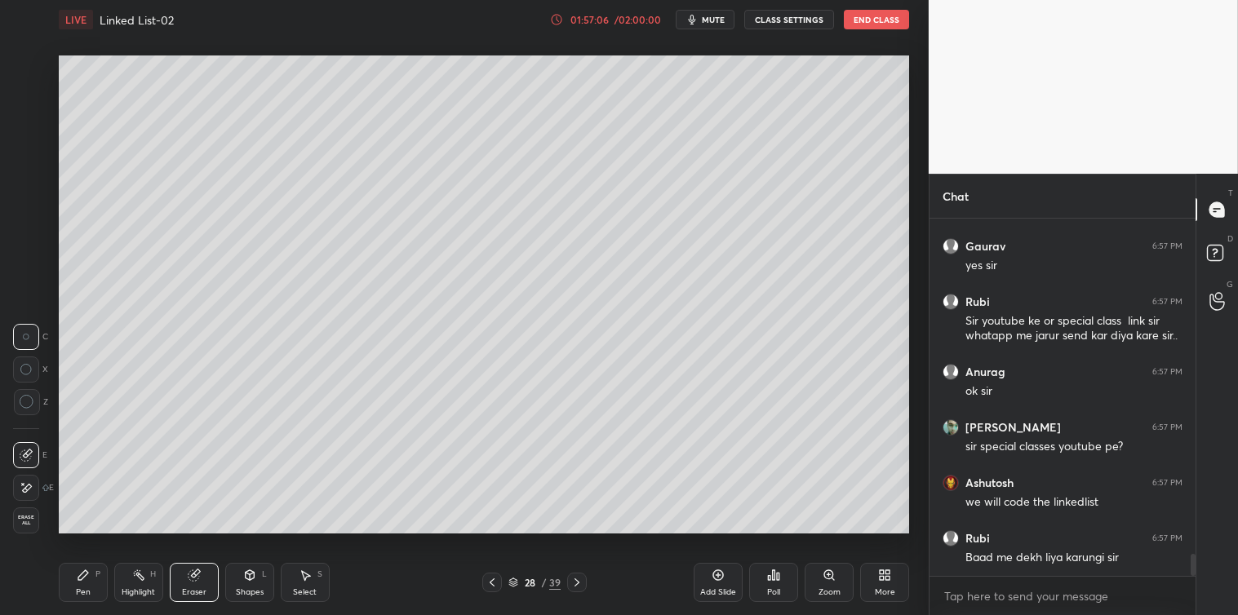
click at [83, 582] on icon at bounding box center [83, 575] width 13 height 13
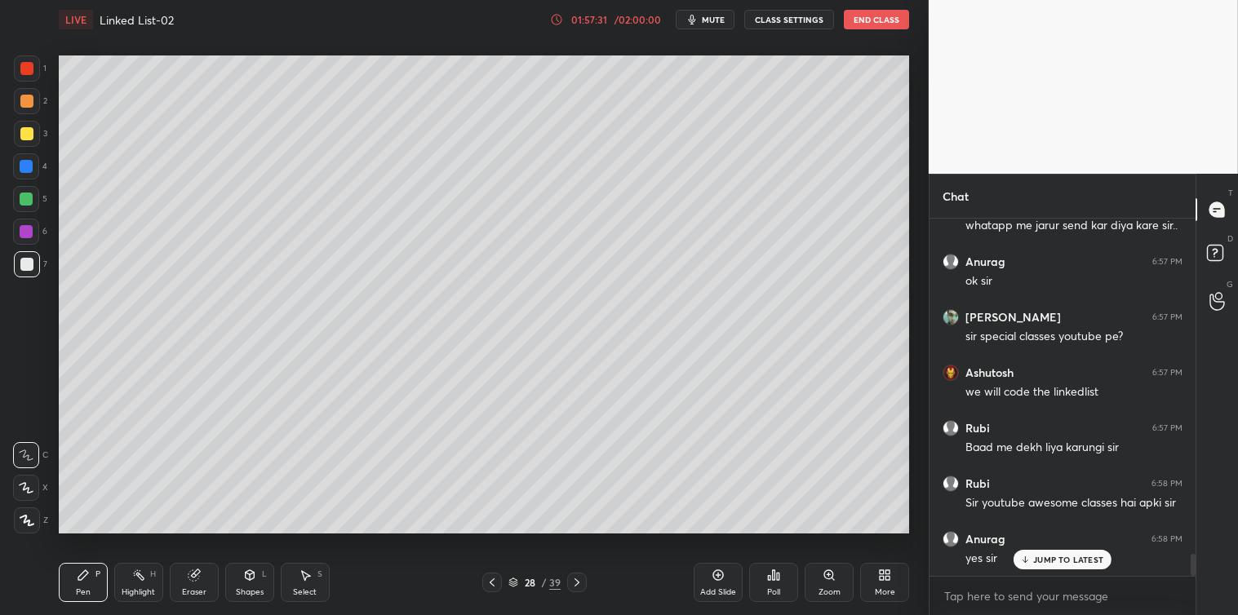
scroll to position [5528, 0]
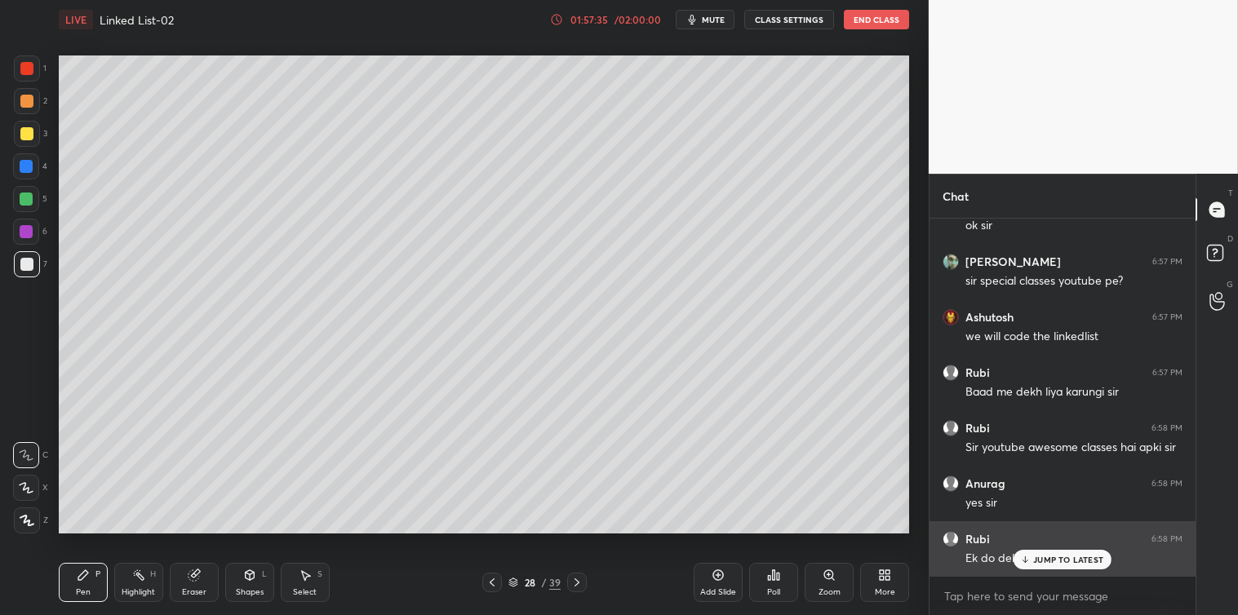
click at [1035, 557] on p "JUMP TO LATEST" at bounding box center [1068, 560] width 70 height 10
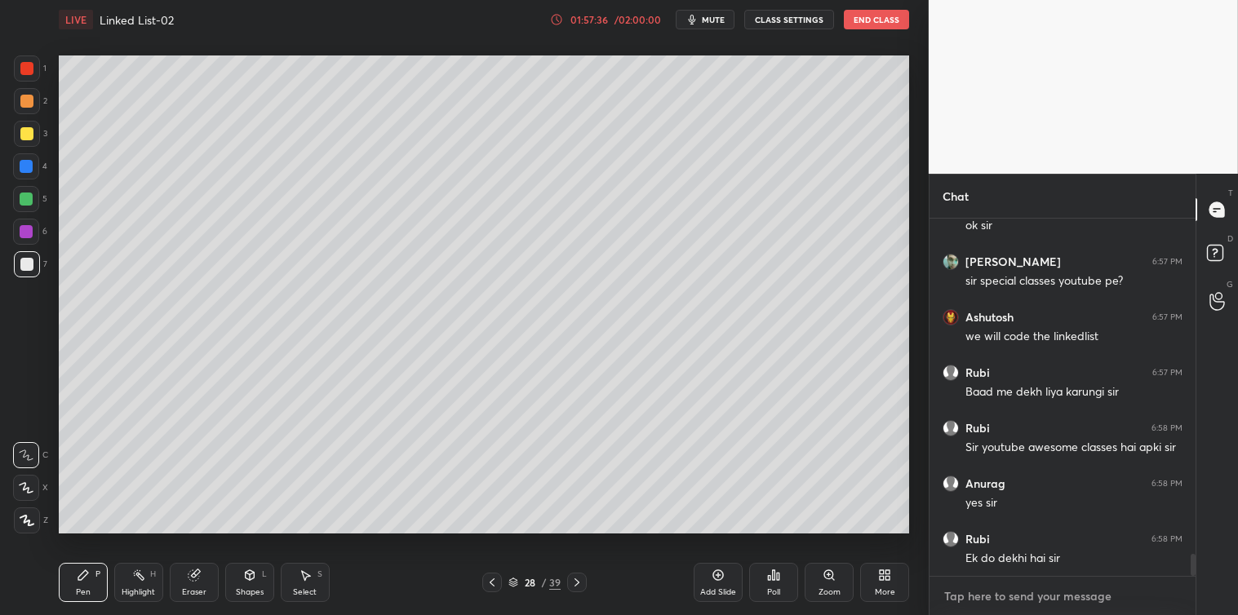
click at [990, 586] on textarea at bounding box center [1062, 596] width 240 height 26
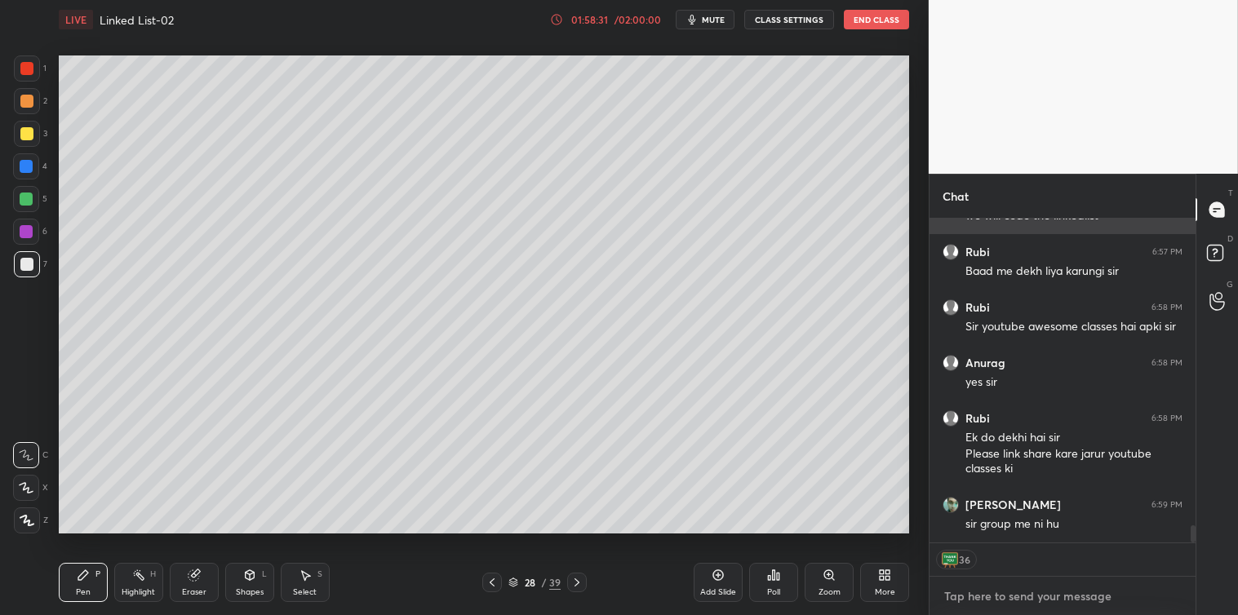
scroll to position [5718, 0]
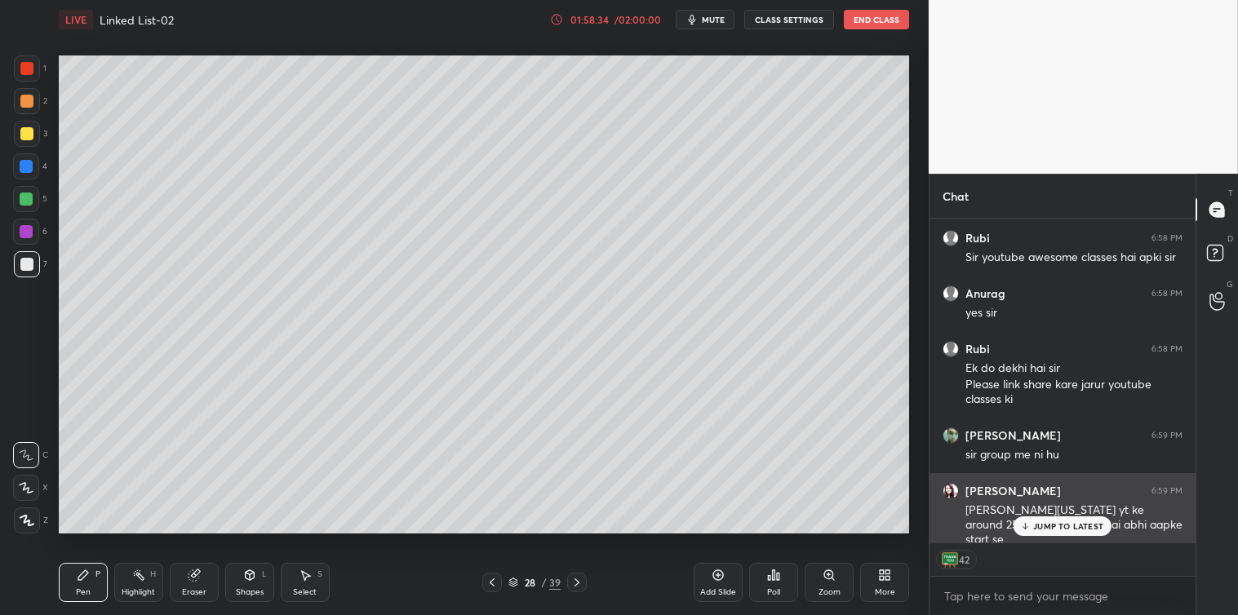
click at [1039, 525] on p "JUMP TO LATEST" at bounding box center [1068, 526] width 70 height 10
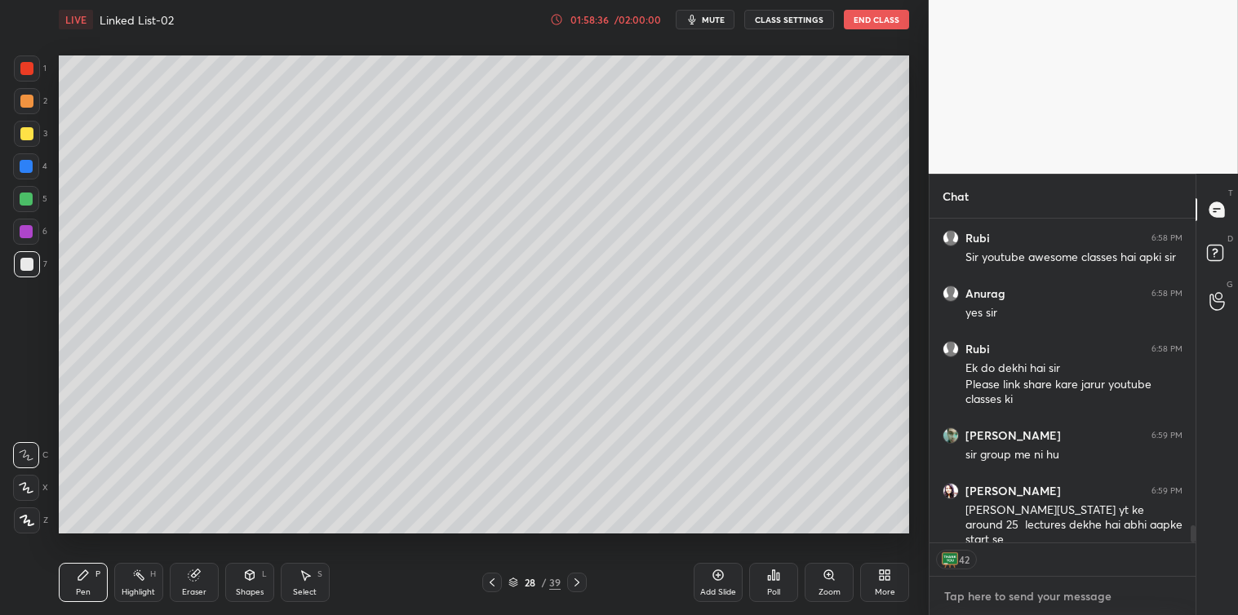
click at [963, 584] on textarea at bounding box center [1062, 596] width 240 height 26
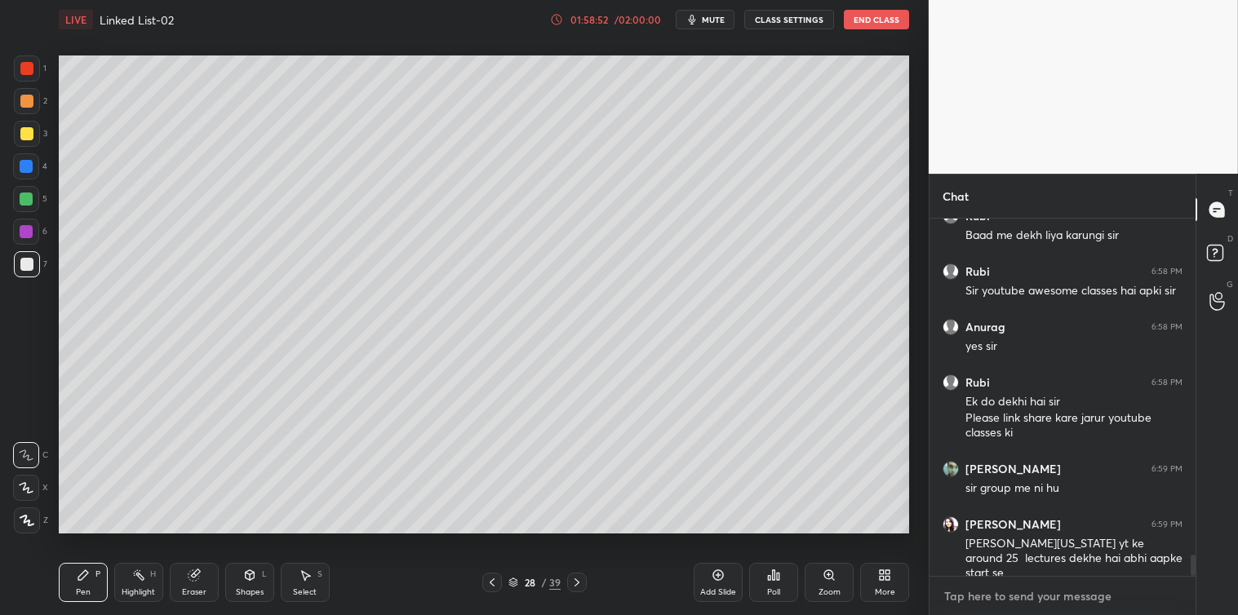
scroll to position [5740, 0]
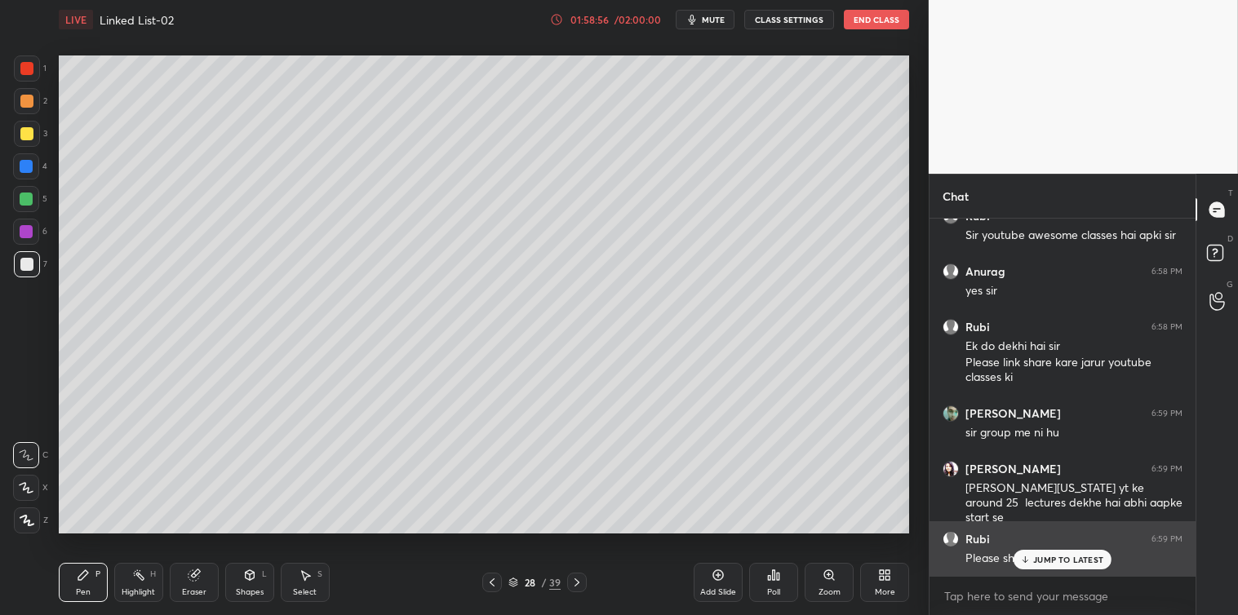
click at [1032, 552] on div "JUMP TO LATEST" at bounding box center [1062, 560] width 98 height 20
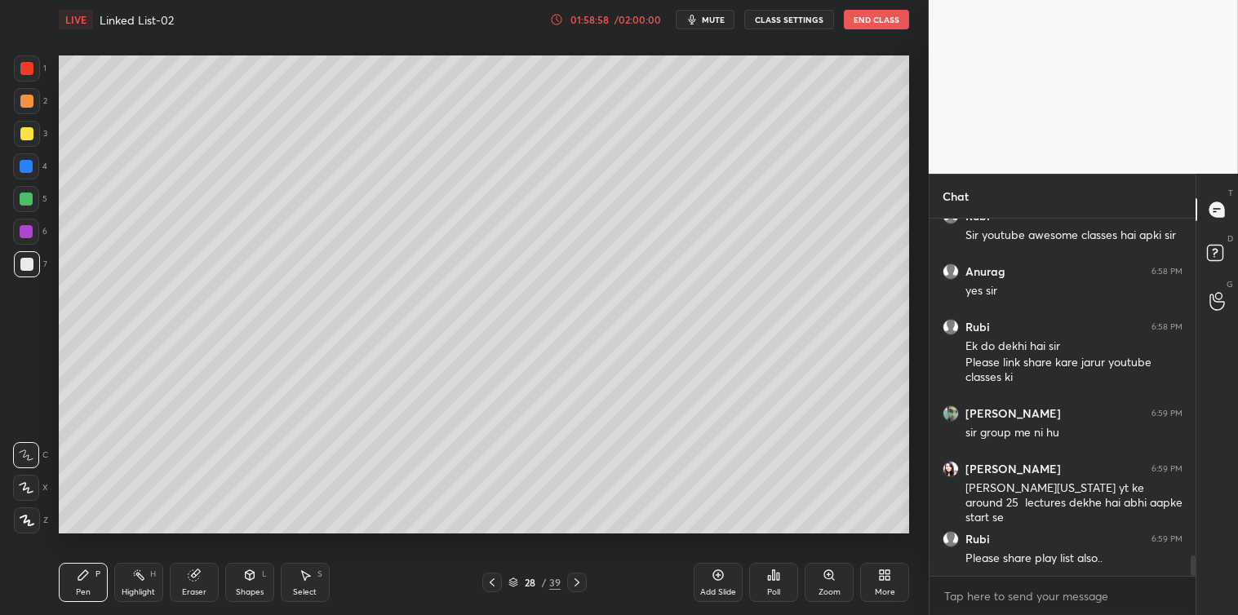
scroll to position [5797, 0]
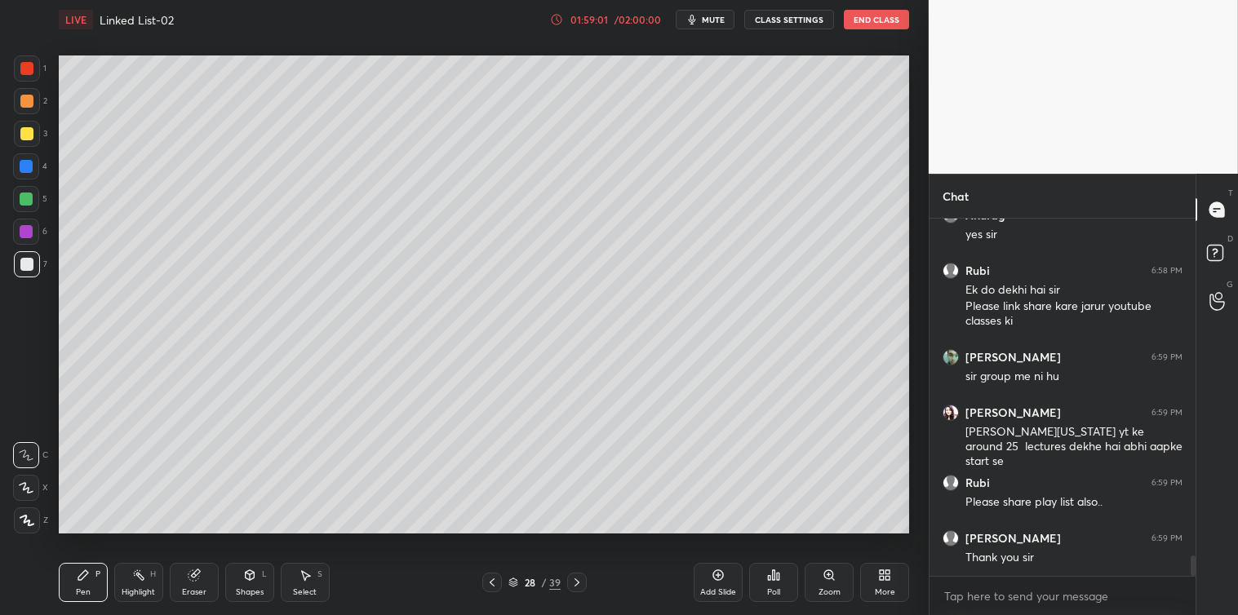
click at [873, 19] on button "End Class" at bounding box center [876, 20] width 65 height 20
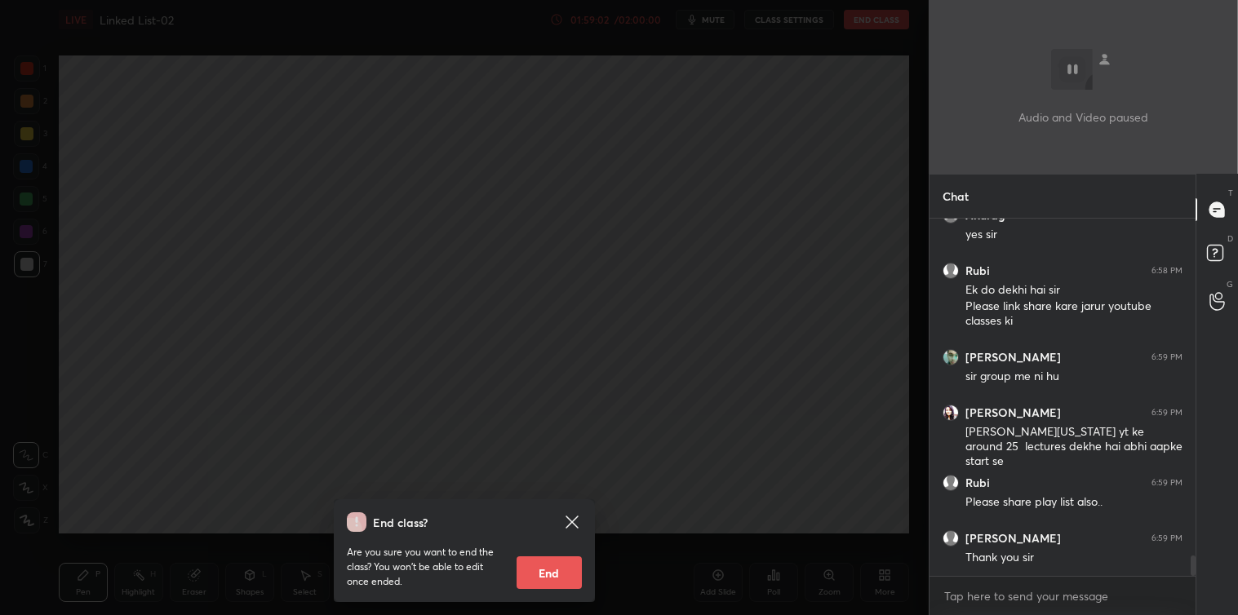
click at [551, 568] on button "End" at bounding box center [549, 572] width 65 height 33
type textarea "x"
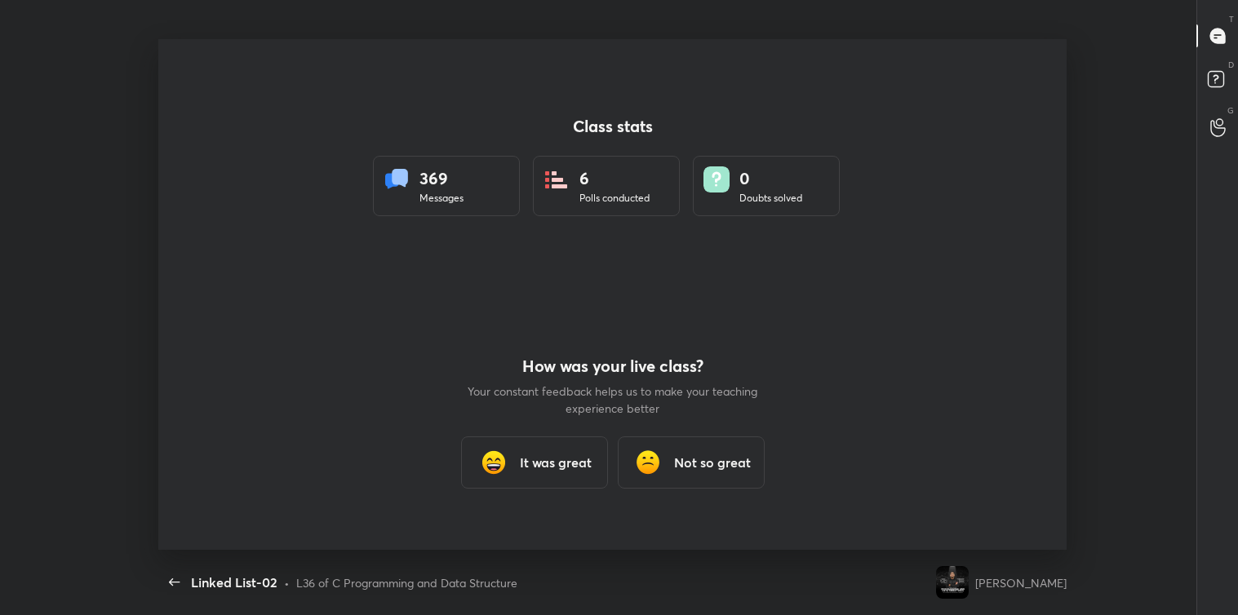
scroll to position [81085, 80370]
click at [525, 449] on div "It was great" at bounding box center [534, 463] width 147 height 52
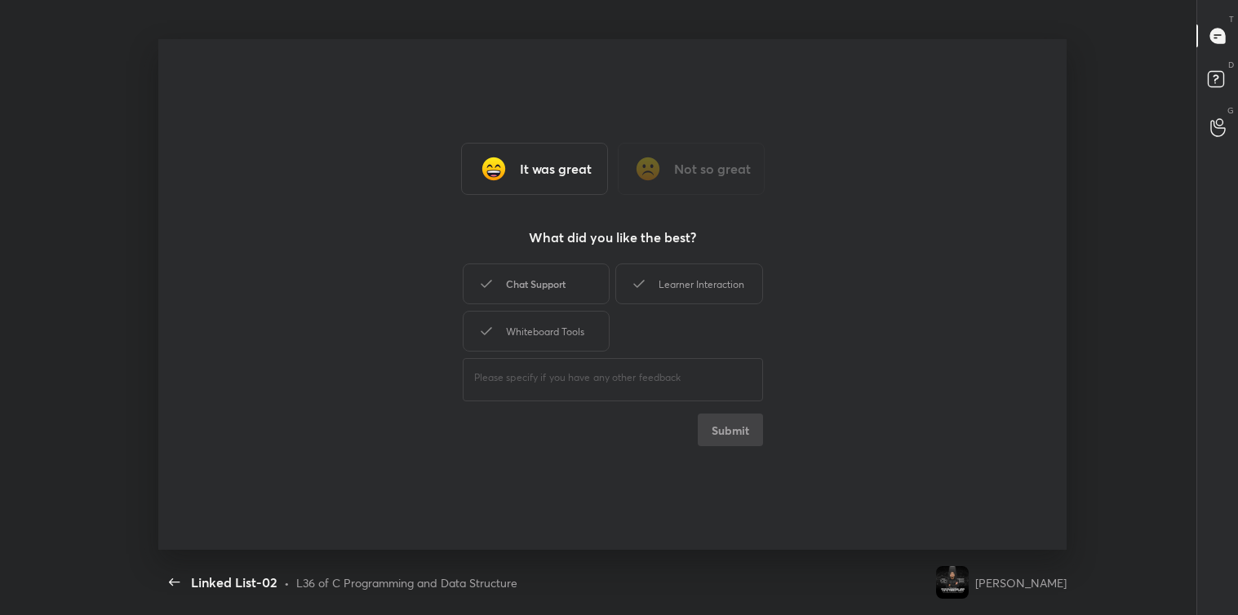
click at [530, 282] on div "Chat Support" at bounding box center [536, 284] width 147 height 41
click at [654, 279] on div "Learner Interaction" at bounding box center [688, 284] width 147 height 41
click at [556, 315] on div "Whiteboard Tools" at bounding box center [536, 331] width 147 height 41
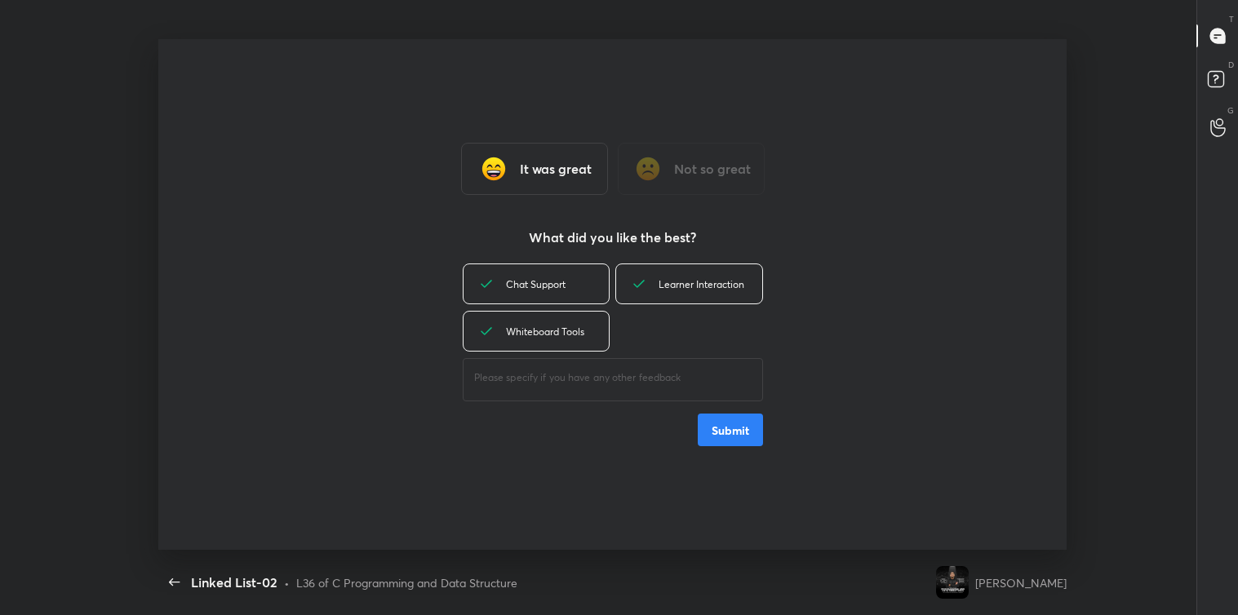
click at [556, 390] on div "​" at bounding box center [613, 378] width 300 height 46
type textarea "great"
click at [721, 420] on button "Submit" at bounding box center [730, 430] width 65 height 33
